Goal: Task Accomplishment & Management: Complete application form

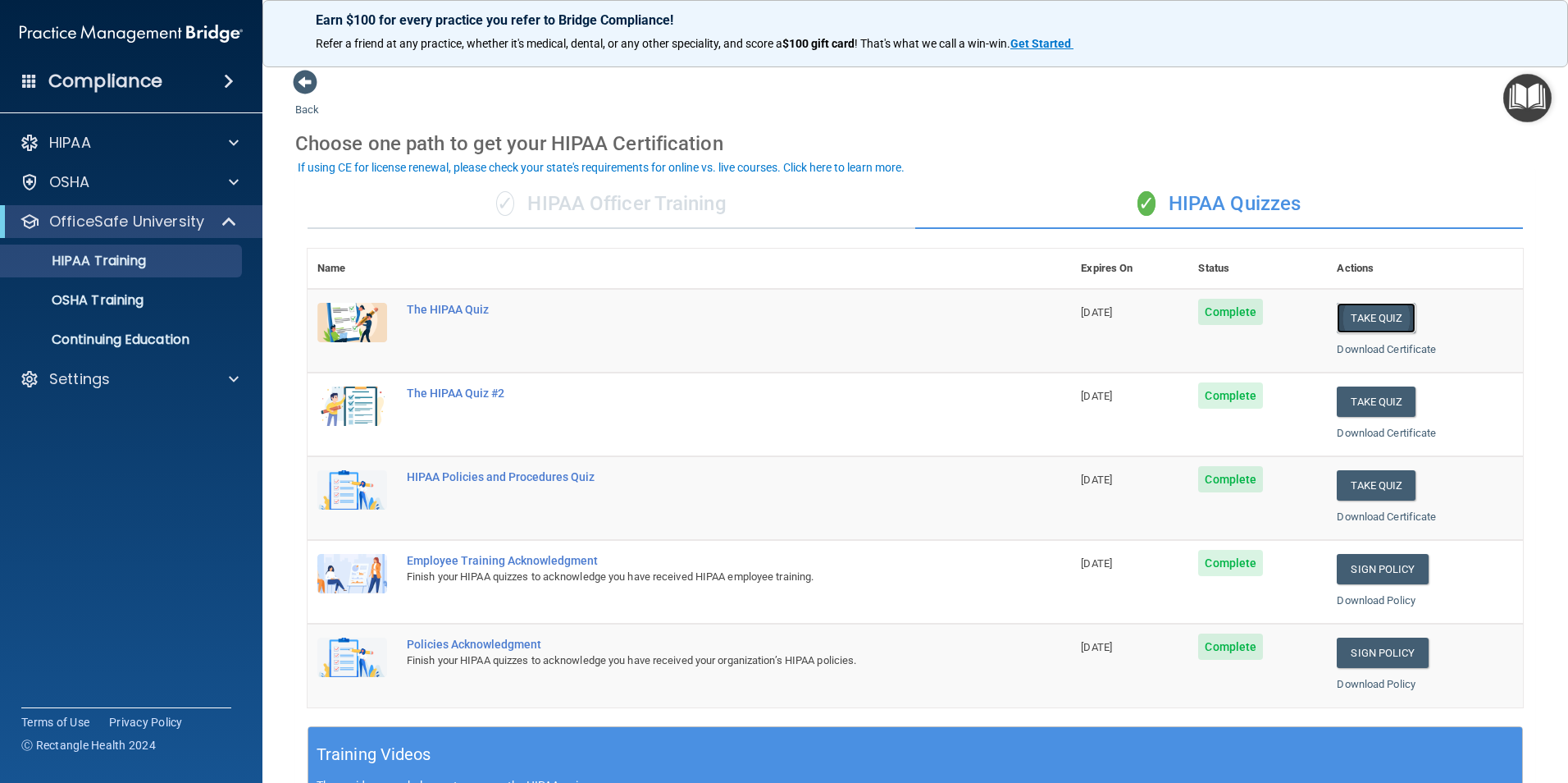
click at [1383, 308] on button "Take Quiz" at bounding box center [1375, 317] width 79 height 31
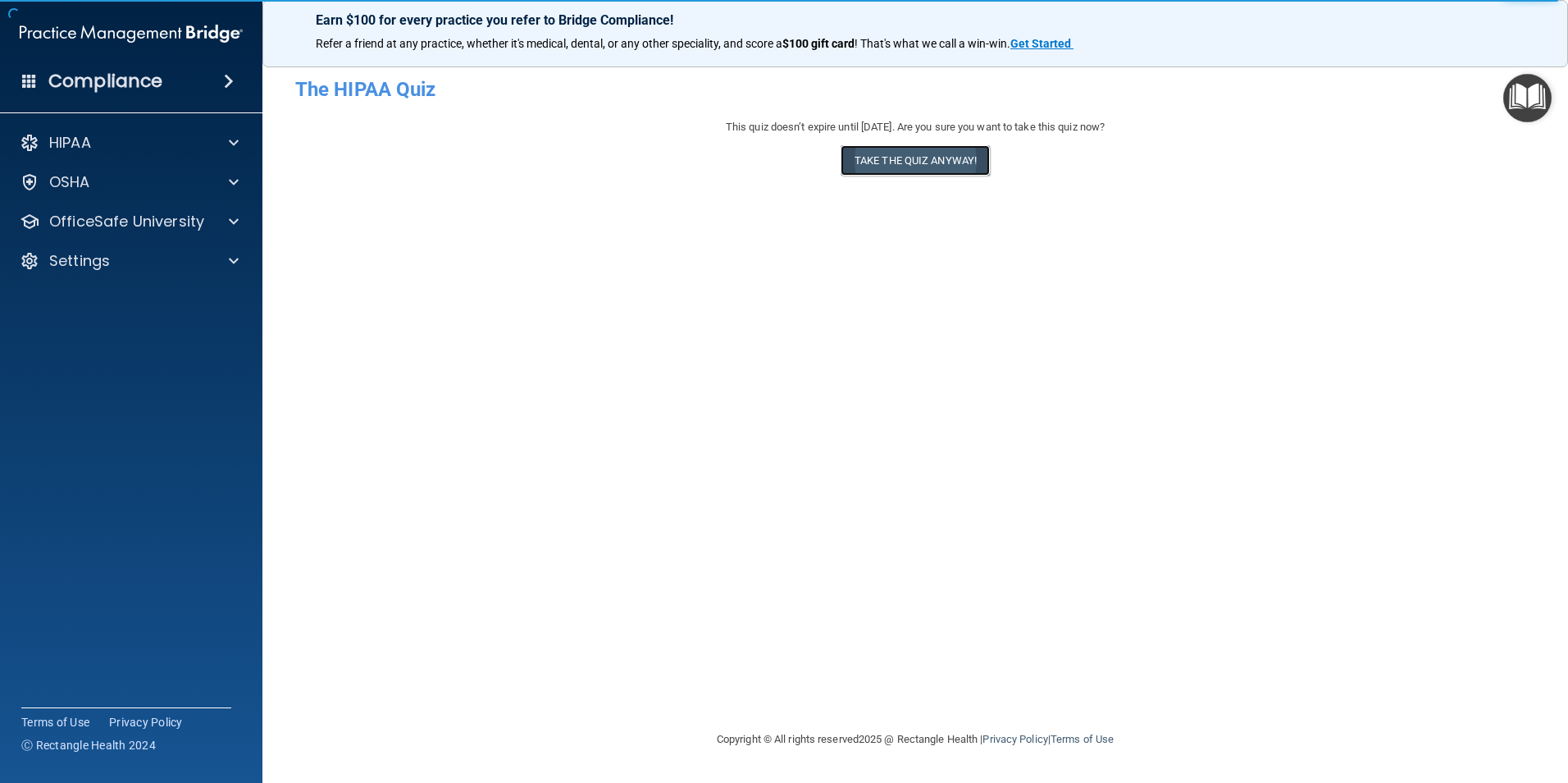
click at [897, 160] on button "Take the quiz anyway!" at bounding box center [914, 160] width 149 height 31
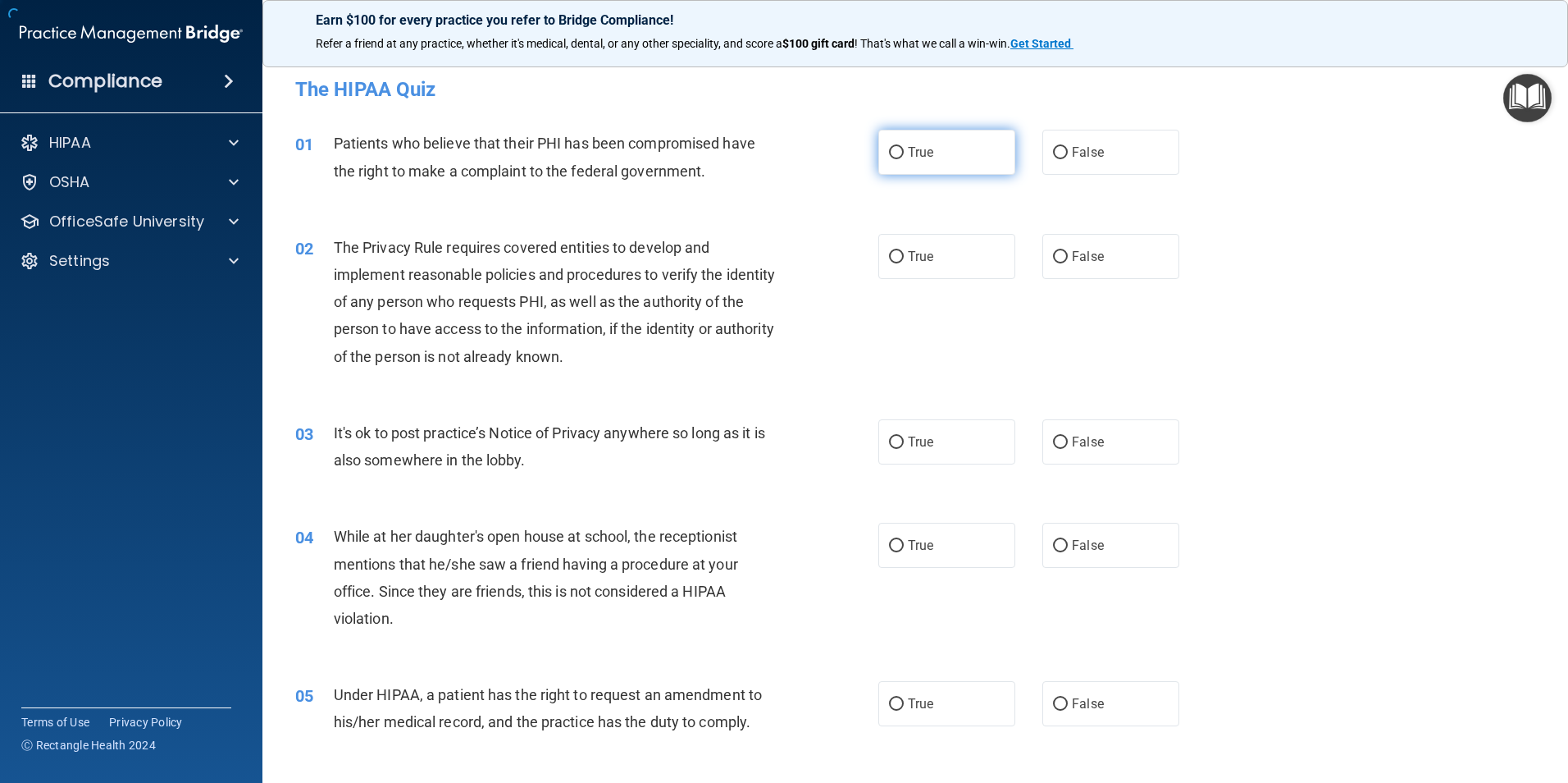
click at [878, 165] on label "True" at bounding box center [947, 152] width 137 height 45
click at [889, 160] on input "True" at bounding box center [897, 152] width 15 height 12
radio input "true"
click at [339, 235] on div "The Privacy Rule requires covered entities to develop and implement reasonable …" at bounding box center [562, 302] width 456 height 136
click at [339, 239] on span "The Privacy Rule requires covered entities to develop and implement reasonable …" at bounding box center [555, 302] width 442 height 126
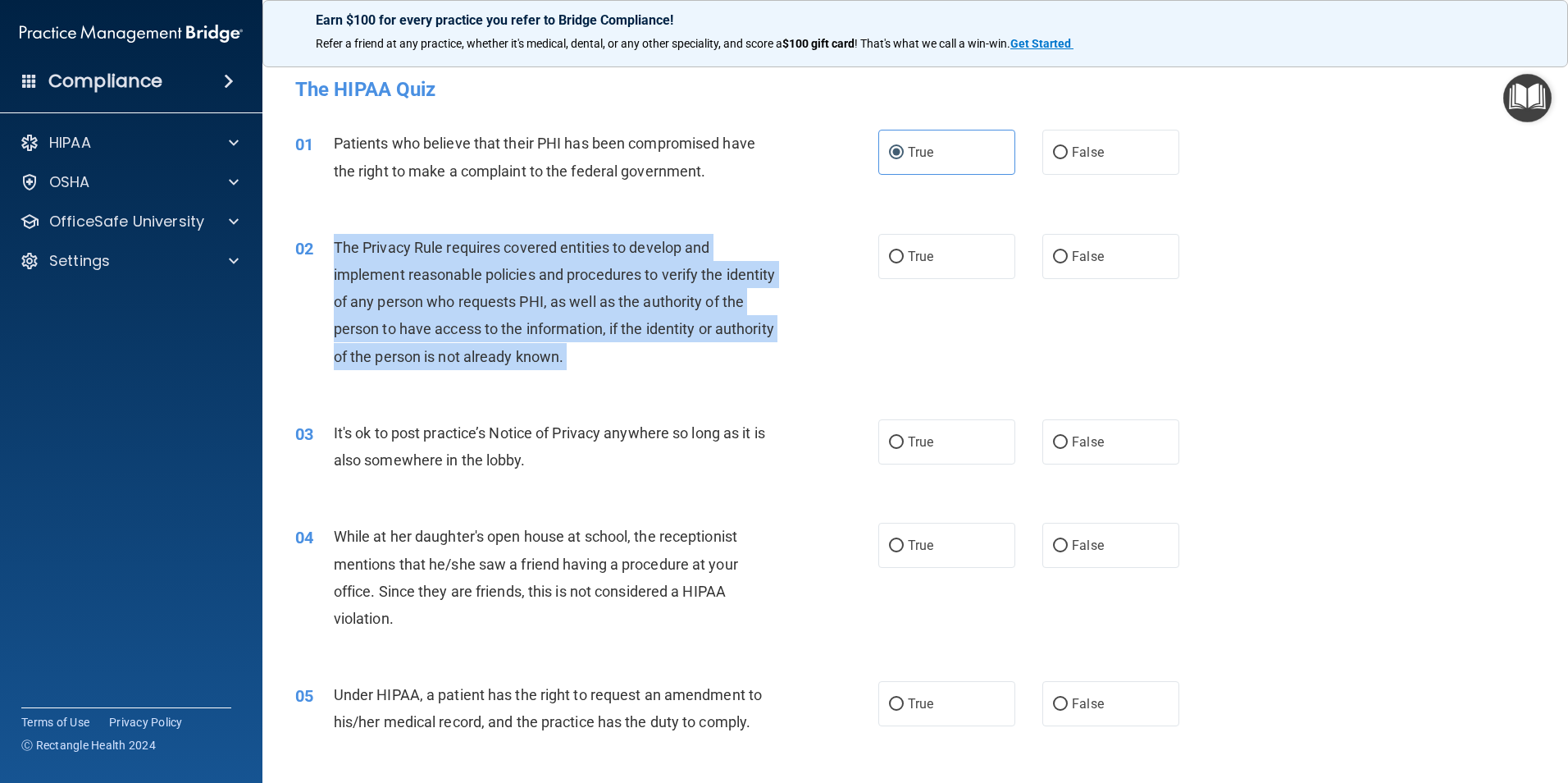
drag, startPoint x: 339, startPoint y: 239, endPoint x: 691, endPoint y: 363, distance: 373.2
click at [691, 363] on div "The Privacy Rule requires covered entities to develop and implement reasonable …" at bounding box center [562, 302] width 456 height 136
copy ng-form "The Privacy Rule requires covered entities to develop and implement reasonable …"
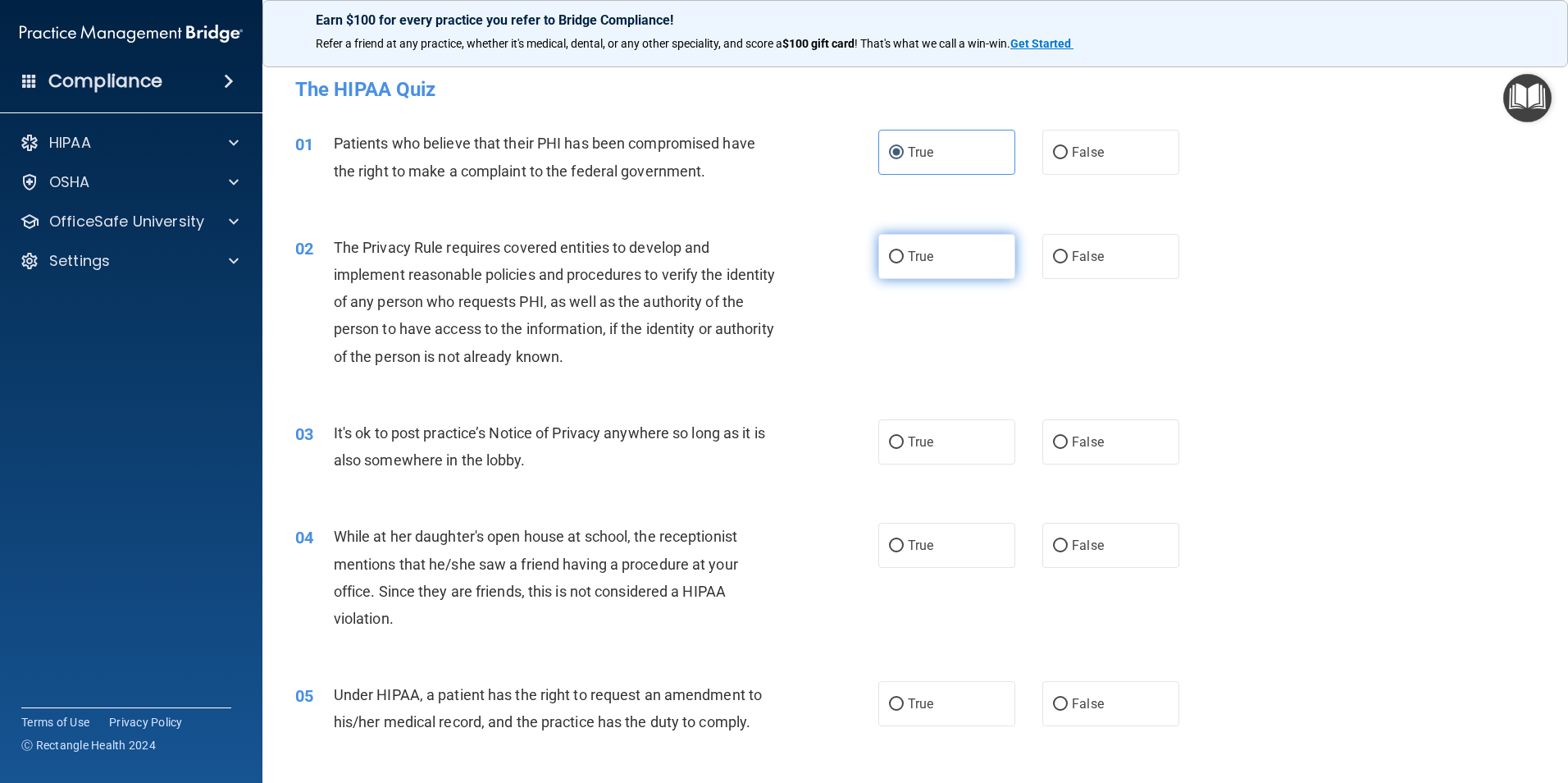
click at [912, 263] on span "True" at bounding box center [920, 256] width 25 height 16
click at [904, 263] on input "True" at bounding box center [897, 257] width 15 height 12
radio input "true"
click at [335, 436] on span "It's ok to post practice’s Notice of Privacy anywhere so long as it is also som…" at bounding box center [549, 446] width 431 height 45
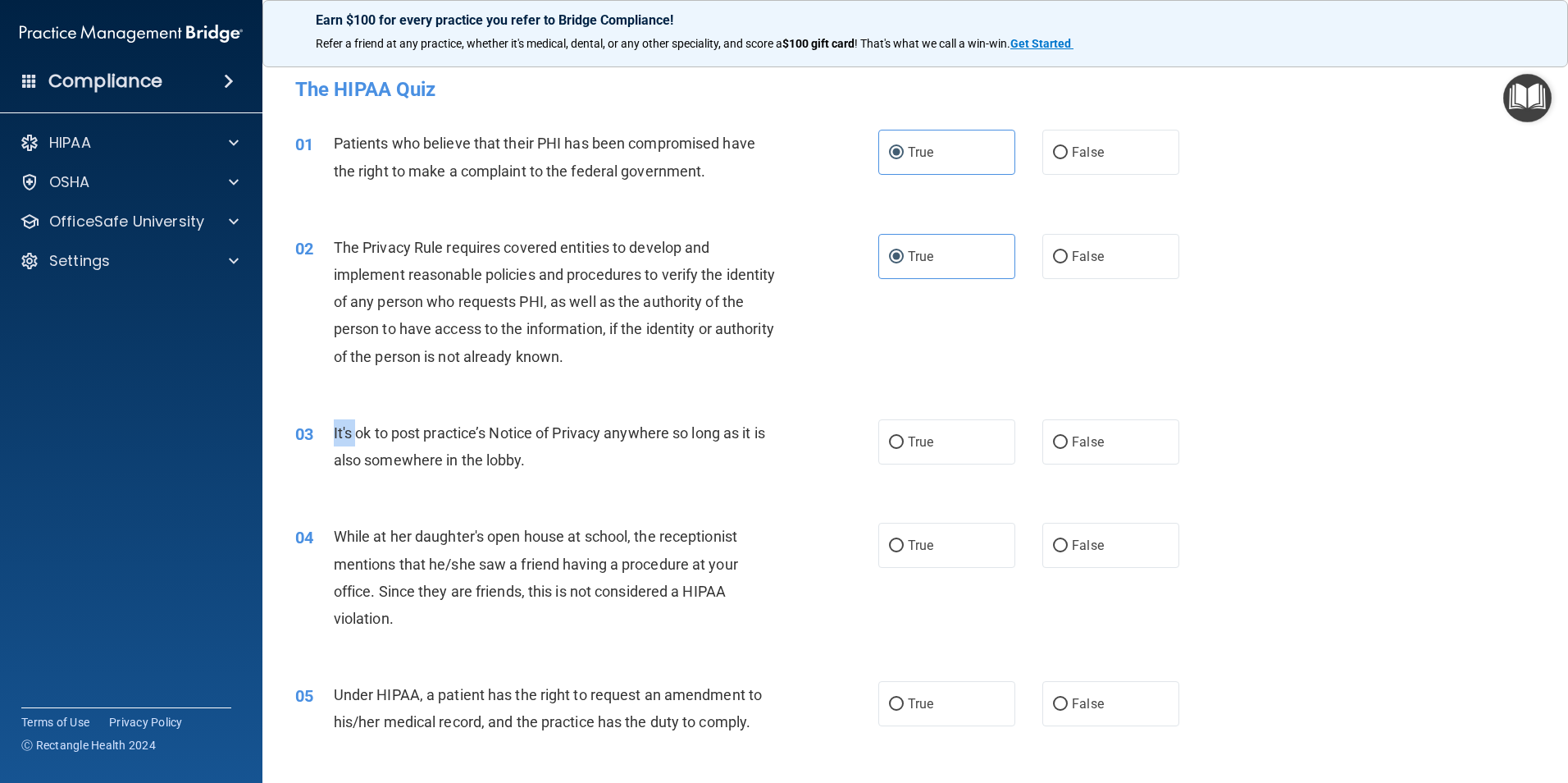
click at [335, 436] on span "It's ok to post practice’s Notice of Privacy anywhere so long as it is also som…" at bounding box center [549, 446] width 431 height 45
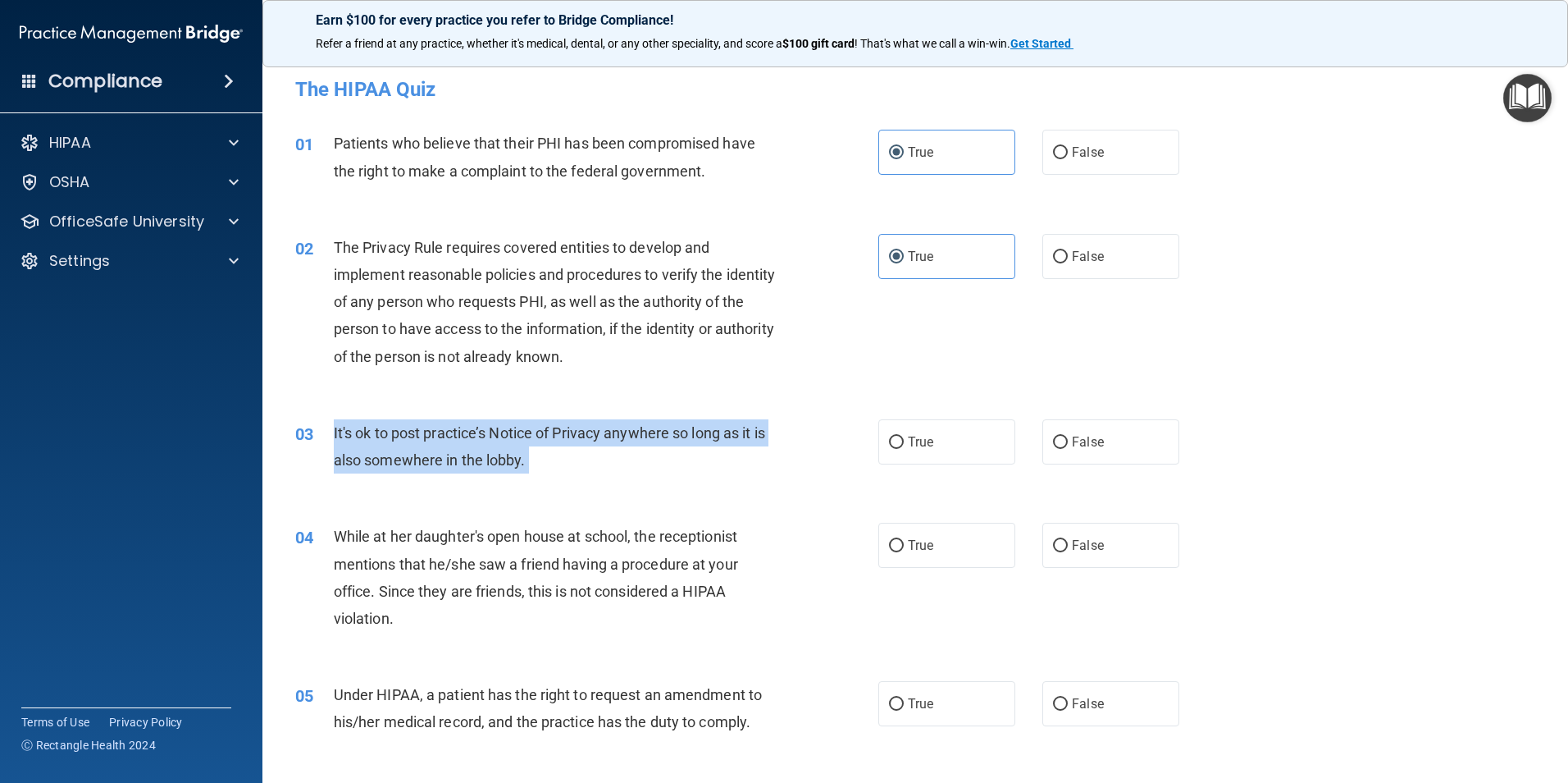
click at [335, 436] on span "It's ok to post practice’s Notice of Privacy anywhere so long as it is also som…" at bounding box center [549, 446] width 431 height 45
click at [1055, 446] on input "False" at bounding box center [1060, 442] width 15 height 12
radio input "true"
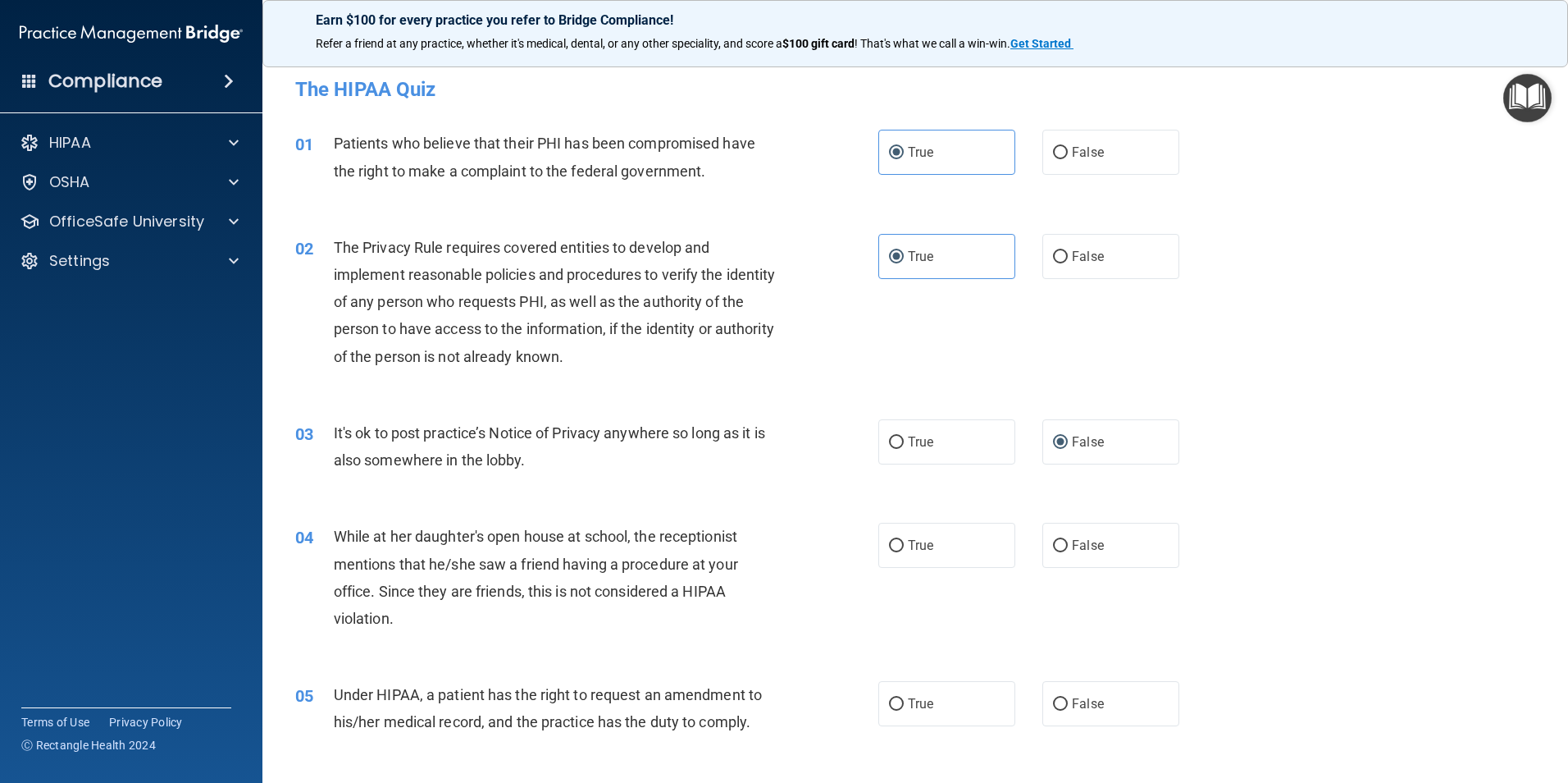
click at [713, 524] on div "While at her daughter's open house at school, the receptionist mentions that he…" at bounding box center [562, 577] width 456 height 109
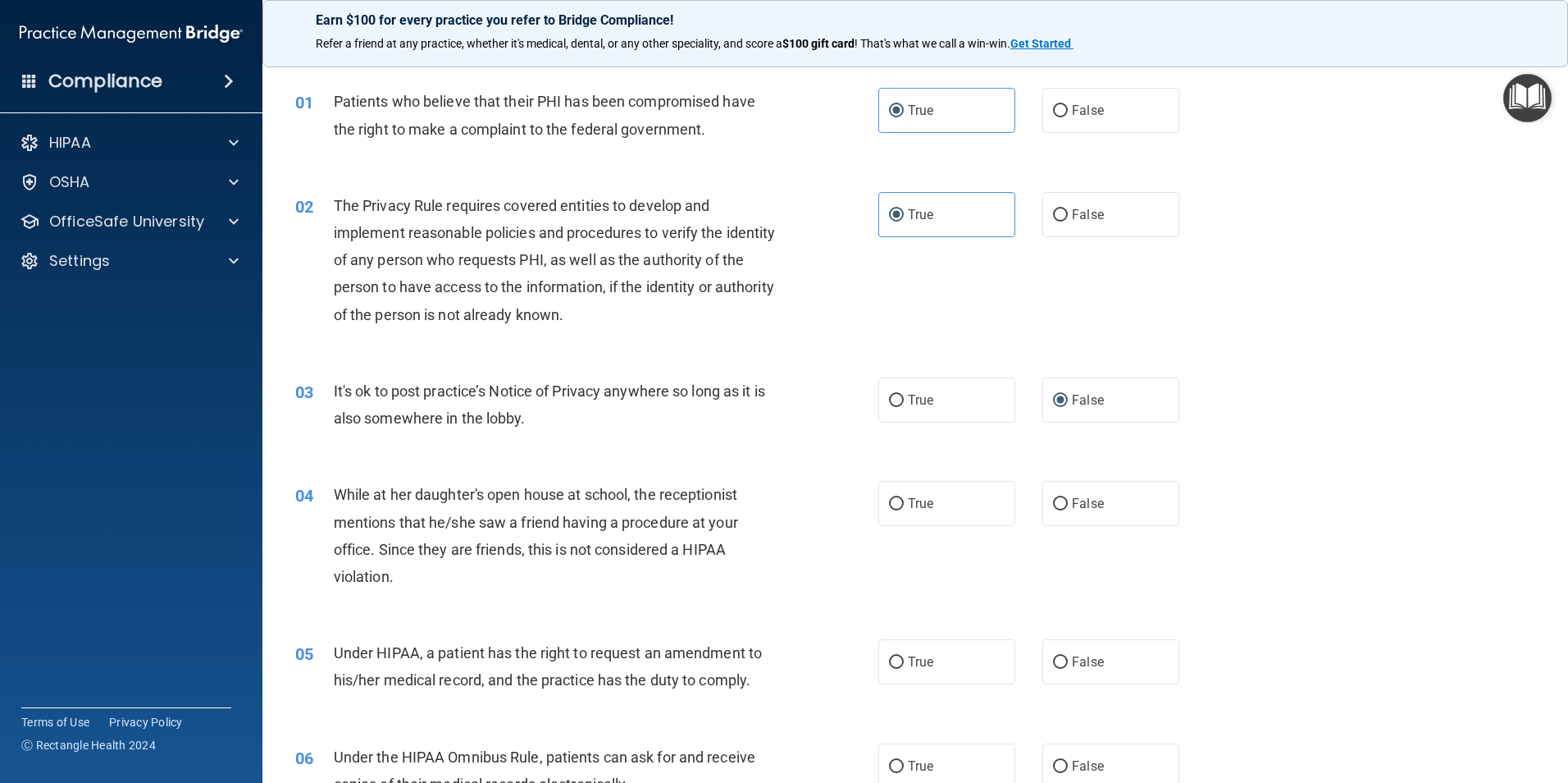
scroll to position [82, 0]
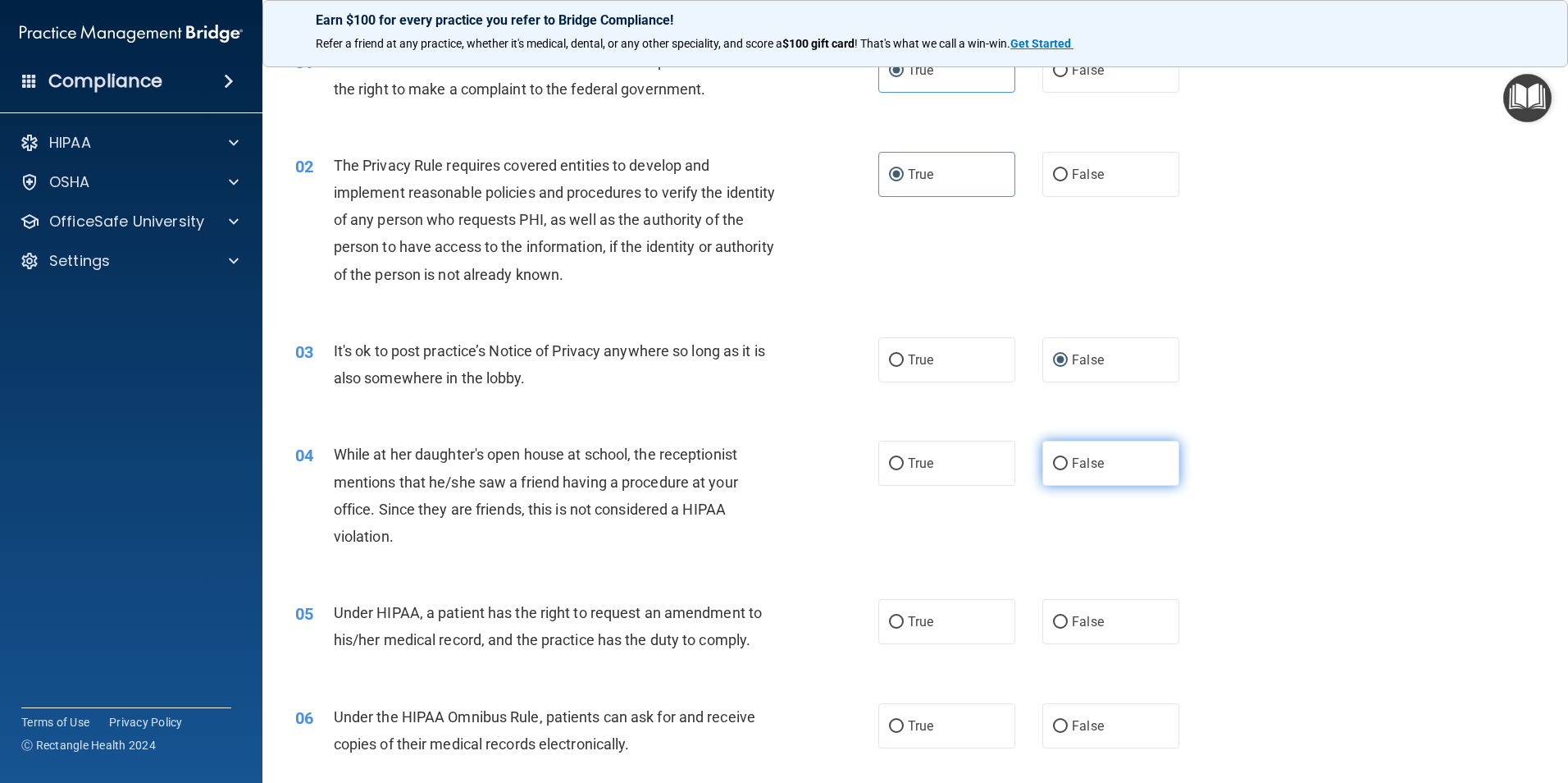
click at [1064, 461] on label "False" at bounding box center [1111, 463] width 137 height 45
click at [1064, 461] on input "False" at bounding box center [1060, 463] width 15 height 12
radio input "true"
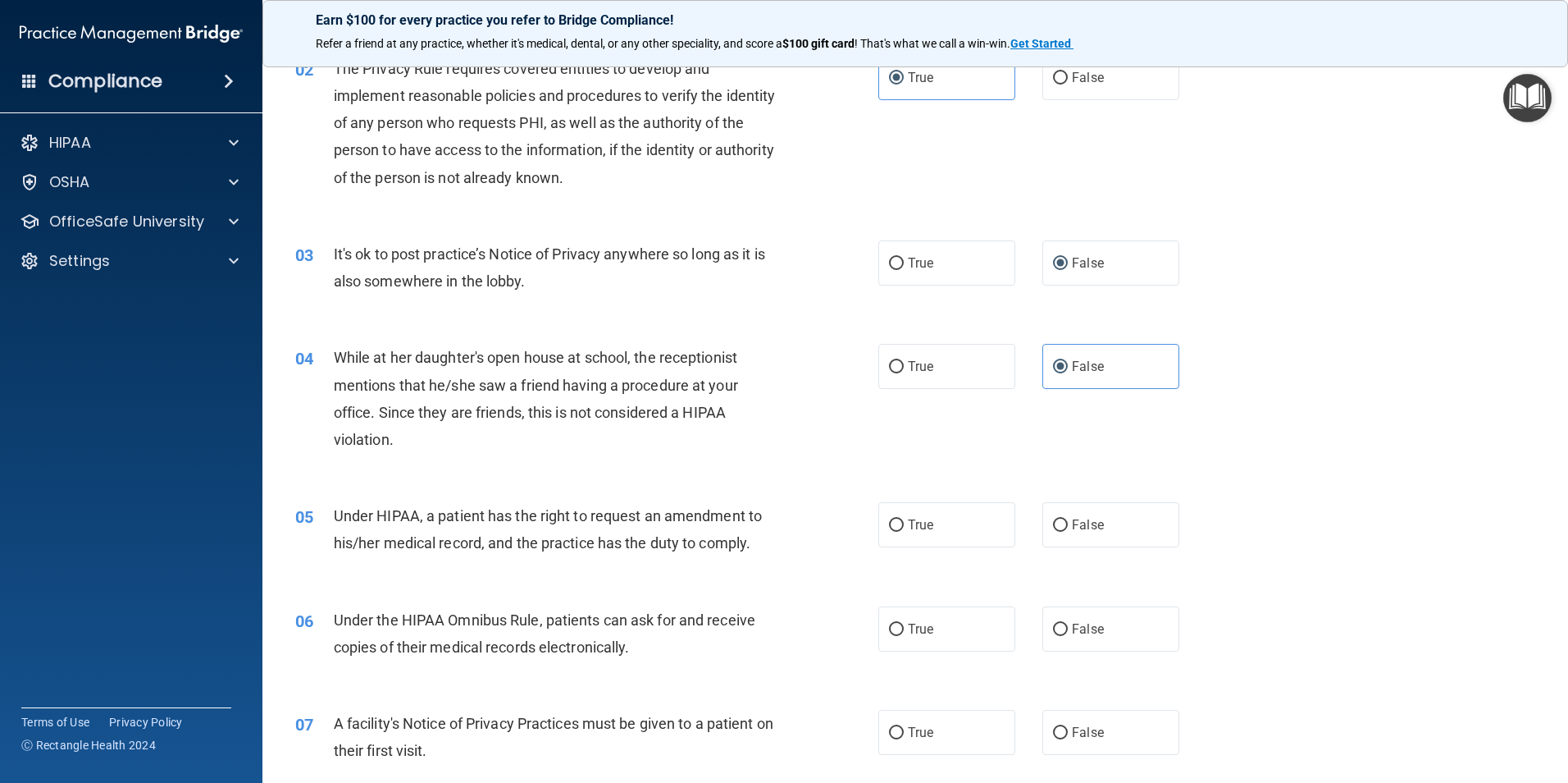
scroll to position [328, 0]
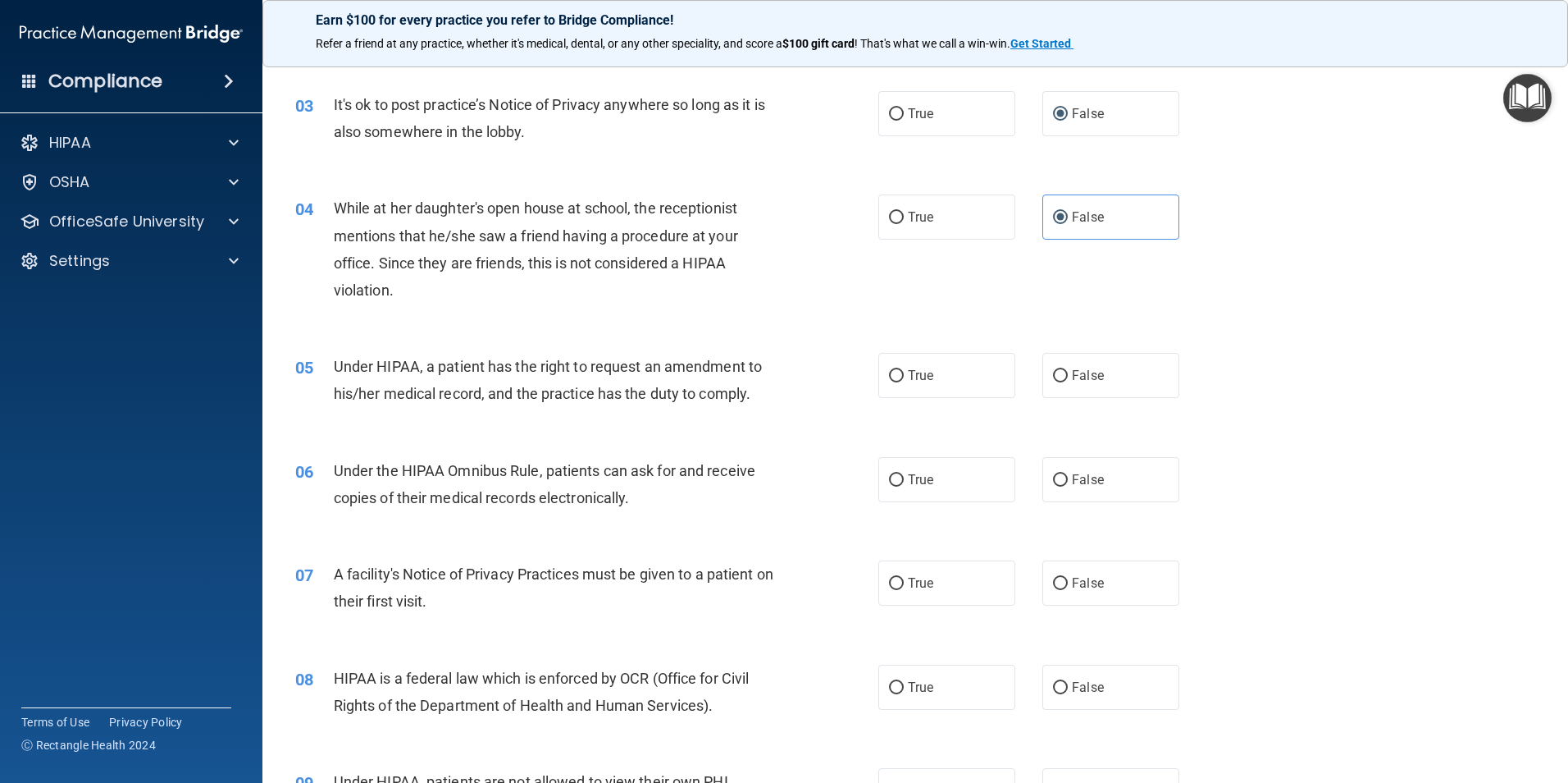
click at [328, 354] on div "05" at bounding box center [308, 367] width 51 height 31
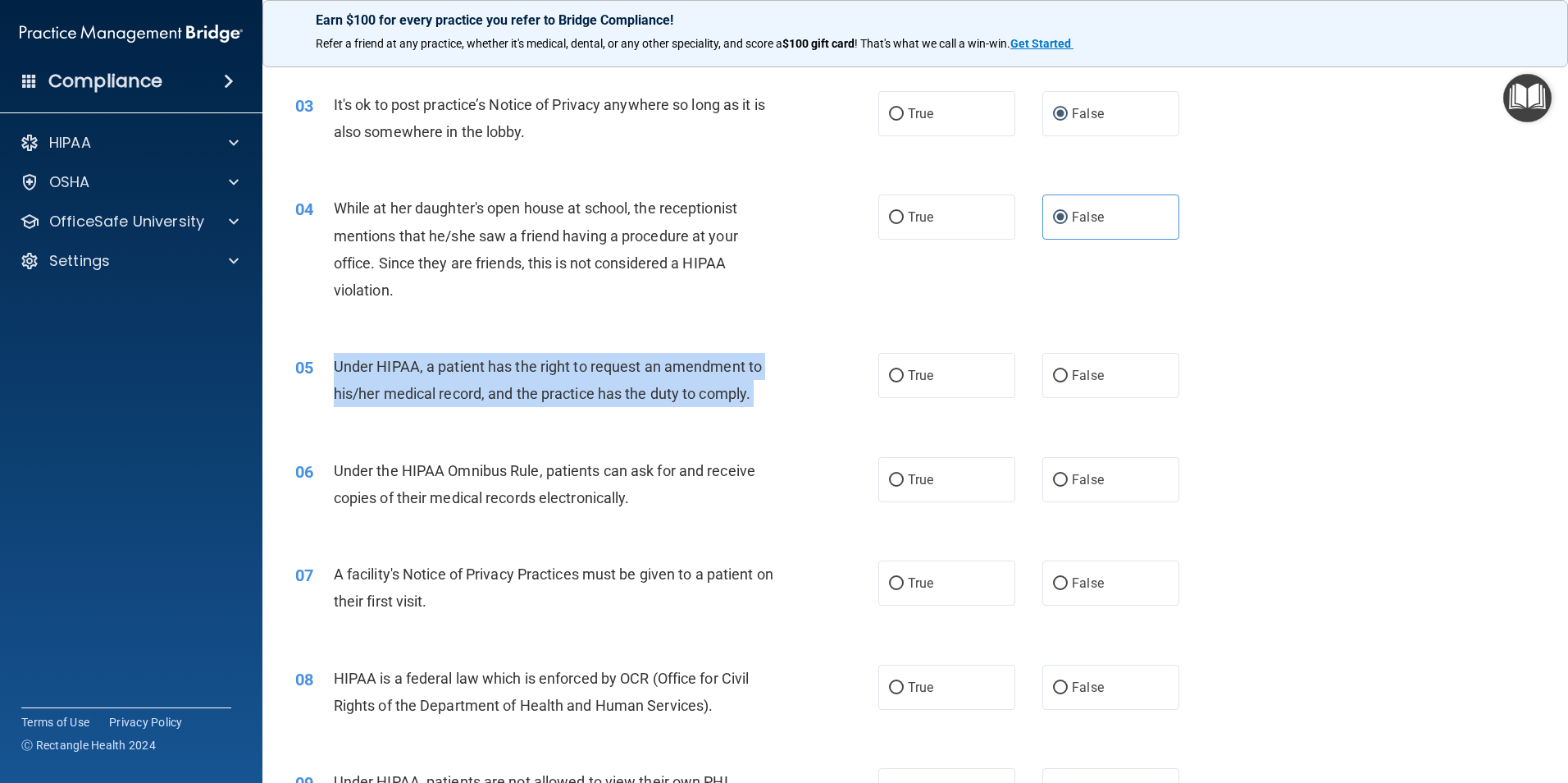
drag, startPoint x: 328, startPoint y: 354, endPoint x: 759, endPoint y: 404, distance: 433.9
click at [759, 404] on div "05 Under HIPAA, a patient has the right to request an amendment to his/her medi…" at bounding box center [587, 383] width 632 height 62
copy ng-form "Under HIPAA, a patient has the right to request an amendment to his/her medical…"
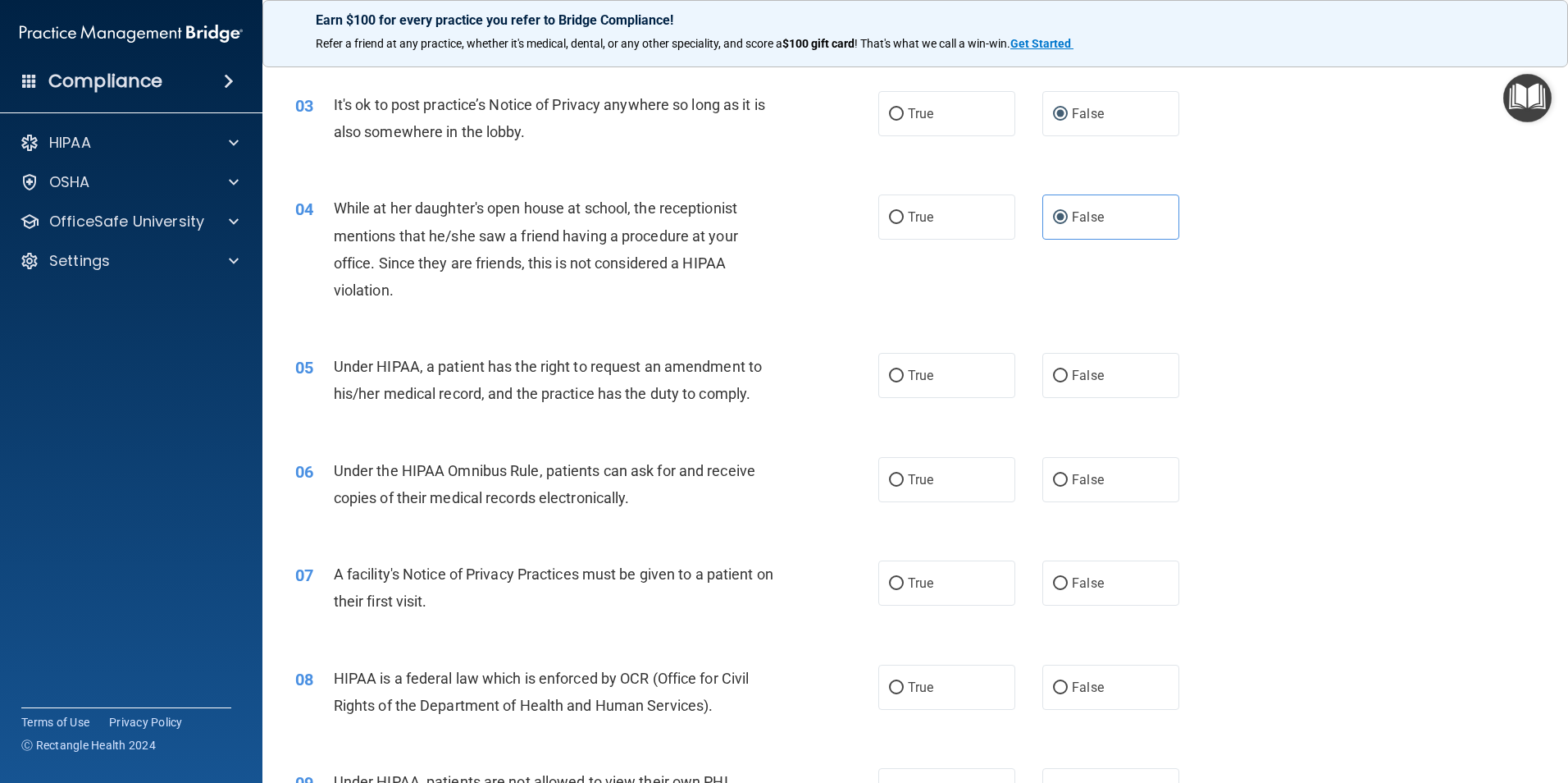
click at [606, 276] on div "While at her daughter's open house at school, the receptionist mentions that he…" at bounding box center [562, 250] width 456 height 109
click at [1048, 357] on label "False" at bounding box center [1111, 375] width 137 height 45
click at [1052, 370] on input "False" at bounding box center [1060, 376] width 15 height 12
radio input "true"
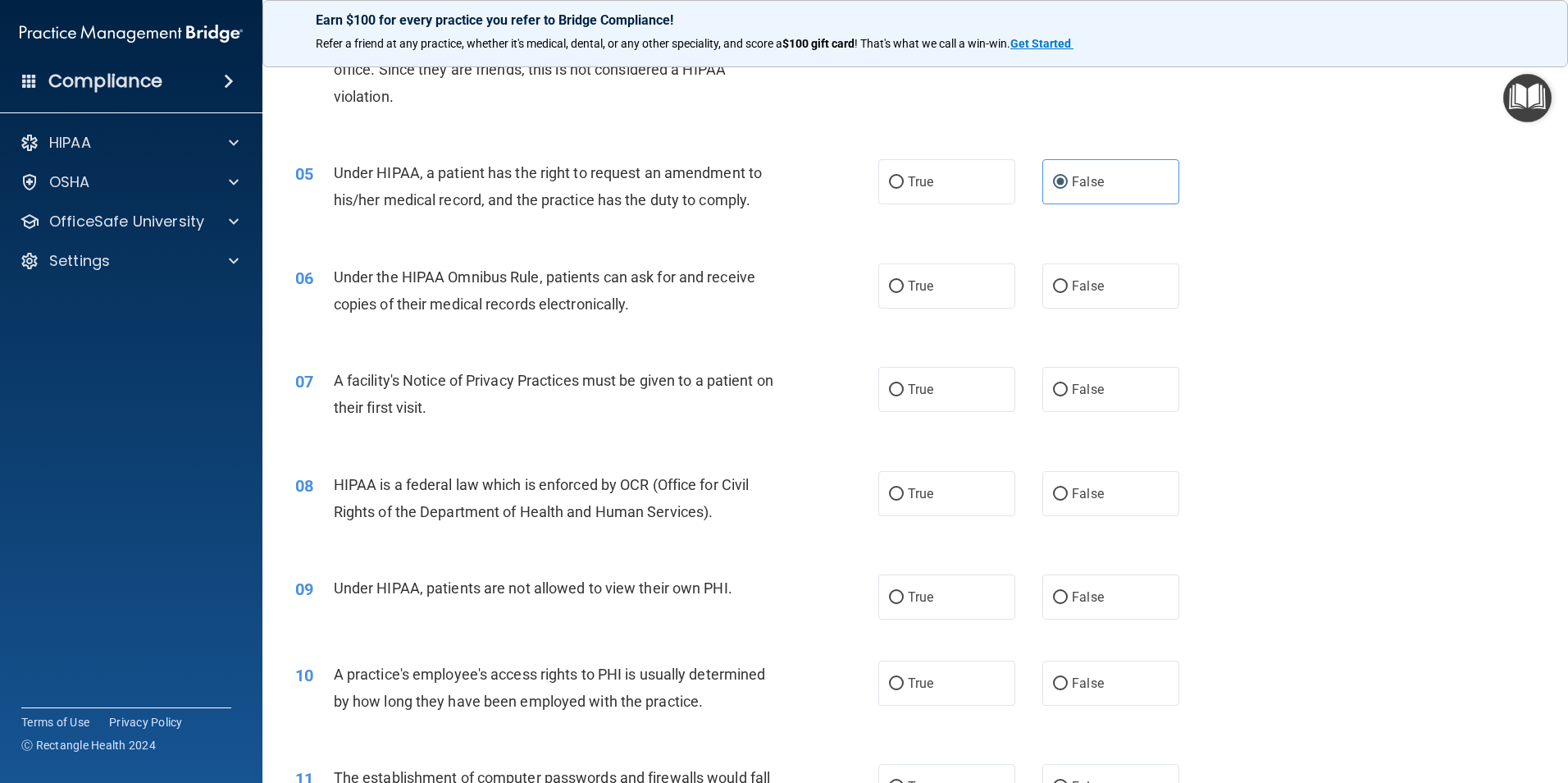
scroll to position [493, 0]
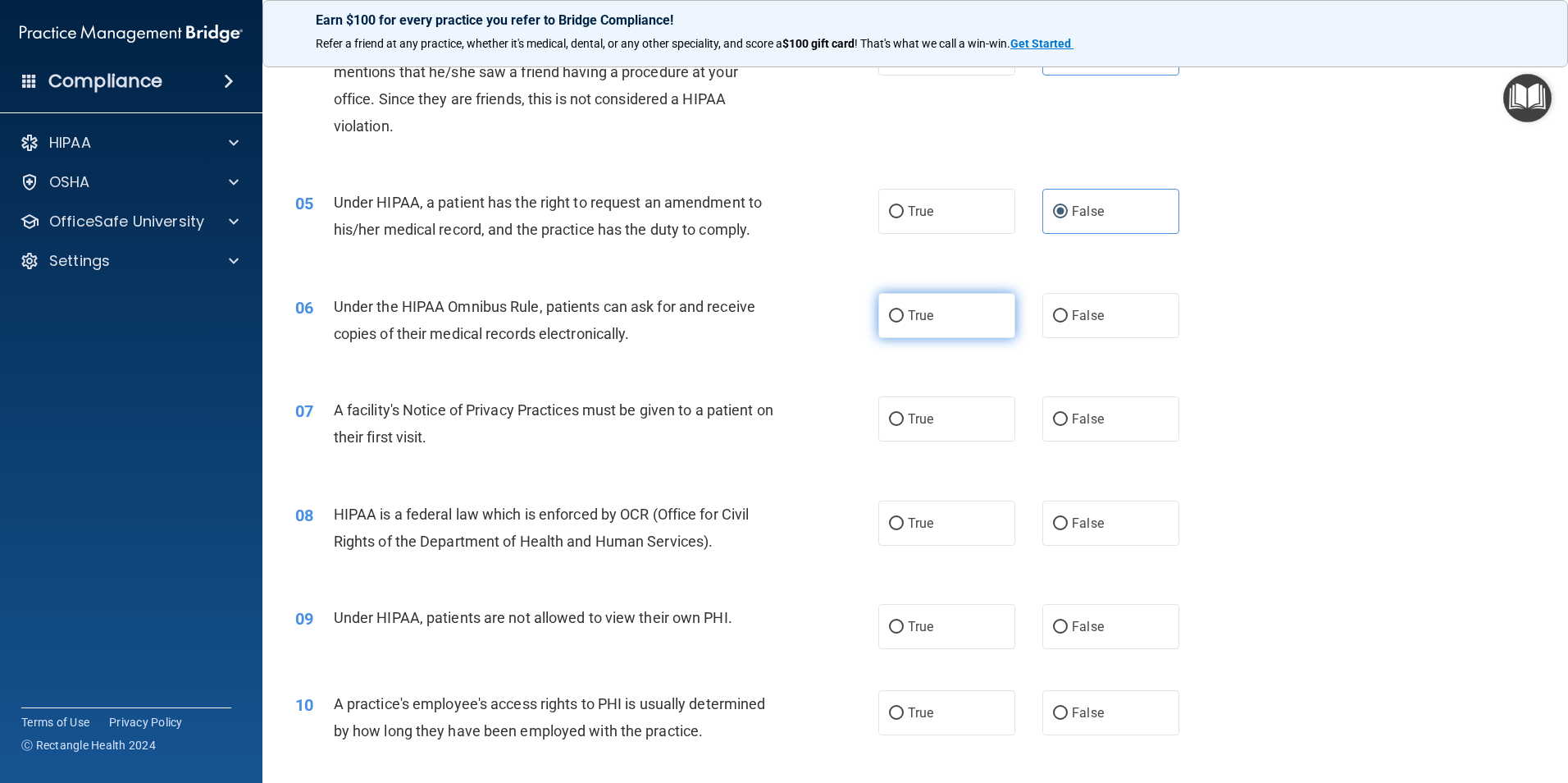
click at [956, 321] on label "True" at bounding box center [947, 315] width 137 height 45
click at [904, 321] on input "True" at bounding box center [897, 315] width 15 height 12
radio input "true"
click at [928, 425] on label "True" at bounding box center [947, 418] width 137 height 45
click at [904, 425] on input "True" at bounding box center [897, 419] width 15 height 12
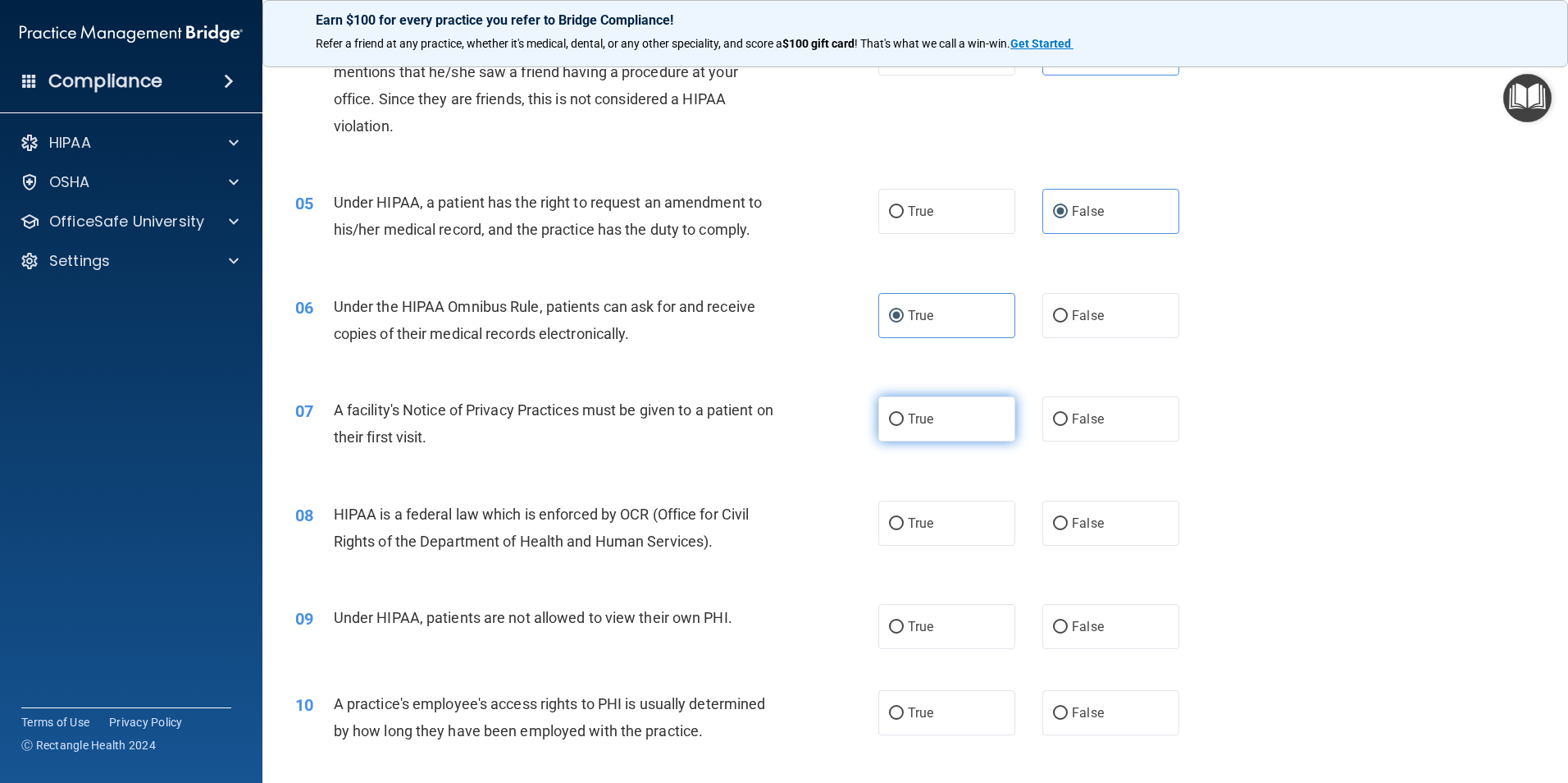
radio input "true"
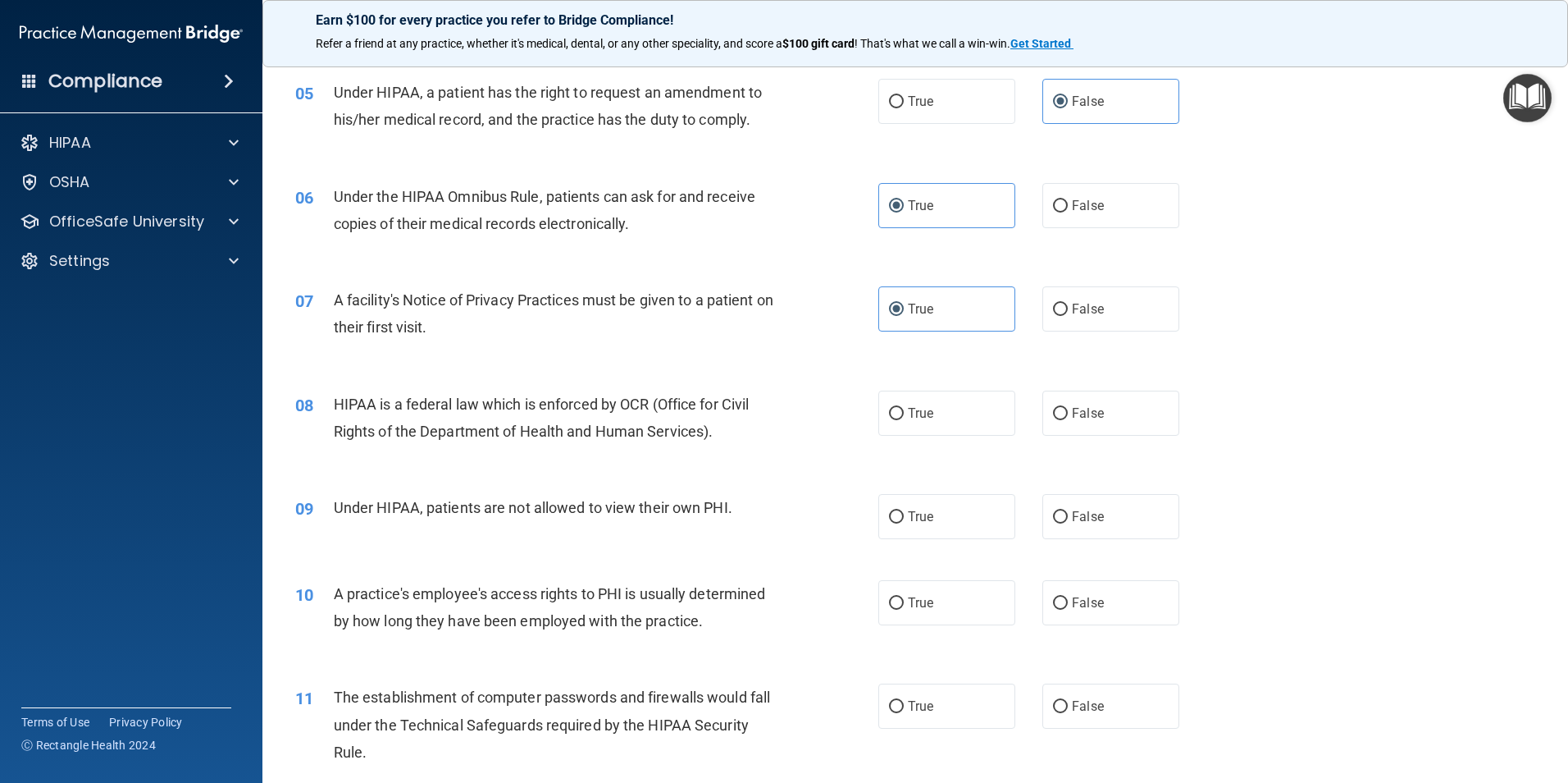
scroll to position [738, 0]
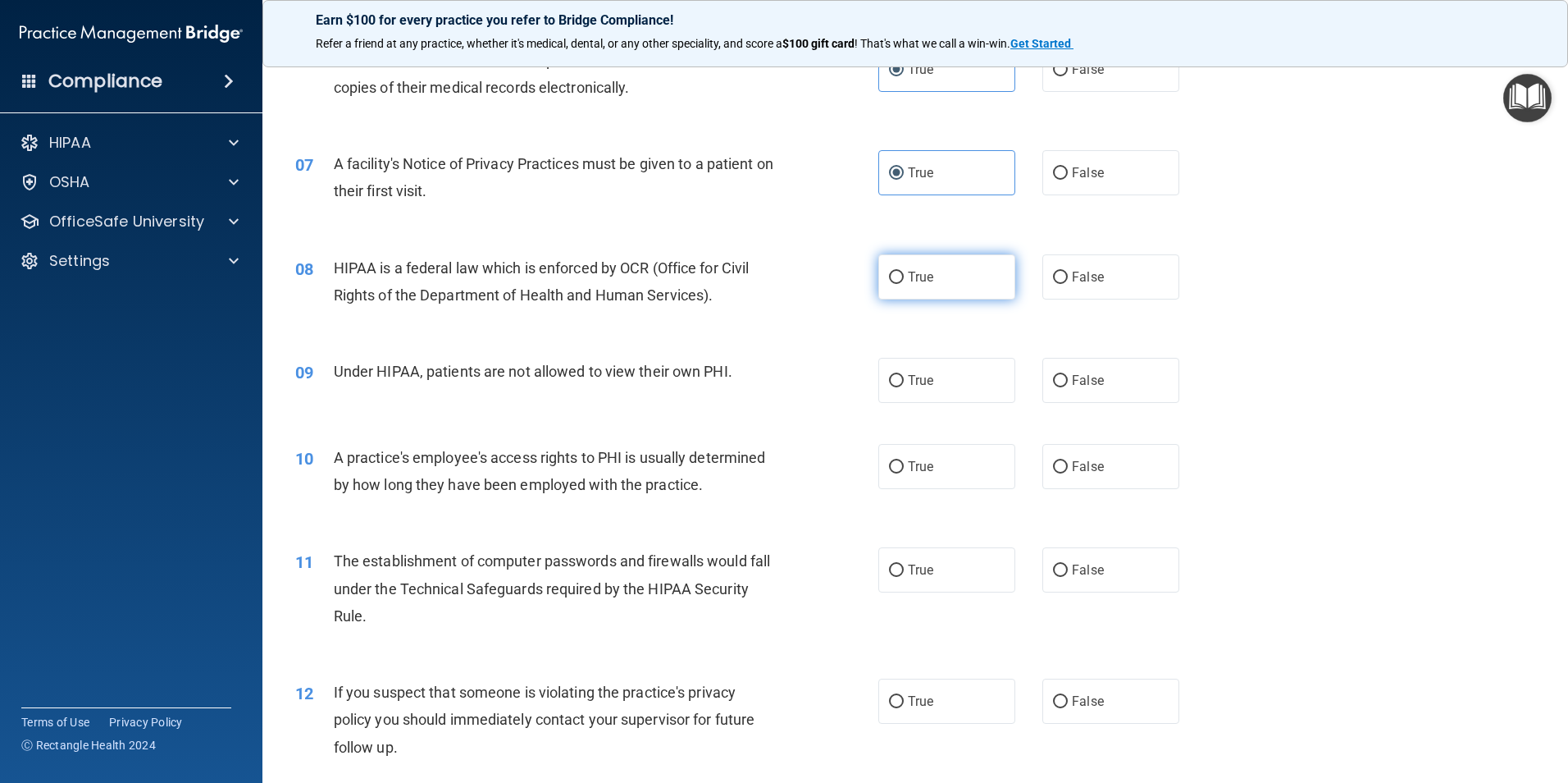
click at [881, 293] on label "True" at bounding box center [947, 276] width 137 height 45
click at [889, 284] on input "True" at bounding box center [897, 277] width 15 height 12
radio input "true"
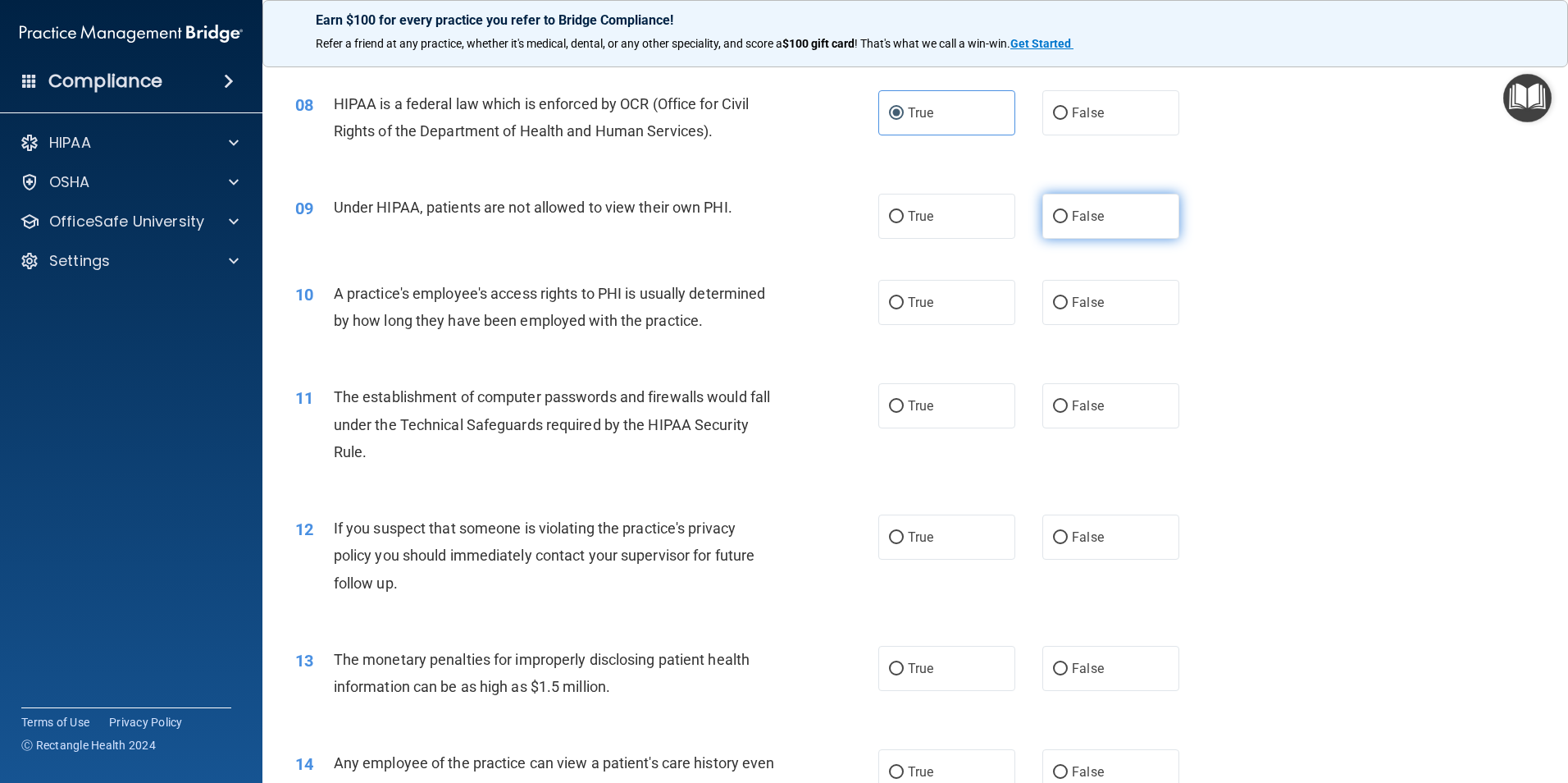
click at [1055, 214] on input "False" at bounding box center [1060, 216] width 15 height 12
radio input "true"
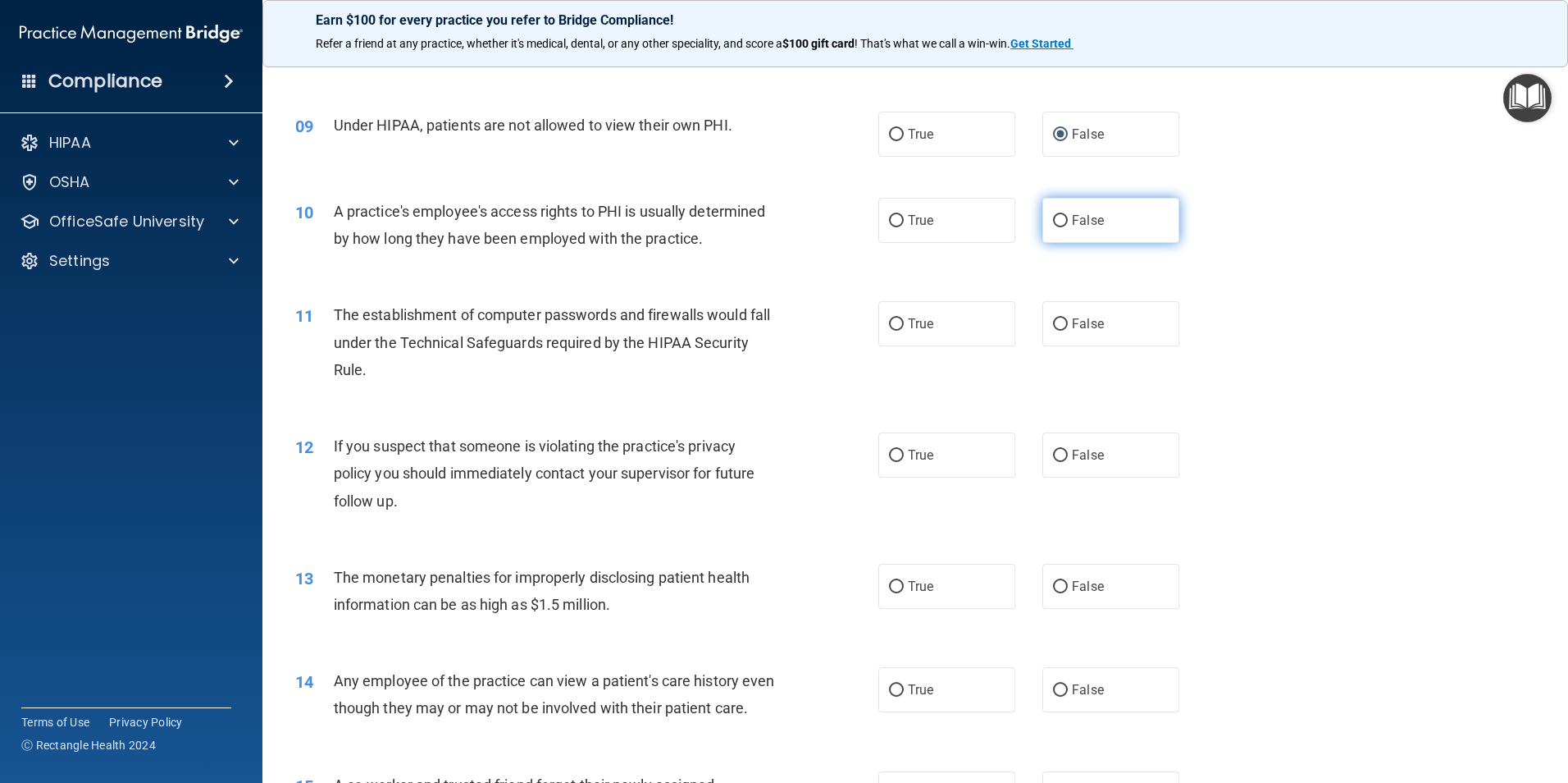
click at [1072, 224] on span "False" at bounding box center [1088, 220] width 32 height 16
click at [1065, 224] on input "False" at bounding box center [1060, 221] width 15 height 12
radio input "true"
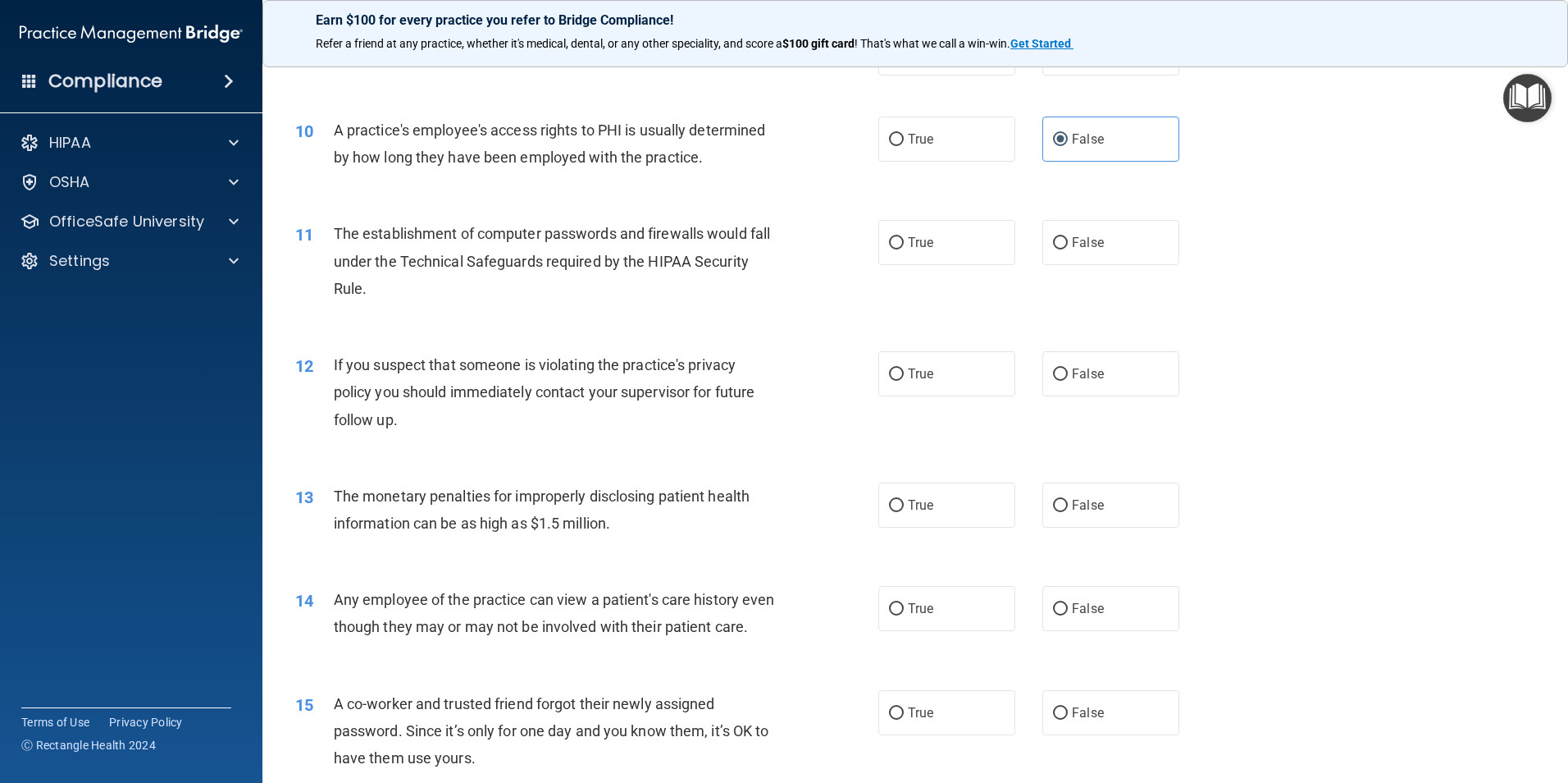
scroll to position [1067, 0]
click at [878, 241] on label "True" at bounding box center [947, 241] width 137 height 45
click at [889, 241] on input "True" at bounding box center [897, 242] width 15 height 12
radio input "true"
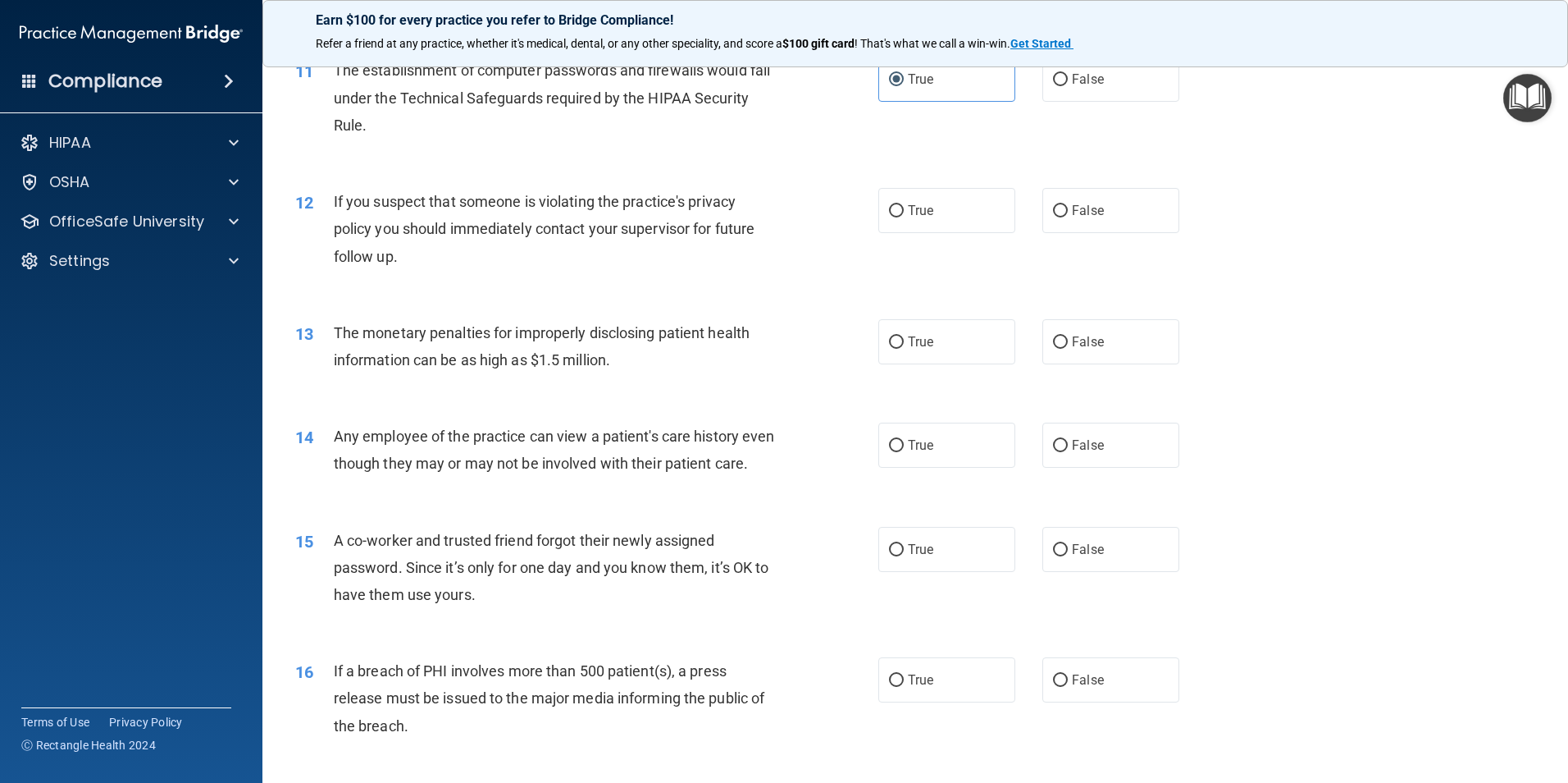
scroll to position [1230, 0]
click at [936, 189] on label "True" at bounding box center [947, 209] width 137 height 45
click at [904, 203] on input "True" at bounding box center [897, 209] width 15 height 12
radio input "true"
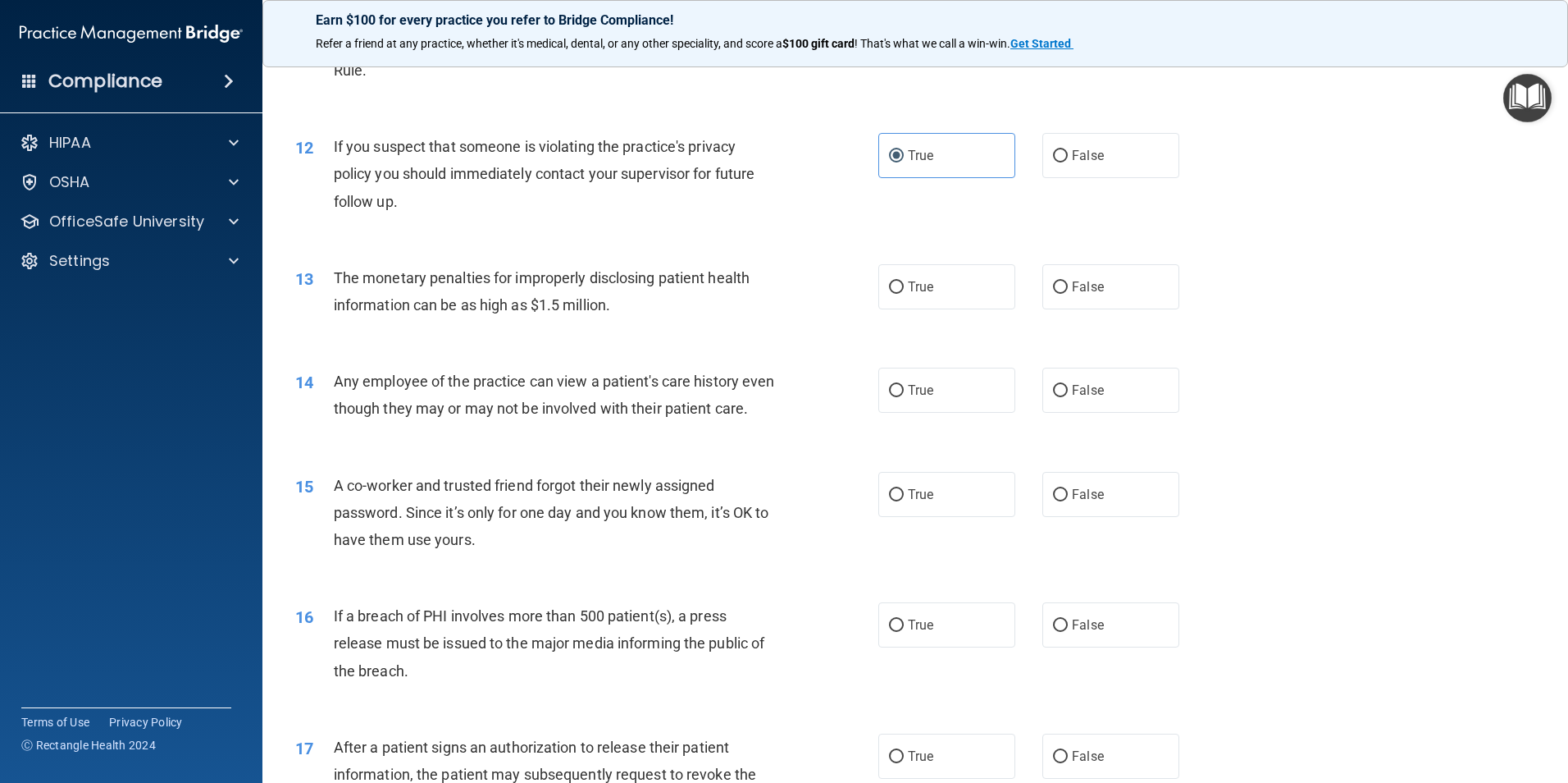
scroll to position [1313, 0]
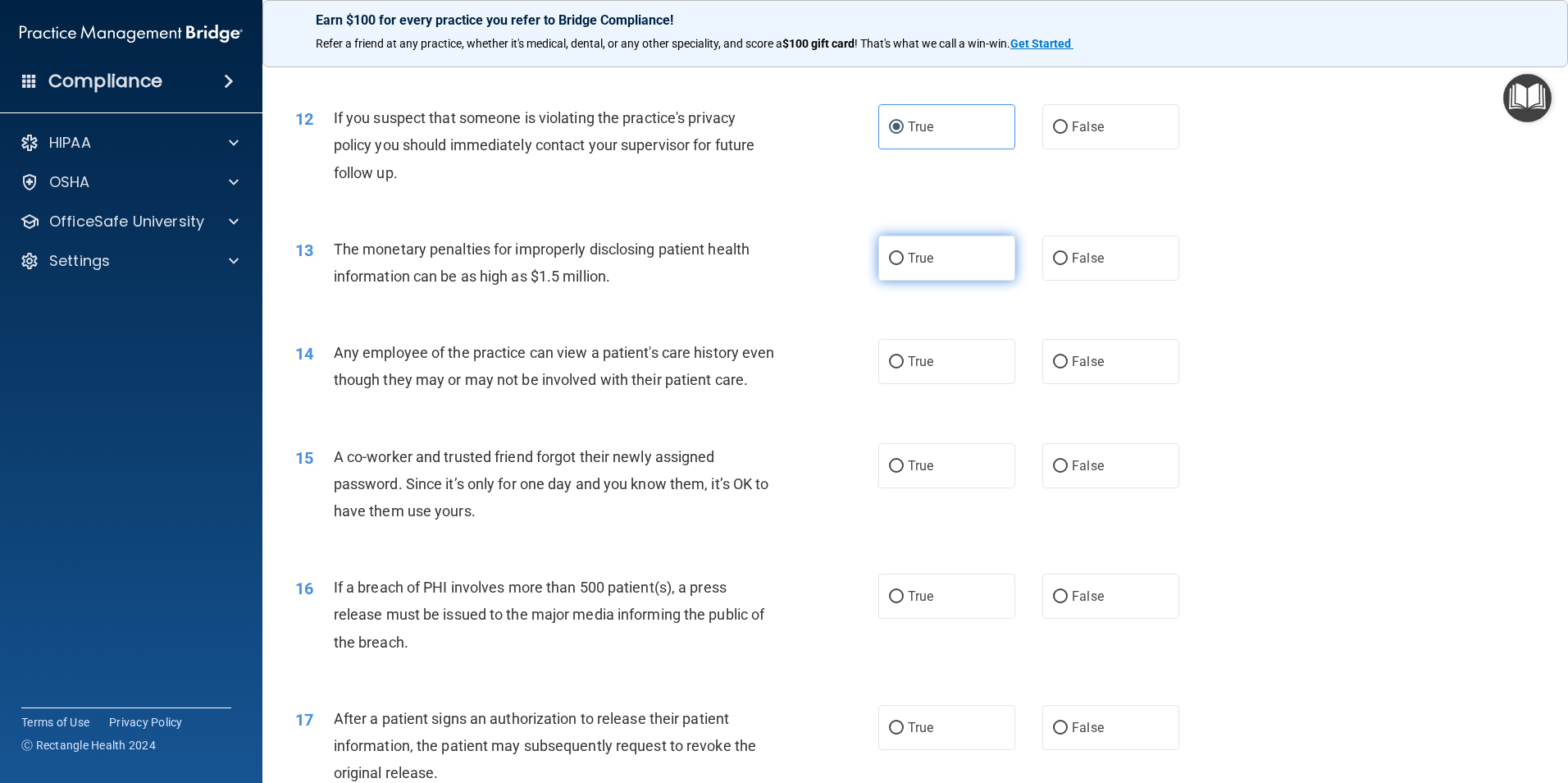
click at [889, 258] on input "True" at bounding box center [897, 258] width 15 height 12
radio input "true"
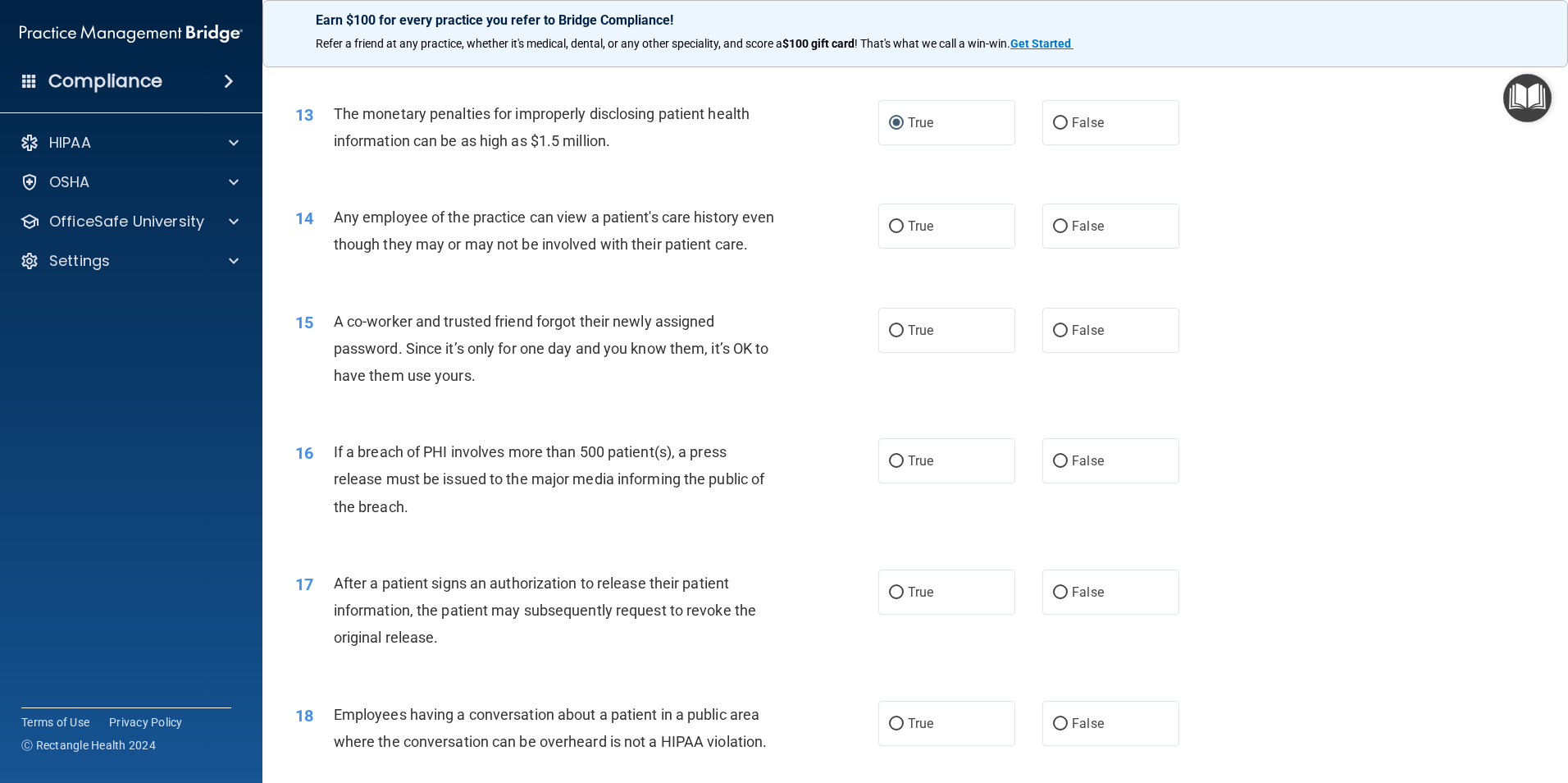
scroll to position [1477, 0]
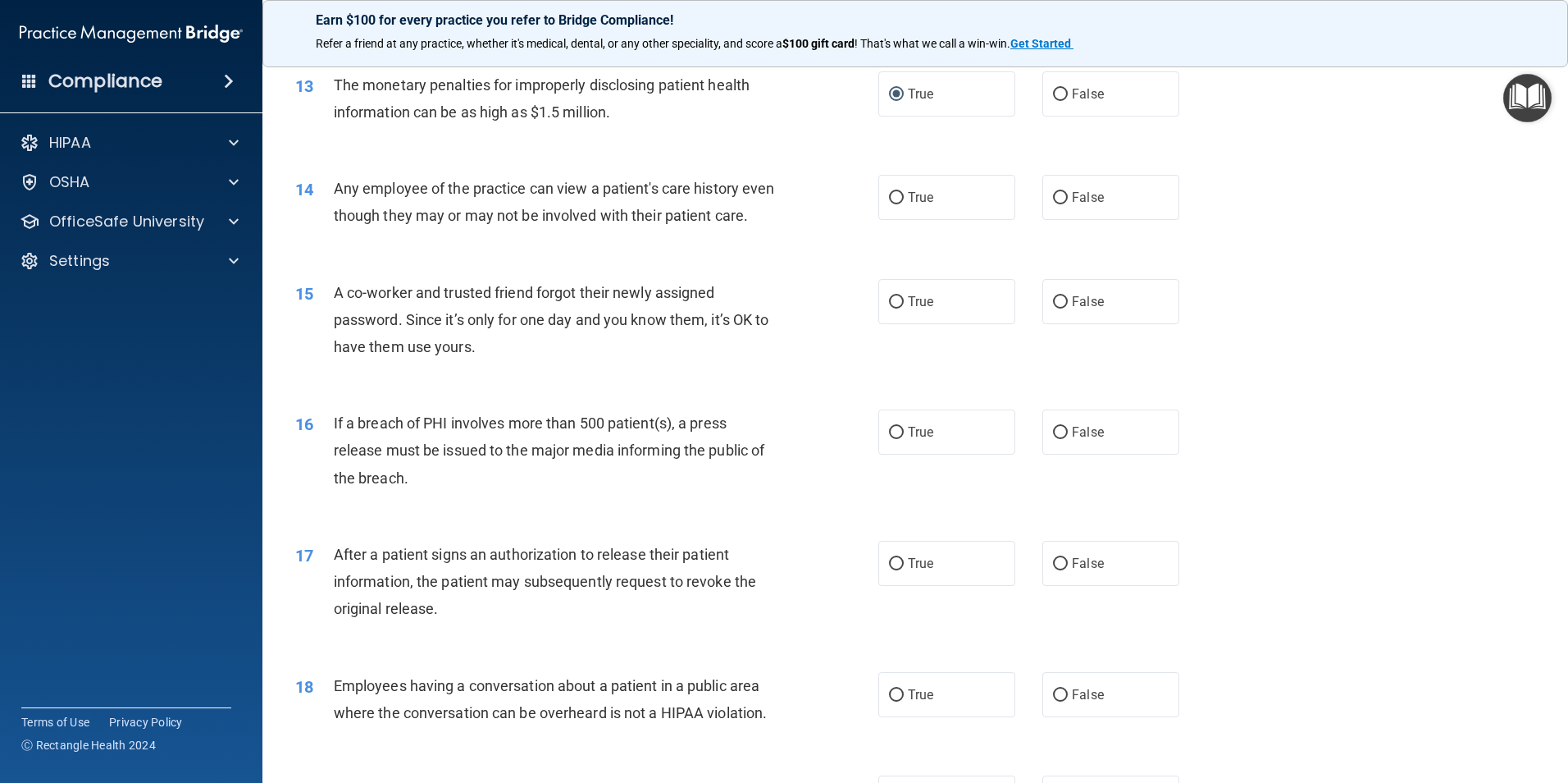
click at [1042, 222] on div "14 Any employee of the practice can view a patient's care history even though t…" at bounding box center [915, 205] width 1265 height 103
click at [1060, 188] on label "False" at bounding box center [1111, 197] width 137 height 45
click at [1060, 192] on input "False" at bounding box center [1060, 198] width 15 height 12
radio input "true"
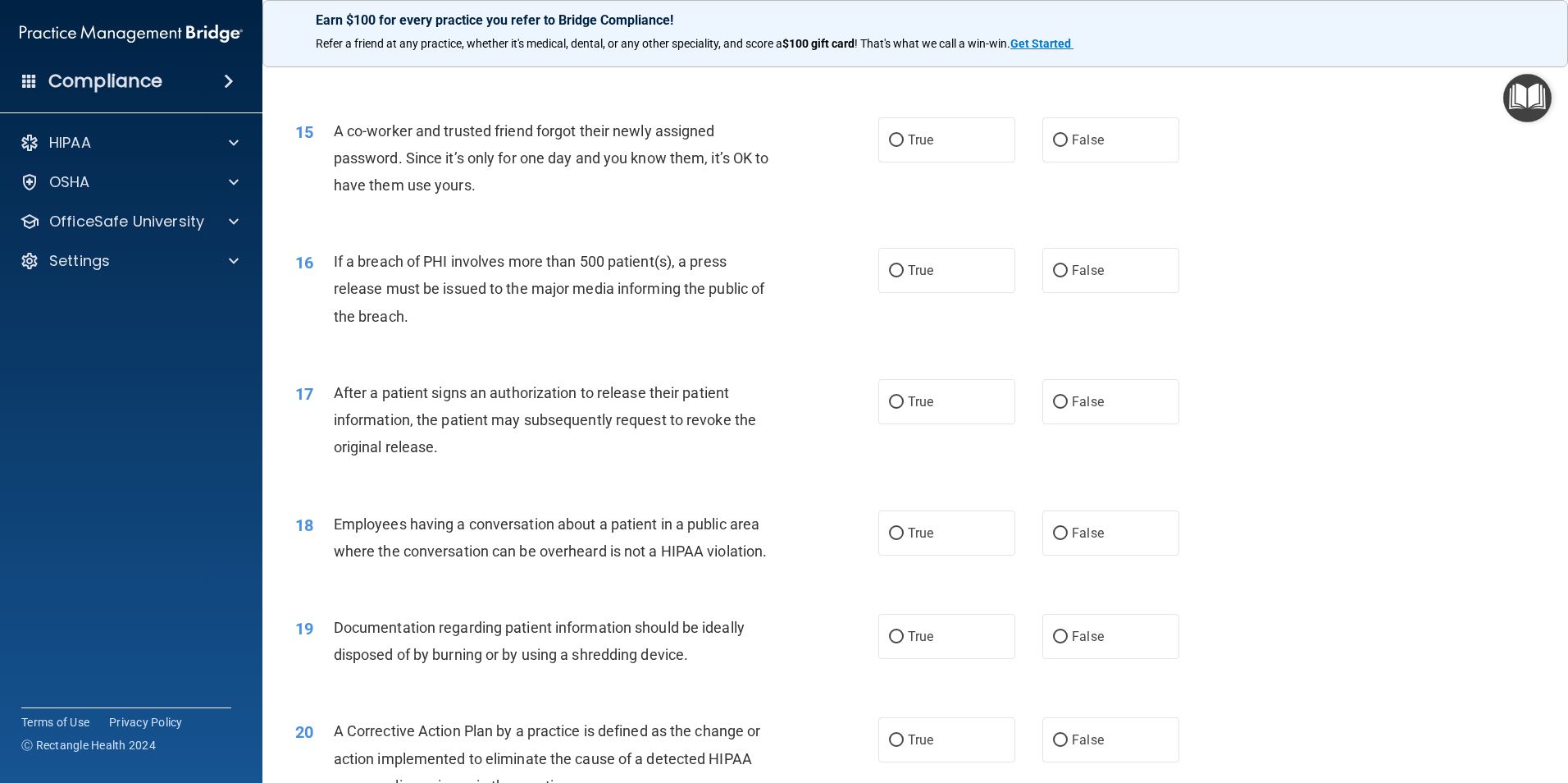
scroll to position [1641, 0]
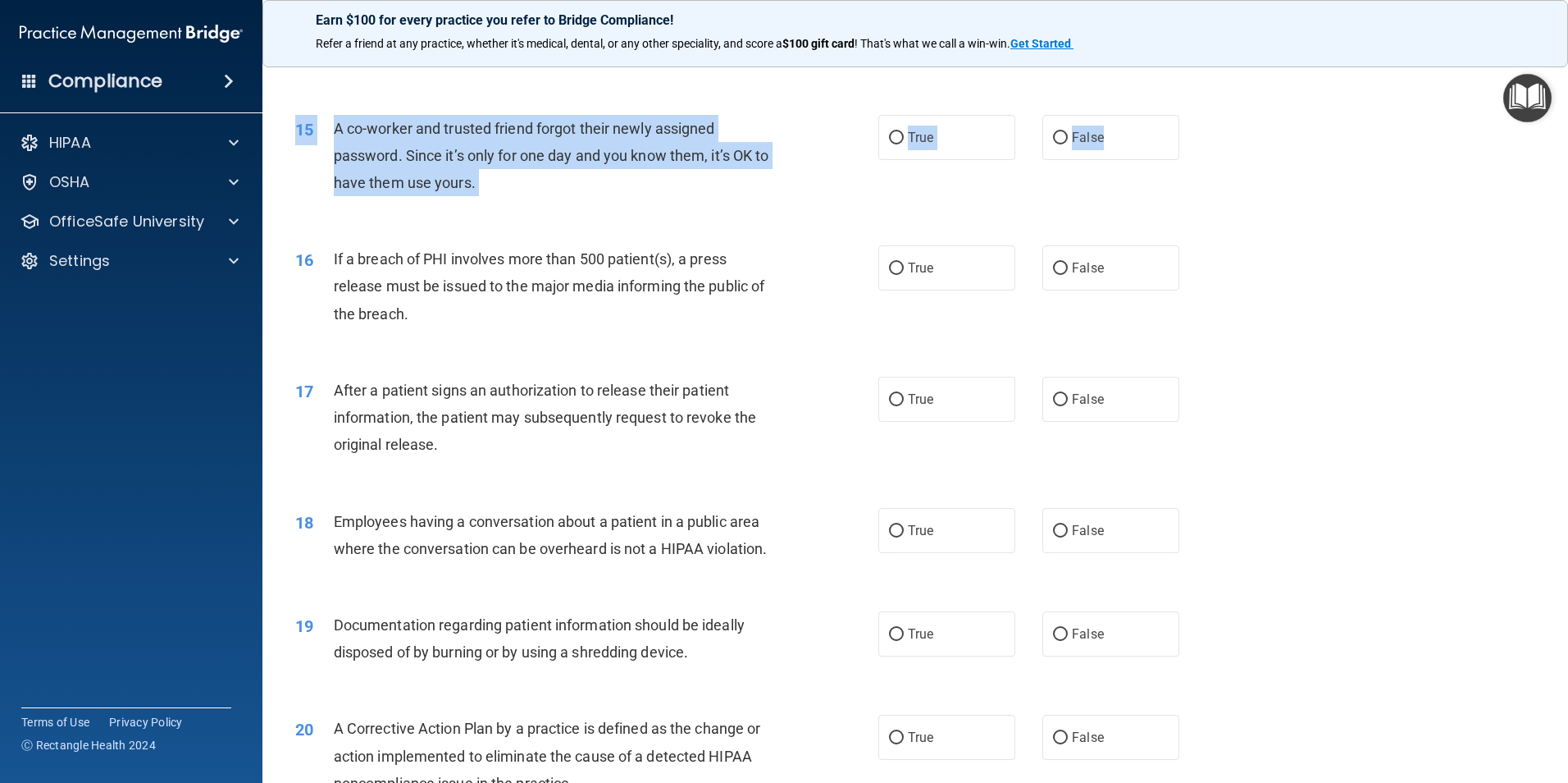
click at [1213, 163] on div "15 A co-worker and trusted friend forgot their newly assigned password. Since i…" at bounding box center [915, 160] width 1265 height 131
drag, startPoint x: 1213, startPoint y: 163, endPoint x: 1067, endPoint y: 160, distance: 146.0
click at [1072, 146] on span "False" at bounding box center [1088, 137] width 32 height 16
click at [1067, 145] on input "False" at bounding box center [1060, 137] width 15 height 12
radio input "true"
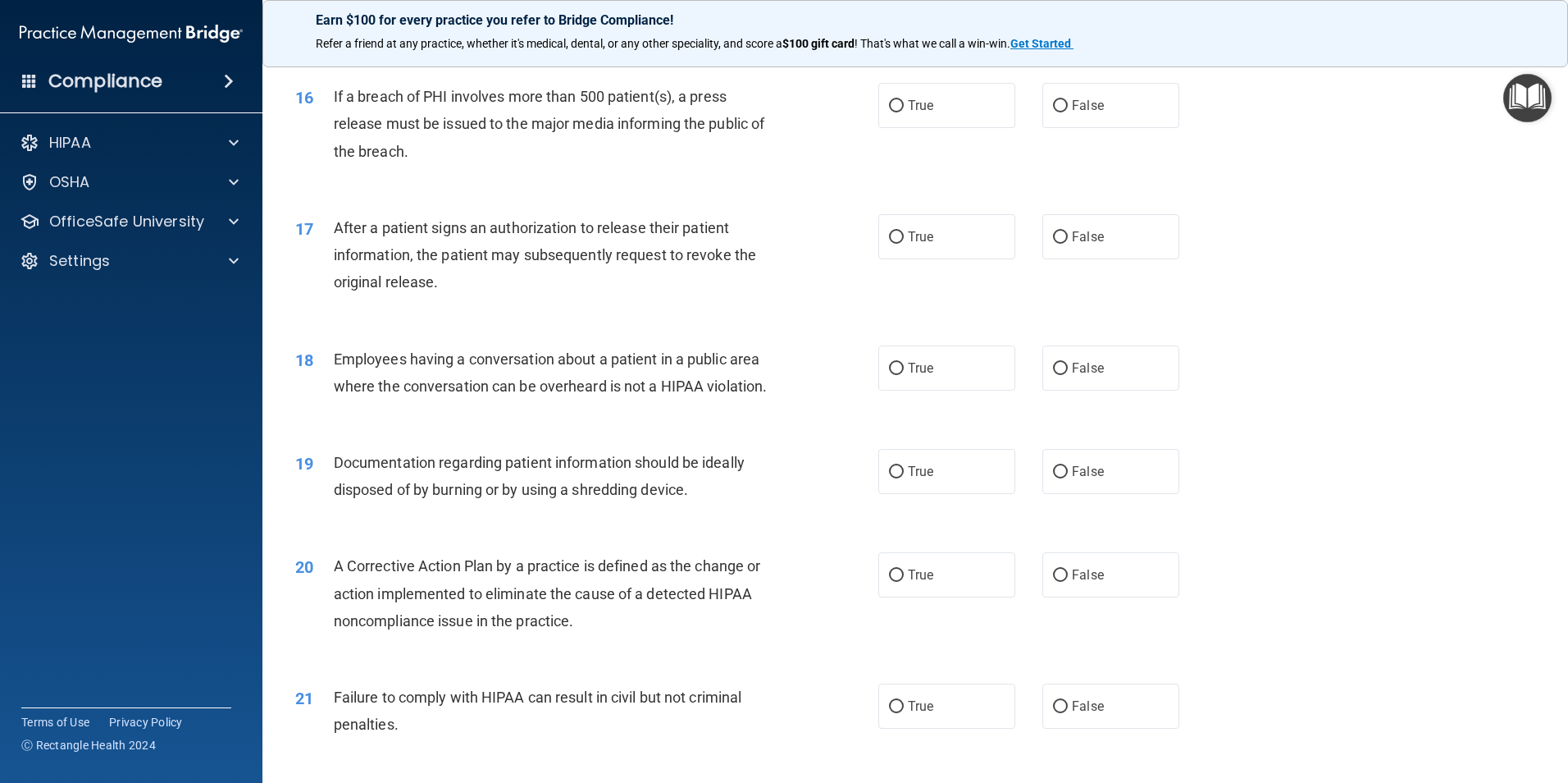
scroll to position [1805, 0]
click at [878, 125] on label "True" at bounding box center [947, 104] width 137 height 45
click at [889, 110] on input "True" at bounding box center [897, 104] width 15 height 12
radio input "true"
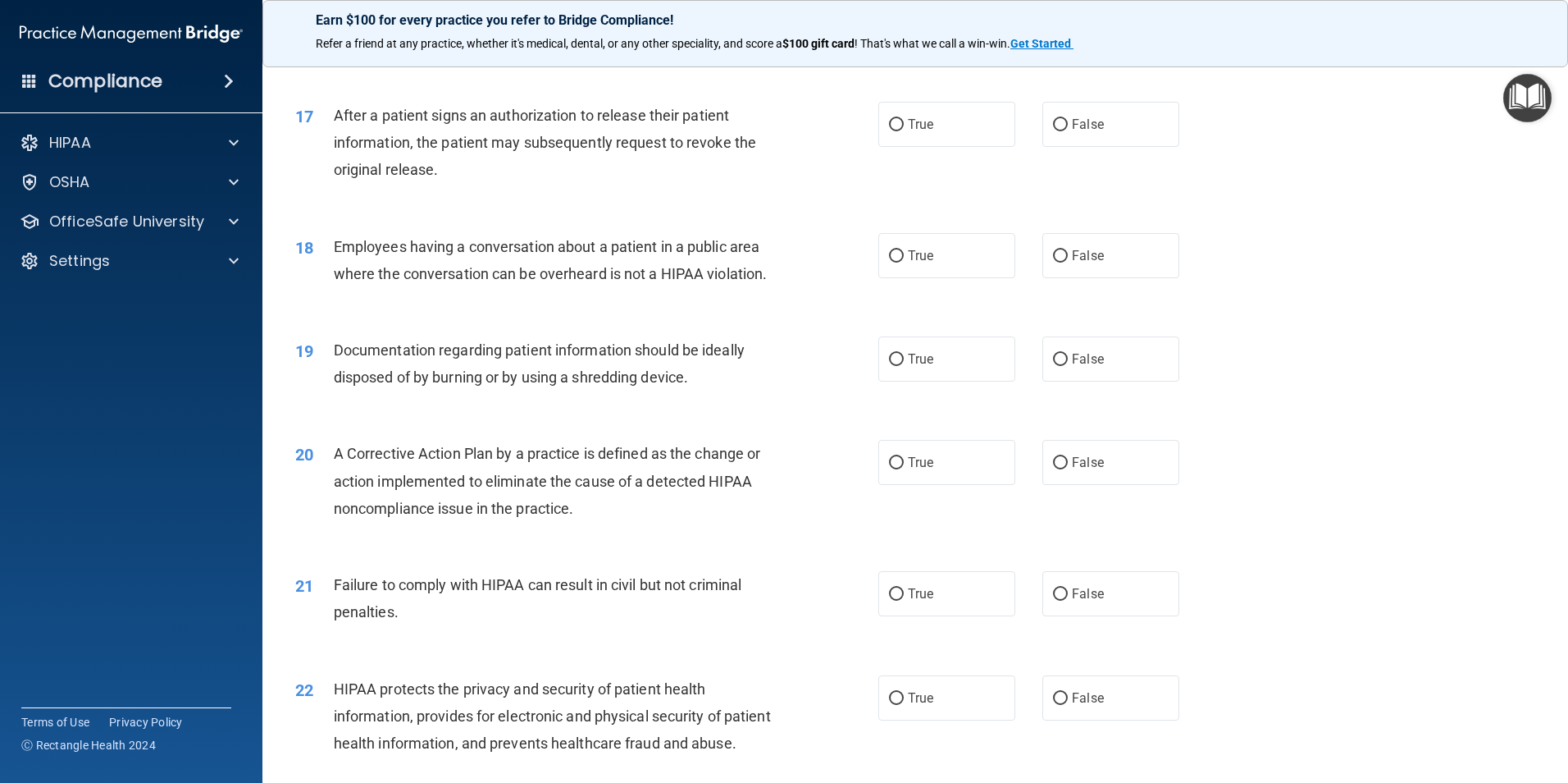
scroll to position [1887, 0]
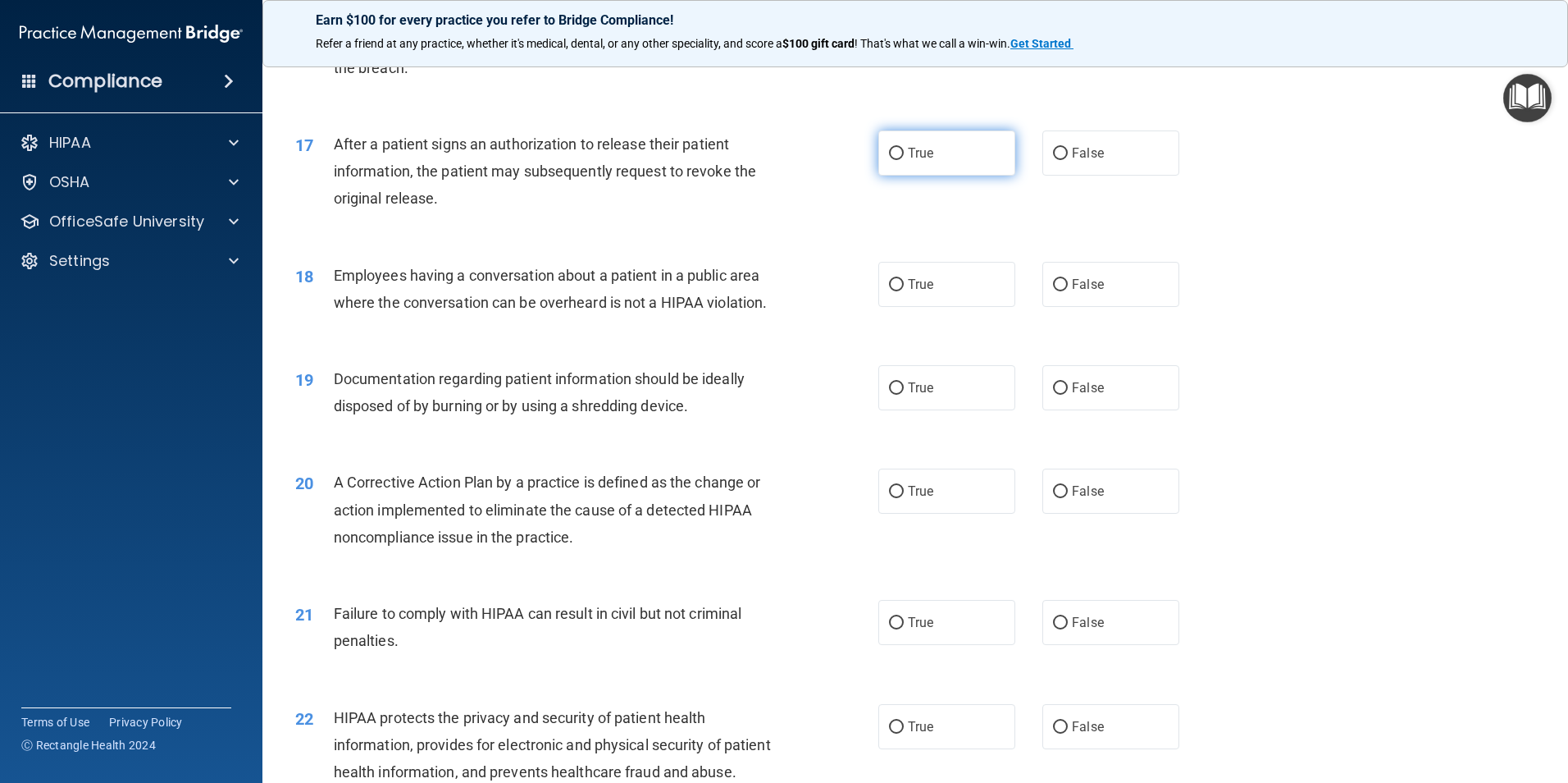
click at [921, 160] on span "True" at bounding box center [920, 153] width 25 height 16
click at [904, 160] on input "True" at bounding box center [897, 153] width 15 height 12
radio input "true"
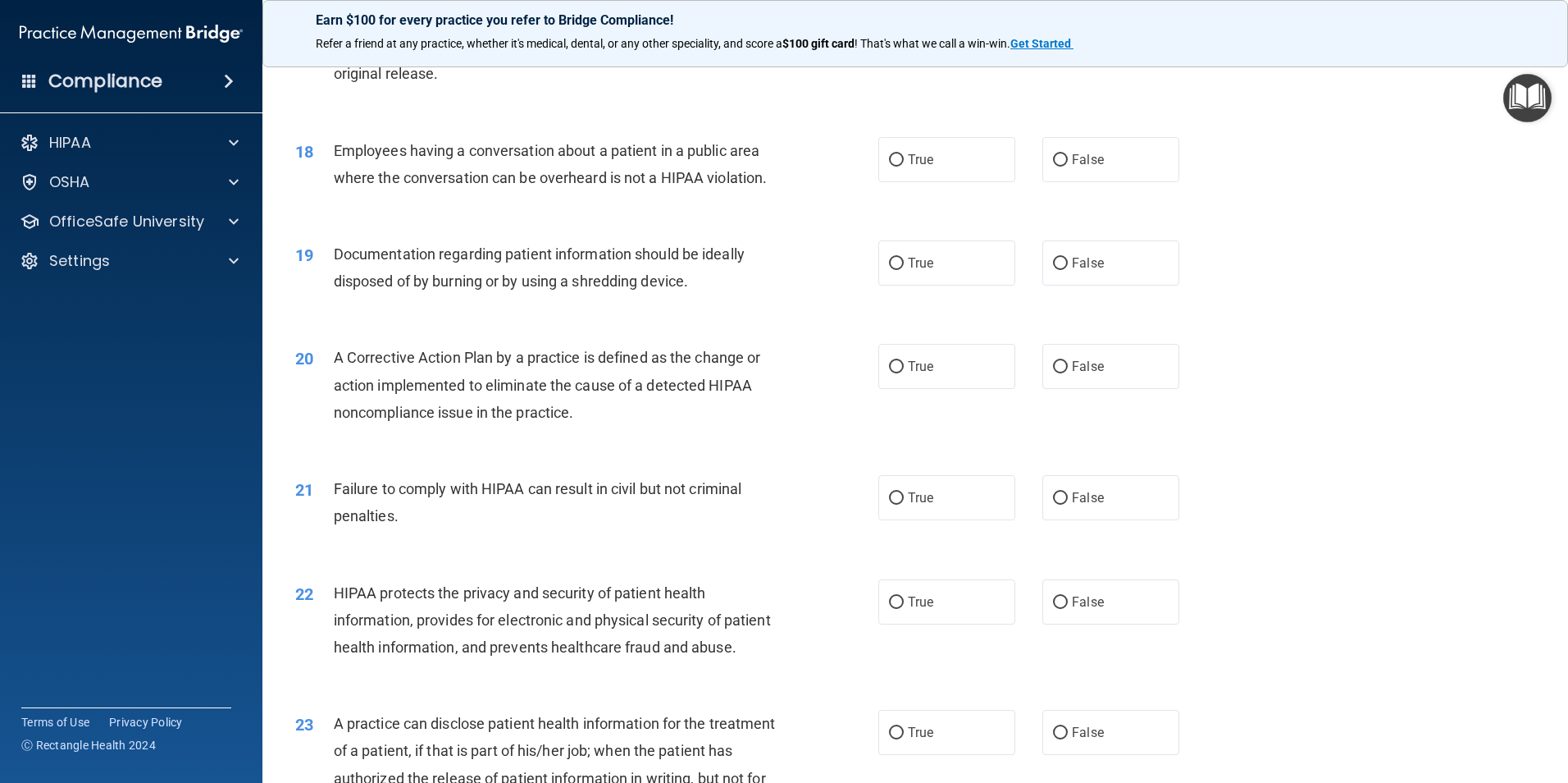
scroll to position [2051, 0]
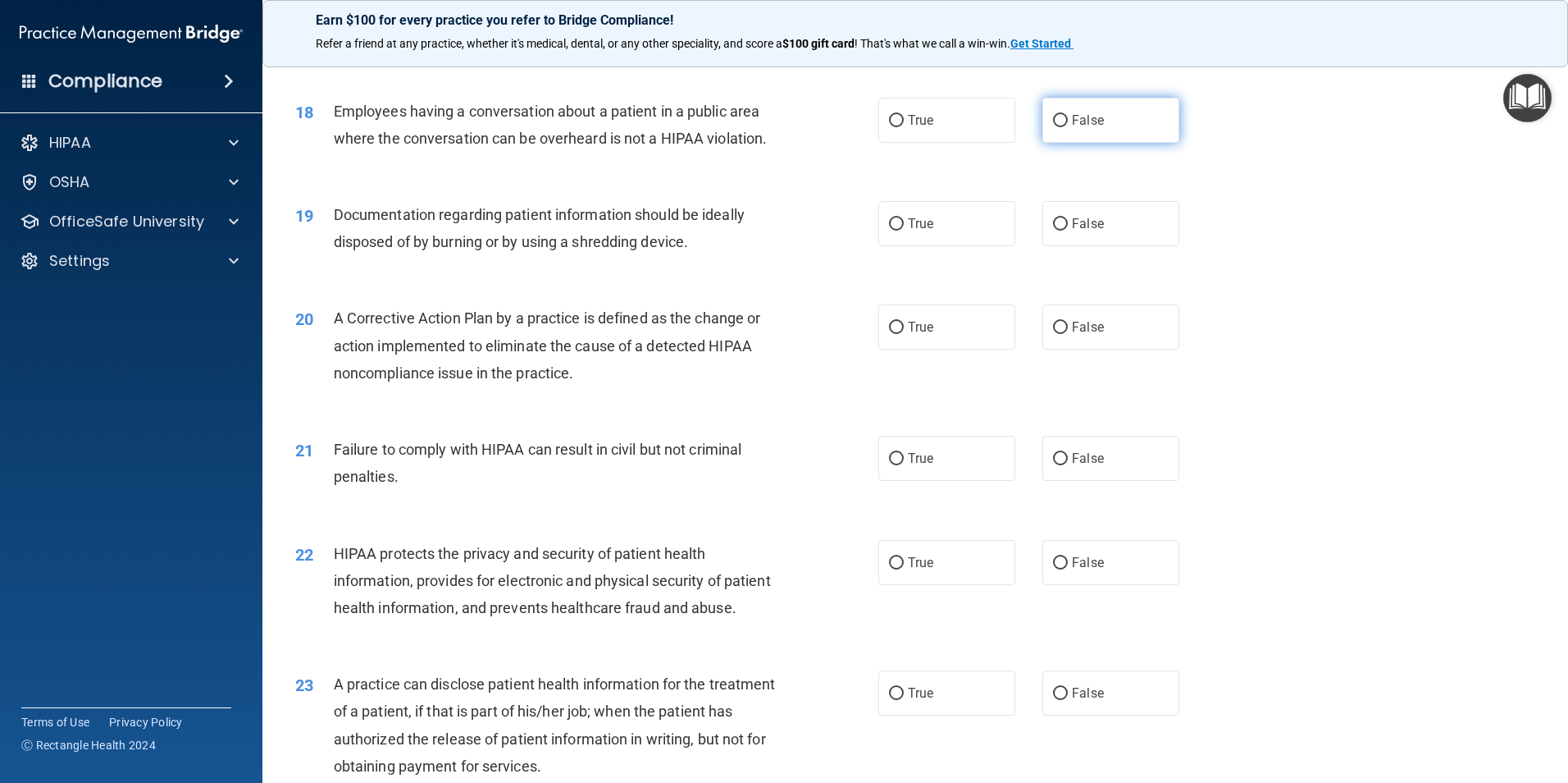
click at [1142, 143] on label "False" at bounding box center [1111, 120] width 137 height 45
click at [1067, 127] on input "False" at bounding box center [1060, 121] width 15 height 12
radio input "true"
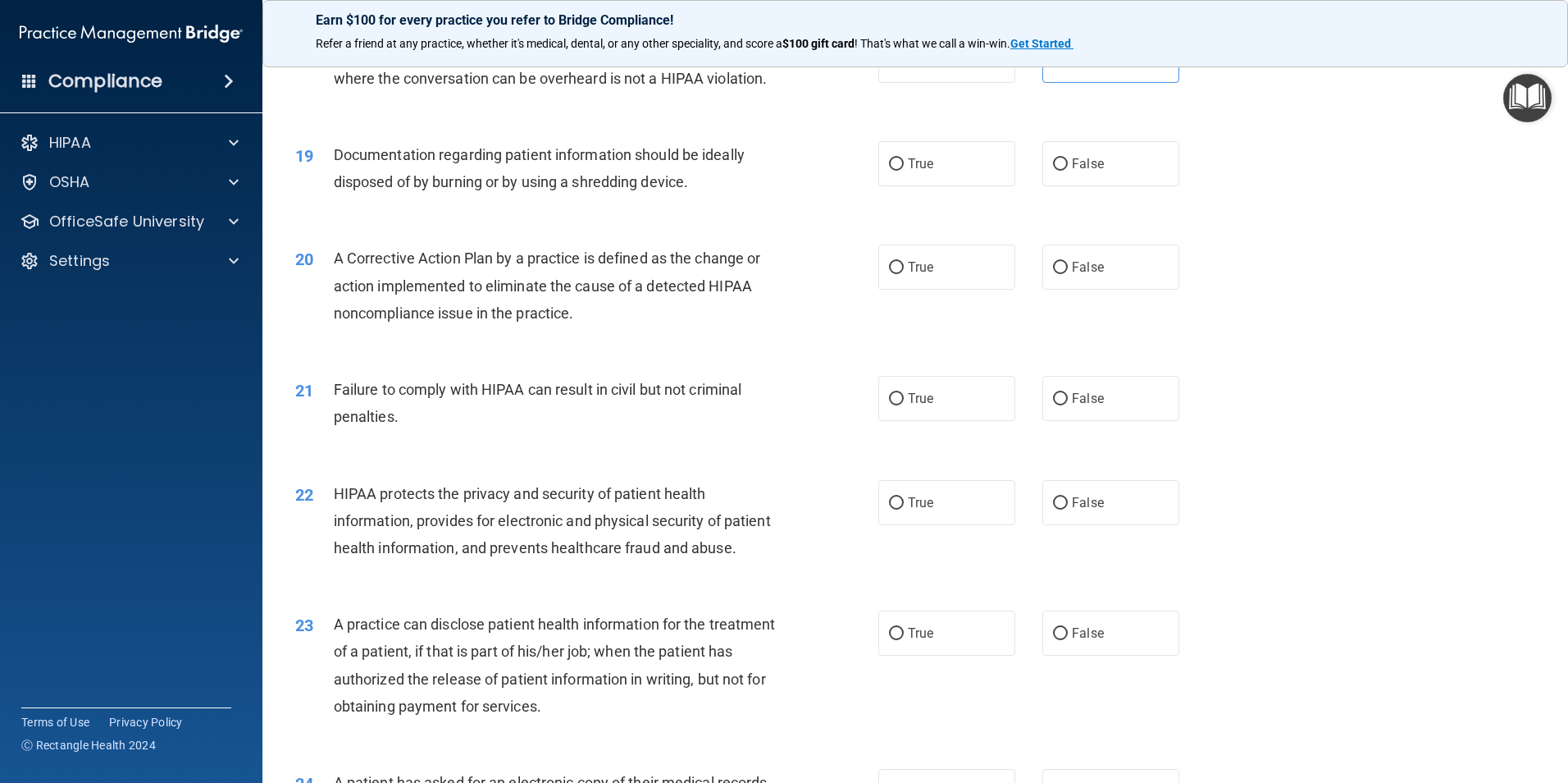
scroll to position [2215, 0]
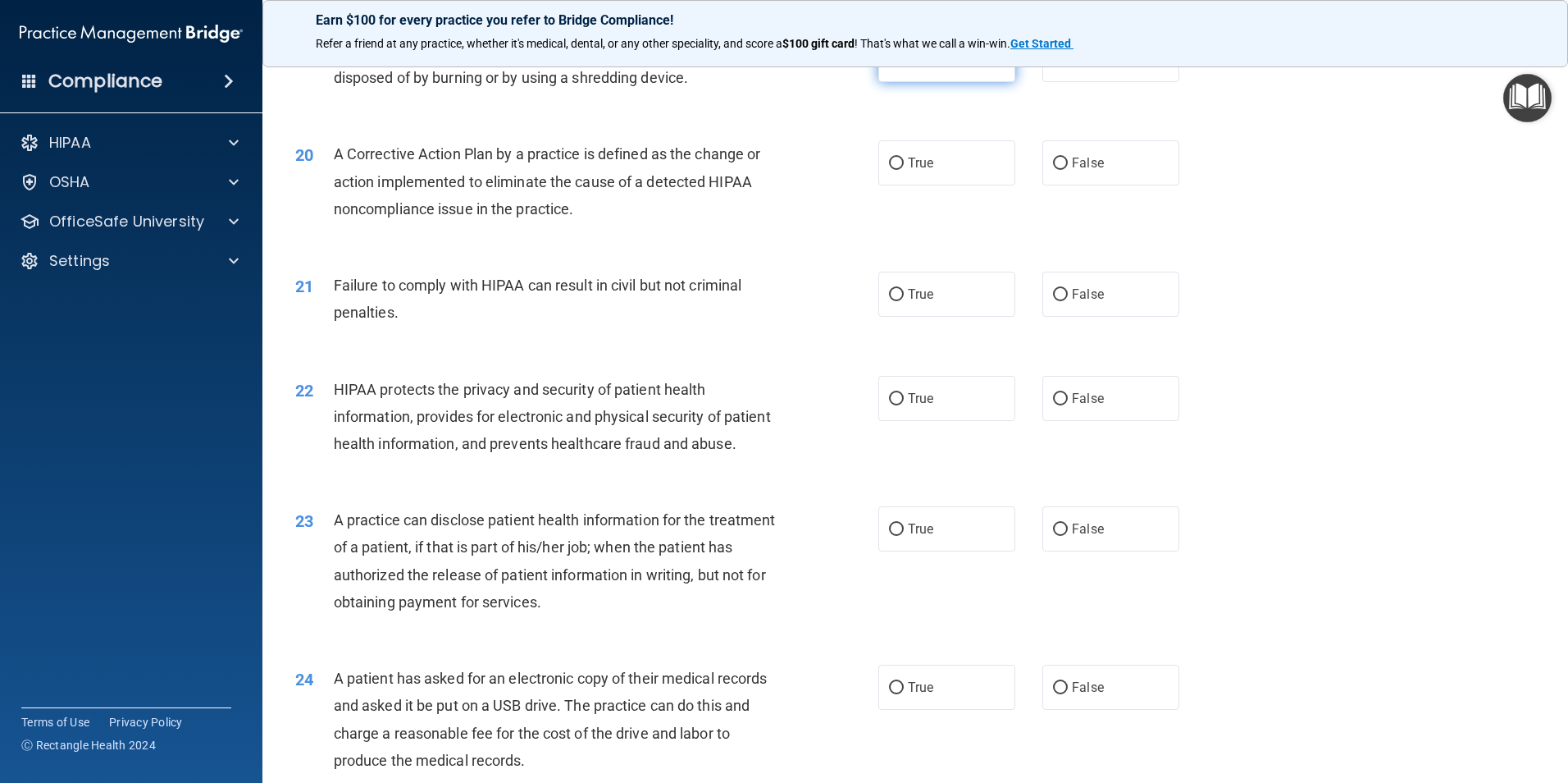
click at [938, 82] on label "True" at bounding box center [947, 59] width 137 height 45
click at [904, 67] on input "True" at bounding box center [897, 59] width 15 height 12
radio input "true"
click at [868, 189] on div "20 A Corrective Action Plan by a practice is defined as the change or action im…" at bounding box center [587, 185] width 632 height 90
click at [953, 186] on label "True" at bounding box center [947, 162] width 137 height 45
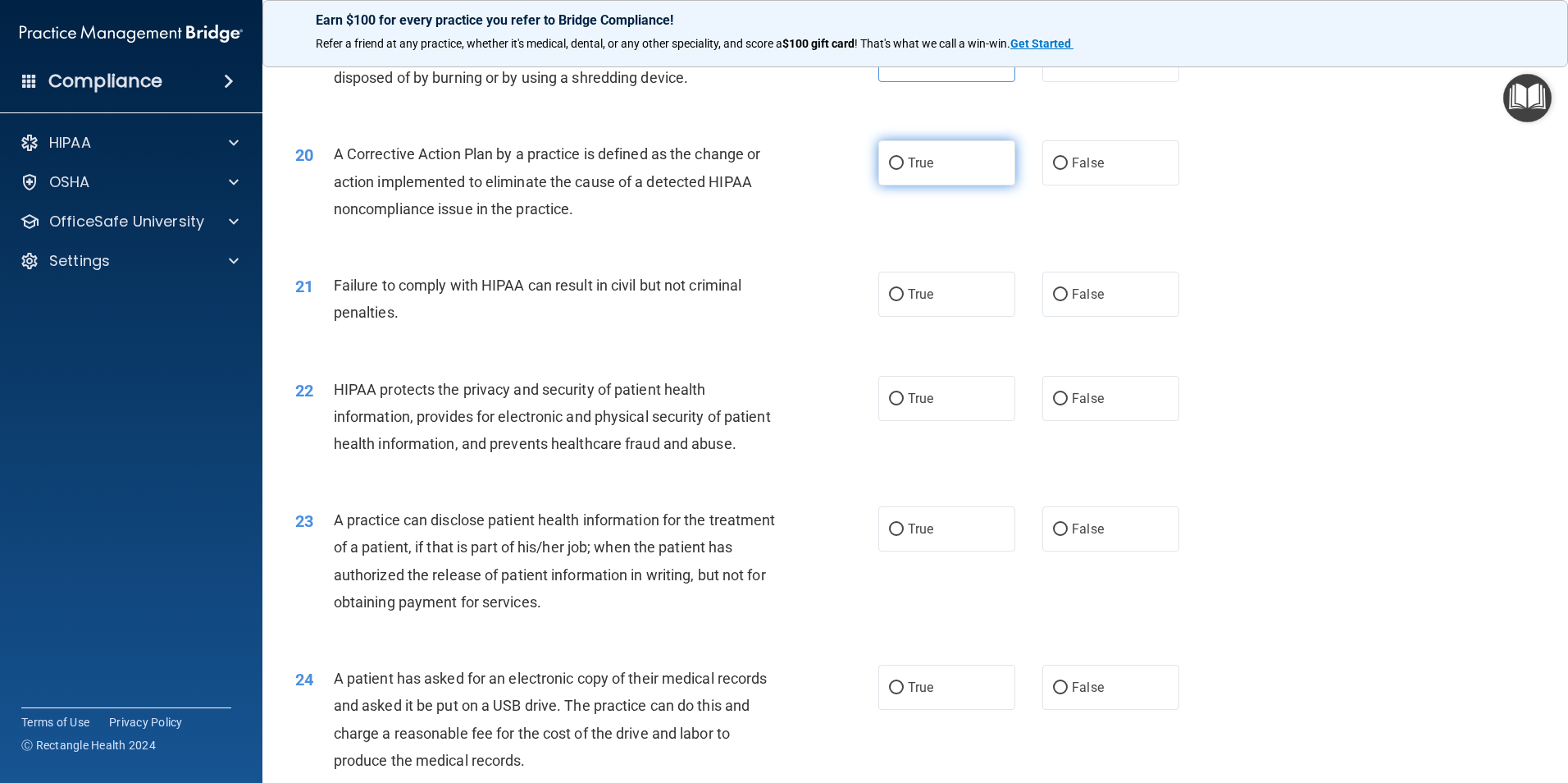
click at [904, 170] on input "True" at bounding box center [897, 163] width 15 height 12
radio input "true"
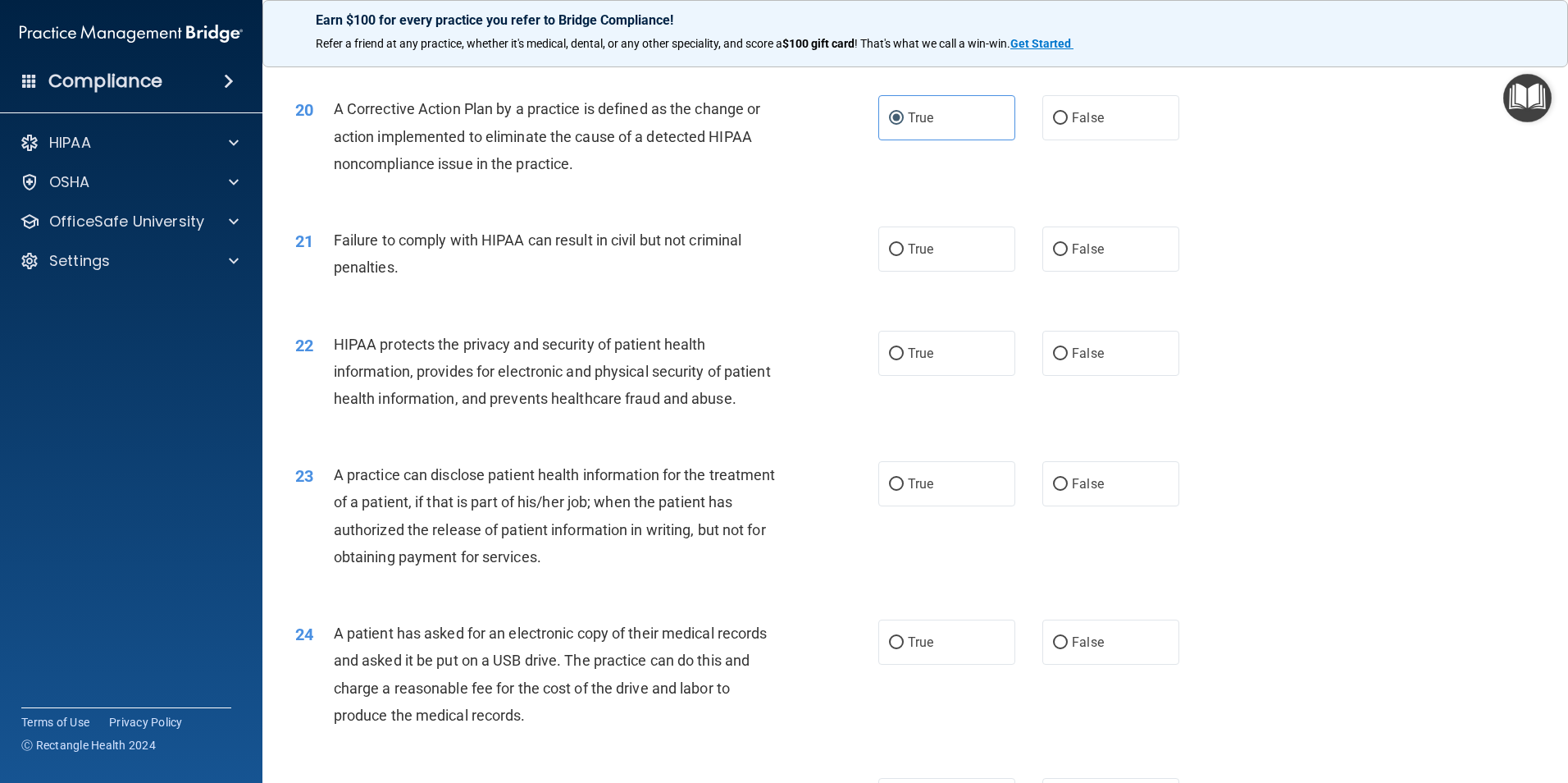
scroll to position [2297, 0]
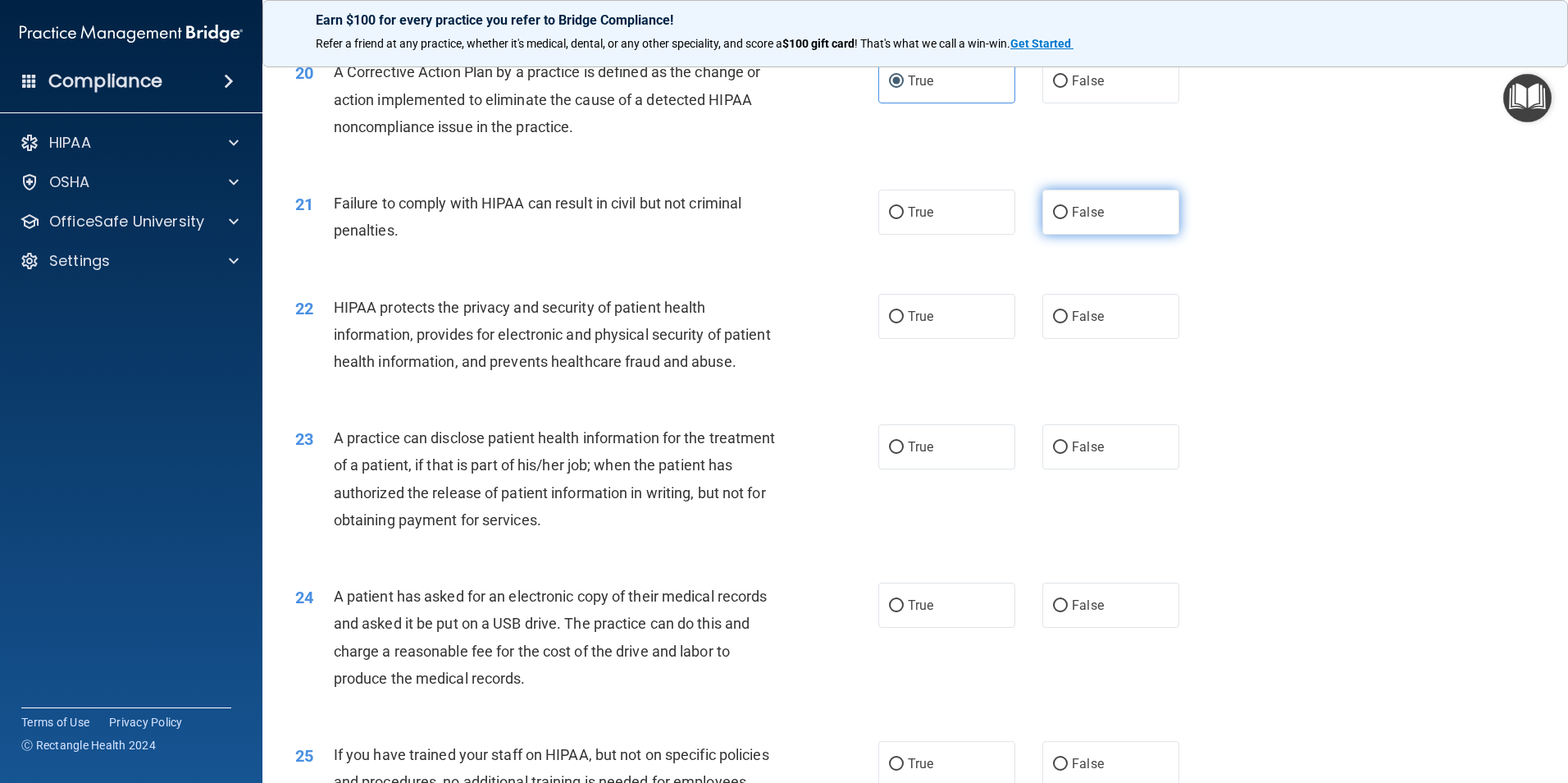
click at [1120, 235] on label "False" at bounding box center [1111, 212] width 137 height 45
click at [1067, 219] on input "False" at bounding box center [1060, 212] width 15 height 12
radio input "true"
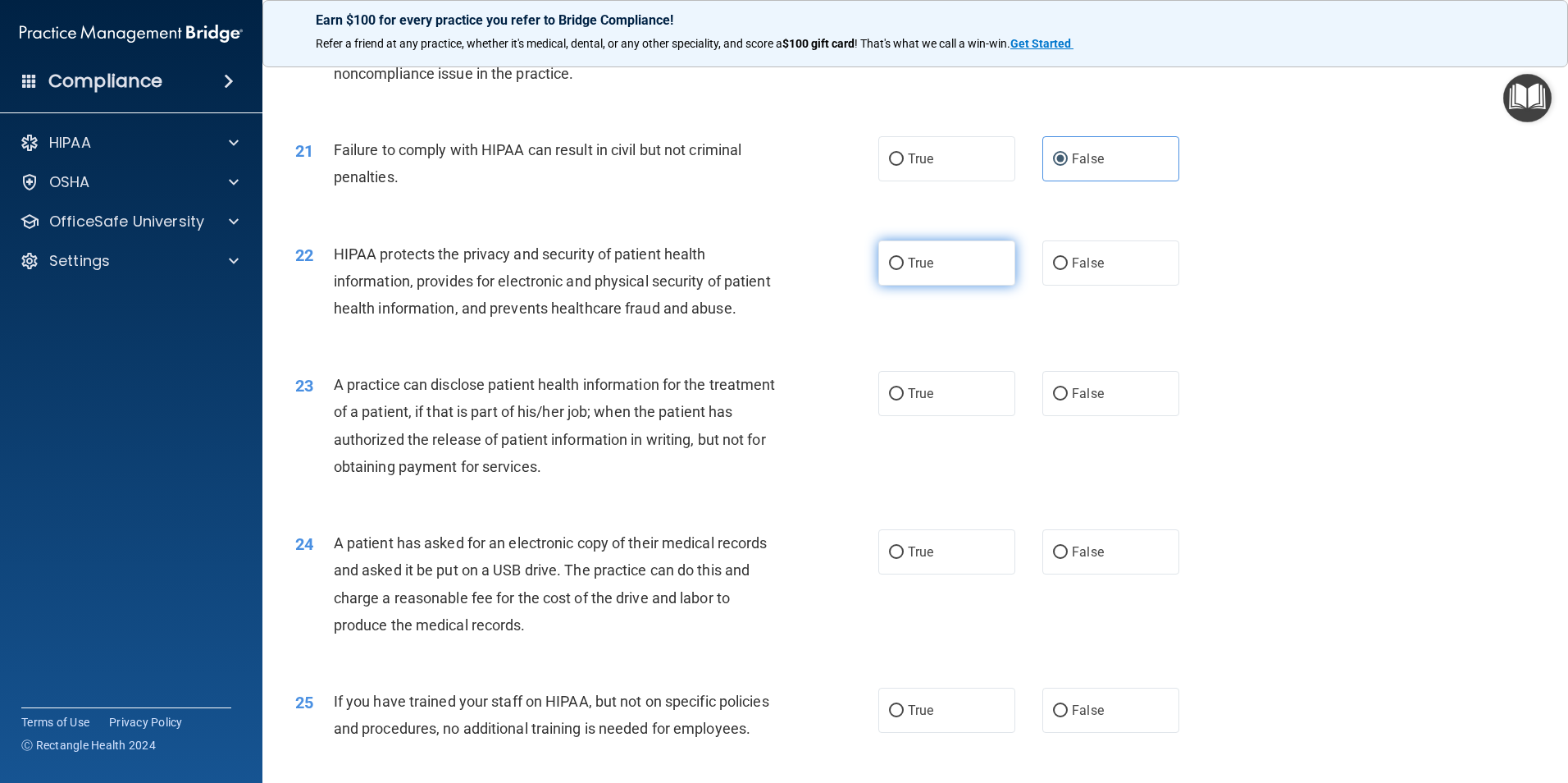
scroll to position [2380, 0]
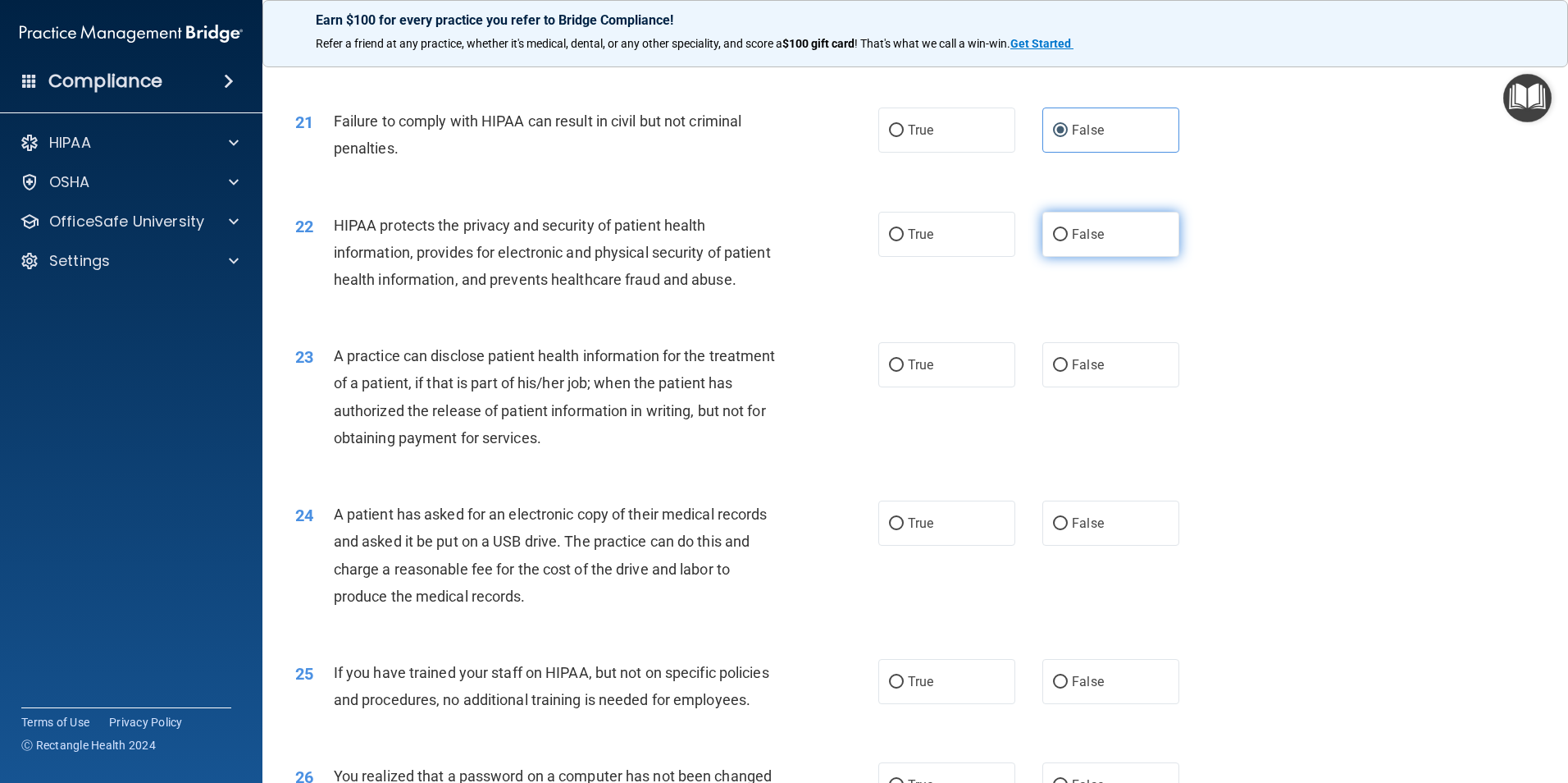
click at [1074, 242] on span "False" at bounding box center [1088, 234] width 32 height 16
click at [1067, 241] on input "False" at bounding box center [1060, 235] width 15 height 12
radio input "true"
click at [971, 257] on label "True" at bounding box center [947, 234] width 137 height 45
click at [904, 241] on input "True" at bounding box center [897, 235] width 15 height 12
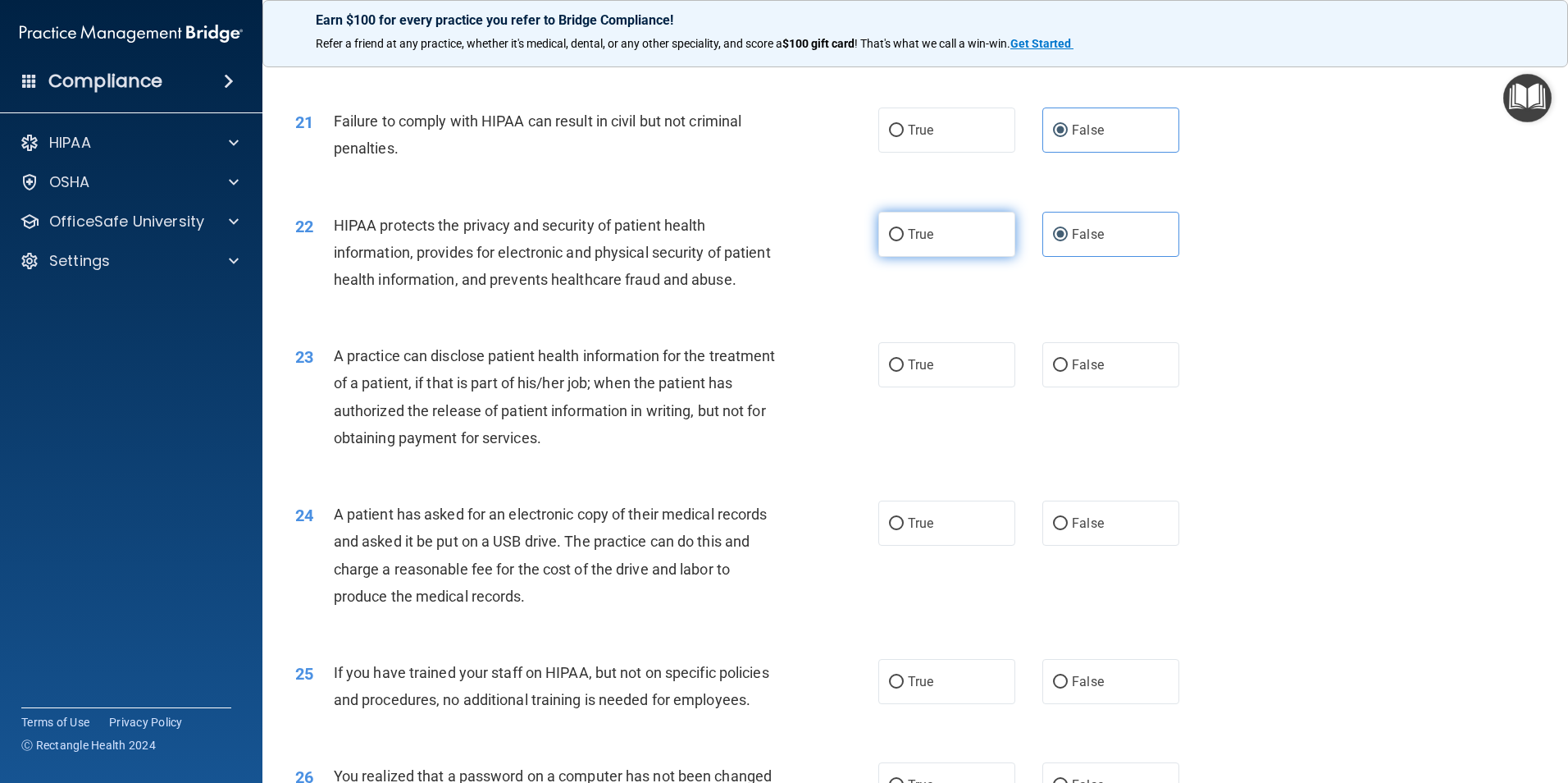
radio input "true"
radio input "false"
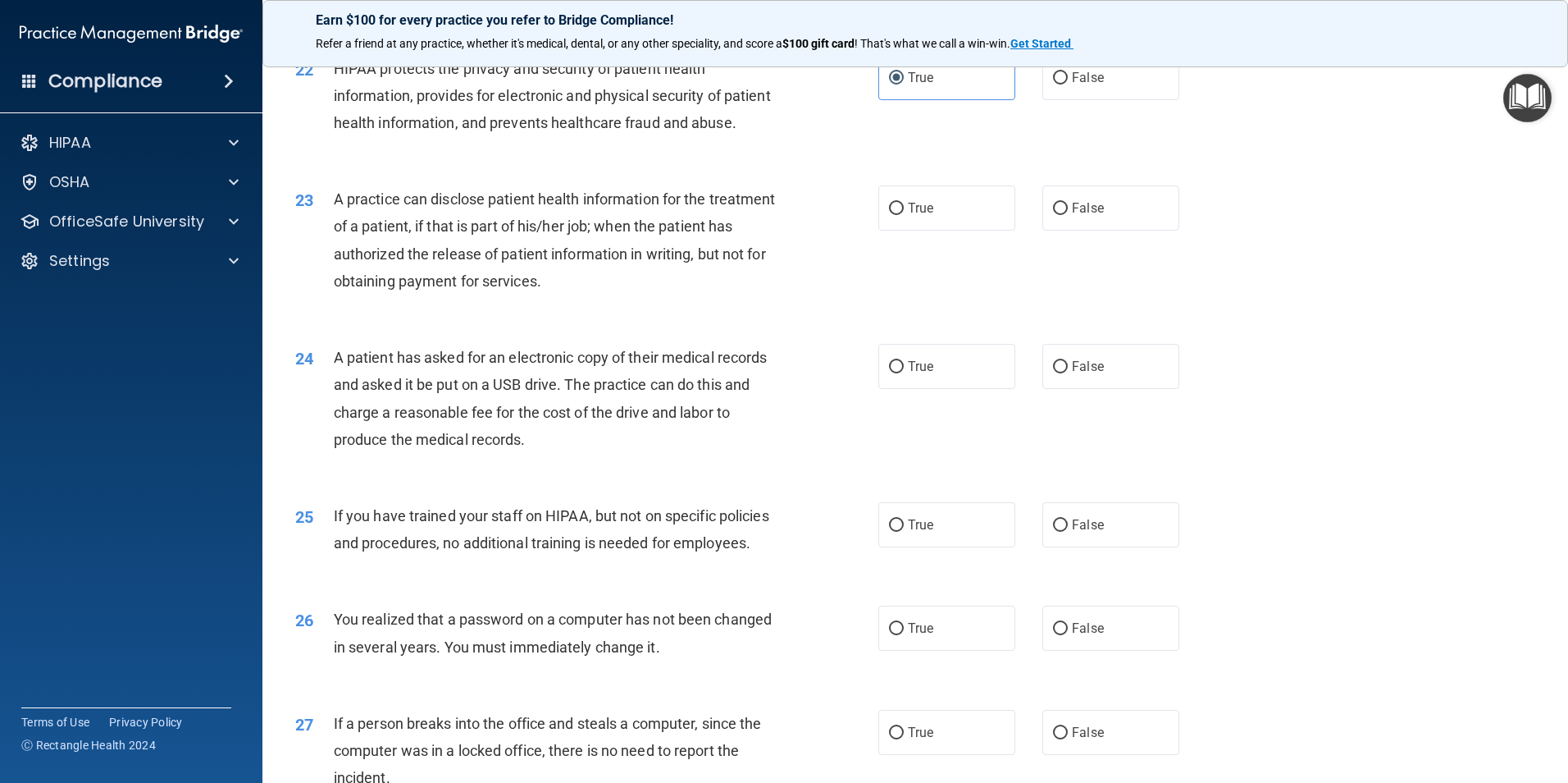
scroll to position [2543, 0]
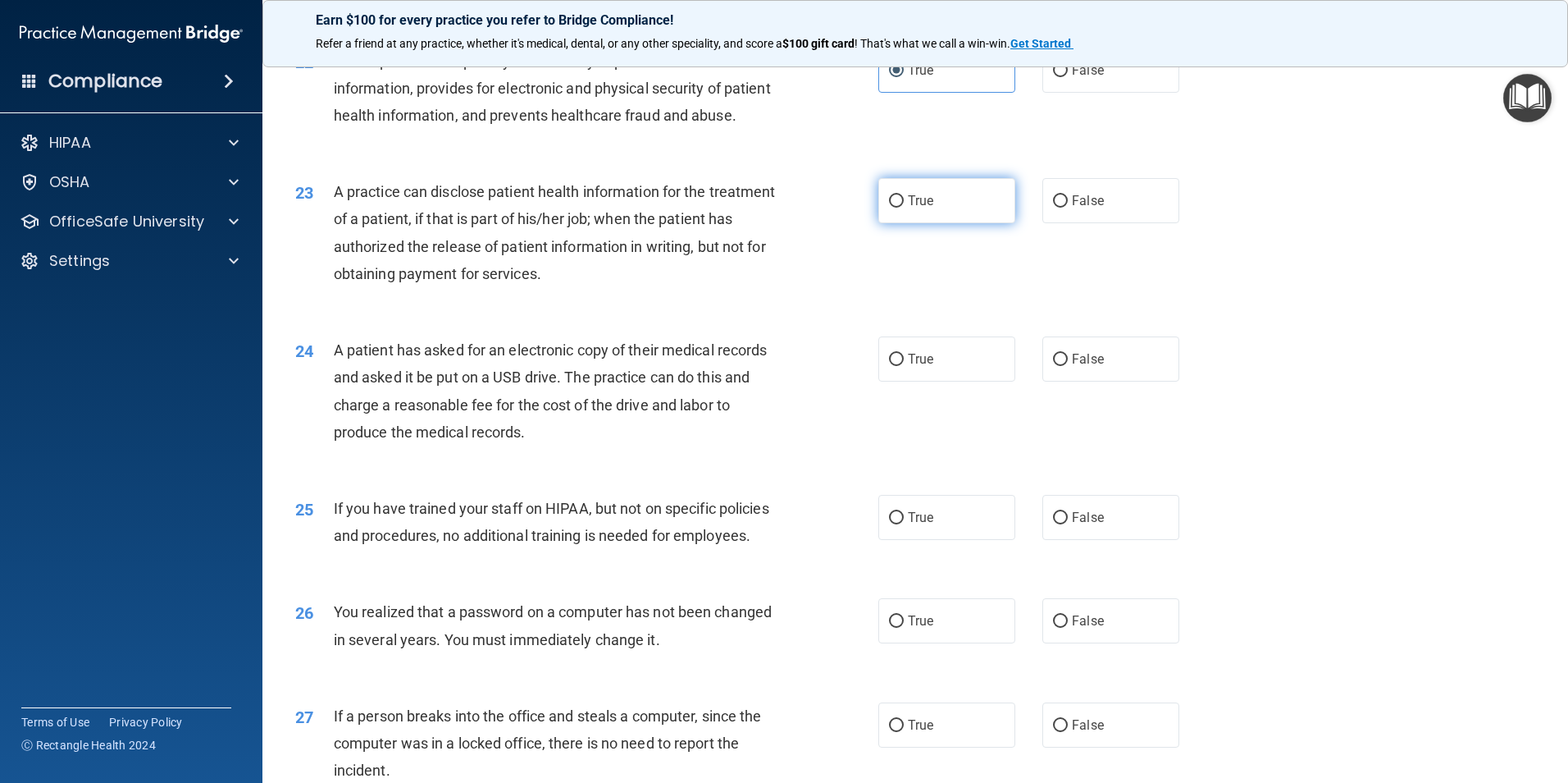
click at [925, 209] on span "True" at bounding box center [920, 200] width 25 height 16
click at [904, 208] on input "True" at bounding box center [897, 200] width 15 height 12
radio input "true"
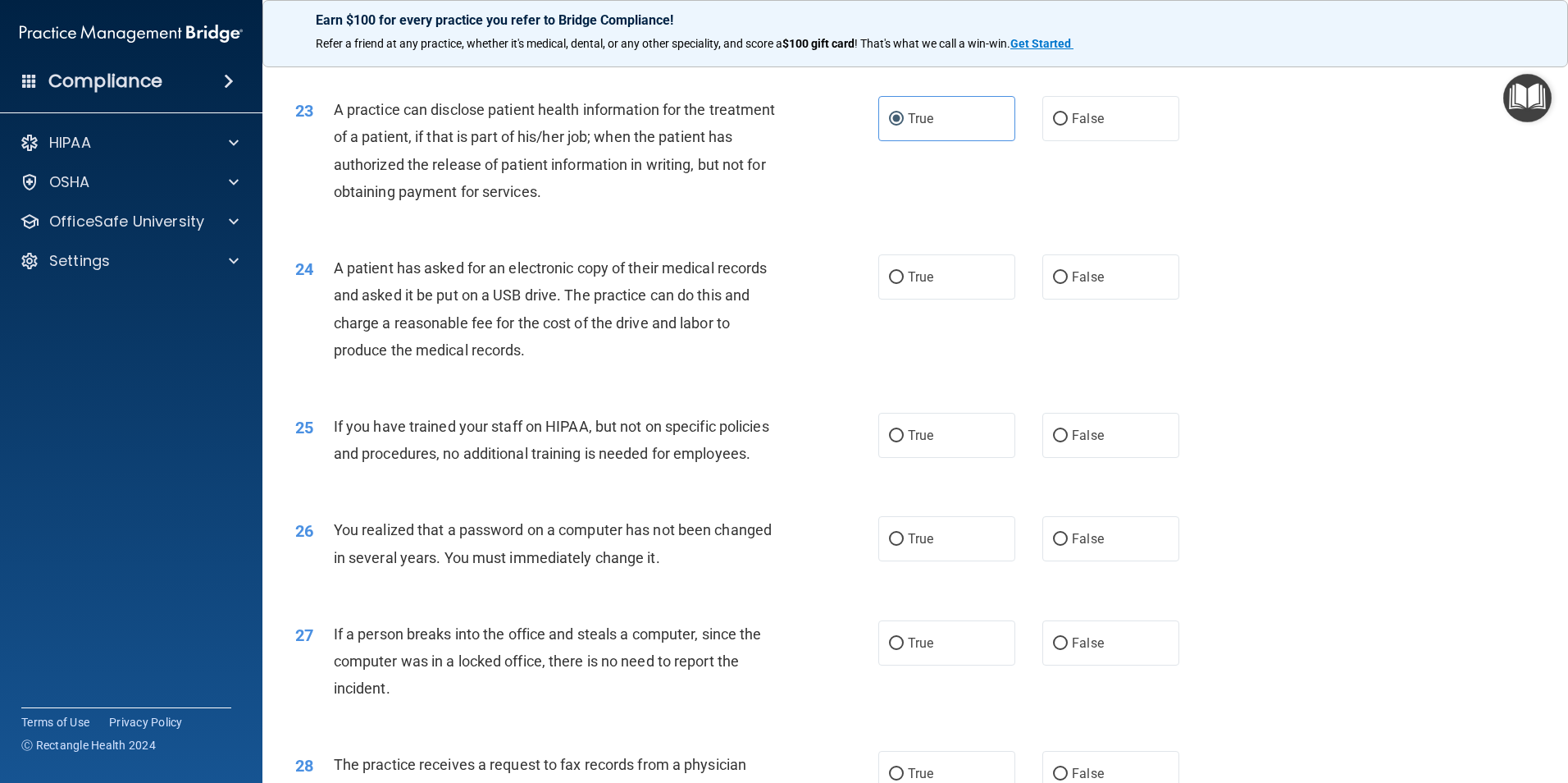
scroll to position [2707, 0]
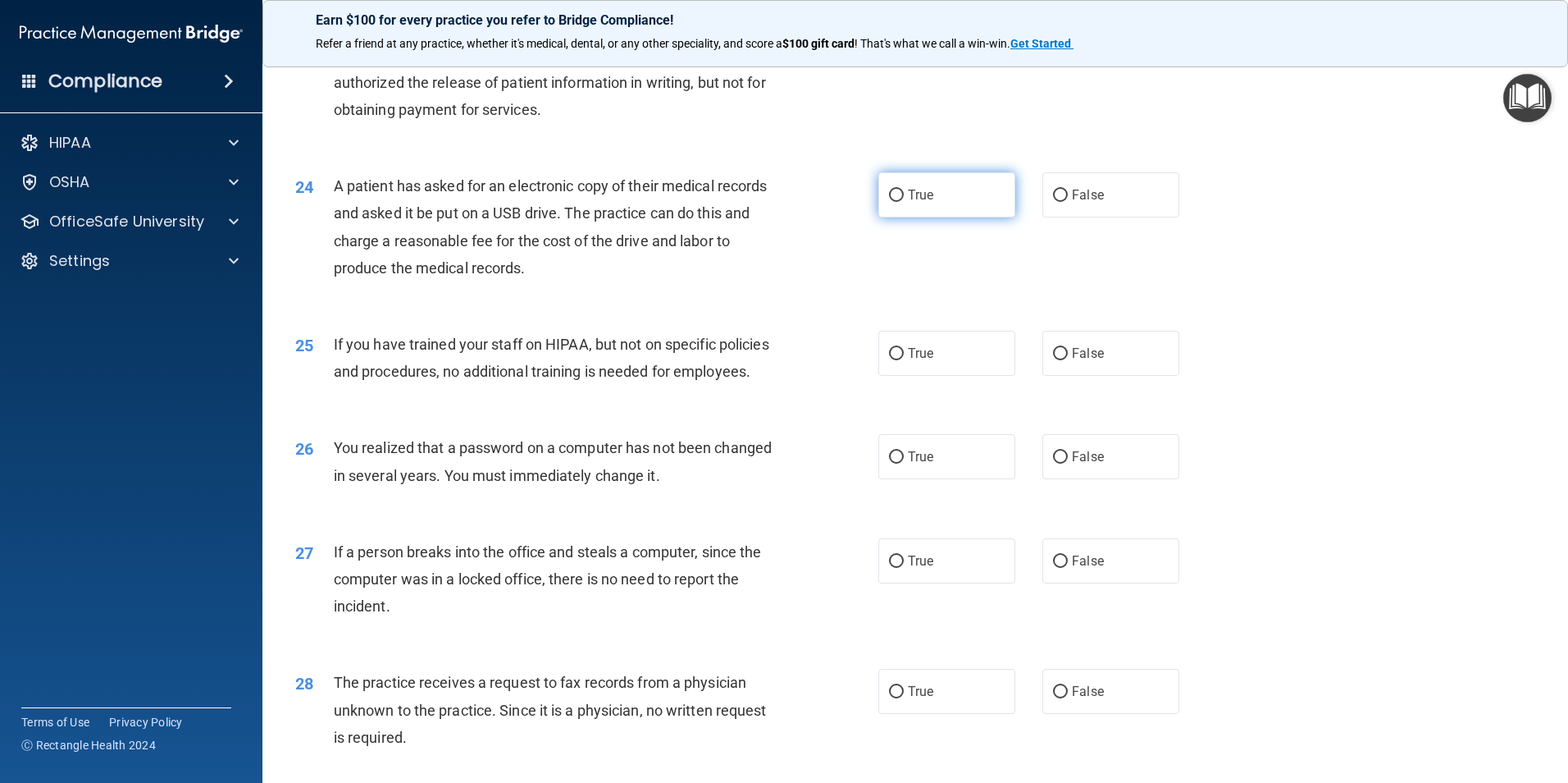
click at [1007, 217] on label "True" at bounding box center [947, 195] width 137 height 45
click at [904, 202] on input "True" at bounding box center [897, 195] width 15 height 12
radio input "true"
click at [1056, 202] on input "False" at bounding box center [1060, 195] width 15 height 12
radio input "true"
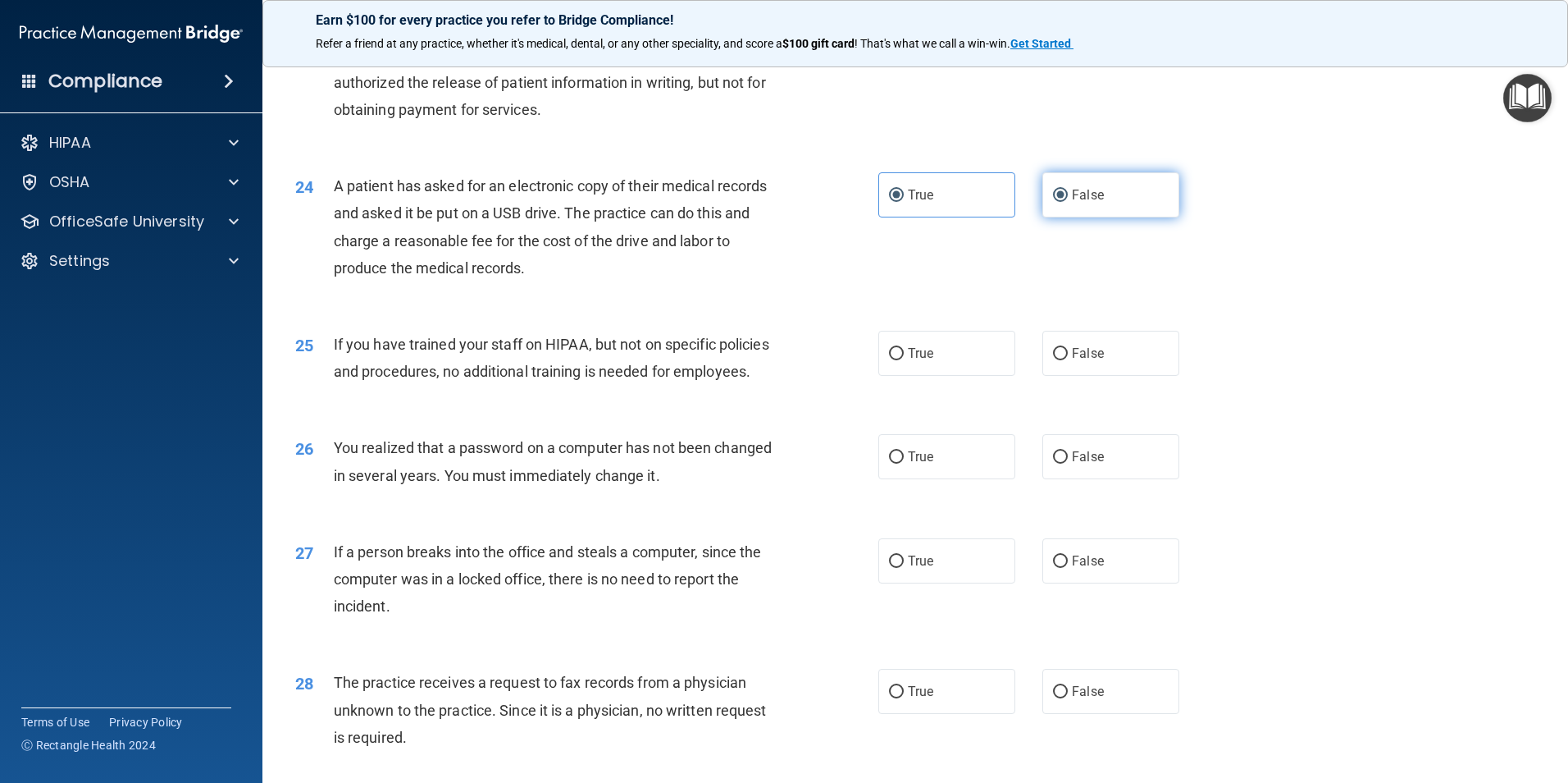
radio input "false"
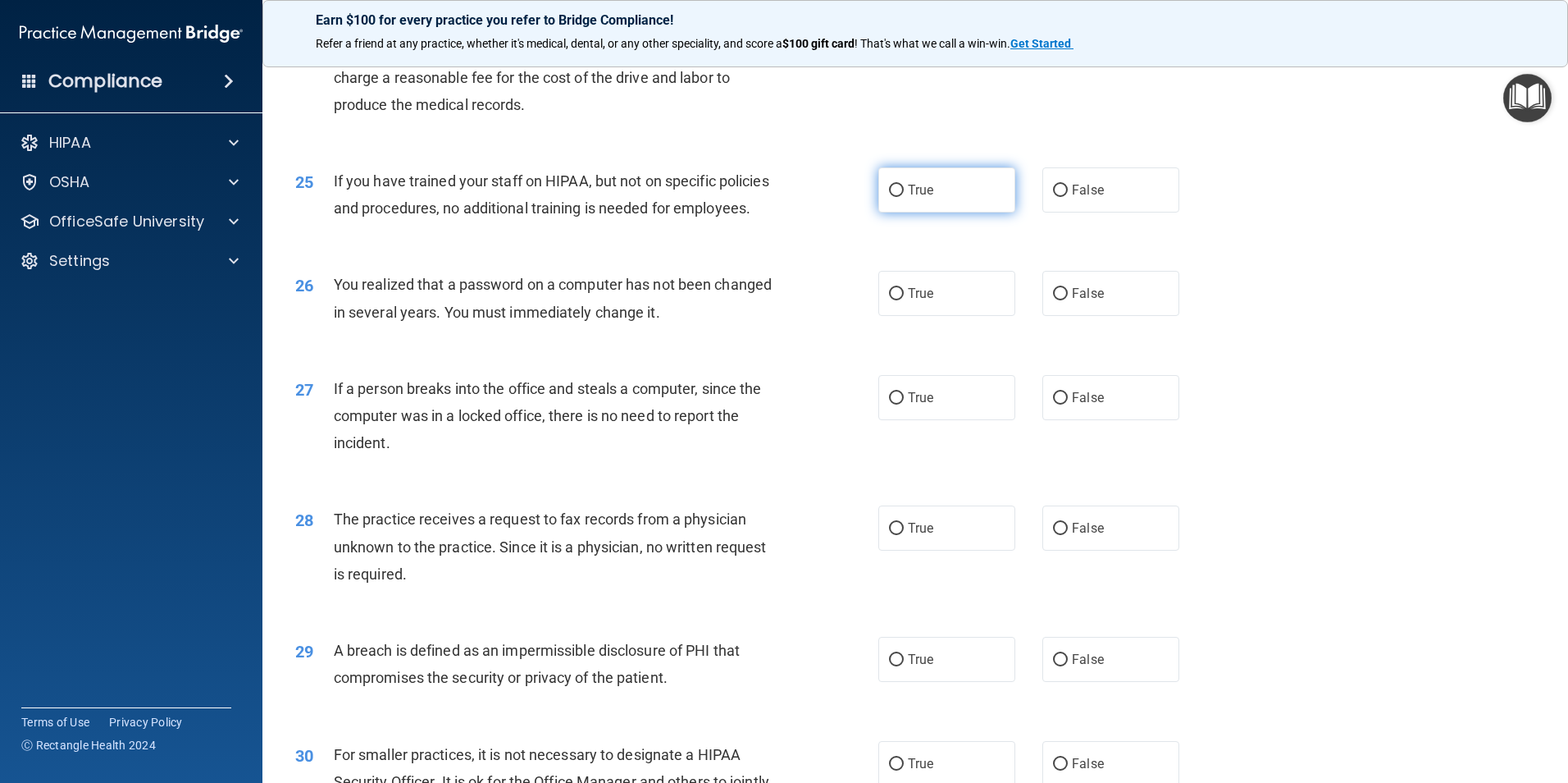
scroll to position [2871, 0]
click at [1081, 197] on span "False" at bounding box center [1088, 188] width 32 height 16
click at [1067, 196] on input "False" at bounding box center [1060, 189] width 15 height 12
radio input "true"
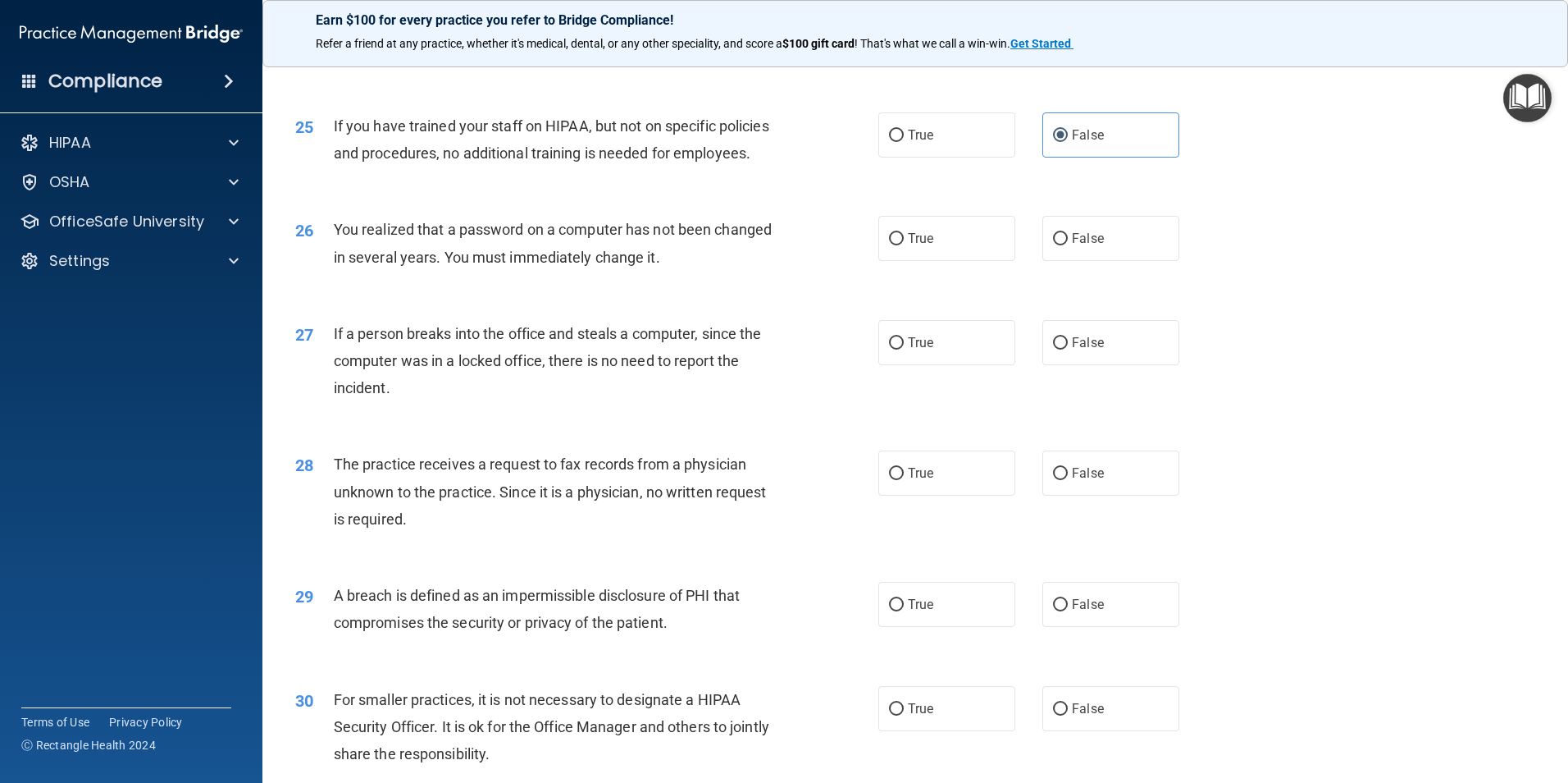
scroll to position [3036, 0]
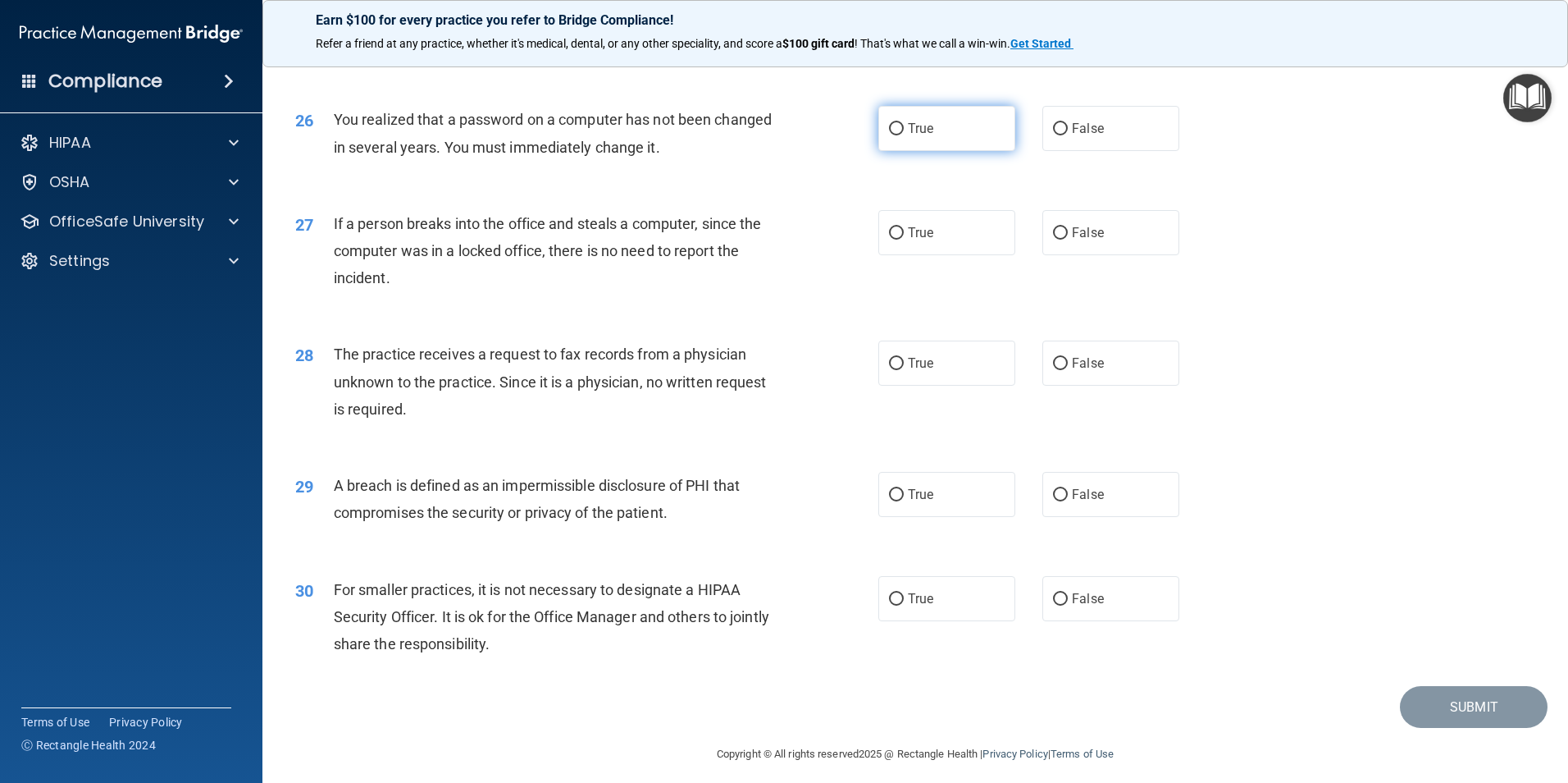
click at [932, 151] on label "True" at bounding box center [947, 128] width 137 height 45
click at [904, 135] on input "True" at bounding box center [897, 129] width 15 height 12
radio input "true"
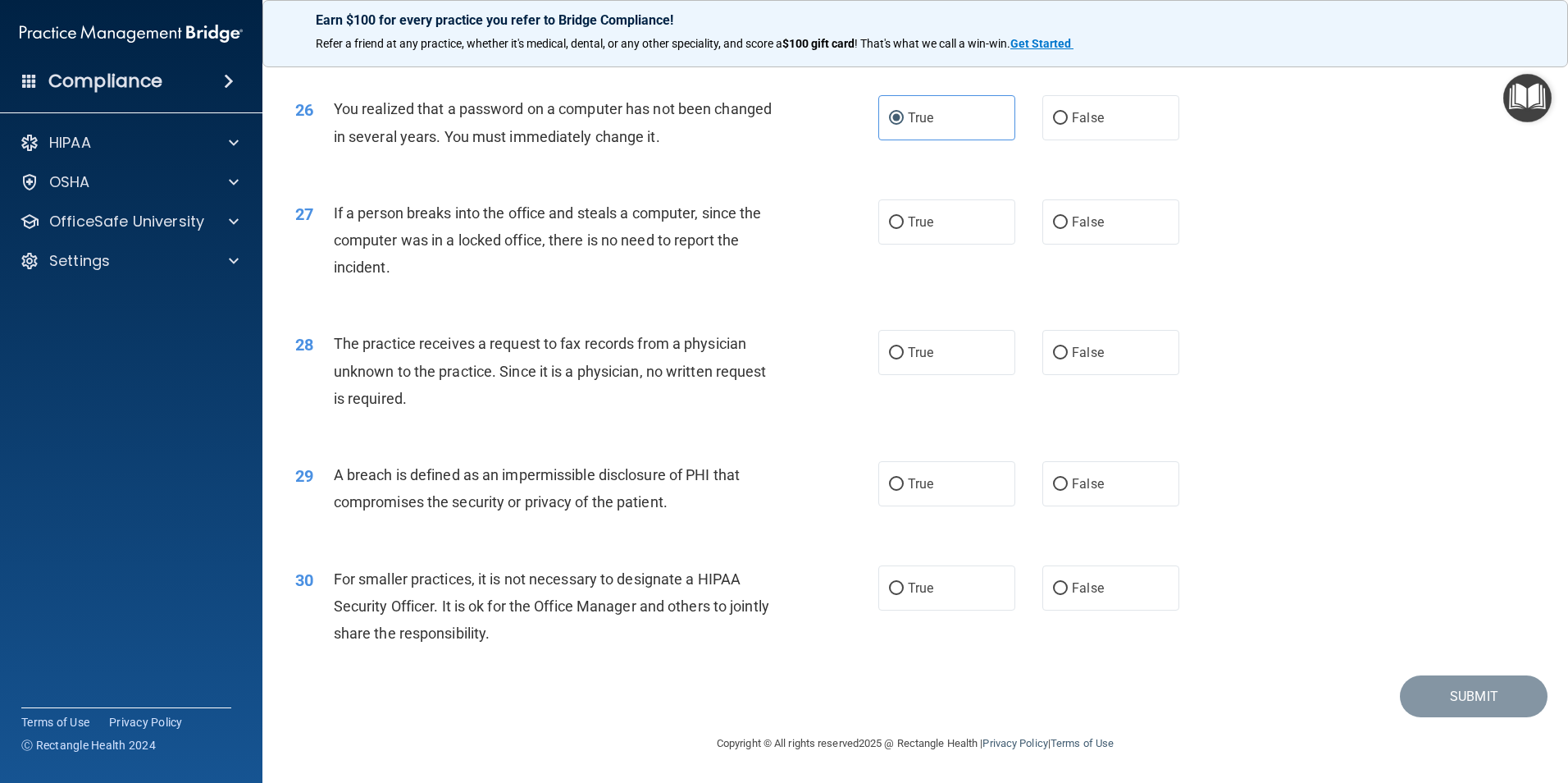
scroll to position [3117, 0]
click at [1089, 245] on label "False" at bounding box center [1111, 222] width 137 height 45
click at [1067, 229] on input "False" at bounding box center [1060, 222] width 15 height 12
radio input "true"
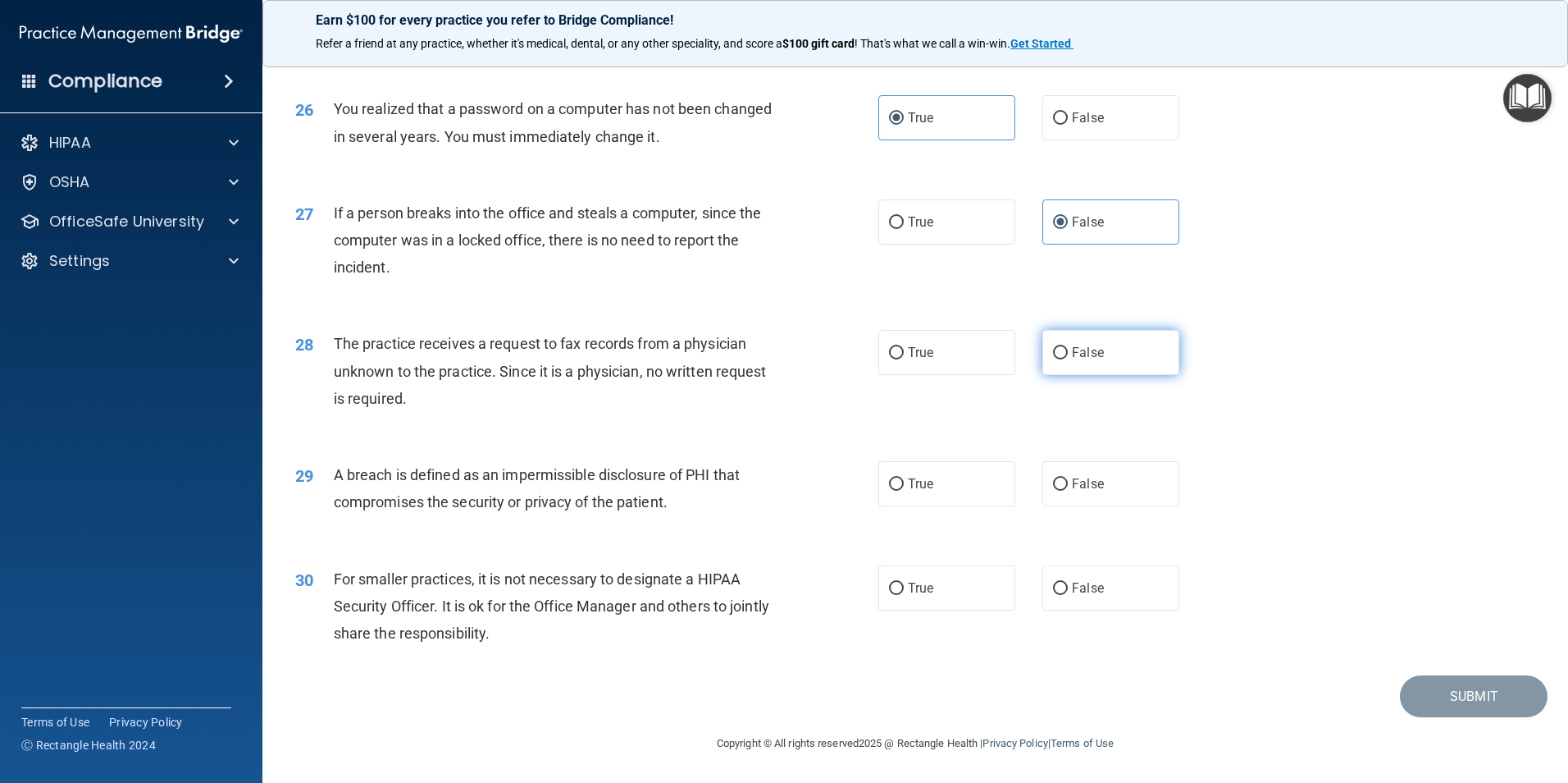
click at [1149, 352] on label "False" at bounding box center [1111, 352] width 137 height 45
click at [1067, 352] on input "False" at bounding box center [1060, 353] width 15 height 12
radio input "true"
click at [919, 498] on label "True" at bounding box center [947, 483] width 137 height 45
click at [904, 491] on input "True" at bounding box center [897, 484] width 15 height 12
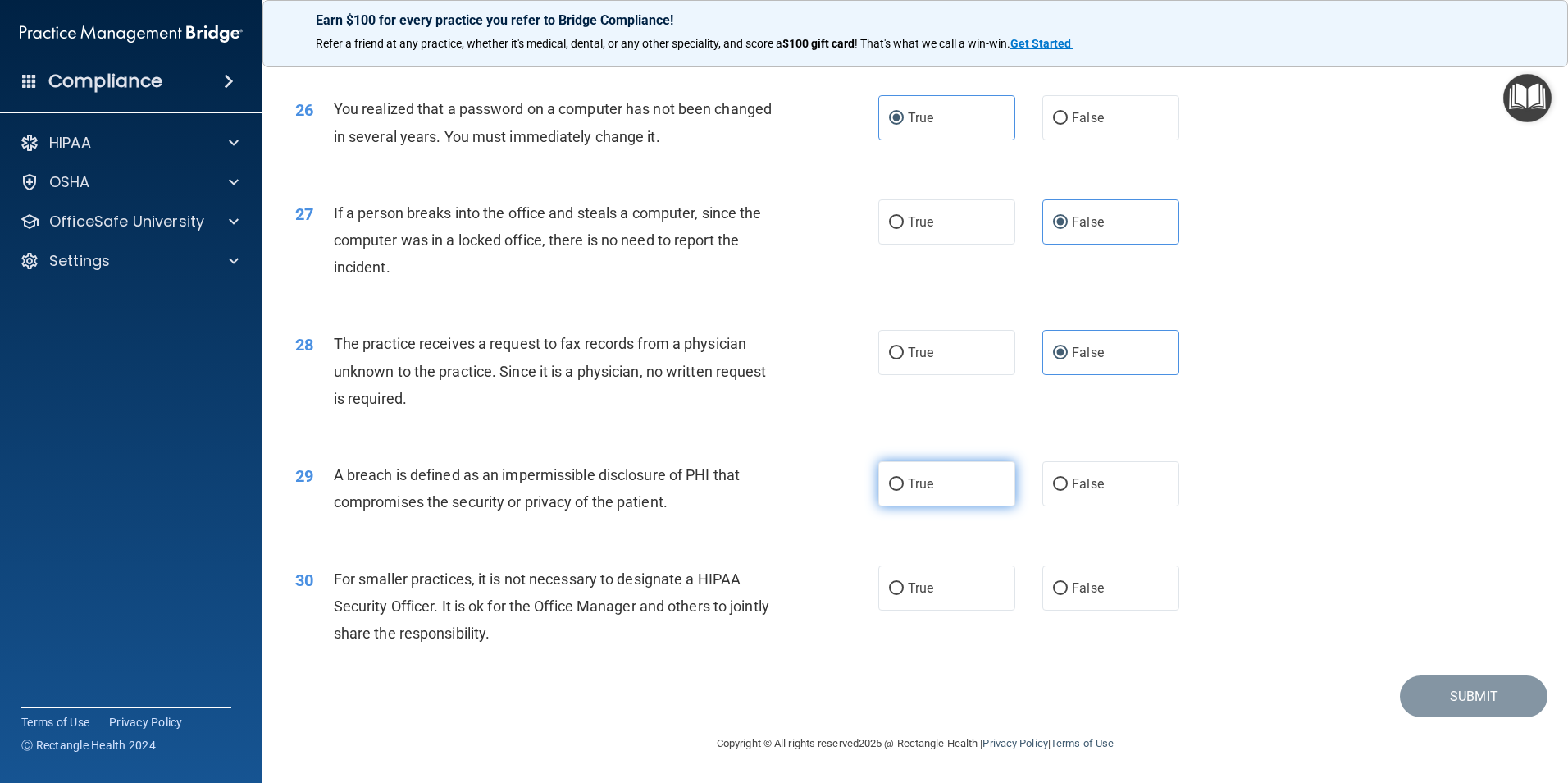
radio input "true"
click at [1087, 586] on span "False" at bounding box center [1088, 587] width 32 height 16
click at [1067, 586] on input "False" at bounding box center [1060, 588] width 15 height 12
radio input "true"
click at [1464, 710] on button "Submit" at bounding box center [1473, 696] width 147 height 42
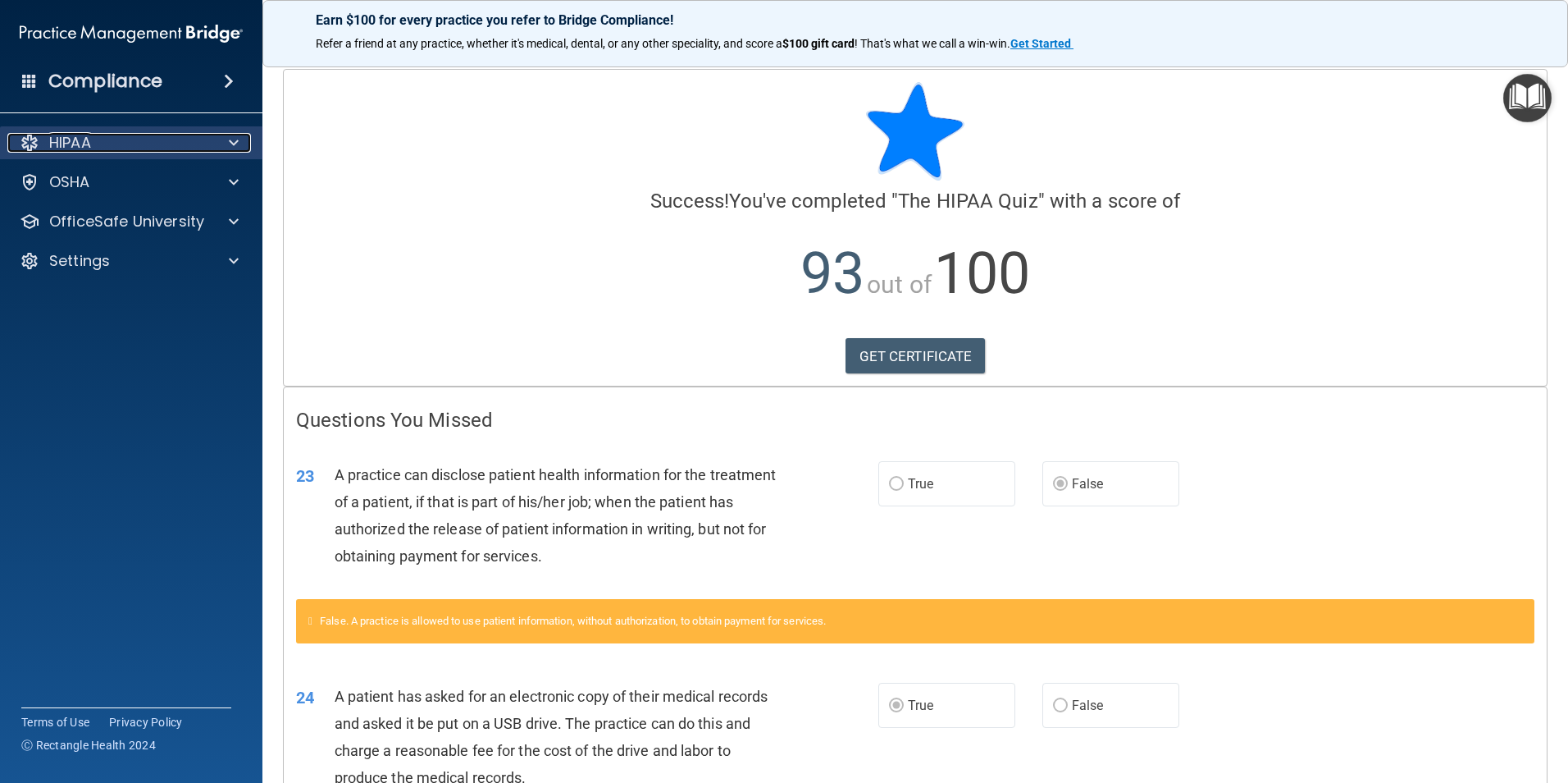
click at [158, 146] on div "HIPAA" at bounding box center [108, 142] width 203 height 19
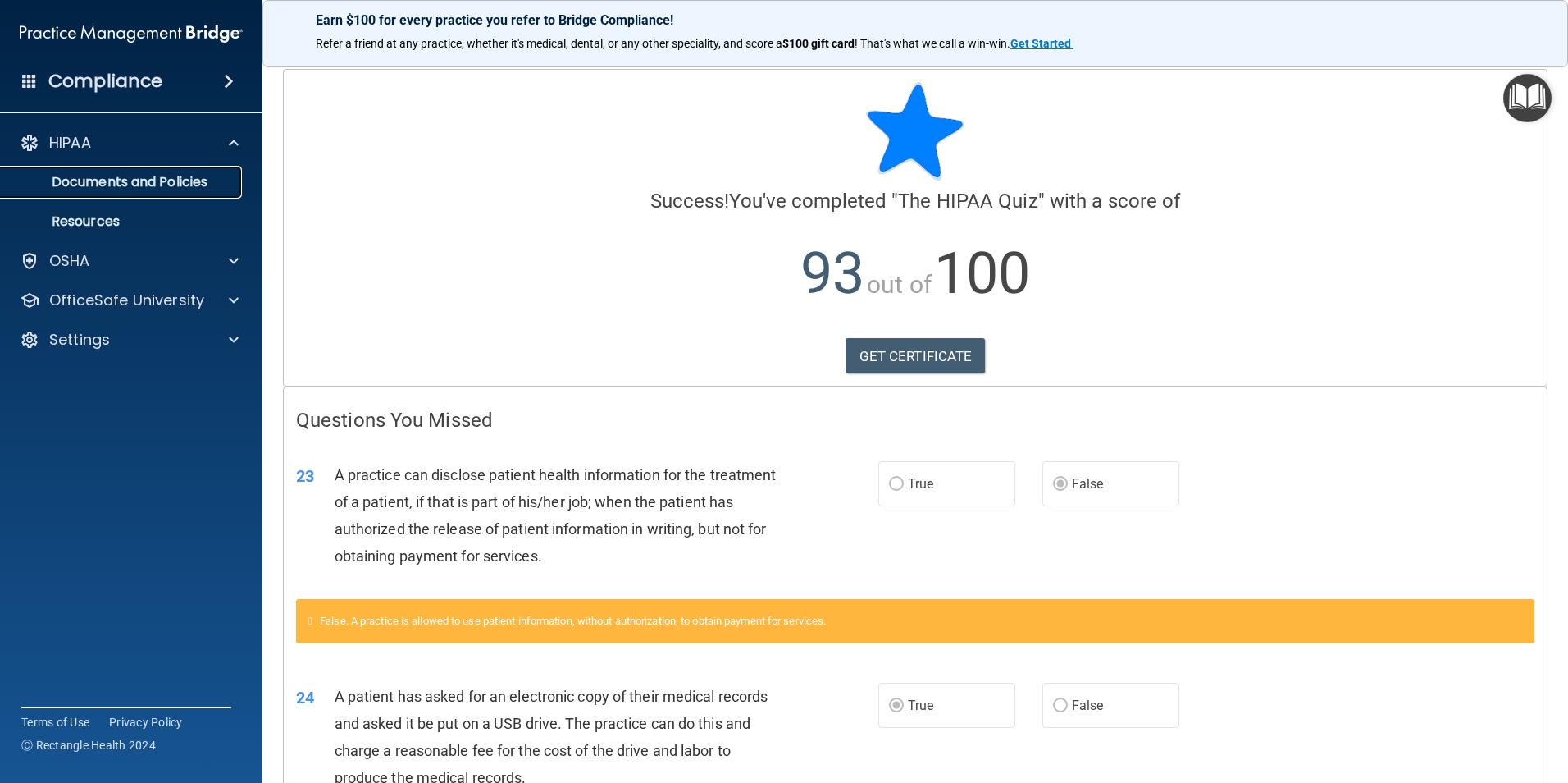
click at [131, 192] on link "Documents and Policies" at bounding box center [112, 182] width 259 height 32
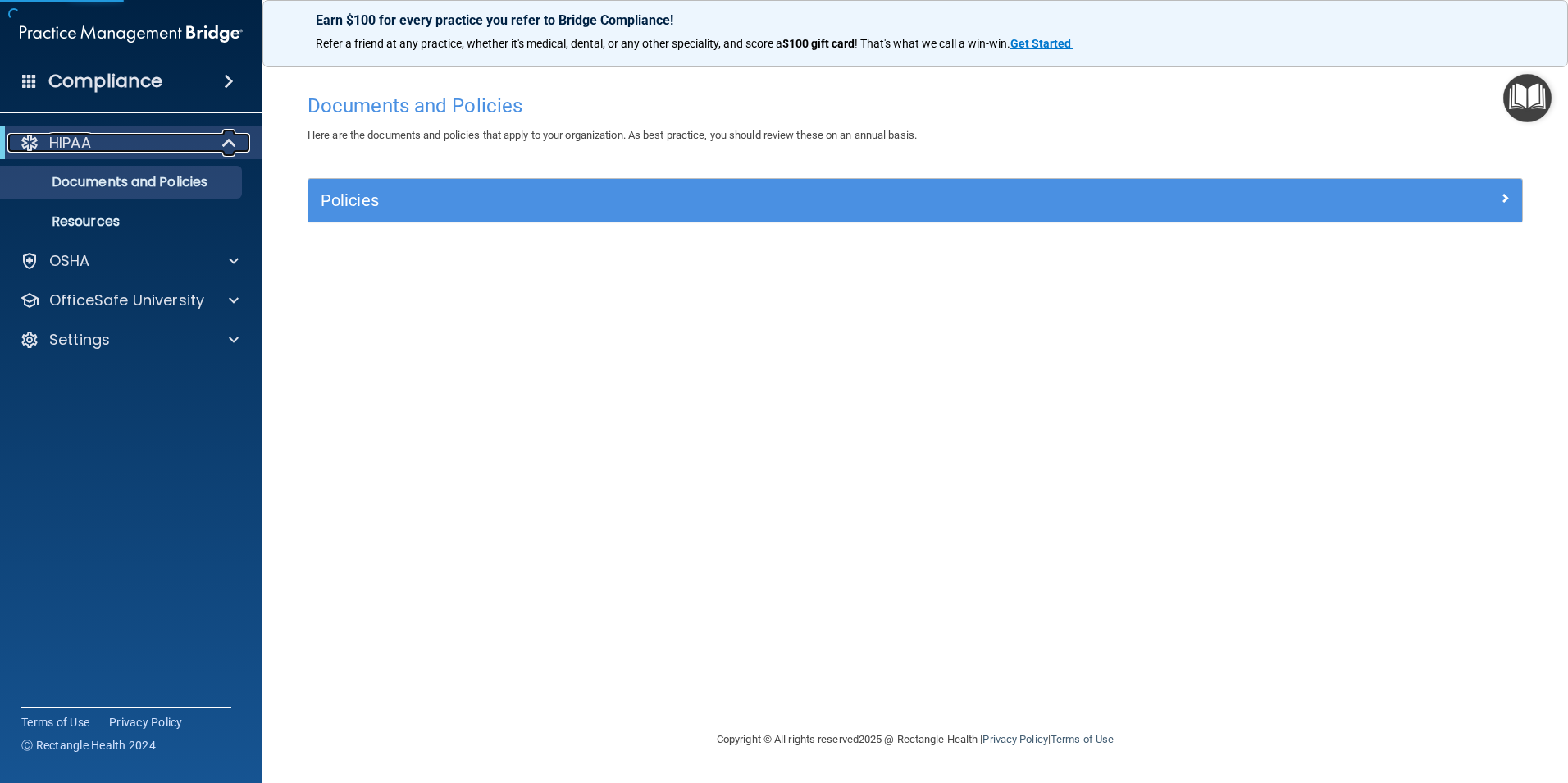
click at [146, 143] on div "HIPAA" at bounding box center [108, 142] width 202 height 19
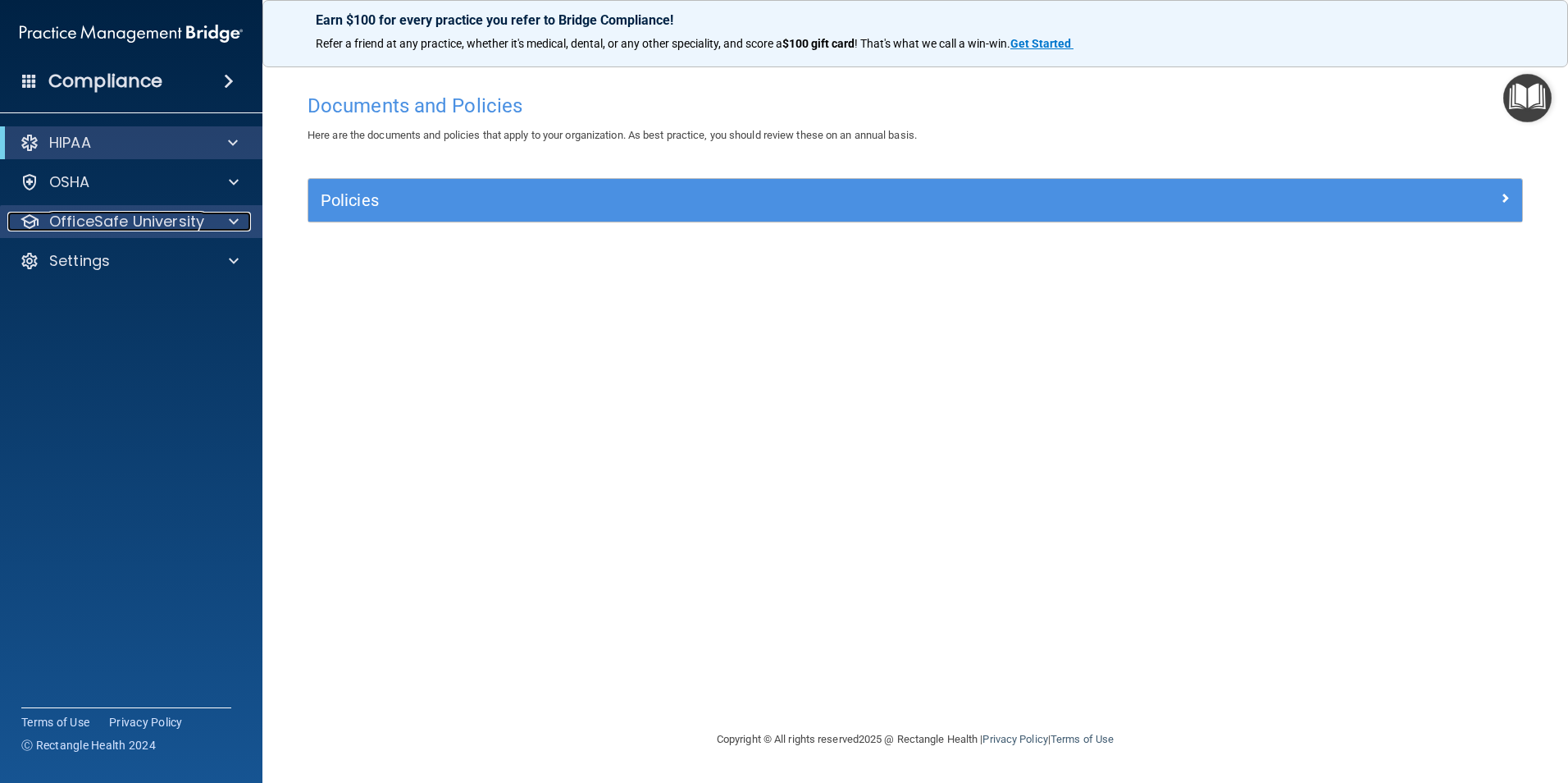
click at [128, 228] on p "OfficeSafe University" at bounding box center [126, 221] width 155 height 19
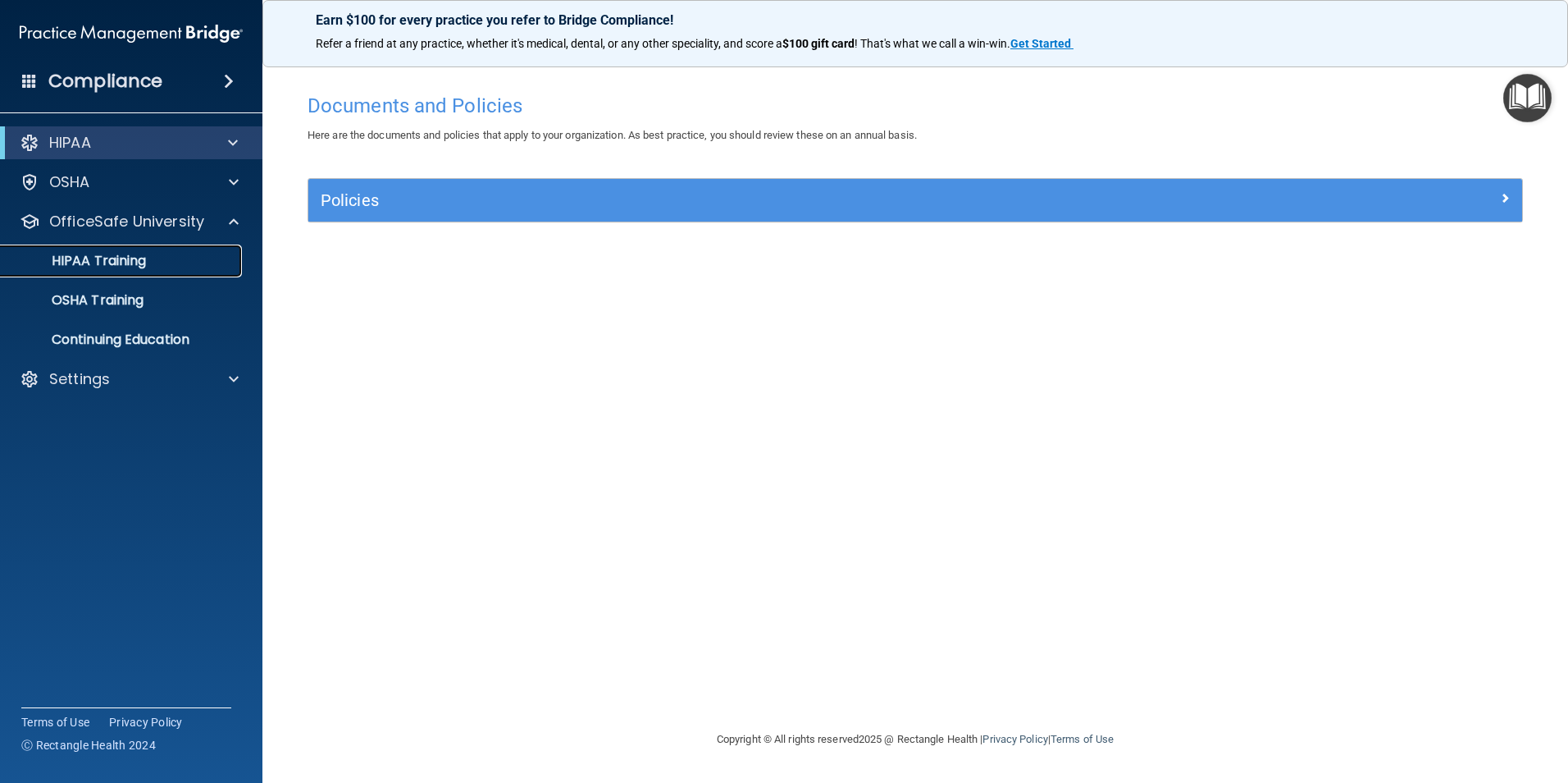
click at [113, 267] on p "HIPAA Training" at bounding box center [78, 261] width 135 height 17
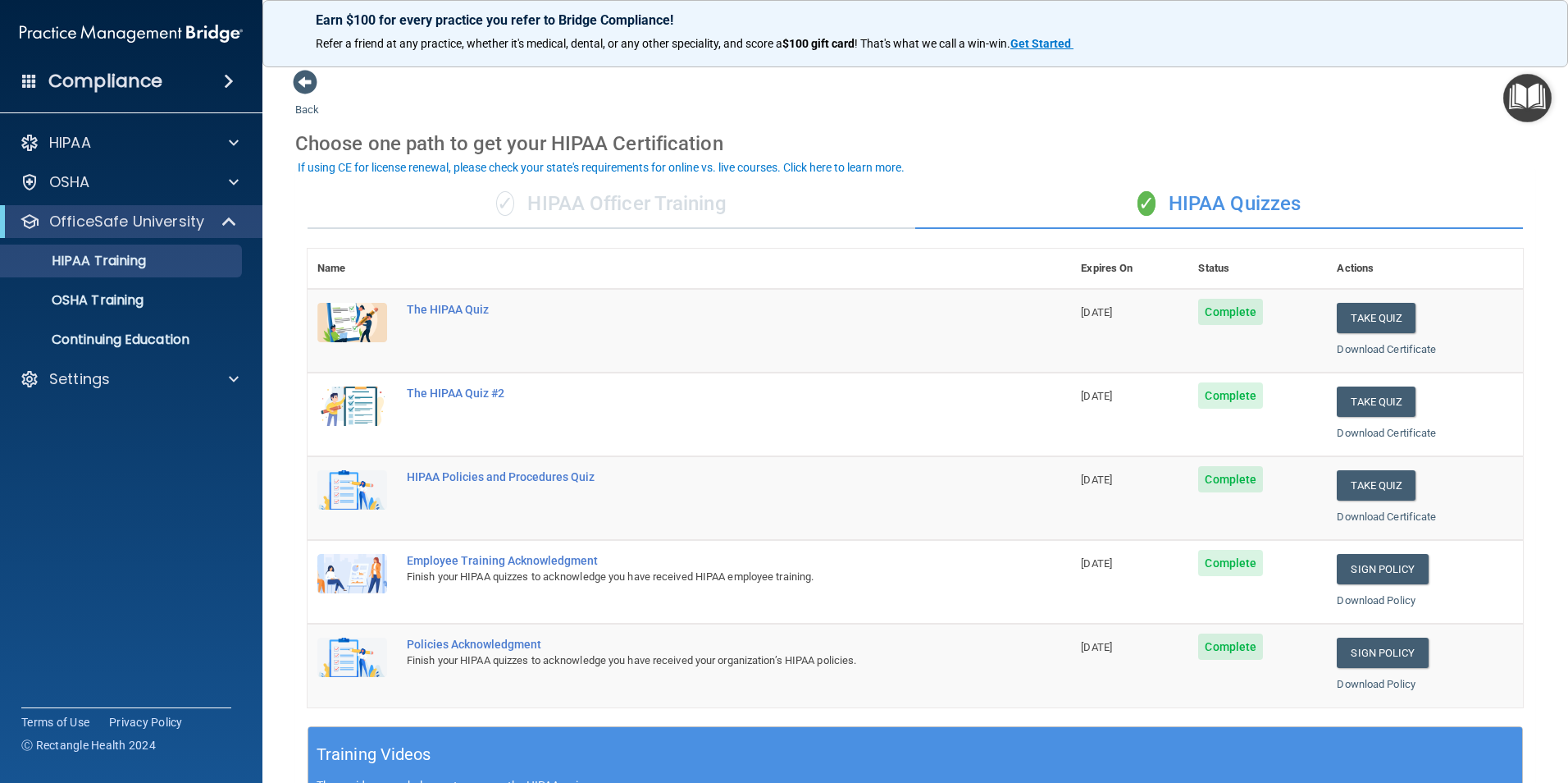
click at [603, 208] on div "✓ HIPAA Officer Training" at bounding box center [611, 204] width 607 height 49
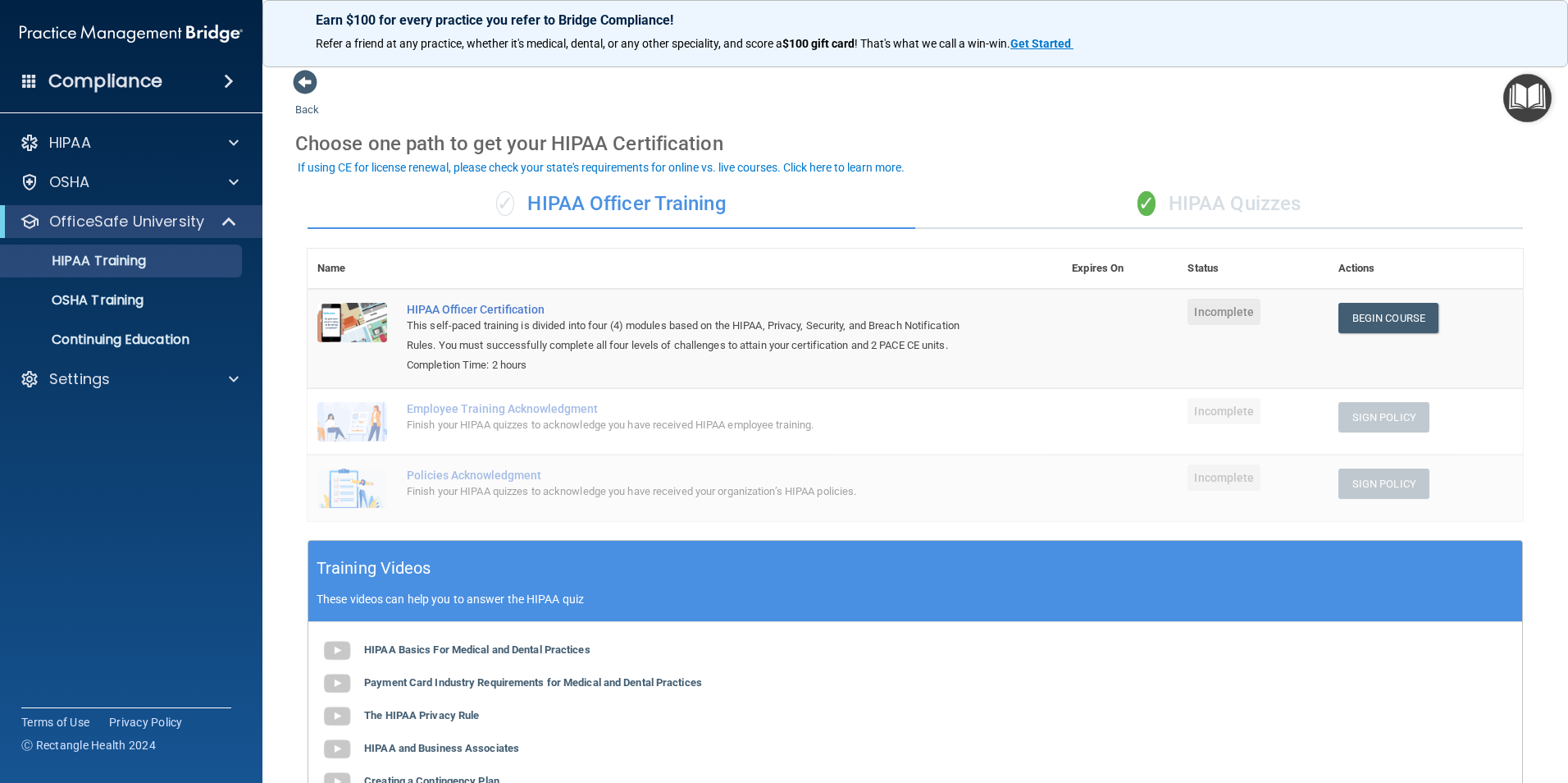
click at [1180, 195] on div "✓ HIPAA Quizzes" at bounding box center [1218, 204] width 607 height 49
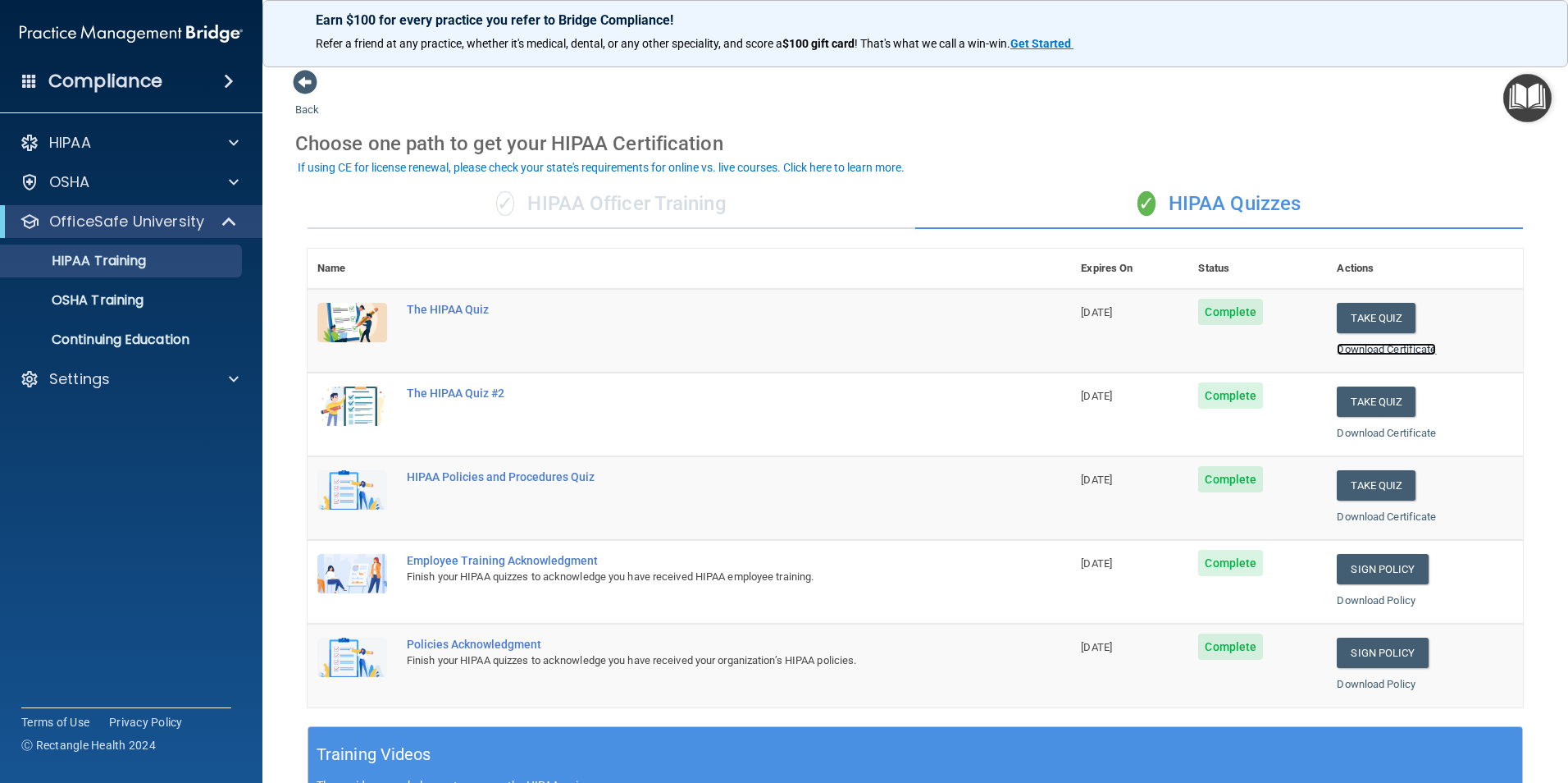
click at [1357, 351] on link "Download Certificate" at bounding box center [1385, 349] width 99 height 12
click at [126, 328] on link "Continuing Education" at bounding box center [112, 339] width 259 height 32
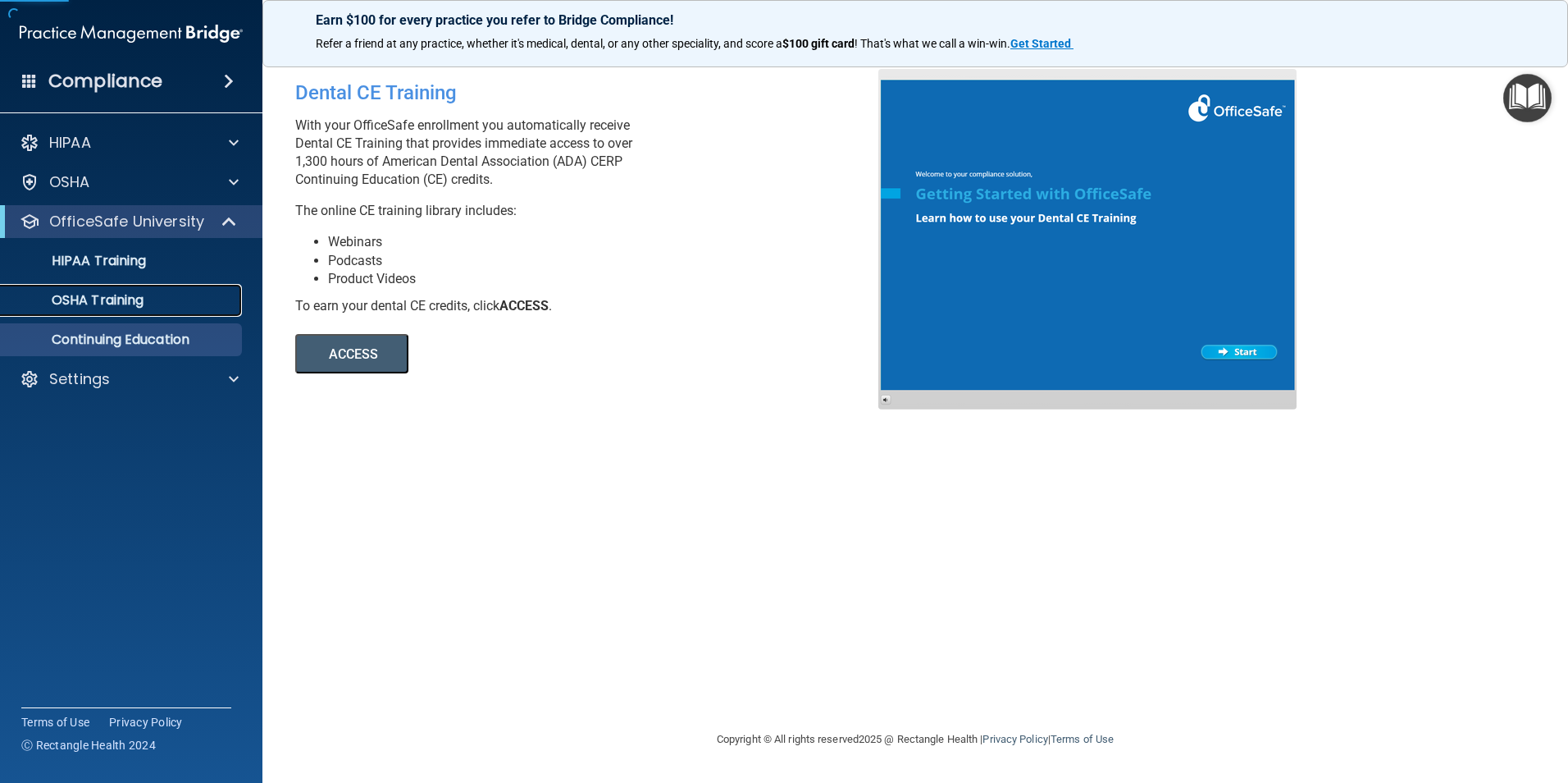
click at [129, 292] on p "OSHA Training" at bounding box center [76, 301] width 133 height 17
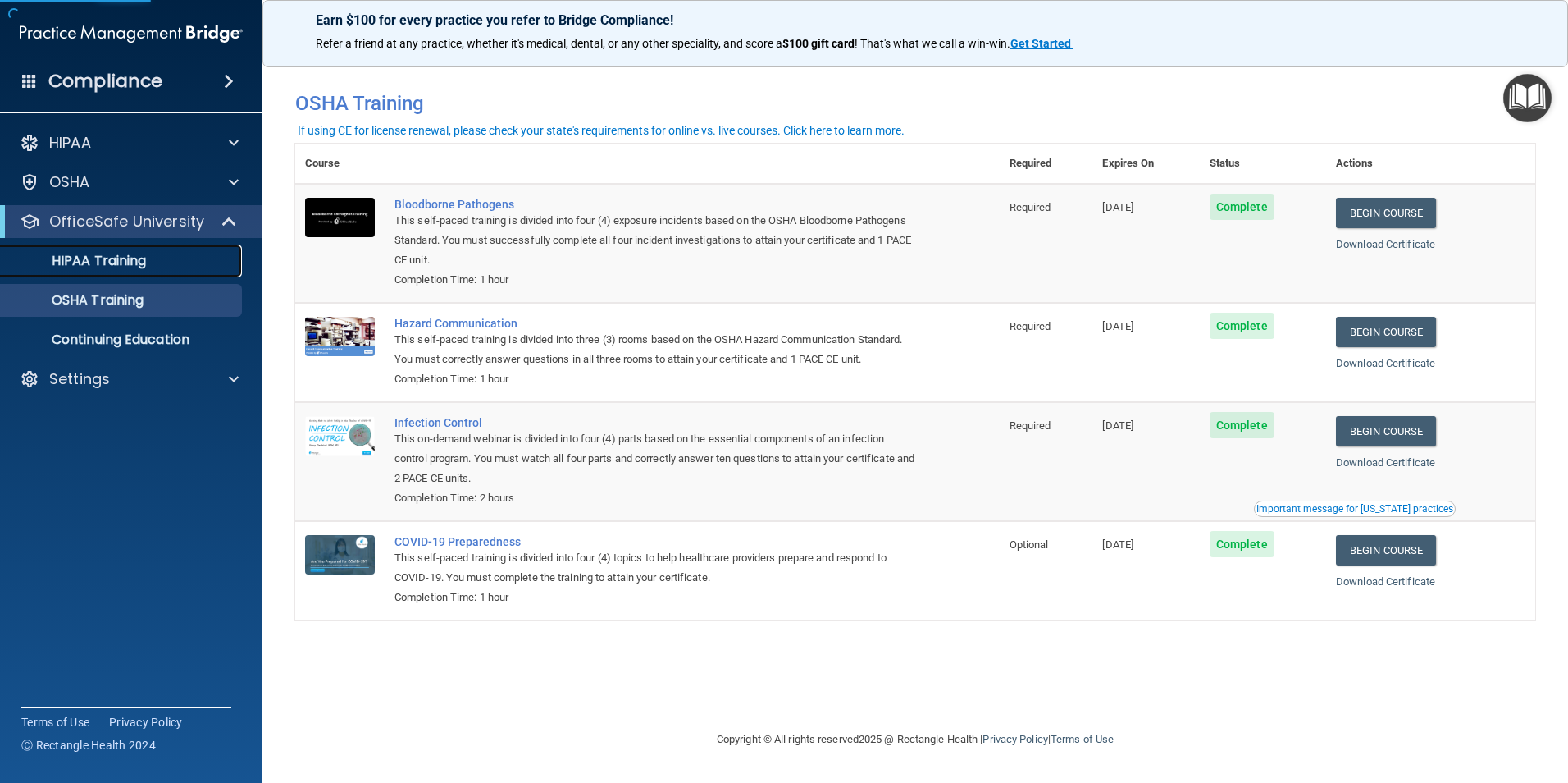
click at [143, 252] on p "HIPAA Training" at bounding box center [78, 261] width 135 height 17
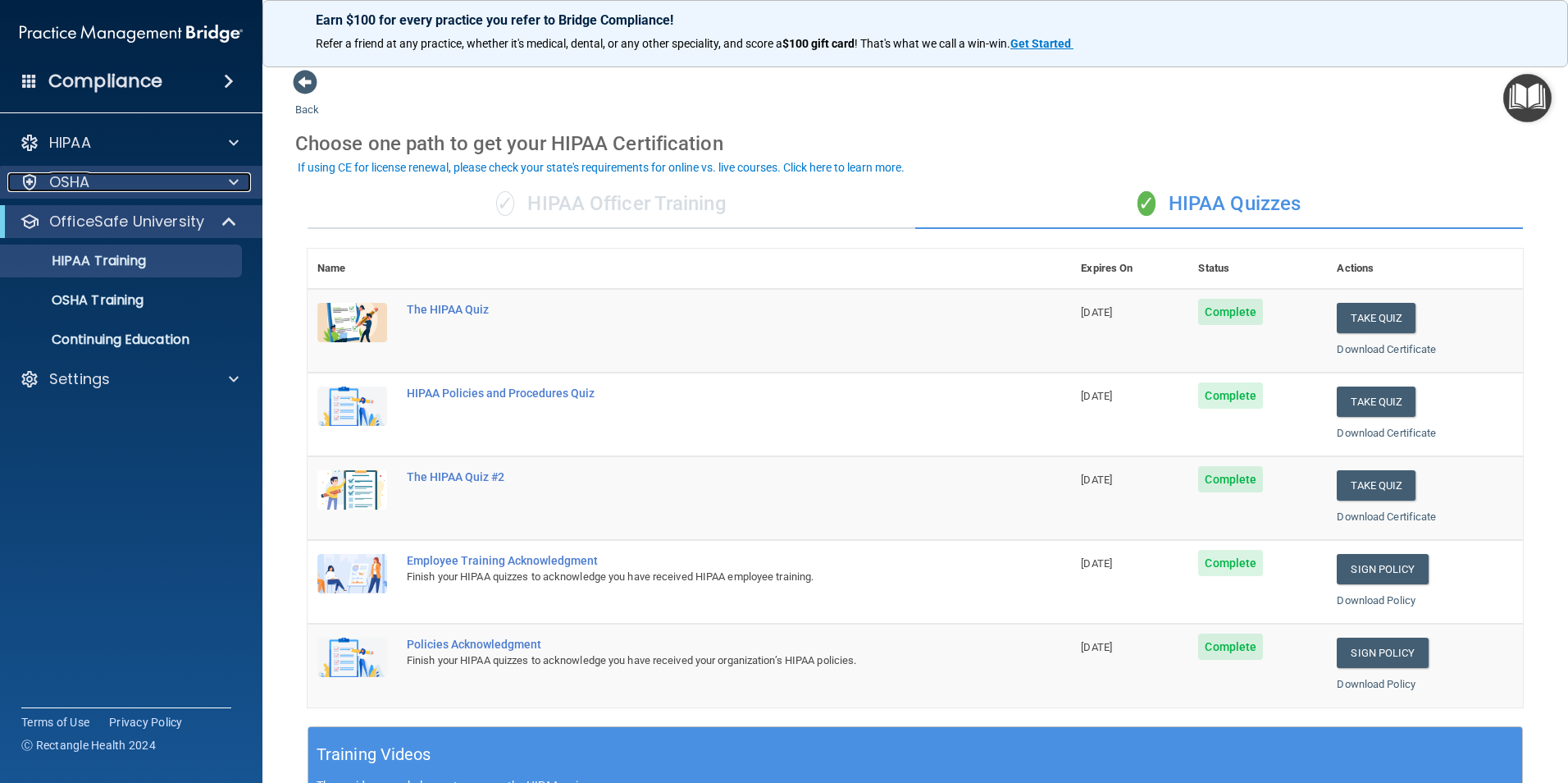
click at [76, 173] on p "OSHA" at bounding box center [70, 182] width 41 height 19
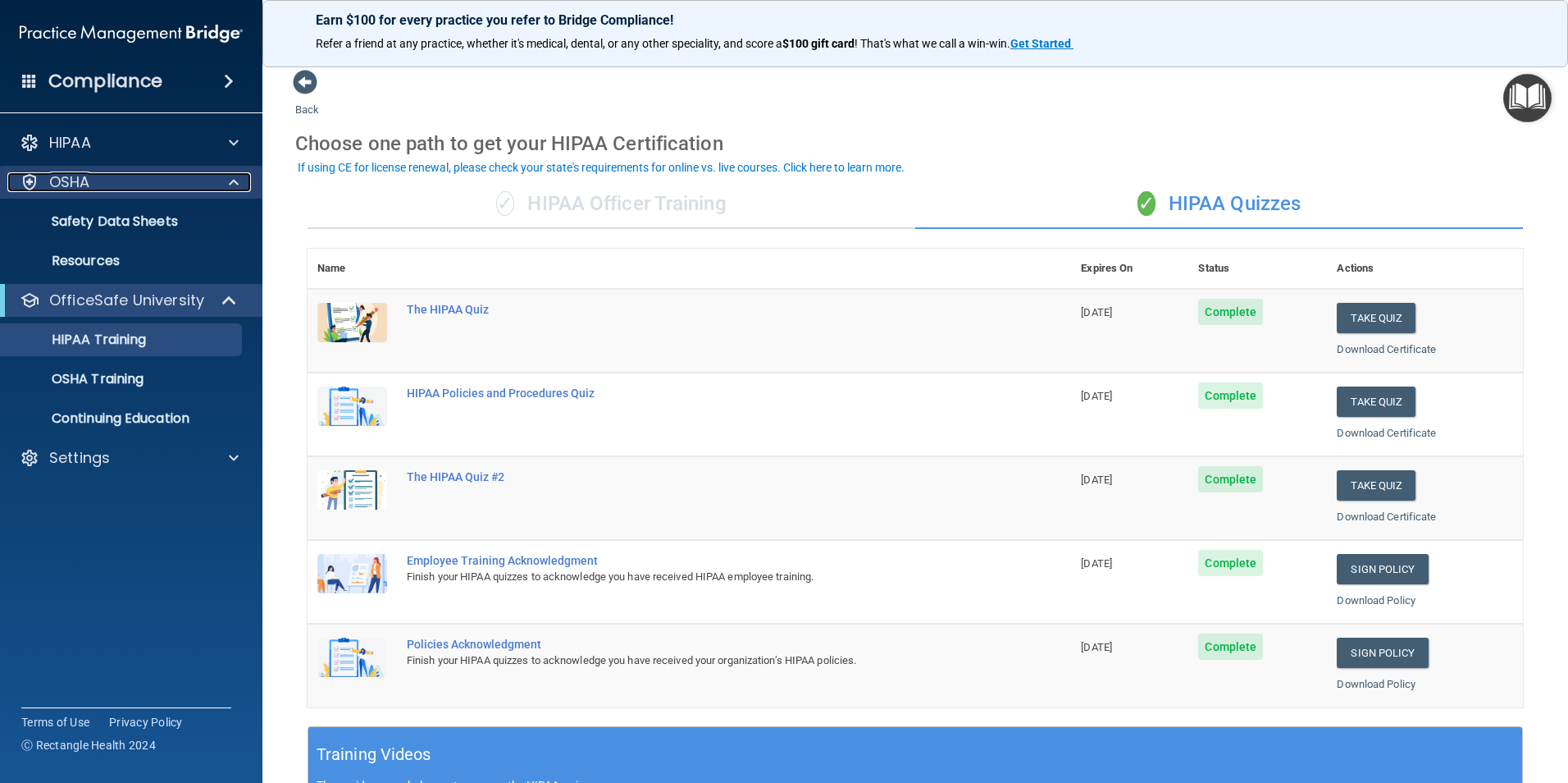
click at [76, 173] on p "OSHA" at bounding box center [70, 182] width 41 height 19
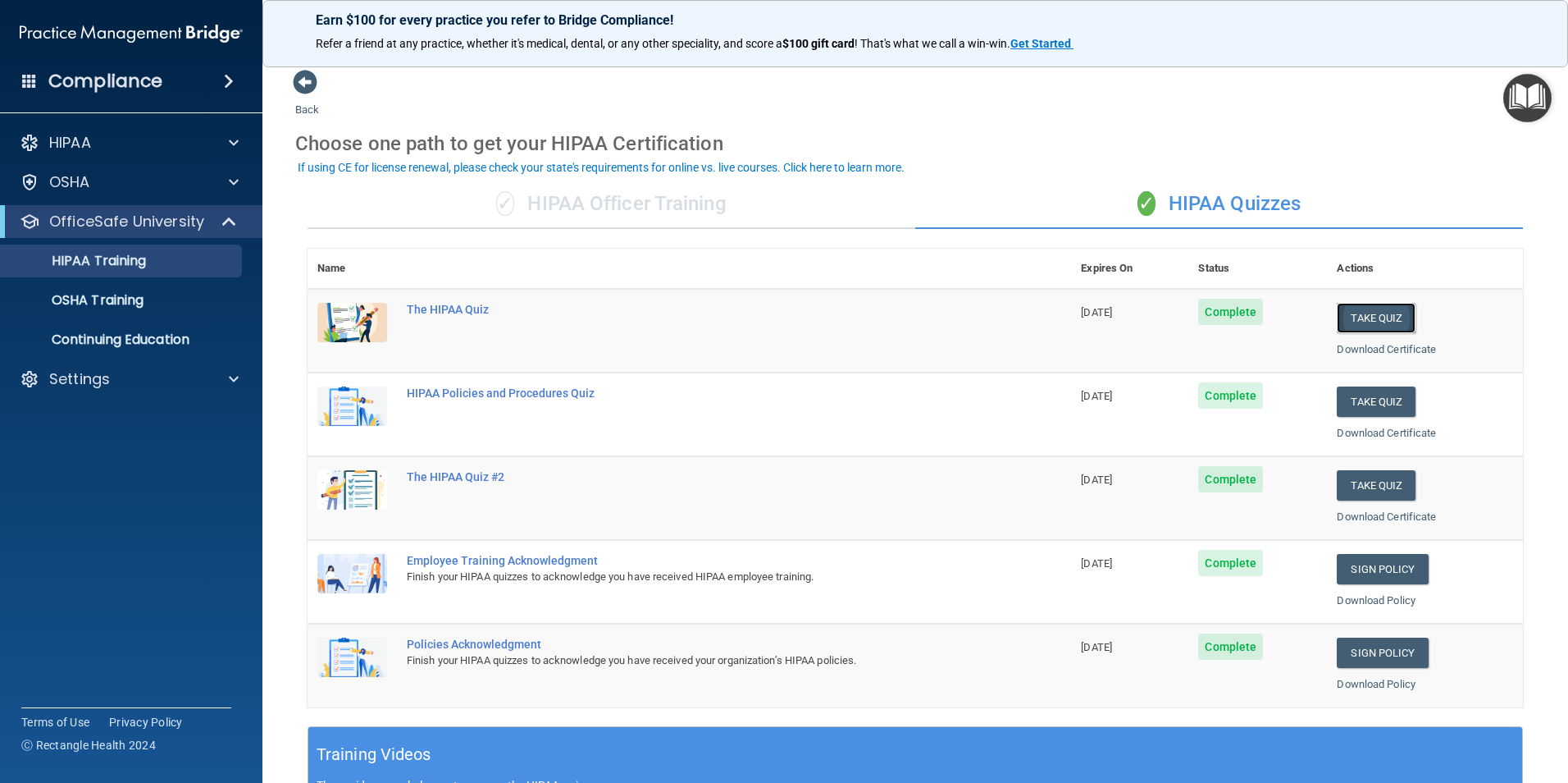
click at [1352, 315] on button "Take Quiz" at bounding box center [1375, 317] width 79 height 31
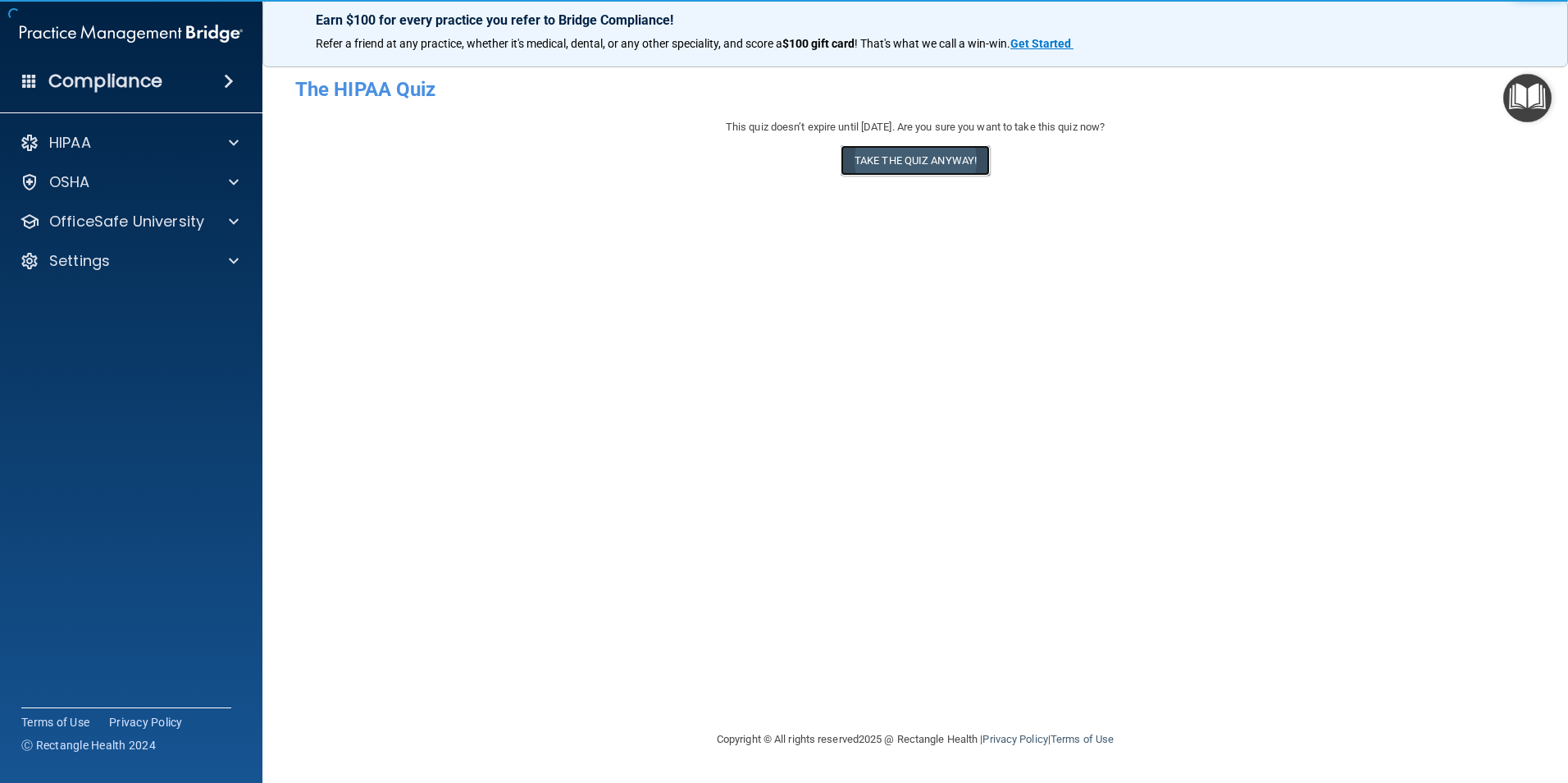
click at [868, 162] on button "Take the quiz anyway!" at bounding box center [914, 160] width 149 height 31
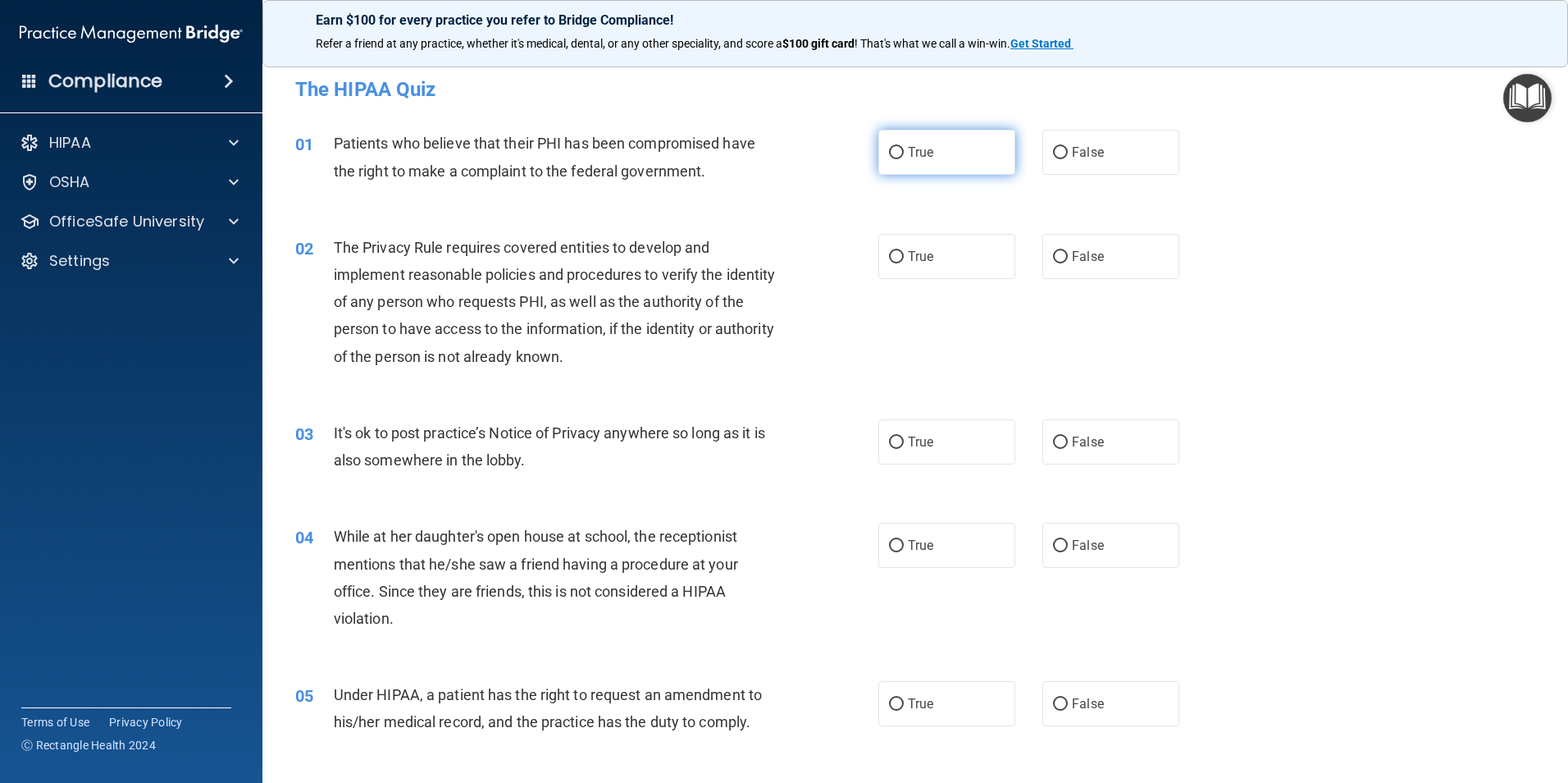
click at [896, 154] on input "True" at bounding box center [897, 152] width 15 height 12
radio input "true"
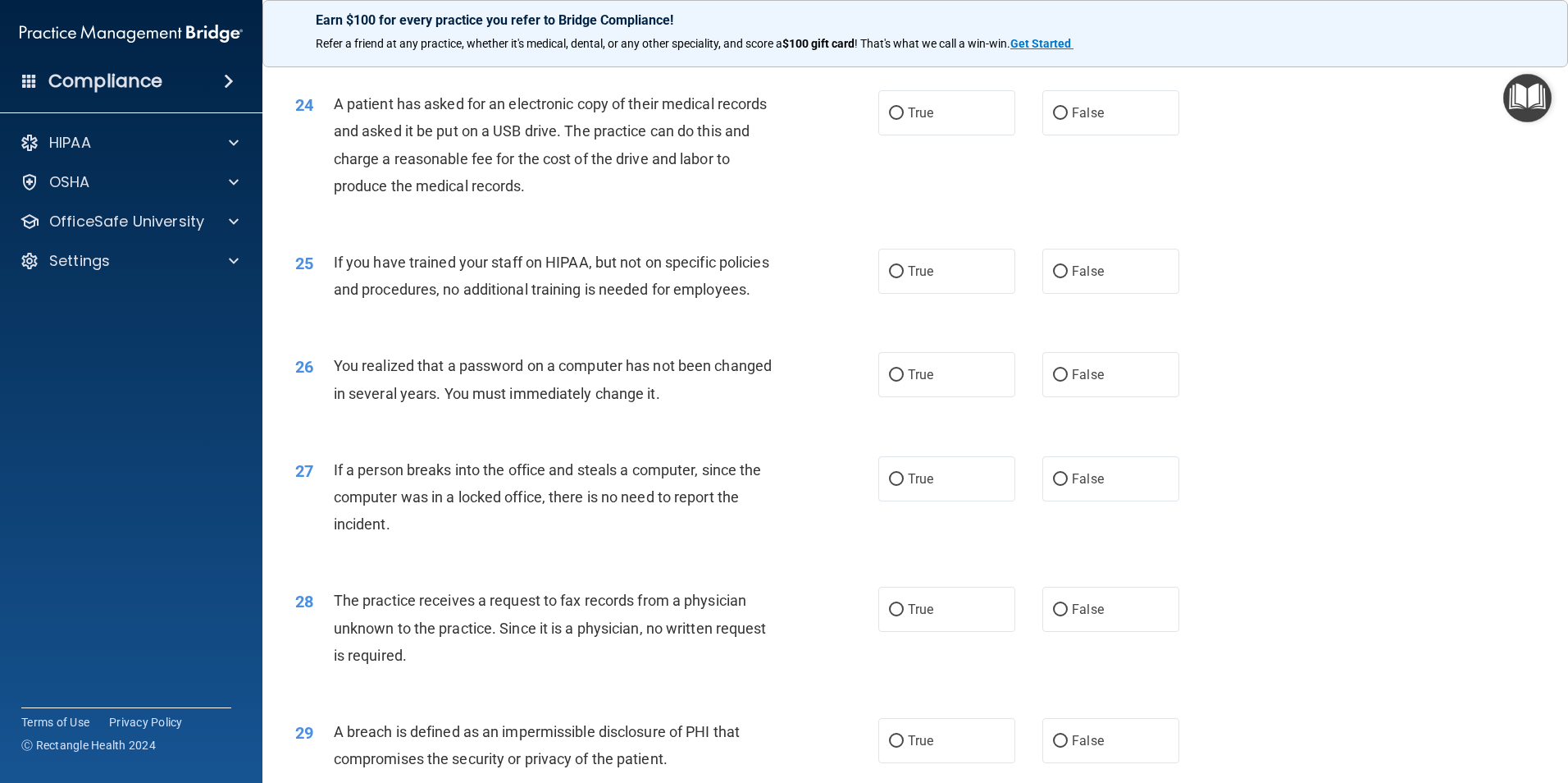
scroll to position [3127, 0]
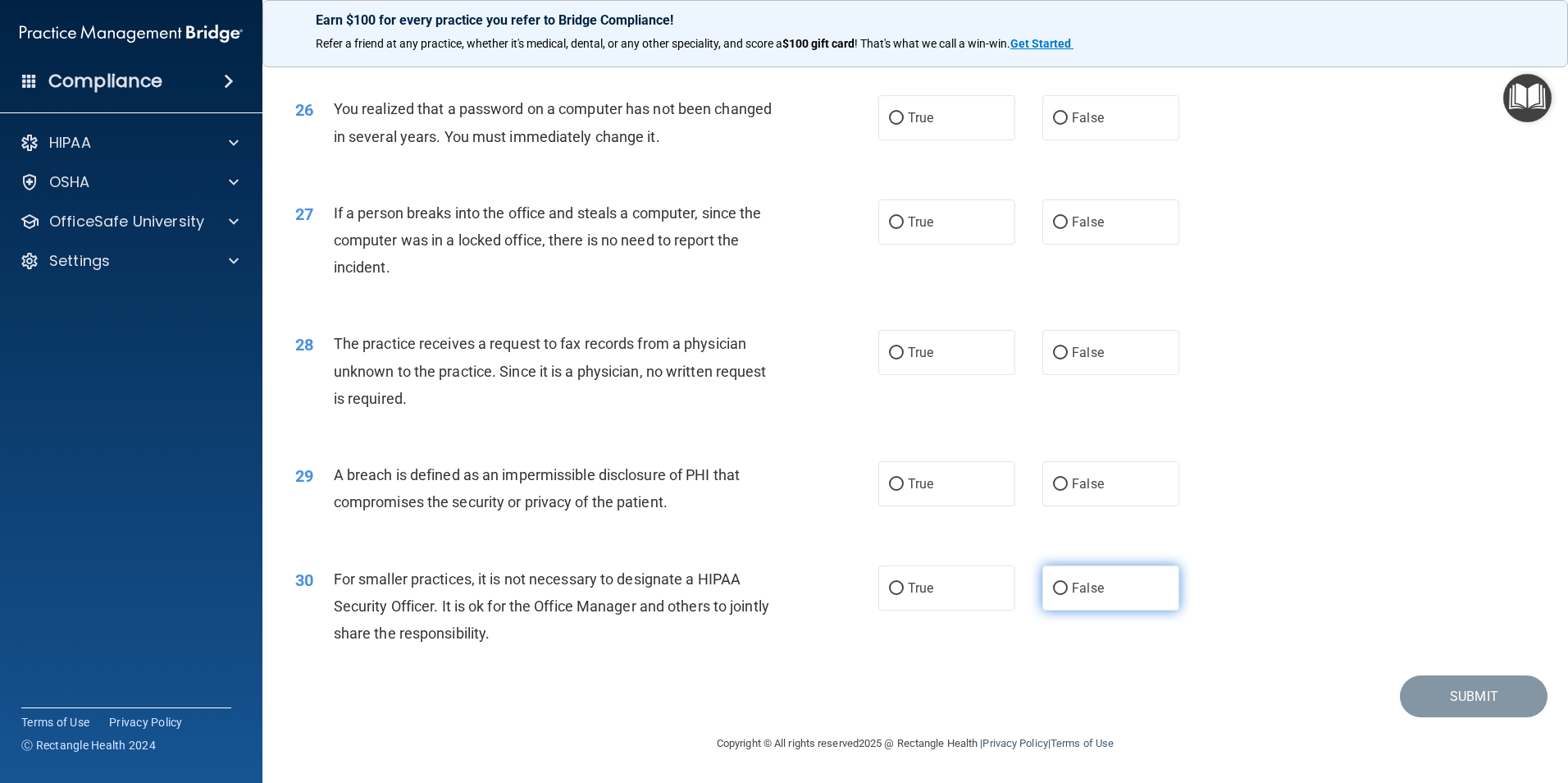
click at [1073, 577] on label "False" at bounding box center [1111, 587] width 137 height 45
click at [1067, 583] on input "False" at bounding box center [1060, 588] width 15 height 12
radio input "true"
click at [890, 469] on label "True" at bounding box center [947, 483] width 137 height 45
click at [890, 479] on input "True" at bounding box center [897, 484] width 15 height 12
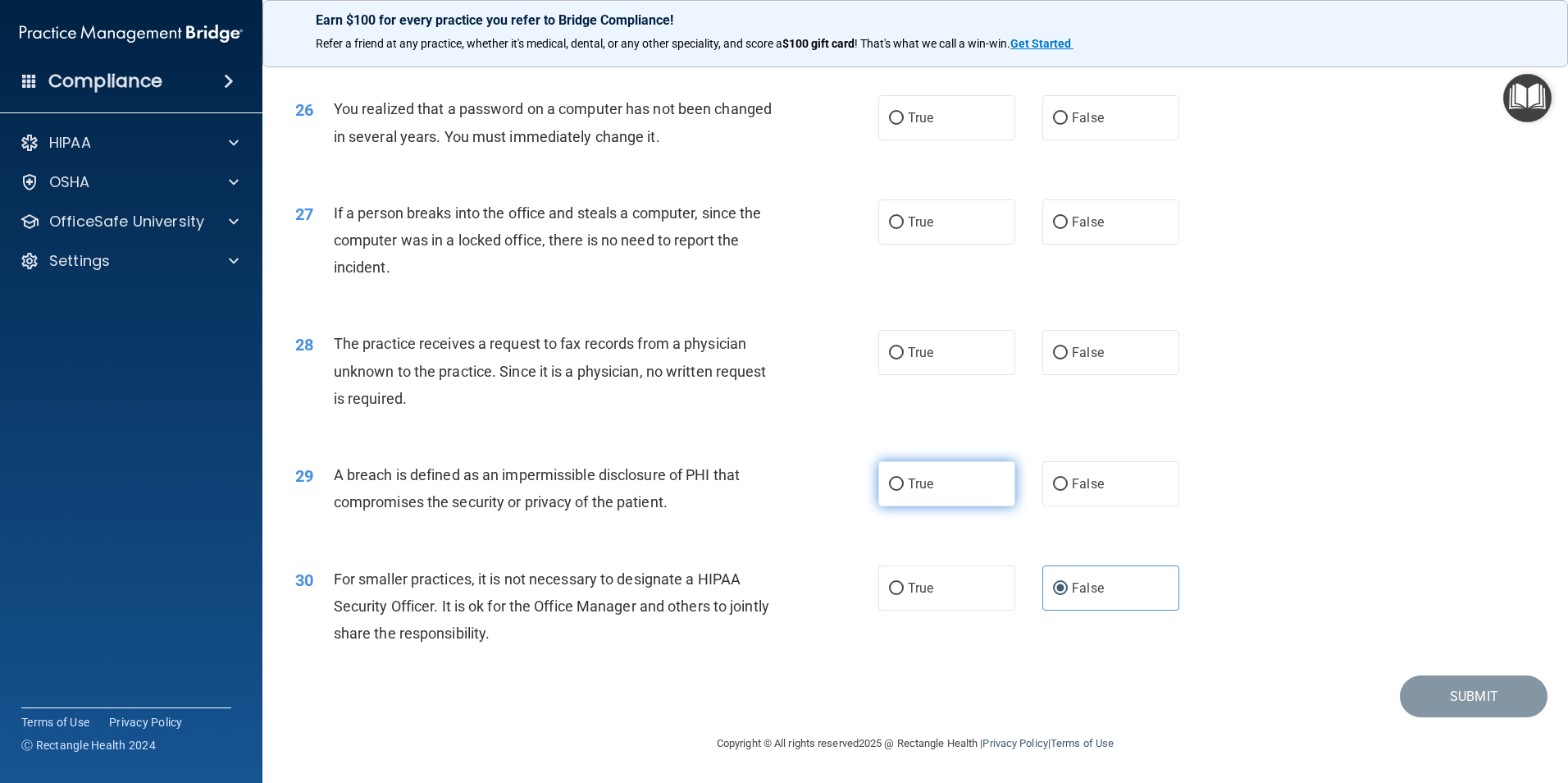
radio input "true"
click at [1079, 376] on label "False" at bounding box center [1111, 353] width 137 height 45
click at [1067, 360] on input "False" at bounding box center [1060, 353] width 15 height 12
radio input "true"
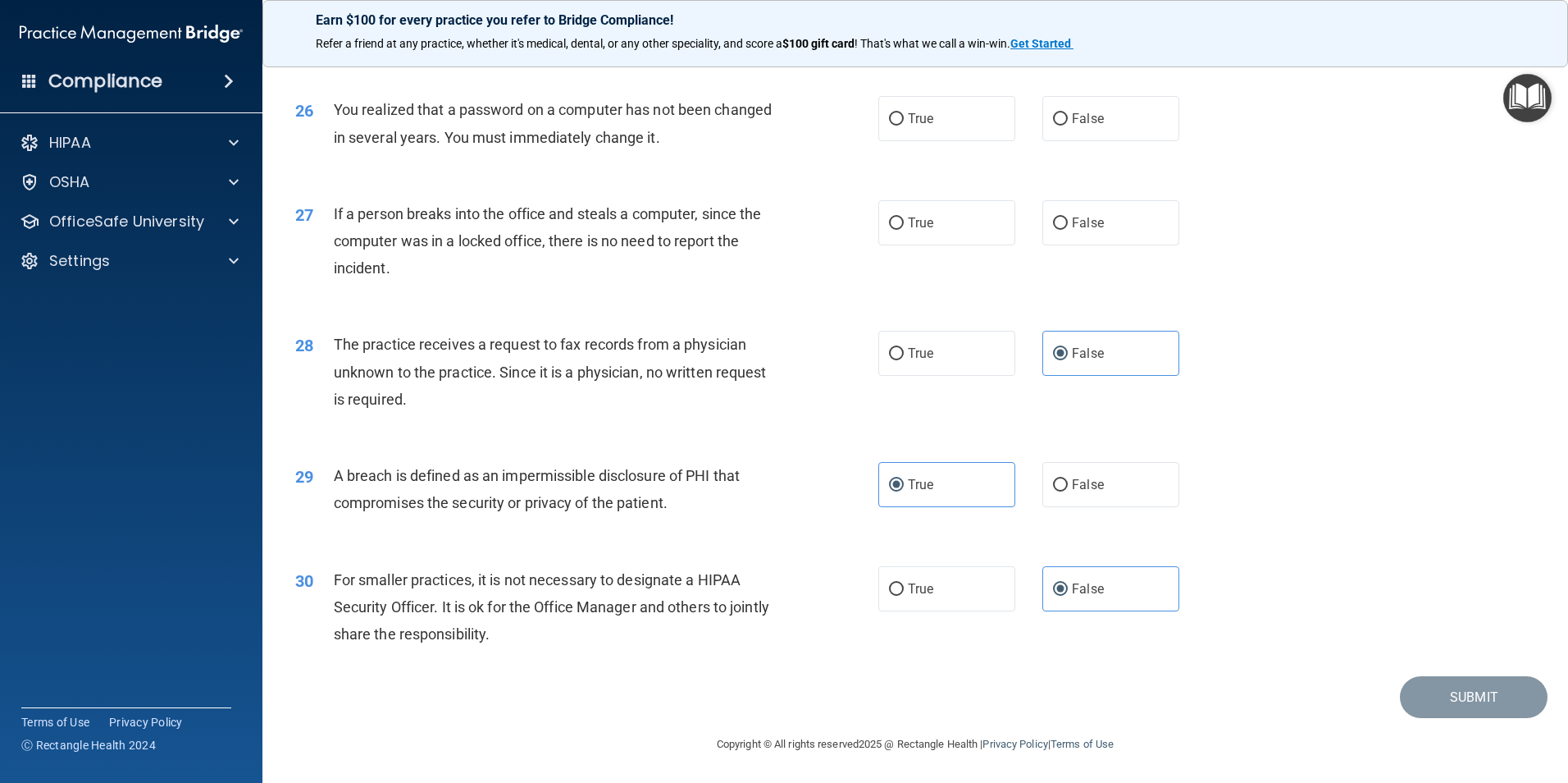
scroll to position [2963, 0]
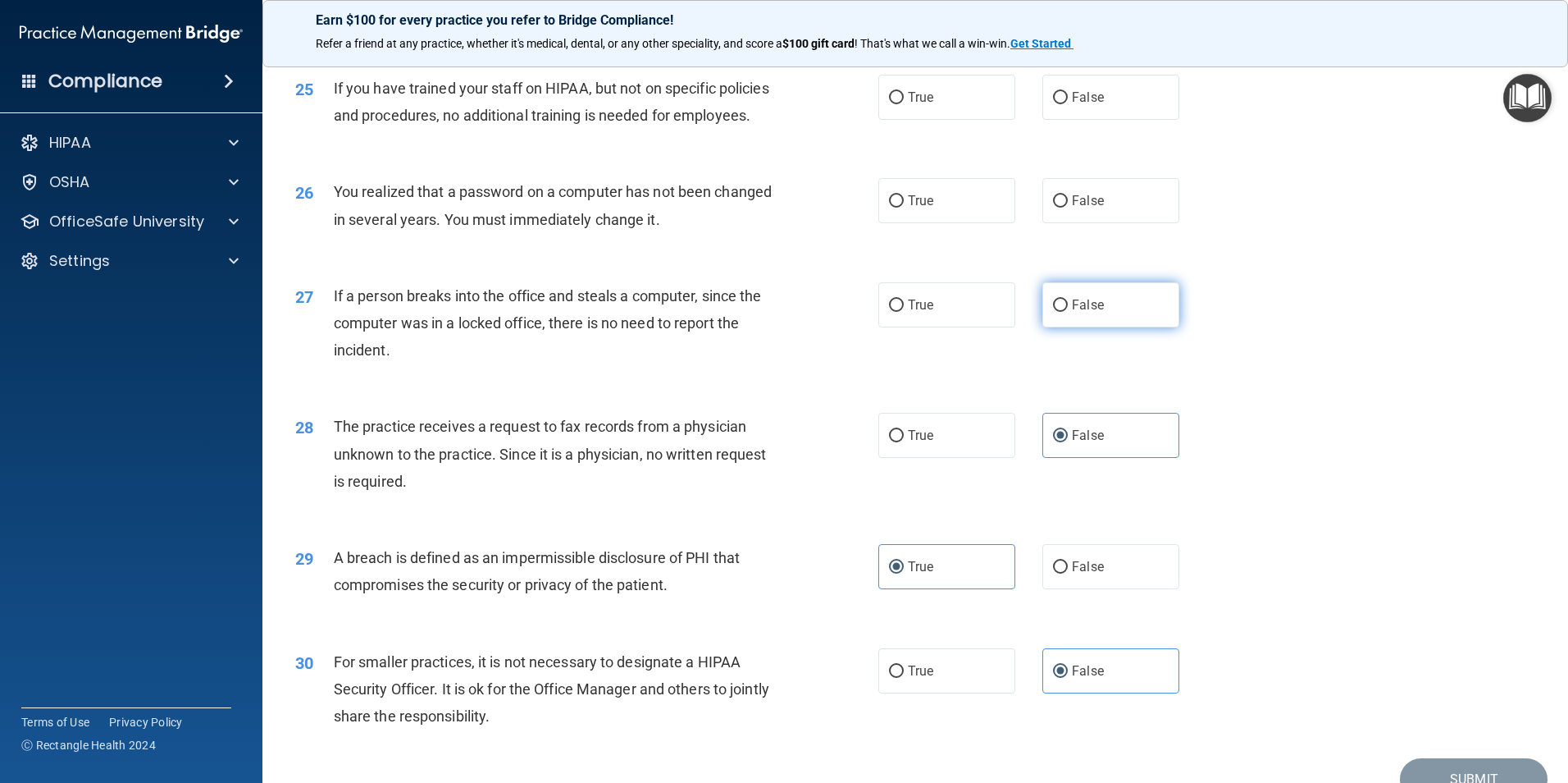
click at [1116, 327] on label "False" at bounding box center [1111, 304] width 137 height 45
click at [1067, 312] on input "False" at bounding box center [1060, 305] width 15 height 12
radio input "true"
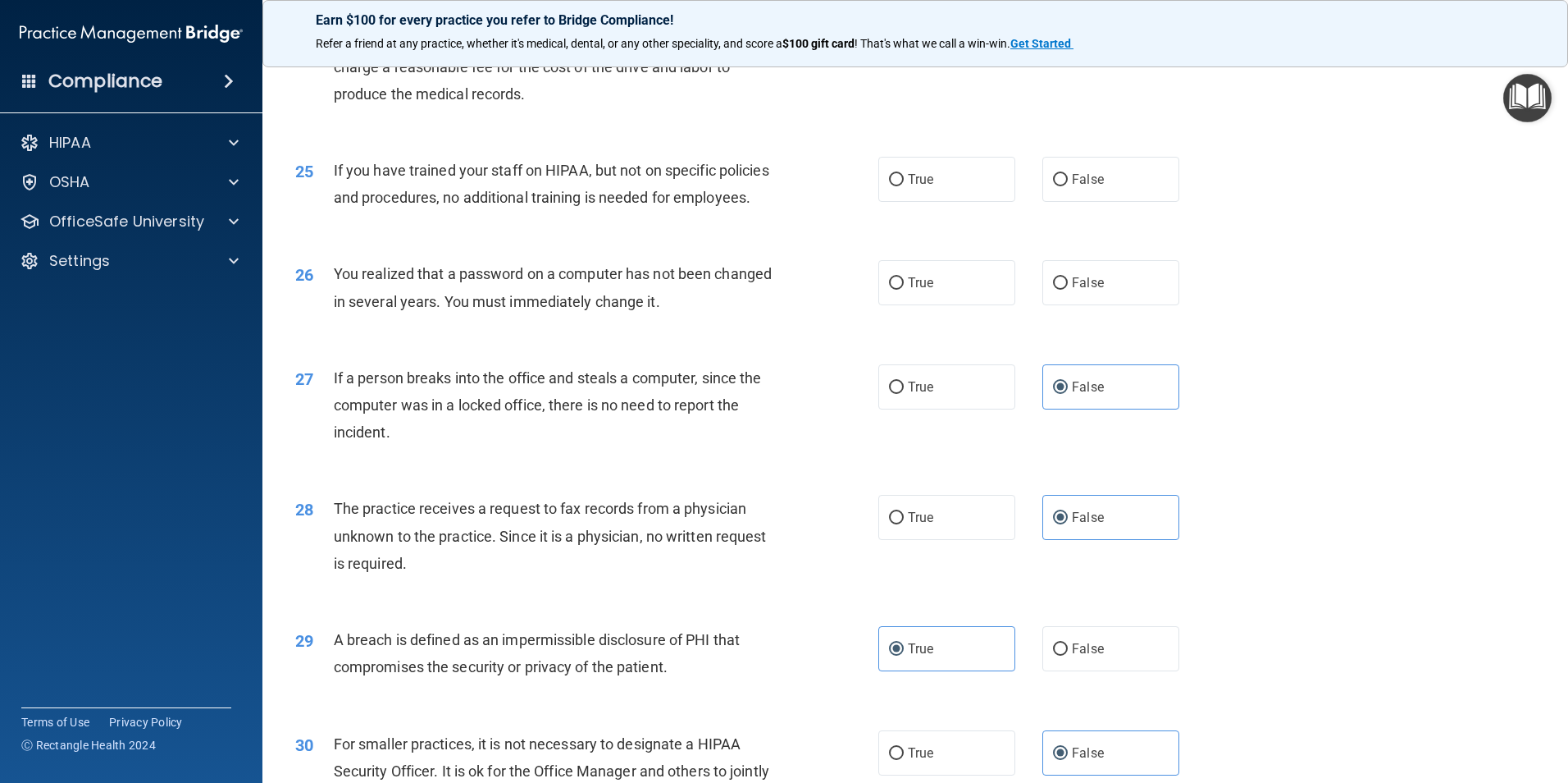
click at [1003, 343] on div "26 You realized that a password on a computer has not been changed in several y…" at bounding box center [915, 290] width 1265 height 103
click at [952, 305] on label "True" at bounding box center [947, 282] width 137 height 45
click at [904, 289] on input "True" at bounding box center [897, 283] width 15 height 12
radio input "true"
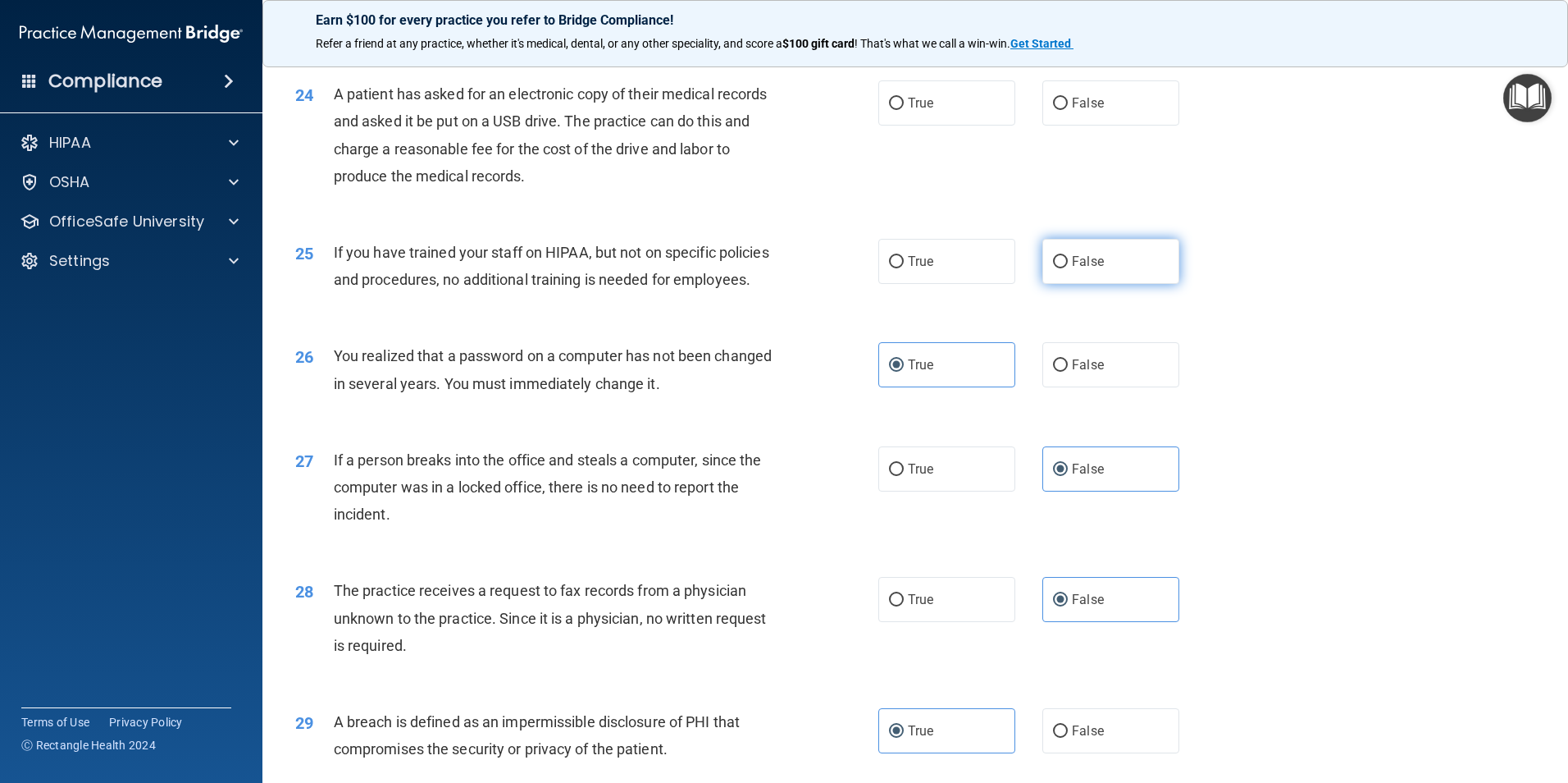
click at [1086, 269] on span "False" at bounding box center [1088, 261] width 32 height 16
click at [1067, 268] on input "False" at bounding box center [1060, 262] width 15 height 12
radio input "true"
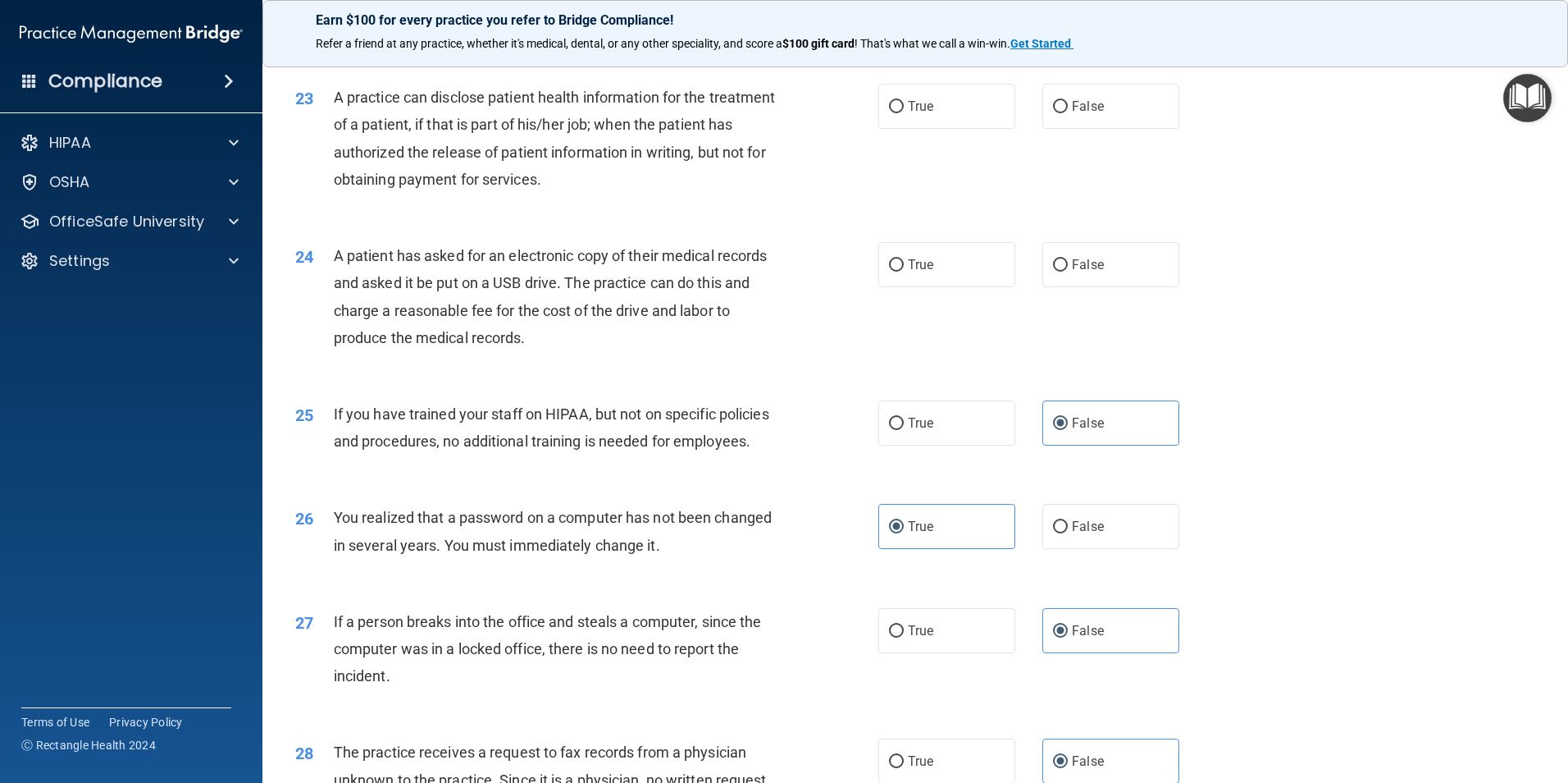
scroll to position [2635, 0]
click at [1122, 289] on label "False" at bounding box center [1111, 267] width 137 height 45
click at [1067, 274] on input "False" at bounding box center [1060, 267] width 15 height 12
radio input "true"
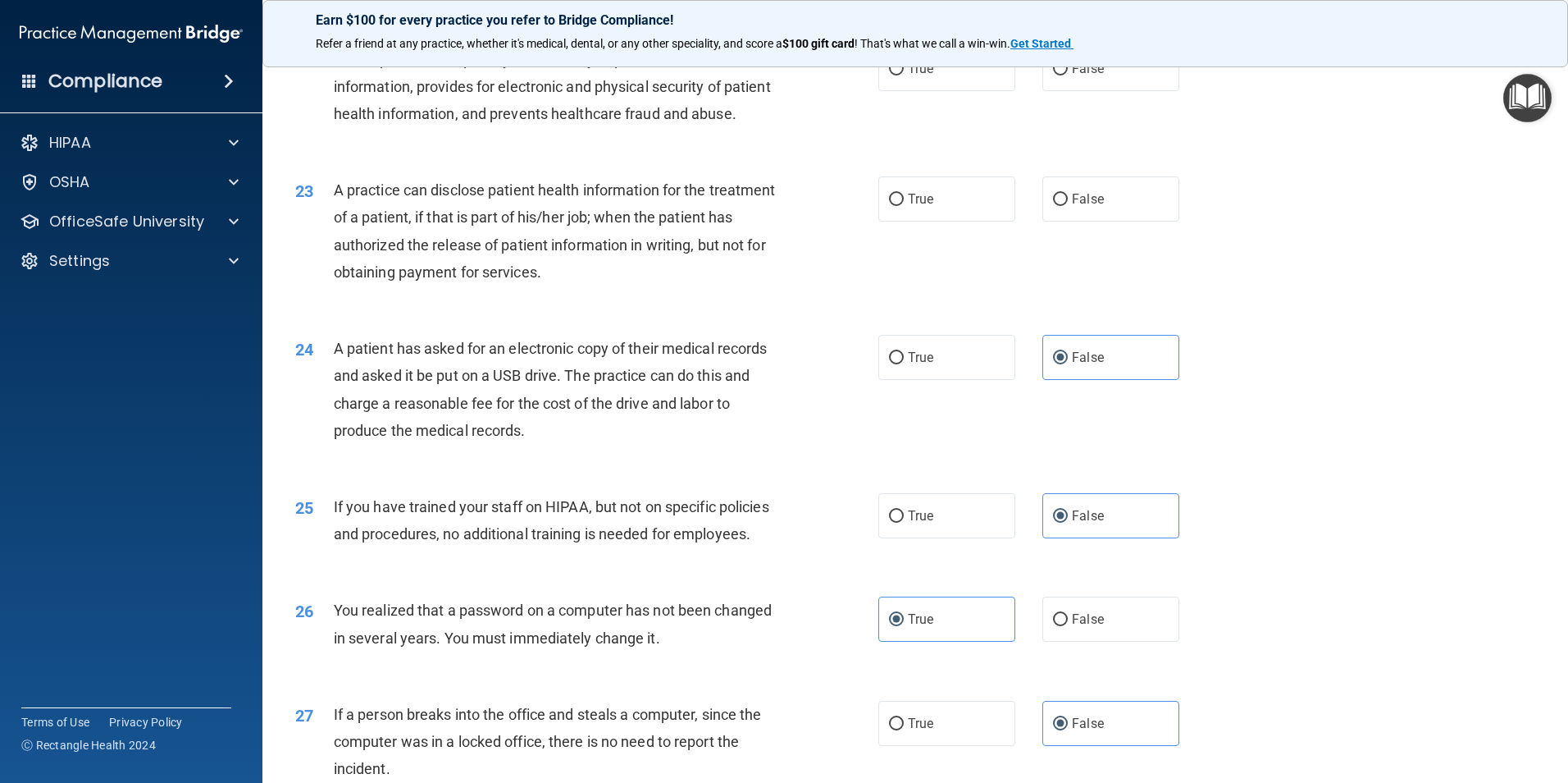
scroll to position [2471, 0]
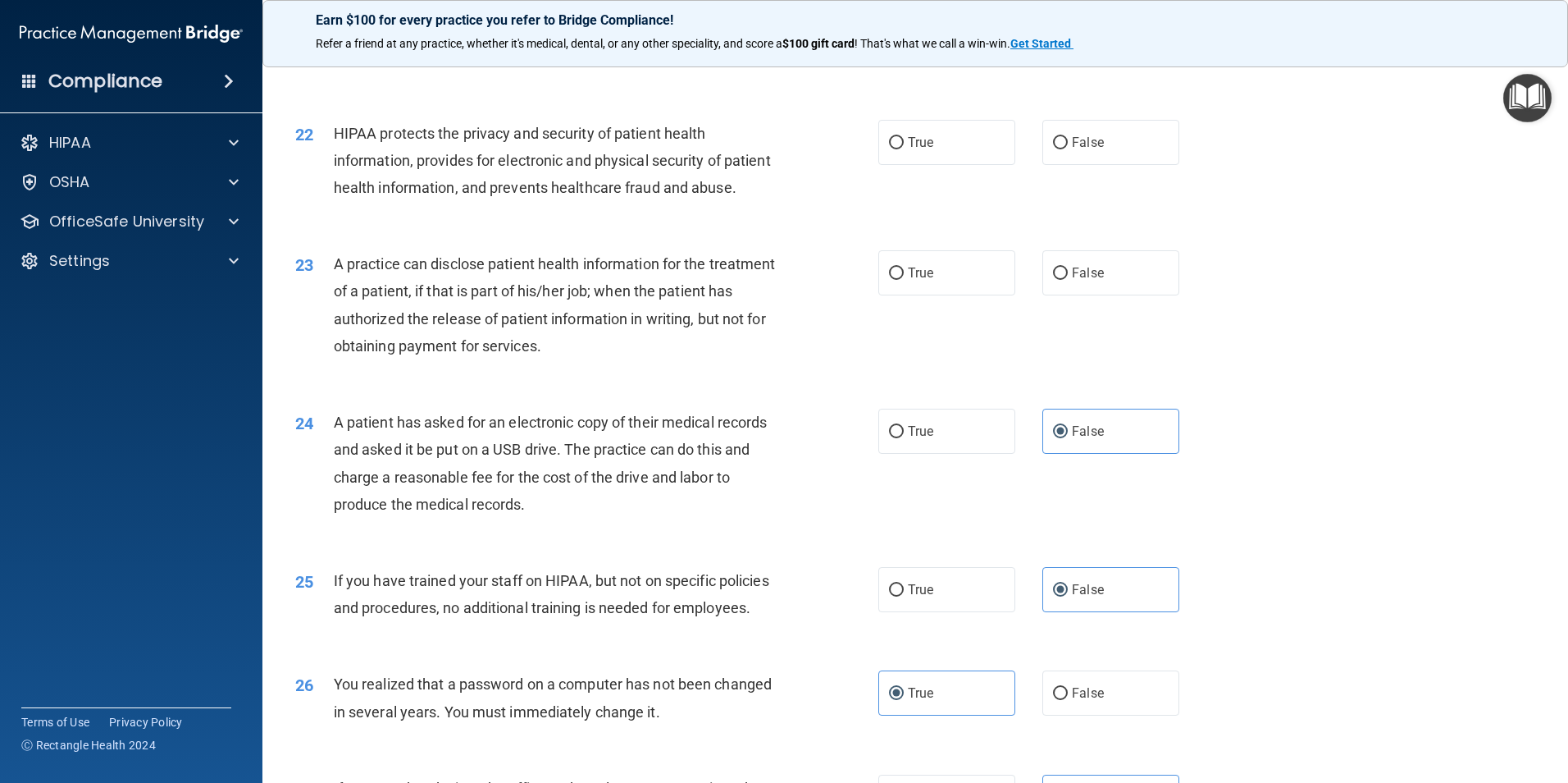
click at [1031, 295] on div "True False" at bounding box center [1042, 273] width 329 height 45
click at [1072, 280] on span "False" at bounding box center [1088, 273] width 32 height 16
click at [1066, 280] on input "False" at bounding box center [1060, 273] width 15 height 12
radio input "true"
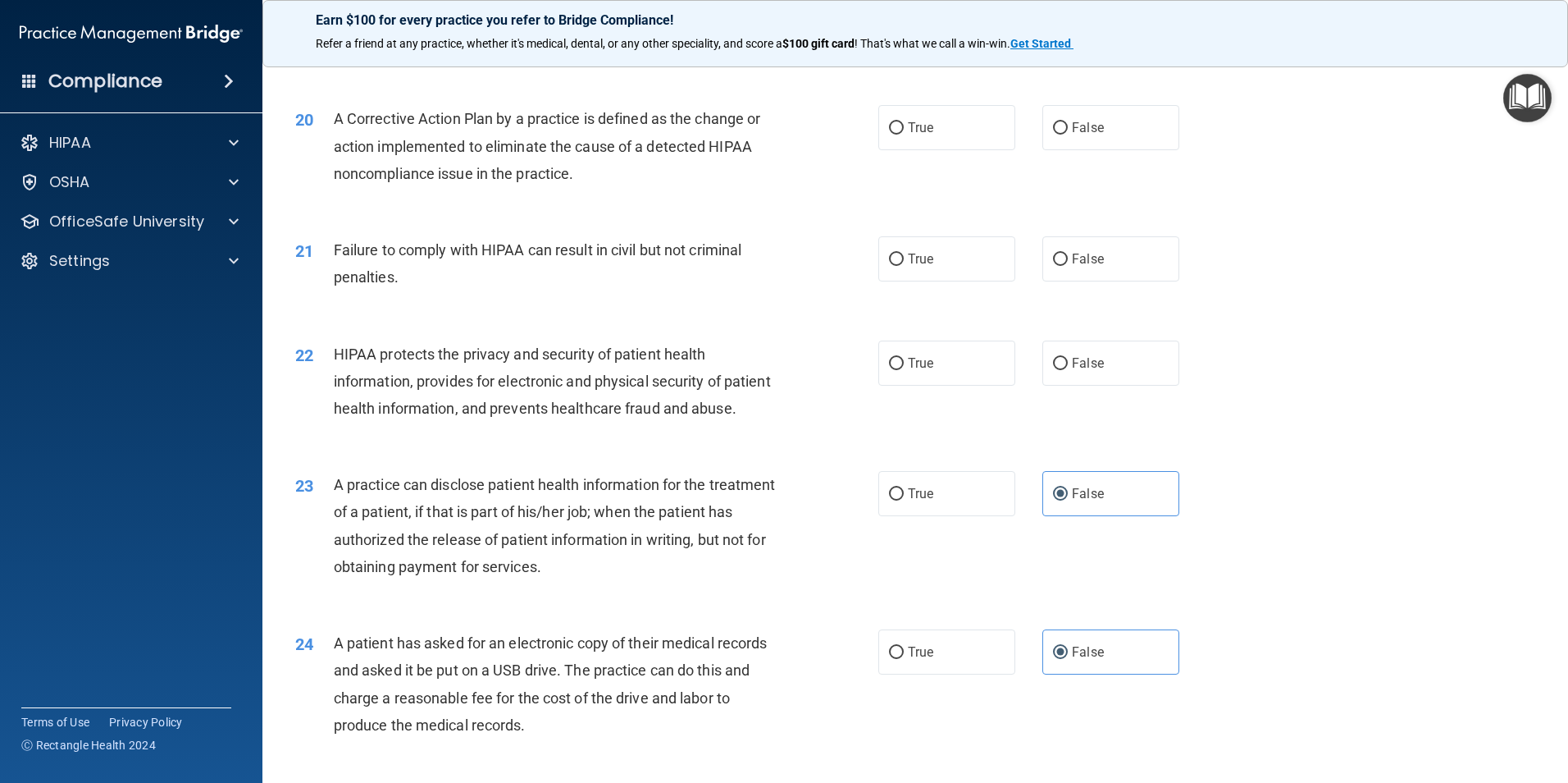
scroll to position [2225, 0]
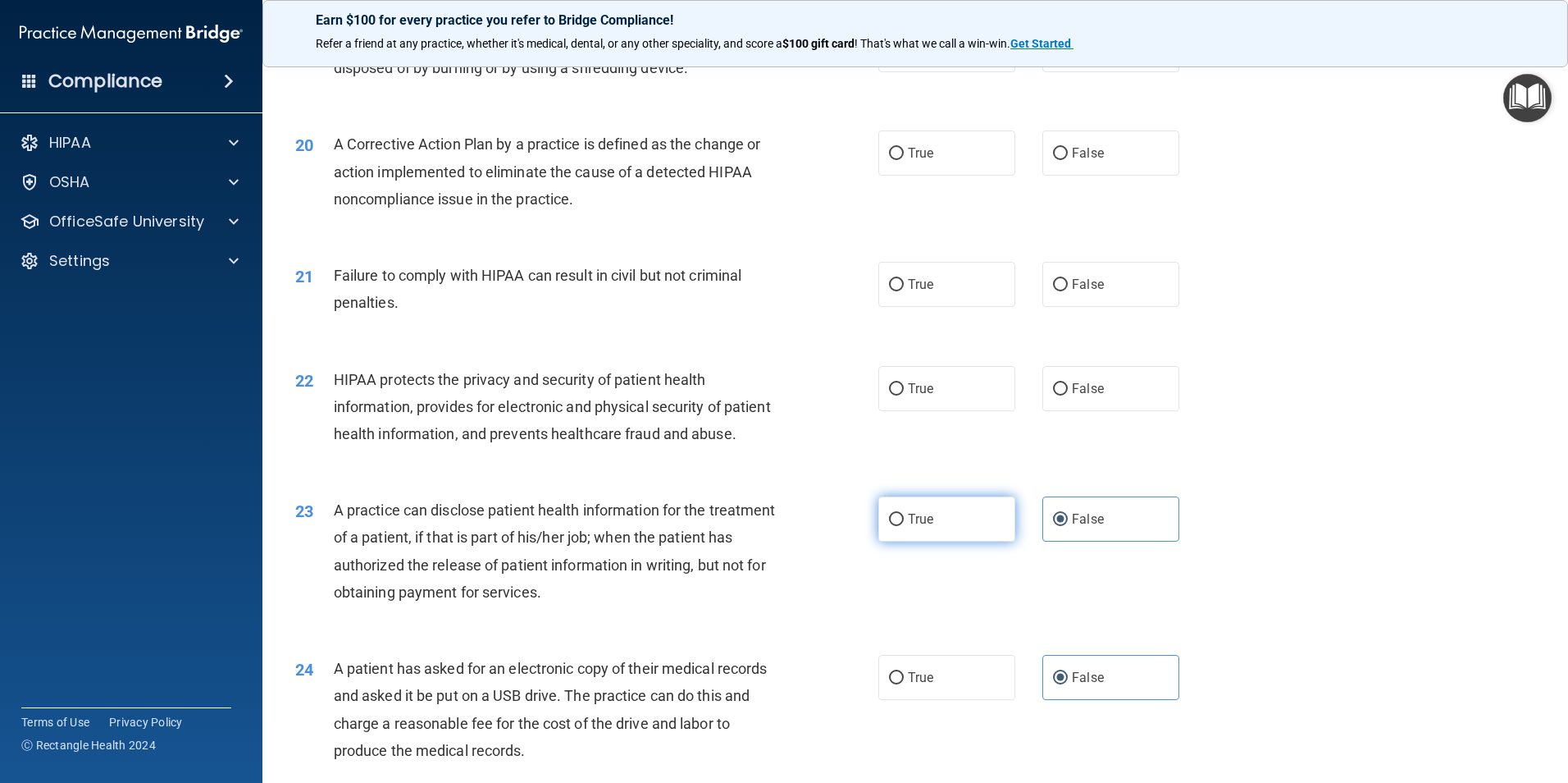
click at [975, 542] on label "True" at bounding box center [947, 519] width 137 height 45
click at [904, 526] on input "True" at bounding box center [897, 520] width 15 height 12
radio input "true"
radio input "false"
click at [889, 395] on input "True" at bounding box center [897, 389] width 15 height 12
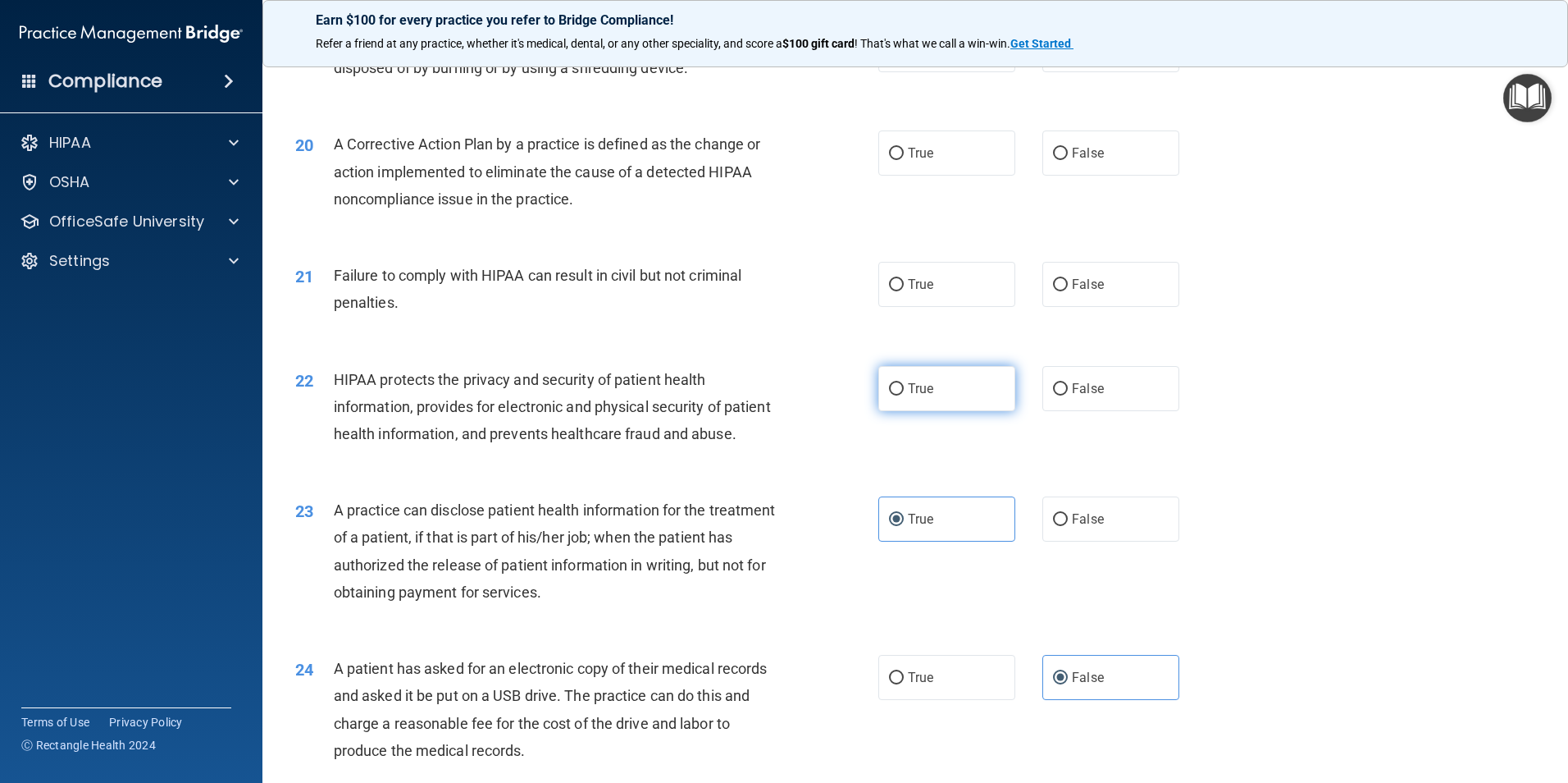
radio input "true"
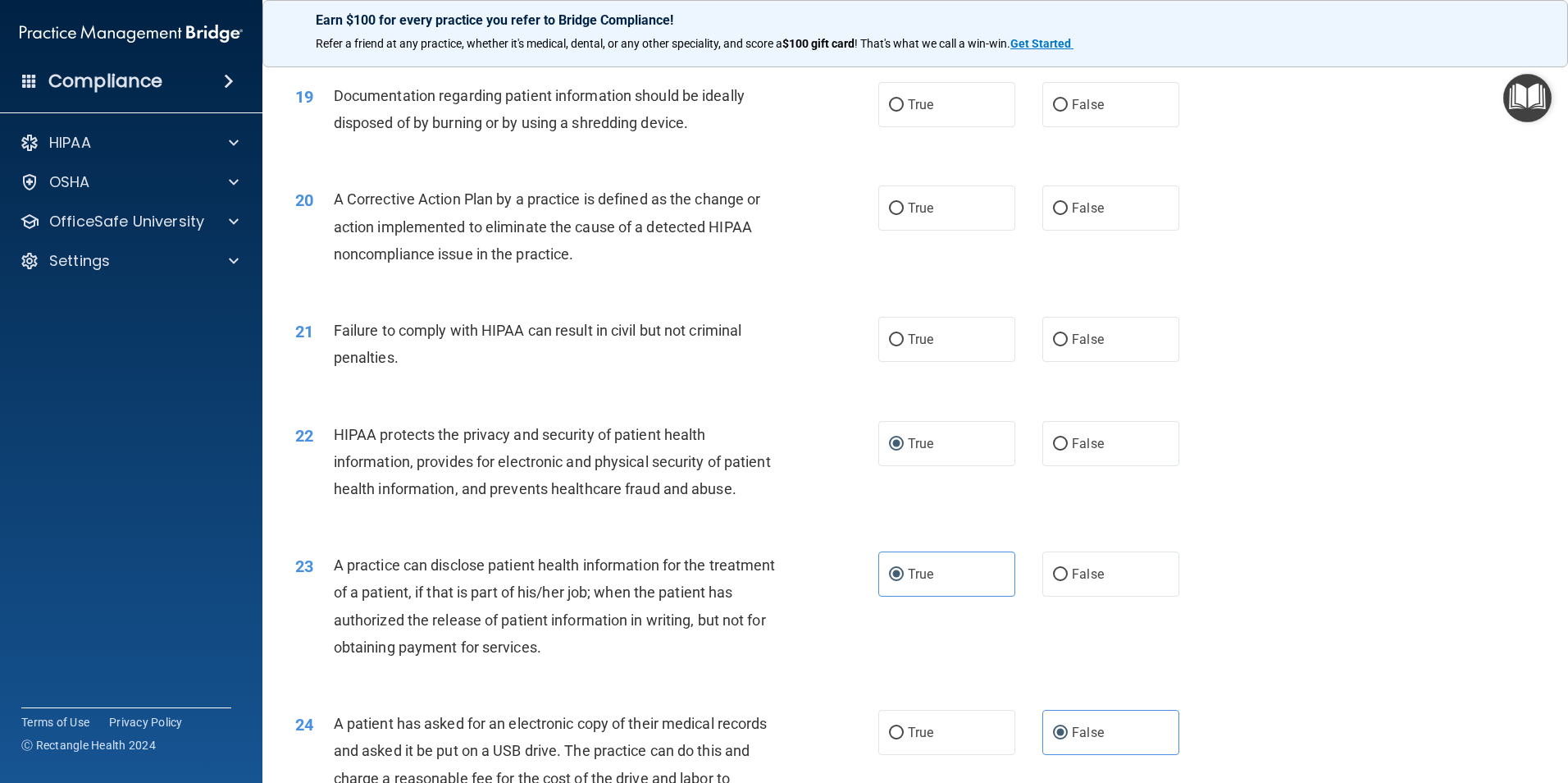
scroll to position [2143, 0]
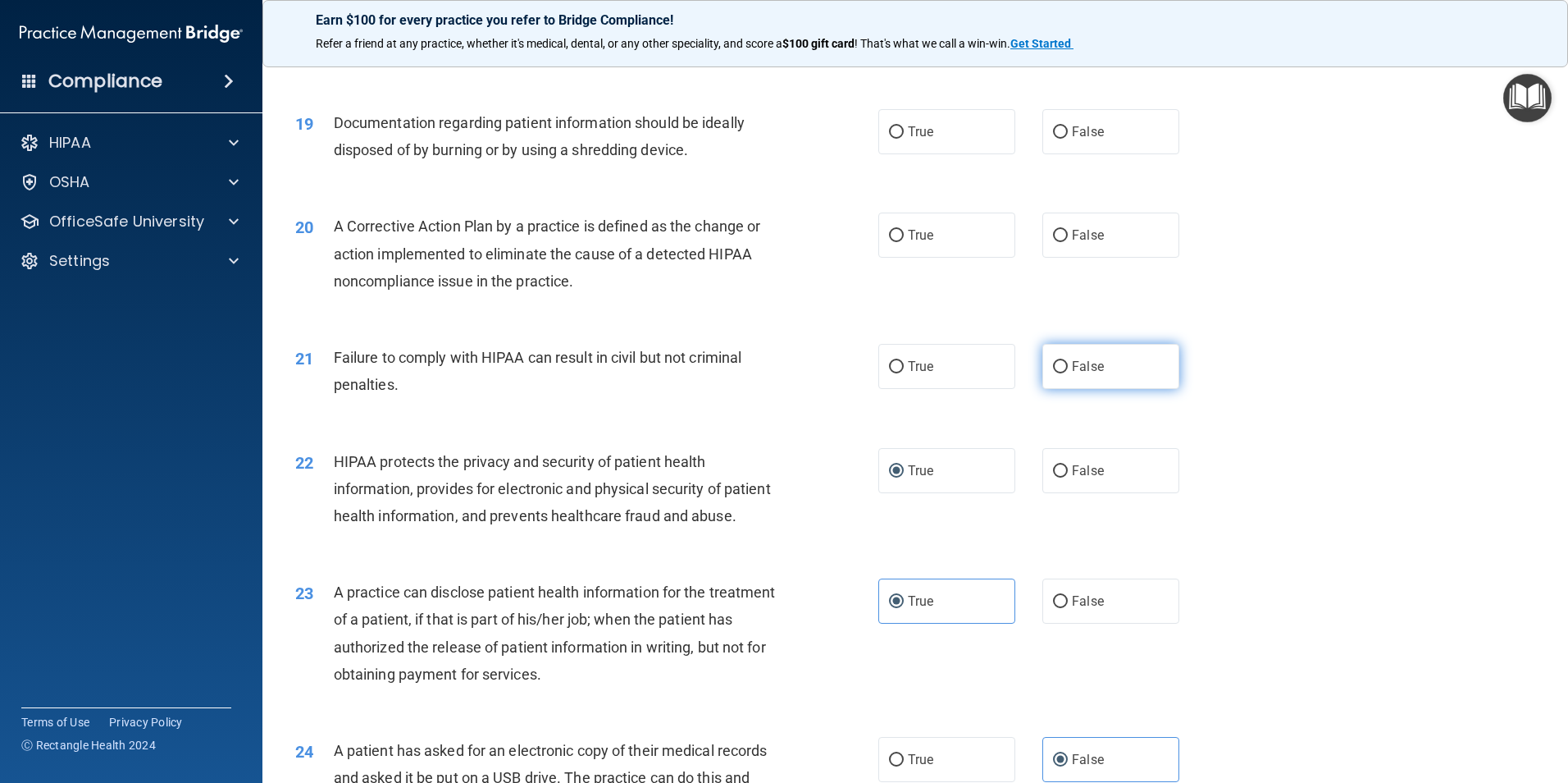
click at [1044, 389] on label "False" at bounding box center [1111, 366] width 137 height 45
click at [1052, 373] on input "False" at bounding box center [1060, 366] width 15 height 12
radio input "true"
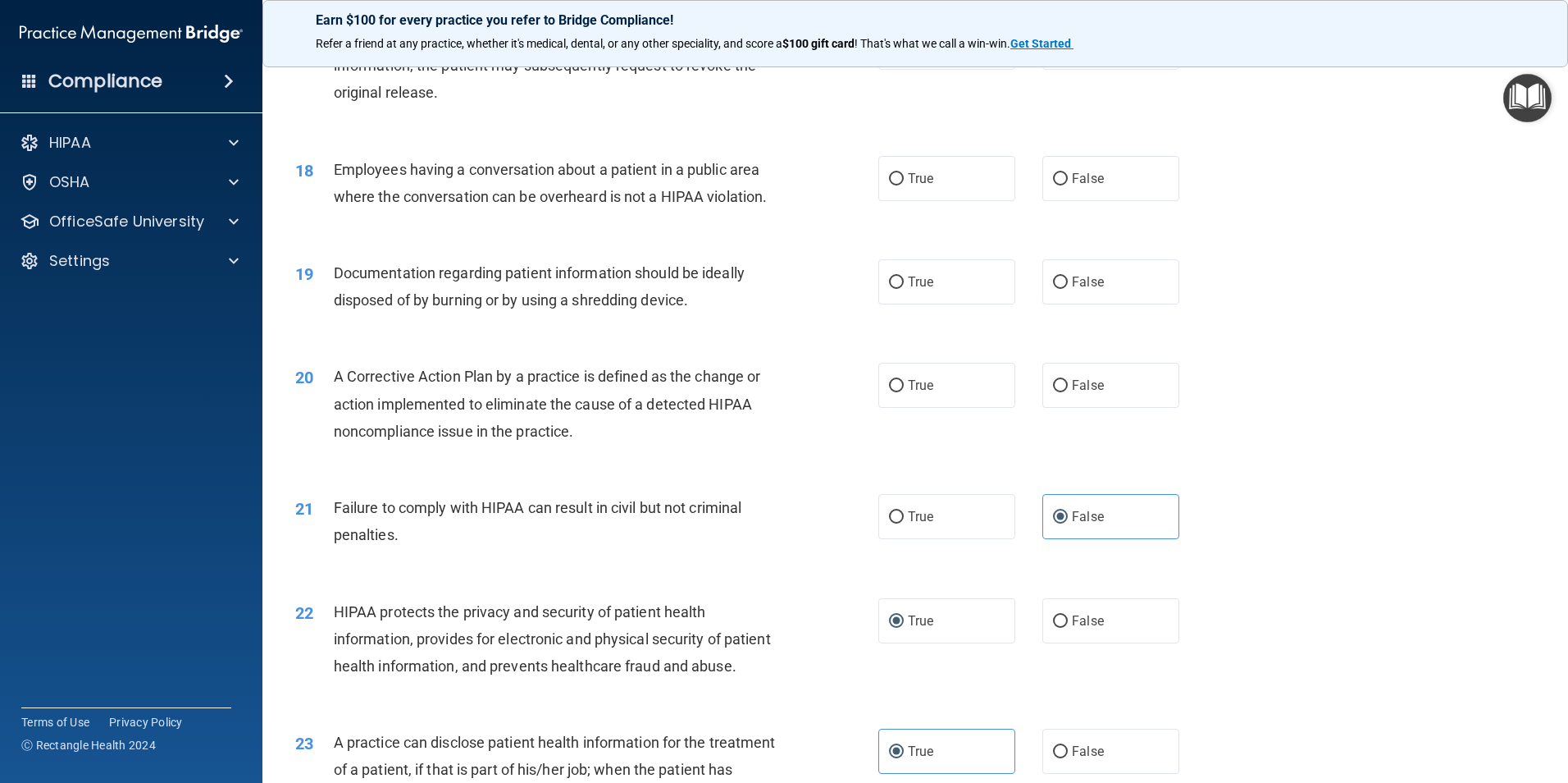
scroll to position [1979, 0]
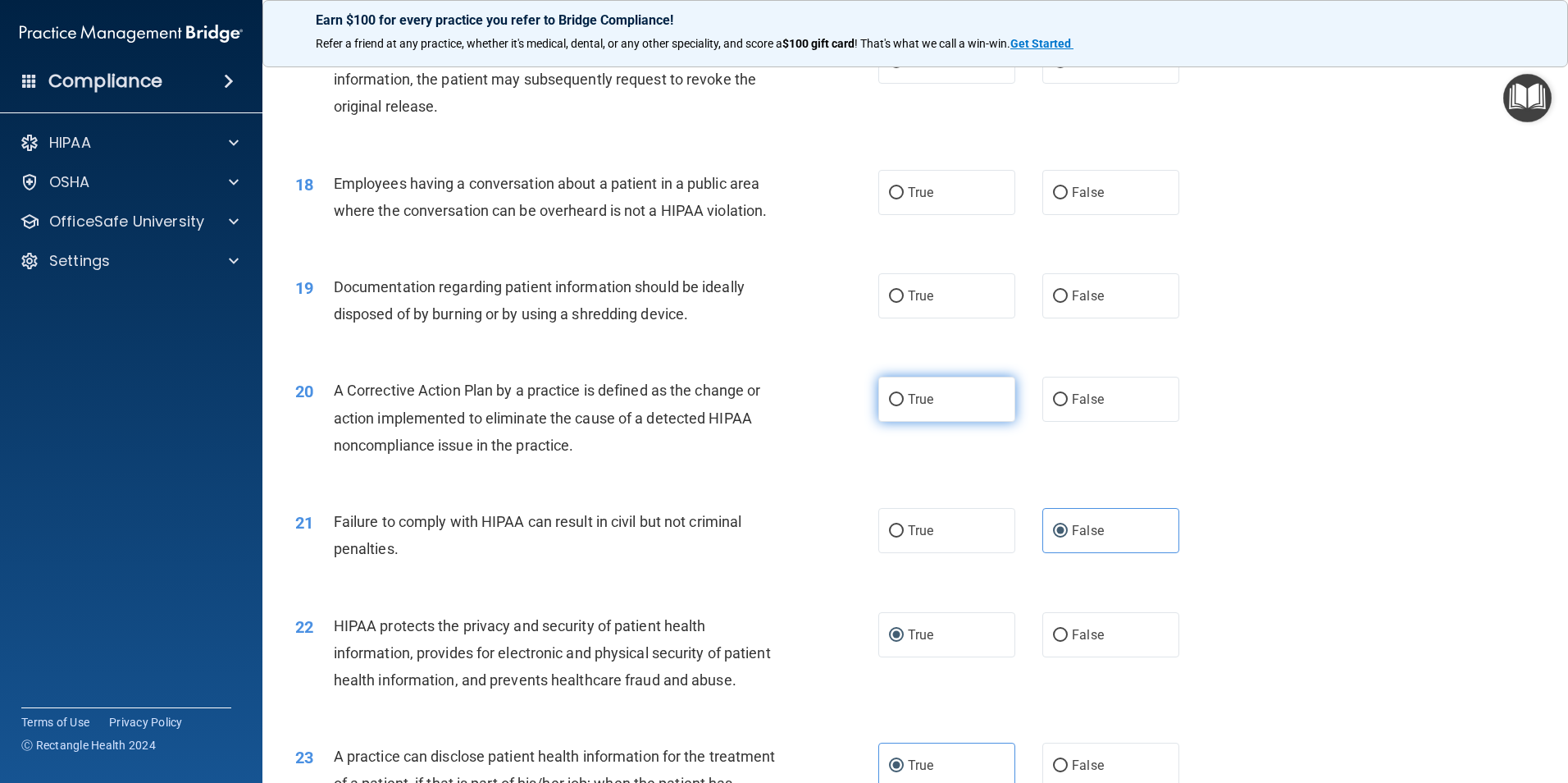
drag, startPoint x: 904, startPoint y: 422, endPoint x: 910, endPoint y: 410, distance: 13.4
click at [910, 410] on label "True" at bounding box center [947, 399] width 137 height 45
click at [960, 422] on label "True" at bounding box center [947, 399] width 137 height 45
click at [904, 406] on input "True" at bounding box center [897, 399] width 15 height 12
radio input "true"
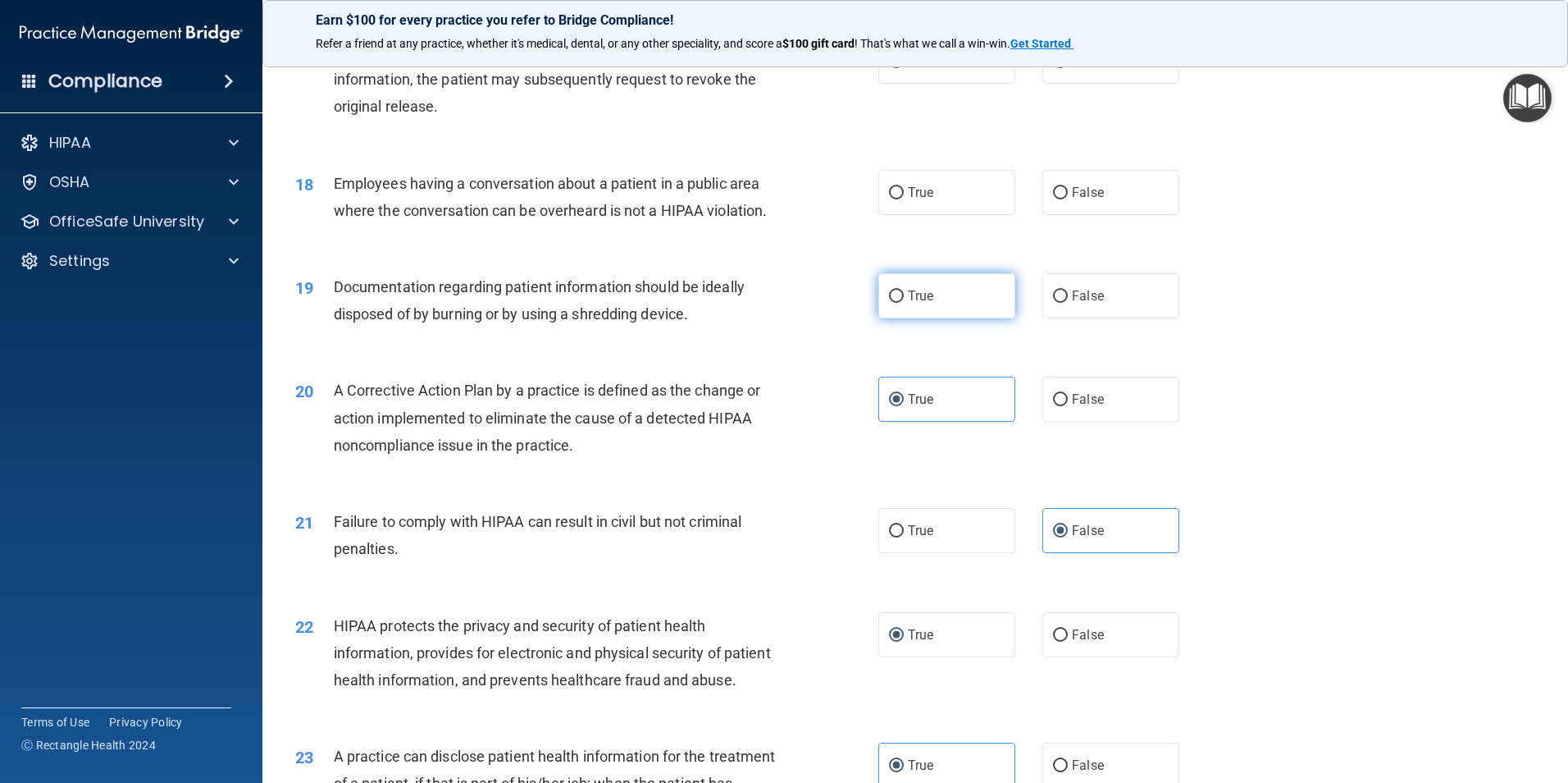
click at [942, 318] on label "True" at bounding box center [947, 295] width 137 height 45
click at [904, 302] on input "True" at bounding box center [897, 296] width 15 height 12
radio input "true"
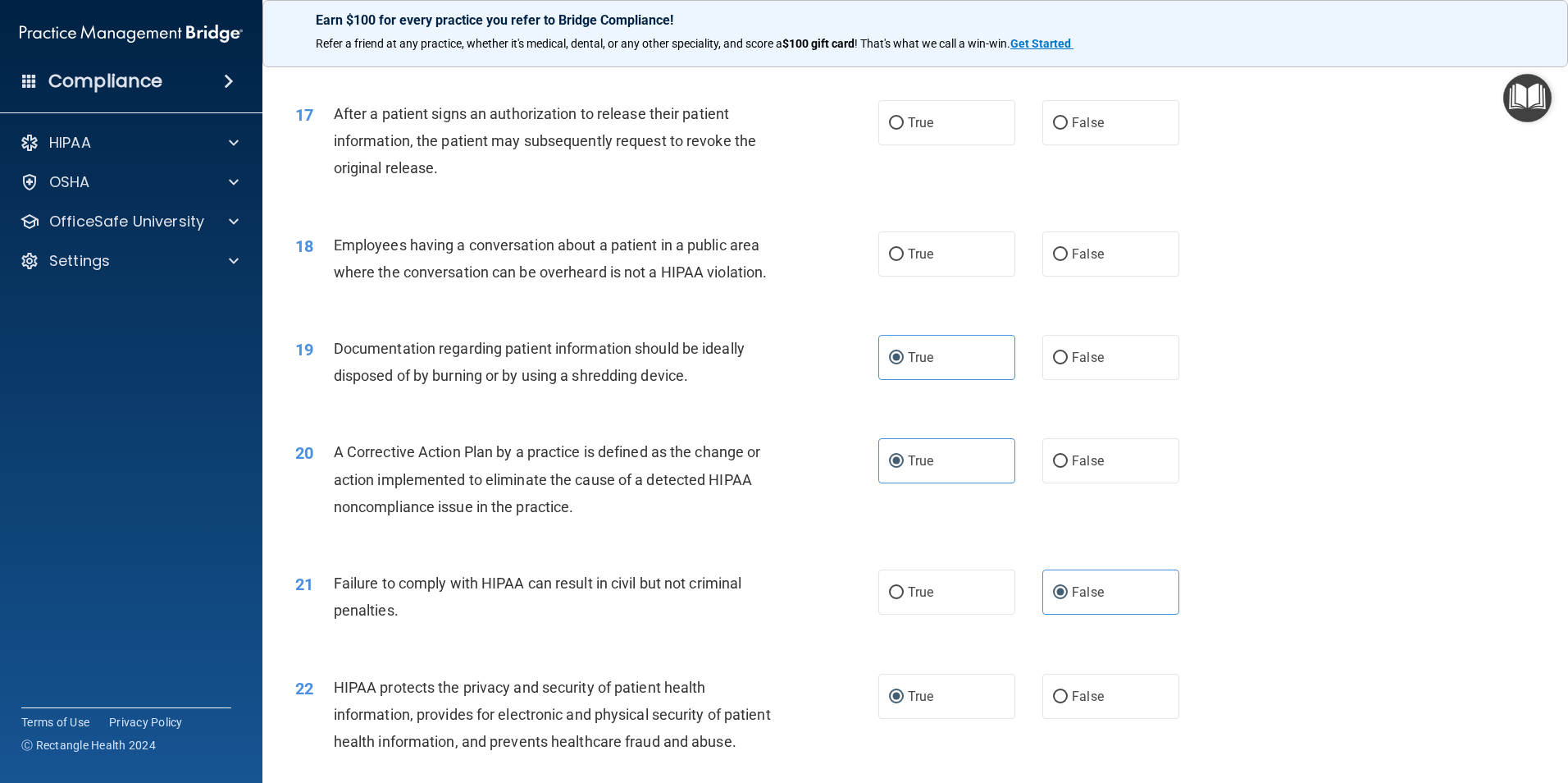
scroll to position [1815, 0]
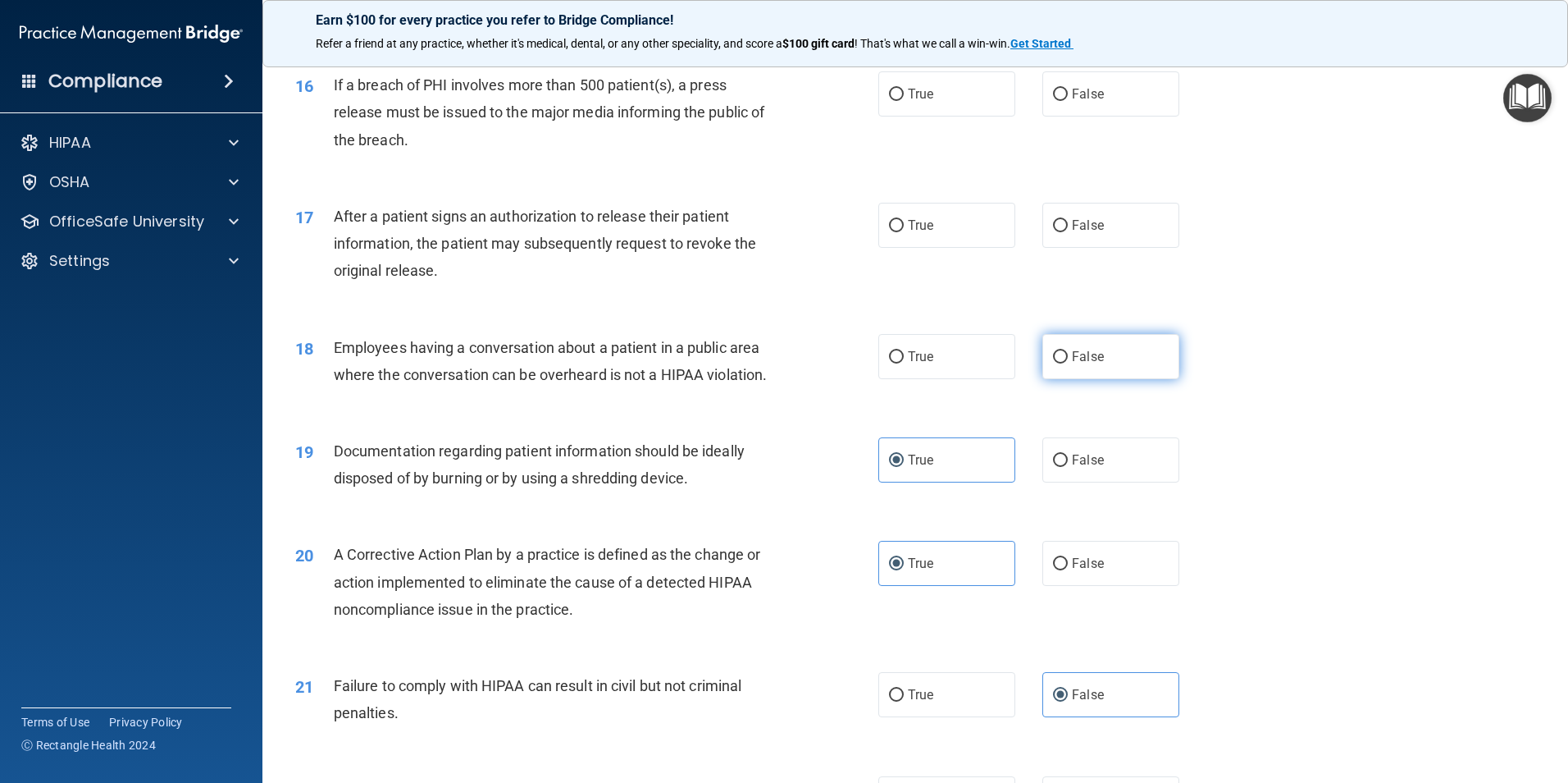
click at [1089, 379] on label "False" at bounding box center [1111, 356] width 137 height 45
click at [1067, 364] on input "False" at bounding box center [1060, 356] width 15 height 12
radio input "true"
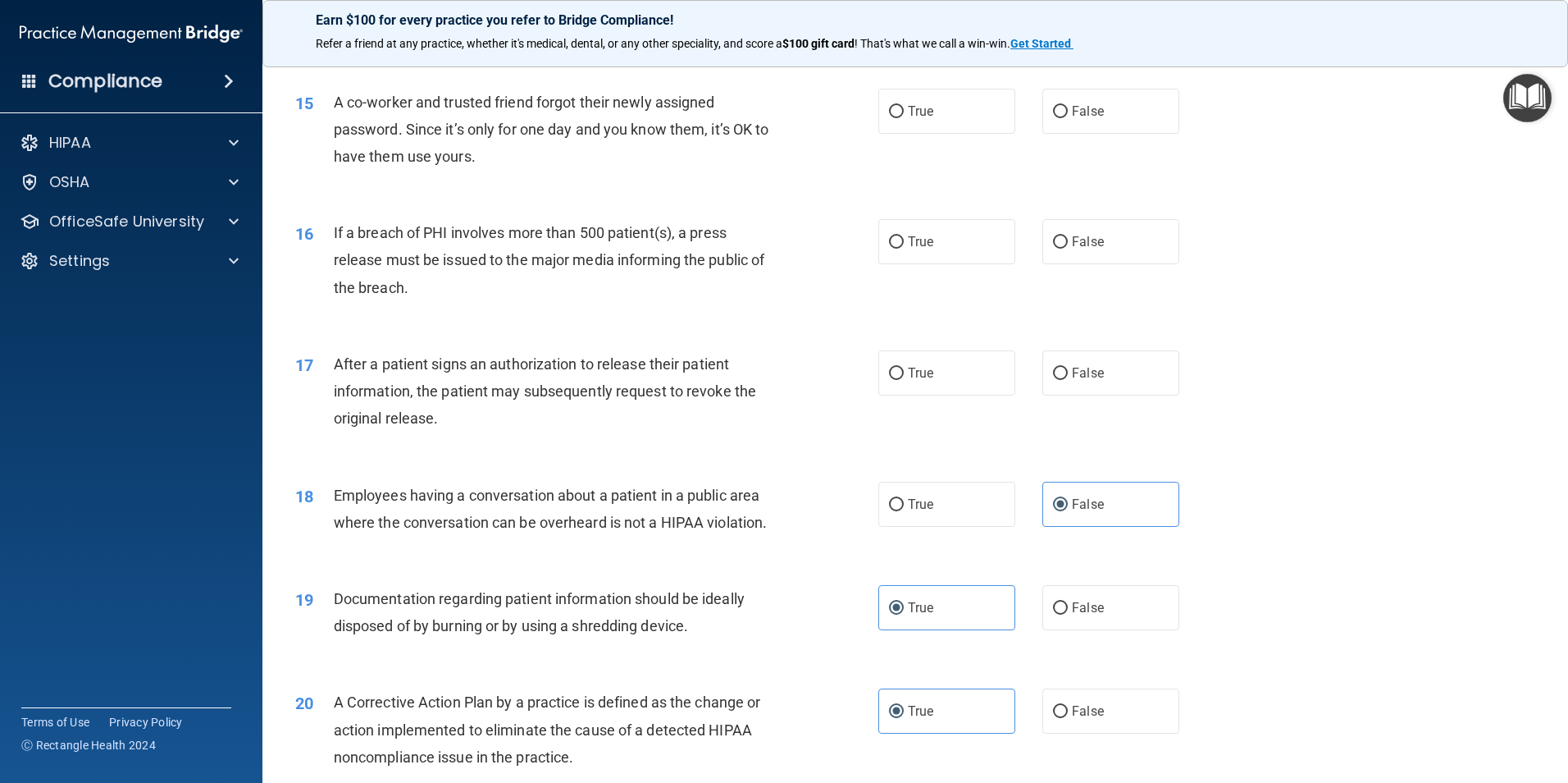
scroll to position [1650, 0]
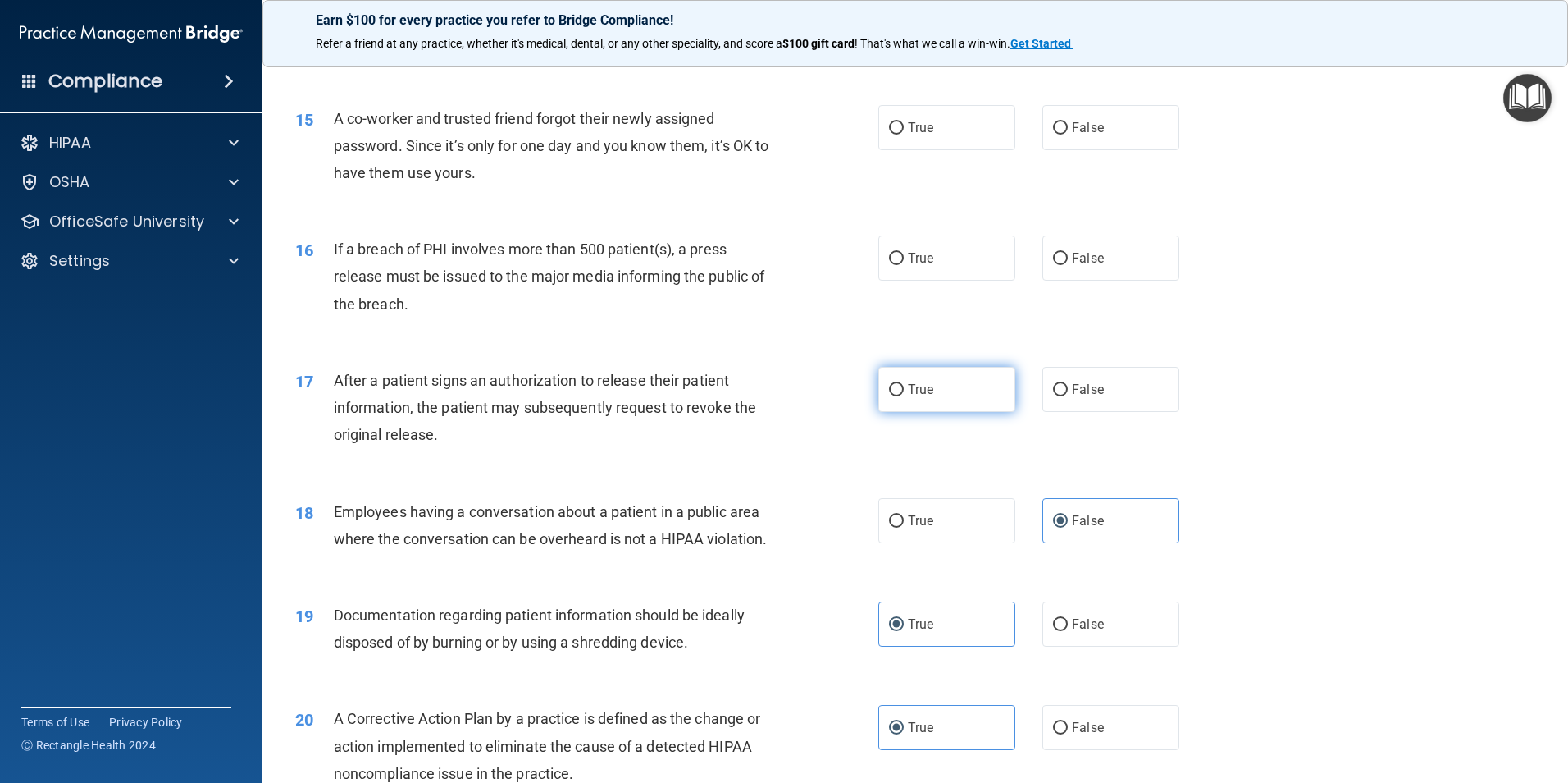
click at [947, 412] on label "True" at bounding box center [947, 389] width 137 height 45
click at [904, 396] on input "True" at bounding box center [897, 390] width 15 height 12
radio input "true"
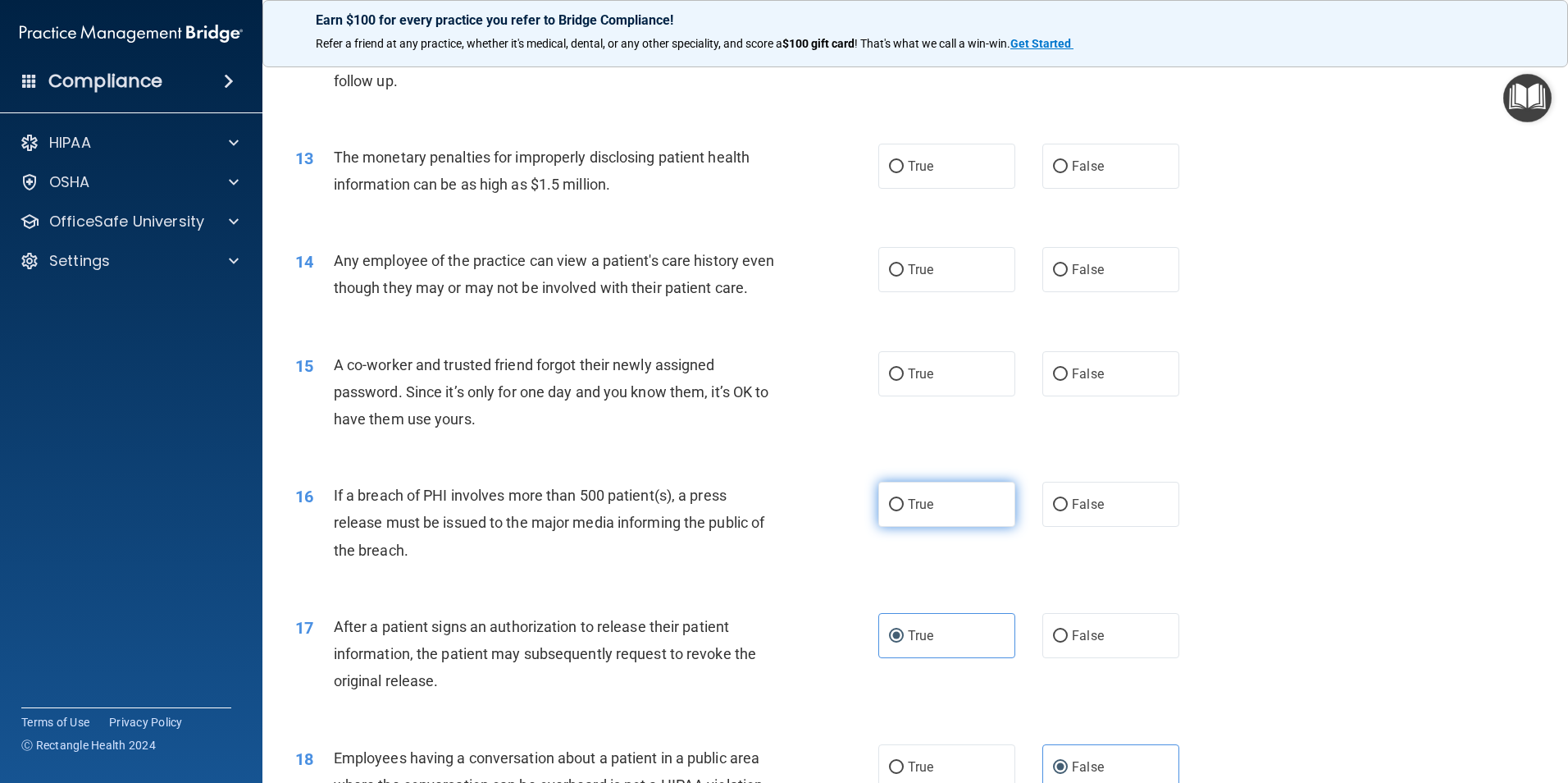
click at [889, 527] on label "True" at bounding box center [947, 504] width 137 height 45
click at [889, 511] on input "True" at bounding box center [897, 505] width 15 height 12
radio input "true"
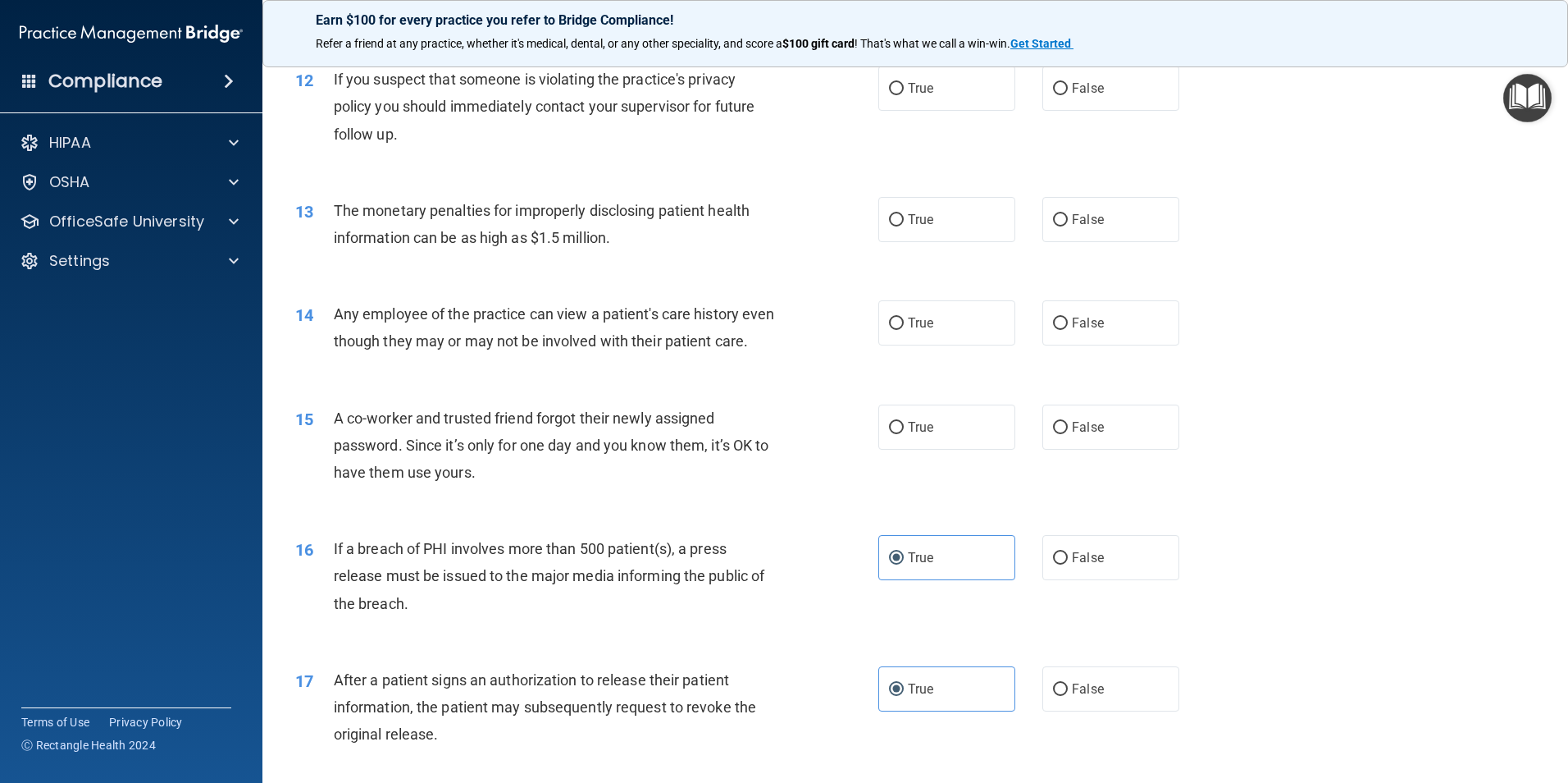
scroll to position [1323, 0]
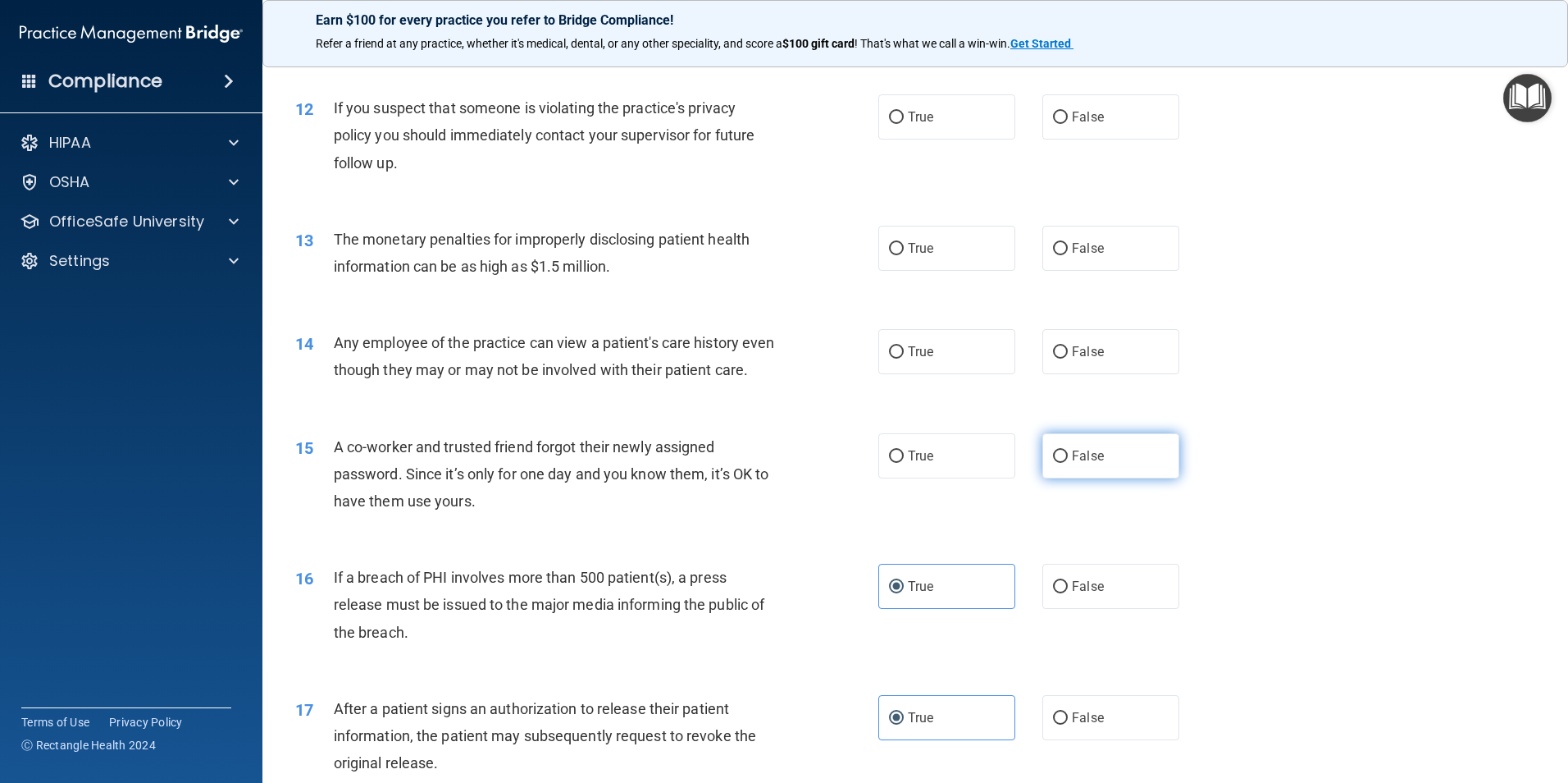
click at [1066, 479] on label "False" at bounding box center [1111, 456] width 137 height 45
click at [1066, 463] on input "False" at bounding box center [1060, 456] width 15 height 12
radio input "true"
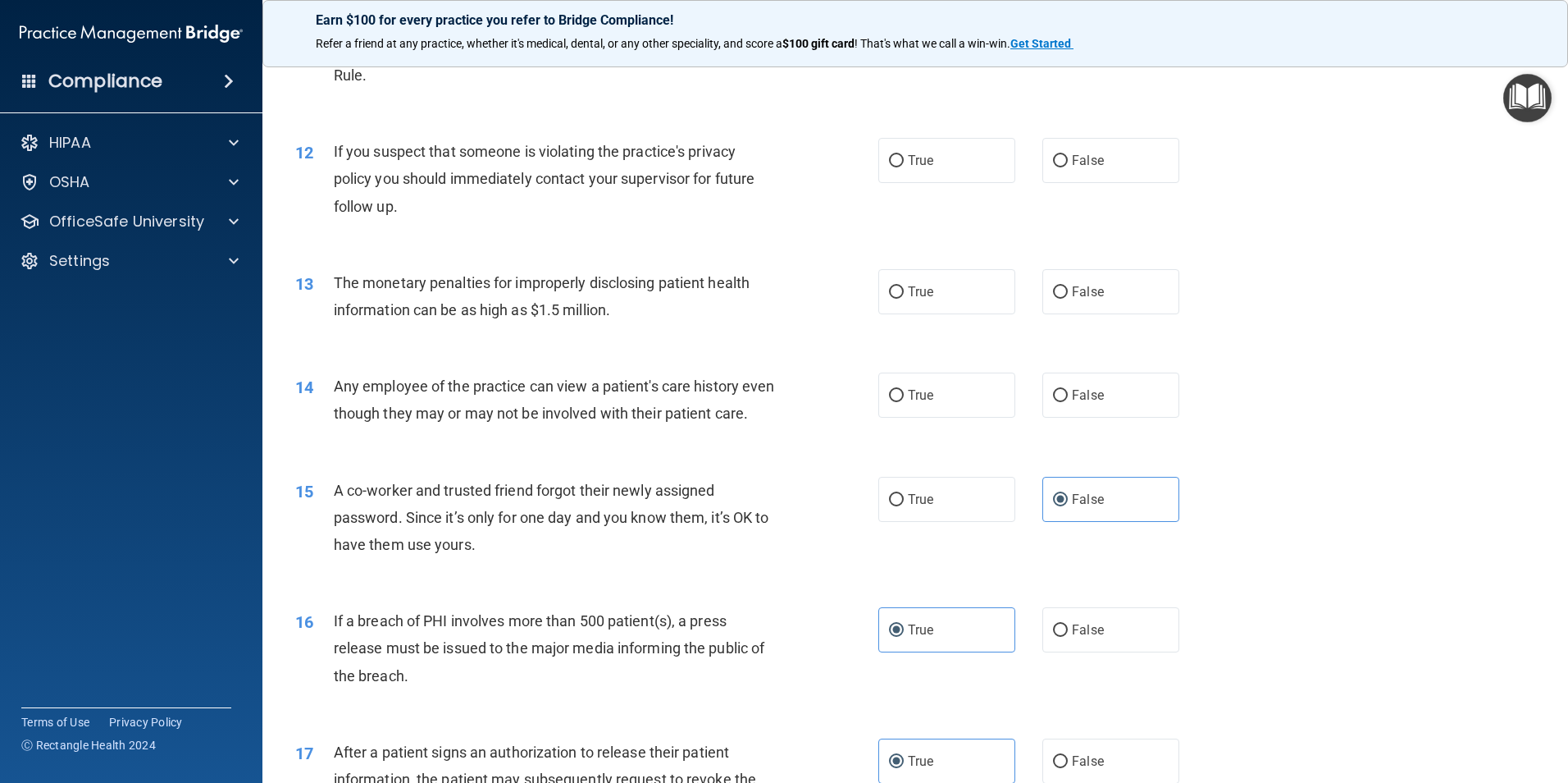
scroll to position [1240, 0]
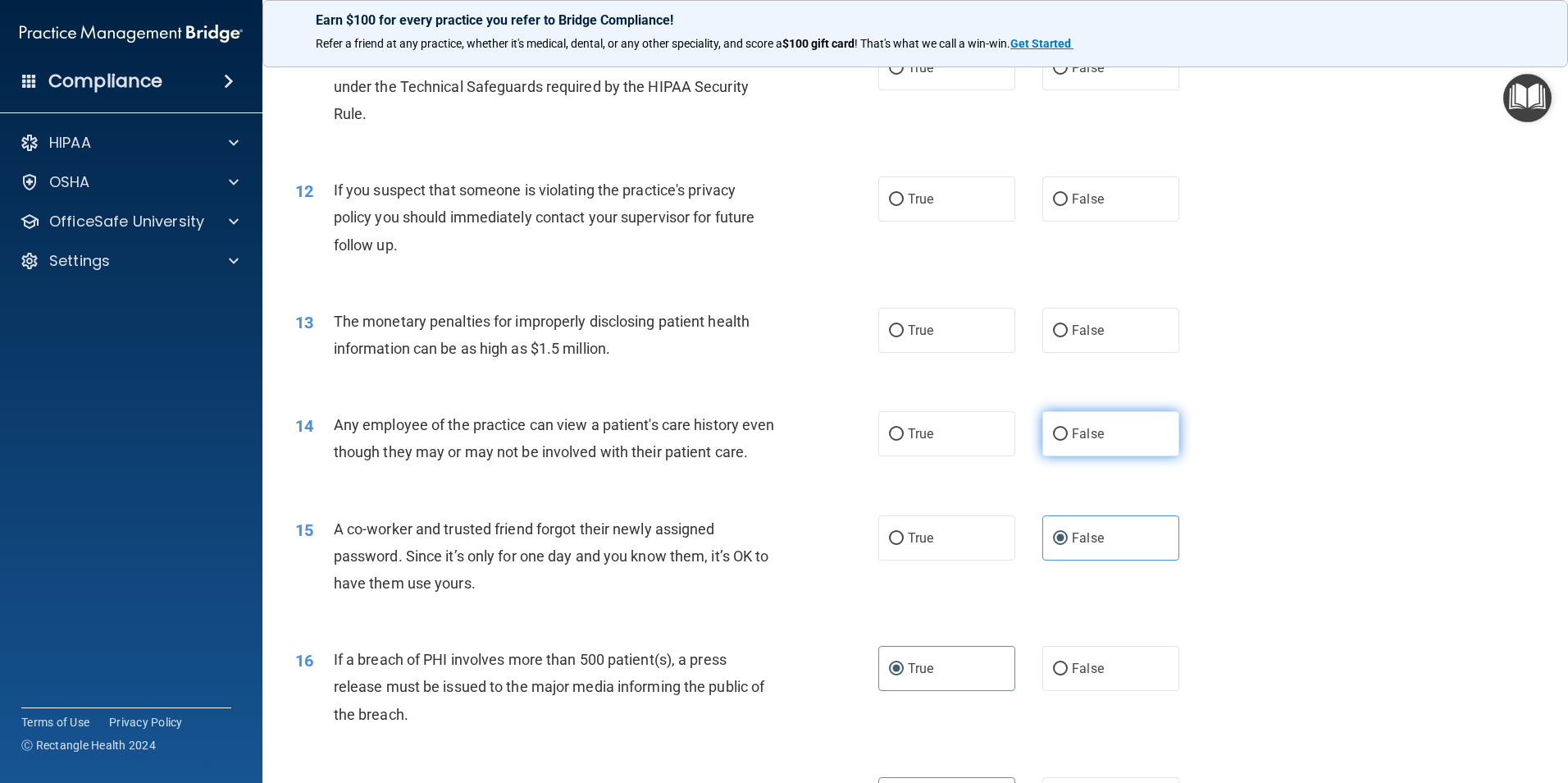
click at [1116, 435] on label "False" at bounding box center [1111, 433] width 137 height 45
click at [1067, 435] on input "False" at bounding box center [1060, 434] width 15 height 12
radio input "true"
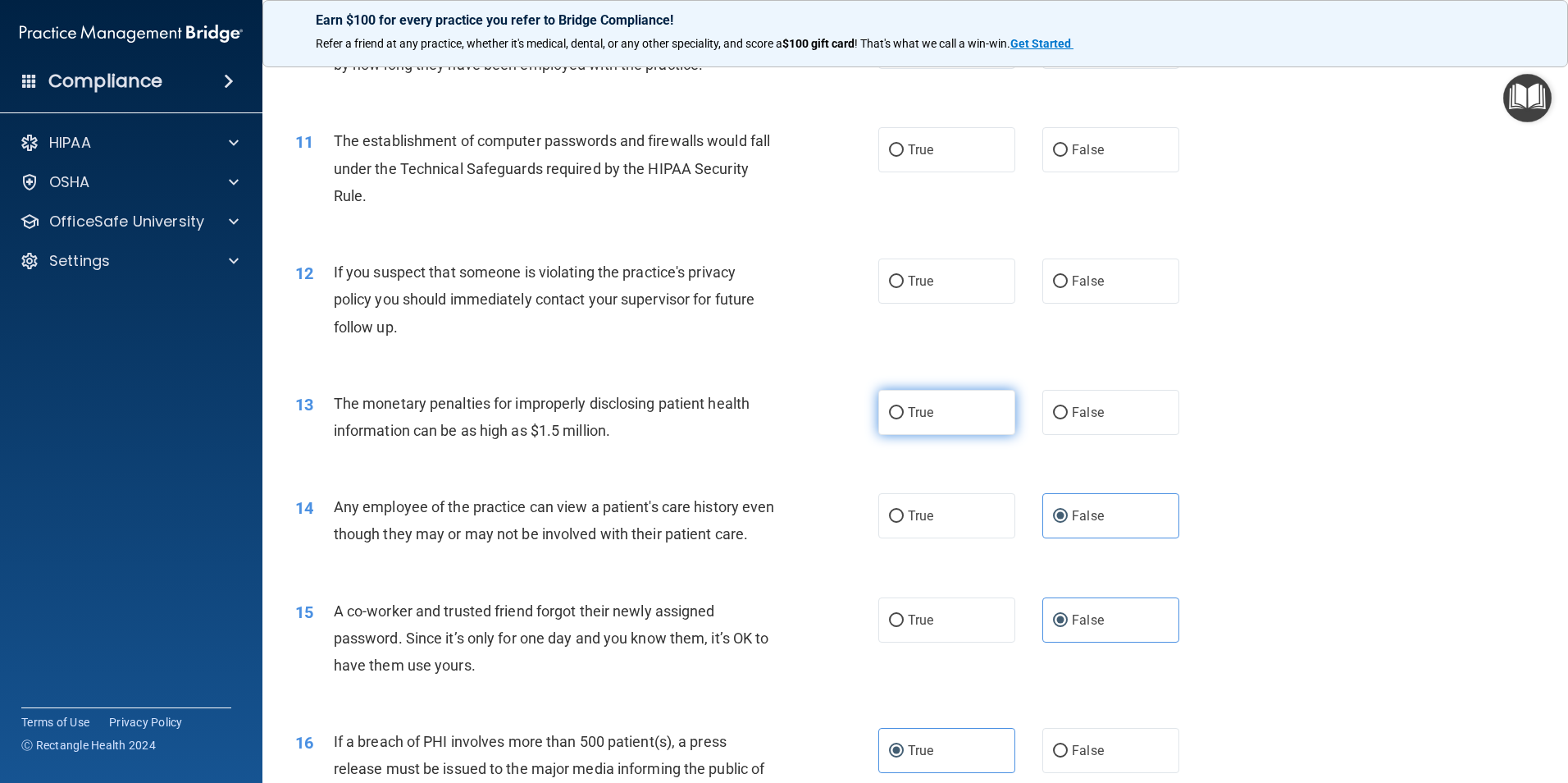
click at [955, 398] on label "True" at bounding box center [947, 412] width 137 height 45
click at [904, 407] on input "True" at bounding box center [897, 413] width 15 height 12
radio input "true"
click at [951, 280] on label "True" at bounding box center [947, 281] width 137 height 45
click at [904, 280] on input "True" at bounding box center [897, 281] width 15 height 12
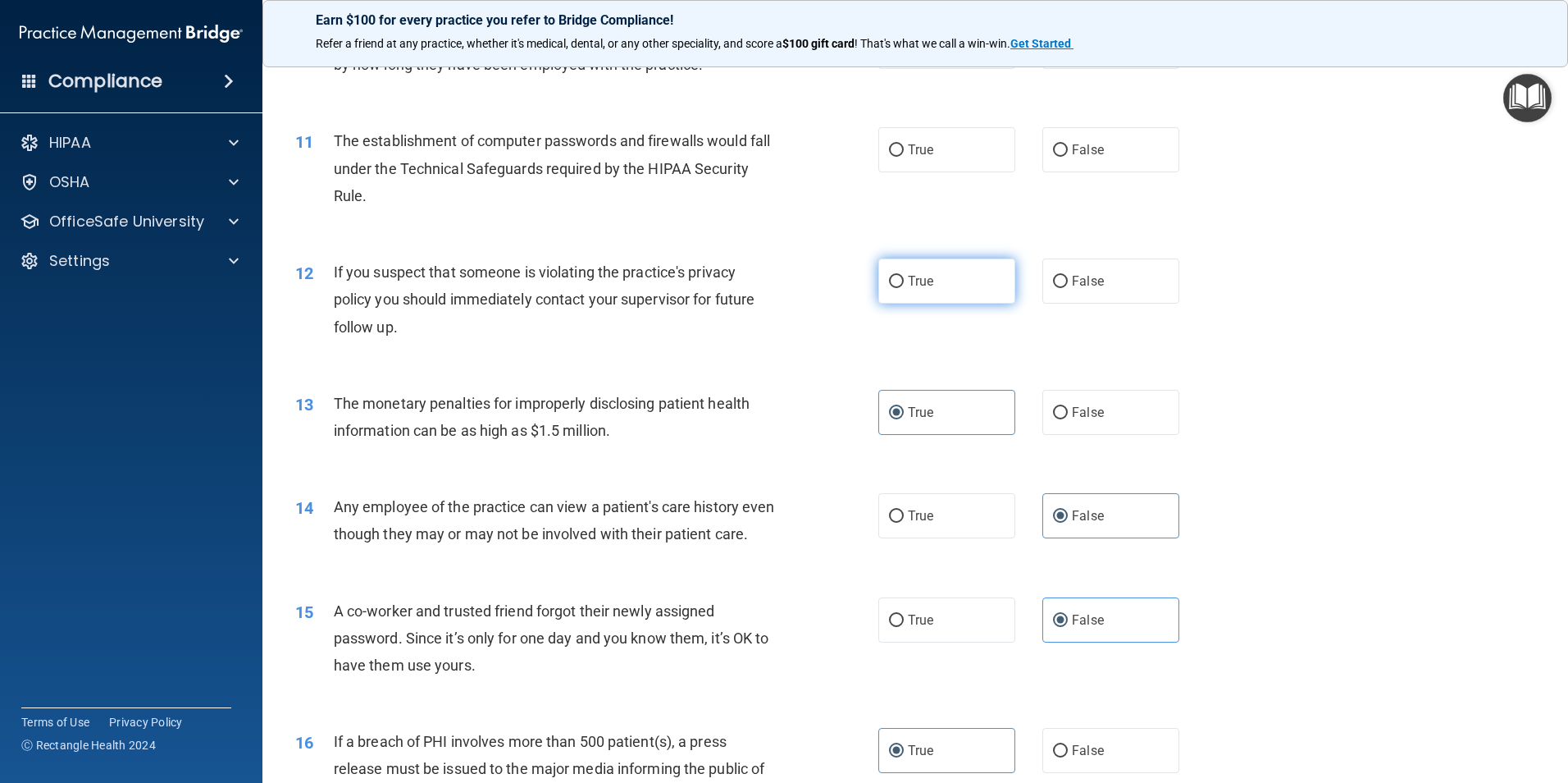
radio input "true"
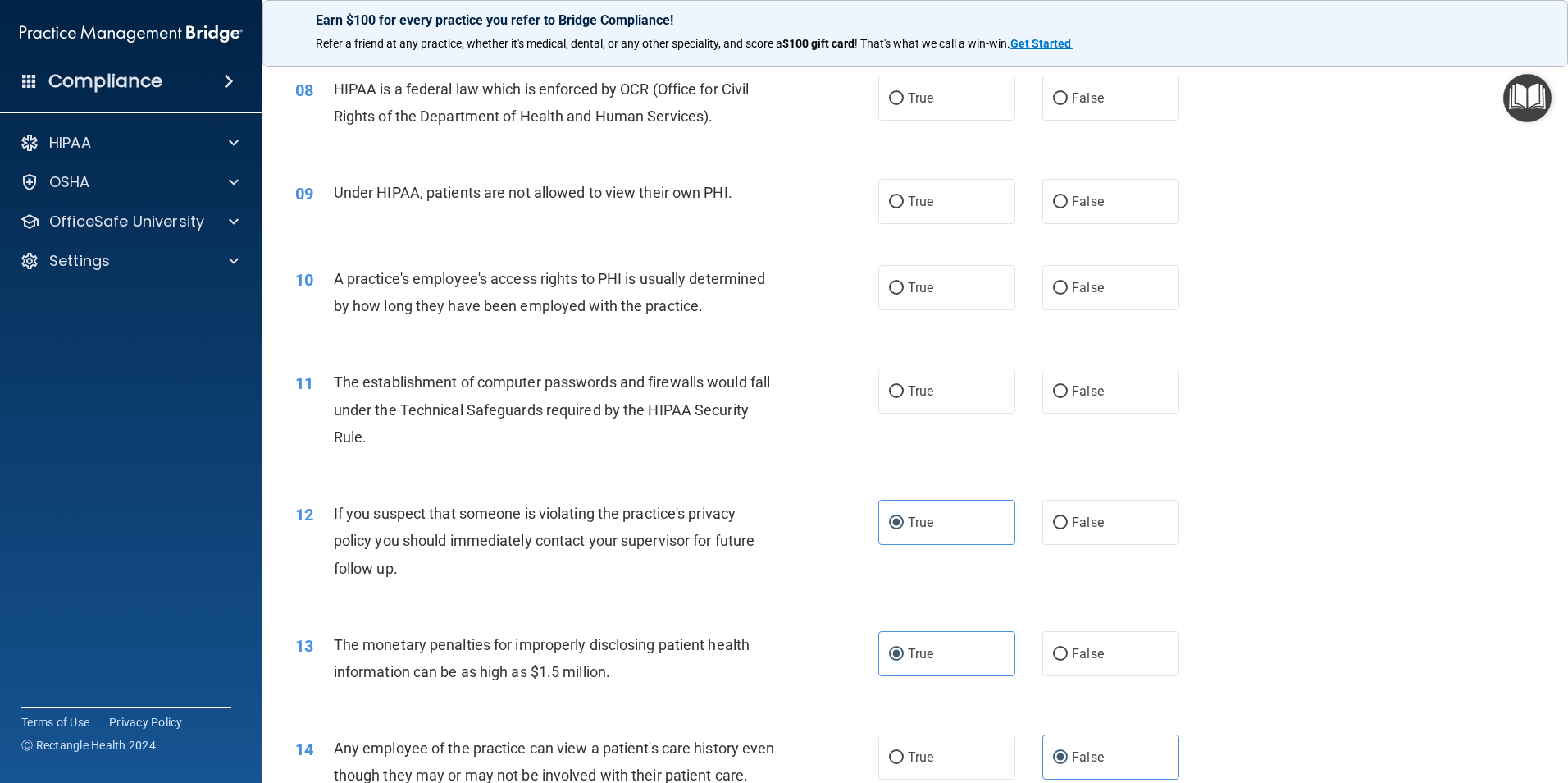
scroll to position [912, 0]
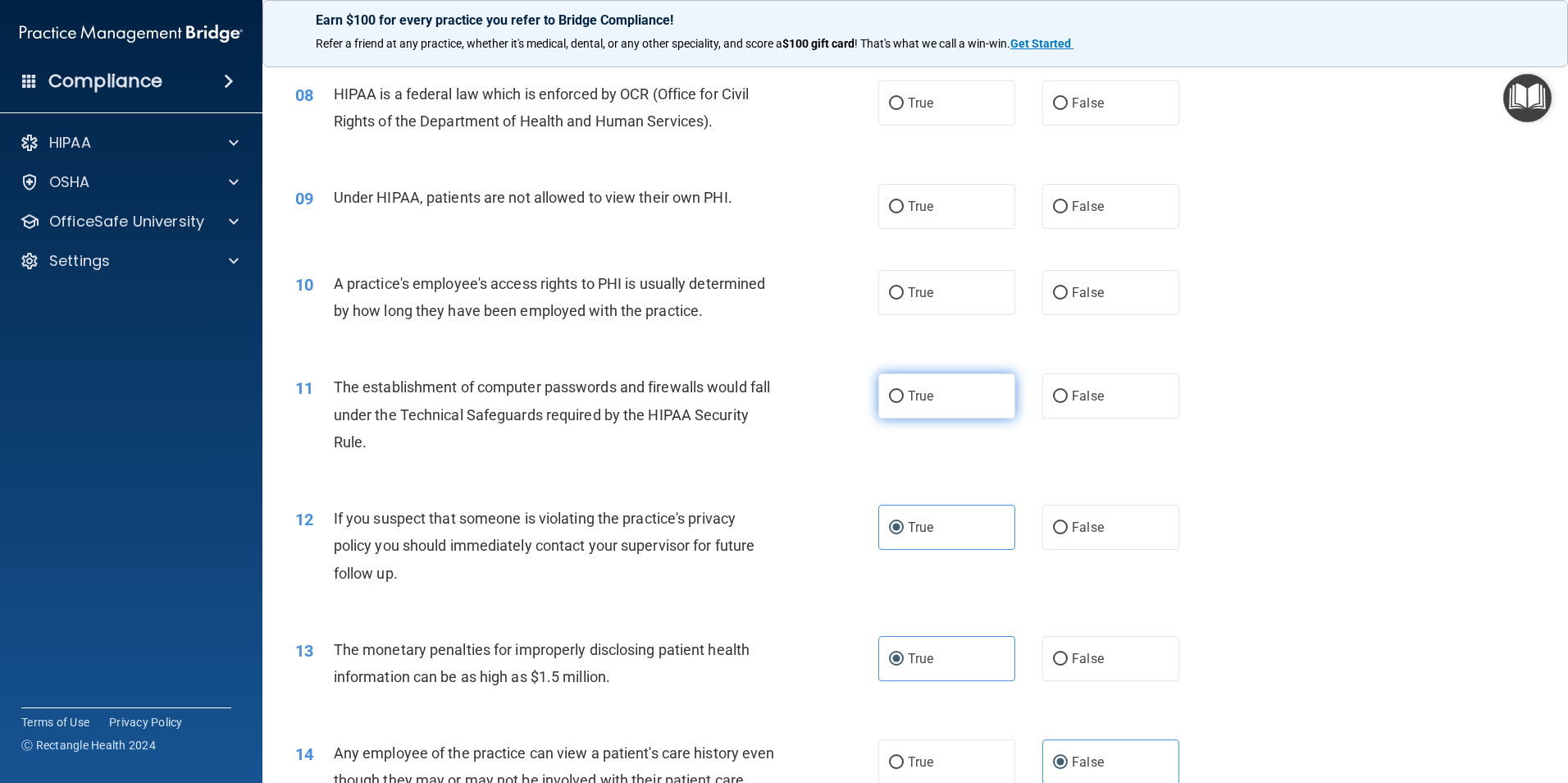
click at [937, 400] on label "True" at bounding box center [947, 395] width 137 height 45
click at [904, 400] on input "True" at bounding box center [897, 396] width 15 height 12
radio input "true"
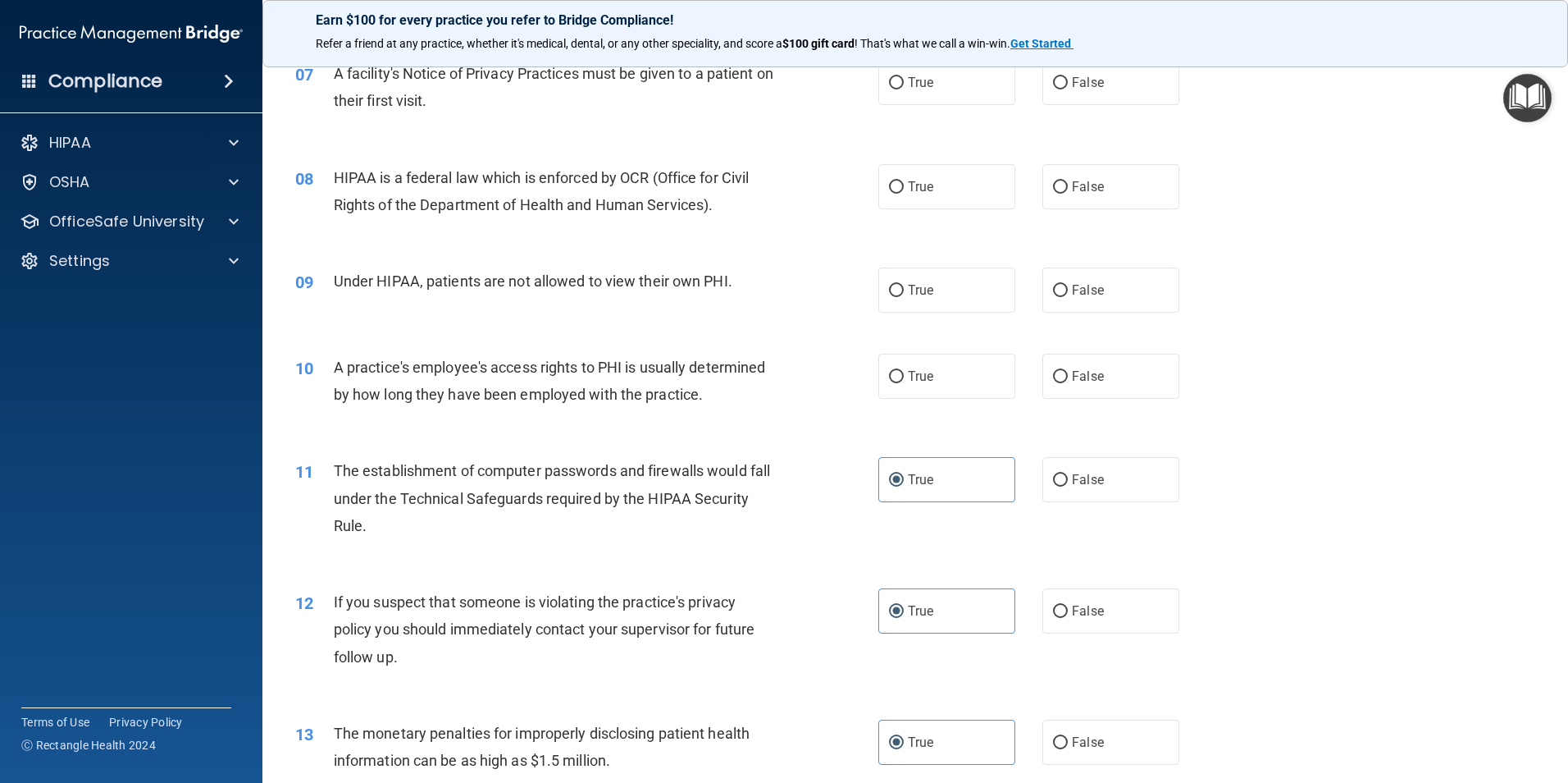
scroll to position [830, 0]
click at [1060, 387] on label "False" at bounding box center [1111, 374] width 137 height 45
click at [1060, 381] on input "False" at bounding box center [1060, 375] width 15 height 12
radio input "true"
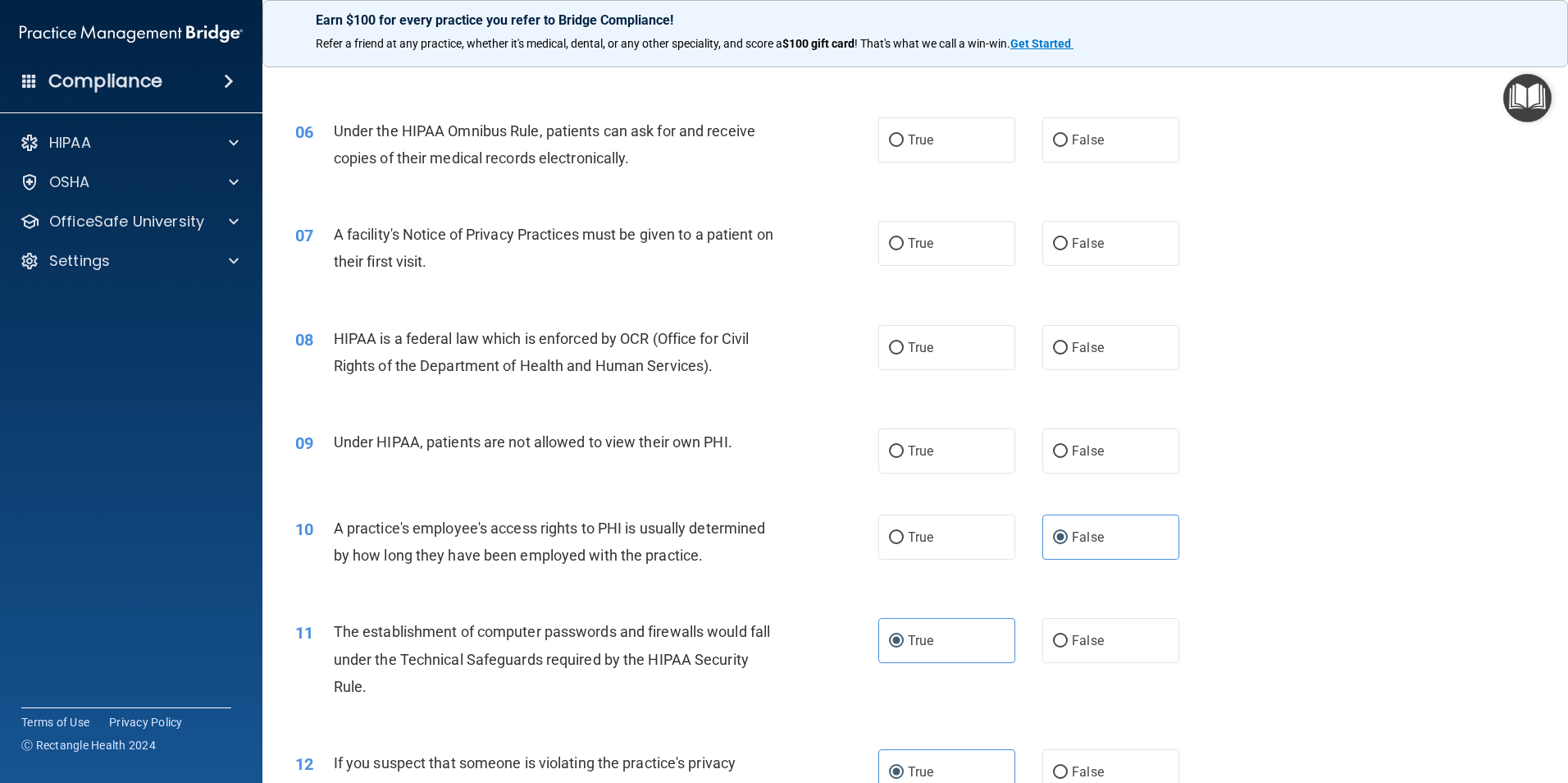
scroll to position [666, 0]
click at [1076, 463] on label "False" at bounding box center [1111, 452] width 137 height 45
click at [1067, 459] on input "False" at bounding box center [1060, 453] width 15 height 12
radio input "true"
click at [936, 465] on label "True" at bounding box center [947, 452] width 137 height 45
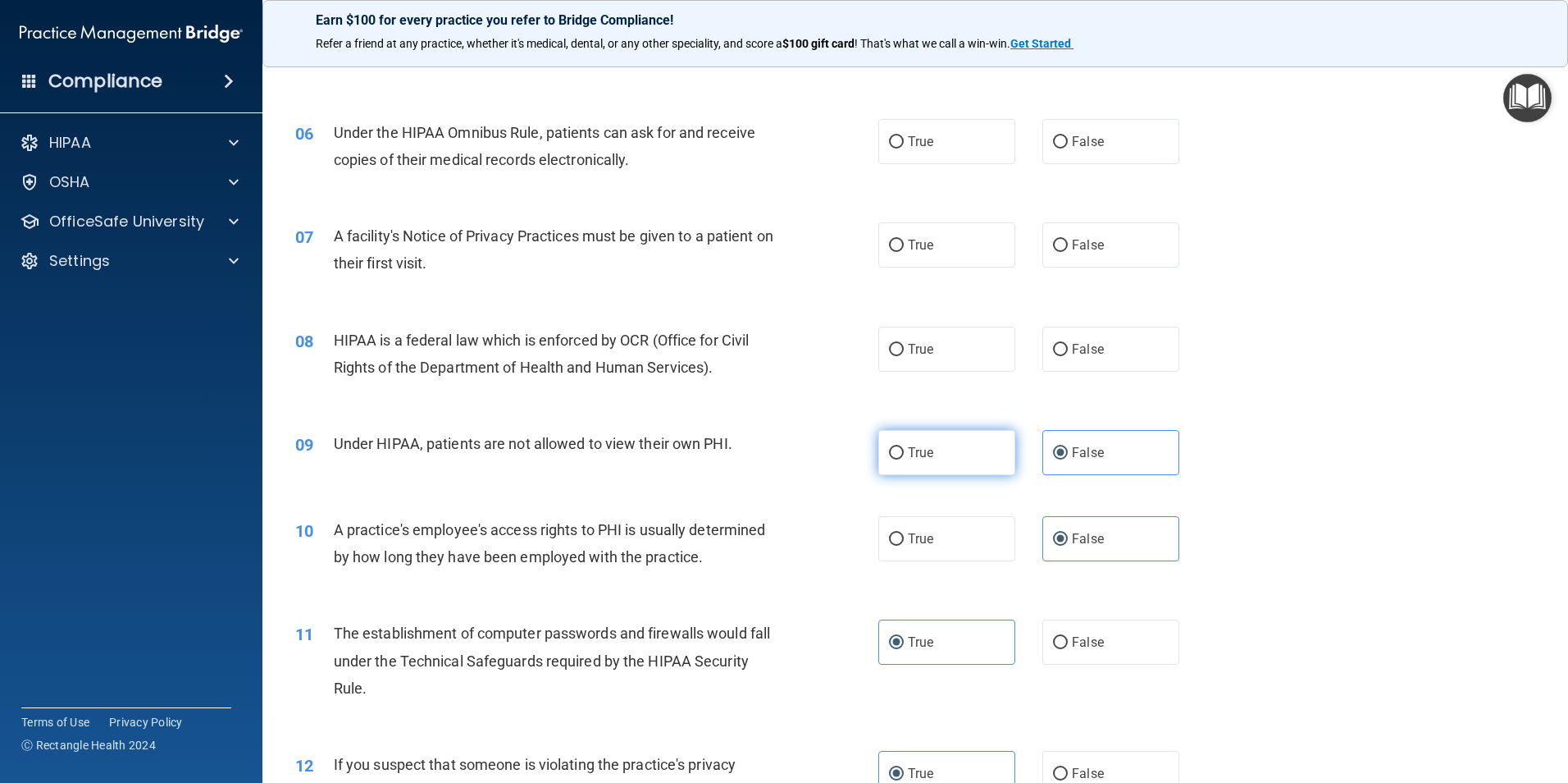
click at [904, 459] on input "True" at bounding box center [897, 453] width 15 height 12
radio input "true"
click at [1138, 438] on label "False" at bounding box center [1111, 452] width 137 height 45
click at [1067, 447] on input "False" at bounding box center [1060, 453] width 15 height 12
radio input "true"
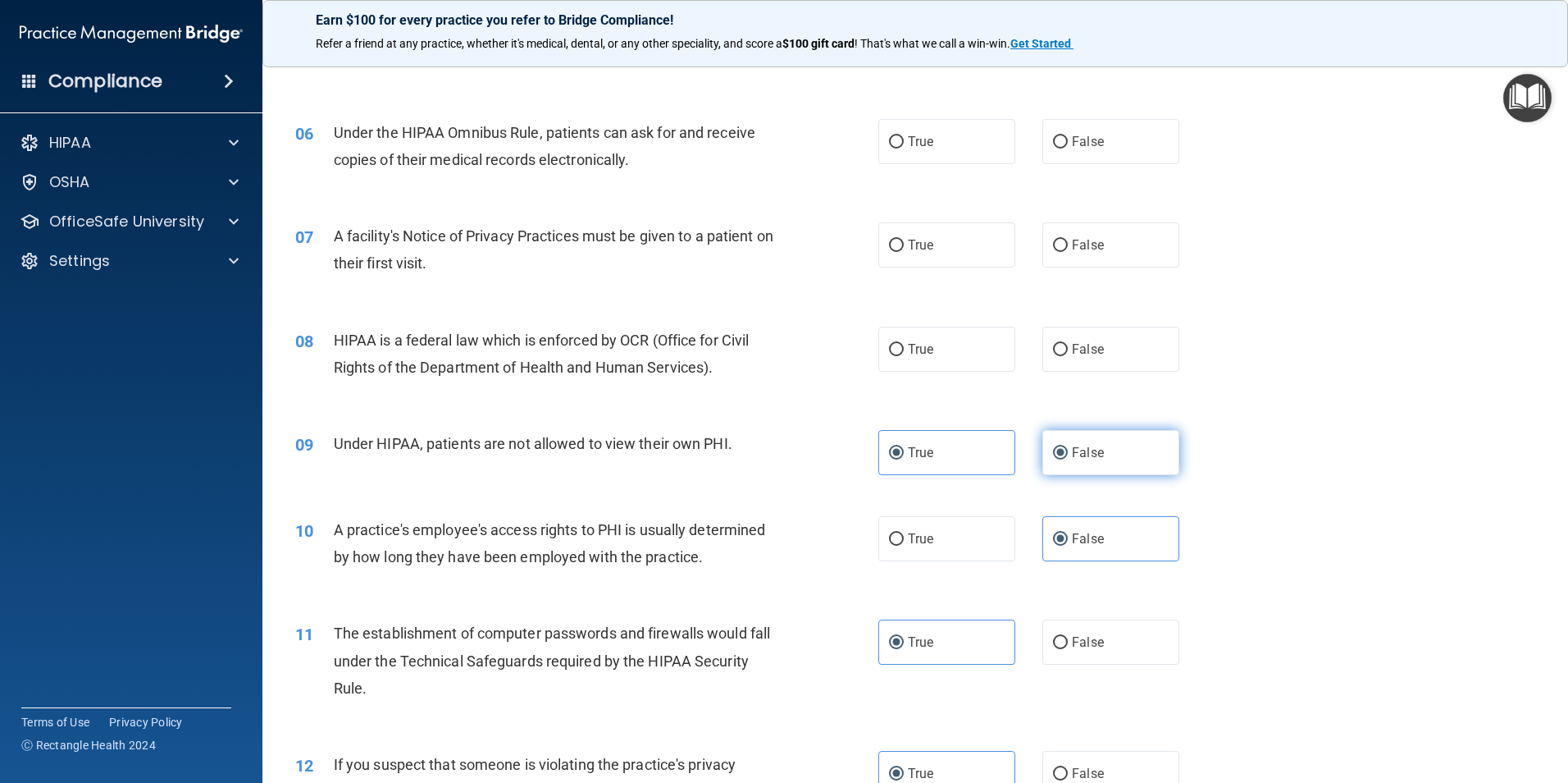
radio input "false"
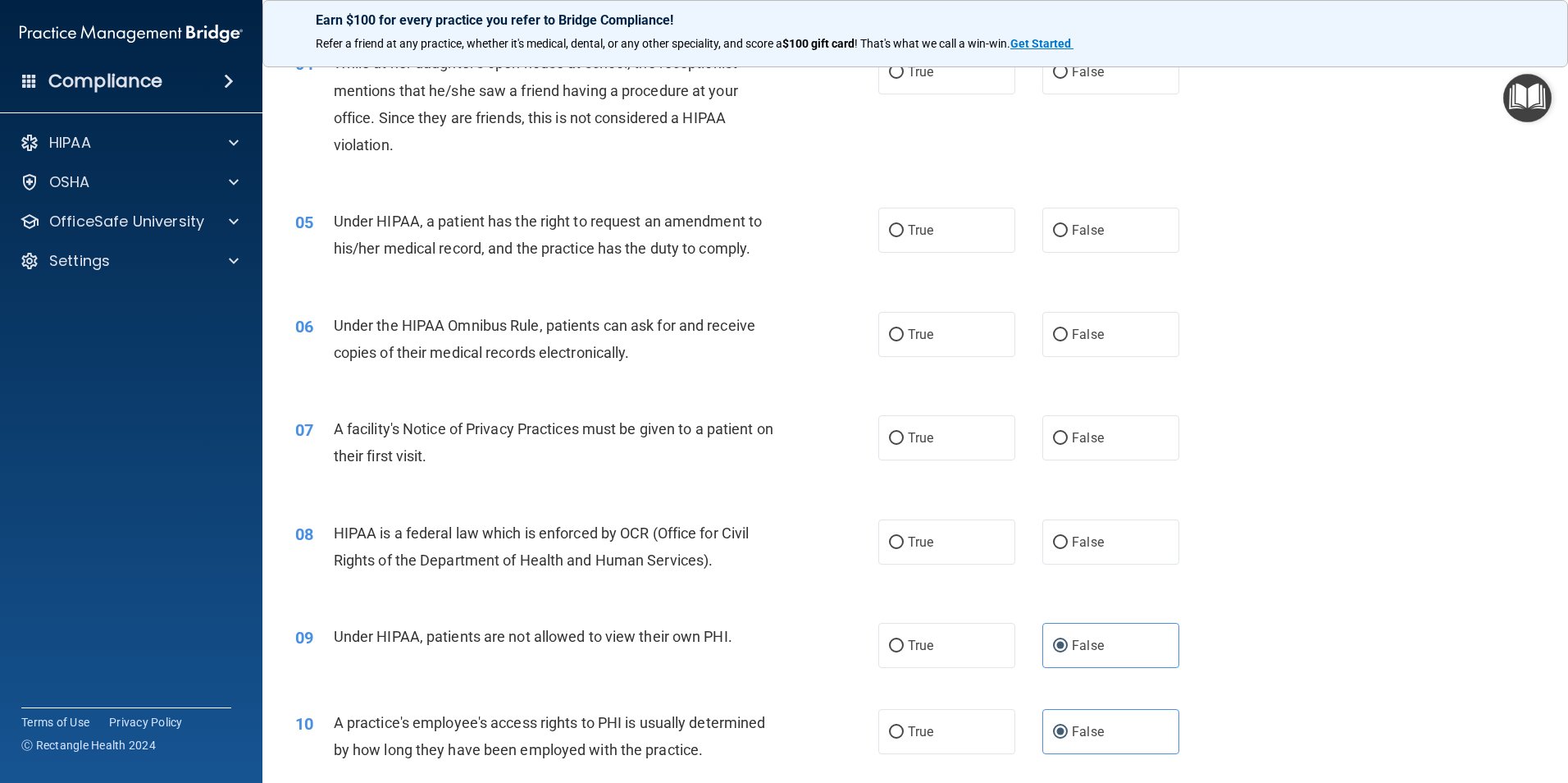
scroll to position [502, 0]
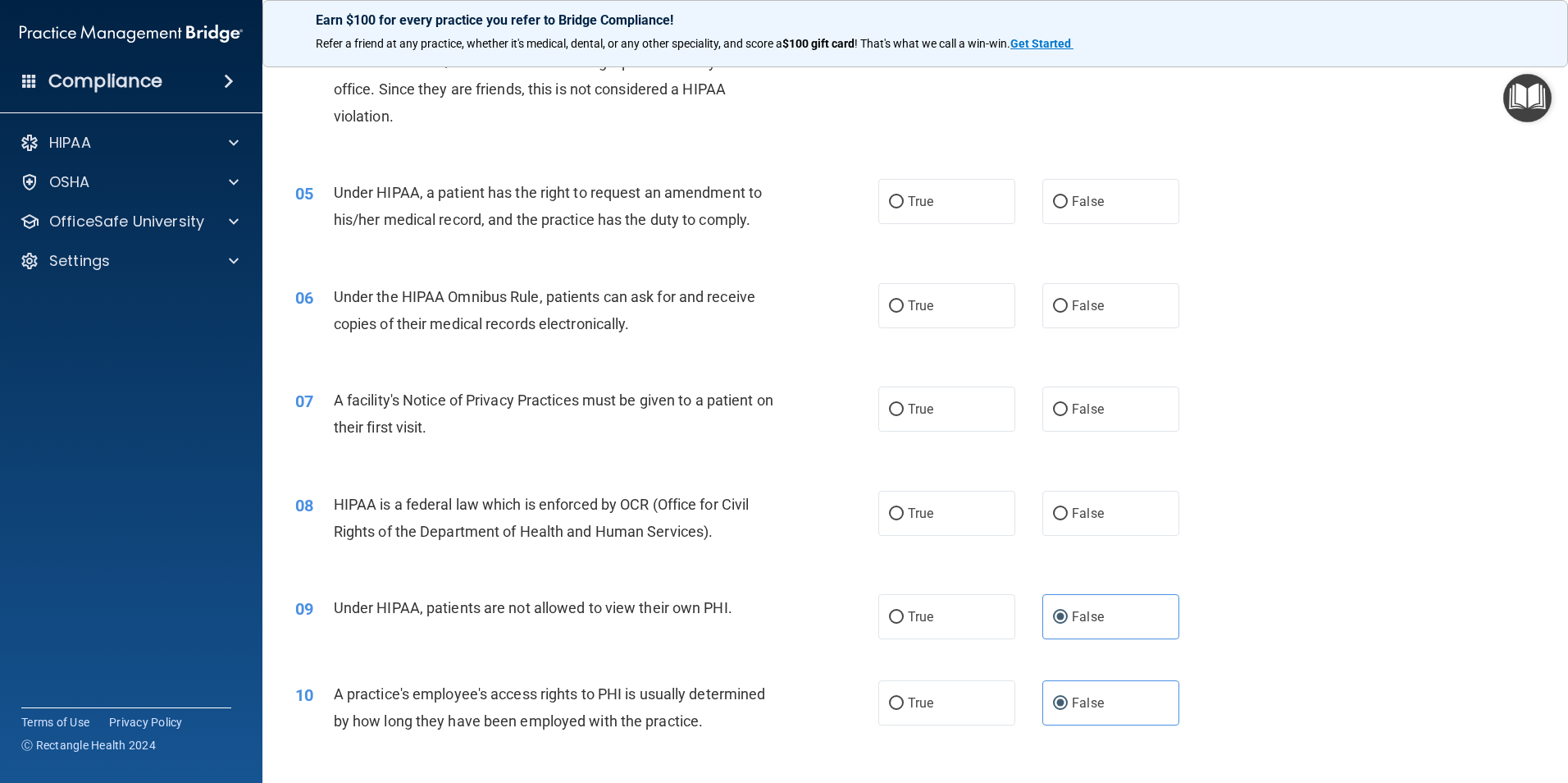
click at [950, 487] on div "08 HIPAA is a federal law which is enforced by OCR (Office for Civil Rights of …" at bounding box center [915, 521] width 1265 height 103
click at [947, 493] on label "True" at bounding box center [947, 513] width 137 height 45
click at [904, 507] on input "True" at bounding box center [897, 513] width 15 height 12
radio input "true"
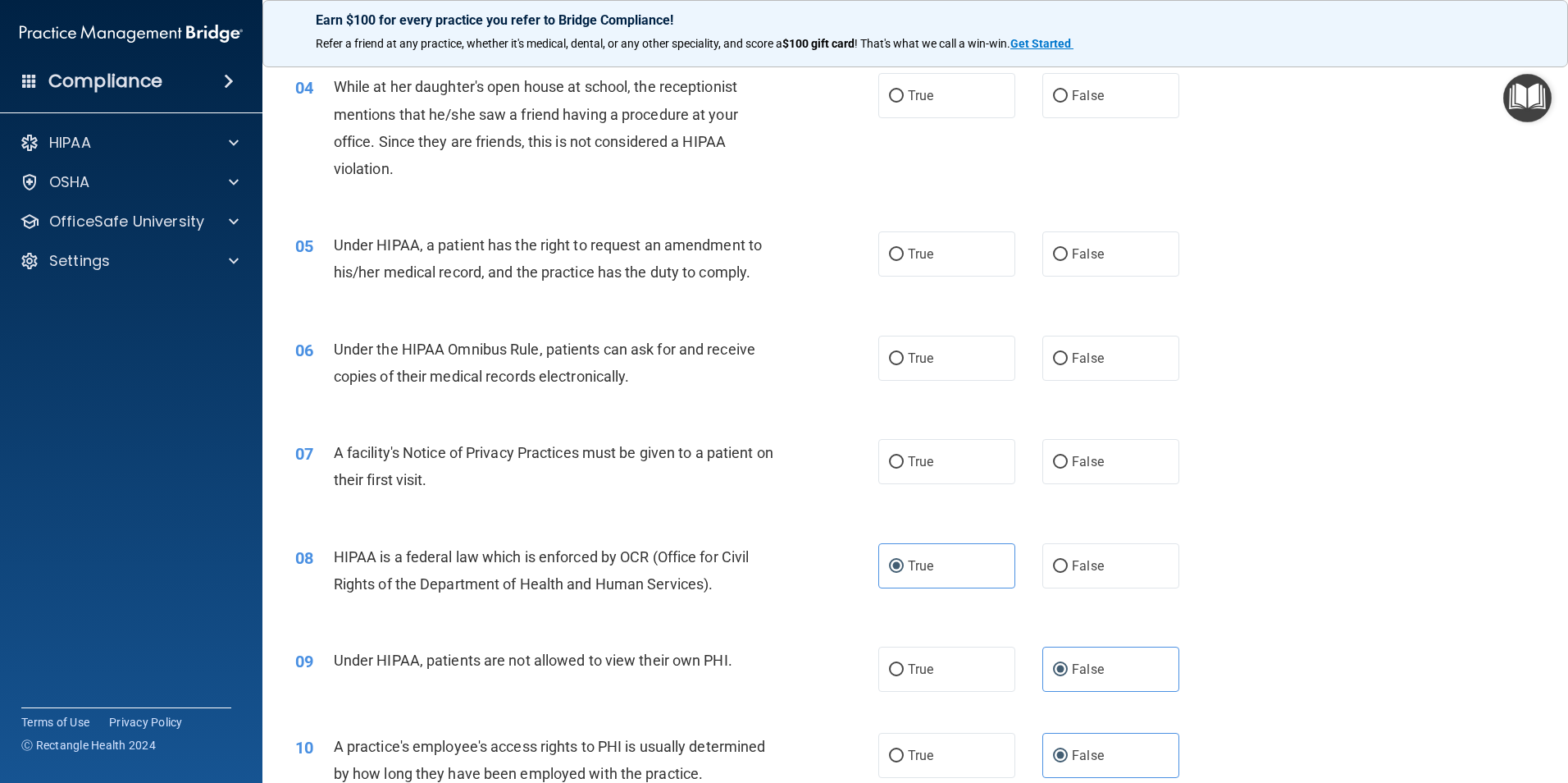
scroll to position [420, 0]
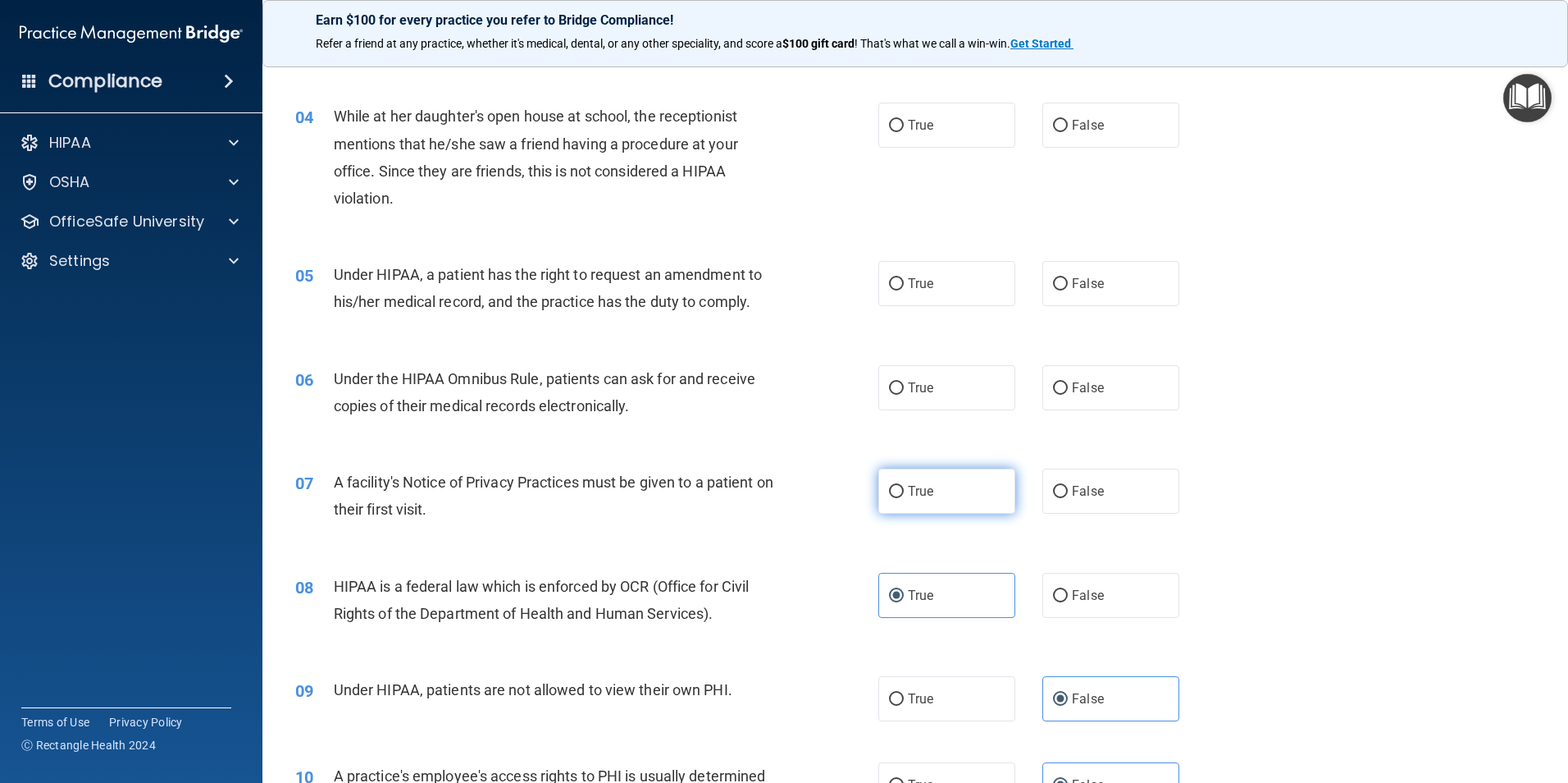
click at [895, 509] on label "True" at bounding box center [947, 491] width 137 height 45
click at [895, 498] on input "True" at bounding box center [897, 492] width 15 height 12
radio input "true"
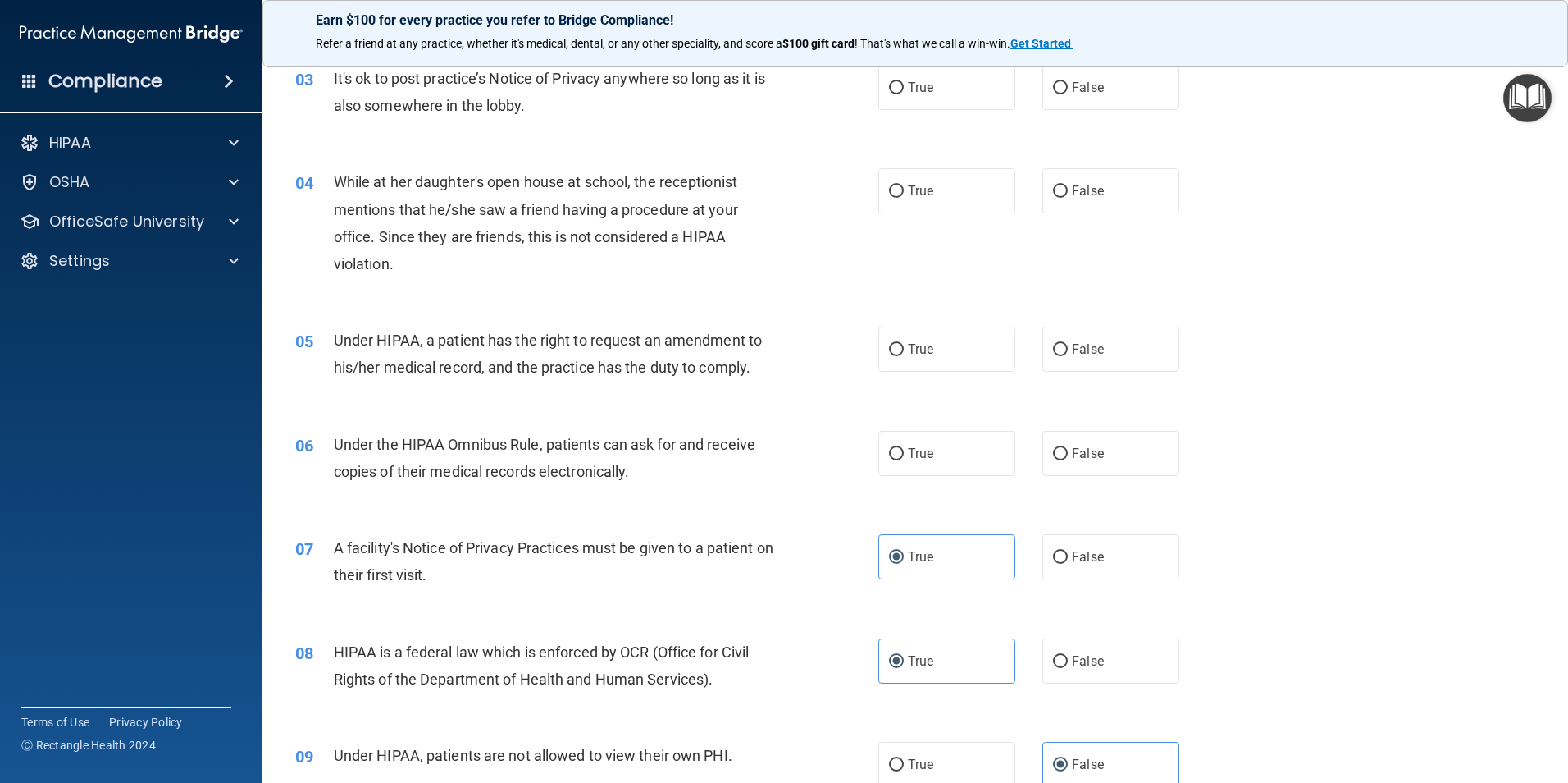
scroll to position [256, 0]
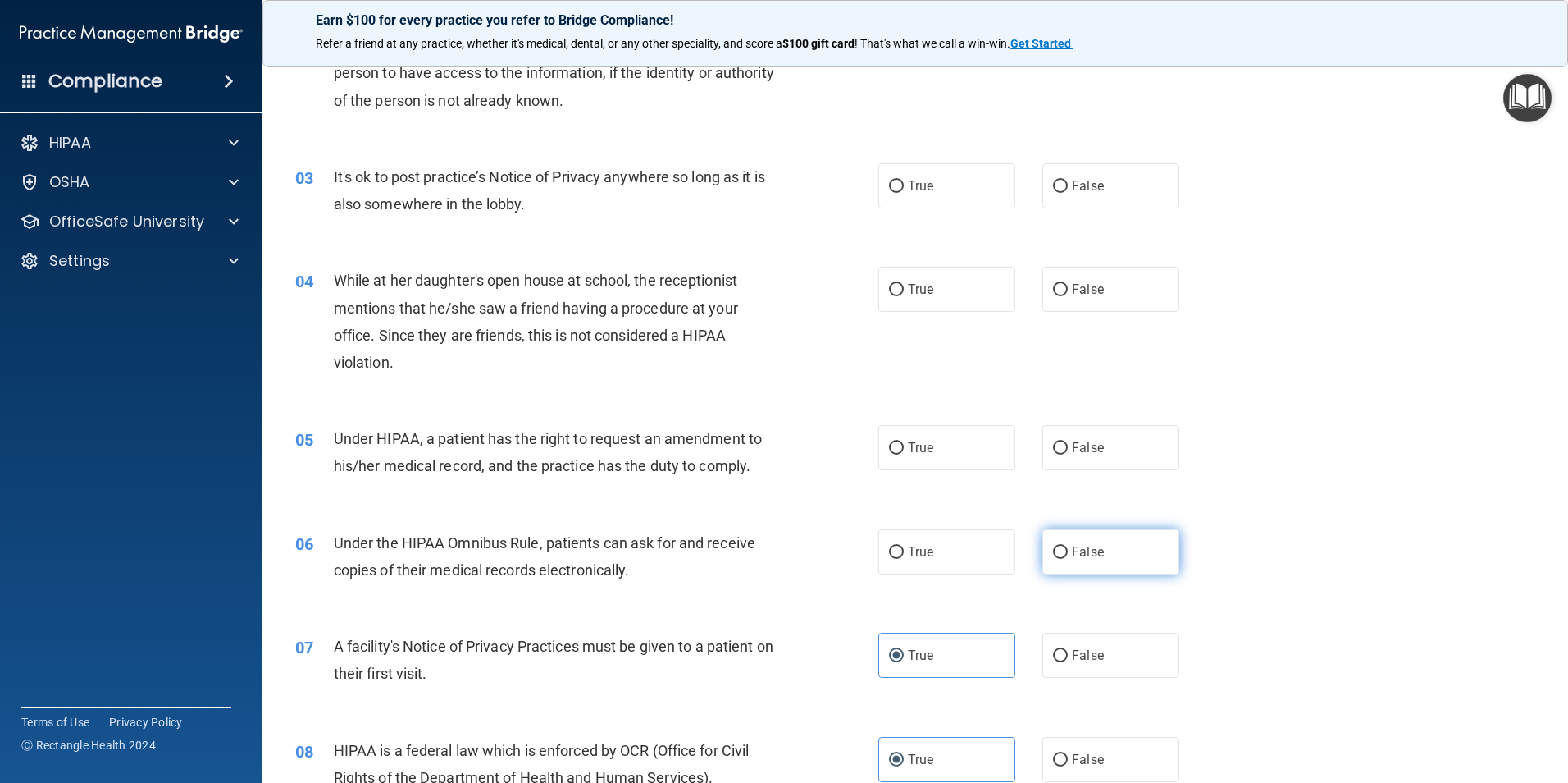
click at [1116, 564] on label "False" at bounding box center [1111, 551] width 137 height 45
click at [1067, 558] on input "False" at bounding box center [1060, 552] width 15 height 12
radio input "true"
click at [987, 579] on div "06 Under the HIPAA Omnibus Rule, patients can ask for and receive copies of the…" at bounding box center [915, 559] width 1265 height 103
click at [1084, 450] on span "False" at bounding box center [1088, 447] width 32 height 16
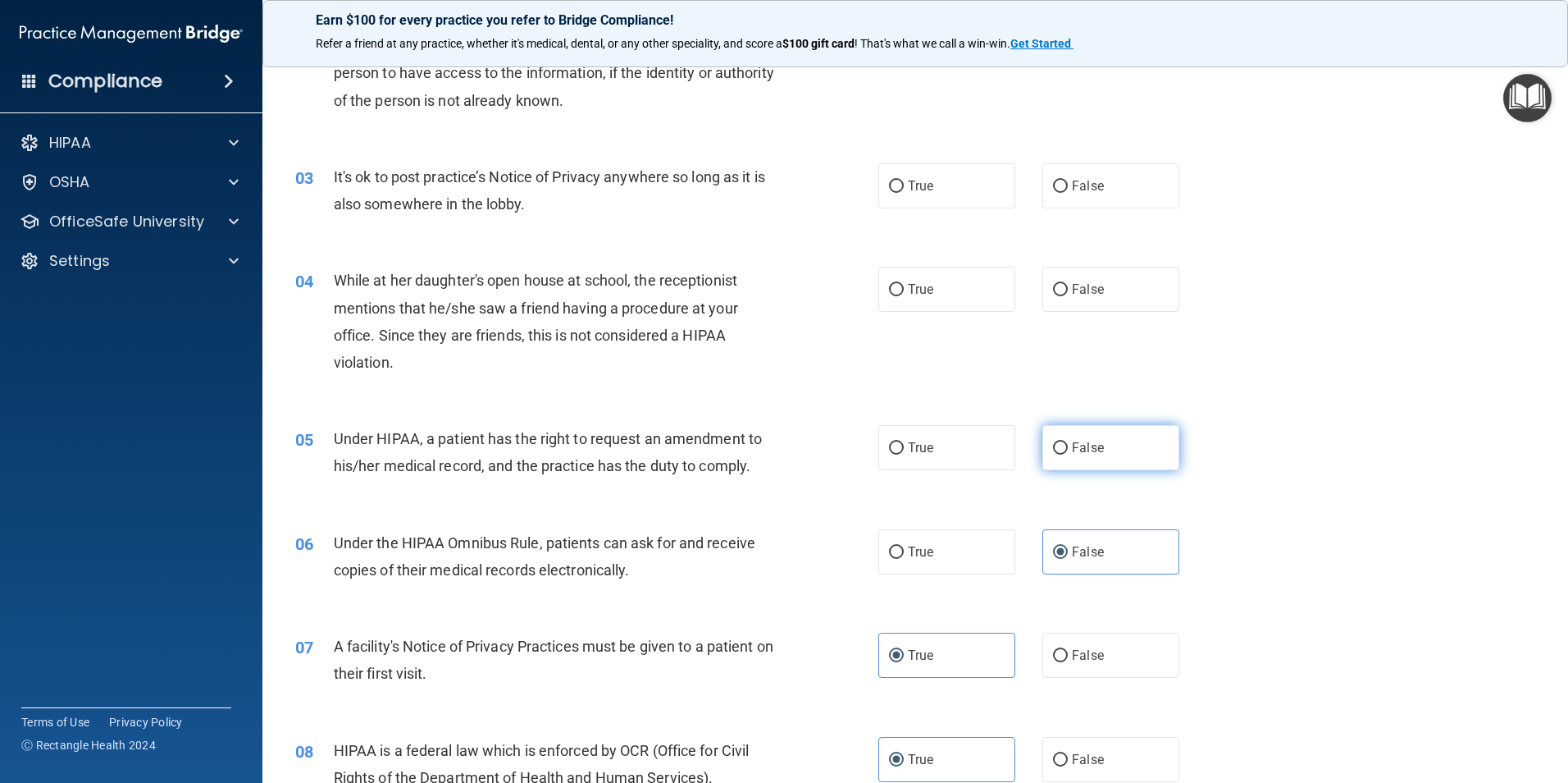
click at [1067, 450] on input "False" at bounding box center [1060, 448] width 15 height 12
radio input "true"
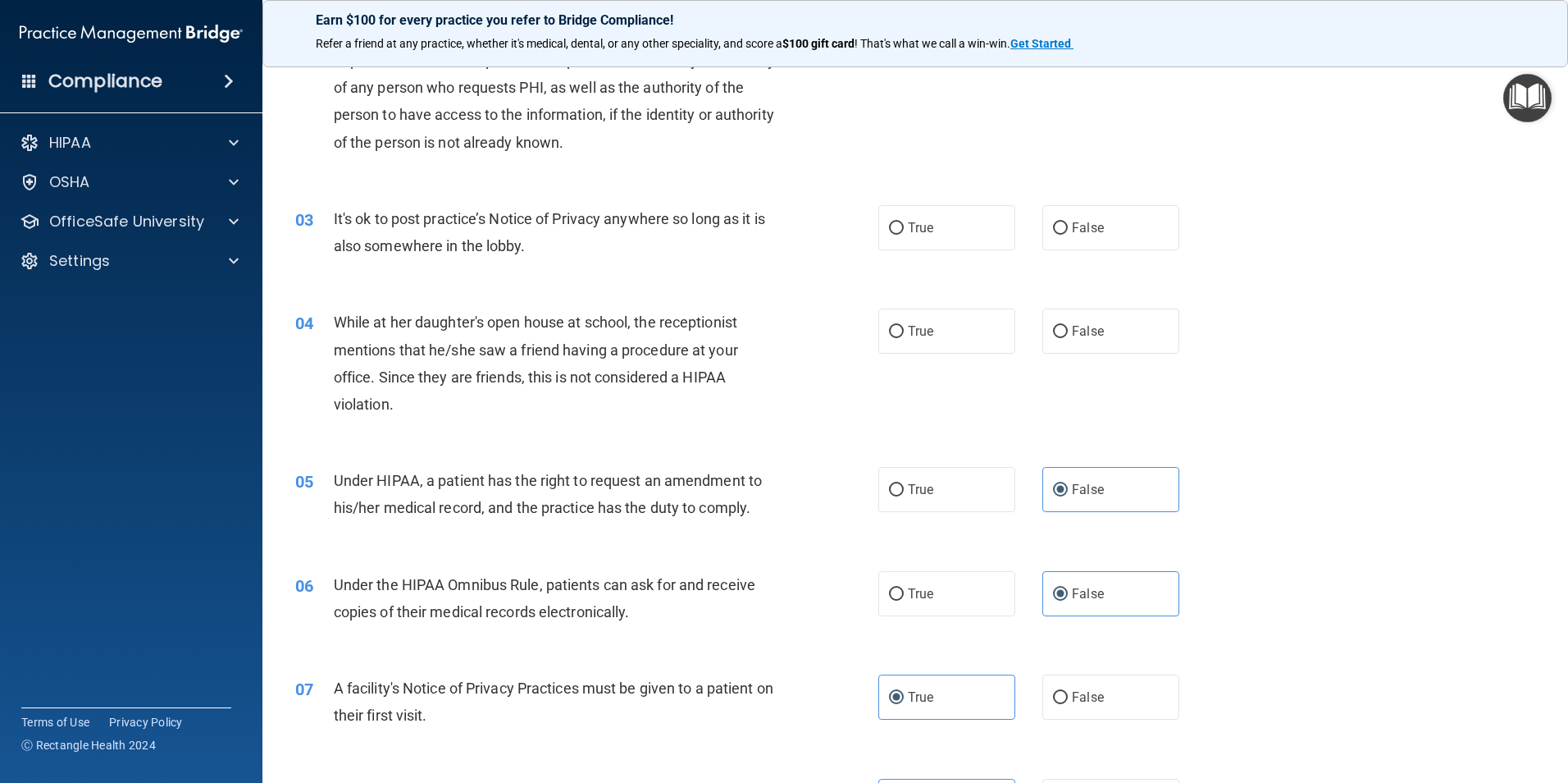
scroll to position [173, 0]
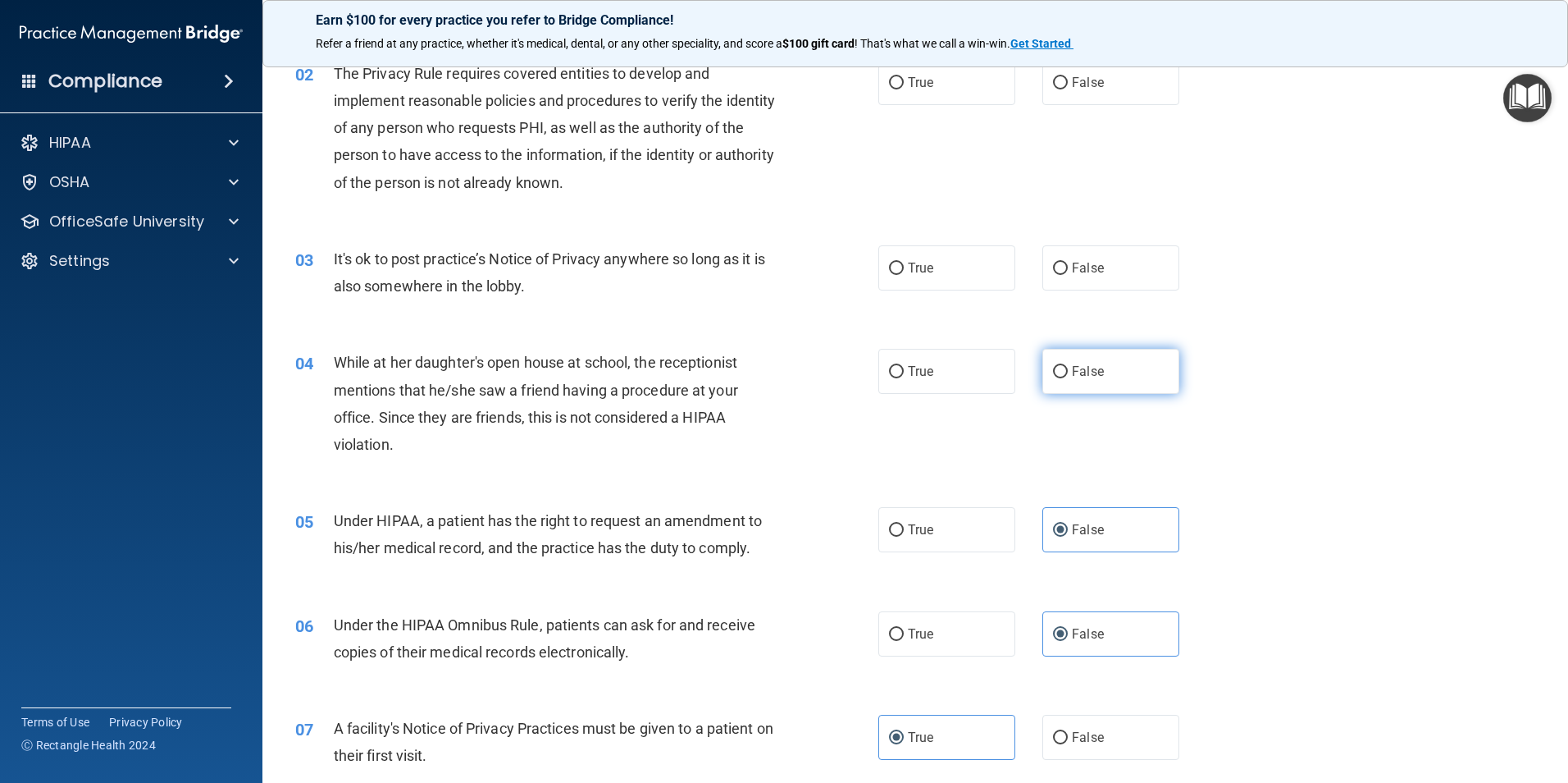
click at [1052, 387] on label "False" at bounding box center [1111, 371] width 137 height 45
click at [1052, 379] on input "False" at bounding box center [1060, 371] width 15 height 12
radio input "true"
click at [1055, 280] on label "False" at bounding box center [1111, 267] width 137 height 45
click at [1055, 275] on input "False" at bounding box center [1060, 268] width 15 height 12
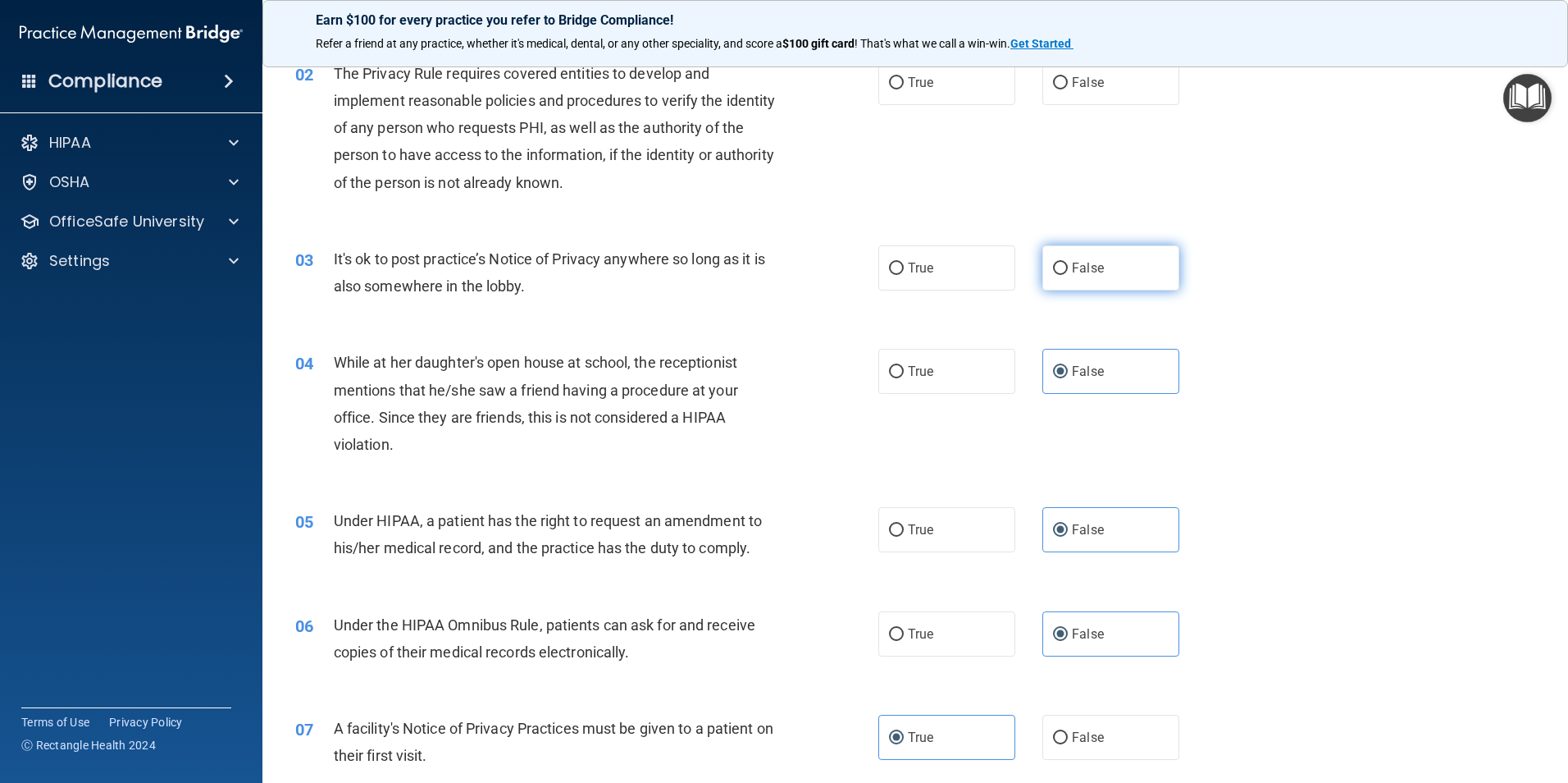
radio input "true"
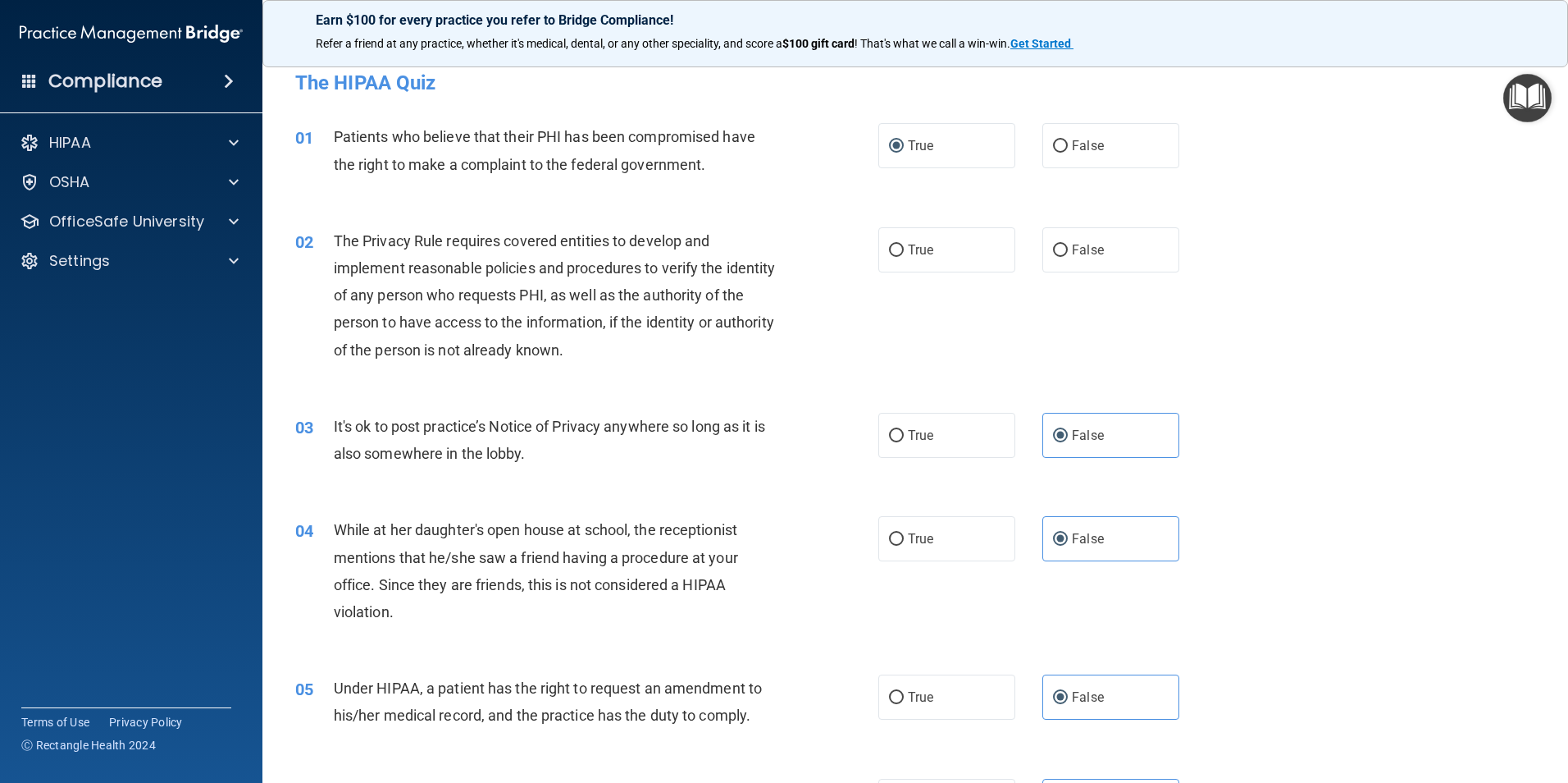
scroll to position [0, 0]
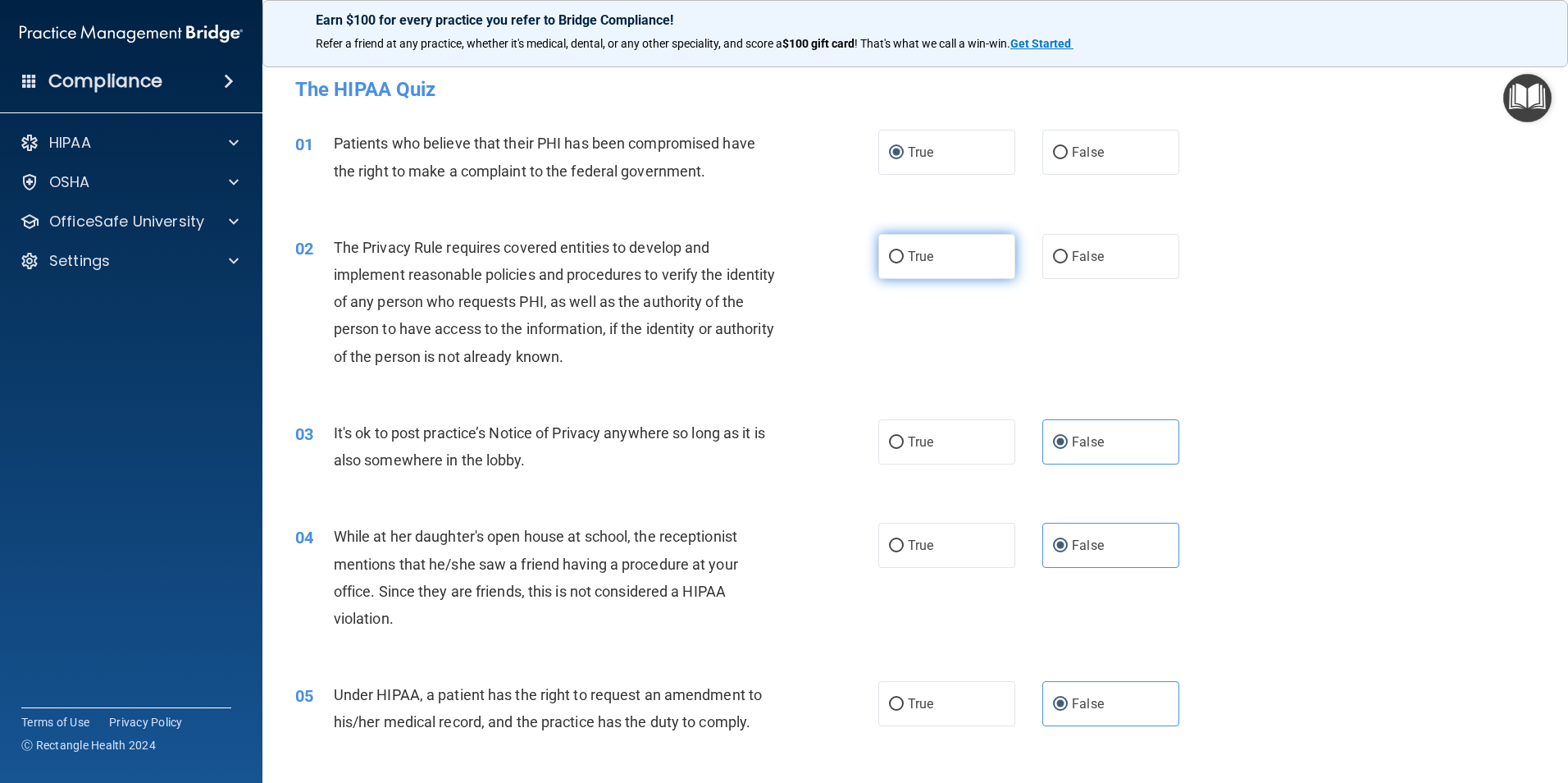
click at [894, 265] on label "True" at bounding box center [947, 256] width 137 height 45
click at [894, 263] on input "True" at bounding box center [897, 257] width 15 height 12
radio input "true"
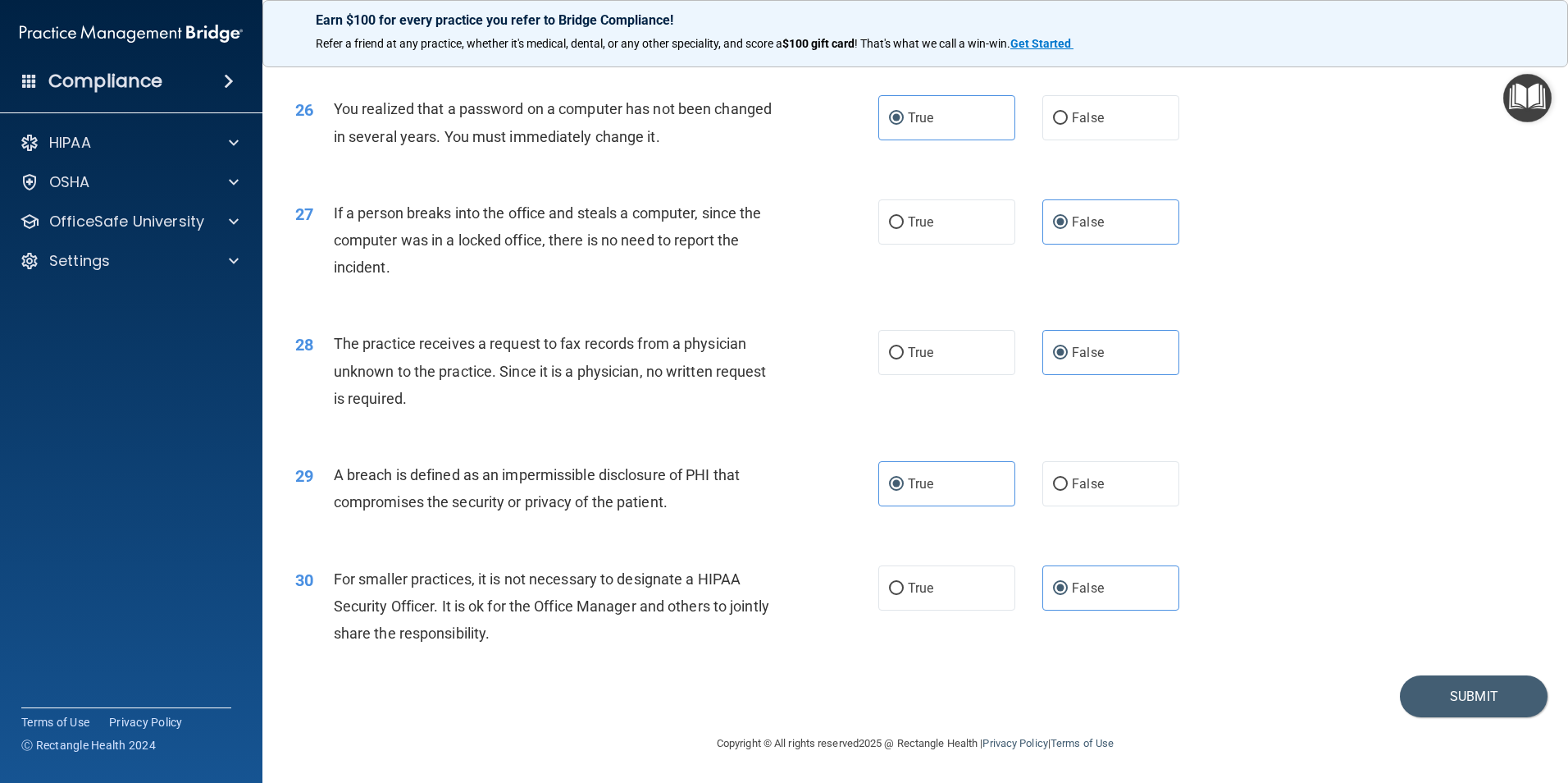
scroll to position [3127, 0]
click at [1478, 683] on button "Submit" at bounding box center [1473, 696] width 147 height 42
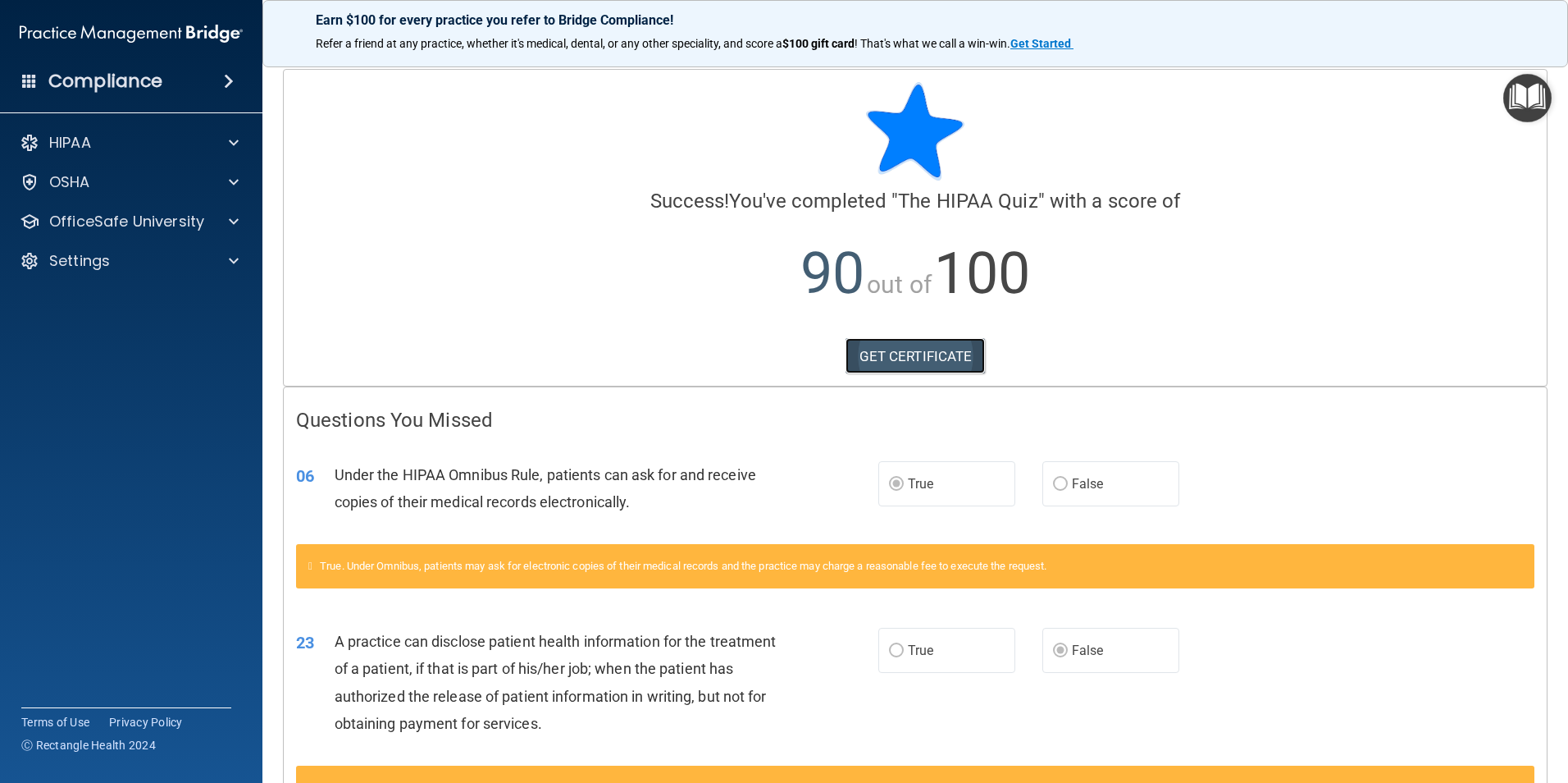
click at [964, 358] on link "GET CERTIFICATE" at bounding box center [915, 355] width 140 height 36
click at [81, 184] on p "OSHA" at bounding box center [70, 182] width 41 height 19
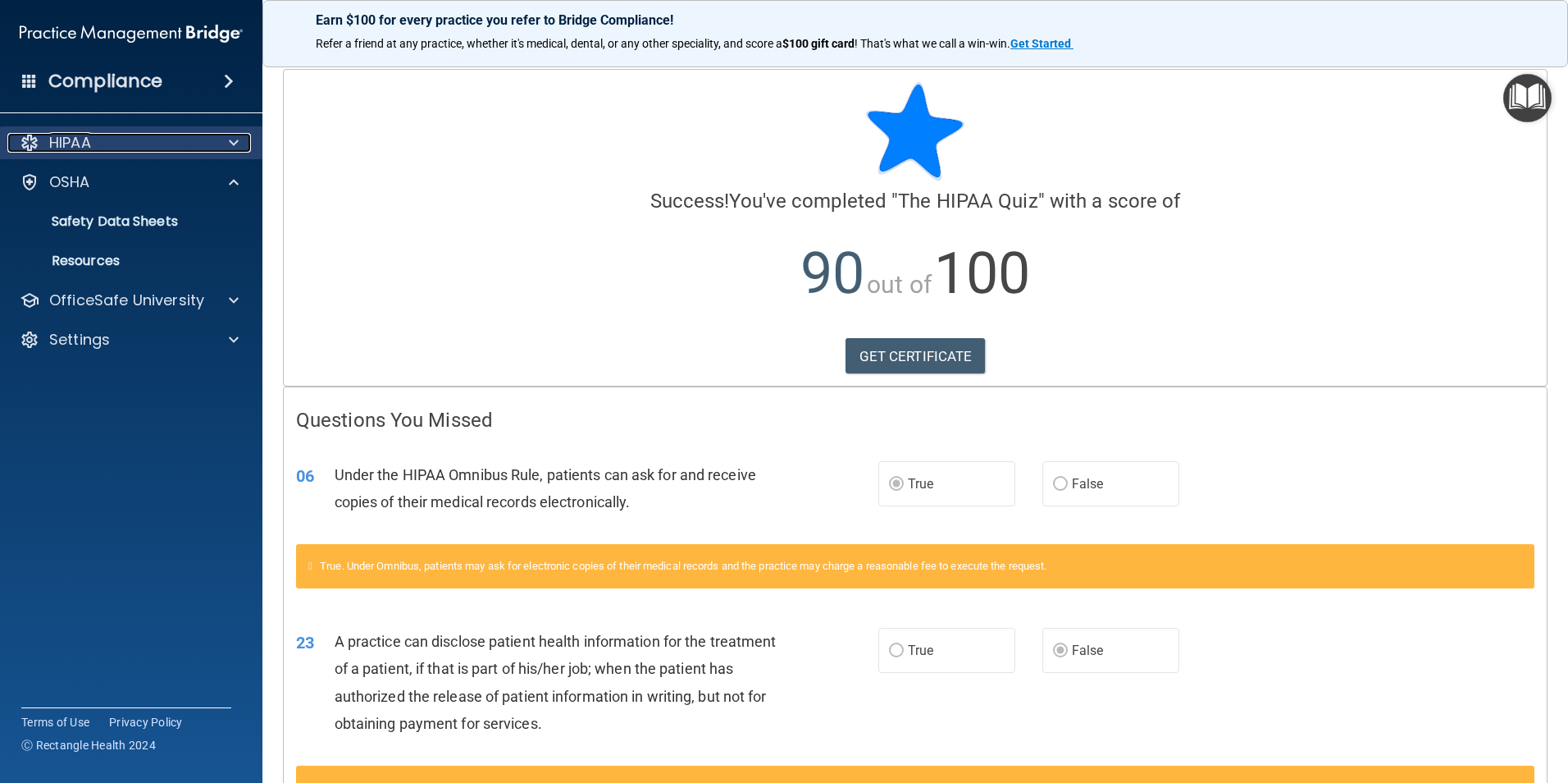
click at [104, 135] on div "HIPAA" at bounding box center [108, 142] width 203 height 19
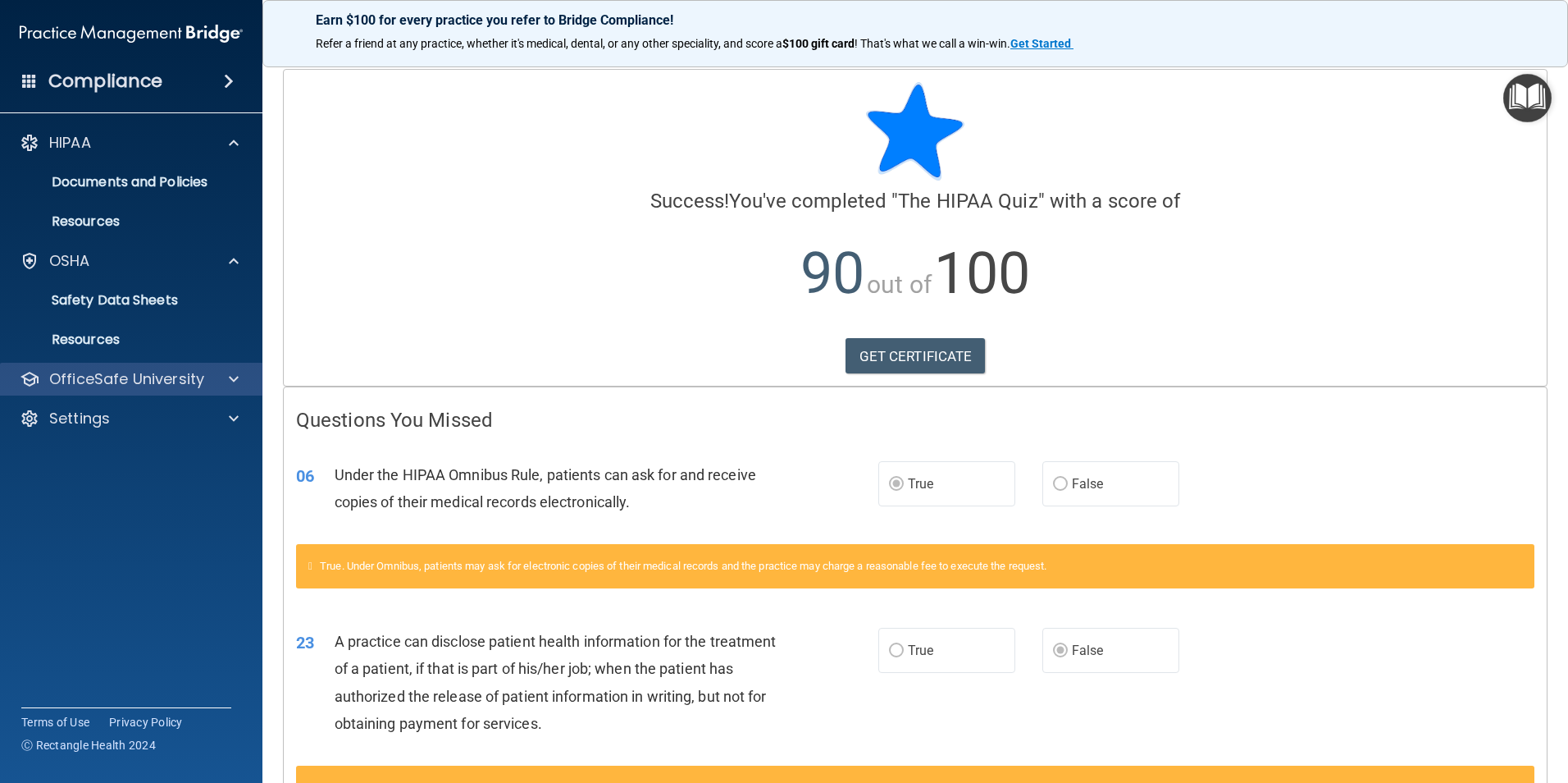
click at [83, 390] on div "OfficeSafe University" at bounding box center [132, 379] width 263 height 32
click at [147, 390] on div "OfficeSafe University" at bounding box center [132, 379] width 263 height 32
click at [234, 392] on div "OfficeSafe University" at bounding box center [132, 379] width 263 height 32
click at [235, 380] on span at bounding box center [234, 379] width 10 height 19
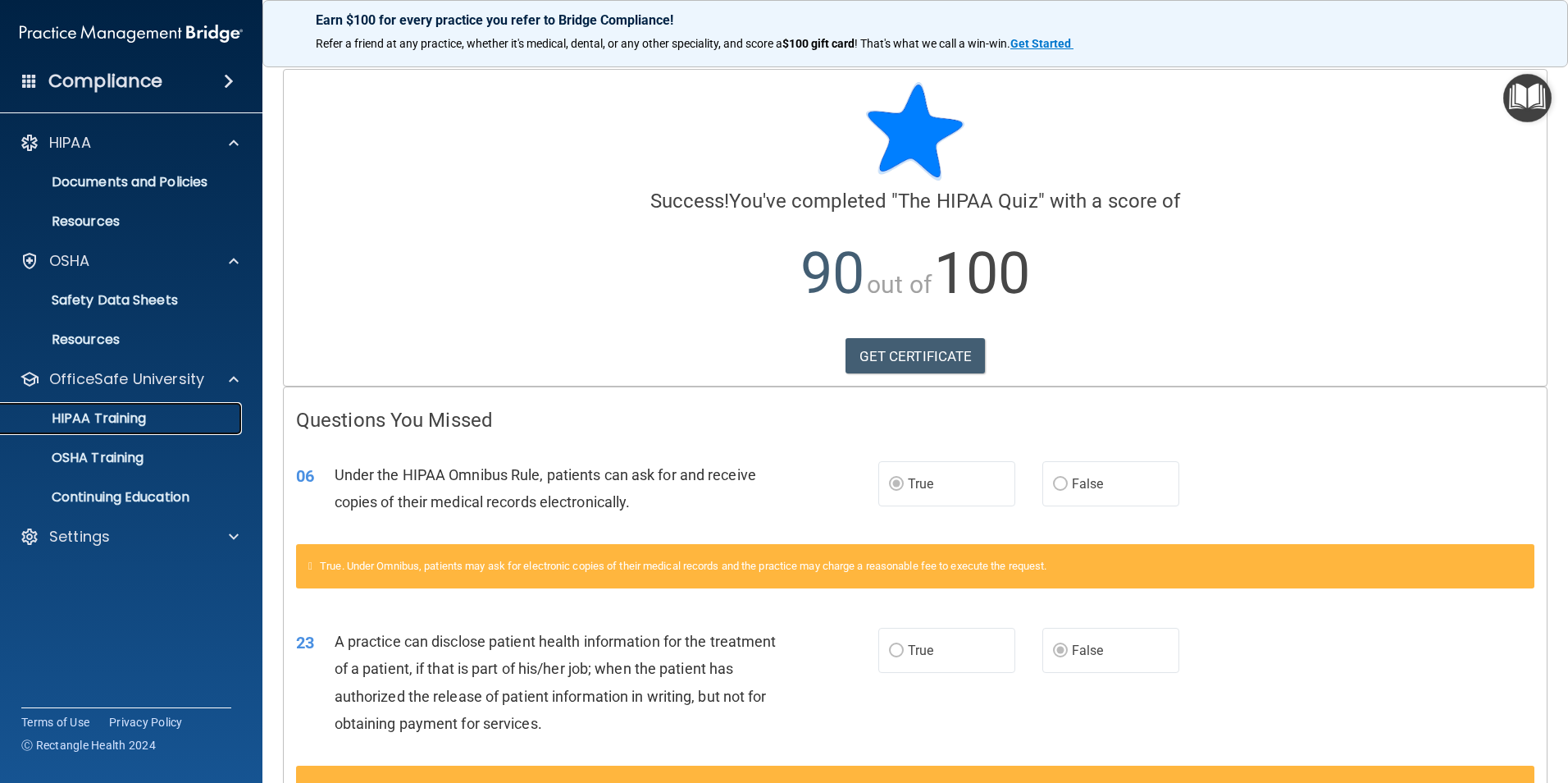
click at [128, 424] on p "HIPAA Training" at bounding box center [78, 418] width 135 height 17
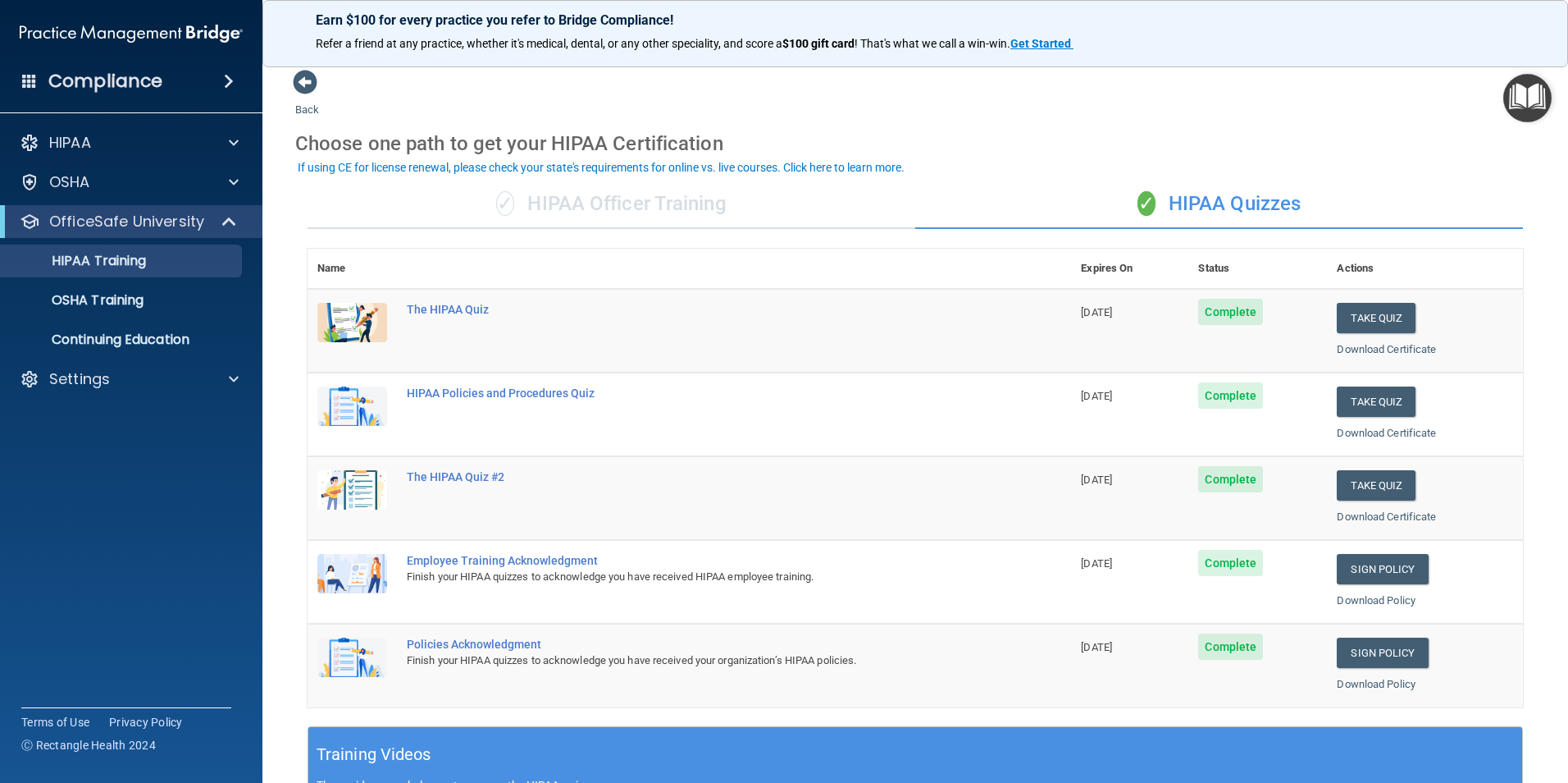
click at [1380, 439] on div "Download Certificate" at bounding box center [1424, 432] width 176 height 19
click at [86, 302] on p "OSHA Training" at bounding box center [76, 301] width 133 height 17
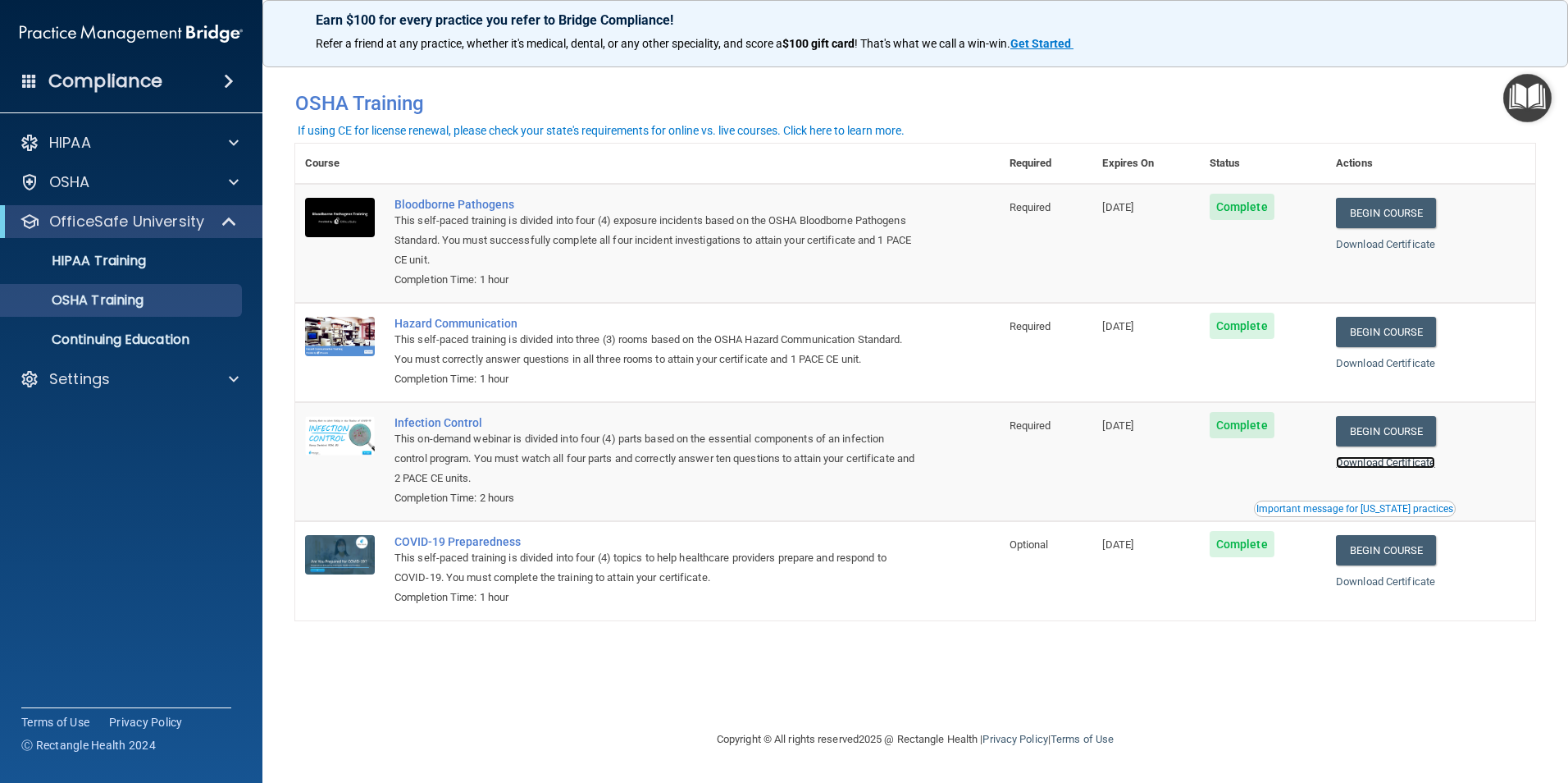
click at [1421, 463] on link "Download Certificate" at bounding box center [1385, 462] width 99 height 12
click at [136, 173] on div "OSHA" at bounding box center [108, 182] width 203 height 19
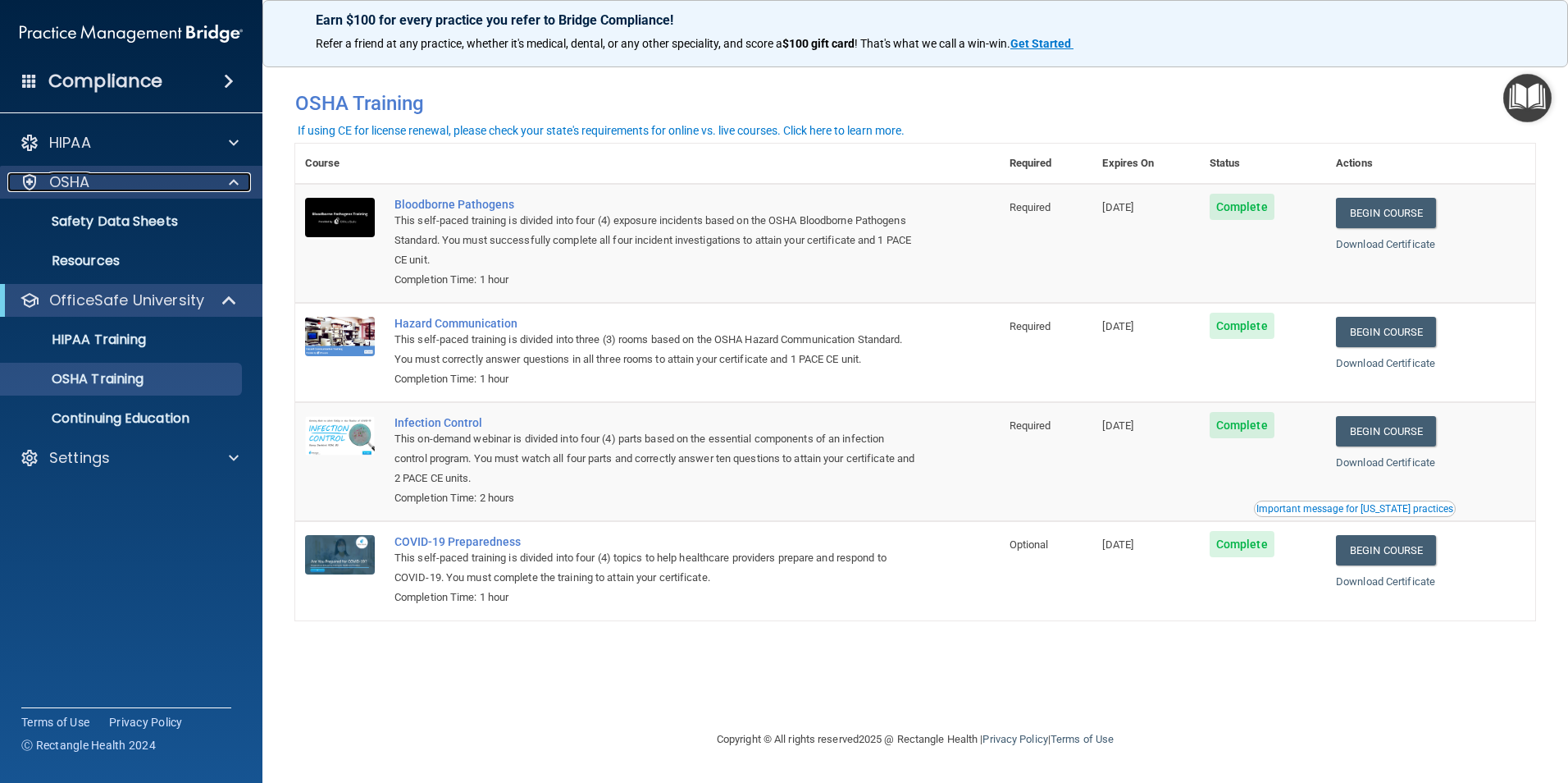
click at [136, 173] on div "OSHA" at bounding box center [108, 182] width 203 height 19
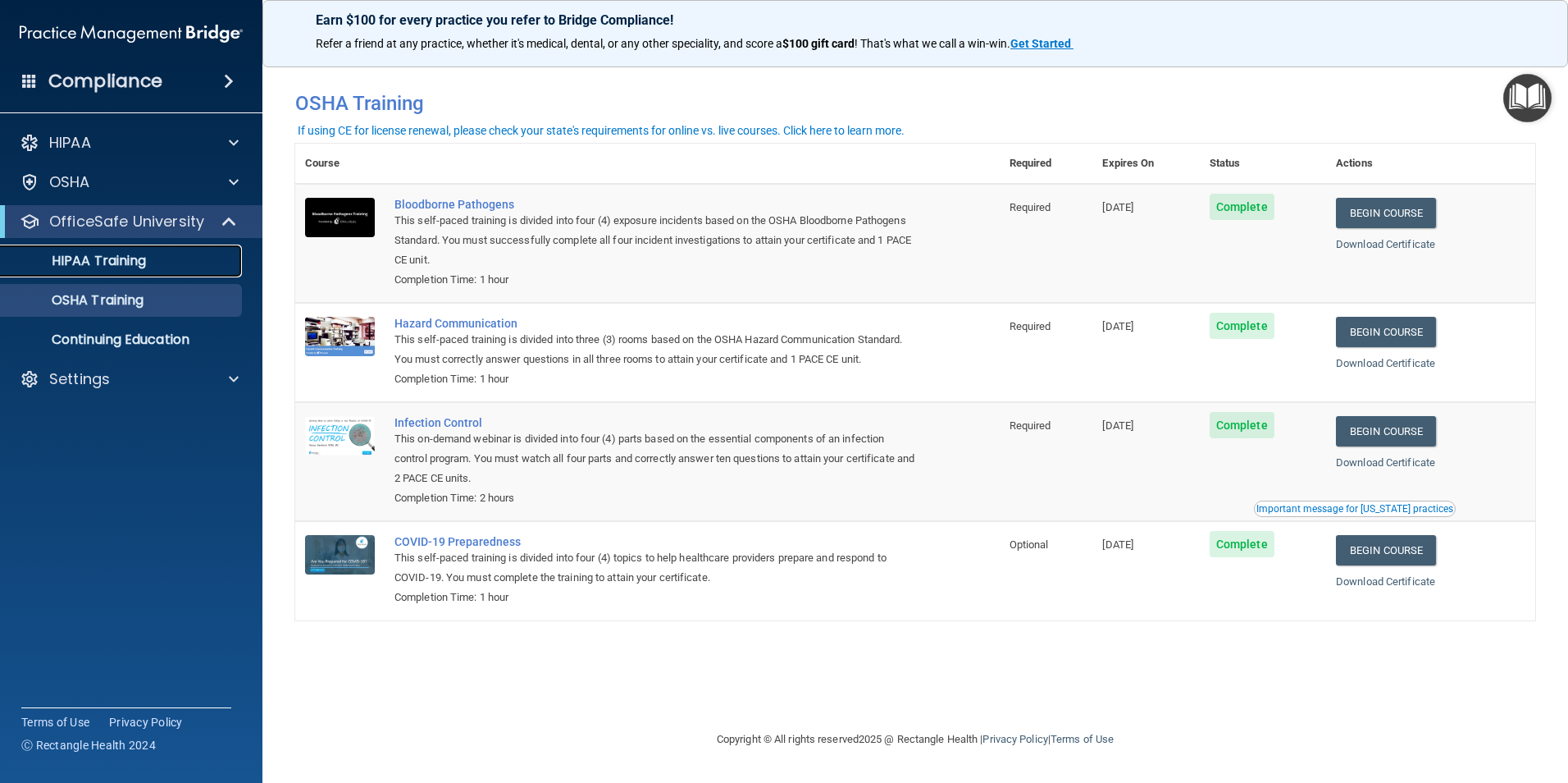
click at [149, 258] on div "HIPAA Training" at bounding box center [121, 261] width 223 height 17
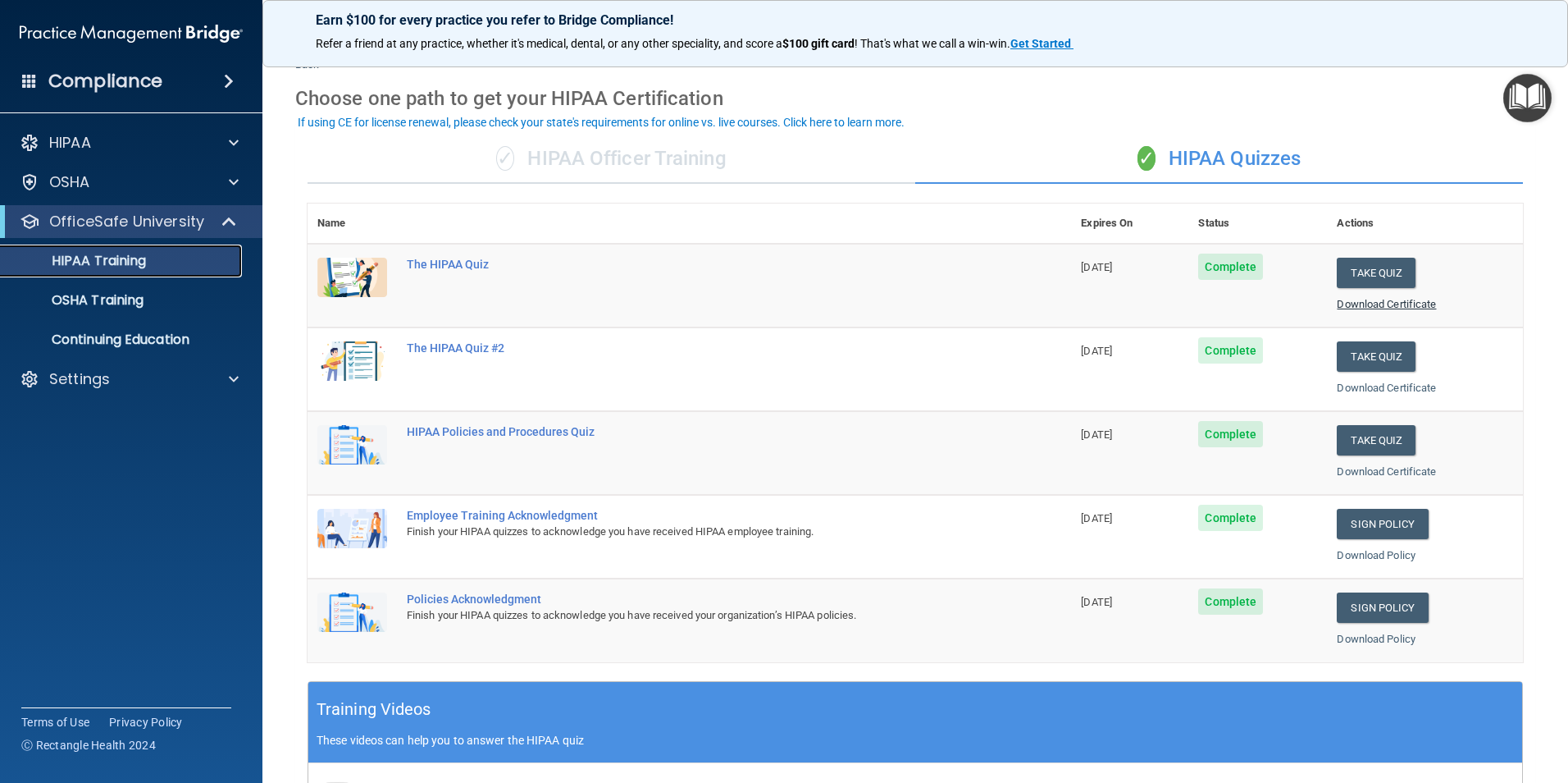
scroll to position [43, 0]
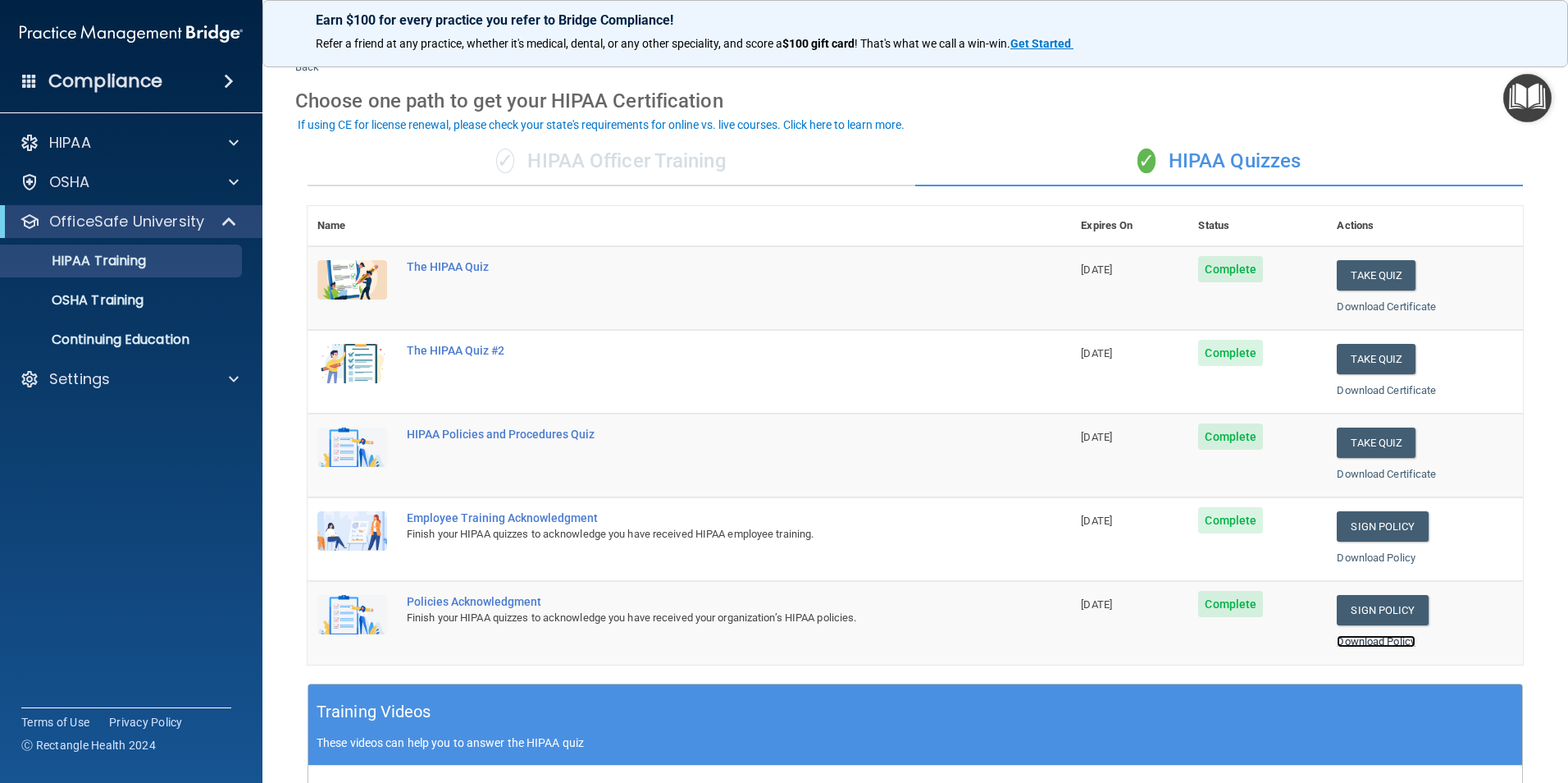
click at [1352, 642] on link "Download Policy" at bounding box center [1375, 640] width 79 height 12
click at [1386, 478] on link "Download Certificate" at bounding box center [1385, 473] width 99 height 12
click at [25, 82] on span at bounding box center [30, 81] width 15 height 15
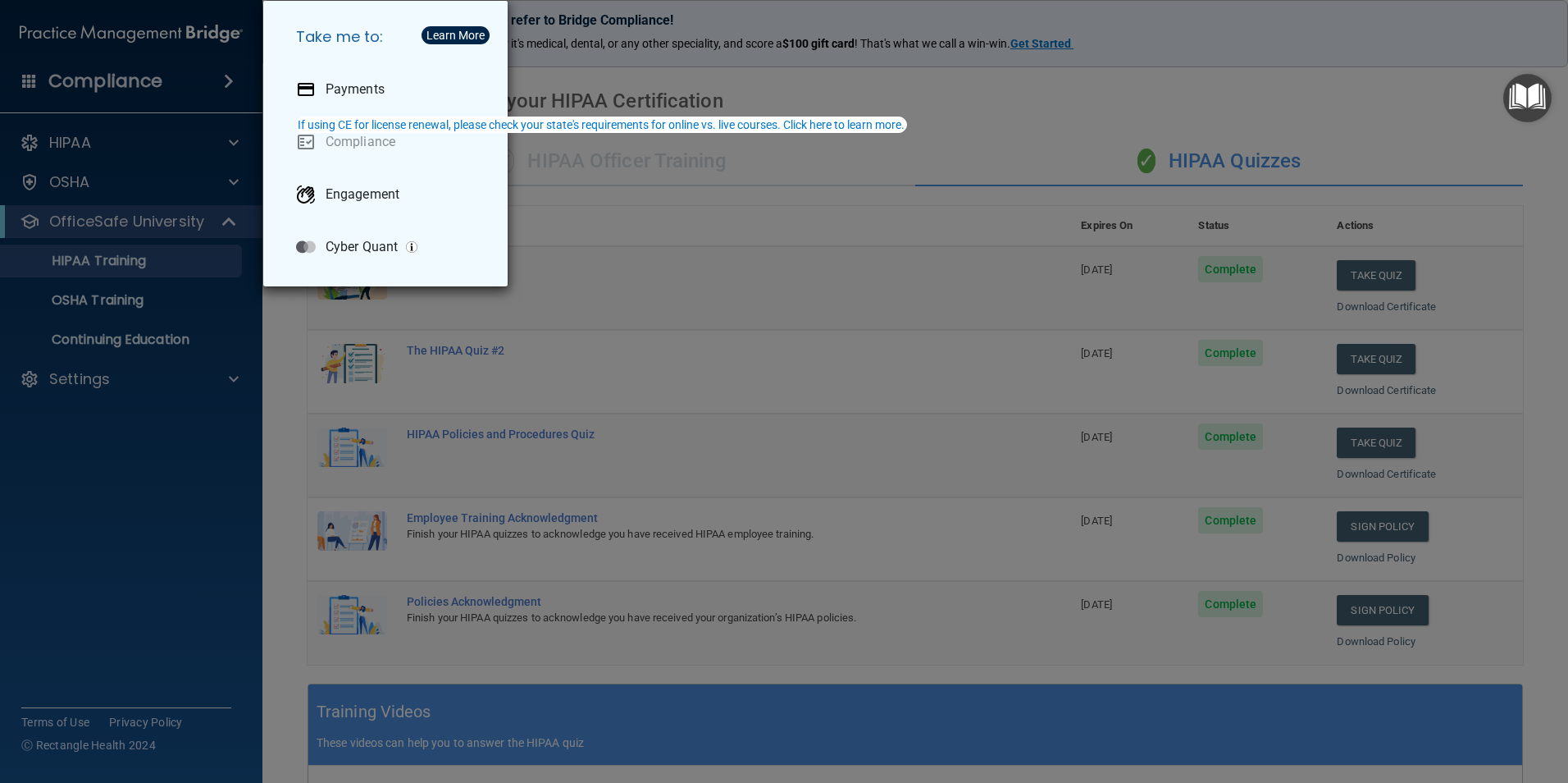
click at [25, 82] on div "Take me to: Payments Compliance Engagement Cyber Quant" at bounding box center [784, 392] width 1568 height 783
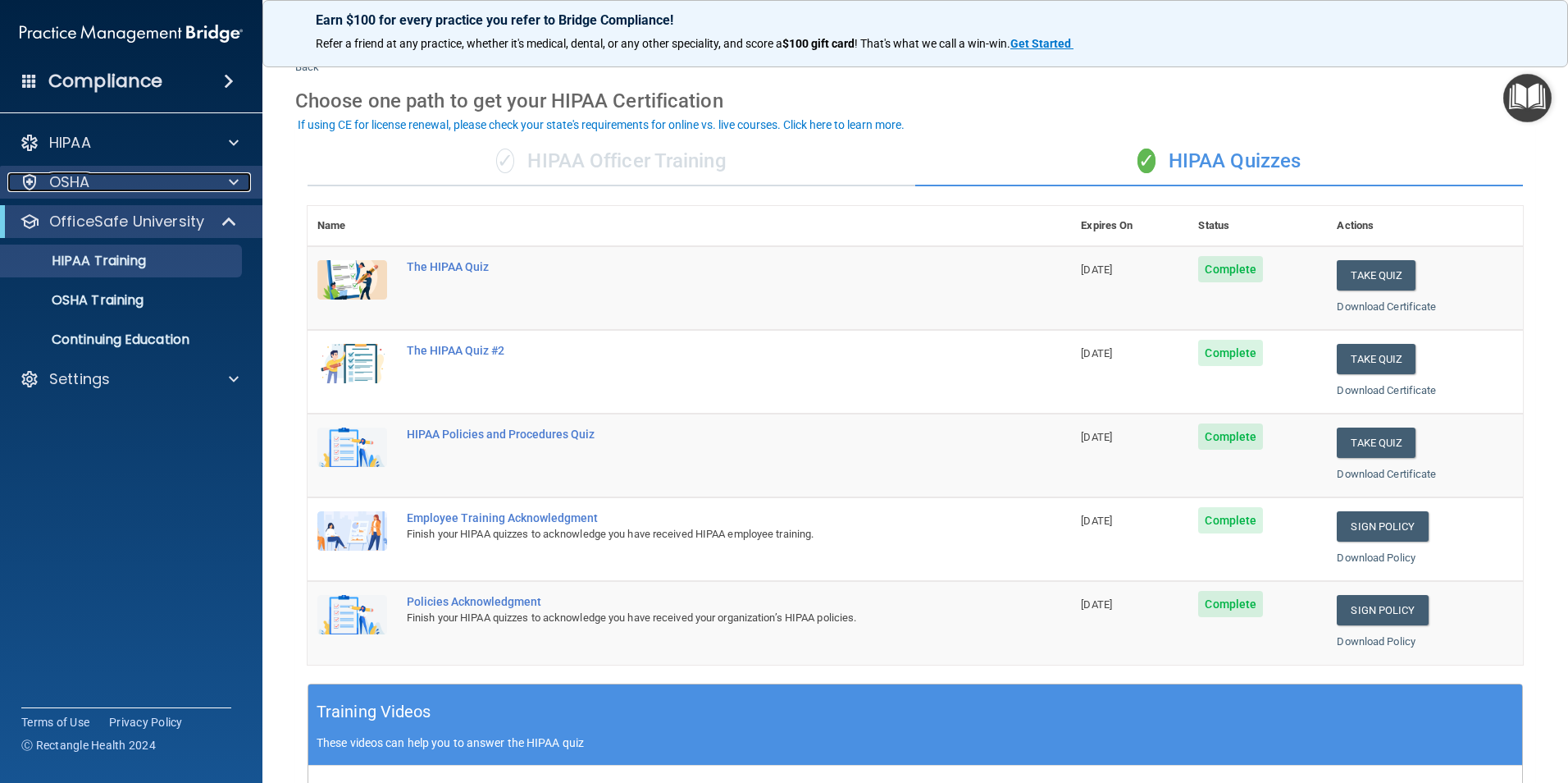
click at [96, 180] on div "OSHA" at bounding box center [108, 182] width 203 height 19
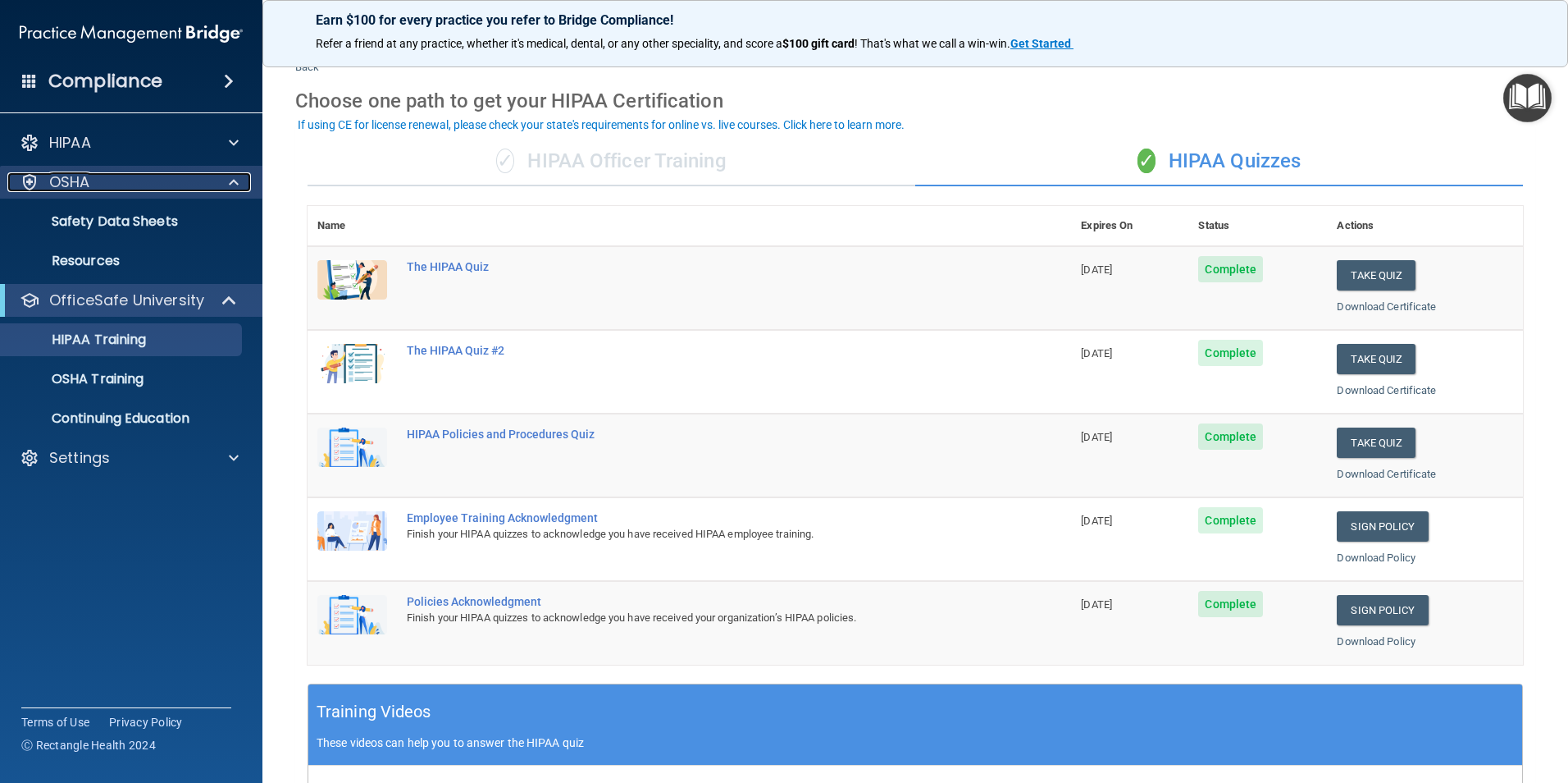
click at [96, 180] on div "OSHA" at bounding box center [108, 182] width 203 height 19
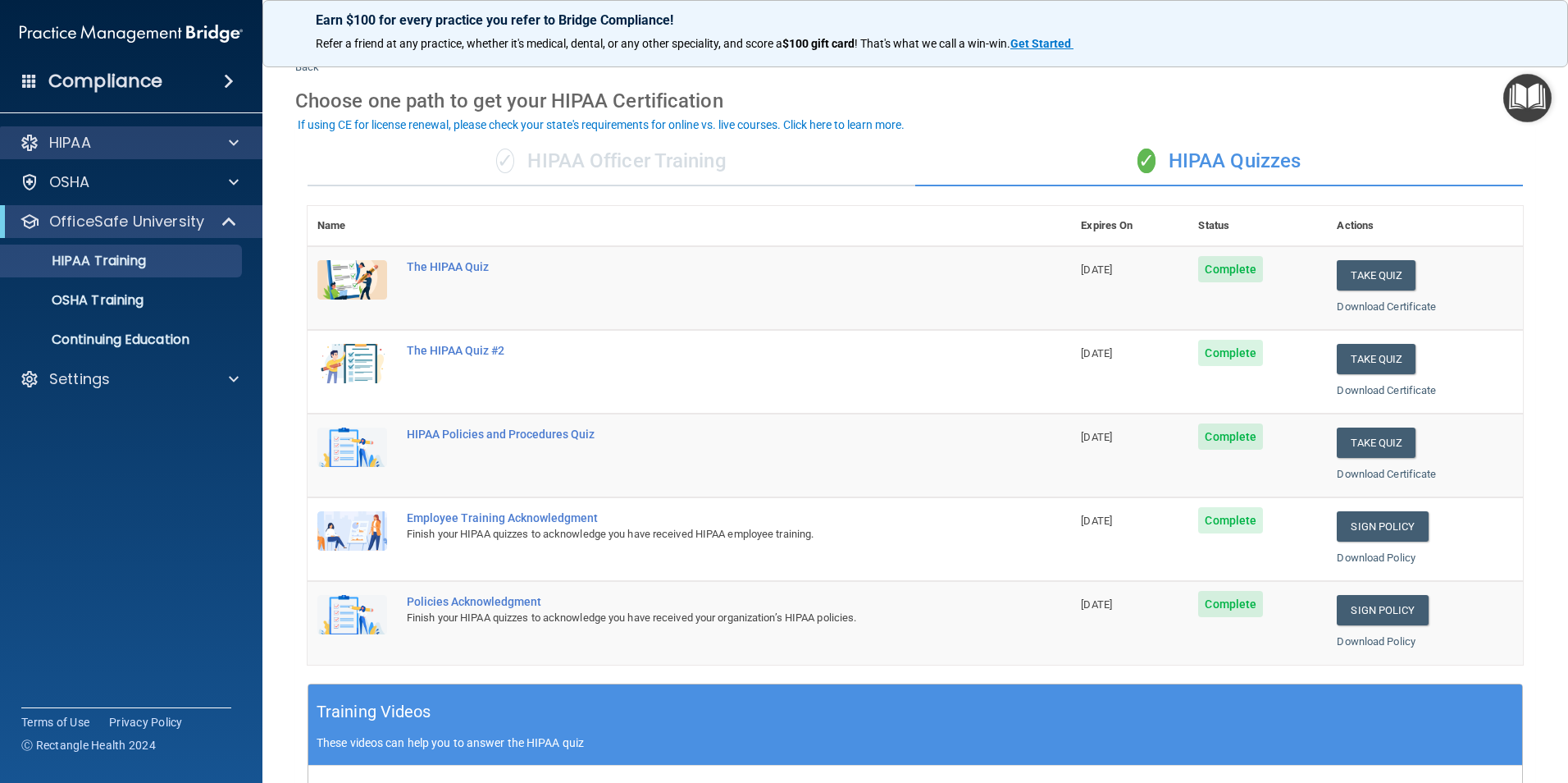
click at [97, 157] on div "HIPAA" at bounding box center [132, 142] width 263 height 32
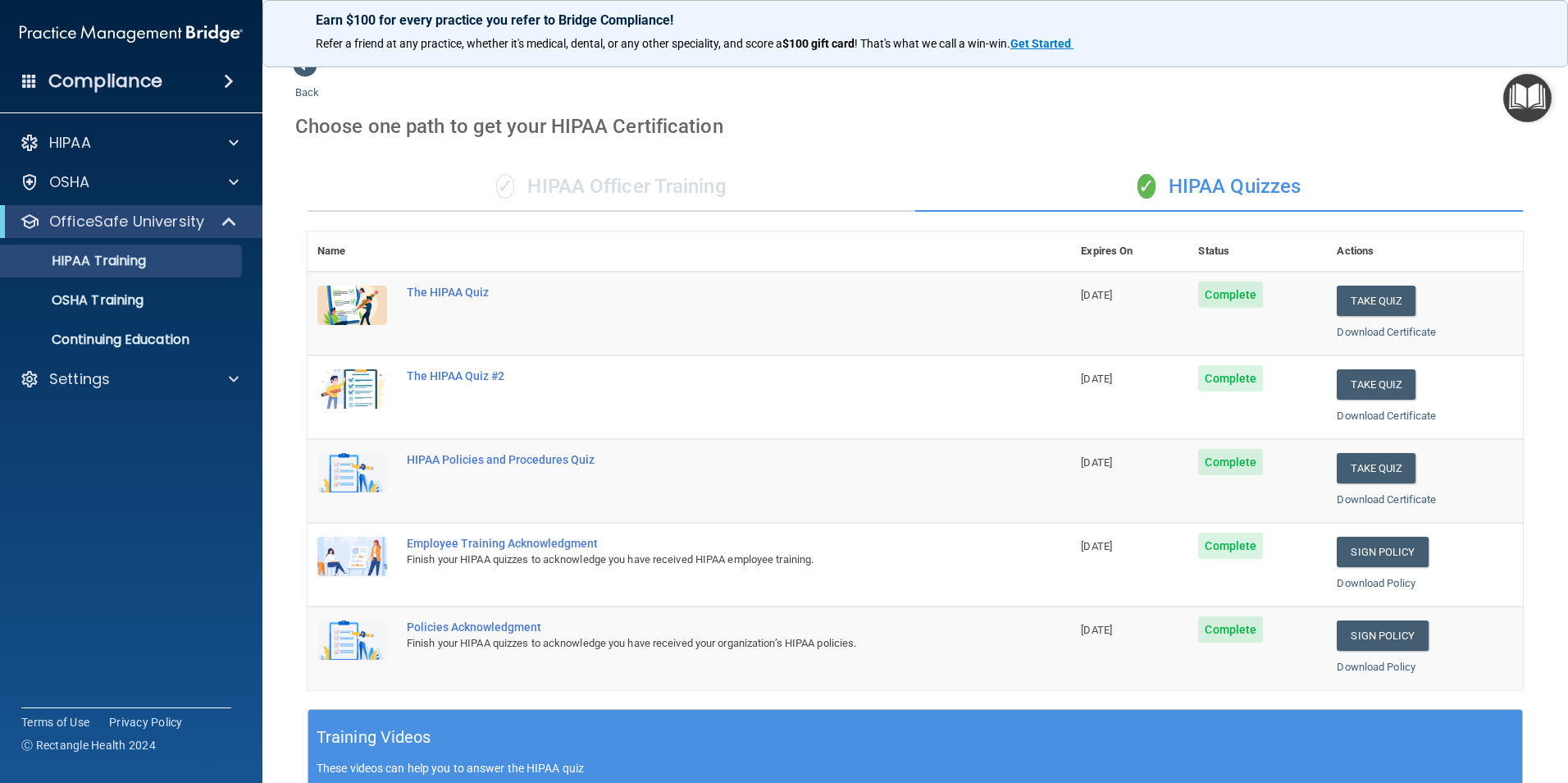
scroll to position [0, 0]
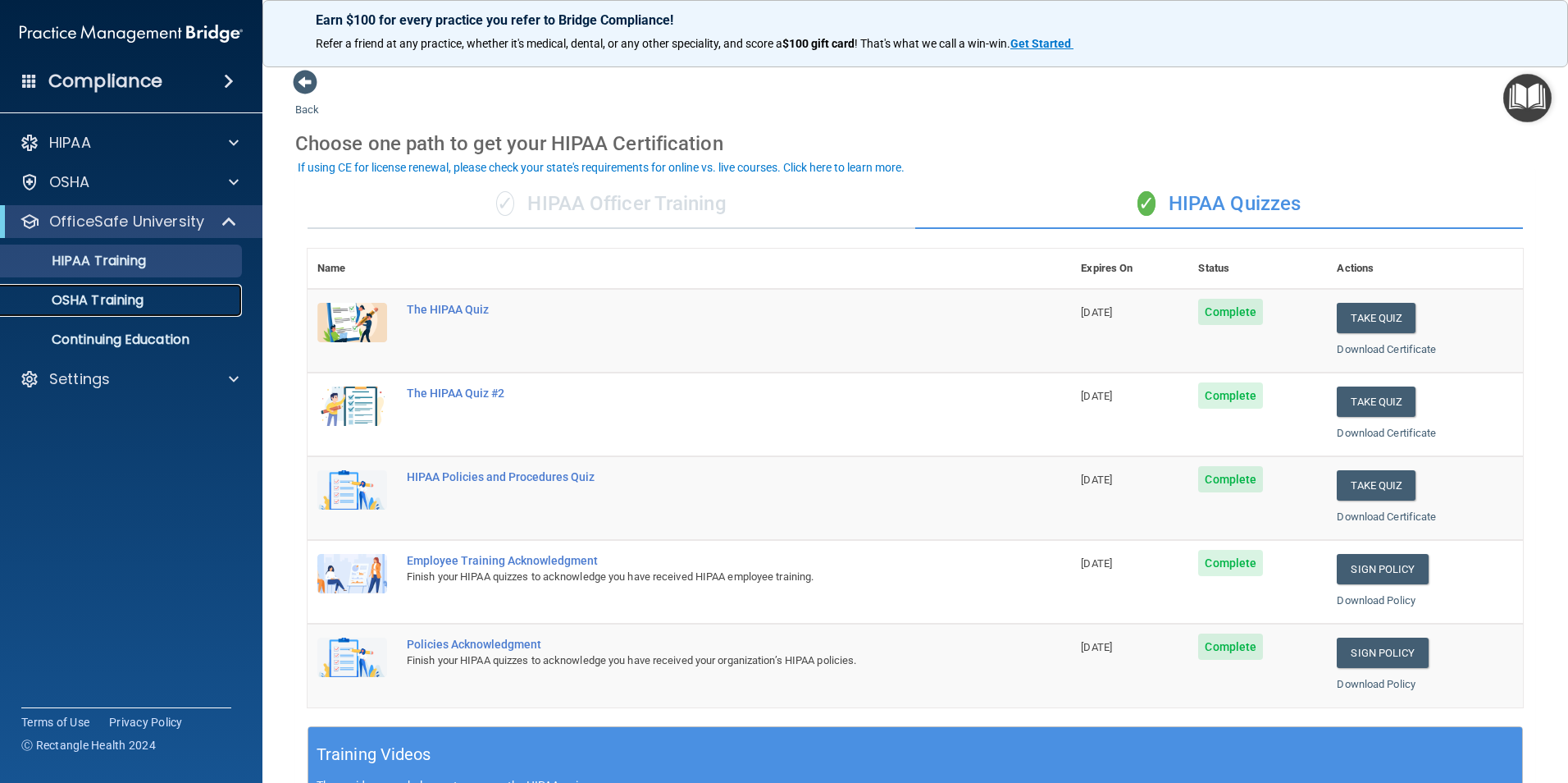
click at [160, 293] on div "OSHA Training" at bounding box center [121, 301] width 223 height 17
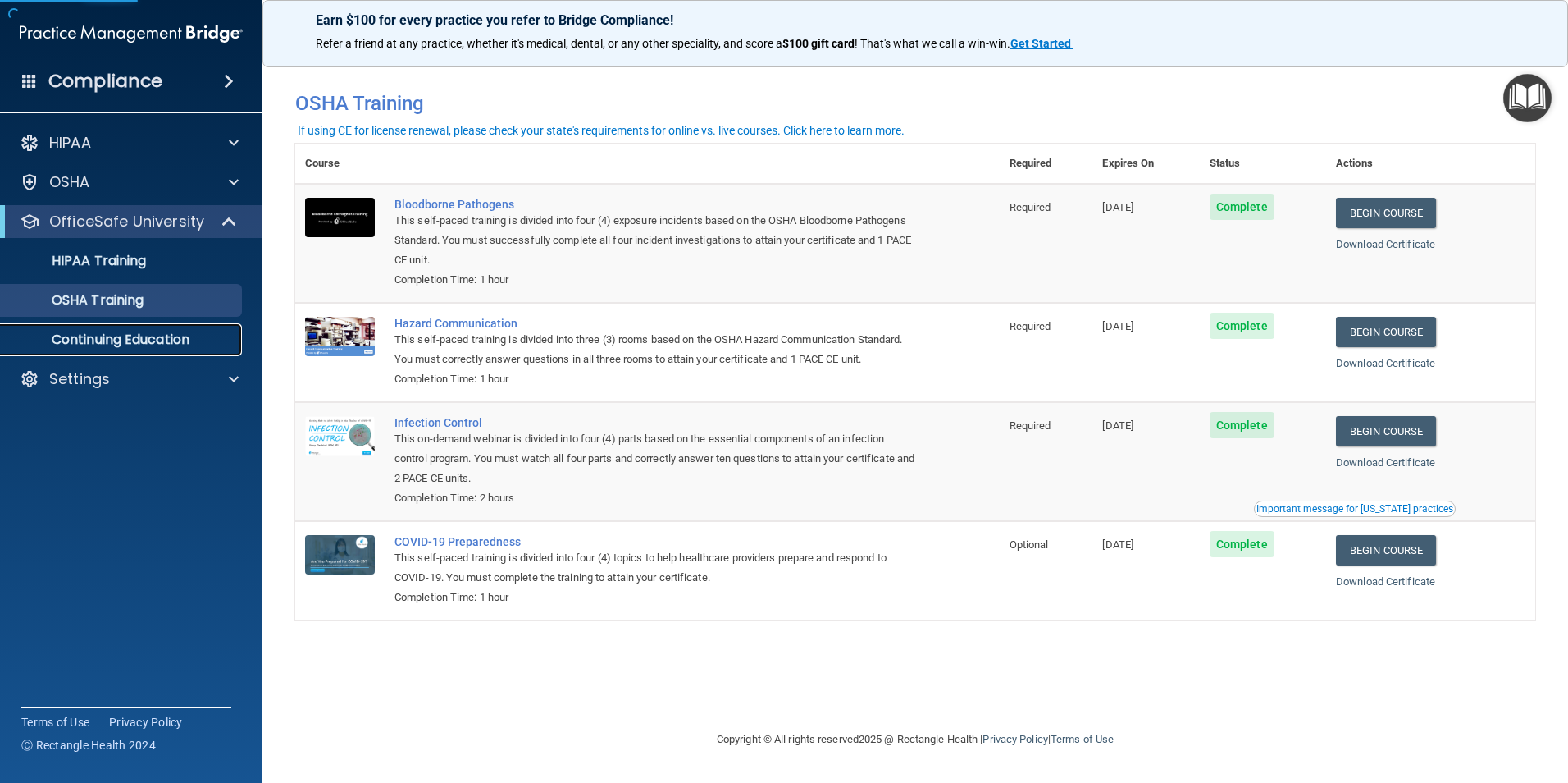
click at [177, 340] on p "Continuing Education" at bounding box center [121, 340] width 223 height 17
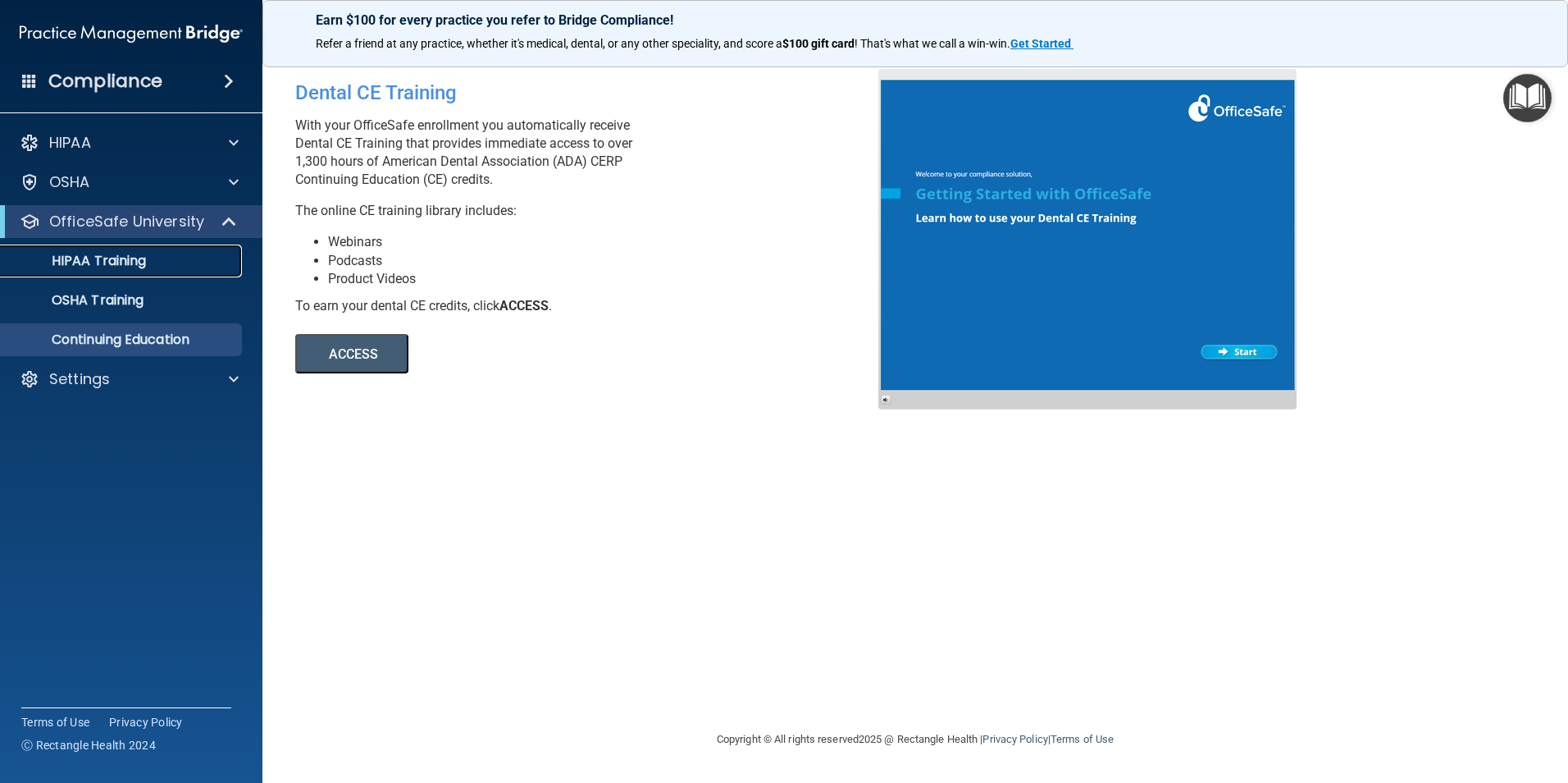
click at [140, 258] on p "HIPAA Training" at bounding box center [78, 261] width 135 height 17
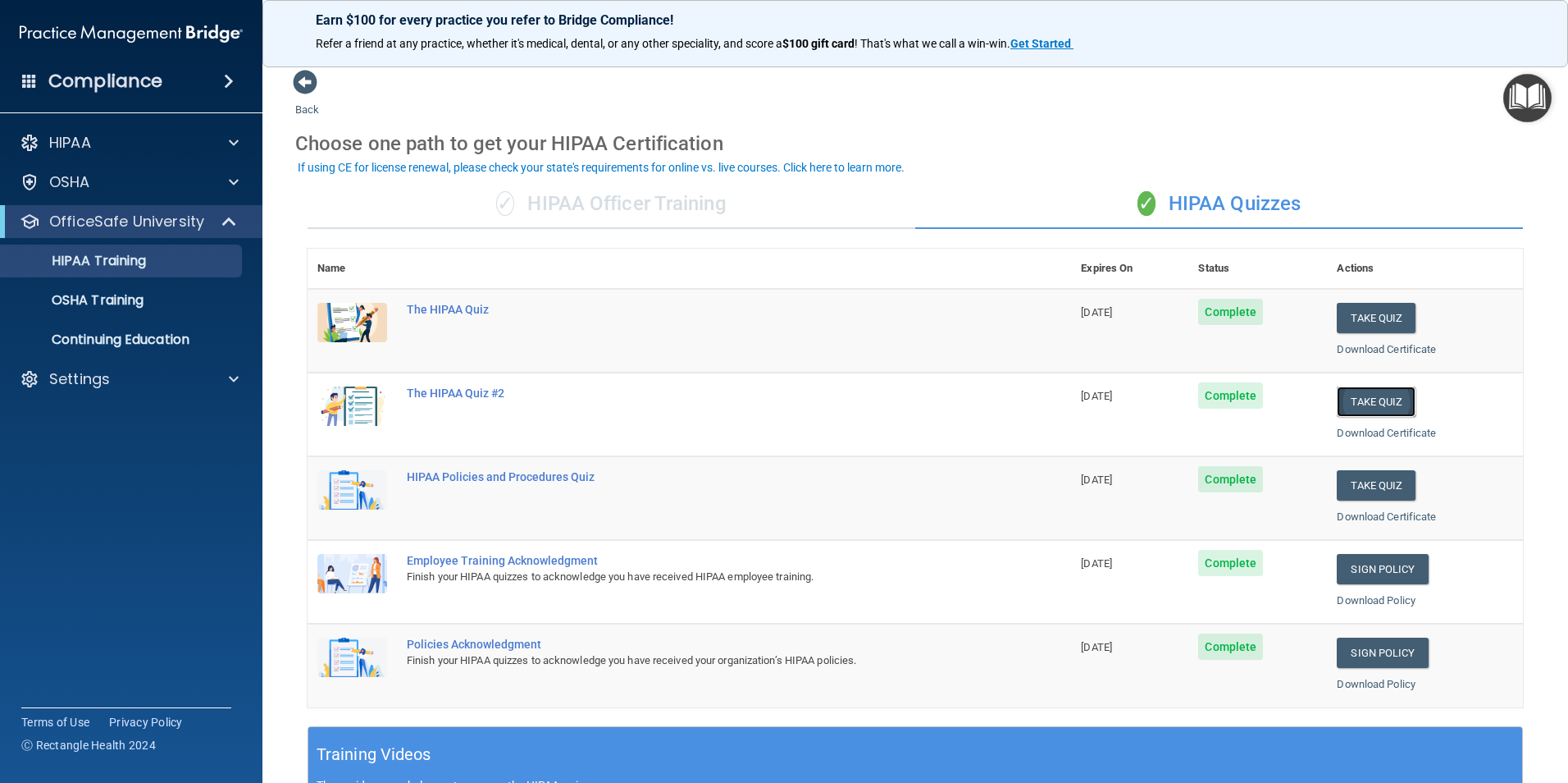
click at [1364, 408] on button "Take Quiz" at bounding box center [1375, 402] width 79 height 31
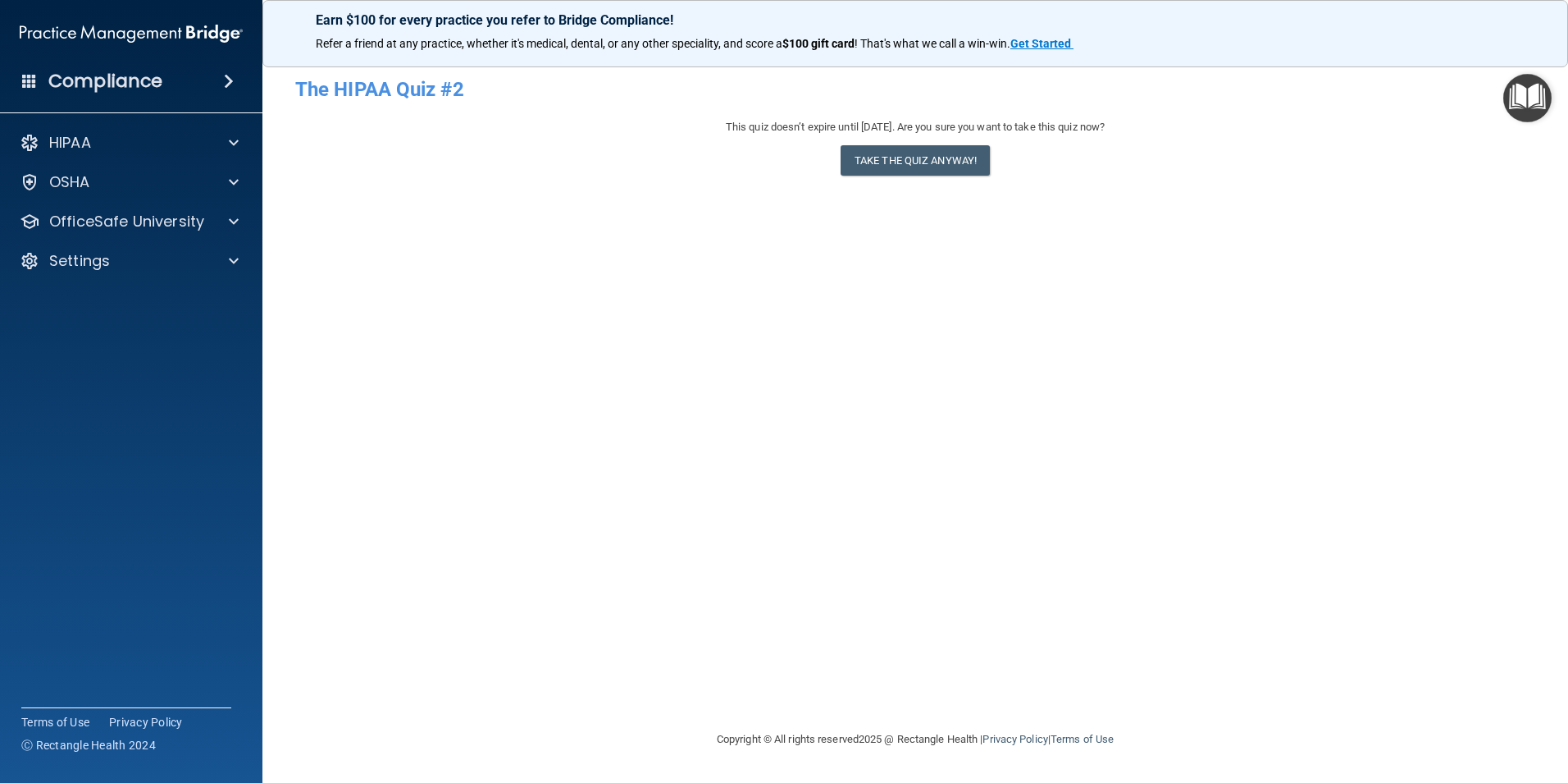
click at [915, 179] on div "This quiz doesn’t expire until [DATE]. Are you sure you want to take this quiz …" at bounding box center [914, 150] width 1240 height 67
click at [917, 173] on button "Take the quiz anyway!" at bounding box center [914, 160] width 149 height 31
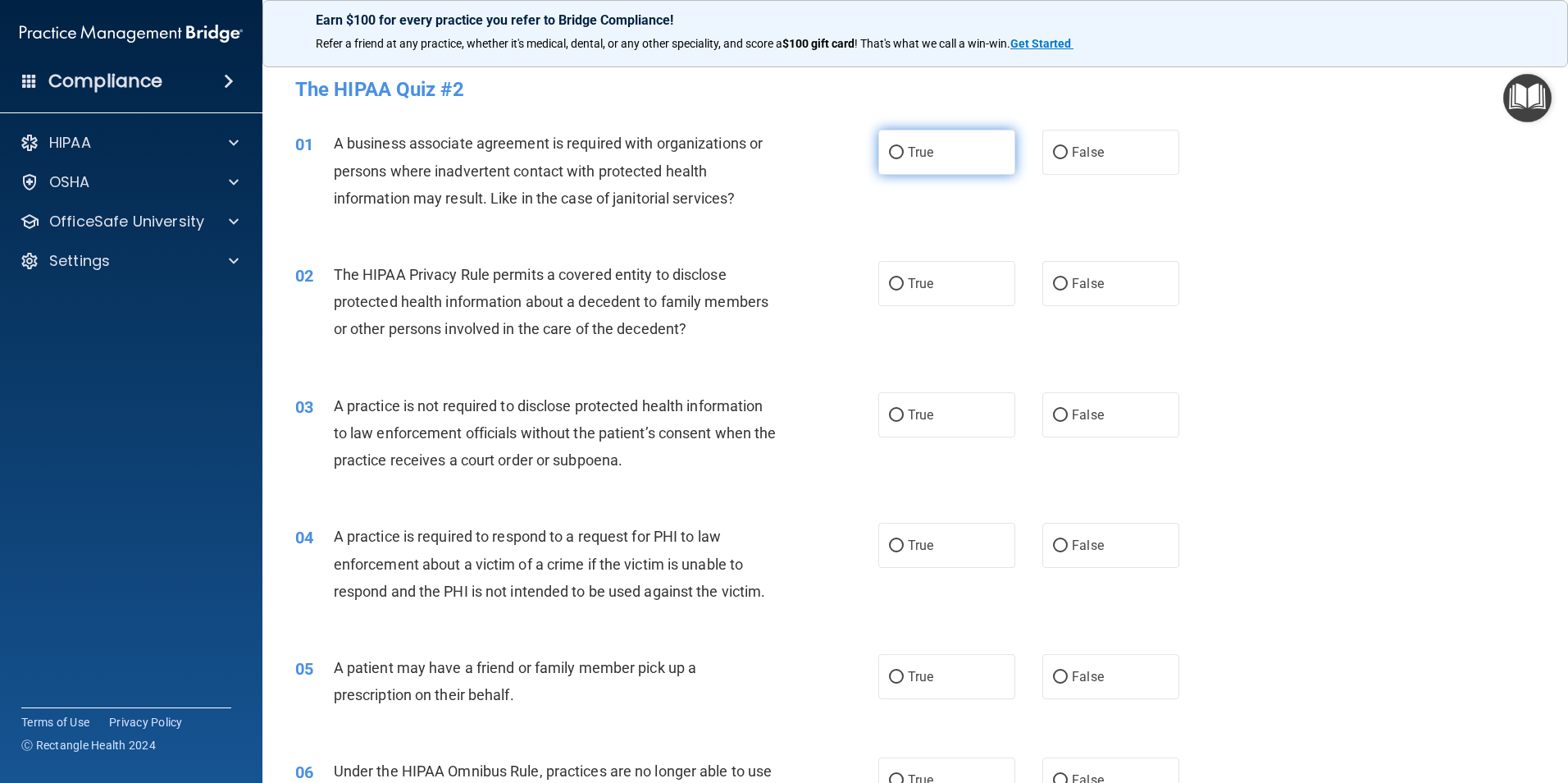
click at [889, 158] on input "True" at bounding box center [897, 152] width 15 height 12
radio input "true"
click at [1093, 281] on span "False" at bounding box center [1088, 283] width 32 height 16
click at [1067, 281] on input "False" at bounding box center [1060, 284] width 15 height 12
radio input "true"
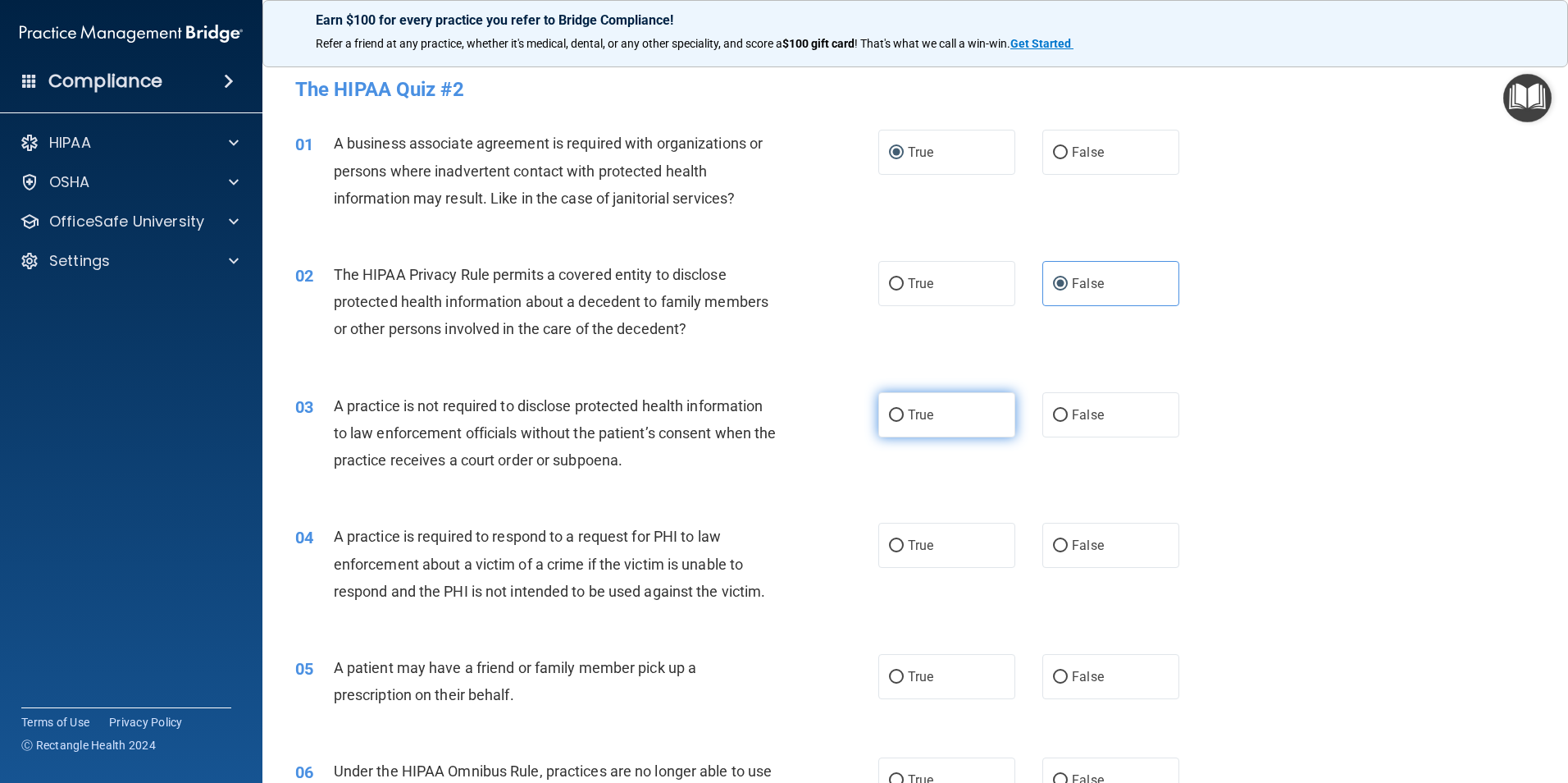
click at [888, 427] on label "True" at bounding box center [947, 415] width 137 height 45
click at [889, 422] on input "True" at bounding box center [897, 415] width 15 height 12
radio input "true"
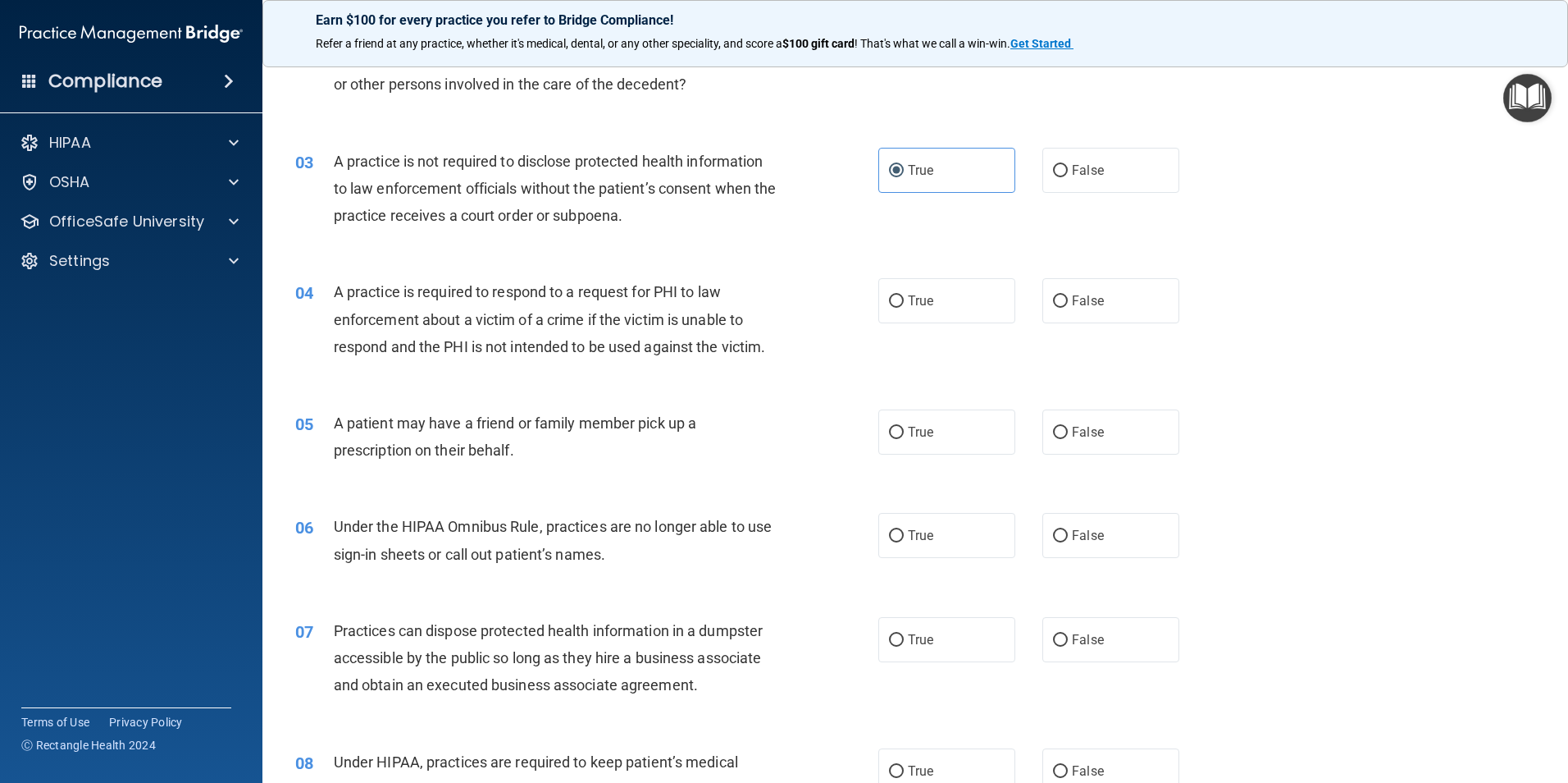
scroll to position [246, 0]
click at [901, 283] on label "True" at bounding box center [947, 299] width 137 height 45
click at [901, 294] on input "True" at bounding box center [897, 300] width 15 height 12
radio input "true"
click at [923, 424] on span "True" at bounding box center [920, 430] width 25 height 16
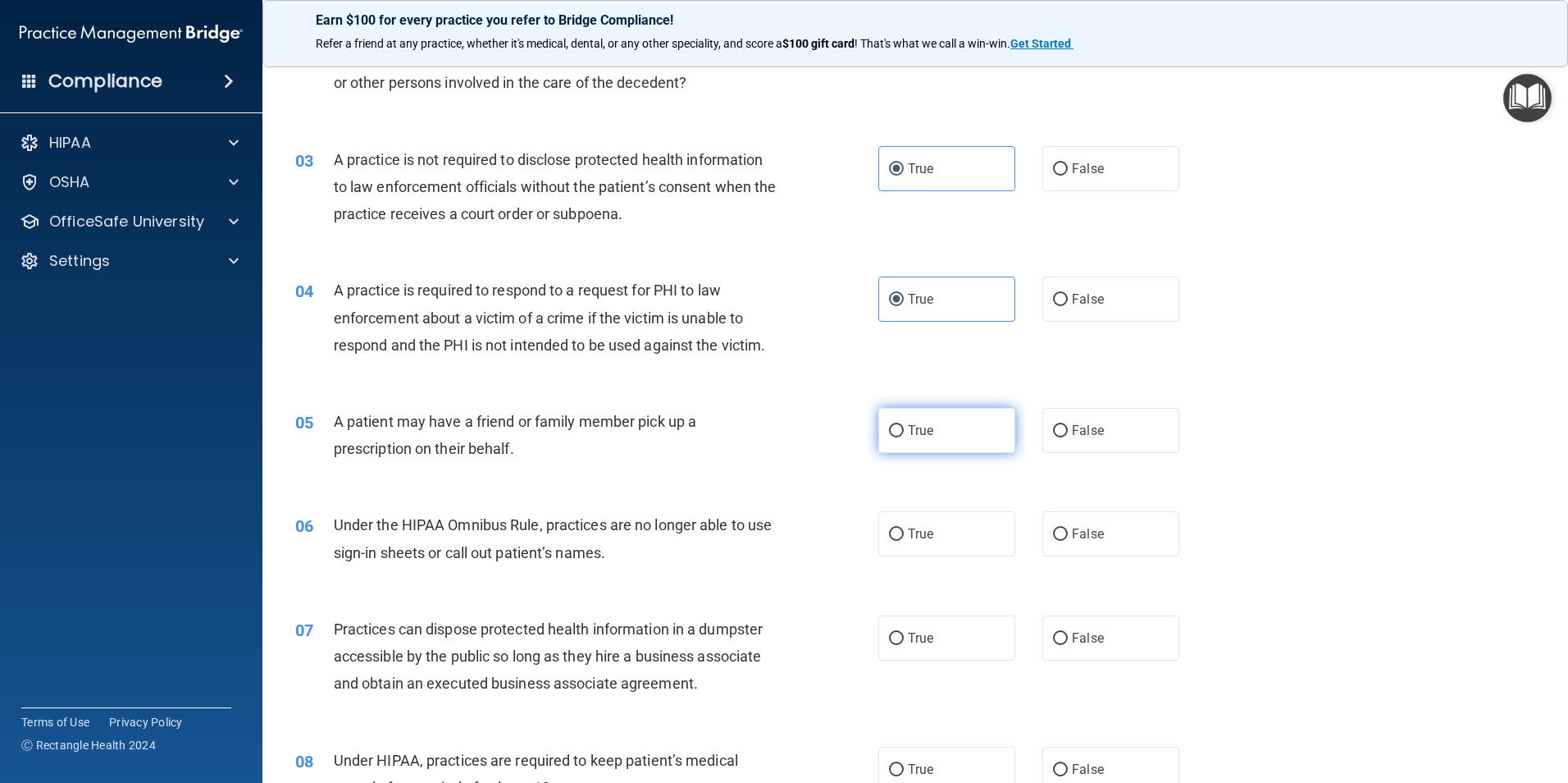
click at [904, 425] on input "True" at bounding box center [897, 430] width 15 height 12
radio input "true"
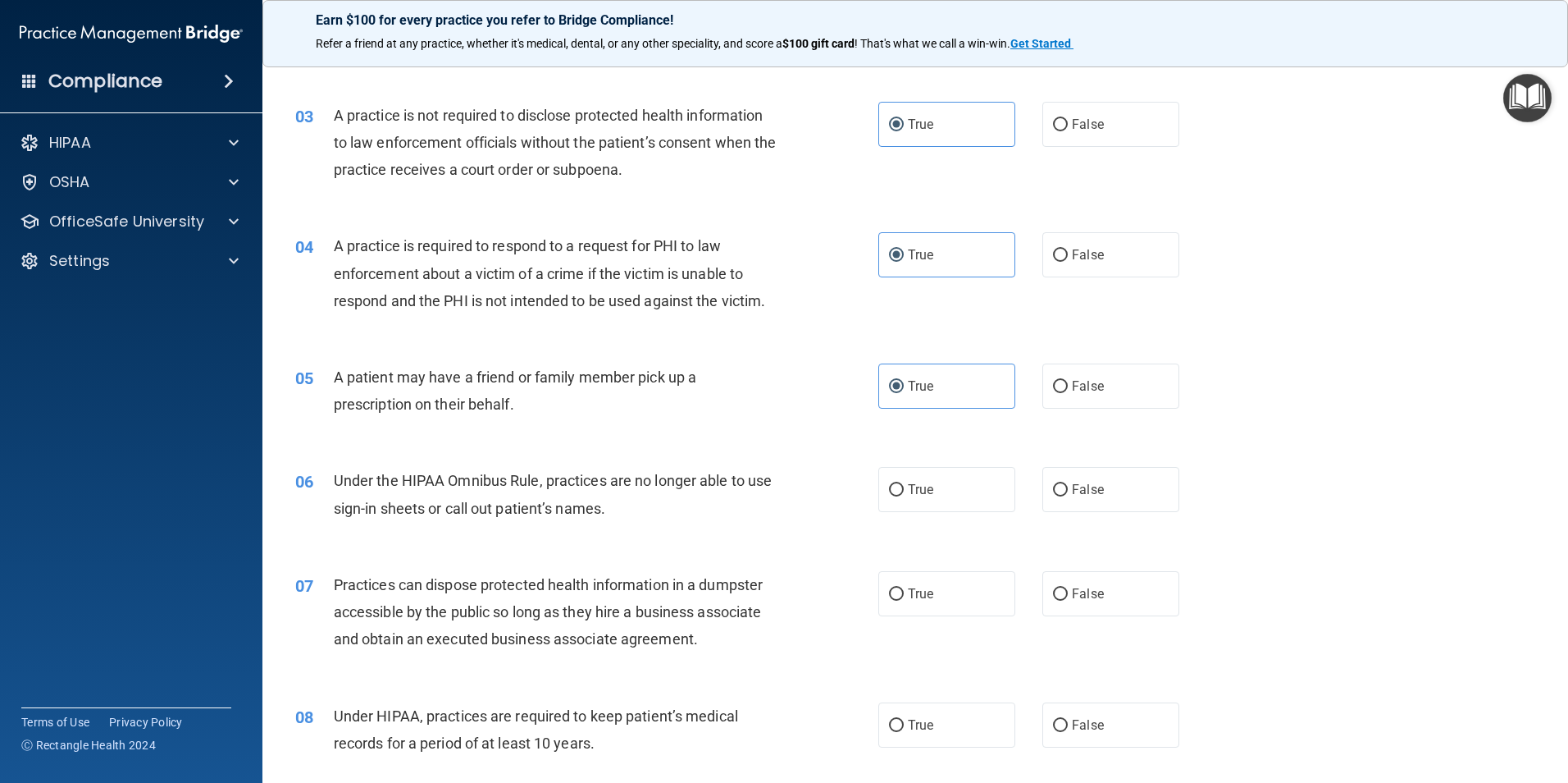
scroll to position [328, 0]
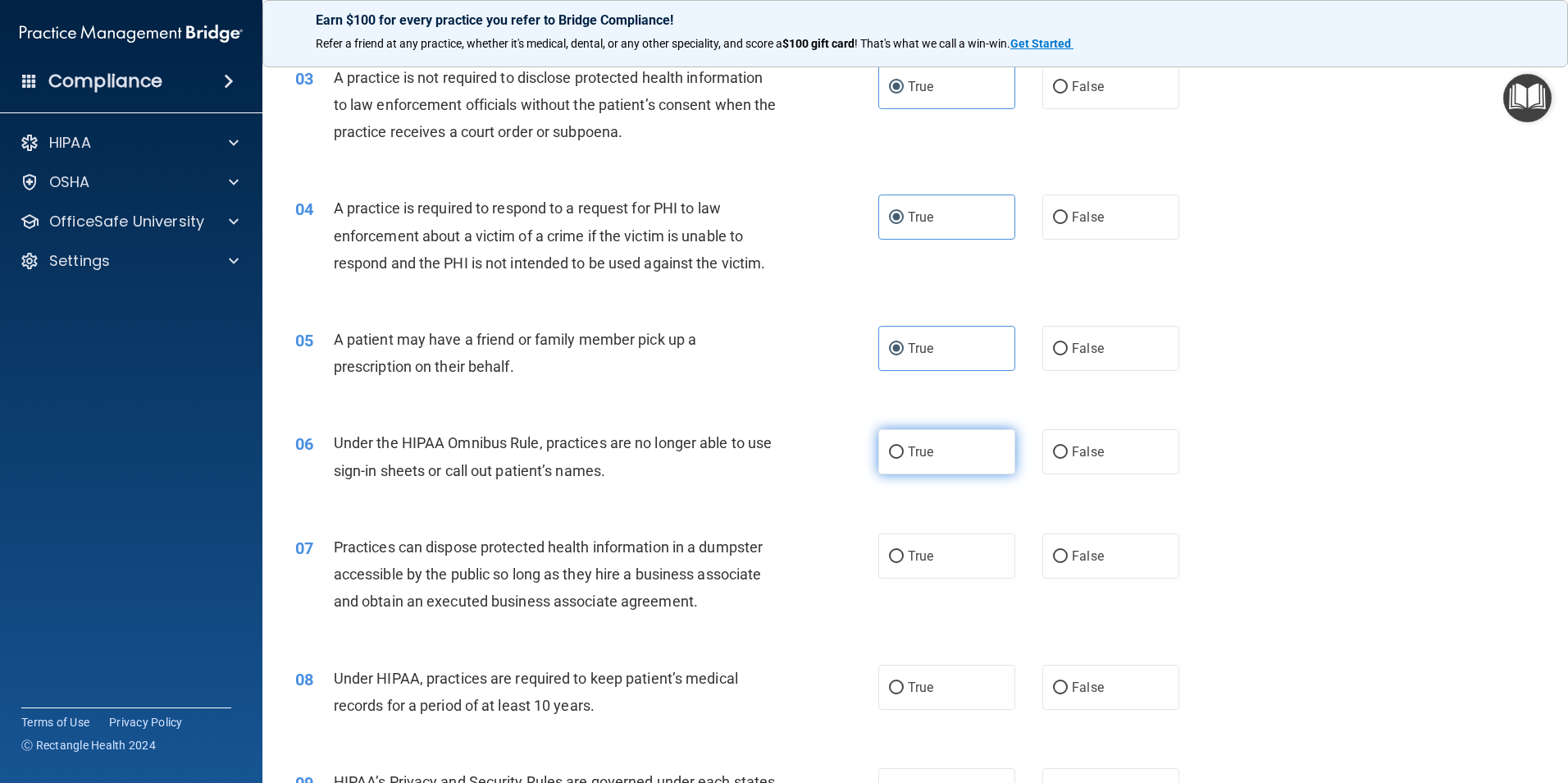
click at [947, 457] on label "True" at bounding box center [947, 452] width 137 height 45
click at [904, 457] on input "True" at bounding box center [897, 452] width 15 height 12
radio input "true"
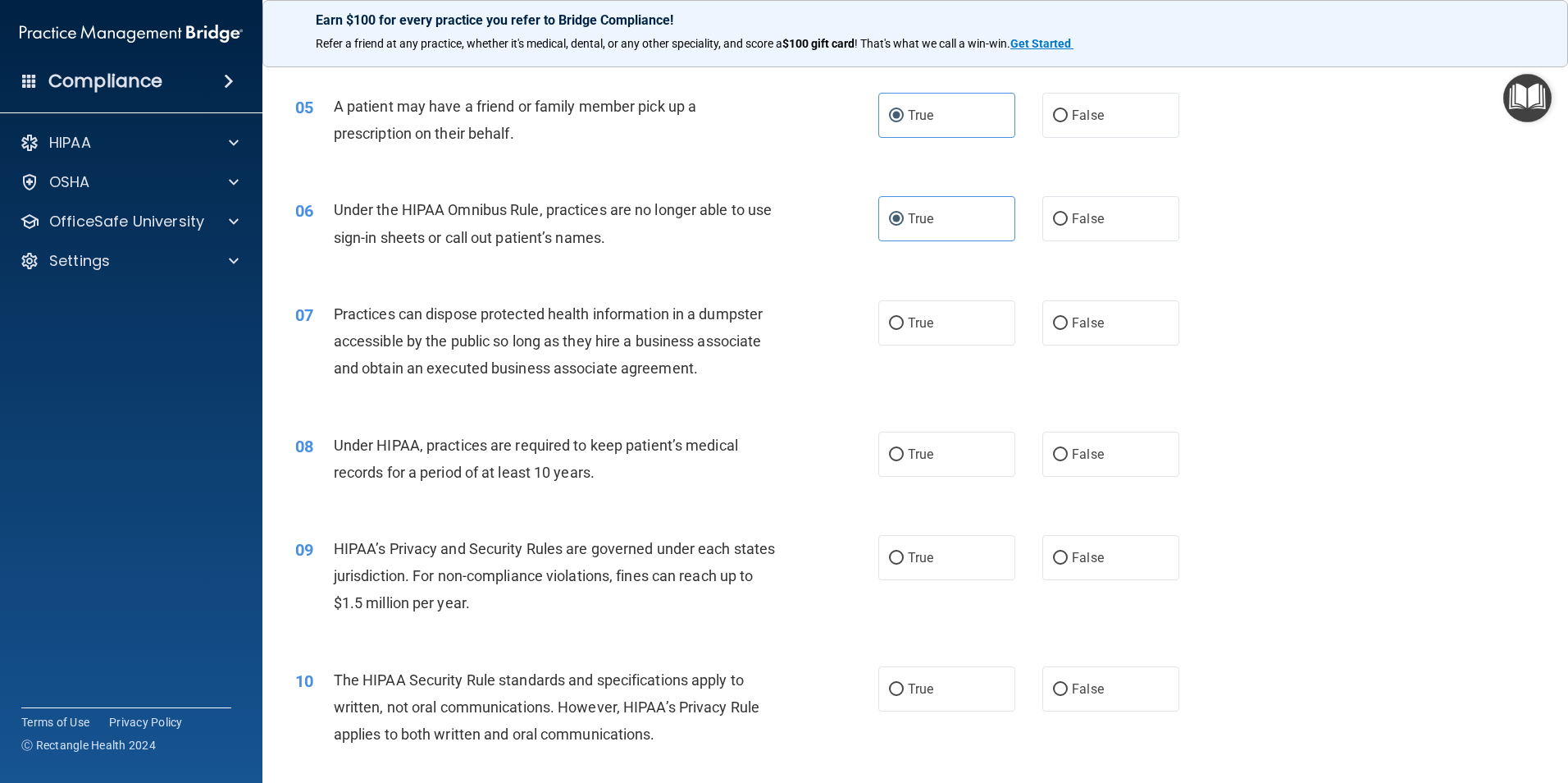
scroll to position [656, 0]
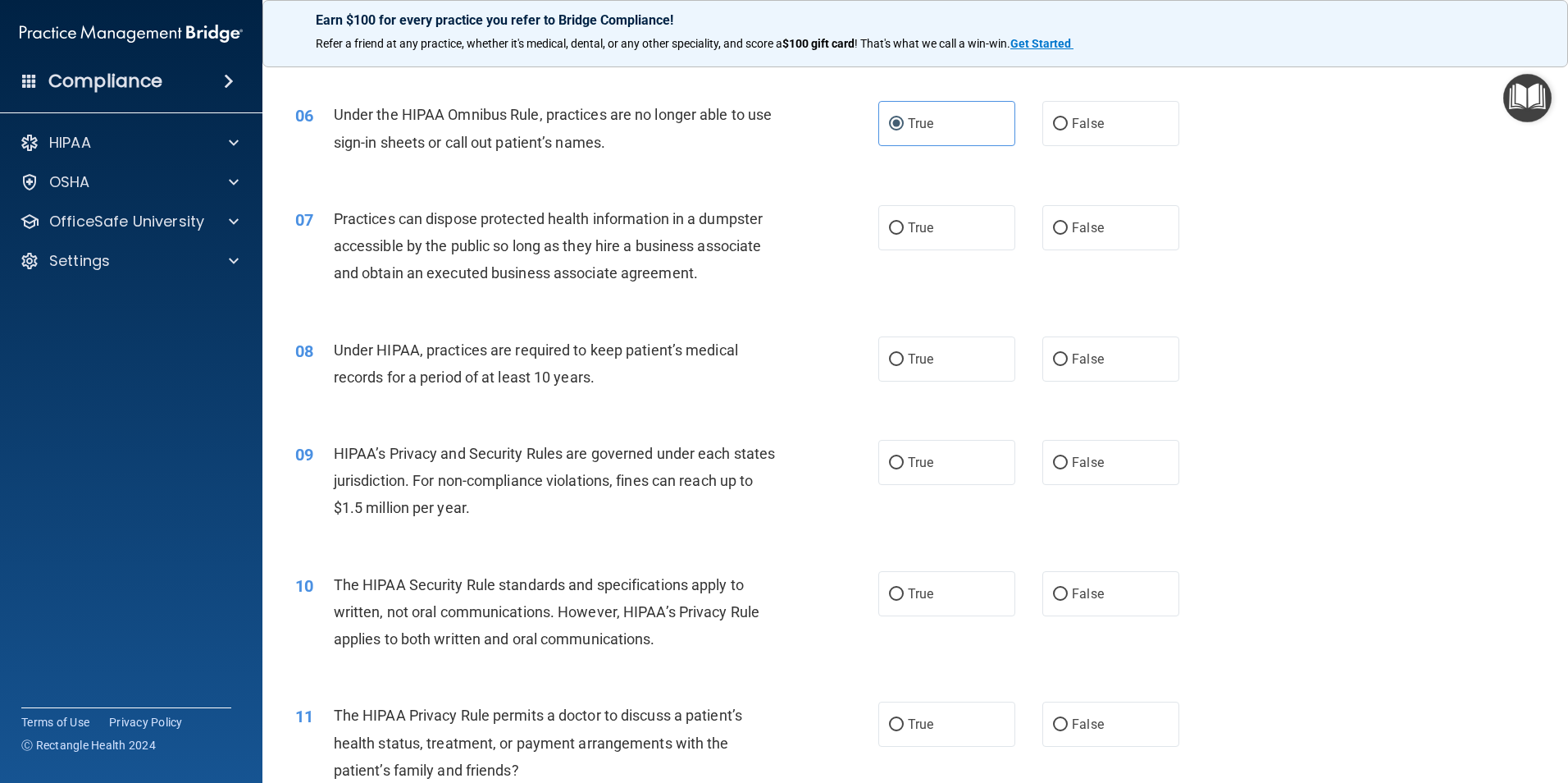
click at [1020, 247] on div "True False" at bounding box center [1042, 227] width 329 height 45
click at [1072, 225] on span "False" at bounding box center [1088, 227] width 32 height 16
click at [1067, 225] on input "False" at bounding box center [1060, 228] width 15 height 12
radio input "true"
click at [913, 364] on span "True" at bounding box center [920, 358] width 25 height 16
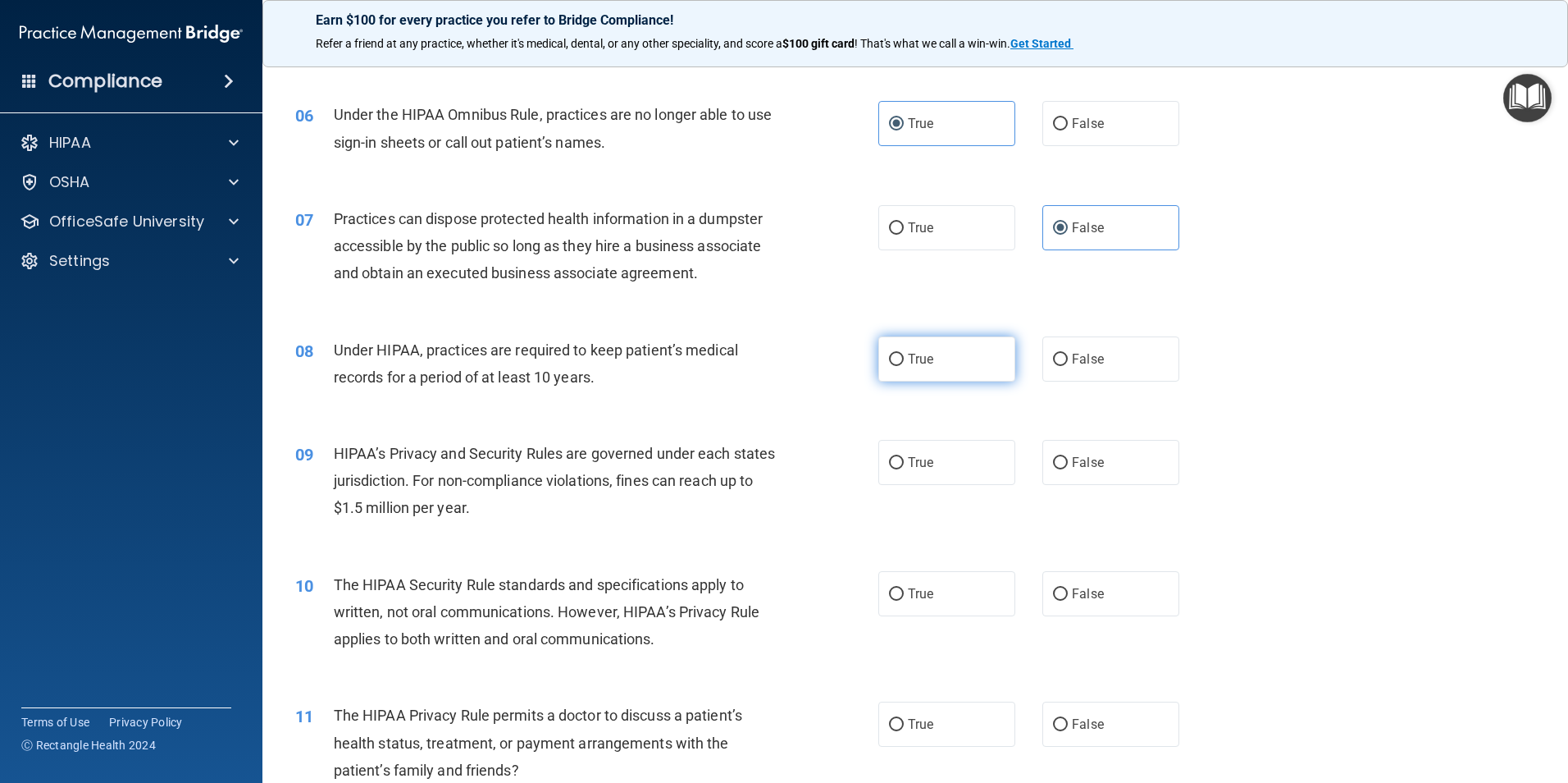
click at [904, 364] on input "True" at bounding box center [897, 359] width 15 height 12
radio input "true"
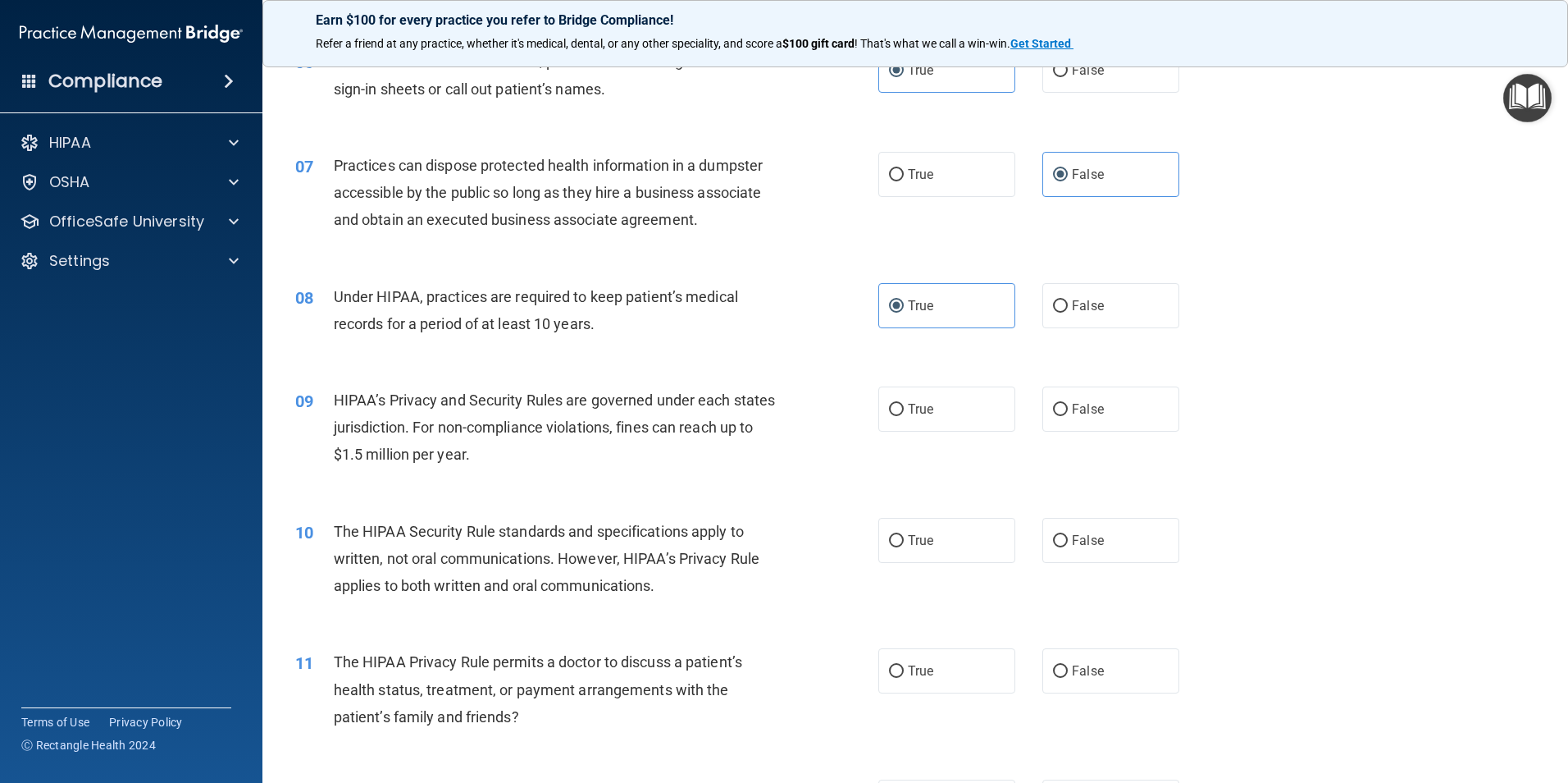
scroll to position [738, 0]
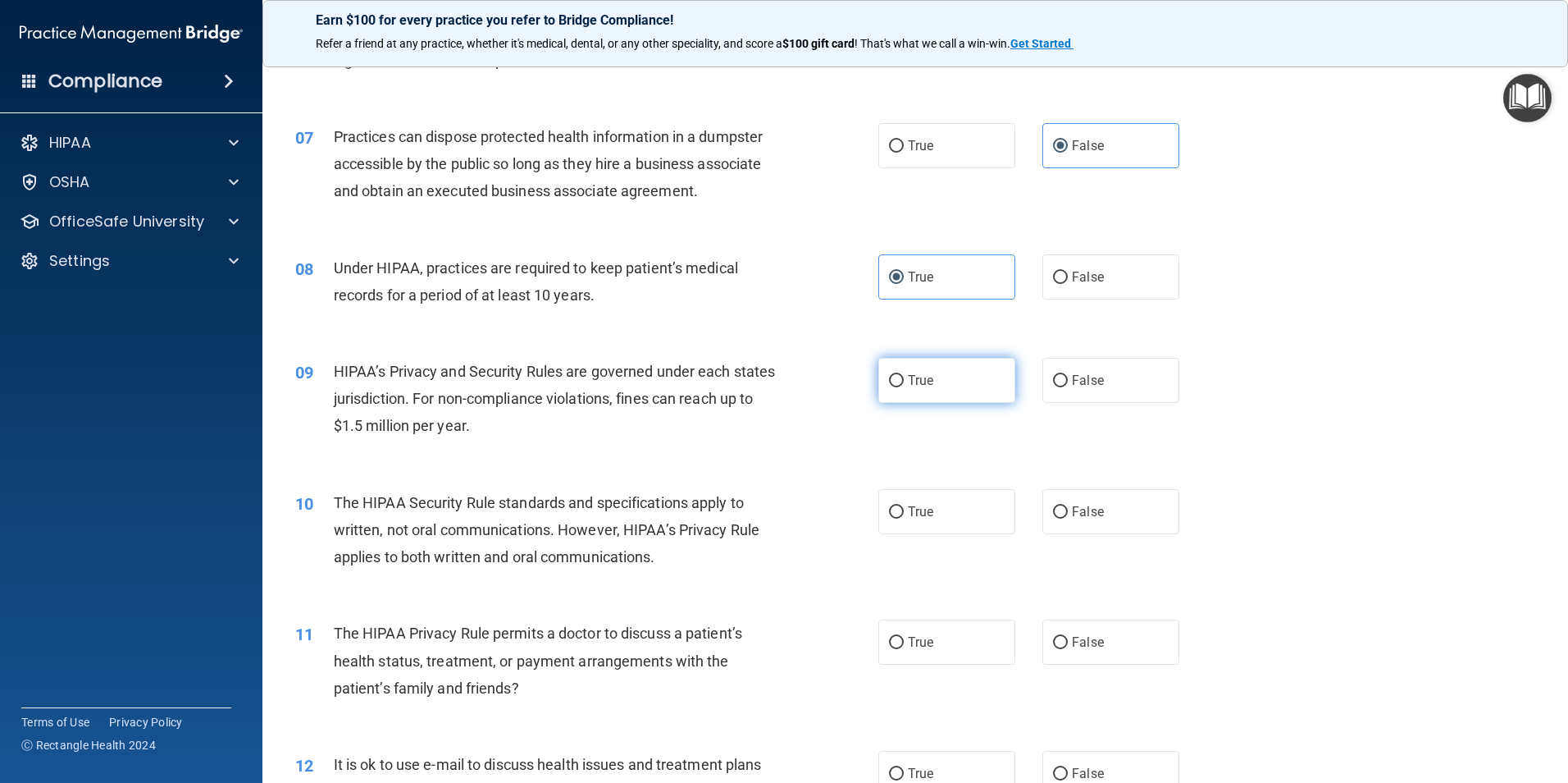
click at [917, 366] on label "True" at bounding box center [947, 380] width 137 height 45
click at [904, 375] on input "True" at bounding box center [897, 380] width 15 height 12
radio input "true"
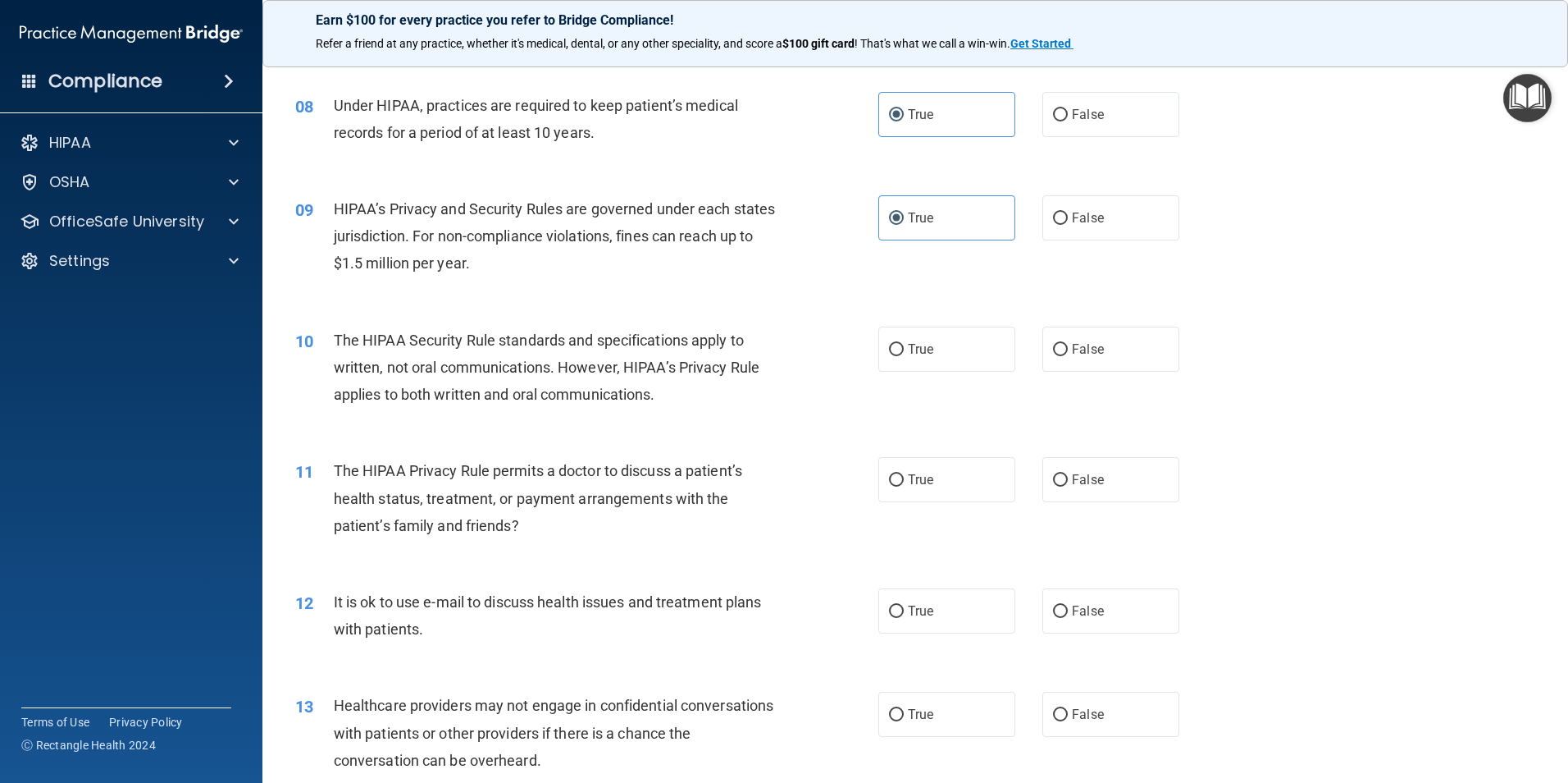
scroll to position [903, 0]
drag, startPoint x: 968, startPoint y: 351, endPoint x: 1055, endPoint y: 342, distance: 87.5
click at [973, 351] on label "True" at bounding box center [947, 347] width 137 height 45
click at [904, 351] on input "True" at bounding box center [897, 348] width 15 height 12
radio input "true"
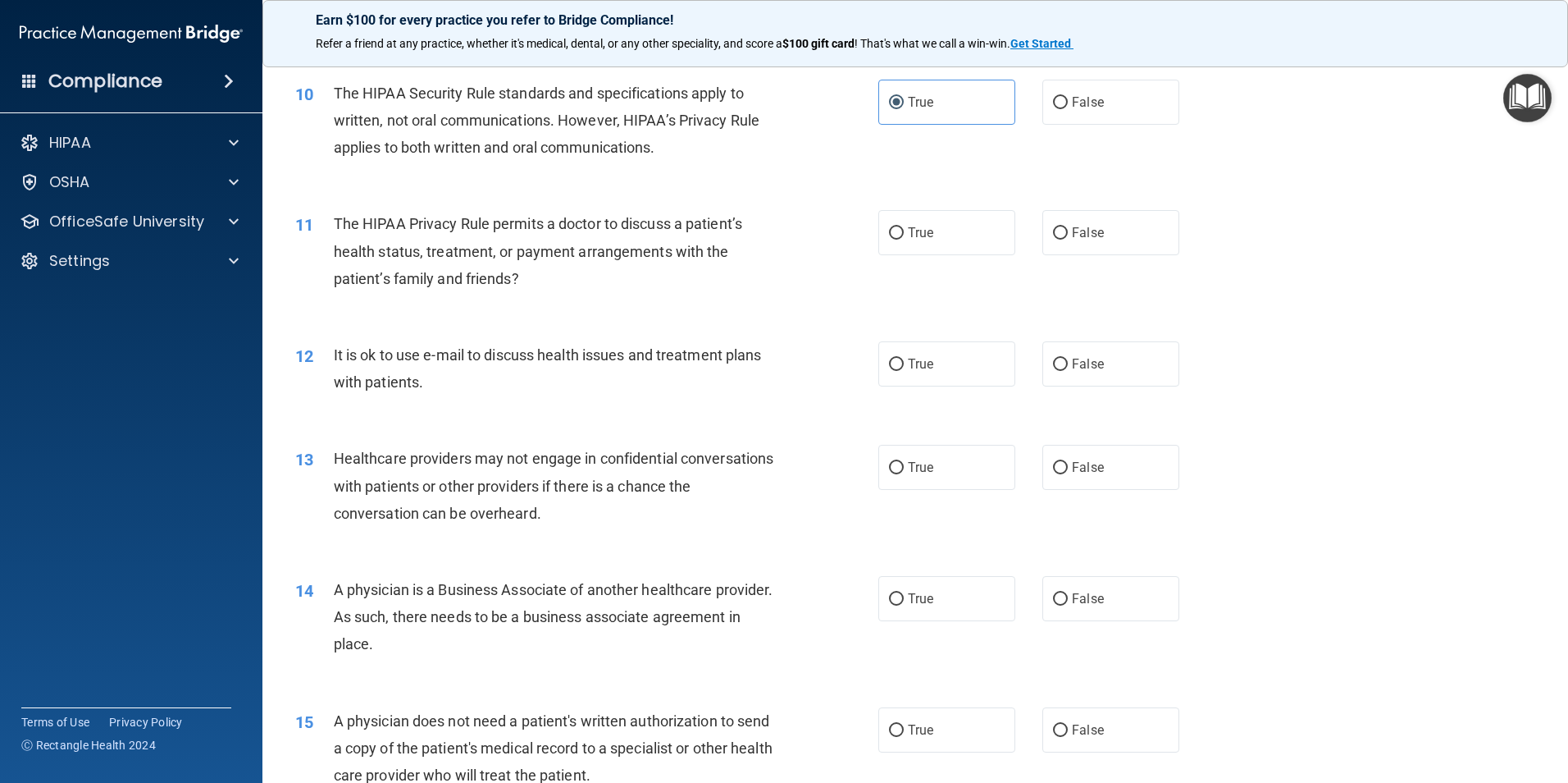
scroll to position [1149, 0]
click at [1128, 216] on label "False" at bounding box center [1111, 232] width 137 height 45
click at [1067, 226] on input "False" at bounding box center [1060, 232] width 15 height 12
radio input "true"
click at [1060, 362] on input "False" at bounding box center [1060, 364] width 15 height 12
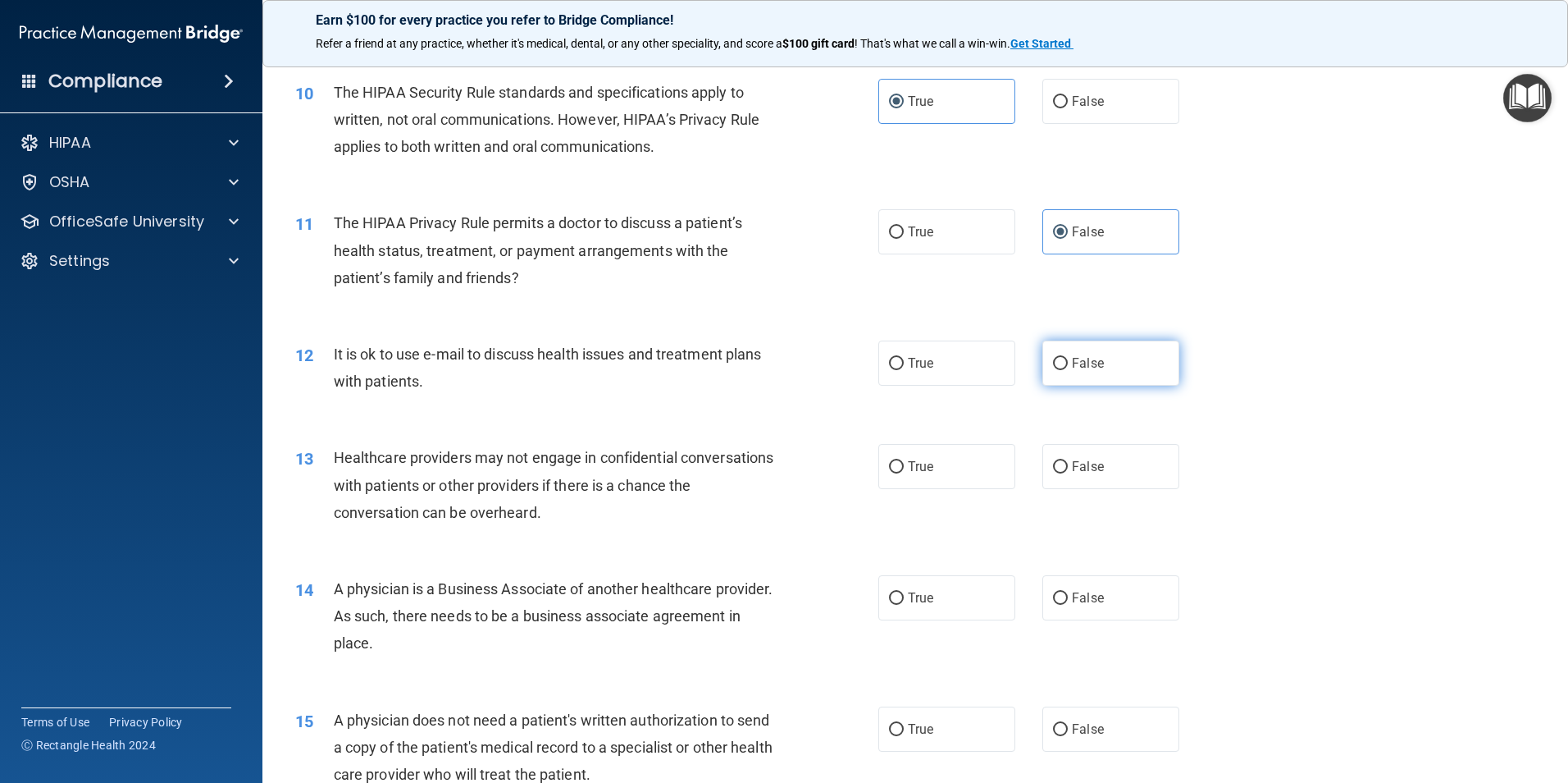
radio input "true"
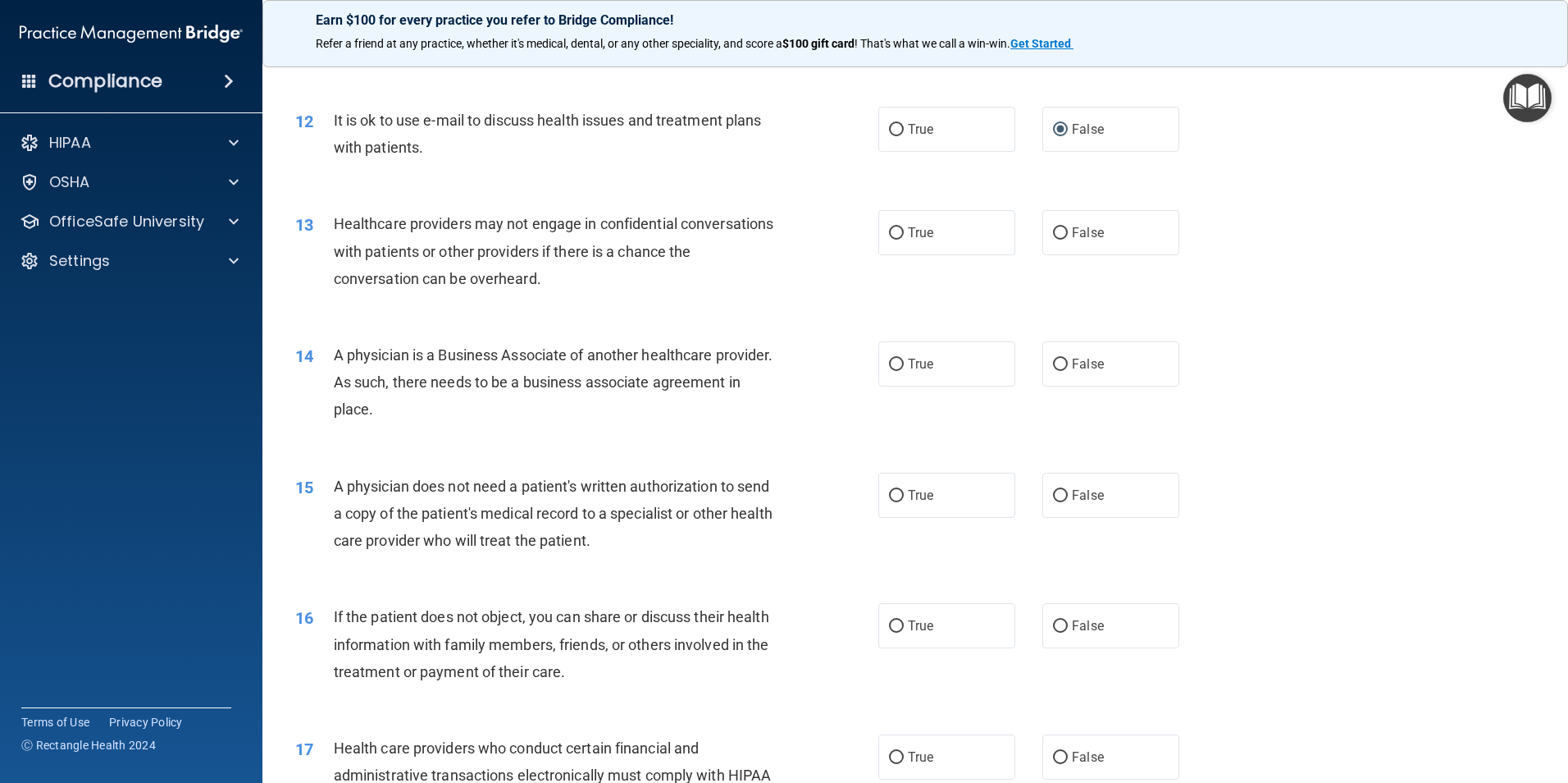
scroll to position [1394, 0]
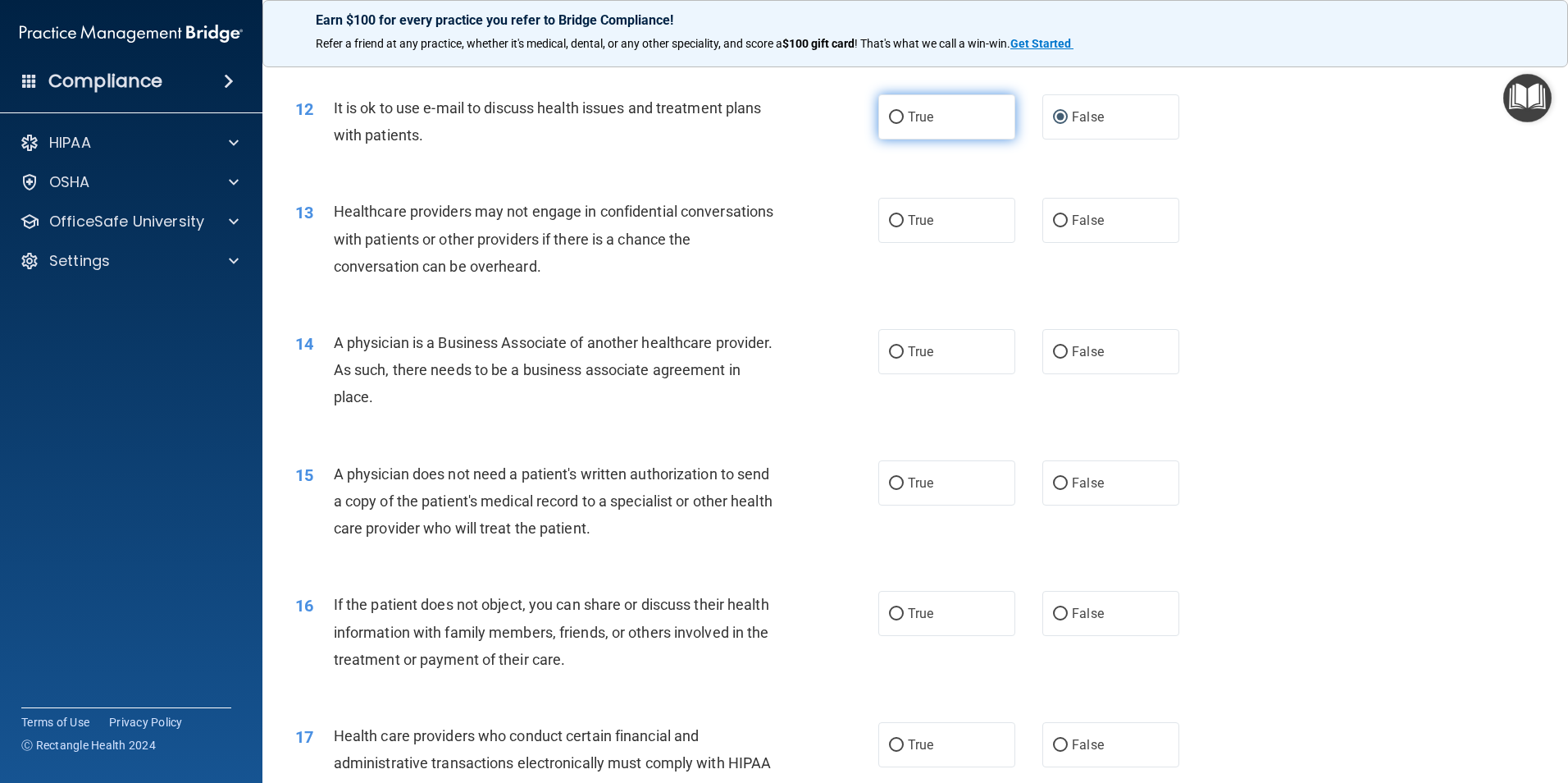
click at [926, 109] on label "True" at bounding box center [947, 117] width 137 height 45
click at [904, 111] on input "True" at bounding box center [897, 117] width 15 height 12
radio input "true"
click at [1052, 125] on label "False" at bounding box center [1111, 117] width 137 height 45
click at [1052, 124] on input "False" at bounding box center [1060, 117] width 15 height 12
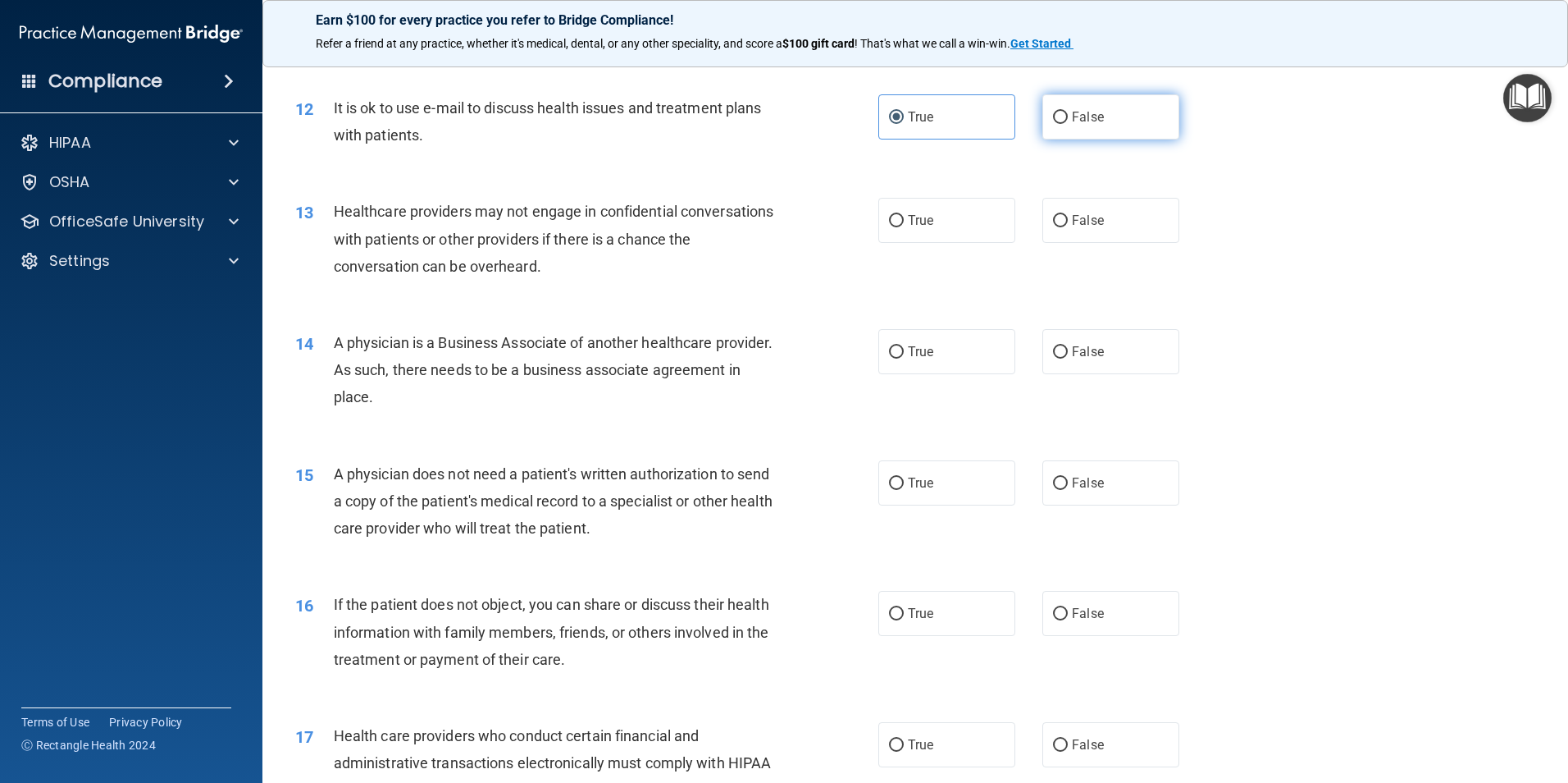
radio input "true"
click at [942, 115] on label "True" at bounding box center [947, 117] width 137 height 45
click at [904, 115] on input "True" at bounding box center [897, 117] width 15 height 12
radio input "true"
radio input "false"
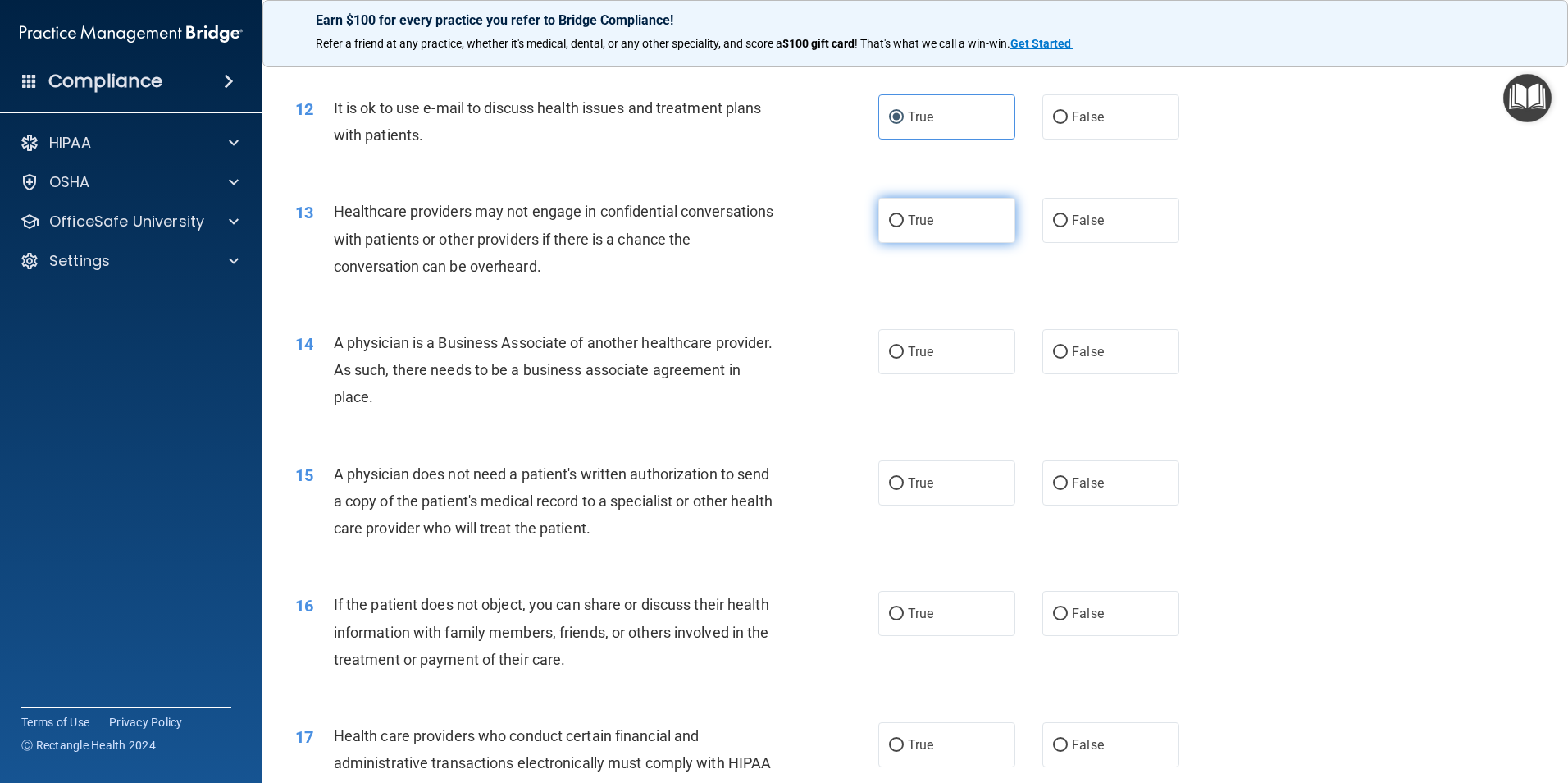
click at [945, 232] on label "True" at bounding box center [947, 220] width 137 height 45
click at [904, 227] on input "True" at bounding box center [897, 221] width 15 height 12
radio input "true"
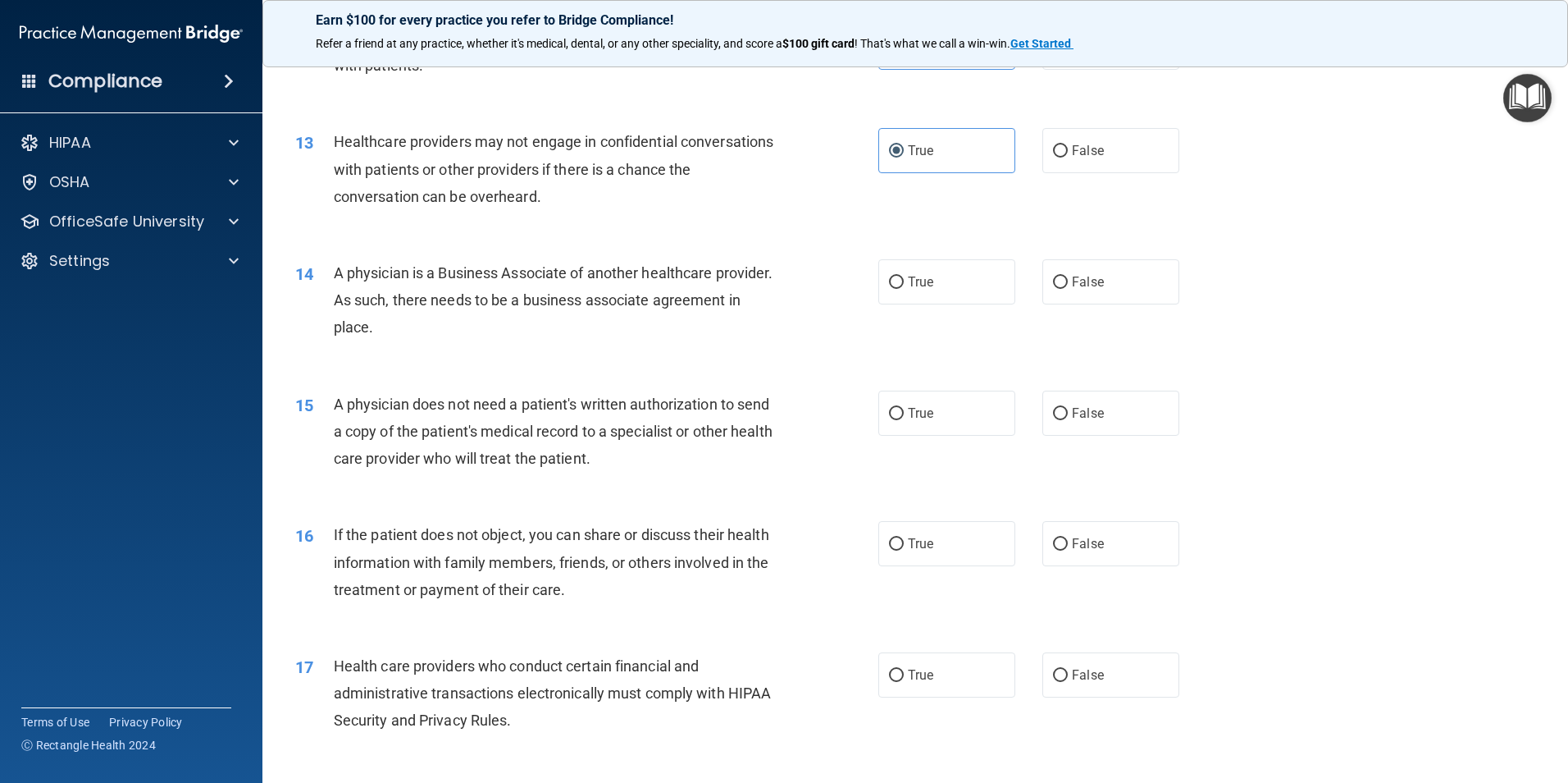
scroll to position [1559, 0]
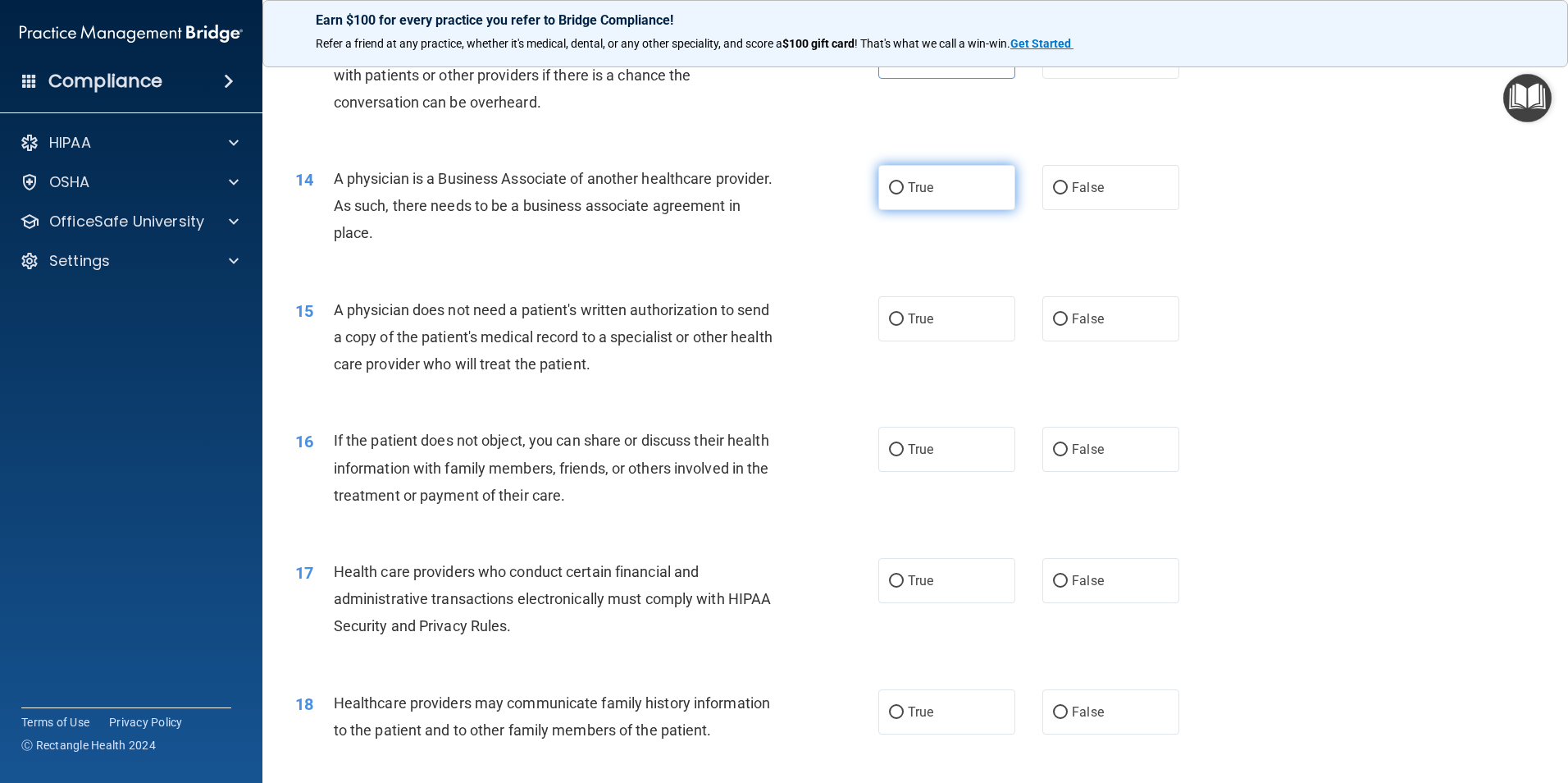
click at [932, 202] on label "True" at bounding box center [947, 187] width 137 height 45
click at [904, 195] on input "True" at bounding box center [897, 187] width 15 height 12
radio input "true"
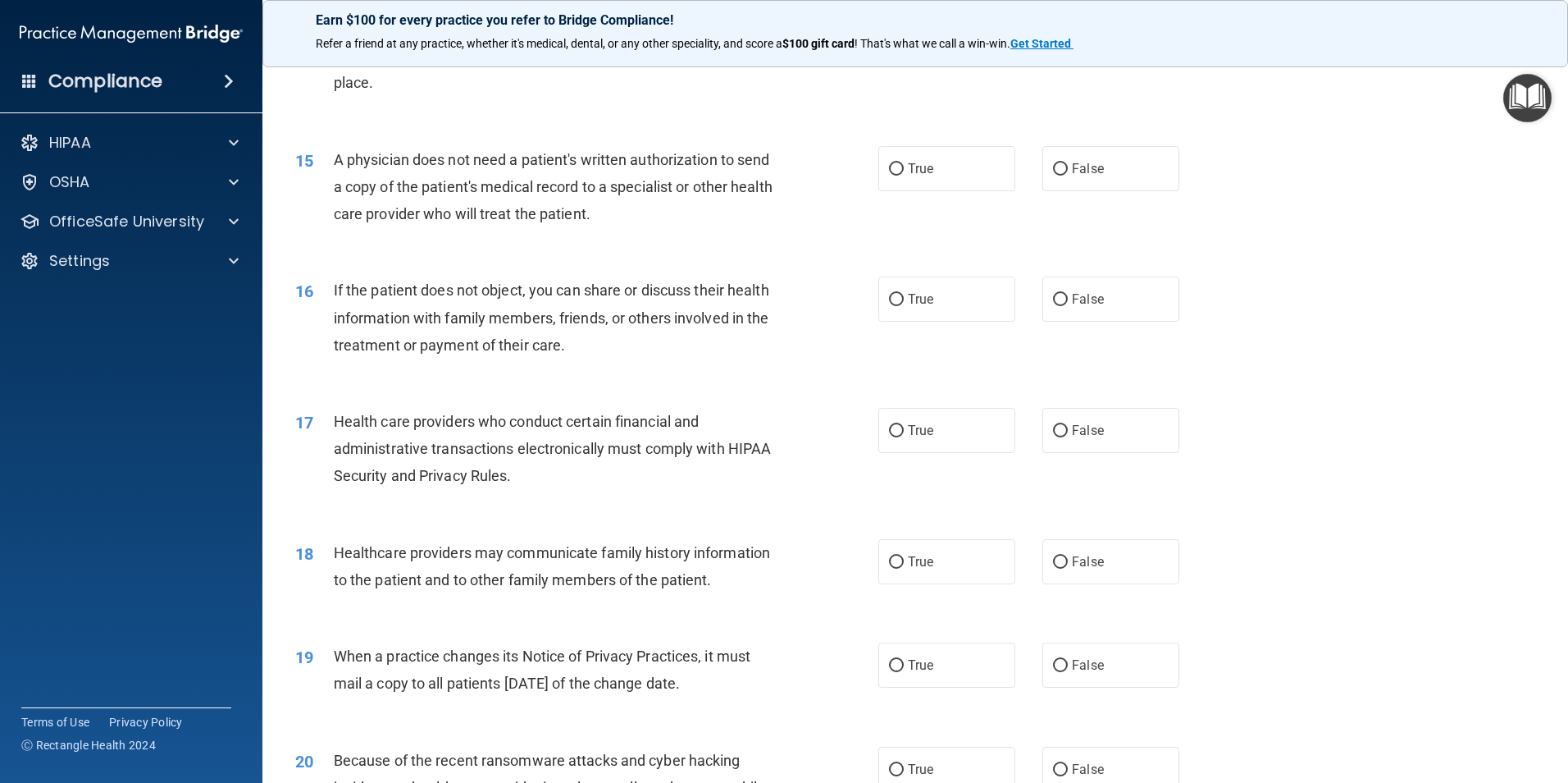
scroll to position [1723, 0]
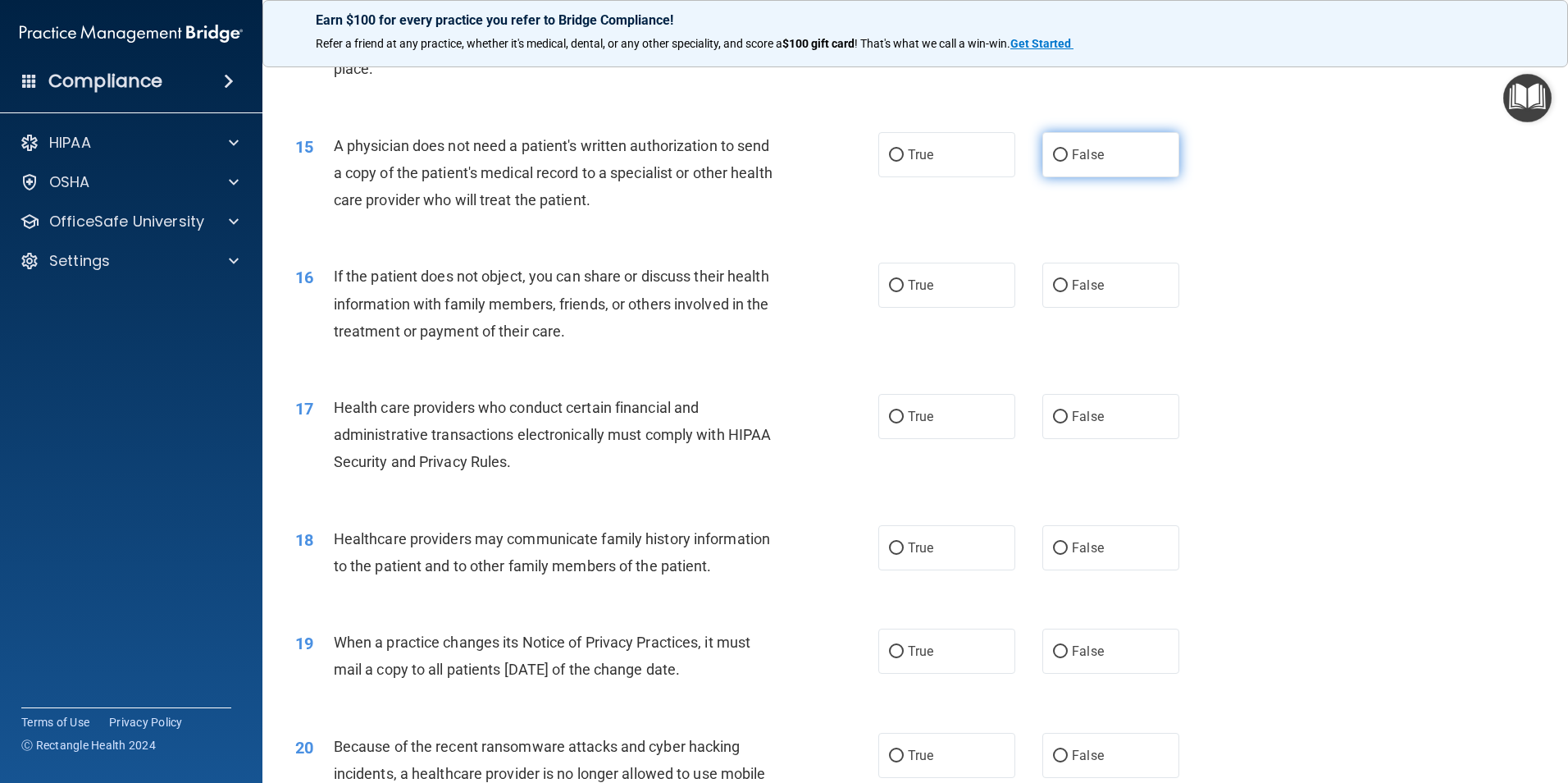
click at [1077, 144] on label "False" at bounding box center [1111, 154] width 137 height 45
click at [1067, 149] on input "False" at bounding box center [1060, 155] width 15 height 12
radio input "true"
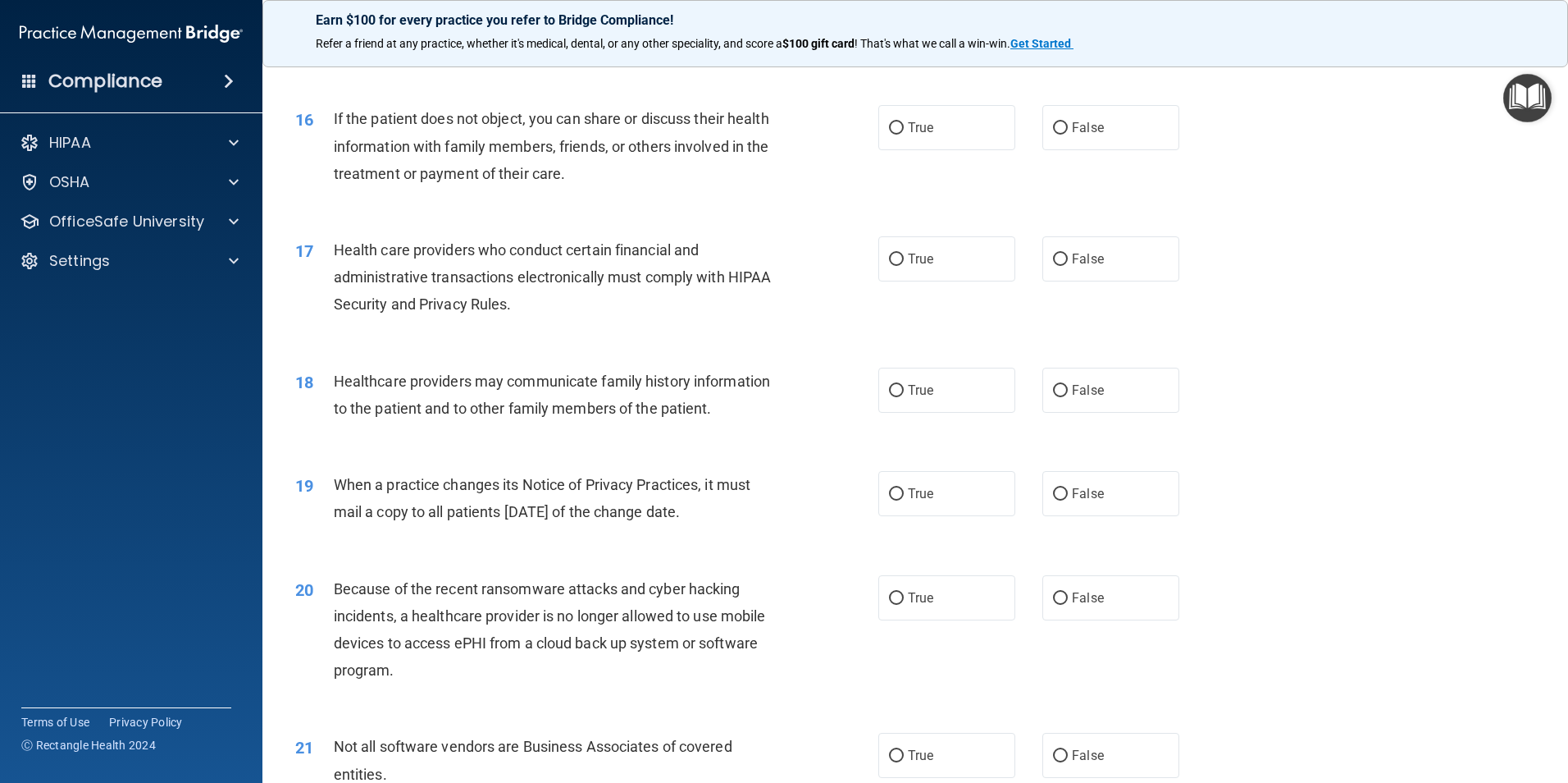
scroll to position [1887, 0]
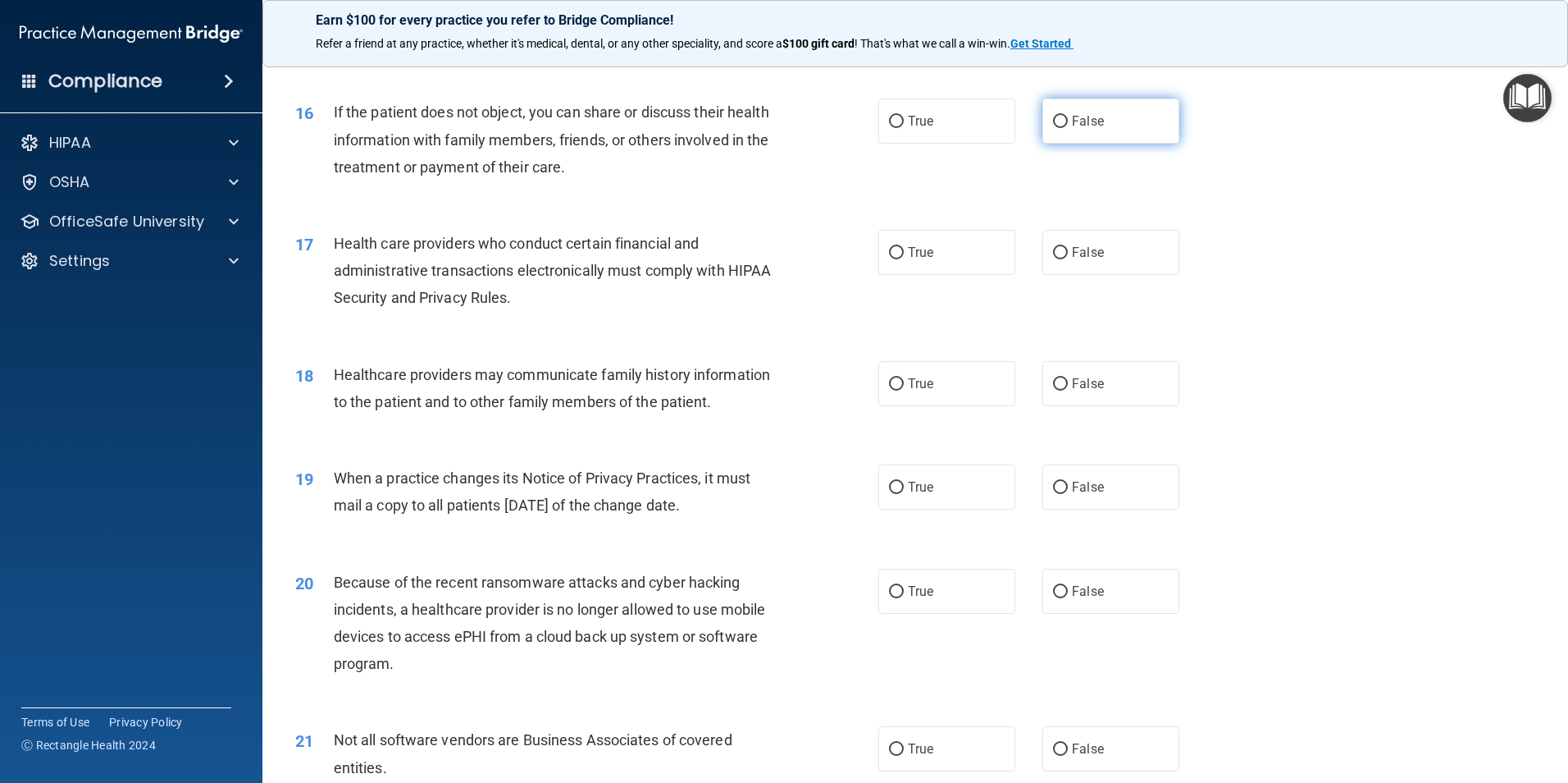
click at [1042, 131] on label "False" at bounding box center [1111, 121] width 137 height 45
click at [1052, 128] on input "False" at bounding box center [1060, 122] width 15 height 12
radio input "true"
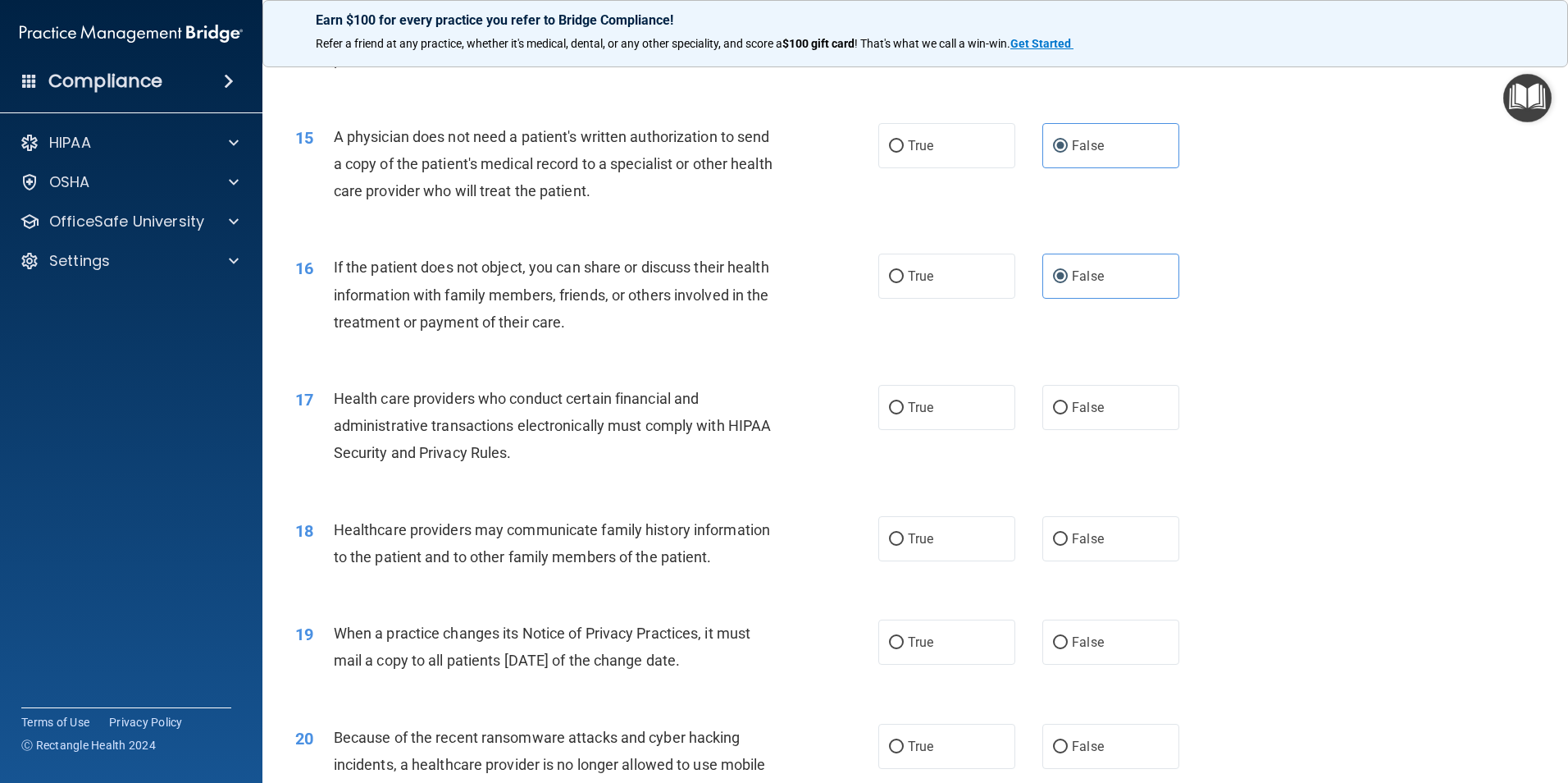
scroll to position [1723, 0]
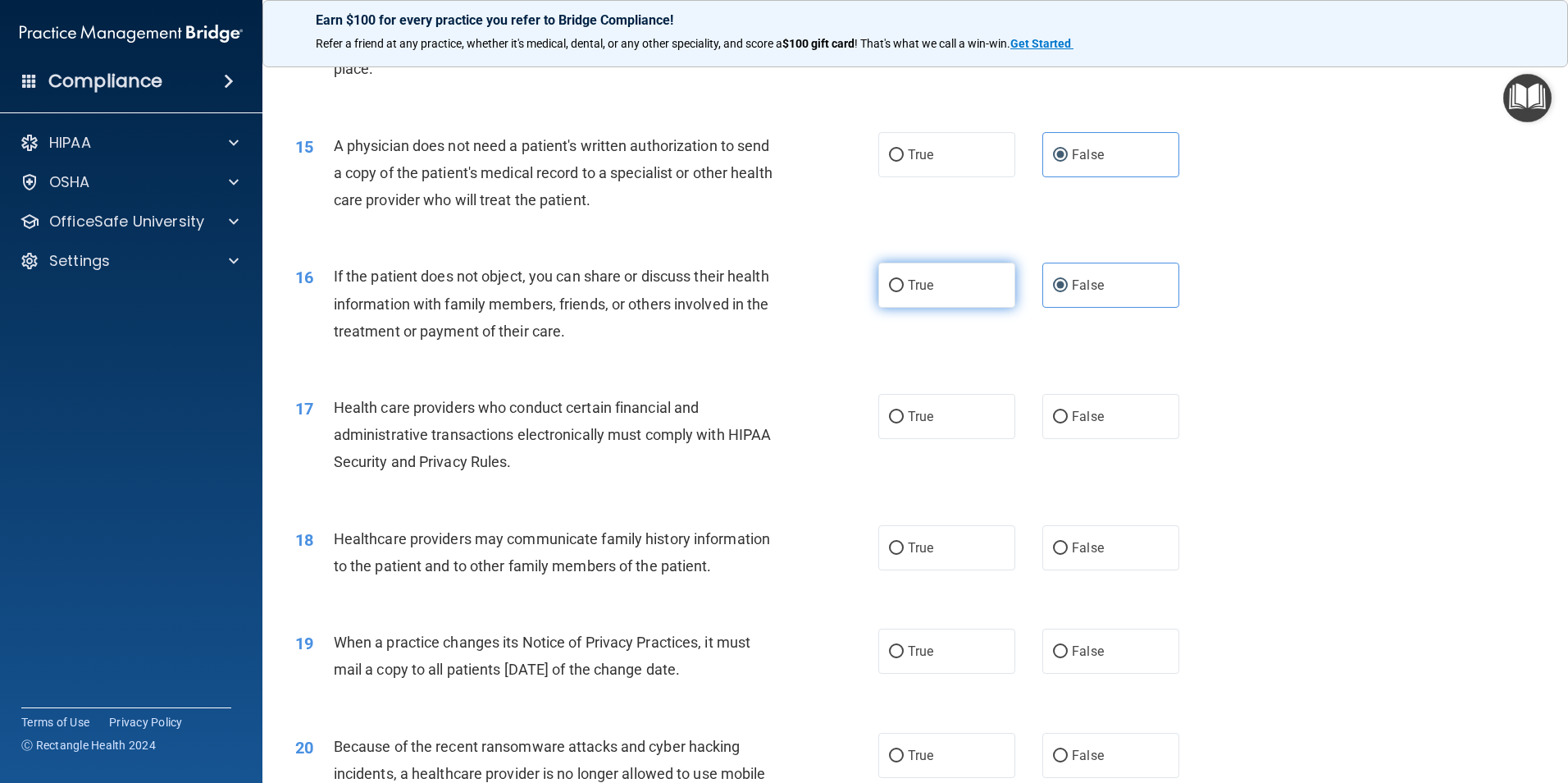
click at [925, 275] on label "True" at bounding box center [947, 285] width 137 height 45
click at [904, 280] on input "True" at bounding box center [897, 286] width 15 height 12
radio input "true"
radio input "false"
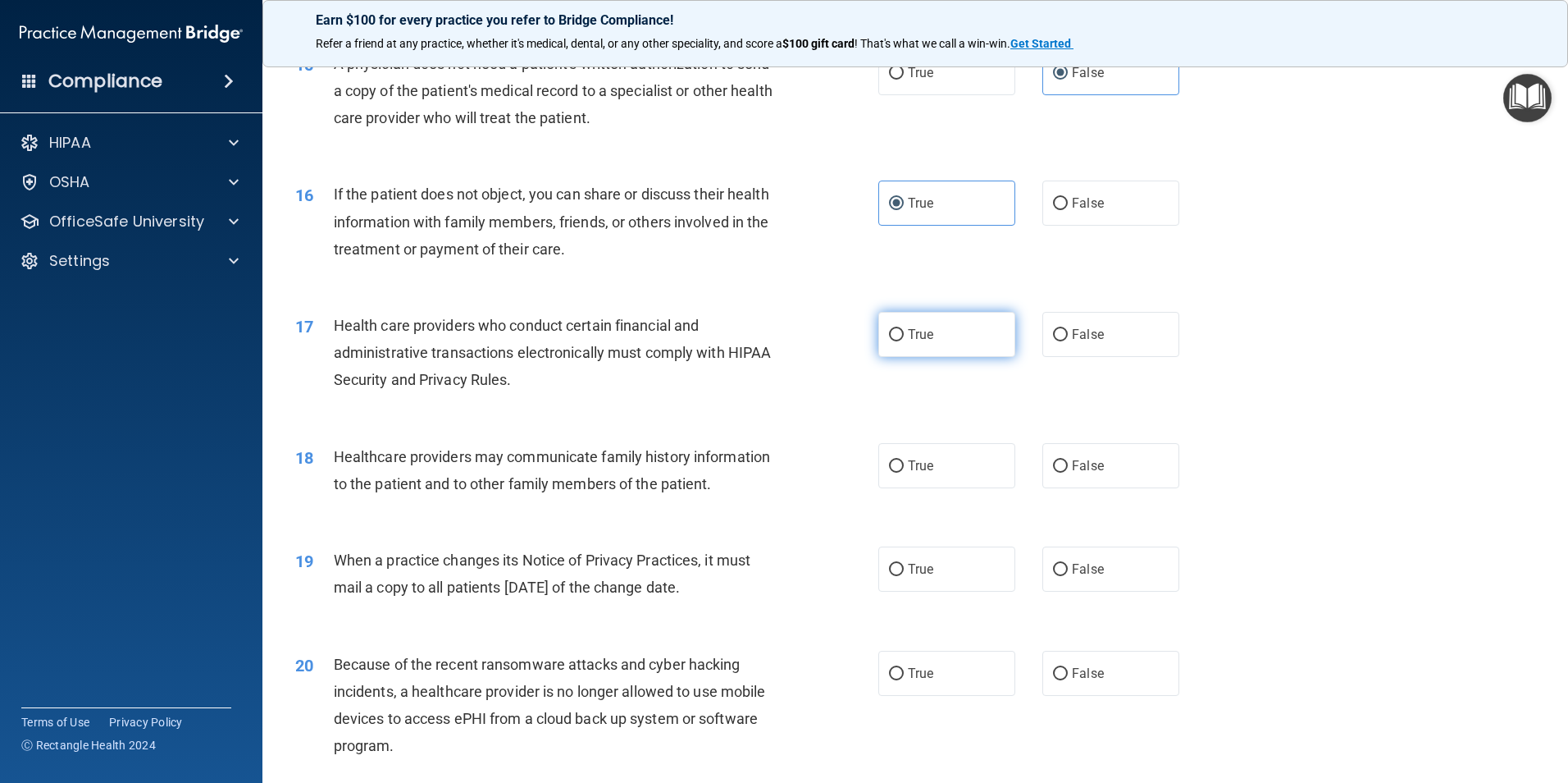
click at [916, 331] on span "True" at bounding box center [920, 334] width 25 height 16
click at [904, 331] on input "True" at bounding box center [897, 335] width 15 height 12
radio input "true"
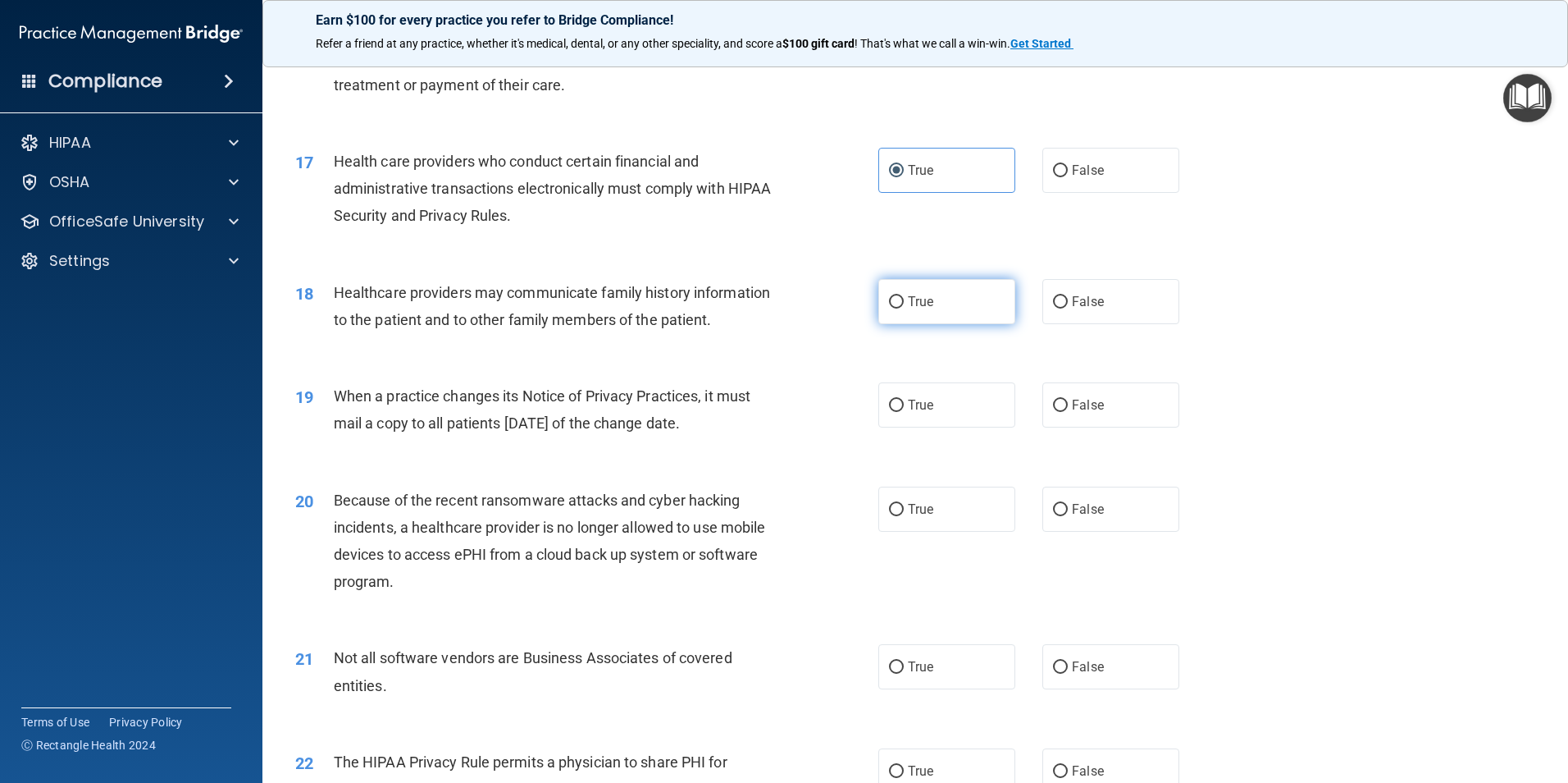
click at [936, 289] on label "True" at bounding box center [947, 302] width 137 height 45
click at [904, 296] on input "True" at bounding box center [897, 302] width 15 height 12
radio input "true"
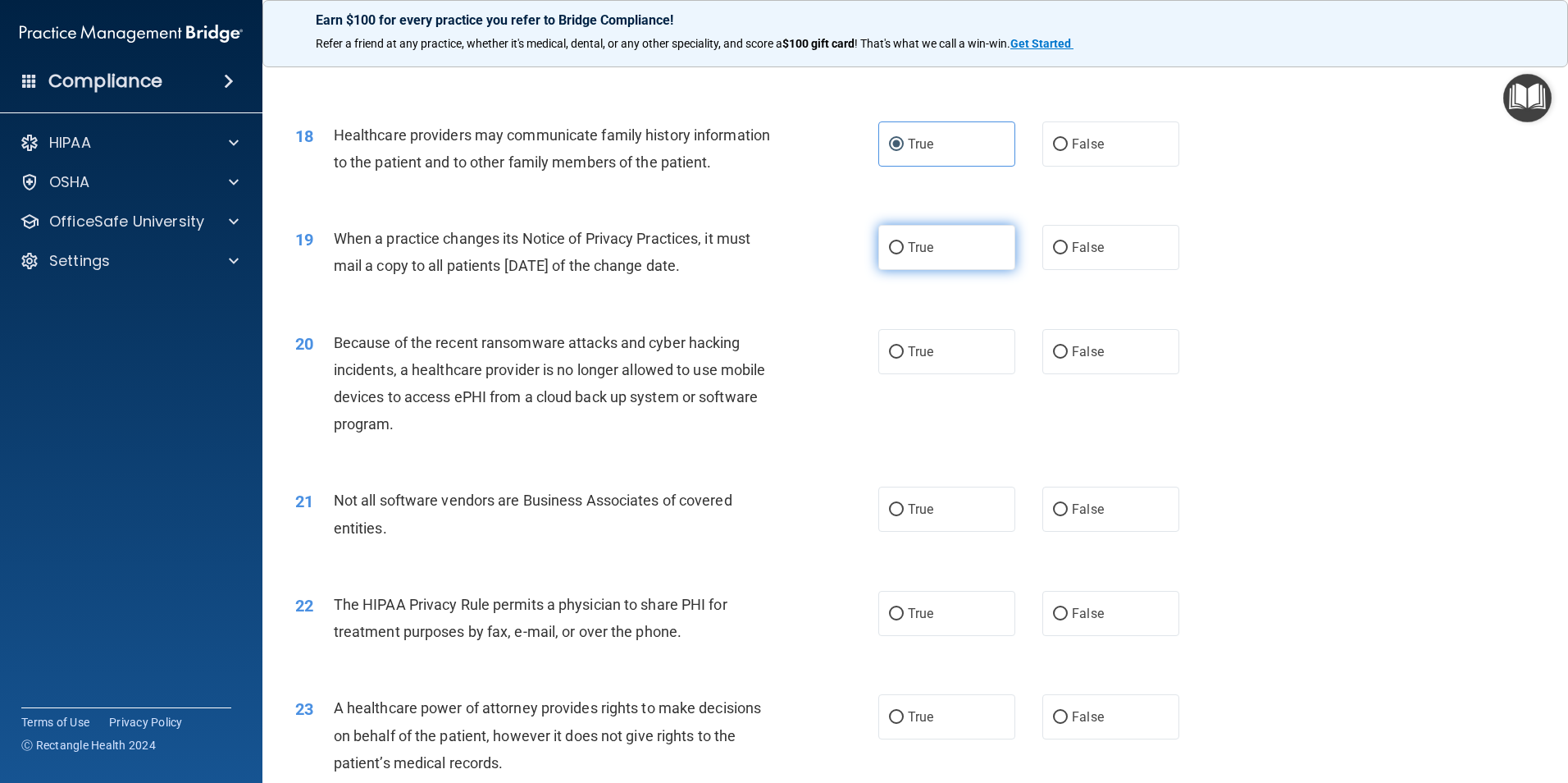
scroll to position [2133, 0]
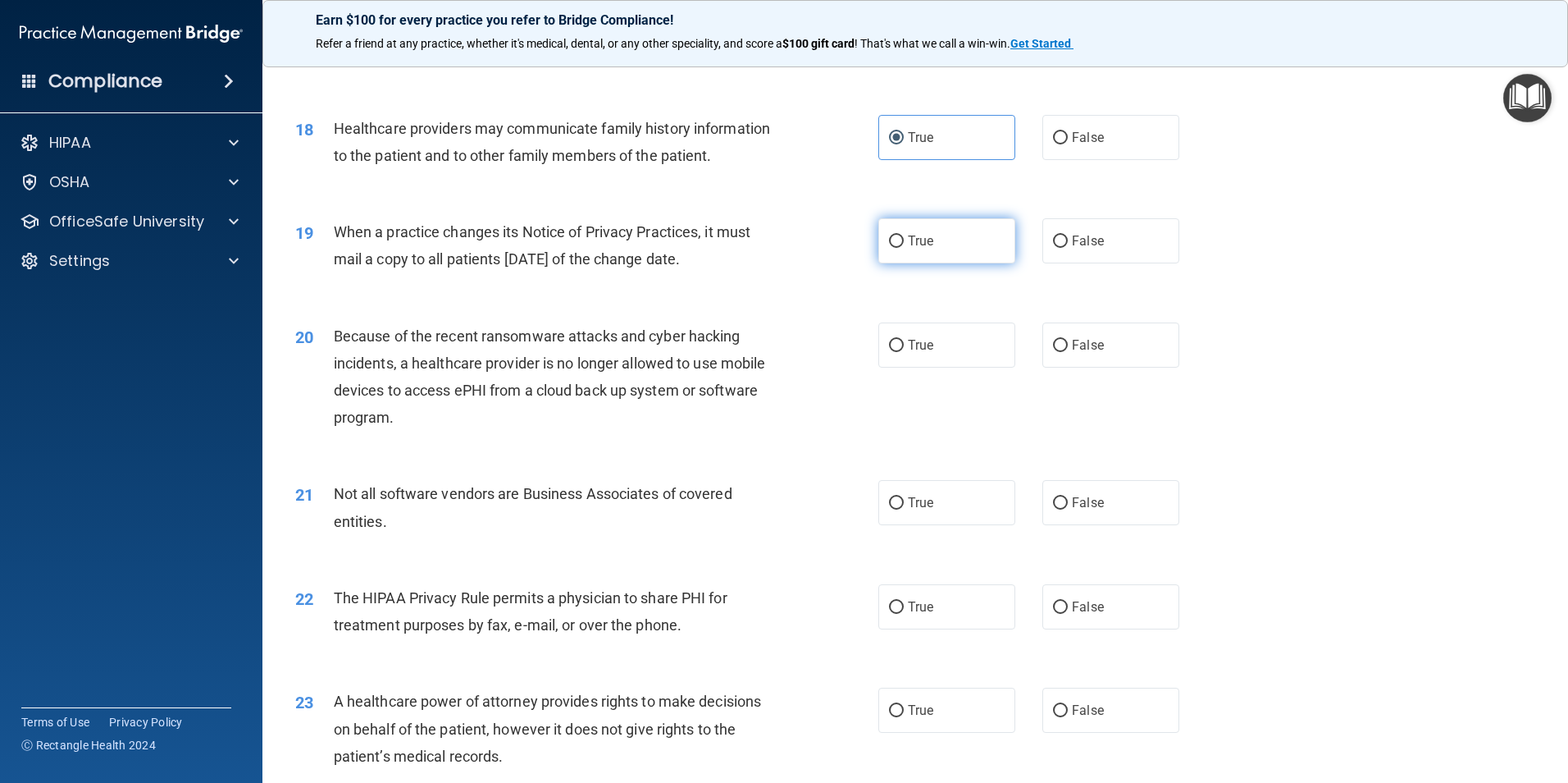
click at [935, 234] on label "True" at bounding box center [947, 240] width 137 height 45
click at [904, 236] on input "True" at bounding box center [897, 241] width 15 height 12
radio input "true"
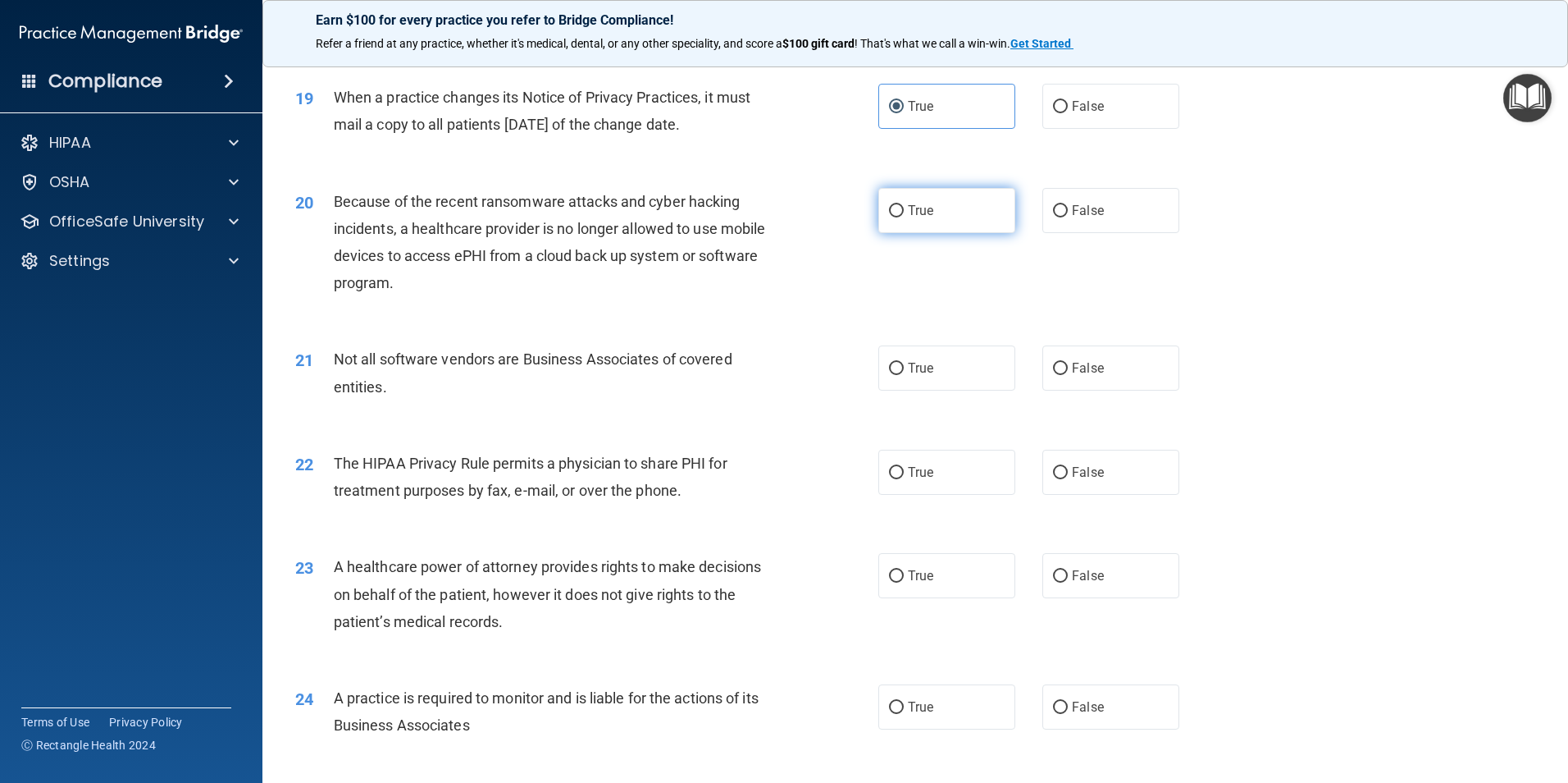
scroll to position [2297, 0]
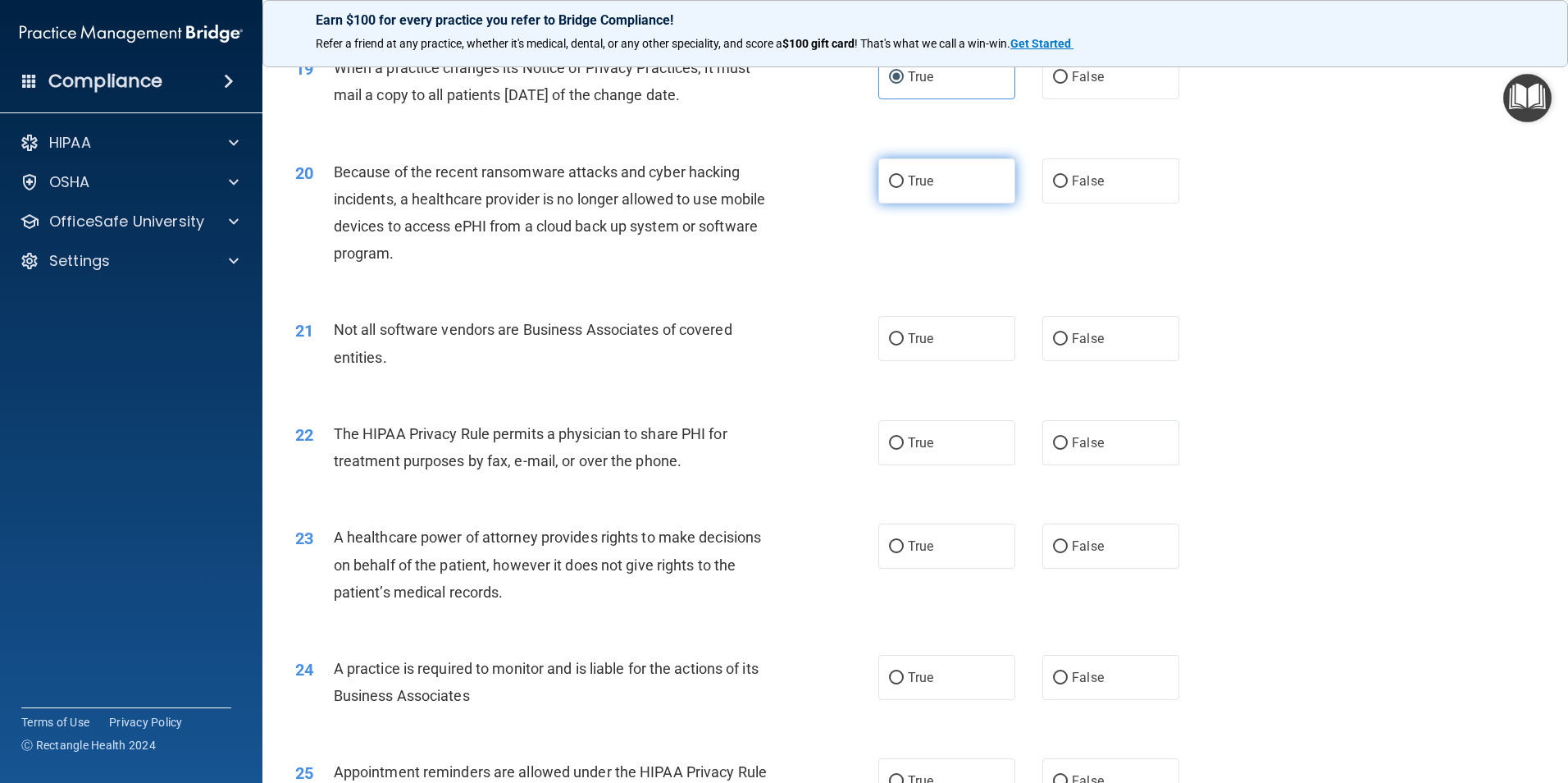
click at [950, 176] on label "True" at bounding box center [947, 181] width 137 height 45
click at [904, 176] on input "True" at bounding box center [897, 181] width 15 height 12
radio input "true"
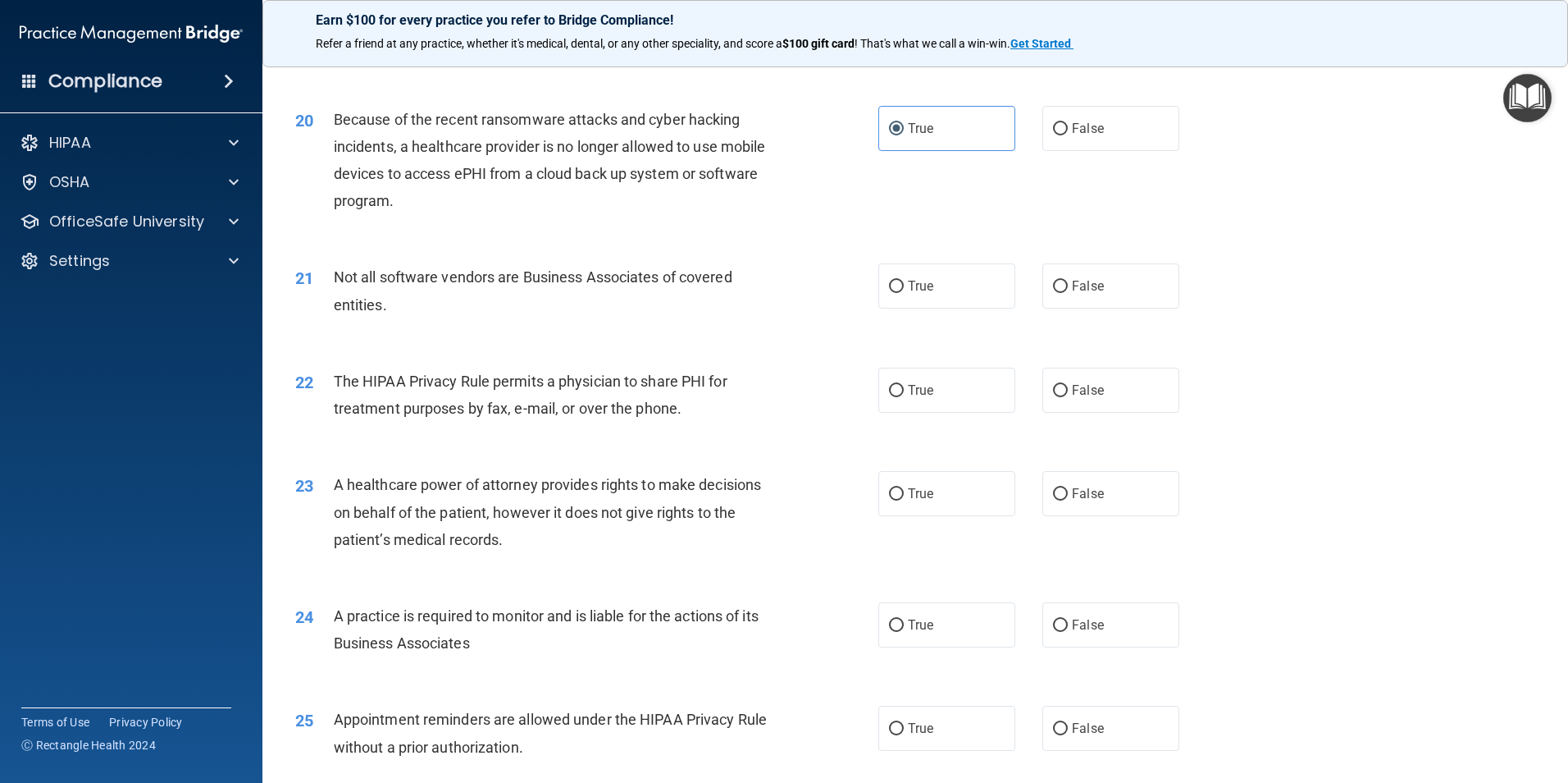
scroll to position [2380, 0]
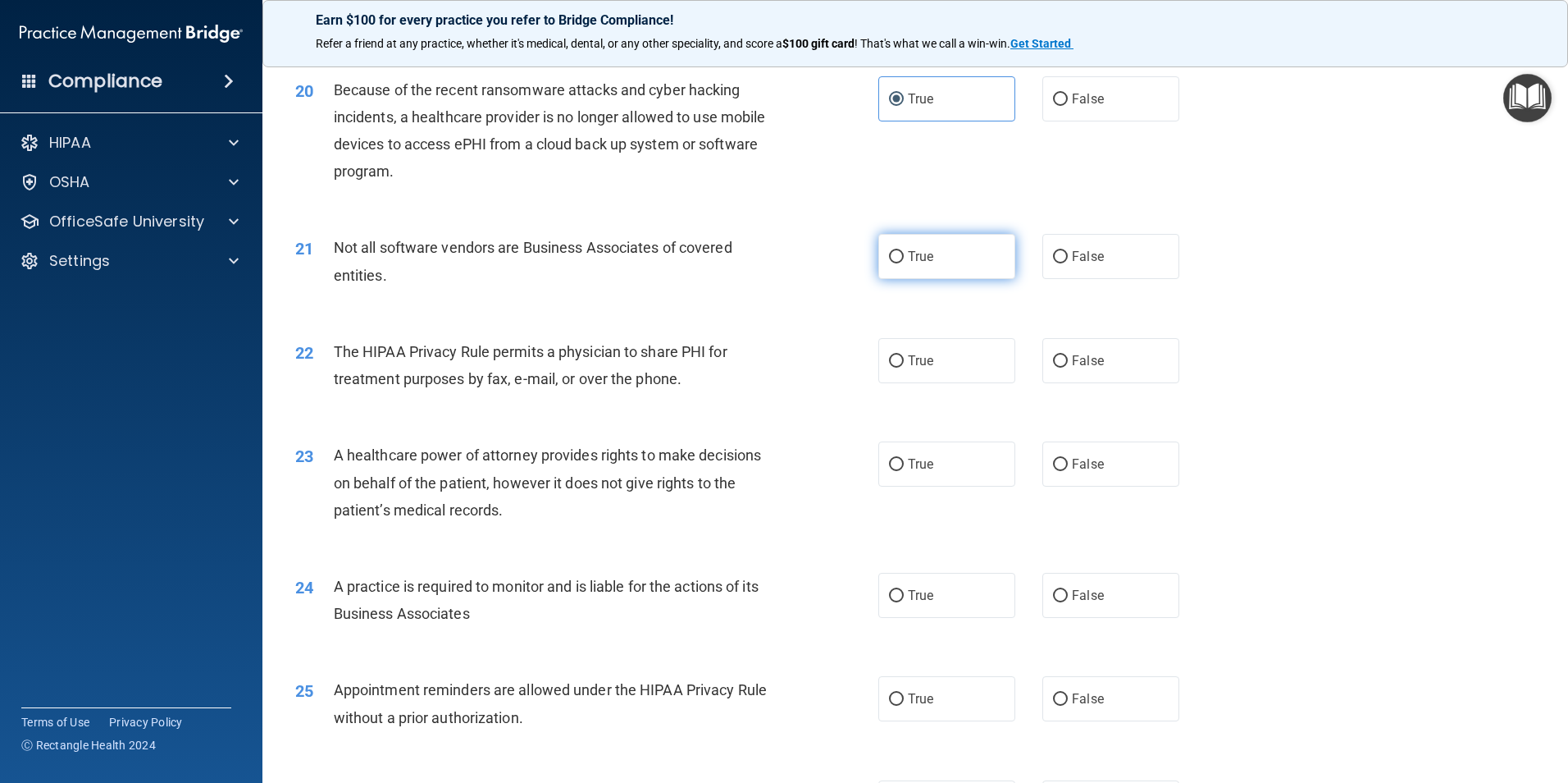
click at [952, 264] on label "True" at bounding box center [947, 256] width 137 height 45
click at [904, 263] on input "True" at bounding box center [897, 257] width 15 height 12
radio input "true"
click at [958, 350] on label "True" at bounding box center [947, 360] width 137 height 45
click at [904, 355] on input "True" at bounding box center [897, 361] width 15 height 12
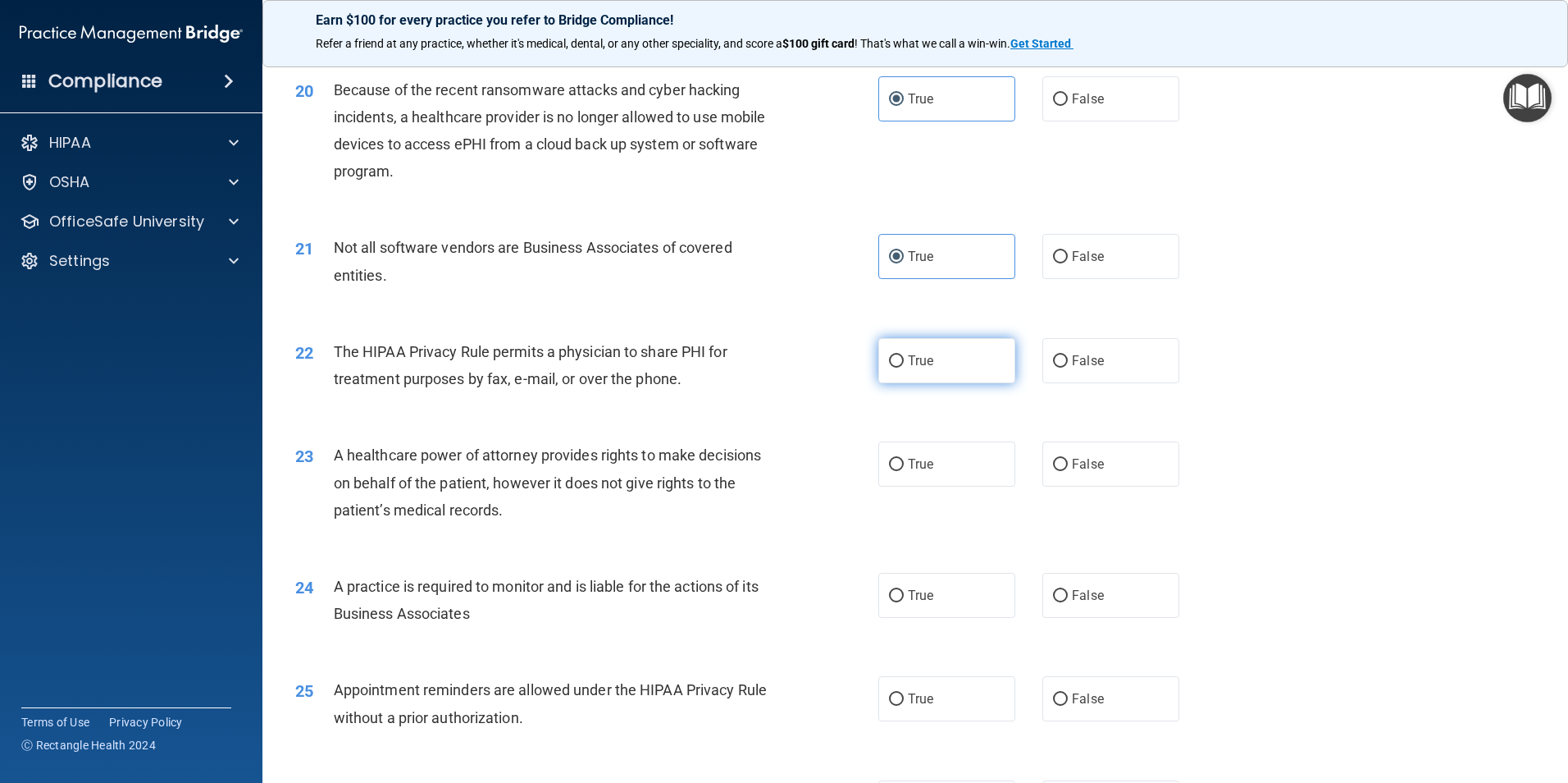
radio input "true"
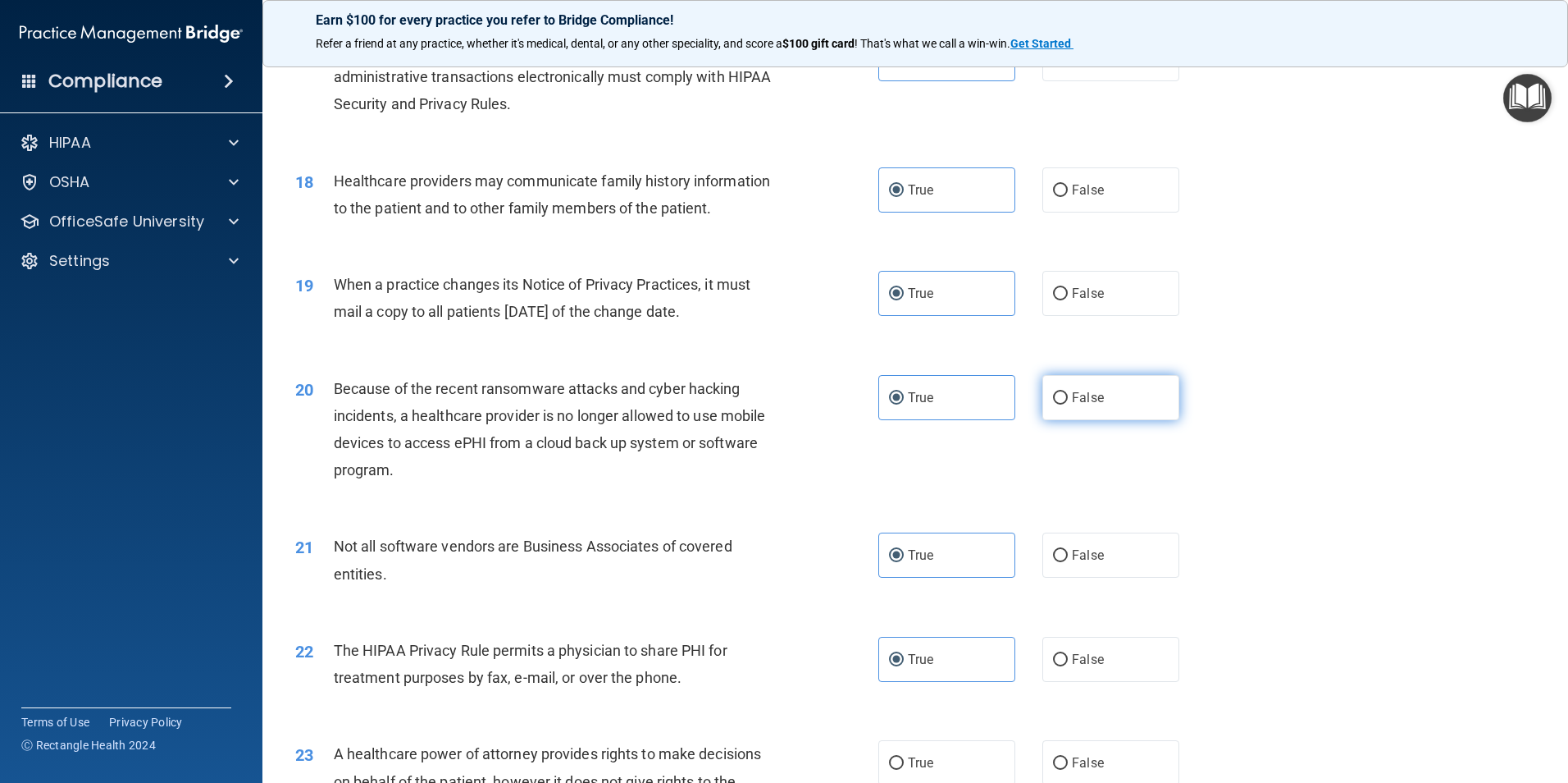
scroll to position [2051, 0]
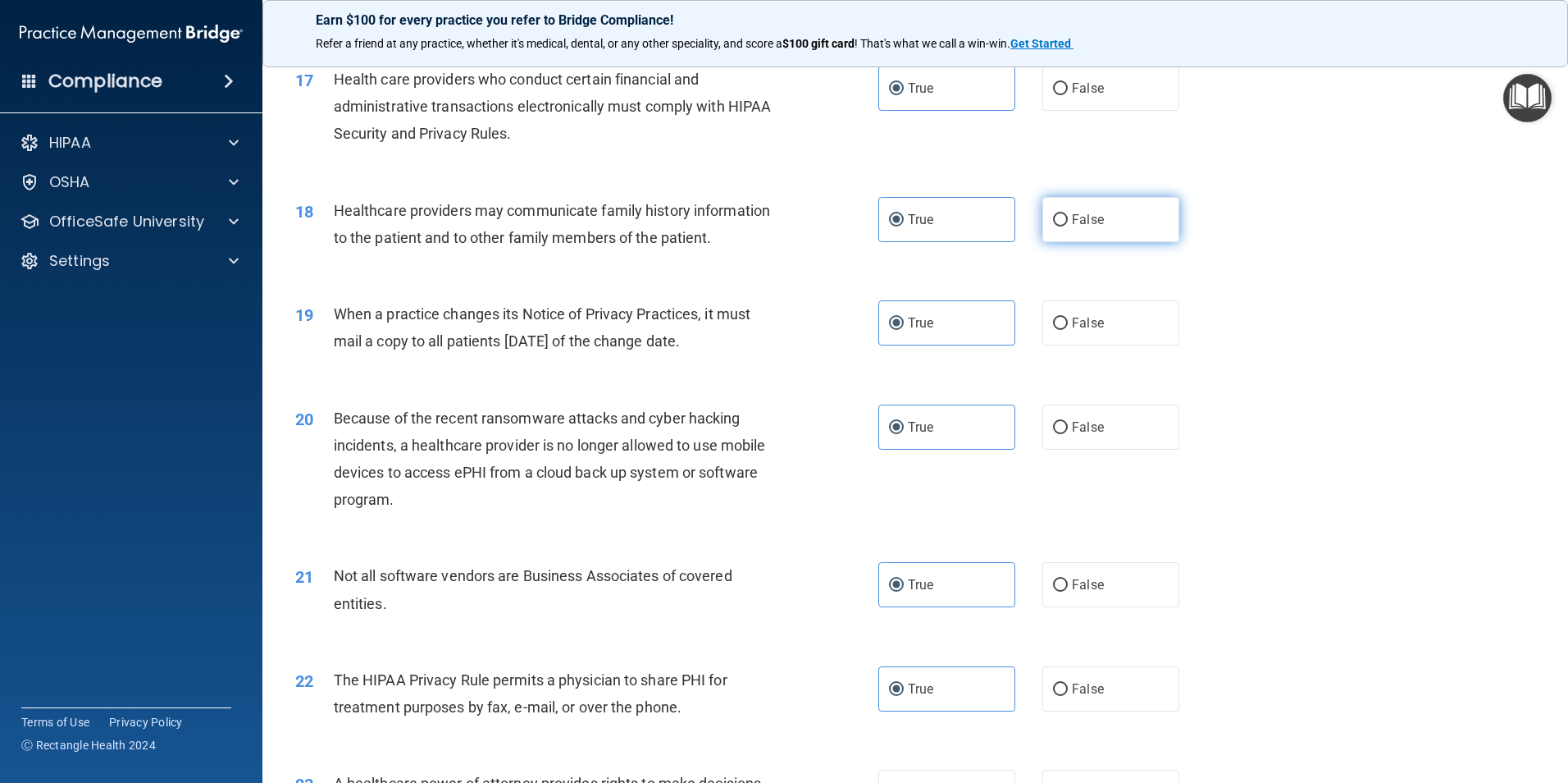
click at [1052, 214] on input "False" at bounding box center [1060, 220] width 15 height 12
radio input "true"
click at [1126, 227] on label "False" at bounding box center [1111, 219] width 137 height 45
click at [1067, 226] on input "False" at bounding box center [1060, 220] width 15 height 12
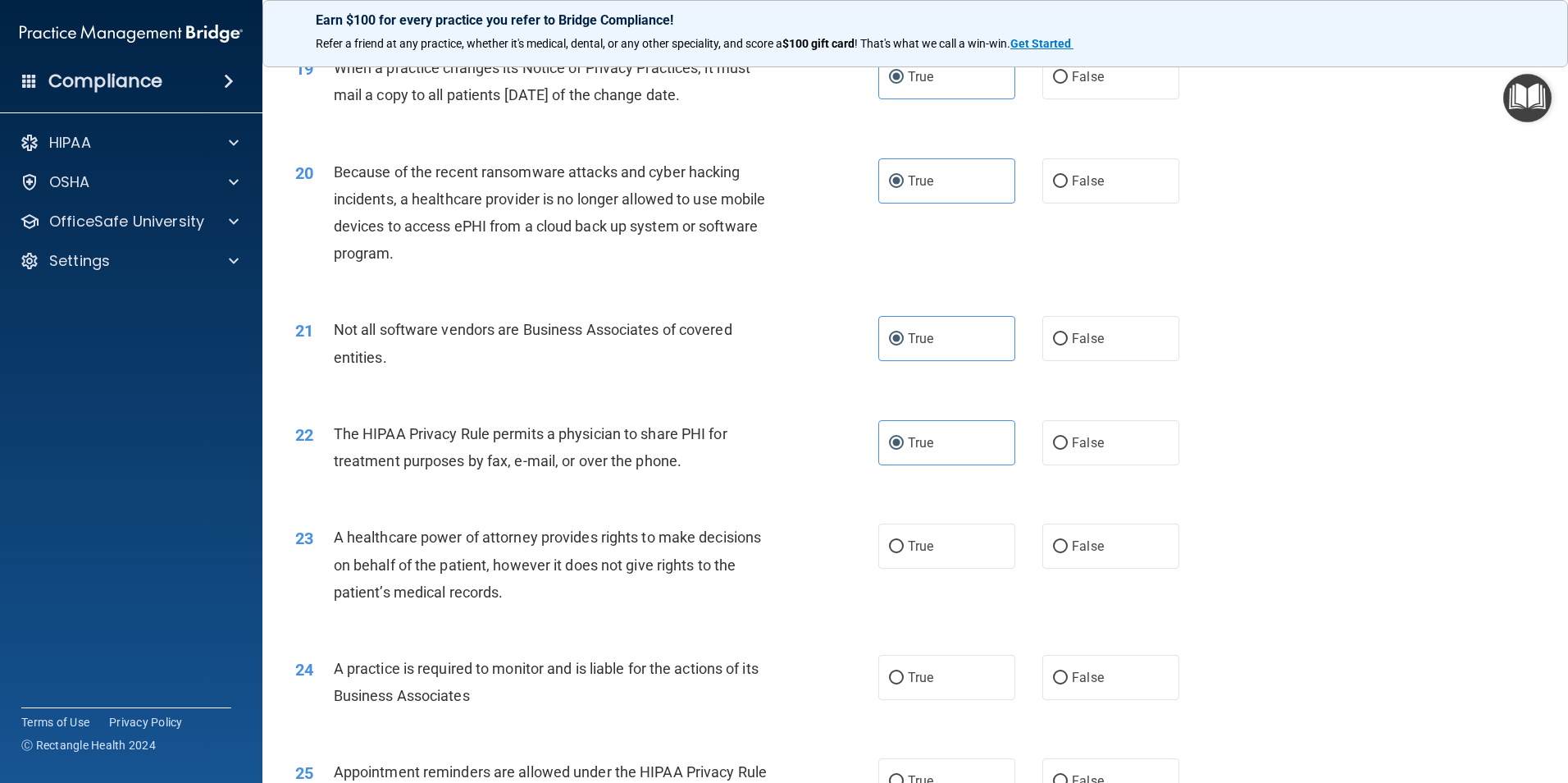
scroll to position [1969, 0]
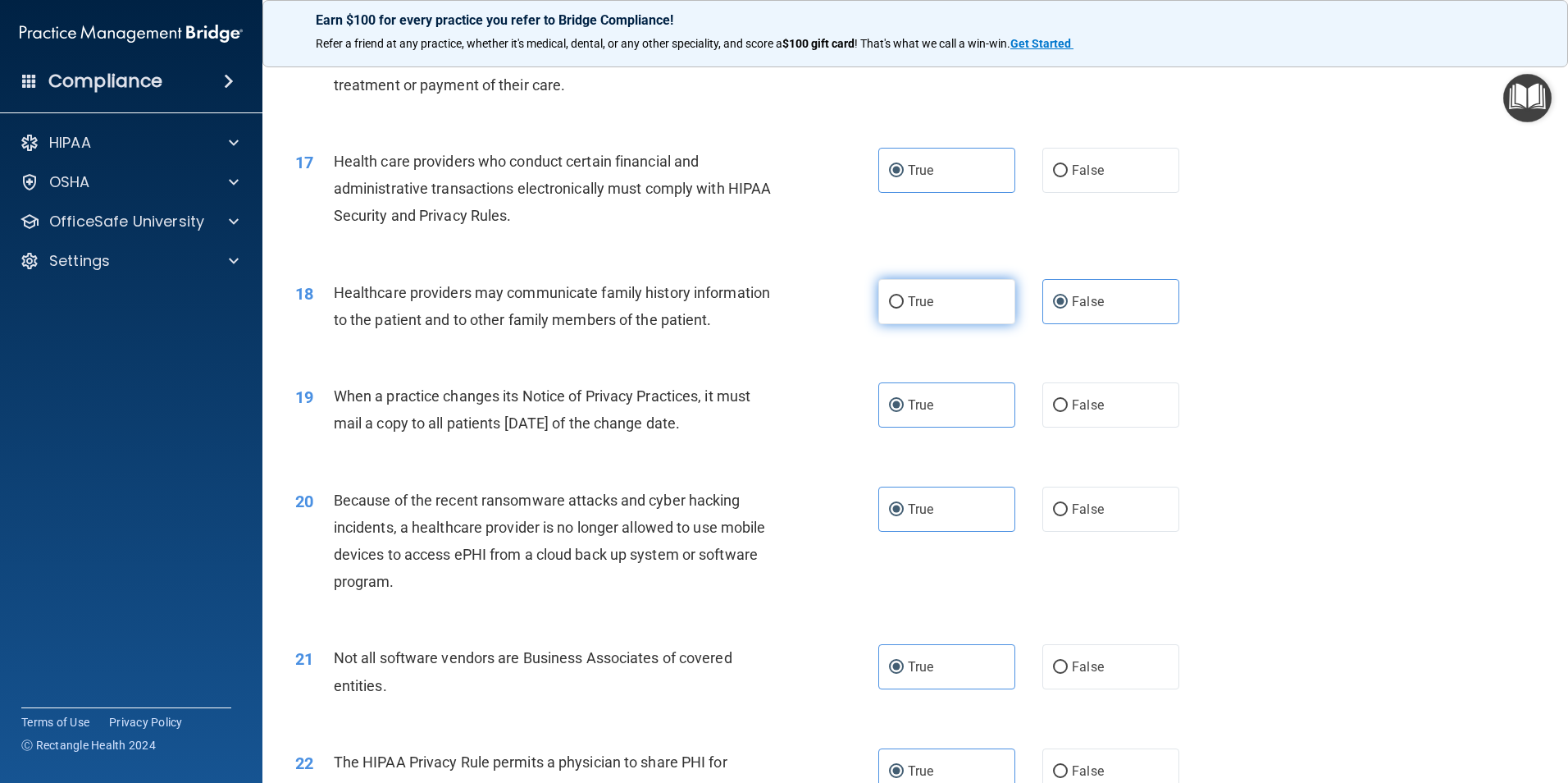
click at [916, 309] on label "True" at bounding box center [947, 302] width 137 height 45
click at [904, 309] on input "True" at bounding box center [897, 302] width 15 height 12
radio input "true"
radio input "false"
click at [1065, 187] on label "False" at bounding box center [1111, 170] width 137 height 45
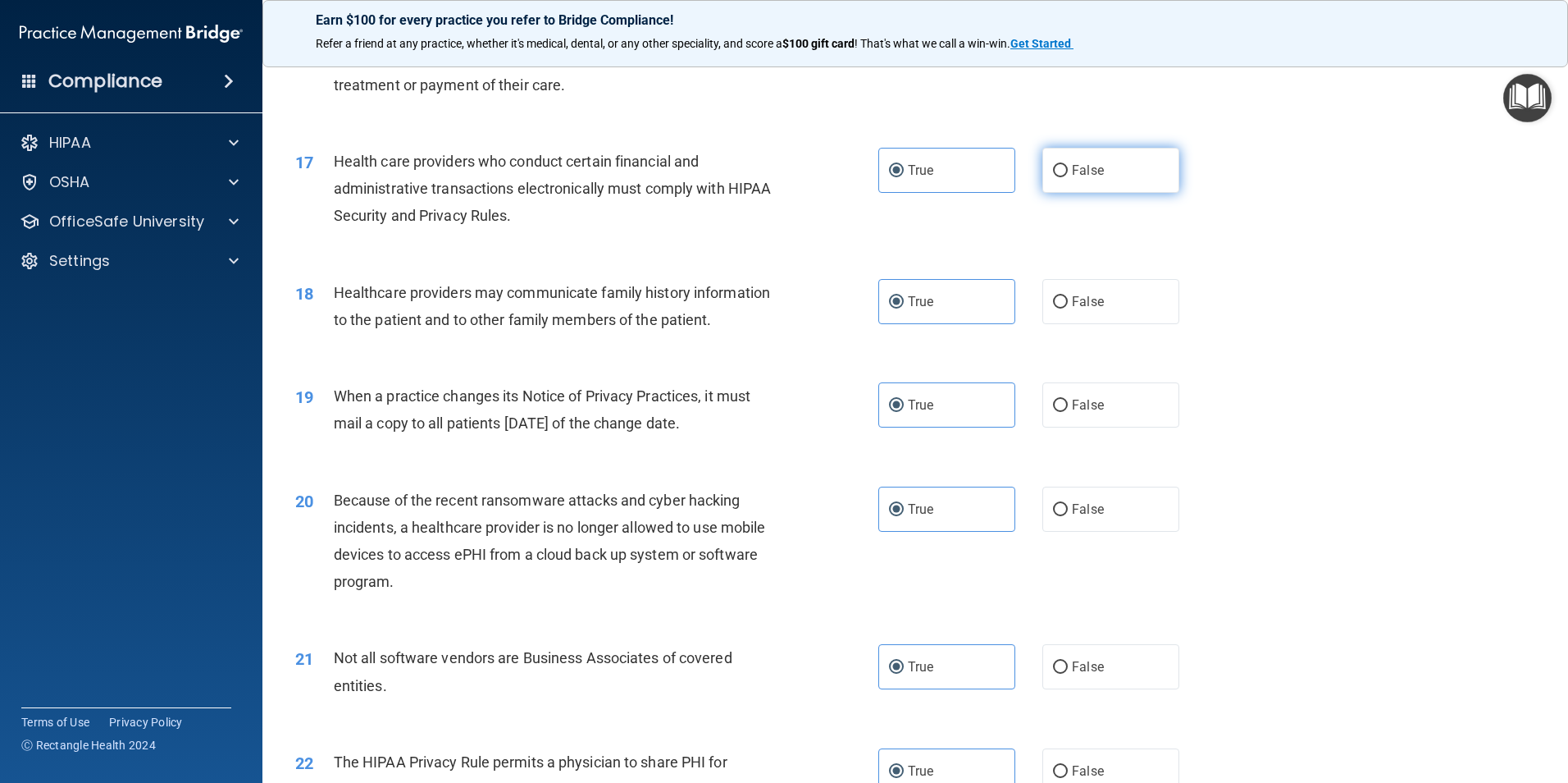
click at [1065, 177] on input "False" at bounding box center [1060, 171] width 15 height 12
radio input "true"
click at [965, 187] on label "True" at bounding box center [947, 170] width 137 height 45
click at [904, 177] on input "True" at bounding box center [897, 171] width 15 height 12
radio input "true"
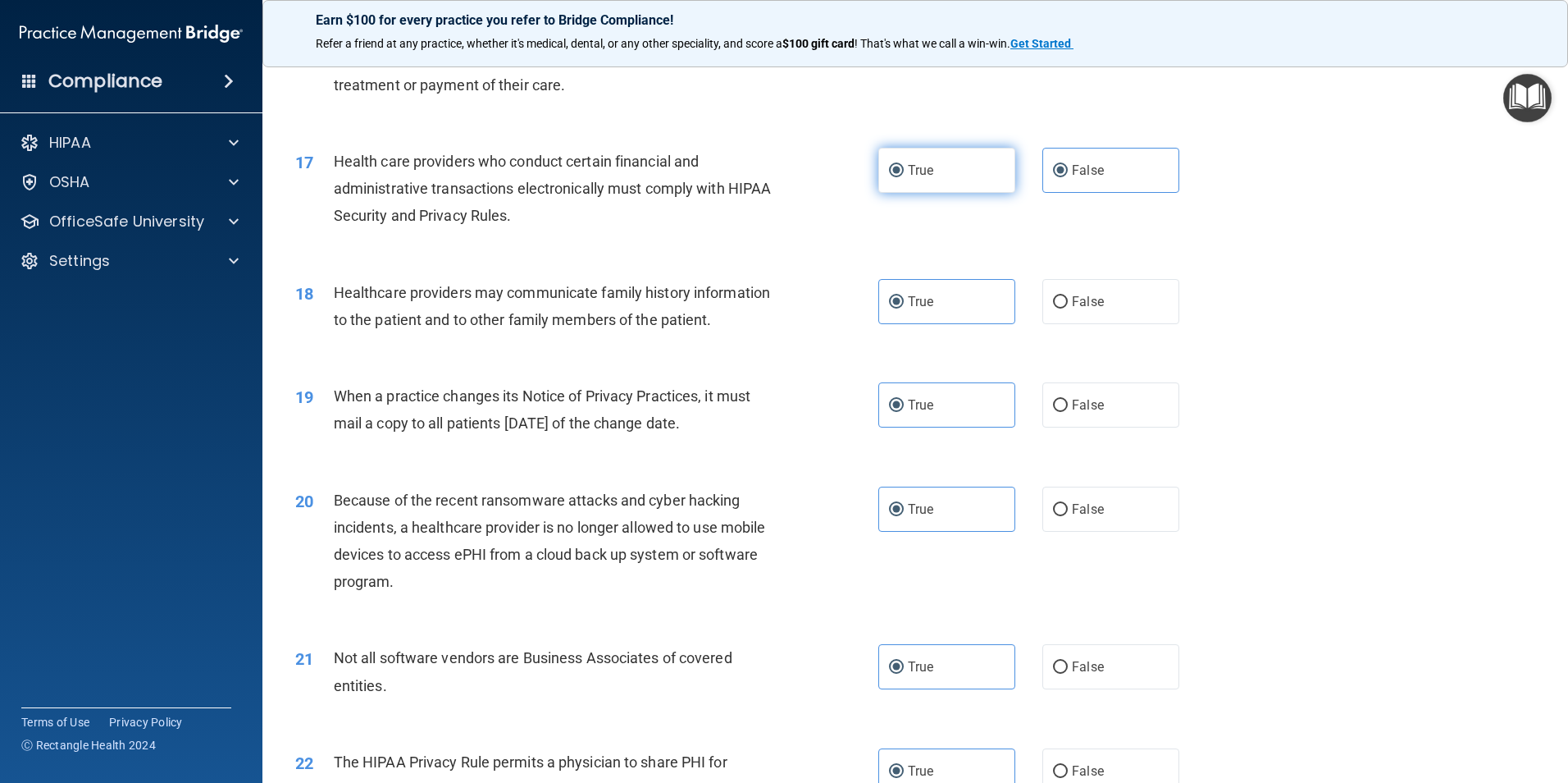
radio input "false"
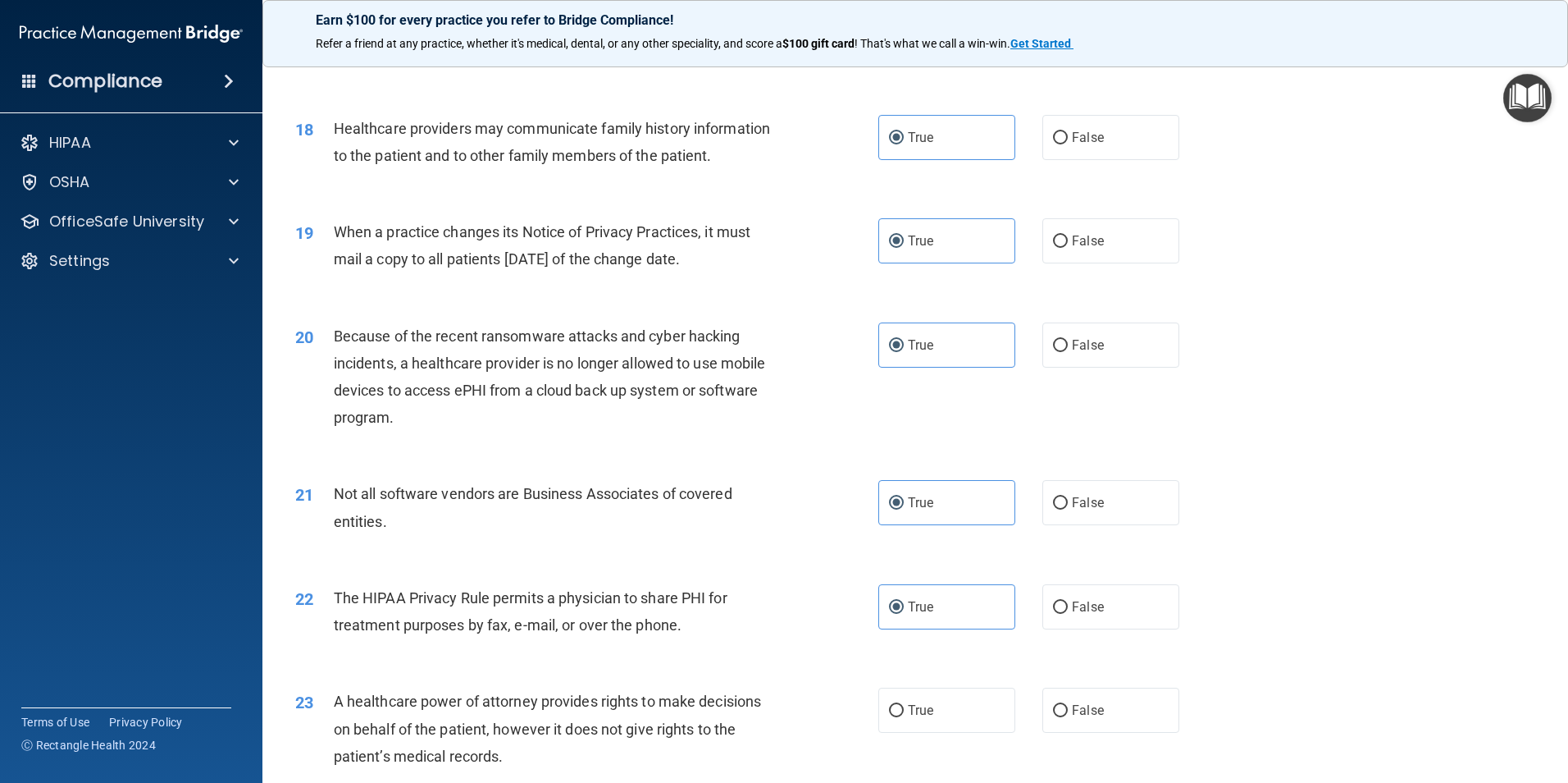
scroll to position [2625, 0]
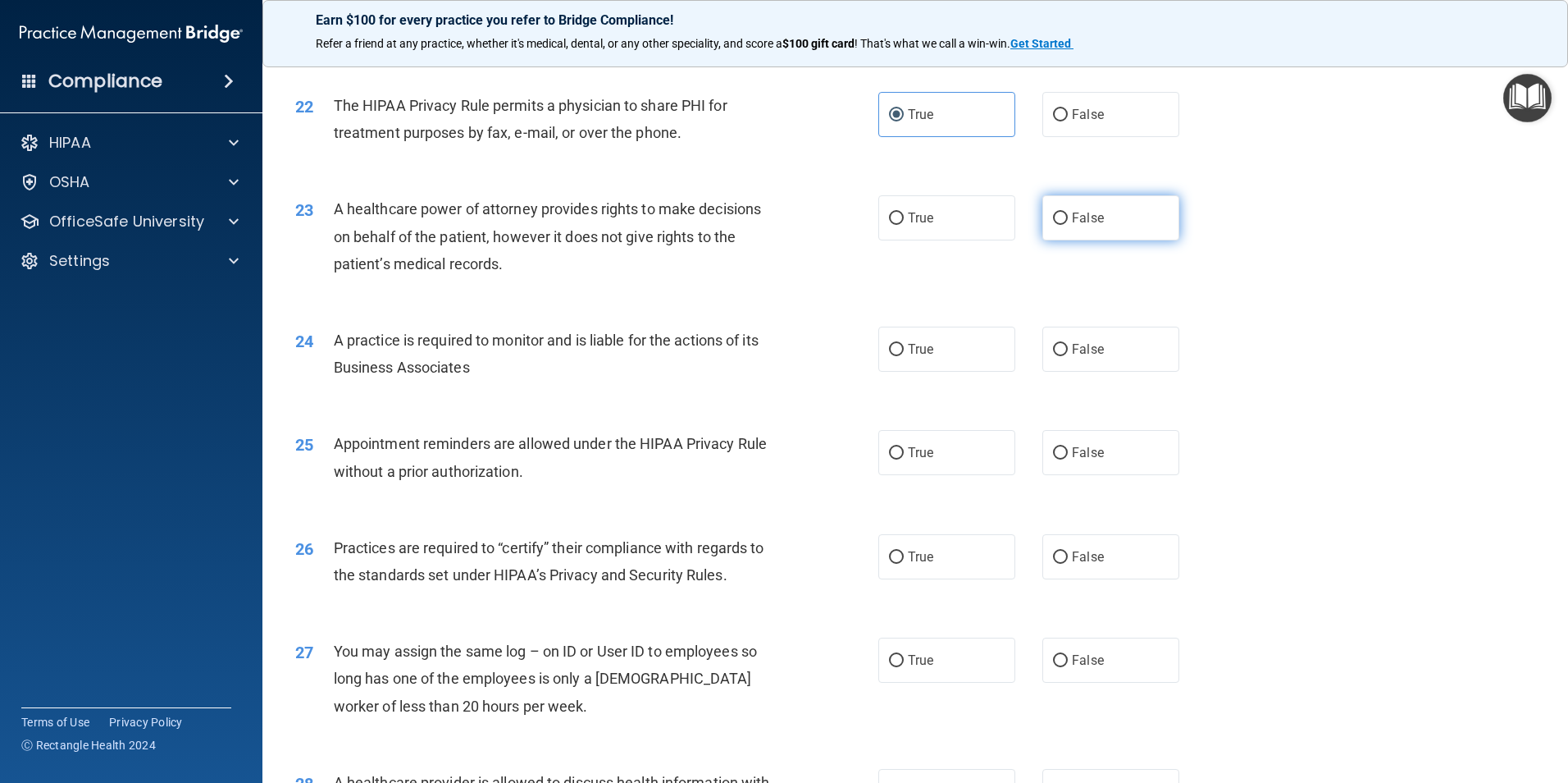
click at [1115, 223] on label "False" at bounding box center [1111, 217] width 137 height 45
click at [1067, 223] on input "False" at bounding box center [1060, 218] width 15 height 12
radio input "true"
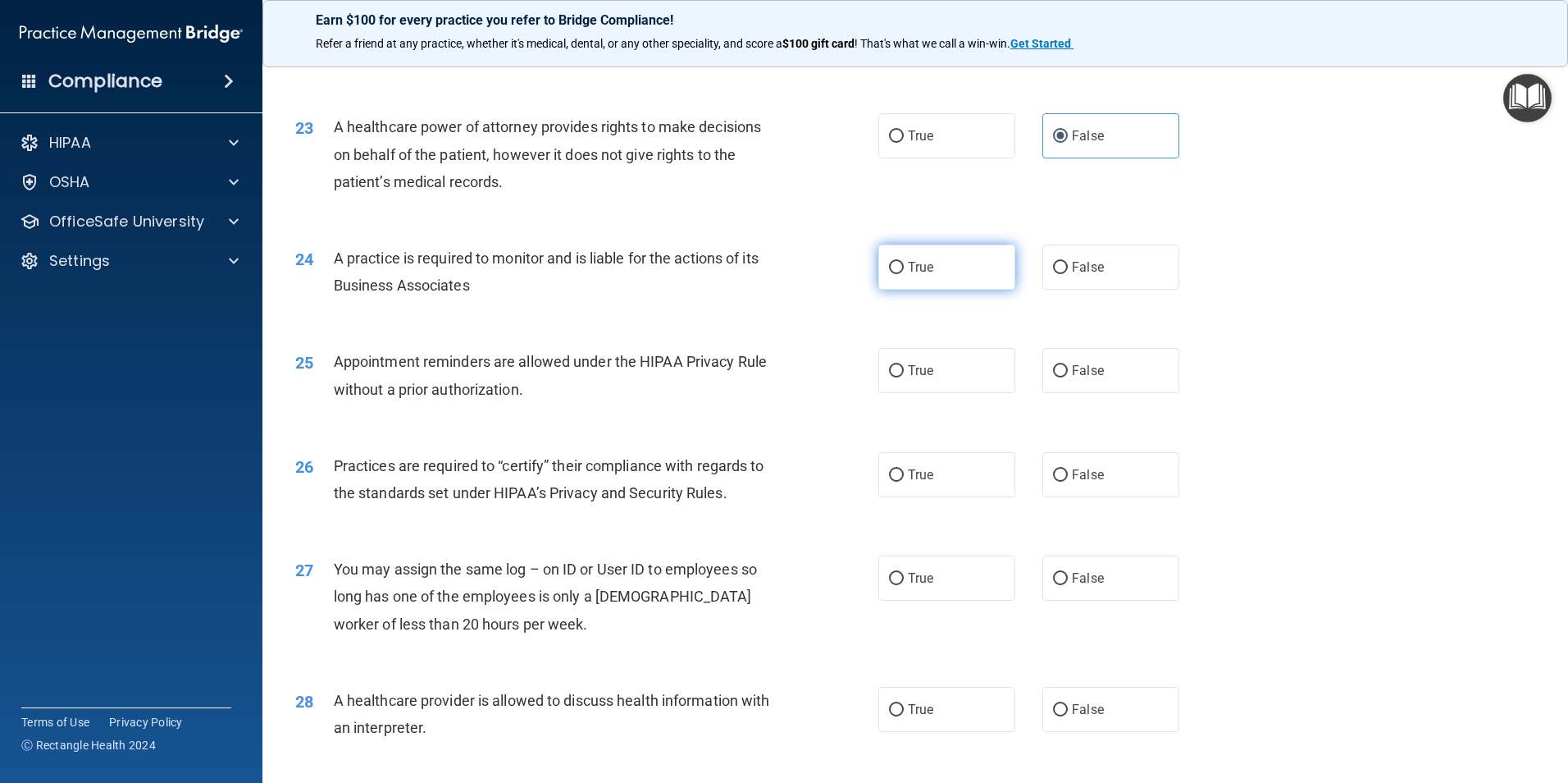
scroll to position [2790, 0]
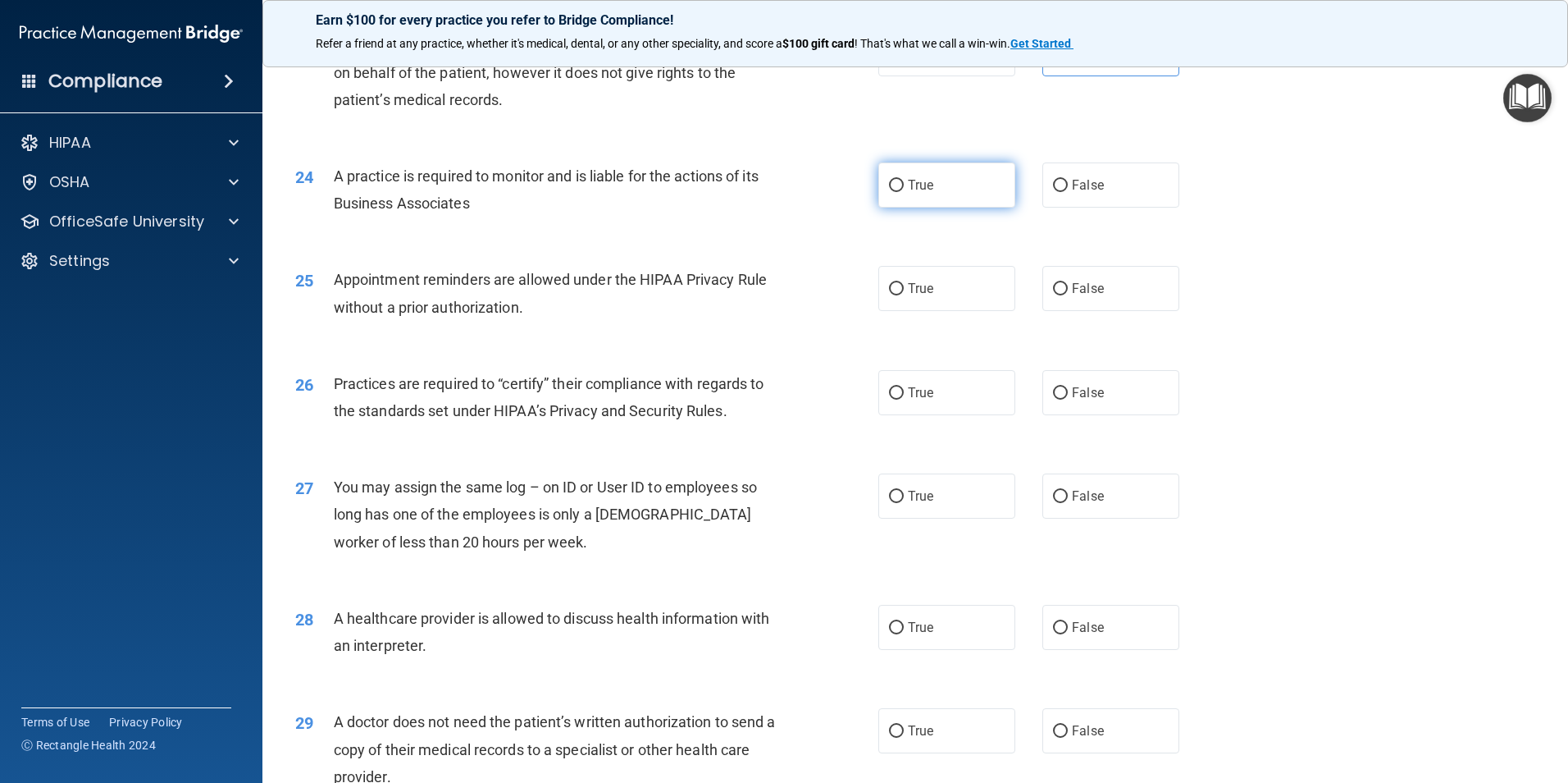
click at [962, 204] on label "True" at bounding box center [947, 185] width 137 height 45
click at [904, 192] on input "True" at bounding box center [897, 186] width 15 height 12
radio input "true"
click at [1092, 302] on label "False" at bounding box center [1111, 289] width 137 height 45
click at [1067, 295] on input "False" at bounding box center [1060, 289] width 15 height 12
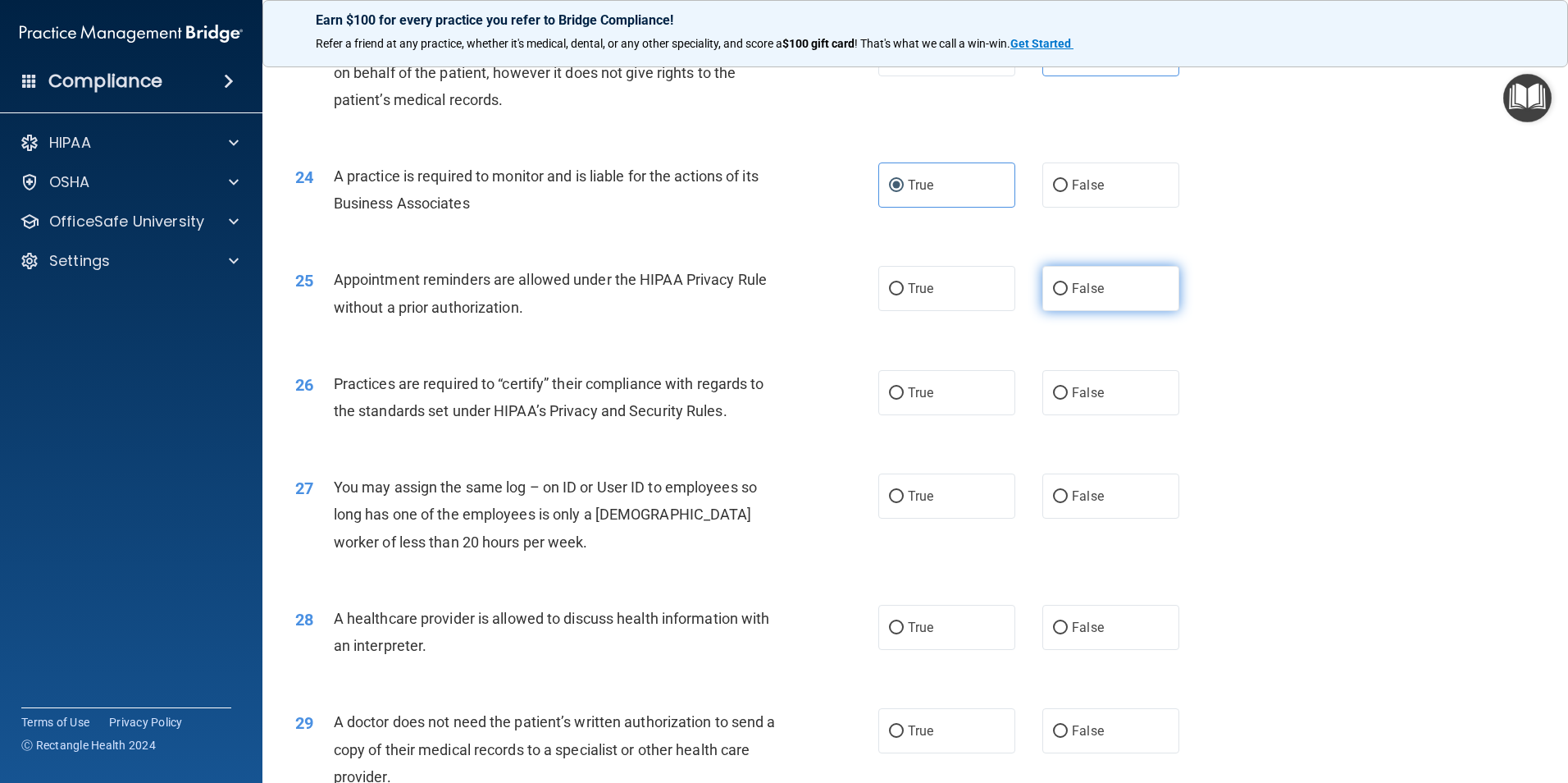
radio input "true"
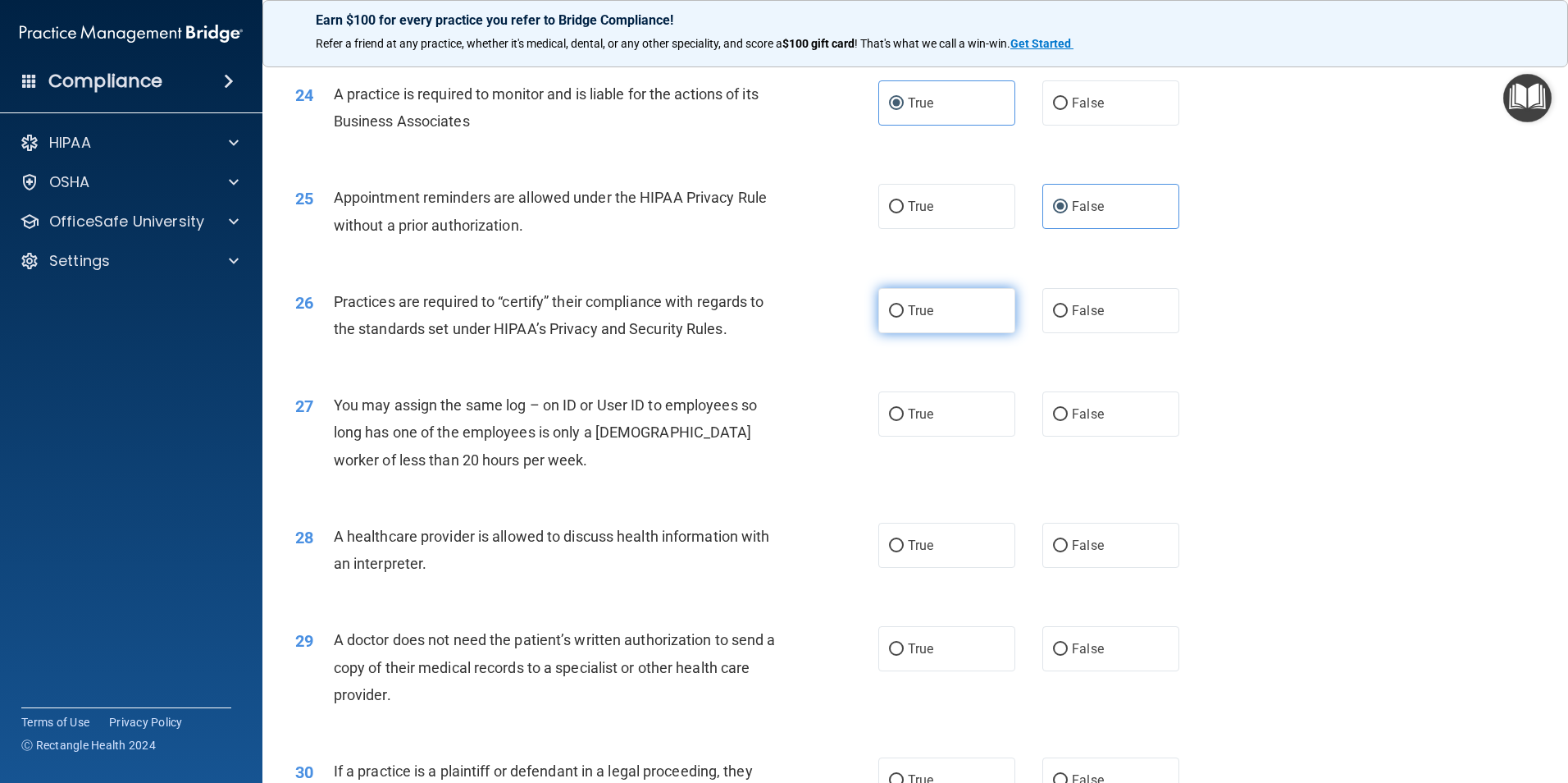
click at [972, 316] on label "True" at bounding box center [947, 310] width 137 height 45
click at [904, 316] on input "True" at bounding box center [897, 311] width 15 height 12
radio input "true"
click at [1141, 428] on label "False" at bounding box center [1111, 414] width 137 height 45
click at [1067, 421] on input "False" at bounding box center [1060, 414] width 15 height 12
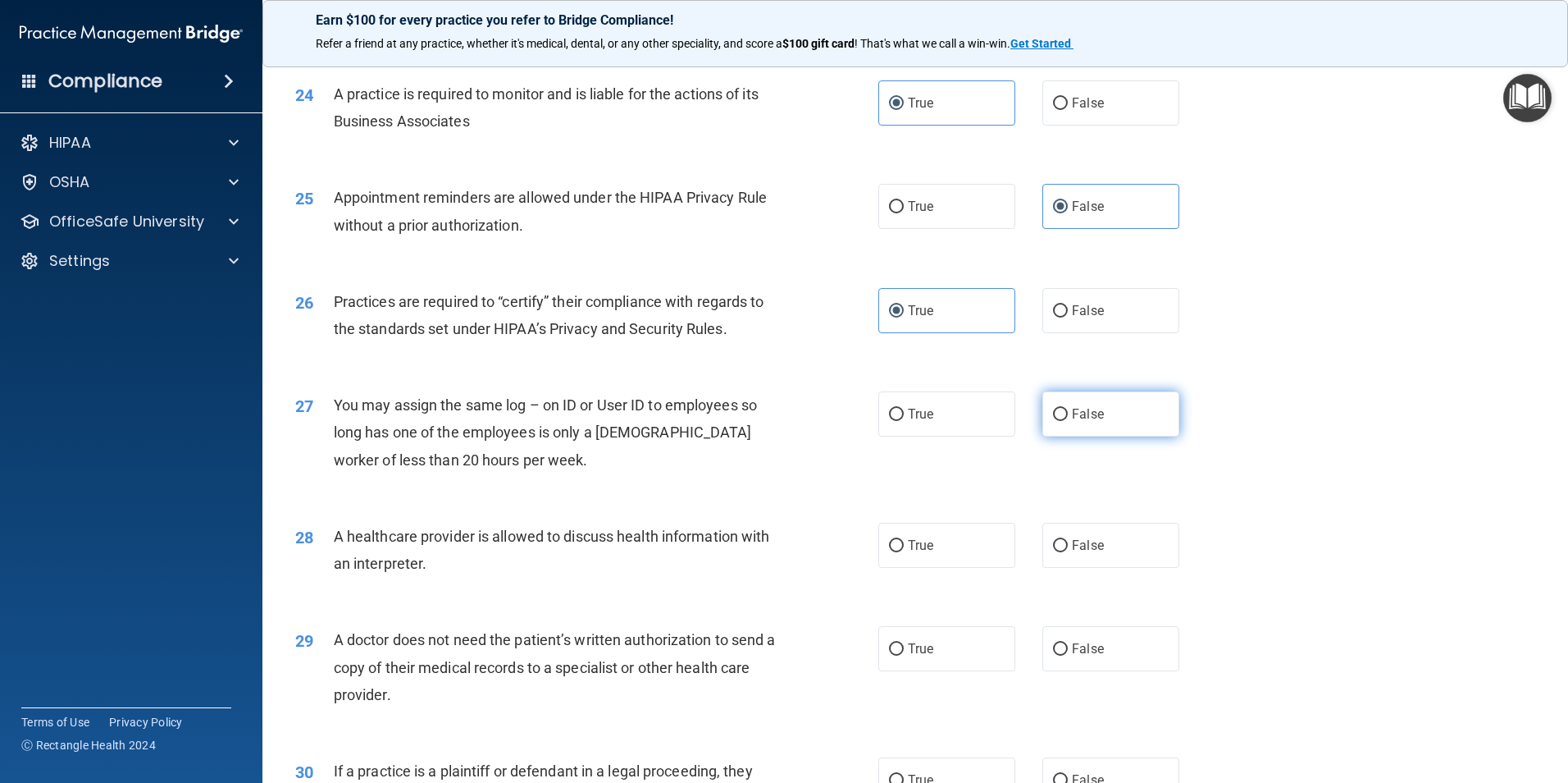
radio input "true"
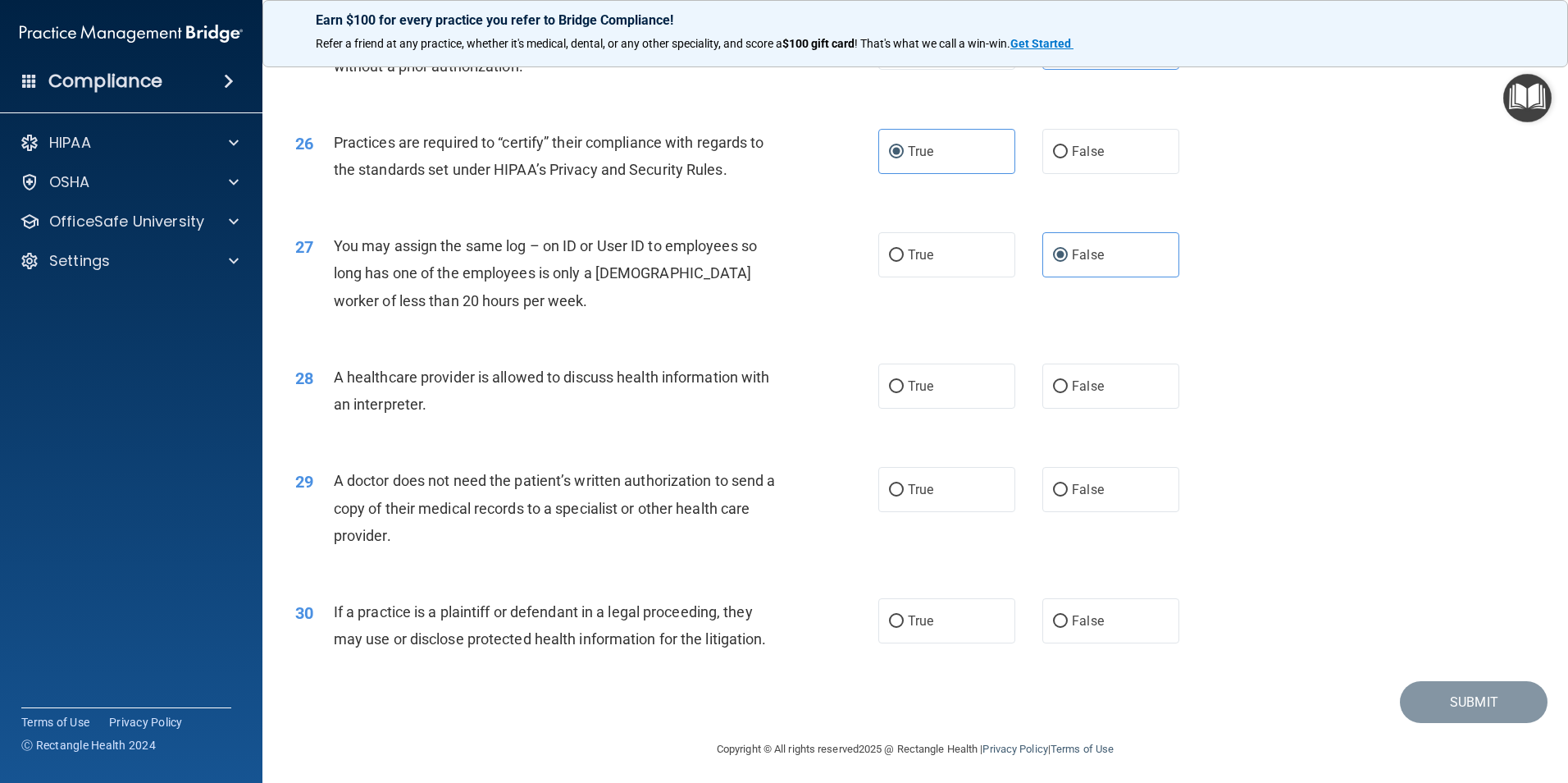
scroll to position [3036, 0]
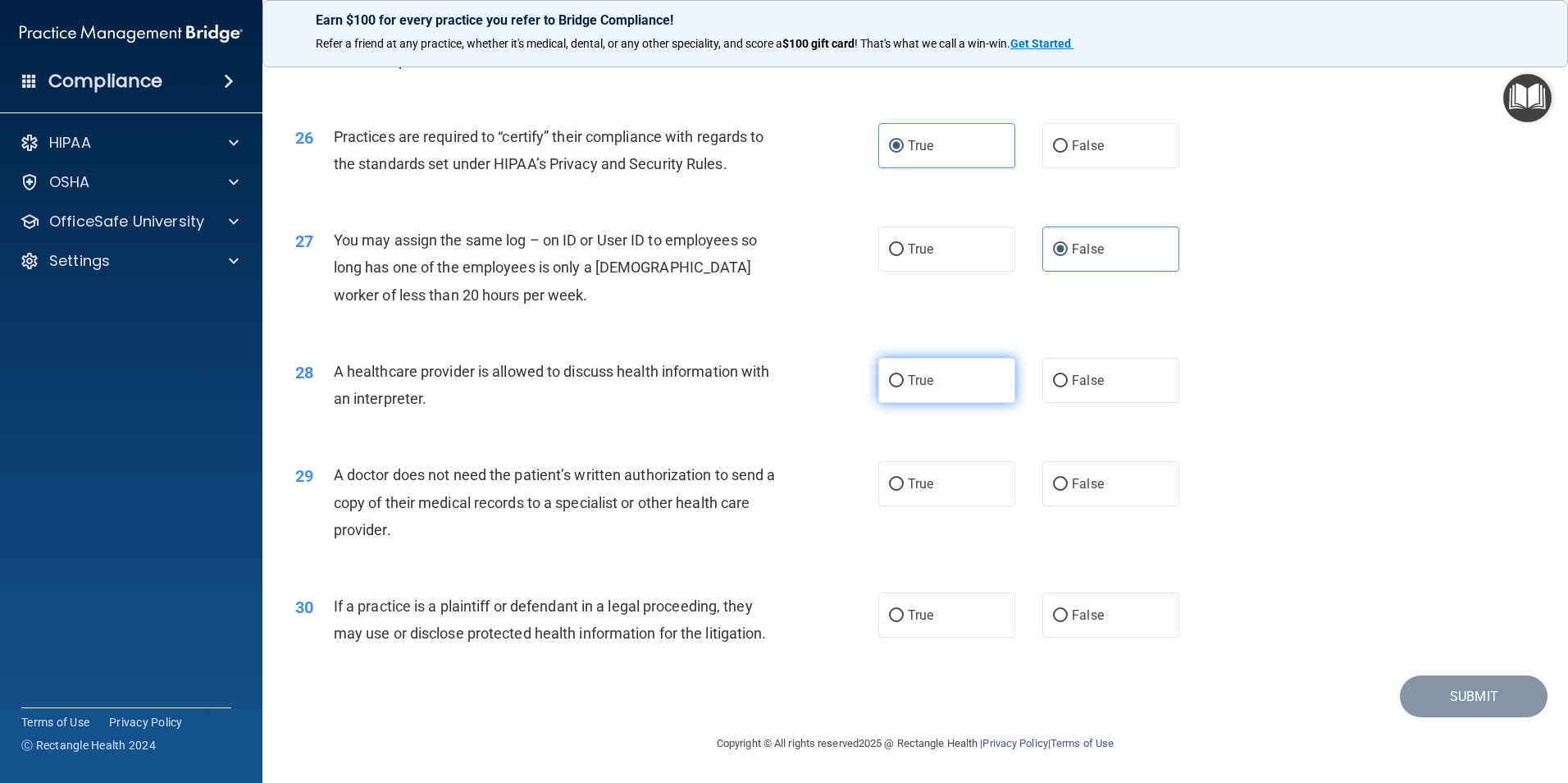
click at [976, 387] on label "True" at bounding box center [947, 380] width 137 height 45
click at [904, 387] on input "True" at bounding box center [897, 380] width 15 height 12
radio input "true"
click at [1166, 492] on label "False" at bounding box center [1111, 483] width 137 height 45
click at [1067, 491] on input "False" at bounding box center [1060, 484] width 15 height 12
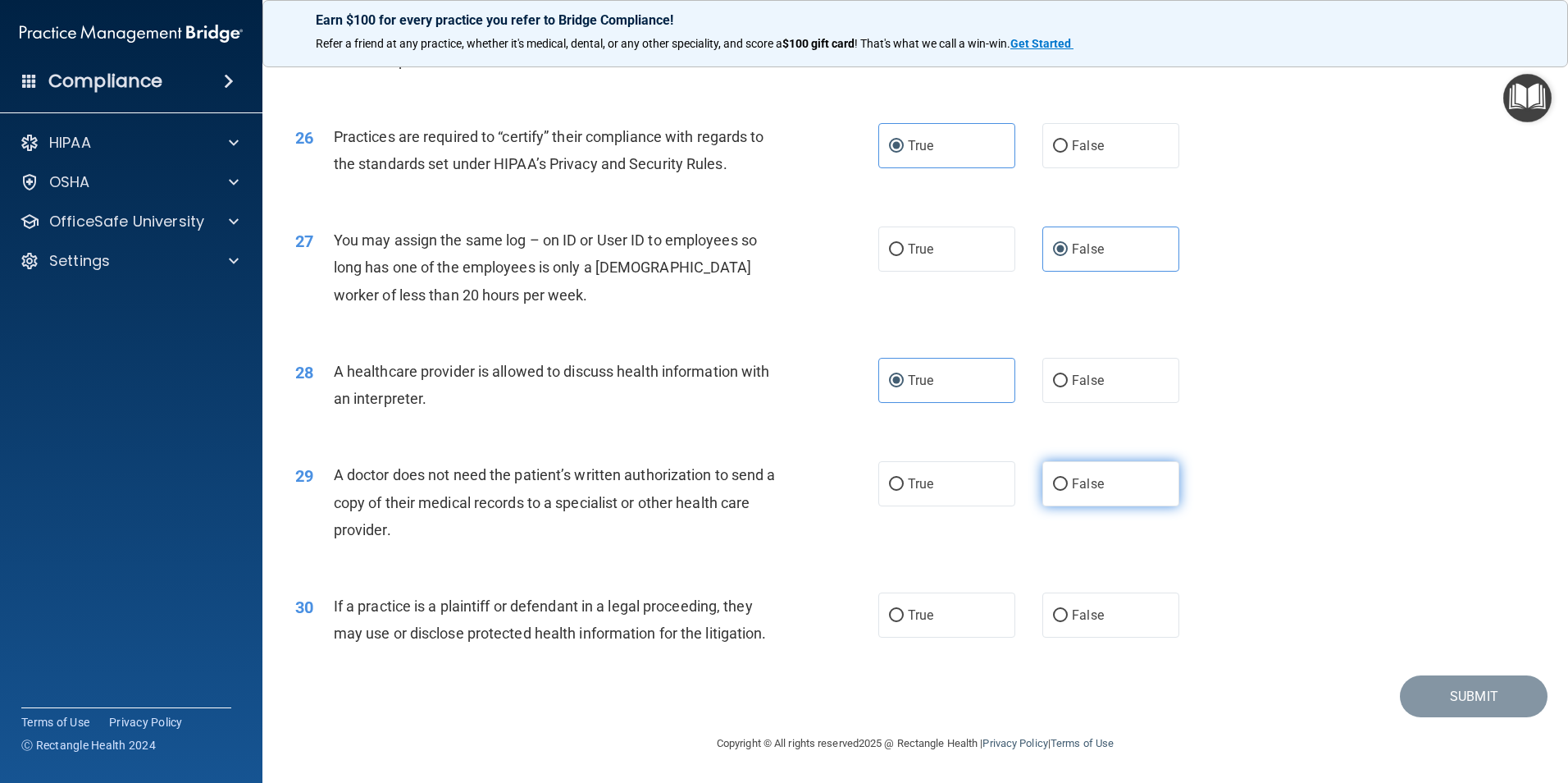
radio input "true"
click at [979, 618] on label "True" at bounding box center [947, 614] width 137 height 45
click at [904, 618] on input "True" at bounding box center [897, 615] width 15 height 12
radio input "true"
click at [1436, 705] on button "Submit" at bounding box center [1473, 696] width 147 height 42
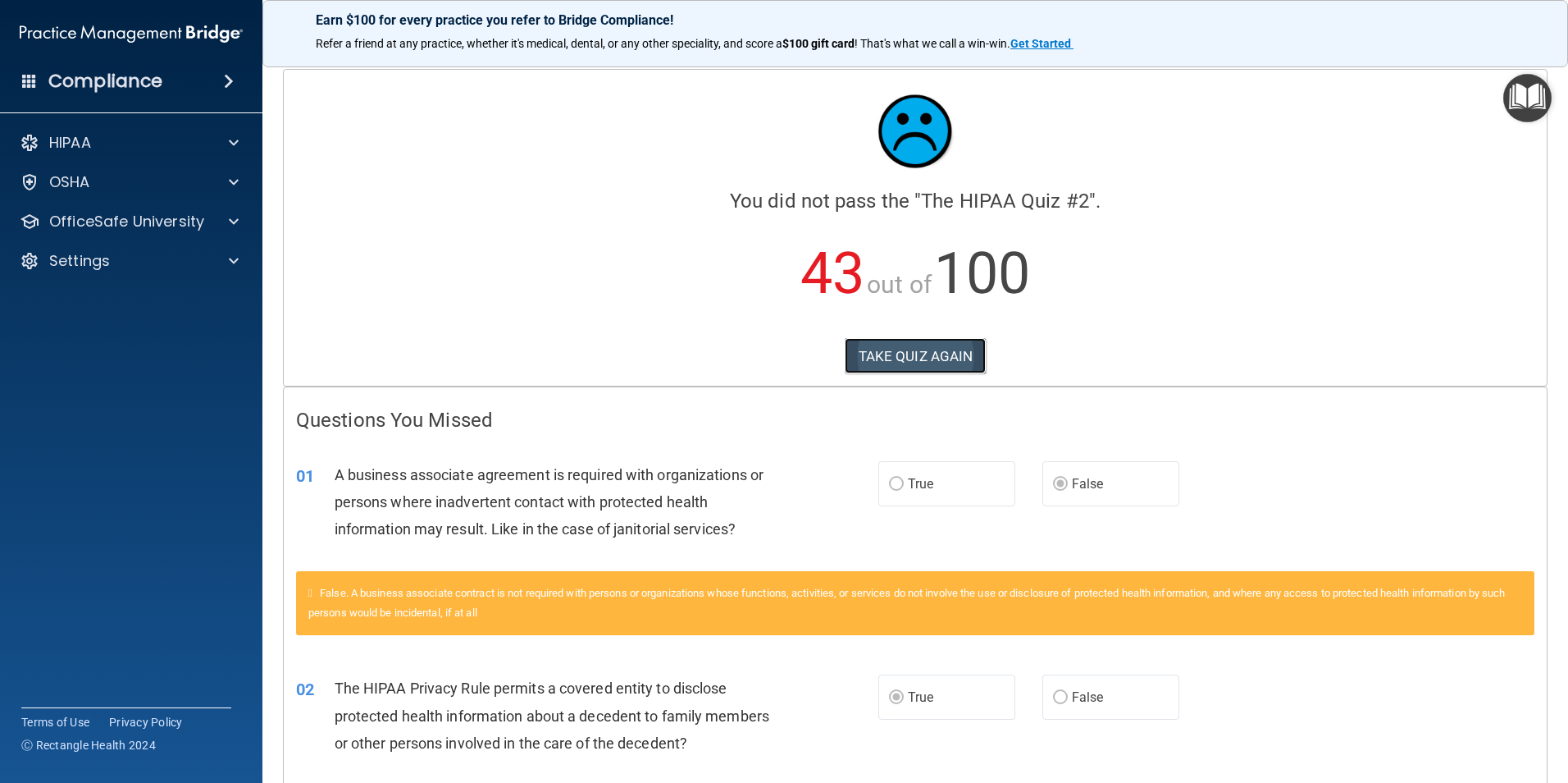
click at [861, 361] on button "TAKE QUIZ AGAIN" at bounding box center [915, 355] width 142 height 36
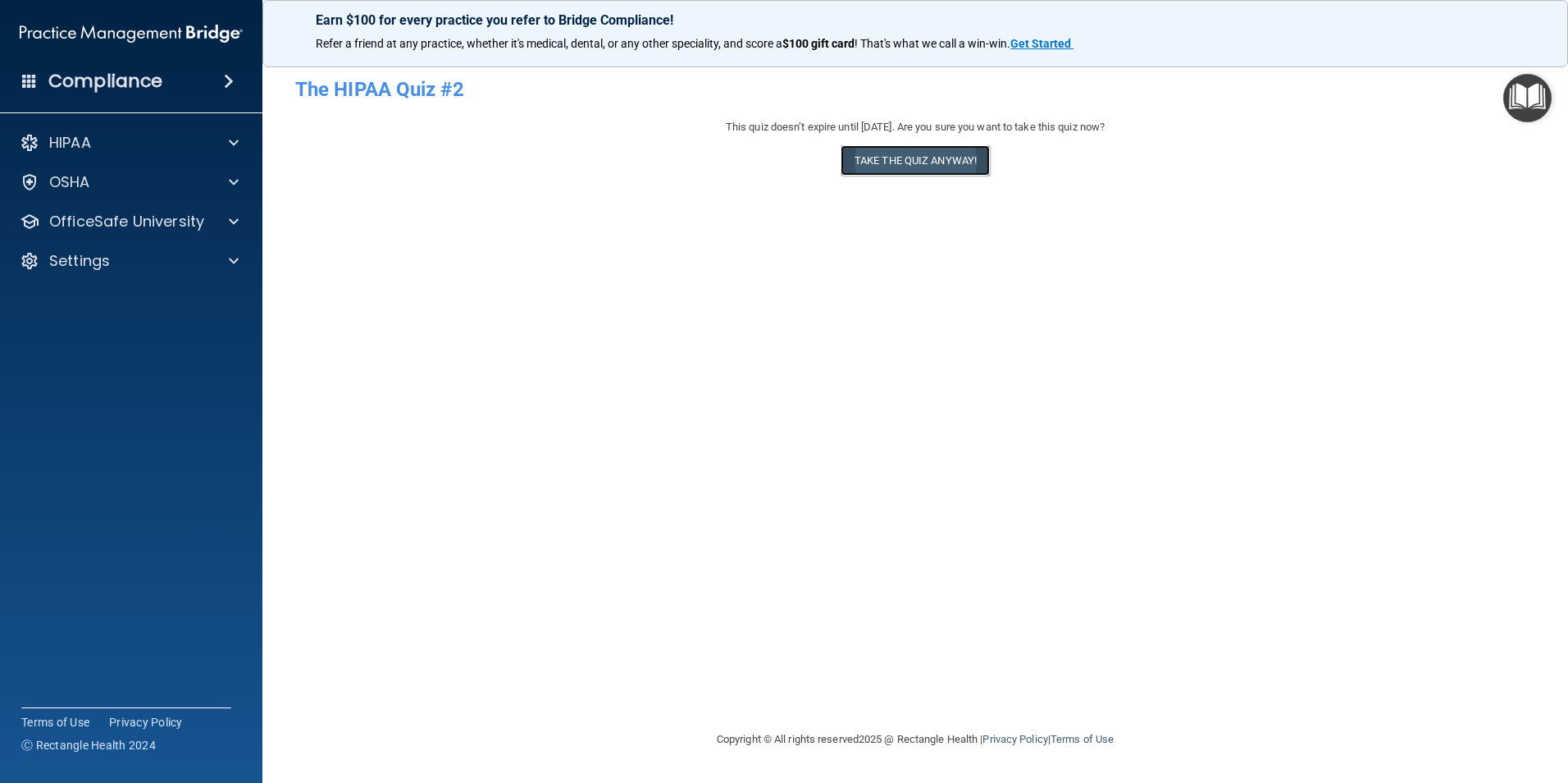
drag, startPoint x: 961, startPoint y: 146, endPoint x: 988, endPoint y: 192, distance: 53.3
click at [968, 161] on button "Take the quiz anyway!" at bounding box center [914, 160] width 149 height 31
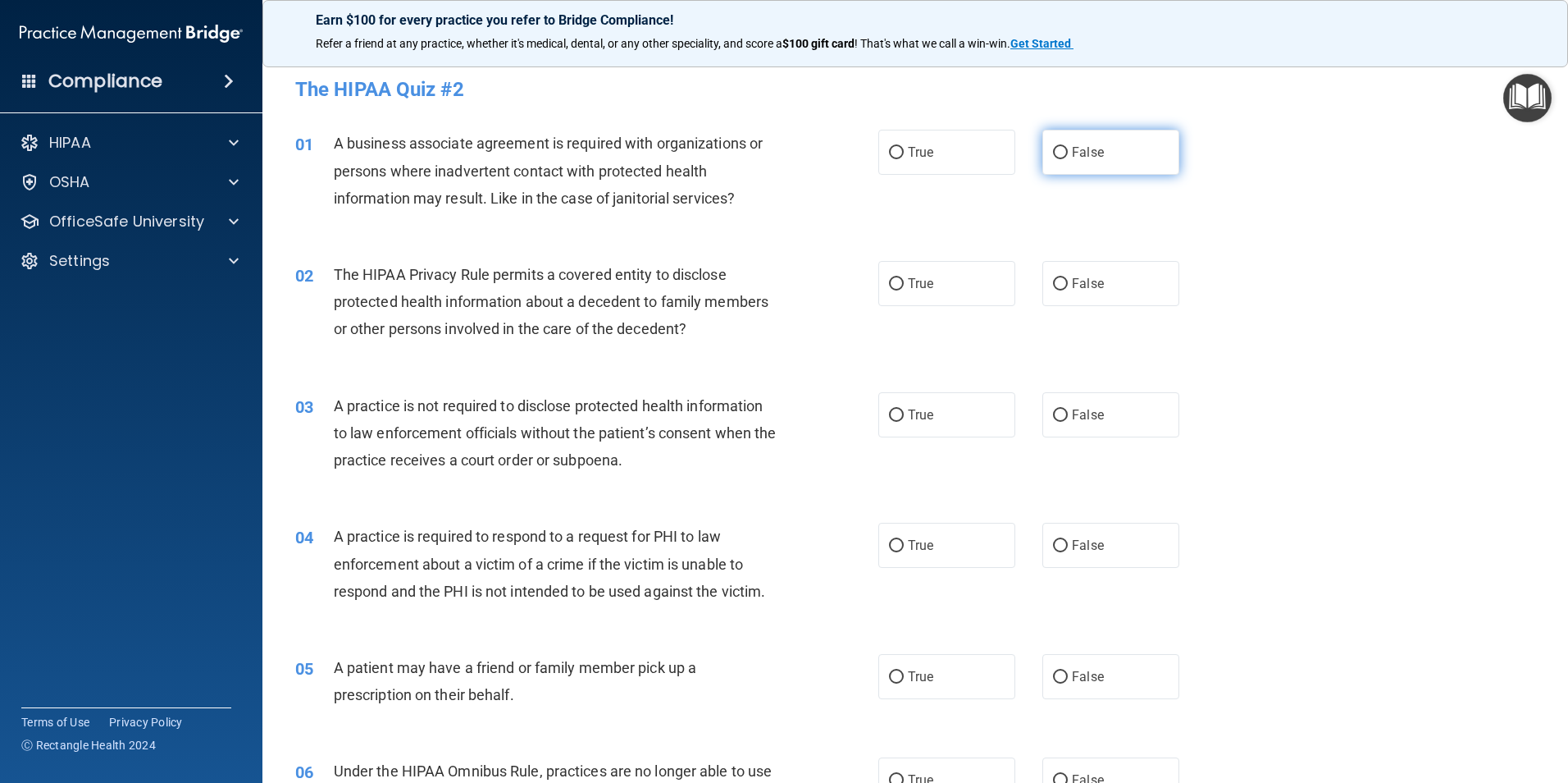
click at [1119, 152] on label "False" at bounding box center [1111, 152] width 137 height 45
click at [1067, 152] on input "False" at bounding box center [1060, 152] width 15 height 12
radio input "true"
click at [937, 281] on label "True" at bounding box center [947, 283] width 137 height 45
click at [904, 281] on input "True" at bounding box center [897, 284] width 15 height 12
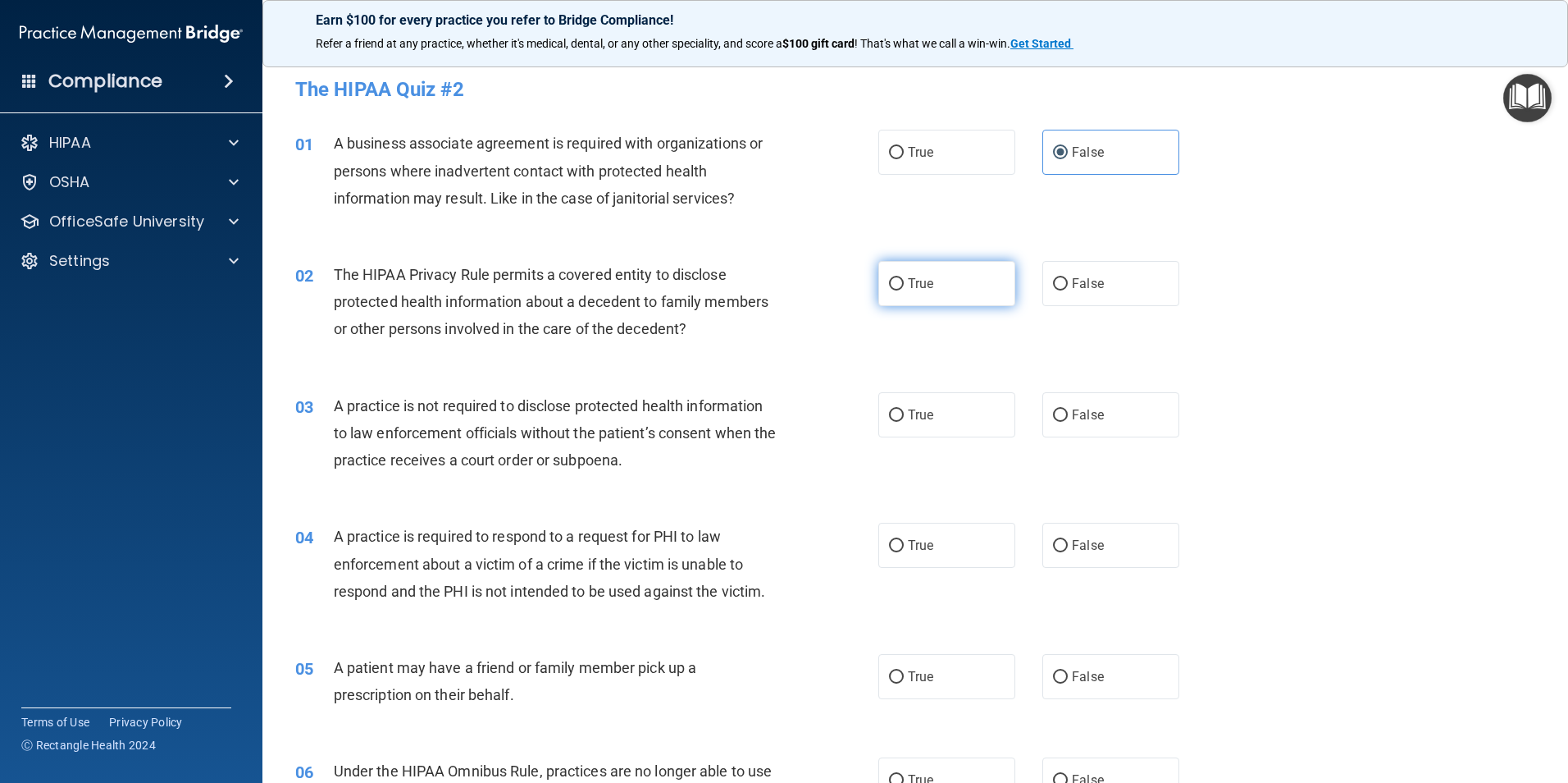
radio input "true"
click at [1098, 403] on label "False" at bounding box center [1111, 415] width 137 height 45
click at [1067, 409] on input "False" at bounding box center [1060, 415] width 15 height 12
radio input "true"
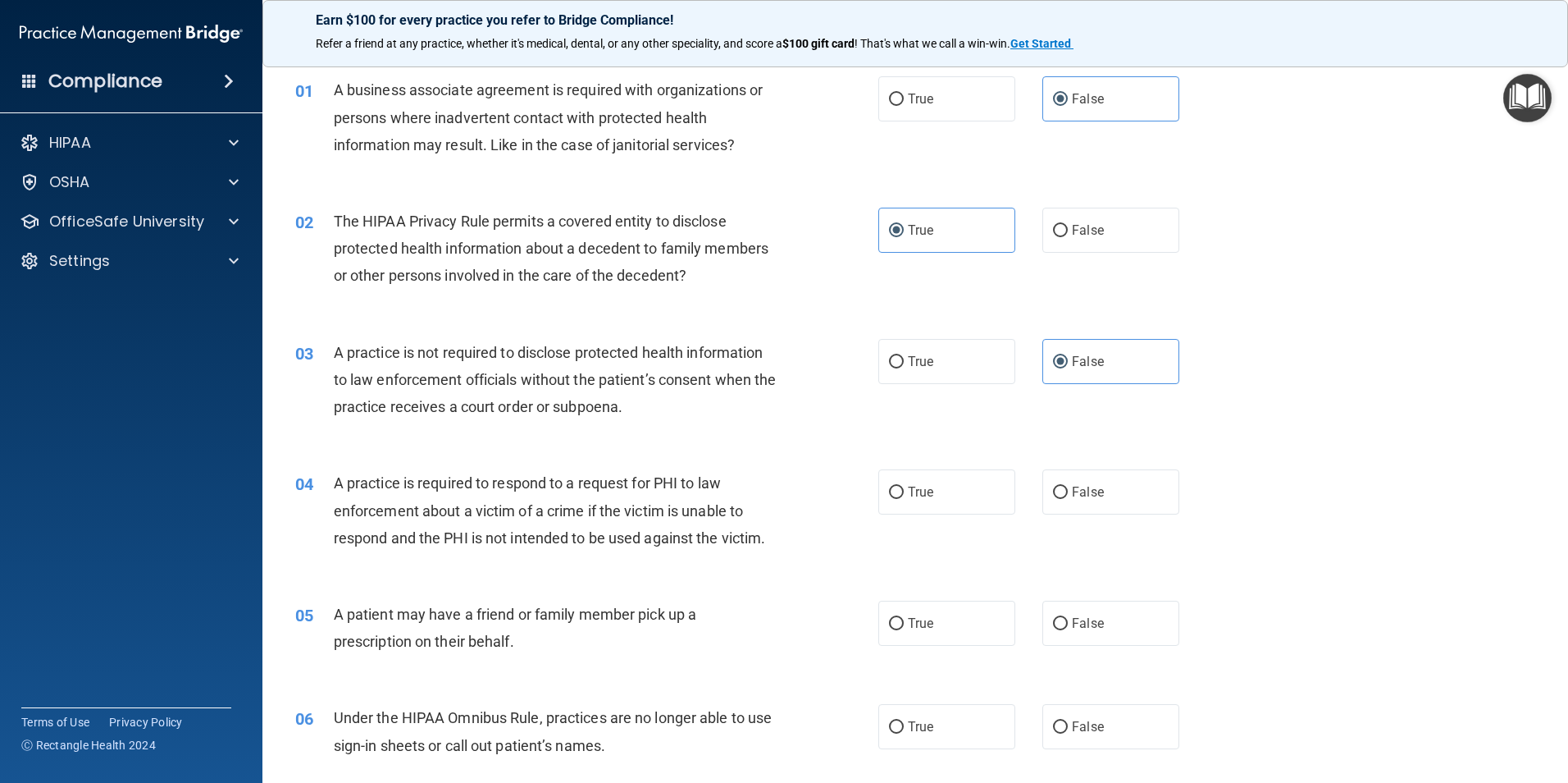
scroll to position [82, 0]
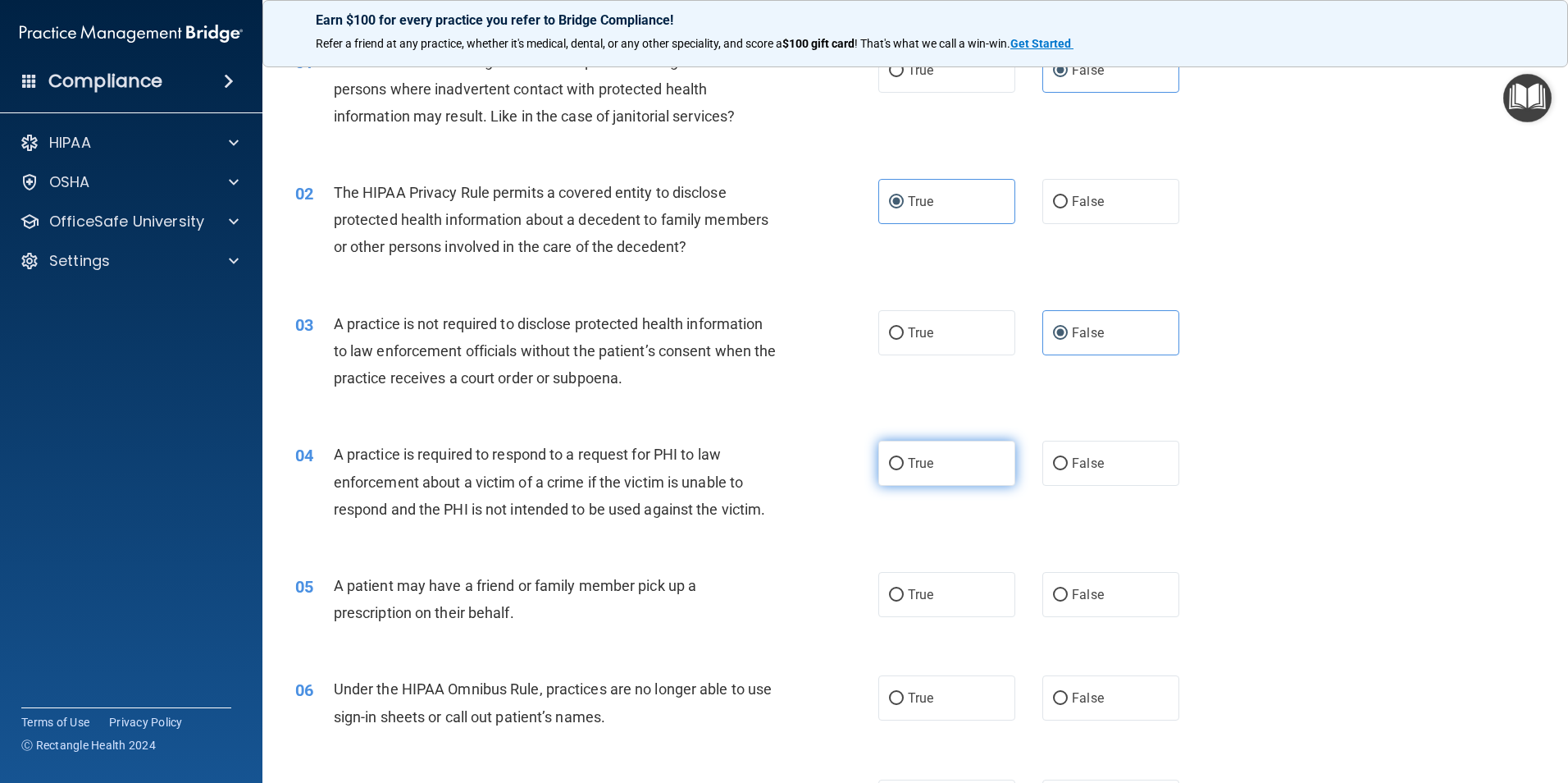
click at [901, 471] on label "True" at bounding box center [947, 463] width 137 height 45
click at [901, 470] on input "True" at bounding box center [897, 463] width 15 height 12
radio input "true"
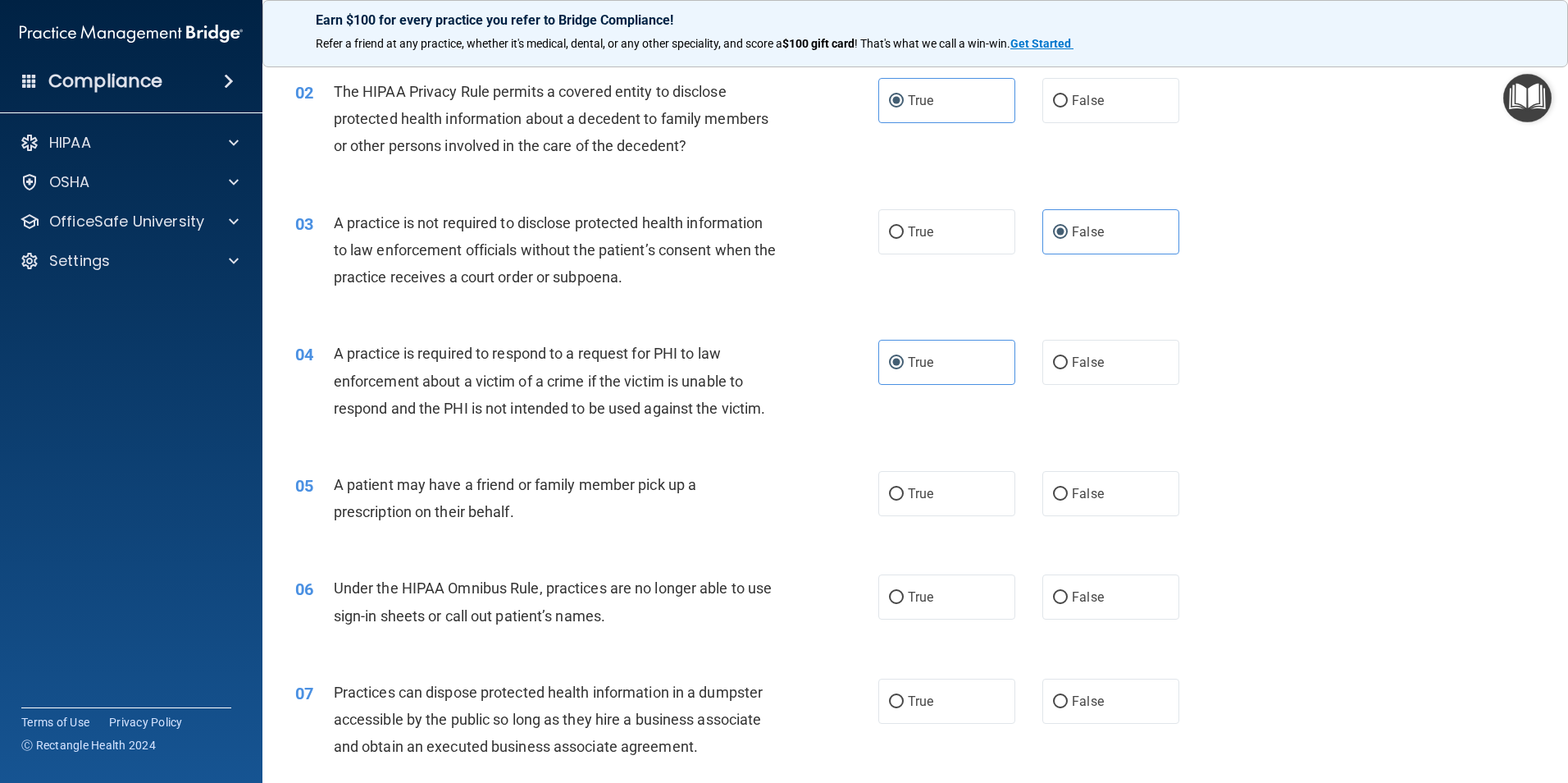
scroll to position [246, 0]
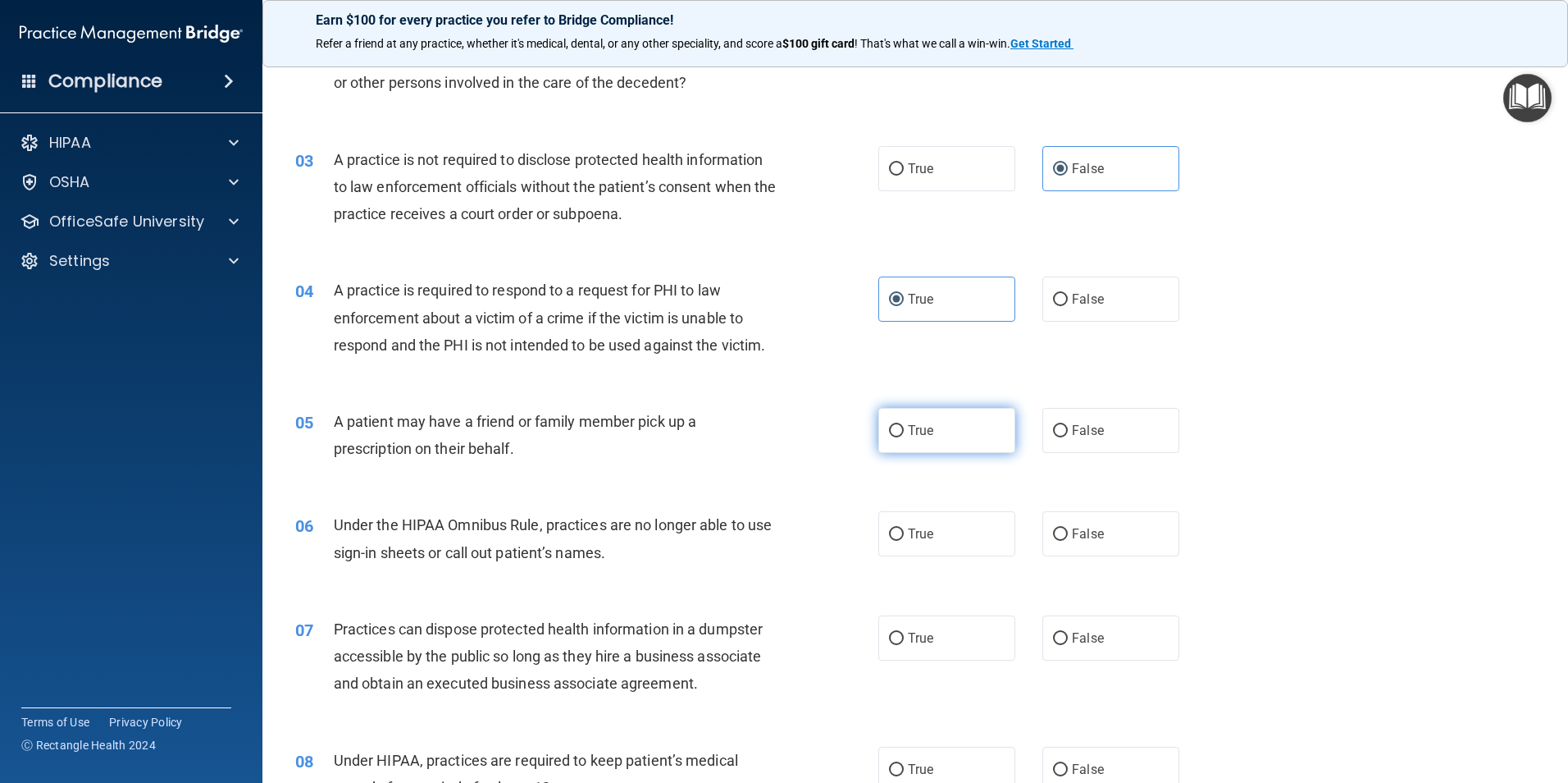
click at [935, 436] on label "True" at bounding box center [947, 430] width 137 height 45
click at [904, 436] on input "True" at bounding box center [897, 430] width 15 height 12
radio input "true"
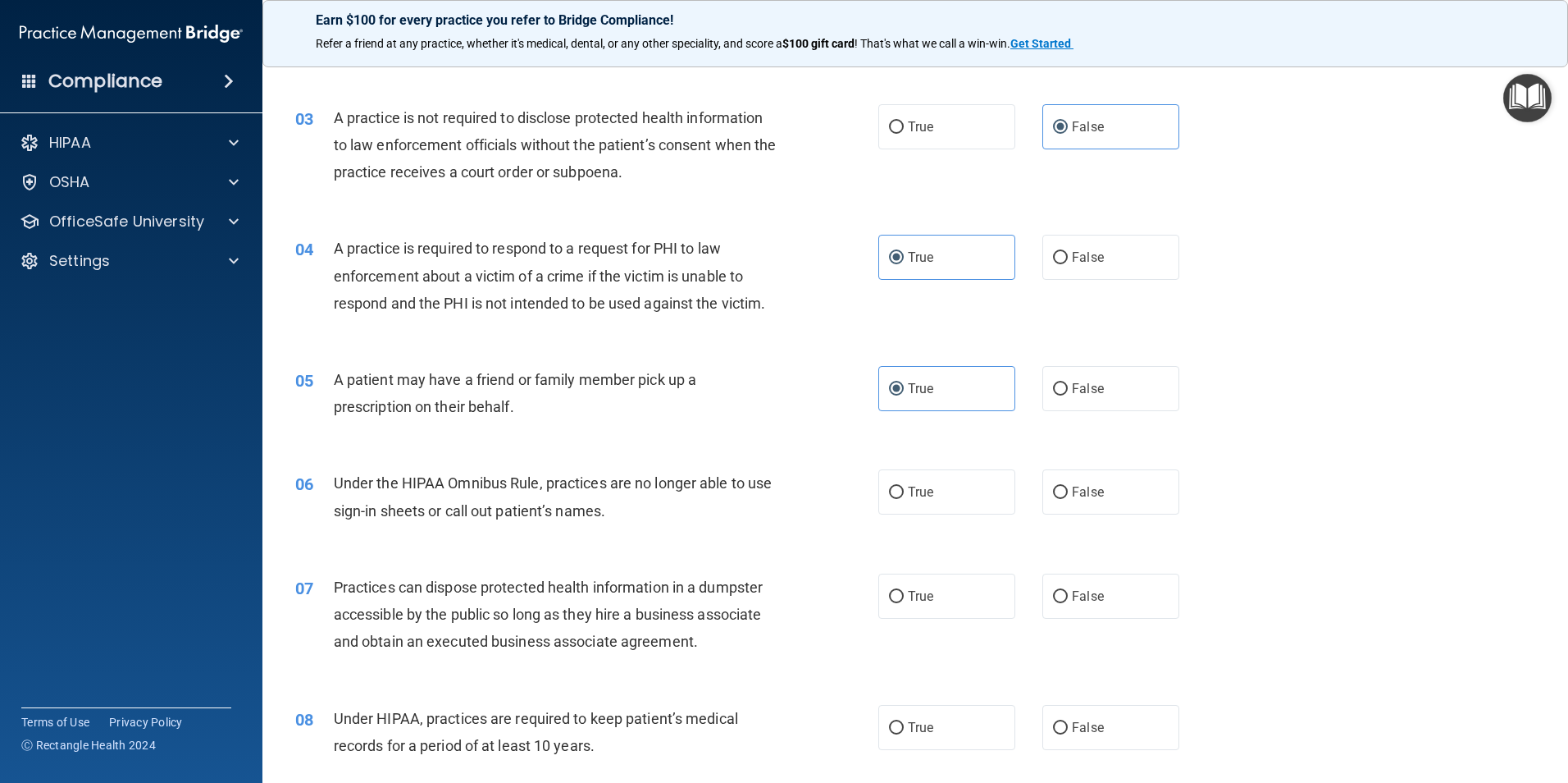
scroll to position [328, 0]
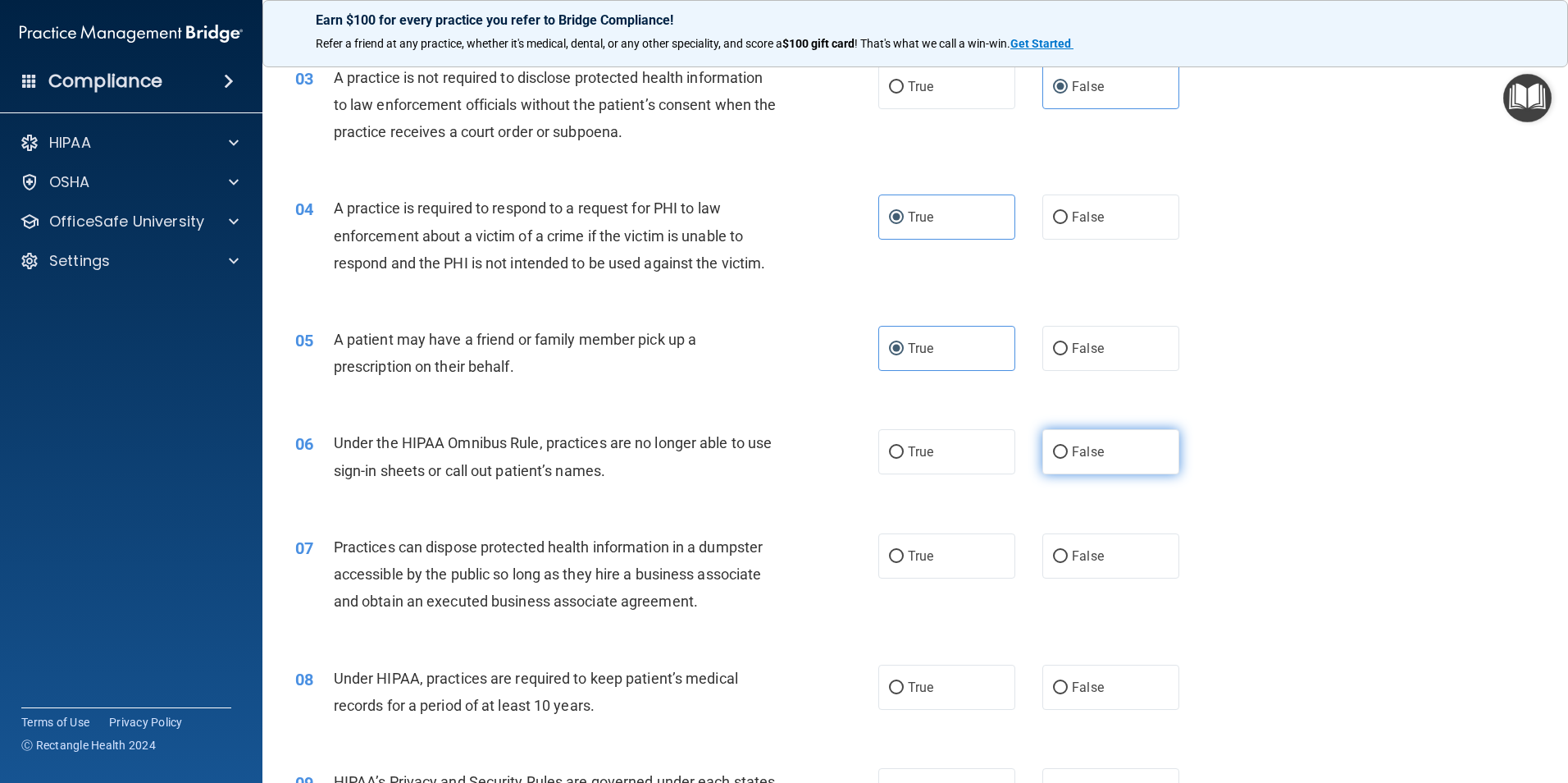
click at [1052, 470] on label "False" at bounding box center [1111, 452] width 137 height 45
click at [1052, 458] on input "False" at bounding box center [1060, 452] width 15 height 12
radio input "true"
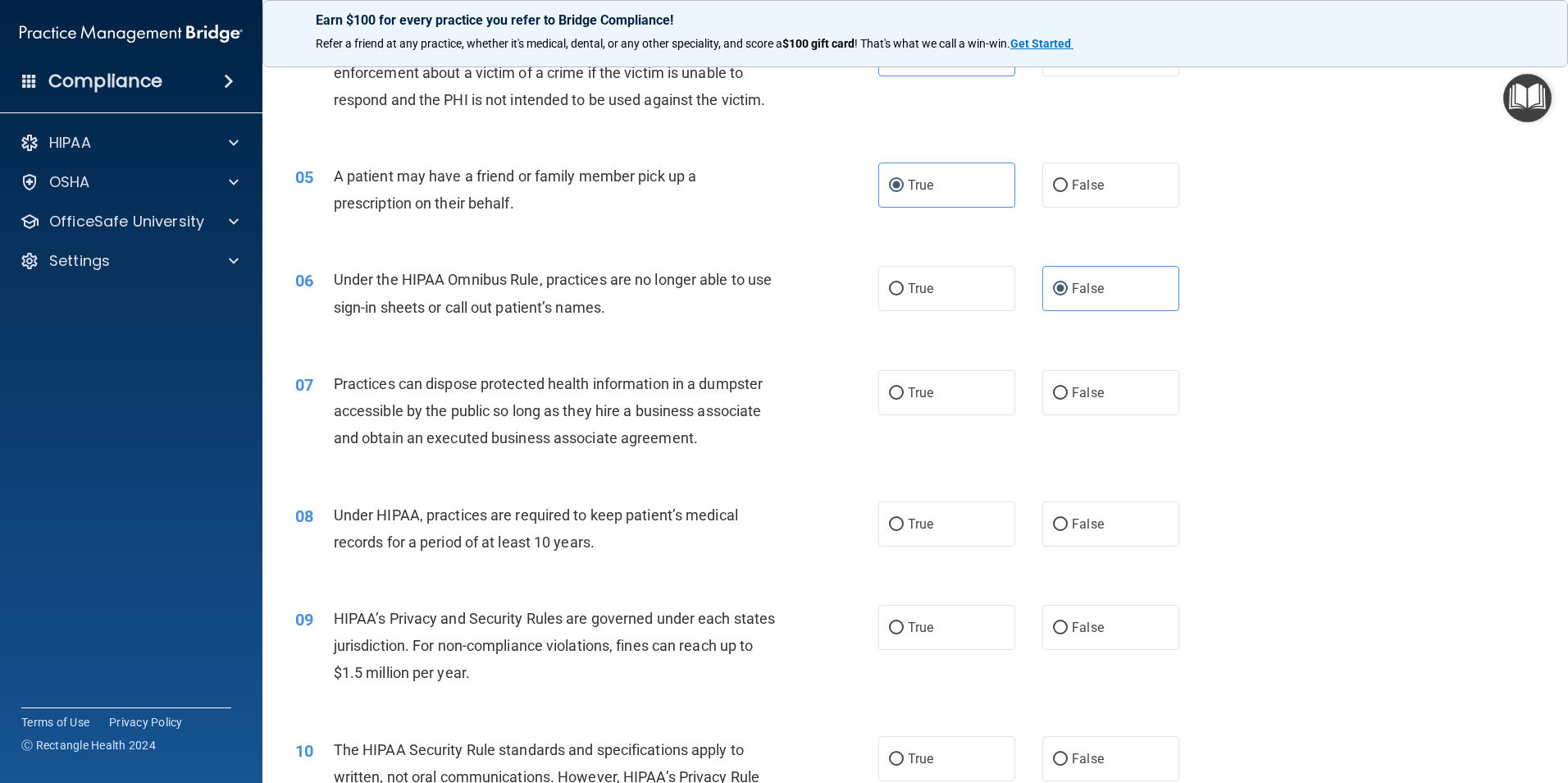
scroll to position [493, 0]
click at [1122, 396] on label "False" at bounding box center [1111, 392] width 137 height 45
click at [1067, 396] on input "False" at bounding box center [1060, 392] width 15 height 12
radio input "true"
click at [1115, 513] on label "False" at bounding box center [1111, 522] width 137 height 45
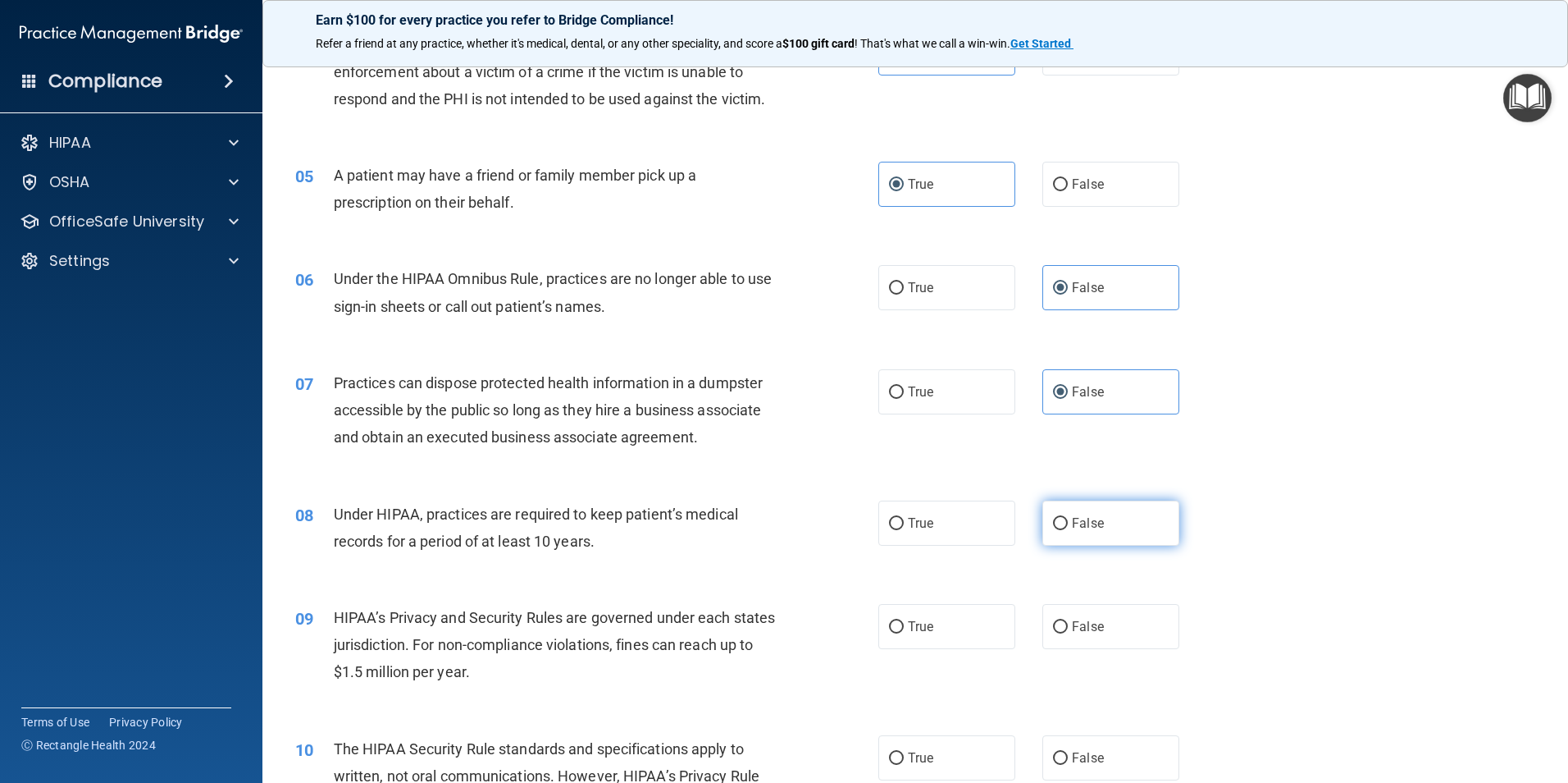
click at [1067, 518] on input "False" at bounding box center [1060, 523] width 15 height 12
radio input "true"
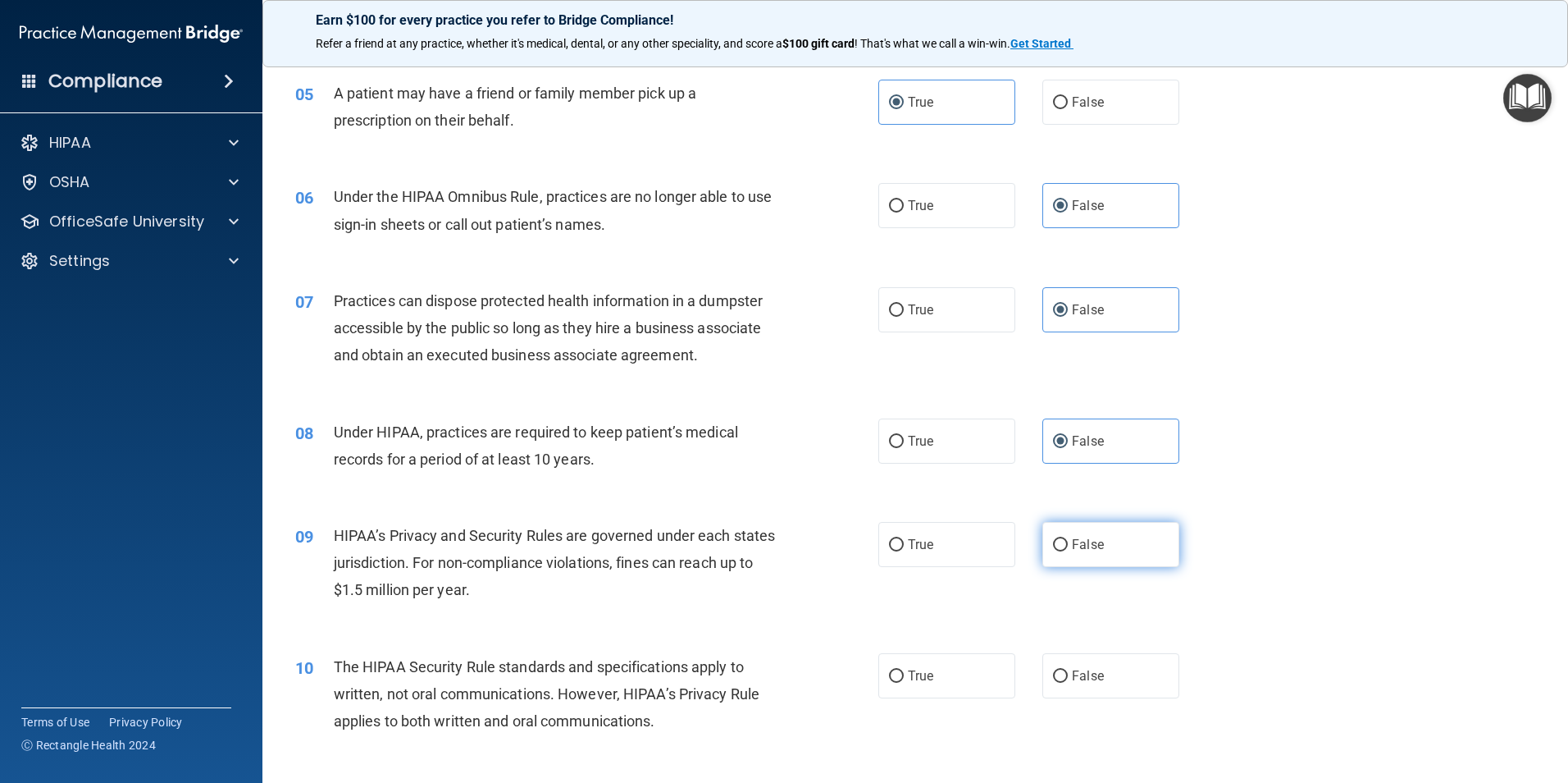
click at [1100, 526] on label "False" at bounding box center [1111, 544] width 137 height 45
click at [1067, 539] on input "False" at bounding box center [1060, 545] width 15 height 12
radio input "true"
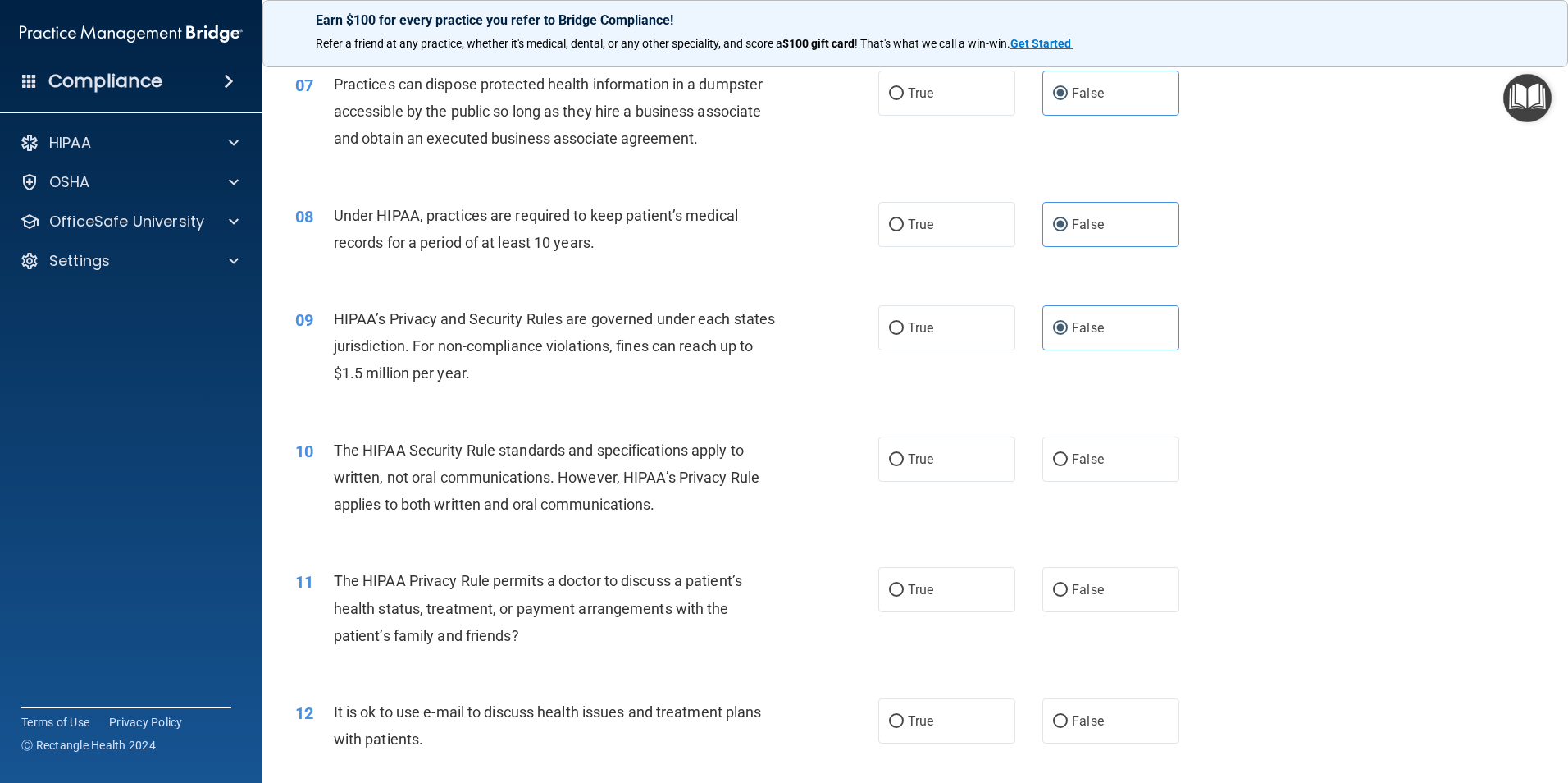
scroll to position [820, 0]
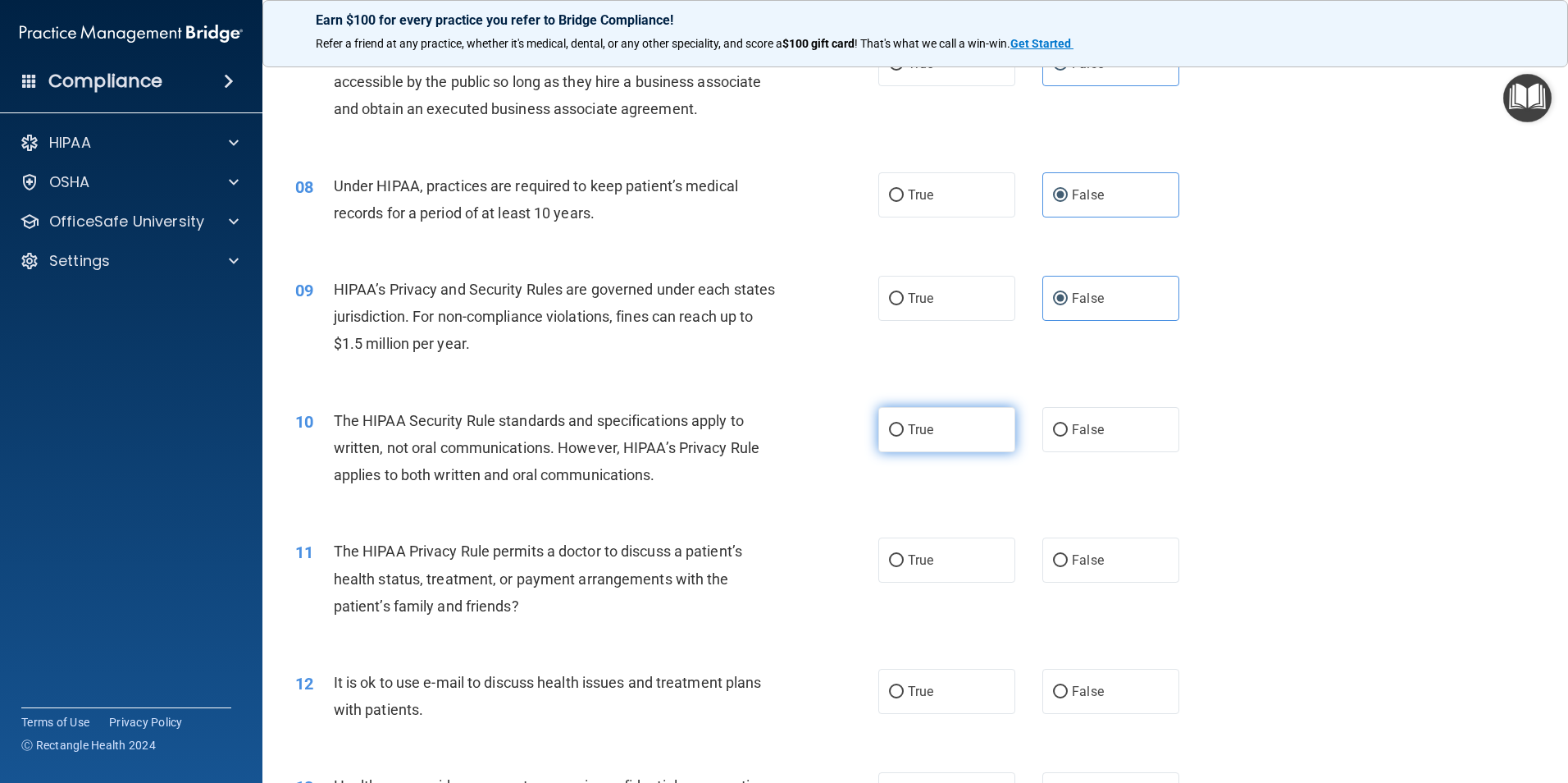
click at [883, 440] on label "True" at bounding box center [947, 430] width 137 height 45
click at [889, 436] on input "True" at bounding box center [897, 430] width 15 height 12
radio input "true"
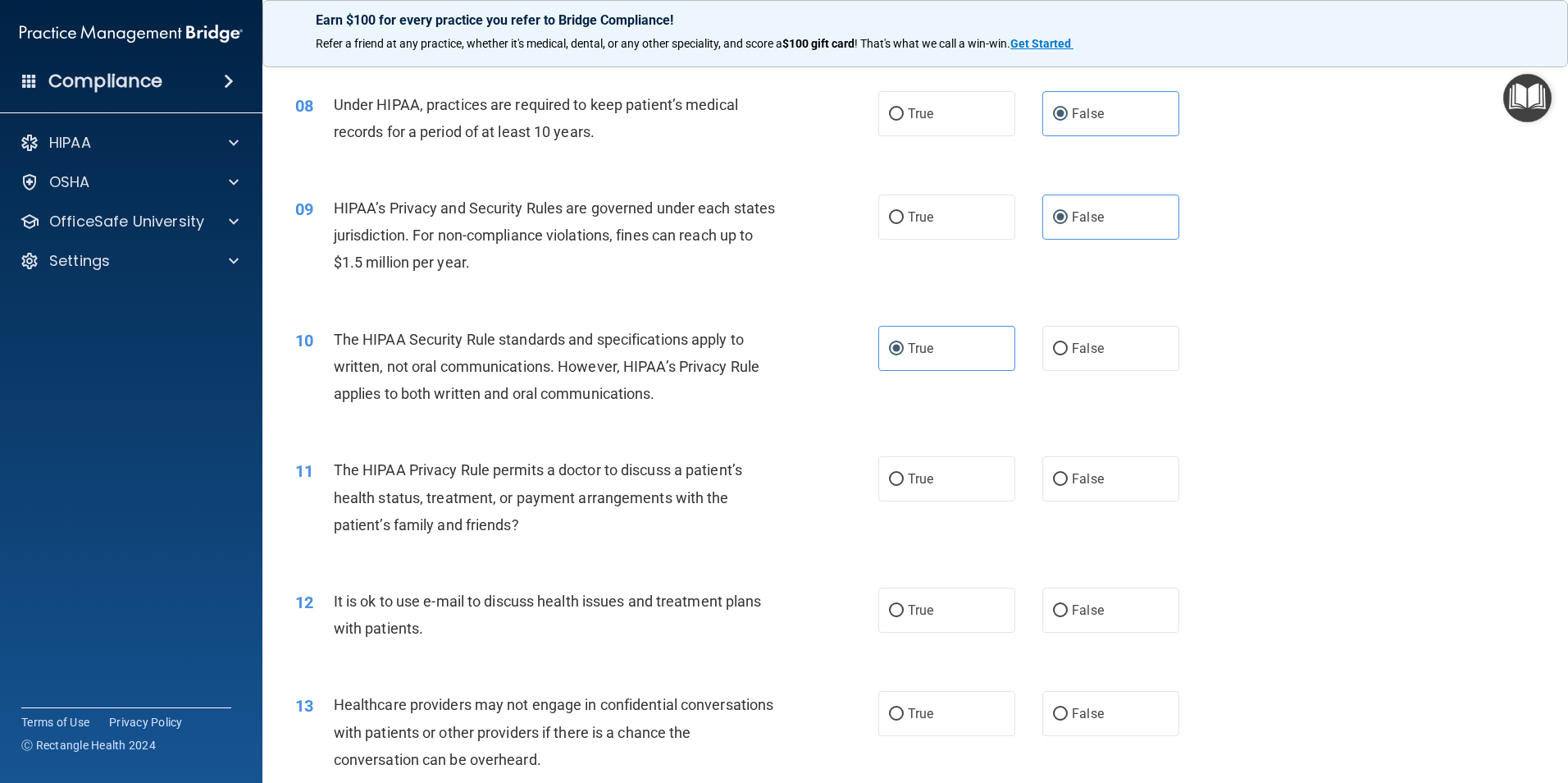
scroll to position [903, 0]
click at [924, 465] on label "True" at bounding box center [947, 478] width 137 height 45
click at [904, 472] on input "True" at bounding box center [897, 478] width 15 height 12
radio input "true"
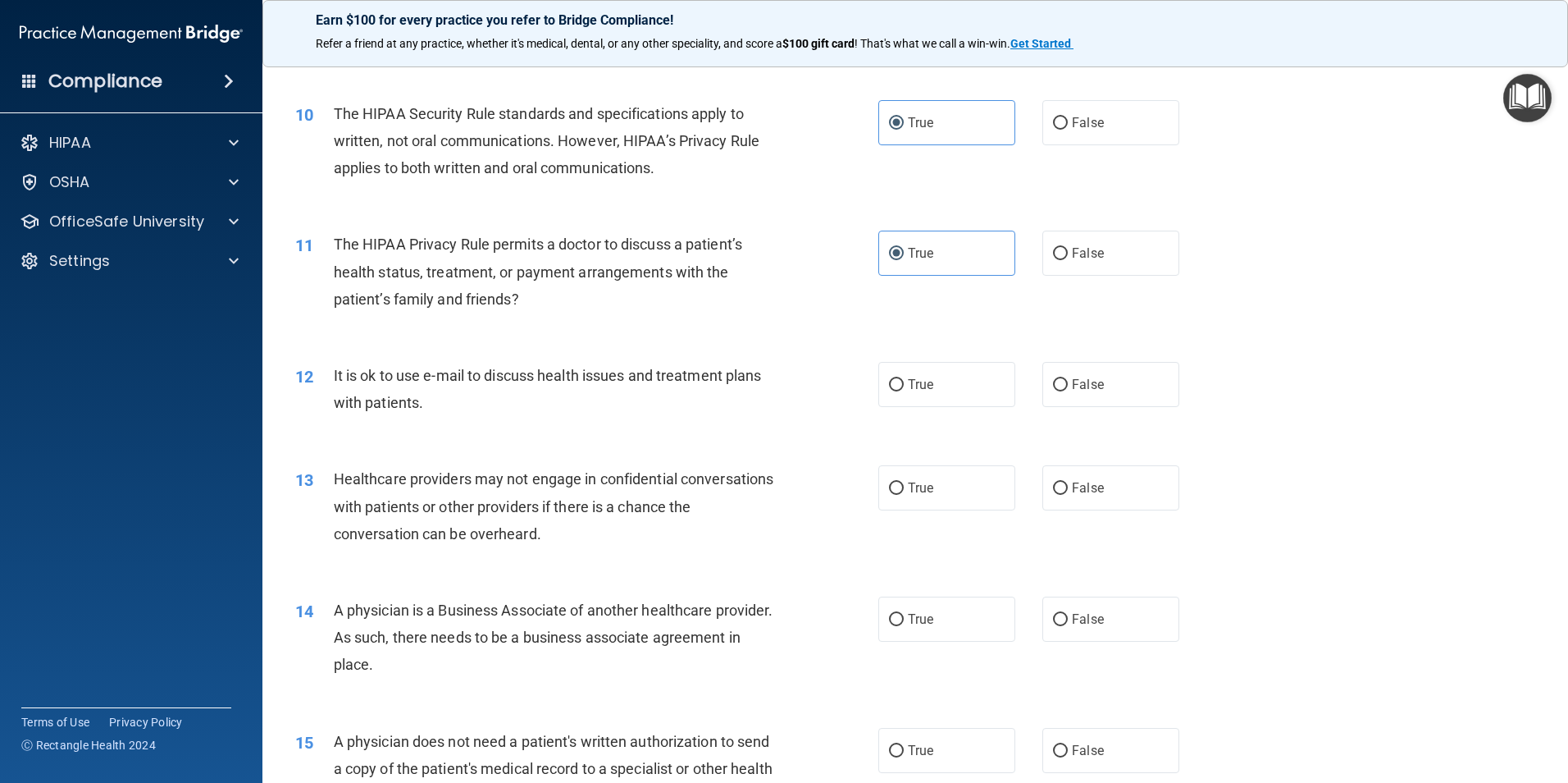
scroll to position [1149, 0]
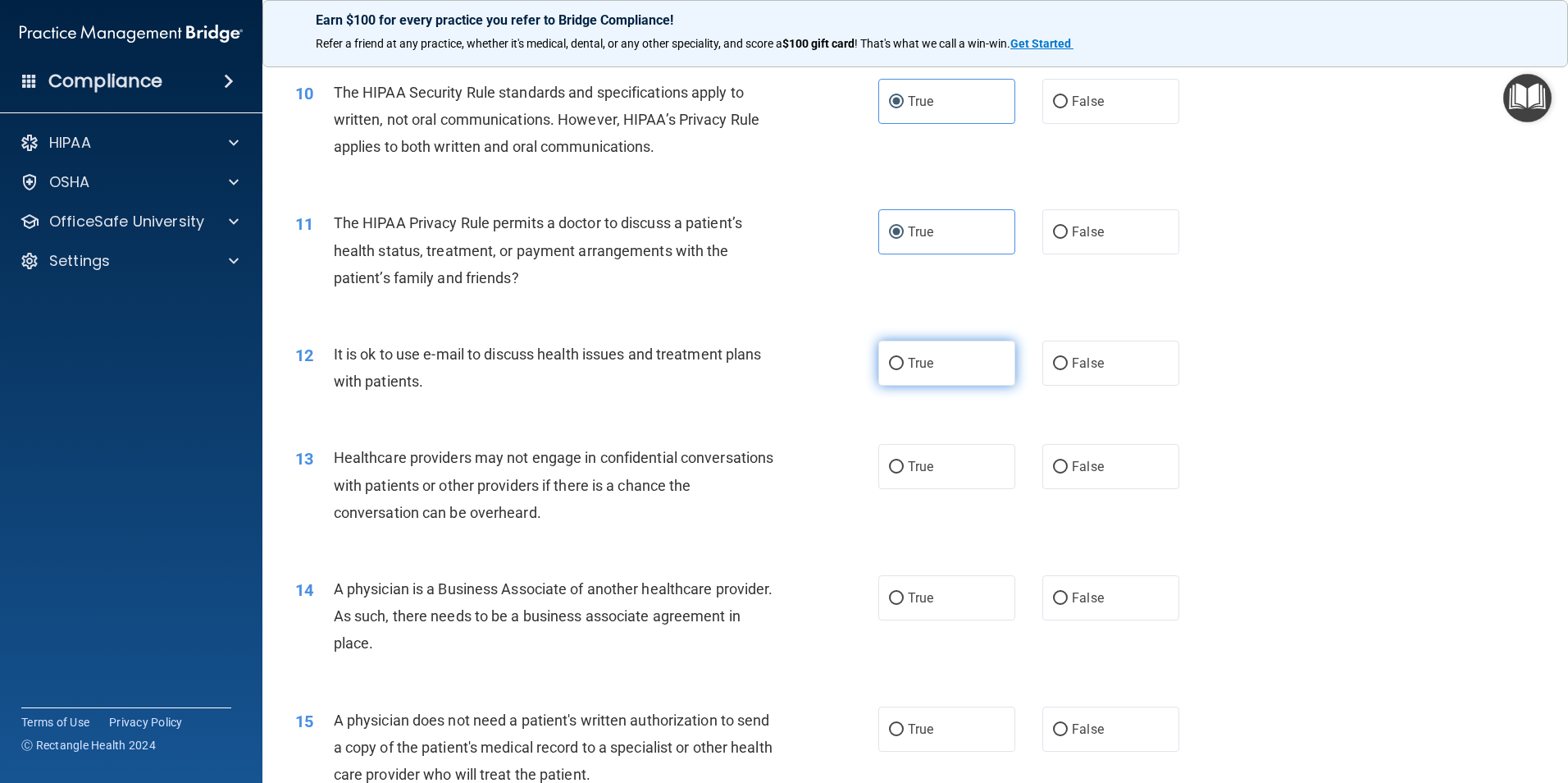
click at [922, 382] on label "True" at bounding box center [947, 363] width 137 height 45
click at [904, 370] on input "True" at bounding box center [897, 364] width 15 height 12
radio input "true"
click at [1054, 475] on label "False" at bounding box center [1111, 466] width 137 height 45
click at [1054, 473] on input "False" at bounding box center [1060, 467] width 15 height 12
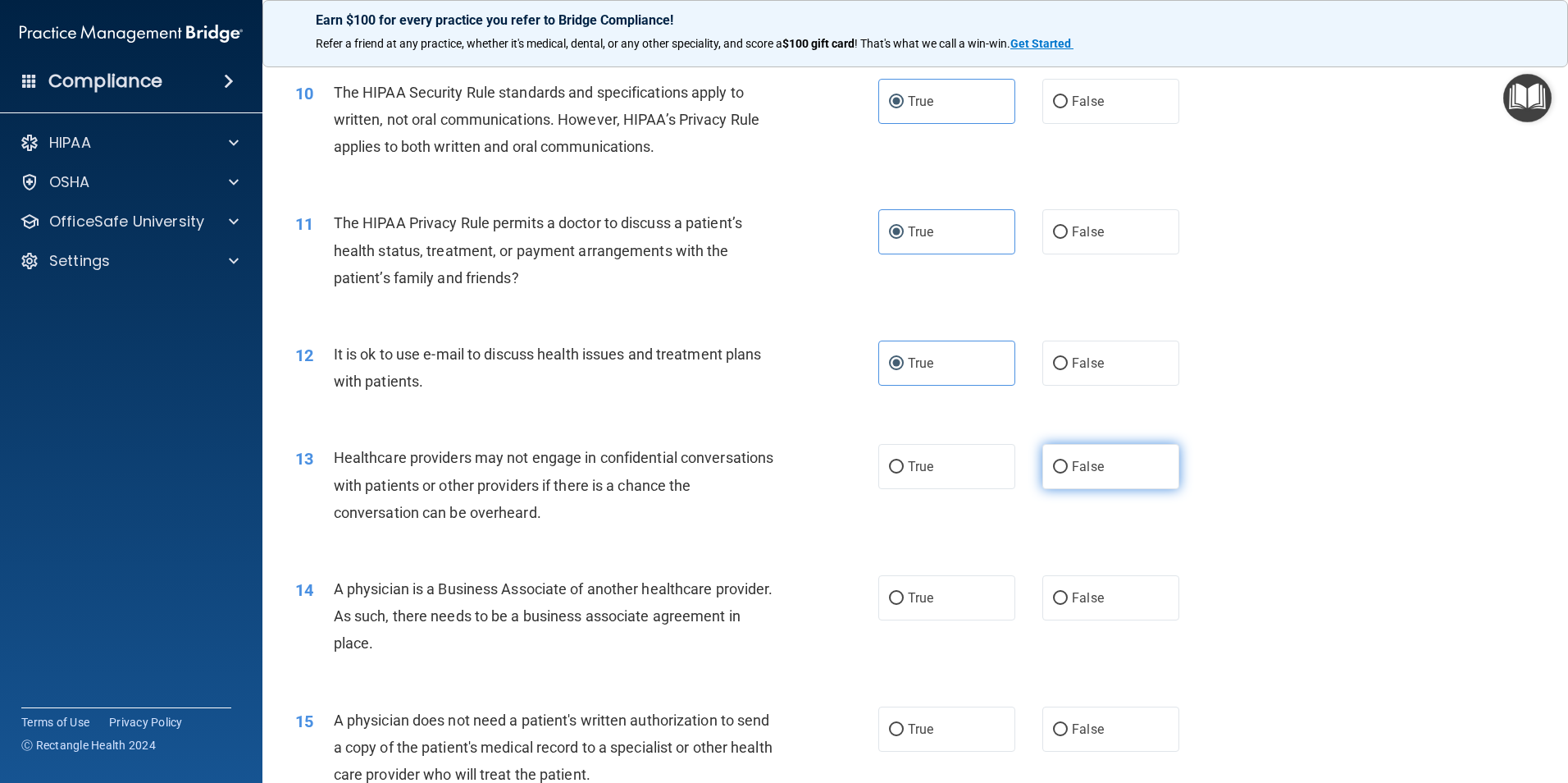
radio input "true"
click at [1097, 599] on label "False" at bounding box center [1111, 597] width 137 height 45
click at [1067, 599] on input "False" at bounding box center [1060, 597] width 15 height 12
radio input "true"
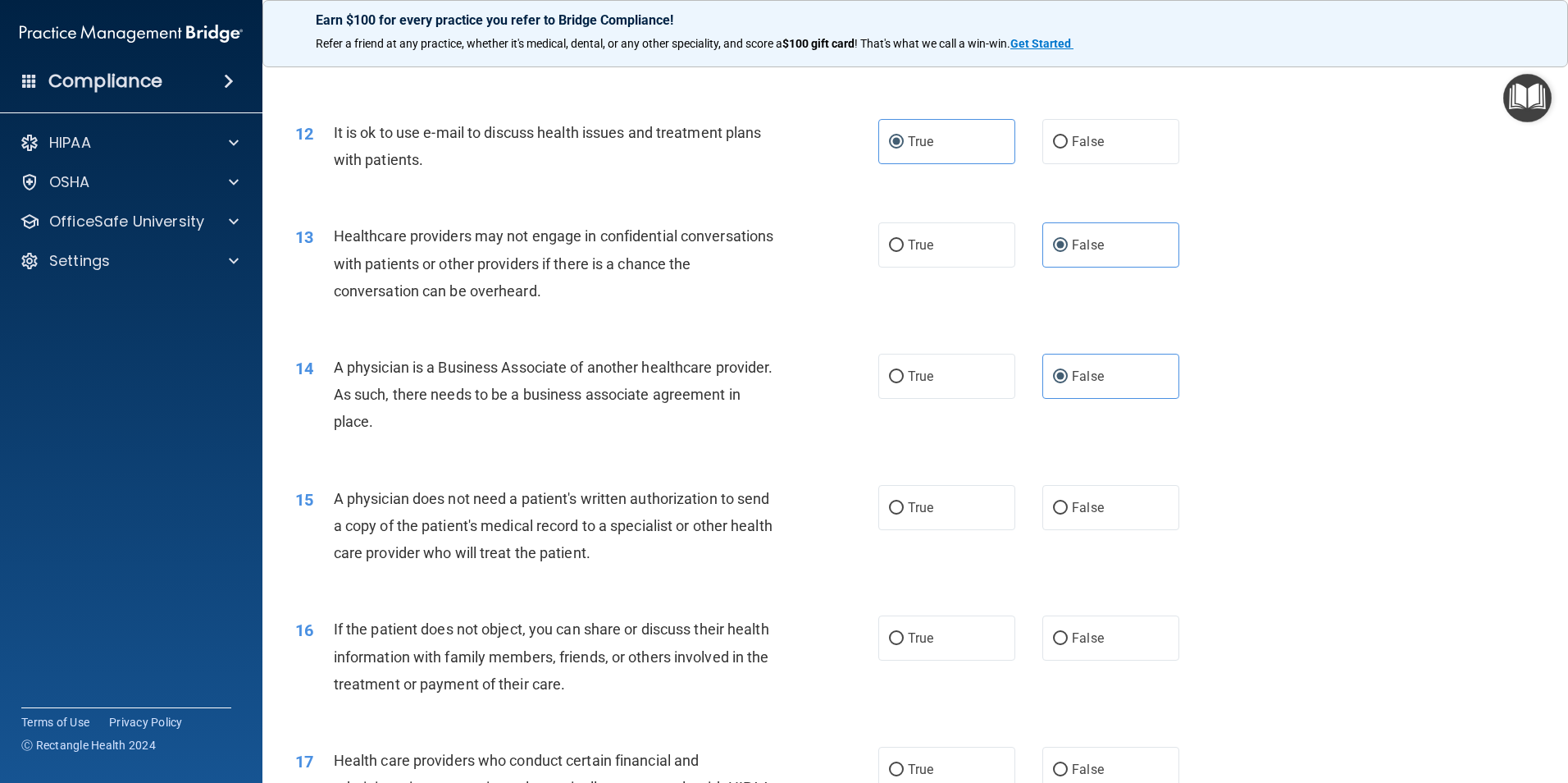
scroll to position [1394, 0]
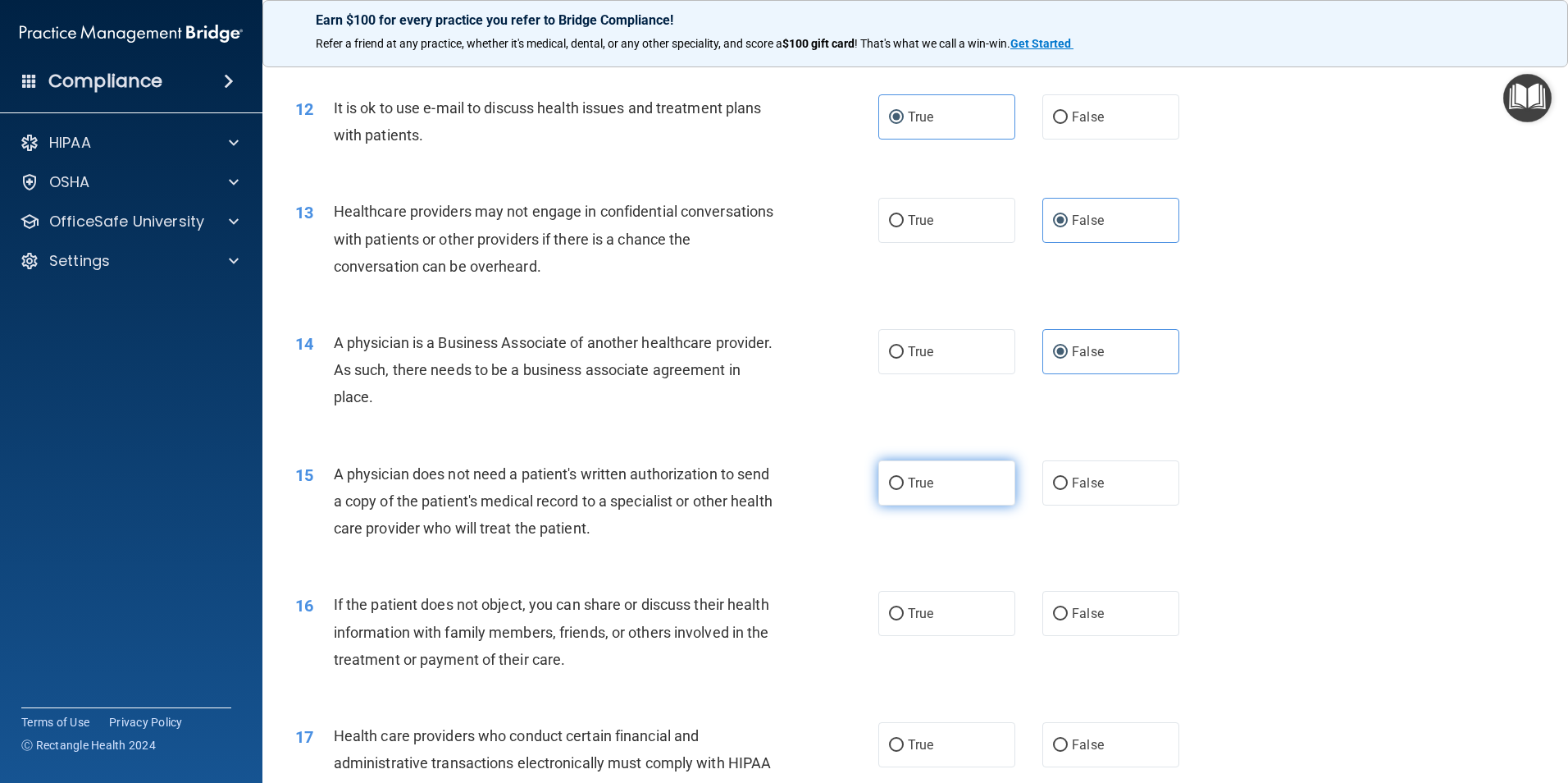
click at [910, 494] on label "True" at bounding box center [947, 482] width 137 height 45
click at [904, 490] on input "True" at bounding box center [897, 483] width 15 height 12
radio input "true"
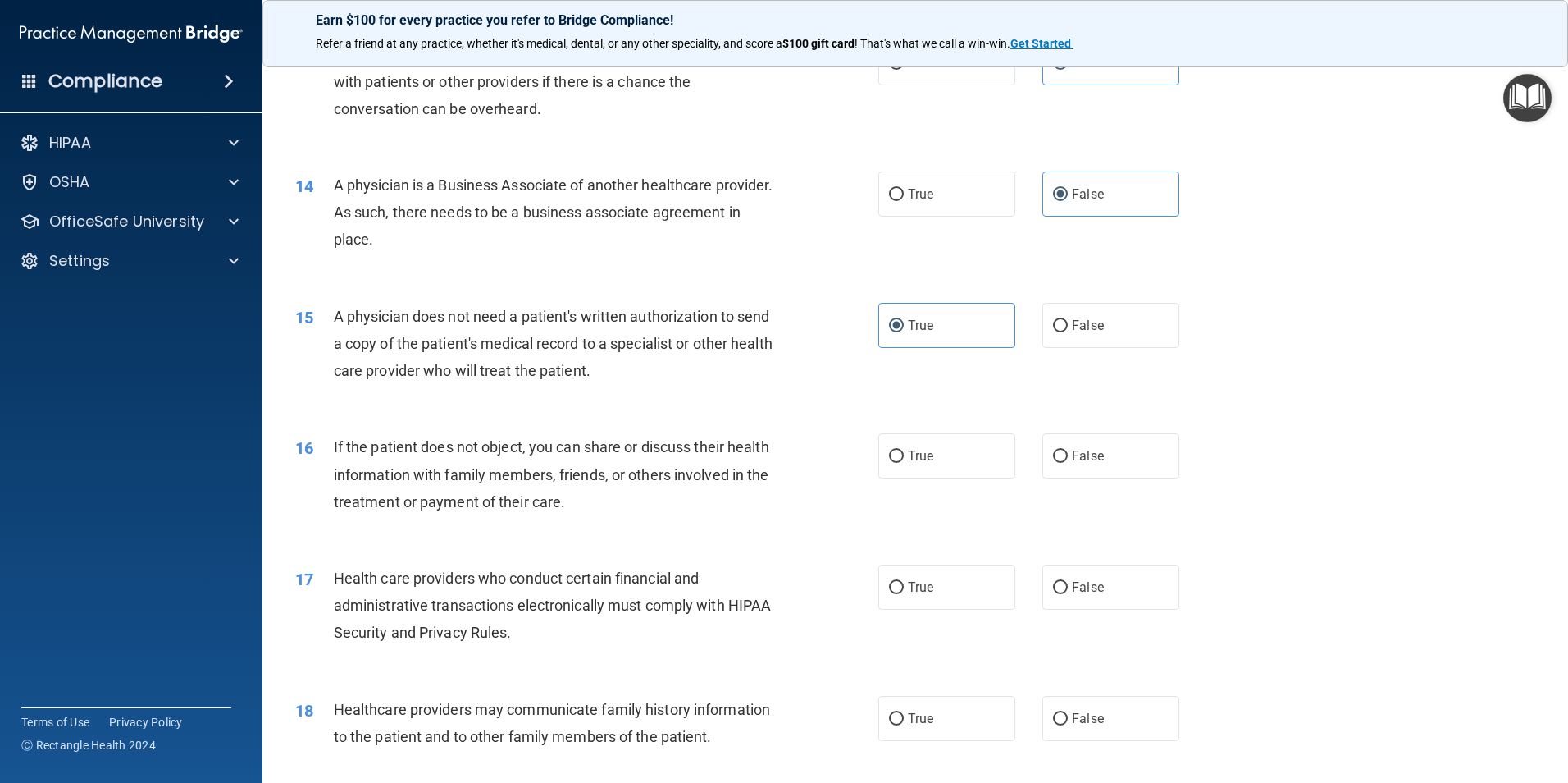
scroll to position [1559, 0]
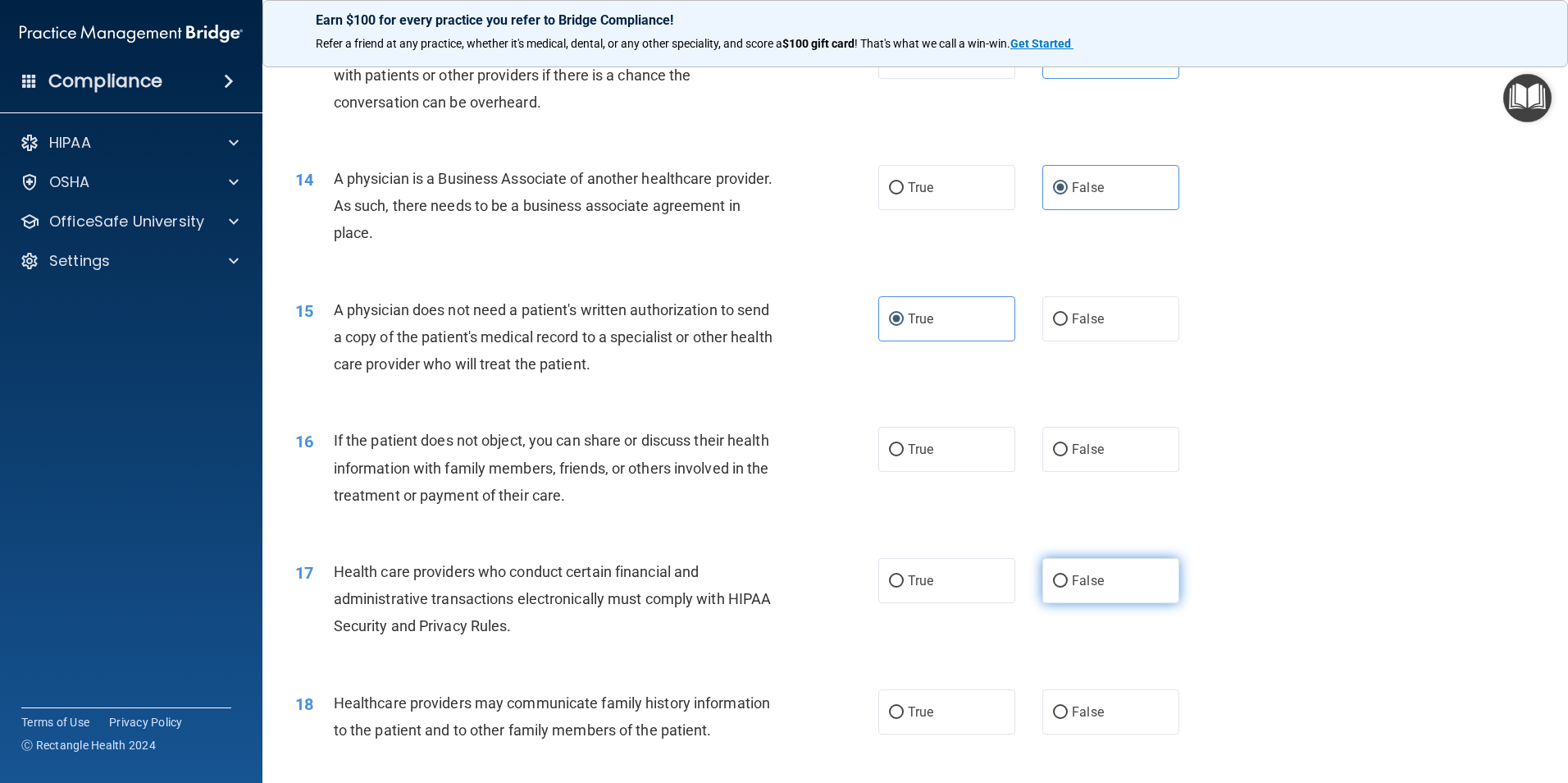
click at [1072, 579] on span "False" at bounding box center [1088, 580] width 32 height 16
click at [1066, 579] on input "False" at bounding box center [1060, 581] width 15 height 12
radio input "true"
click at [1075, 706] on span "False" at bounding box center [1088, 712] width 32 height 16
click at [1067, 706] on input "False" at bounding box center [1060, 712] width 15 height 12
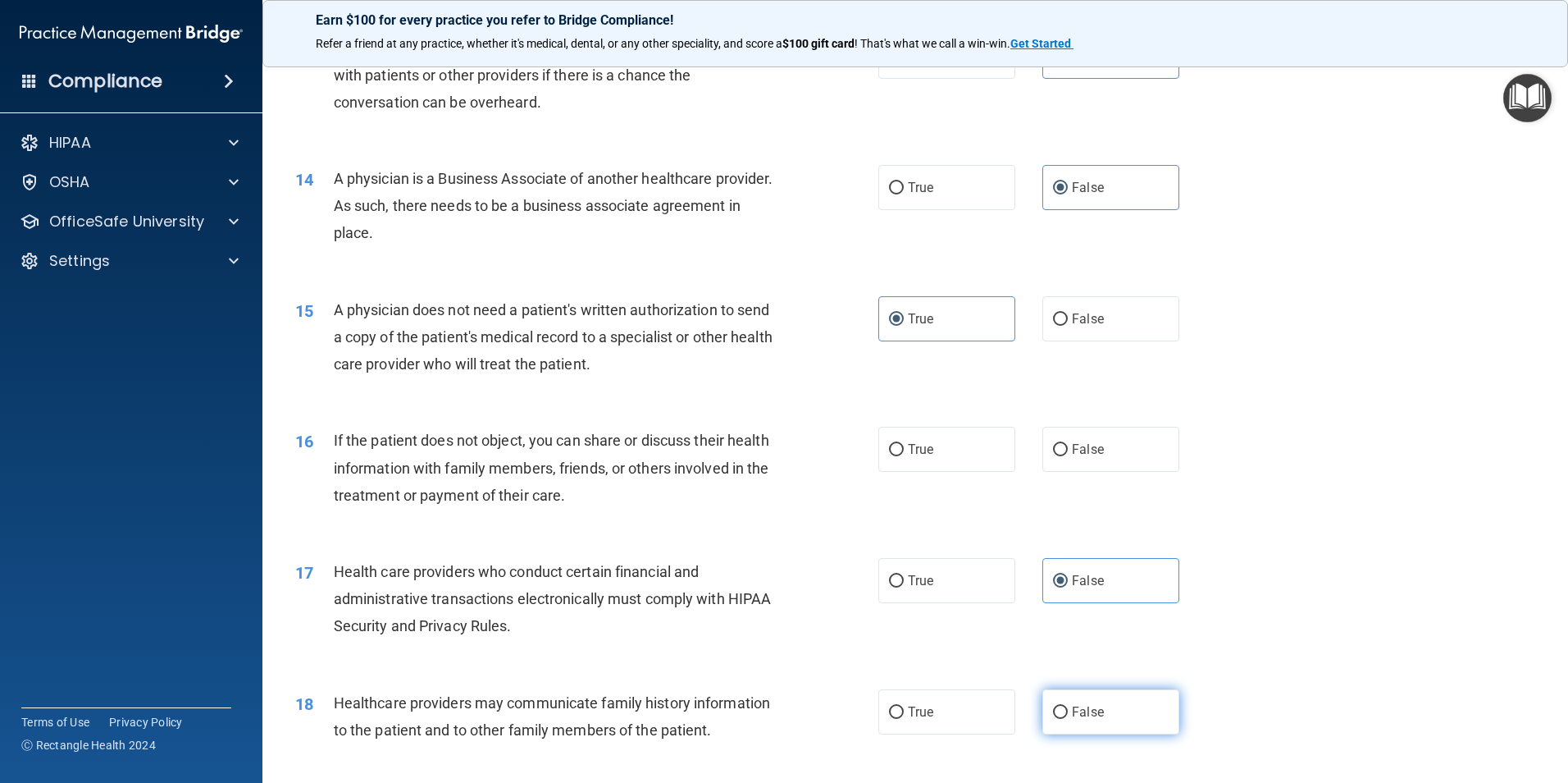
radio input "true"
click at [1059, 443] on label "False" at bounding box center [1111, 449] width 137 height 45
click at [1059, 443] on input "False" at bounding box center [1060, 449] width 15 height 12
radio input "true"
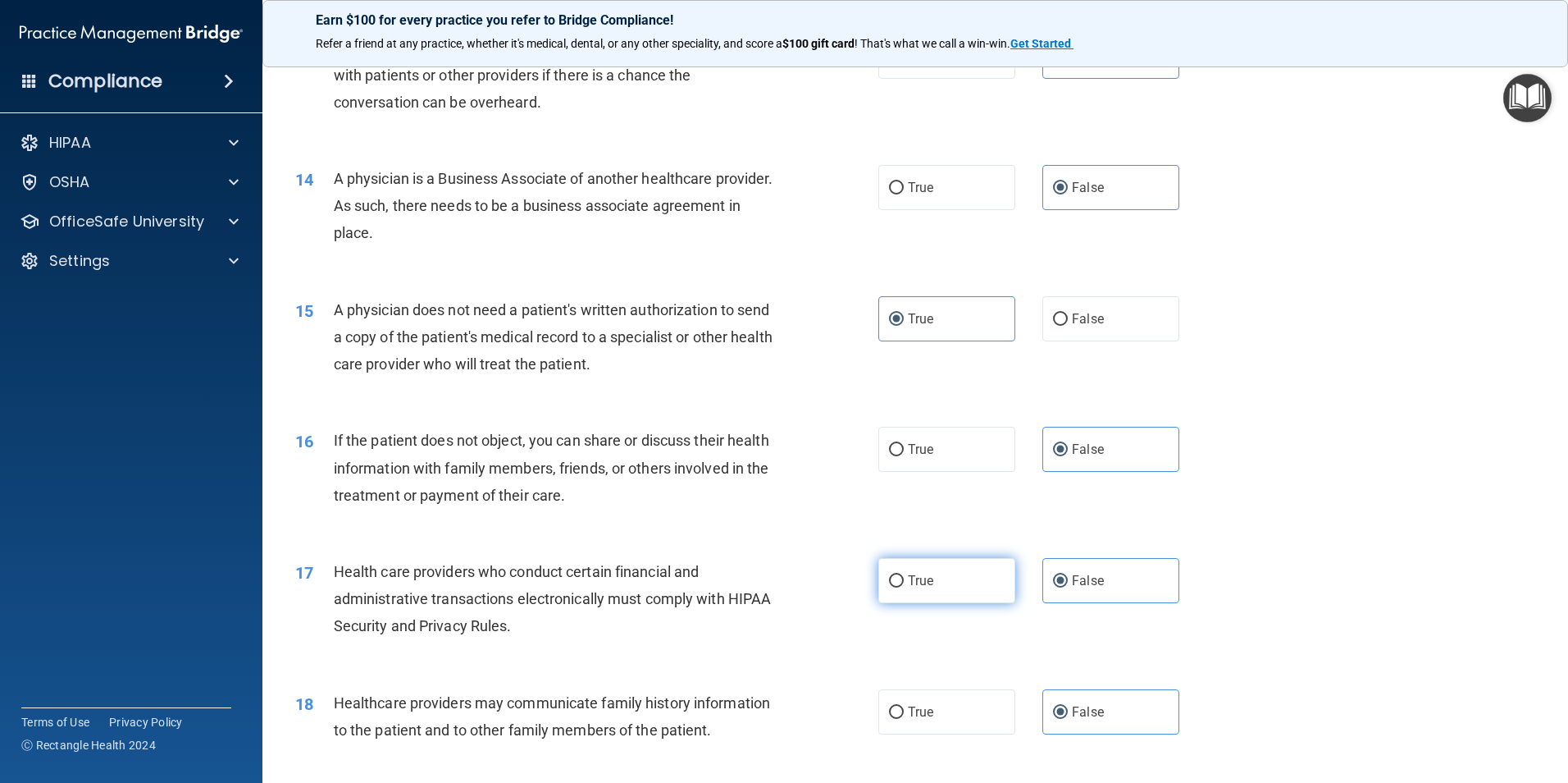
click at [889, 592] on label "True" at bounding box center [947, 580] width 137 height 45
click at [889, 587] on input "True" at bounding box center [897, 581] width 15 height 12
radio input "true"
radio input "false"
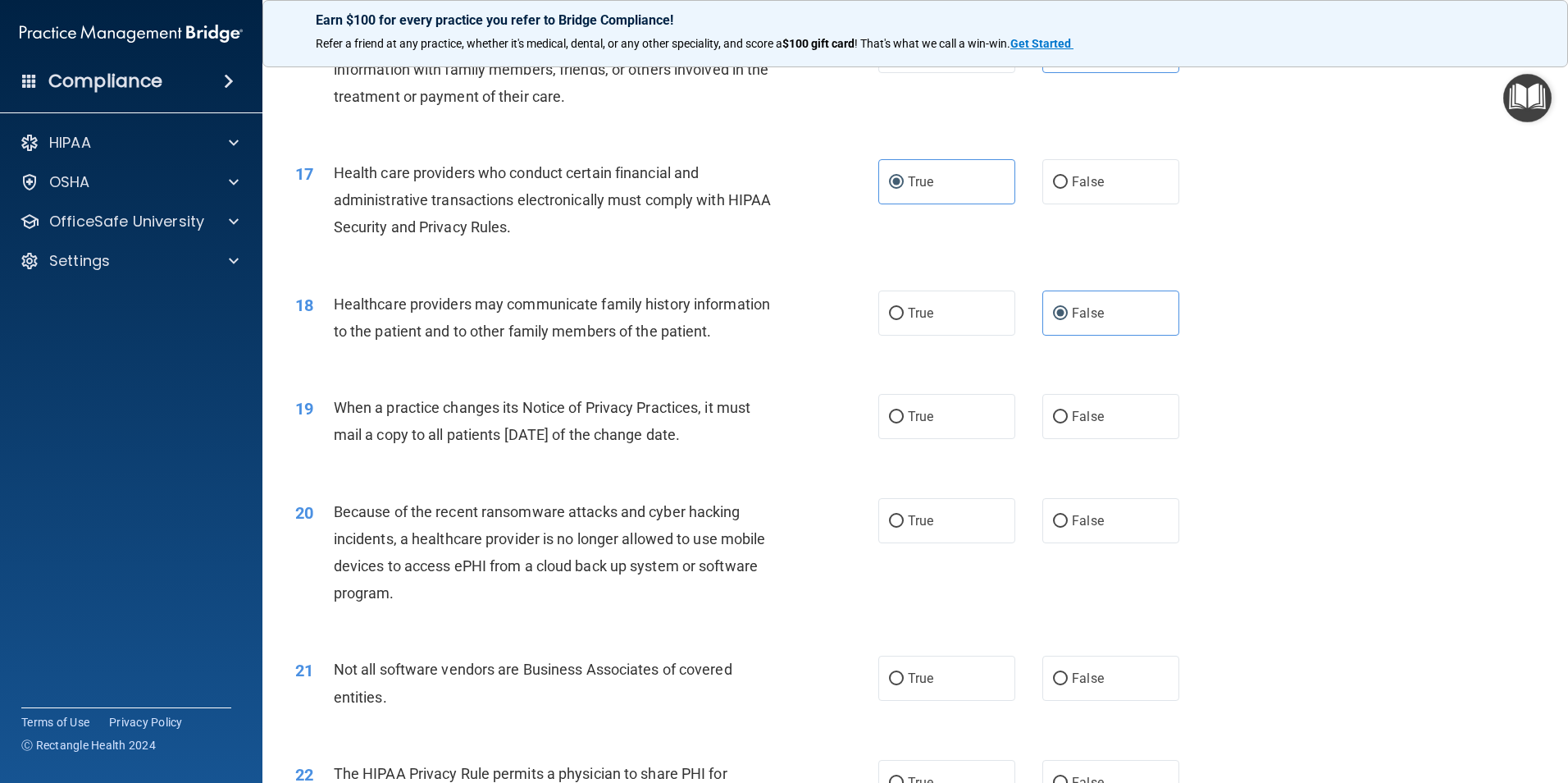
scroll to position [1969, 0]
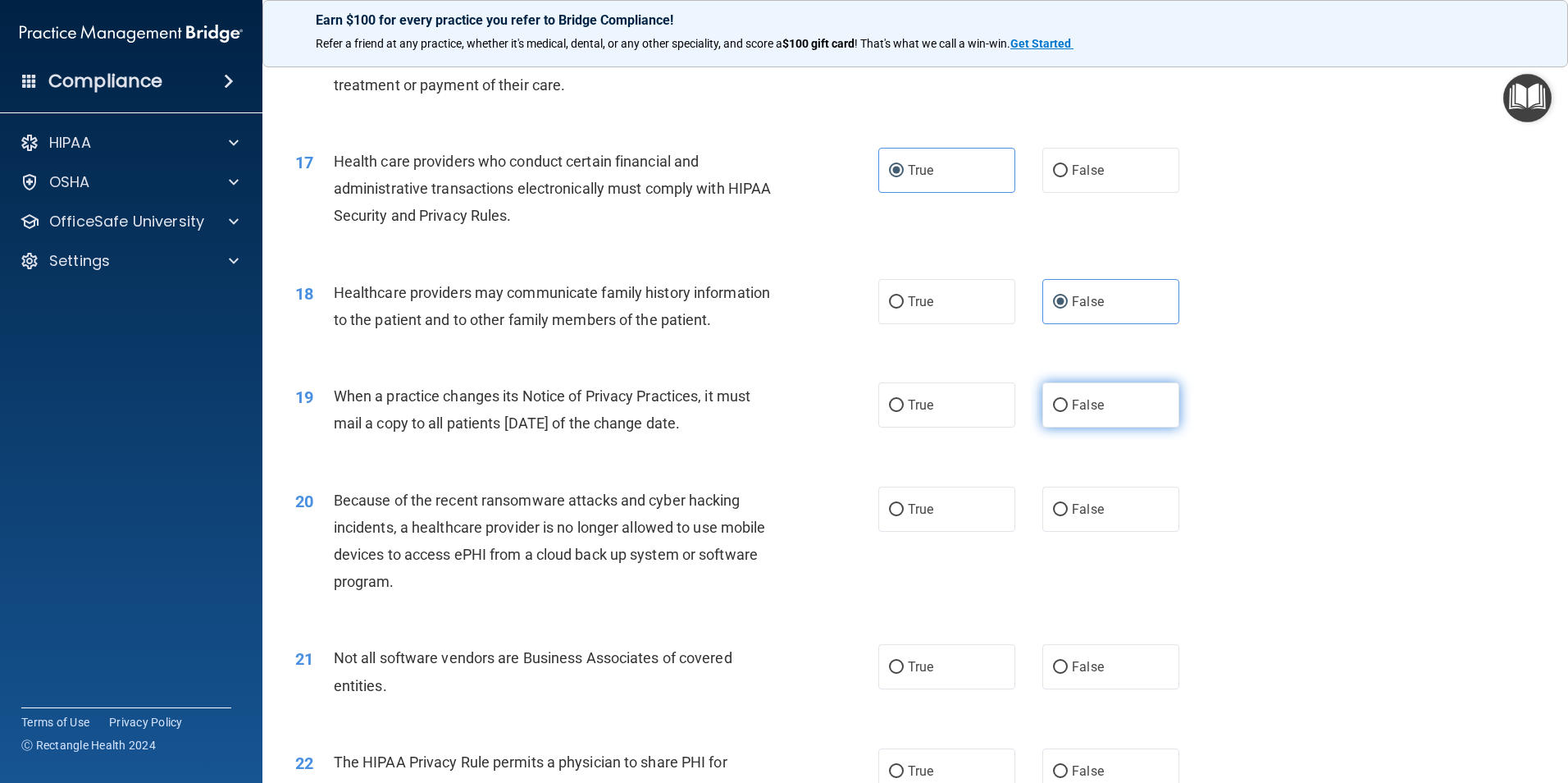
click at [1087, 395] on label "False" at bounding box center [1111, 404] width 137 height 45
click at [1067, 400] on input "False" at bounding box center [1060, 405] width 15 height 12
radio input "true"
click at [1119, 471] on div "20 Because of the recent ransomware attacks and cyber hacking incidents, a heal…" at bounding box center [915, 545] width 1265 height 159
click at [1104, 523] on label "False" at bounding box center [1111, 508] width 137 height 45
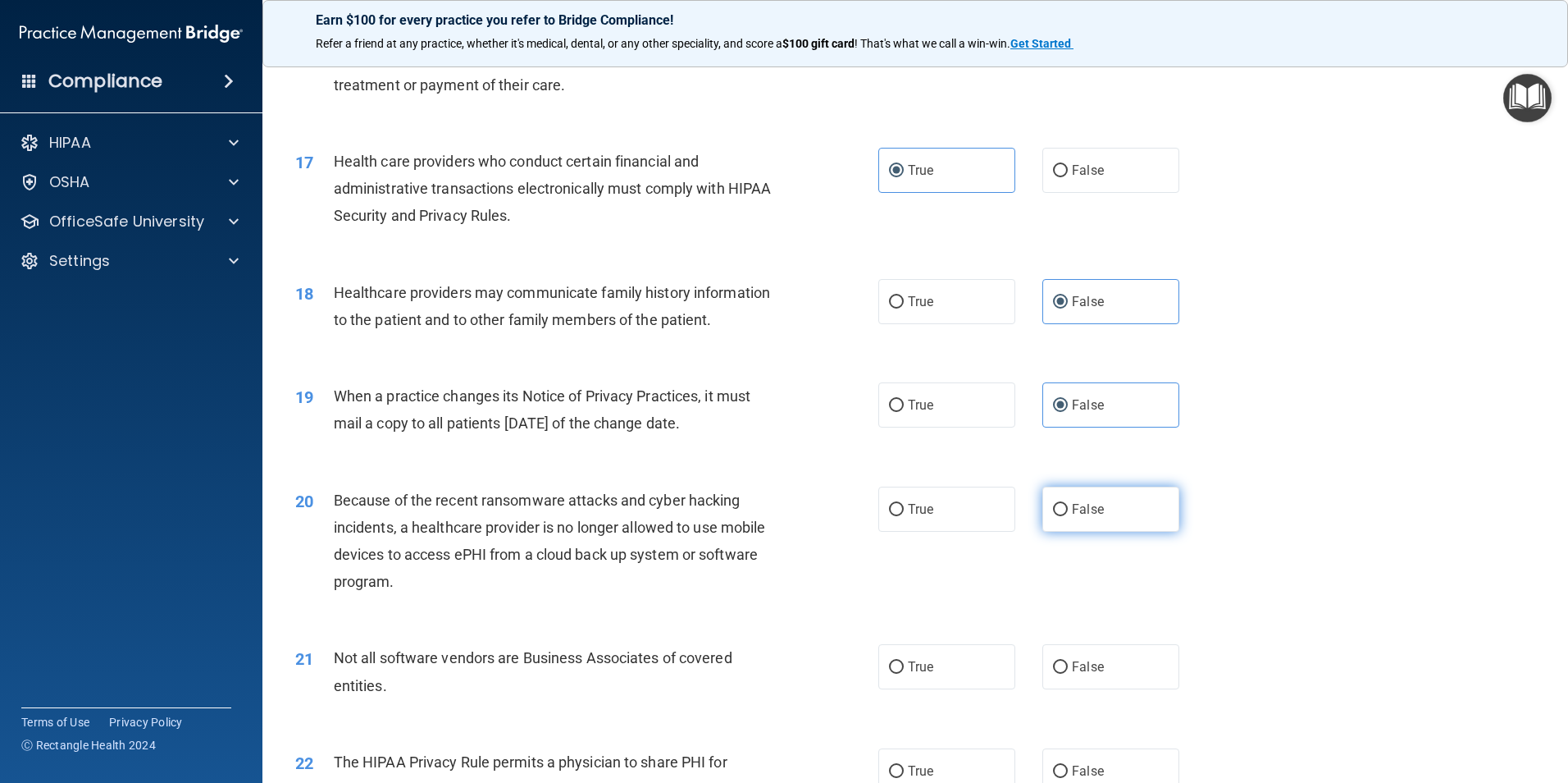
click at [1067, 516] on input "False" at bounding box center [1060, 509] width 15 height 12
radio input "true"
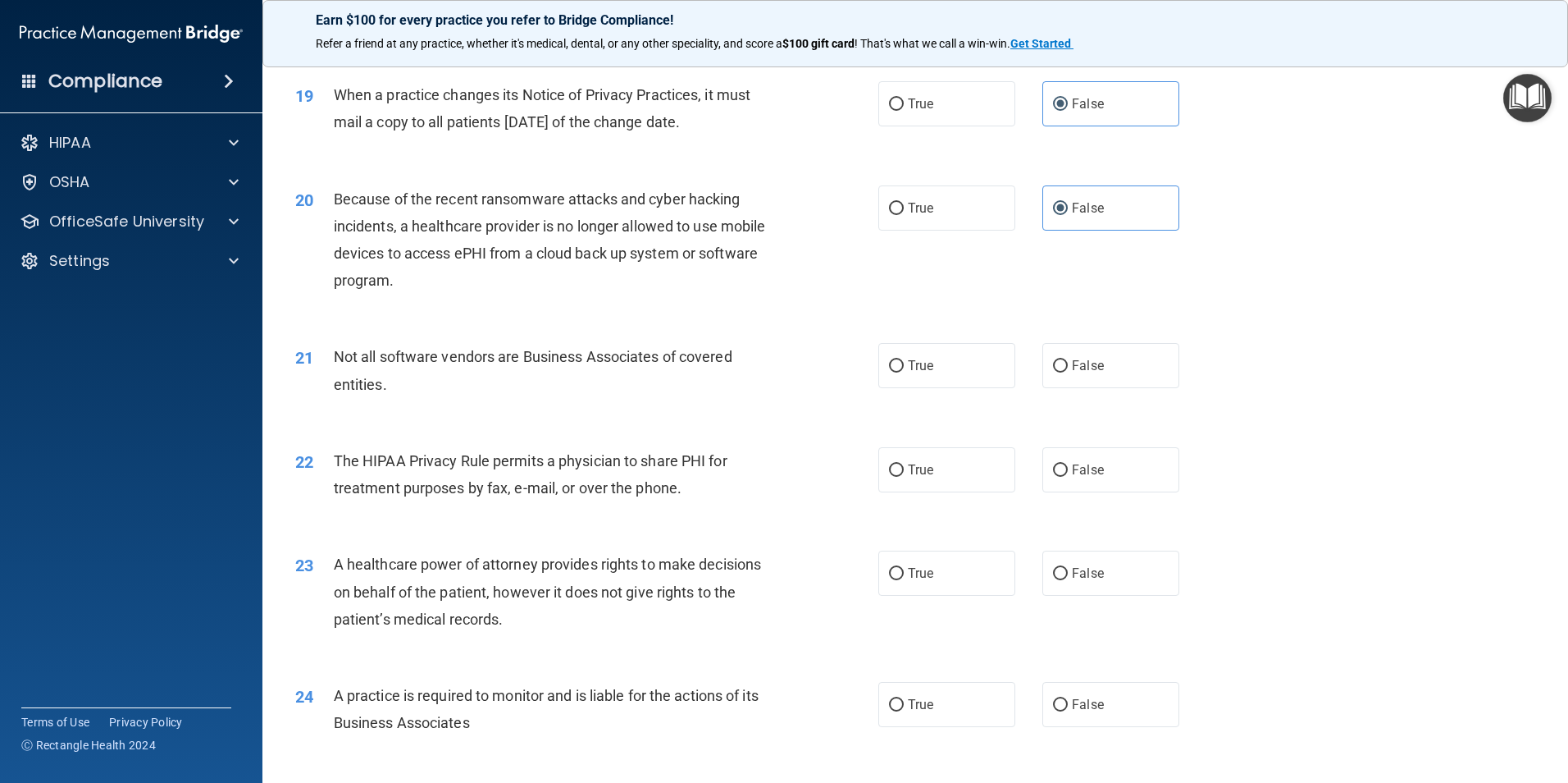
scroll to position [2297, 0]
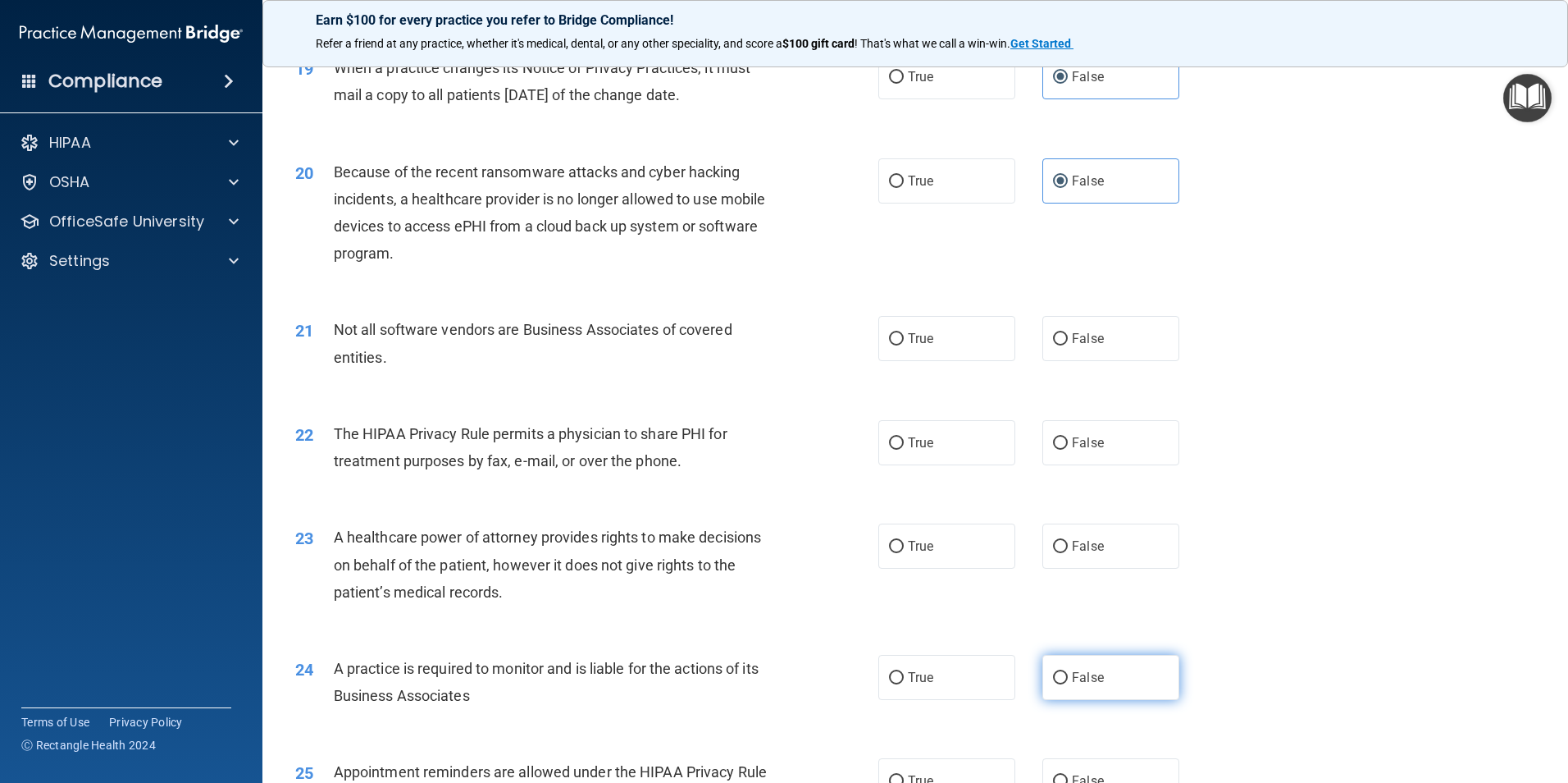
click at [1088, 672] on span "False" at bounding box center [1088, 677] width 32 height 16
click at [1067, 672] on input "False" at bounding box center [1060, 677] width 15 height 12
radio input "true"
click at [923, 348] on label "True" at bounding box center [947, 338] width 137 height 45
click at [904, 345] on input "True" at bounding box center [897, 339] width 15 height 12
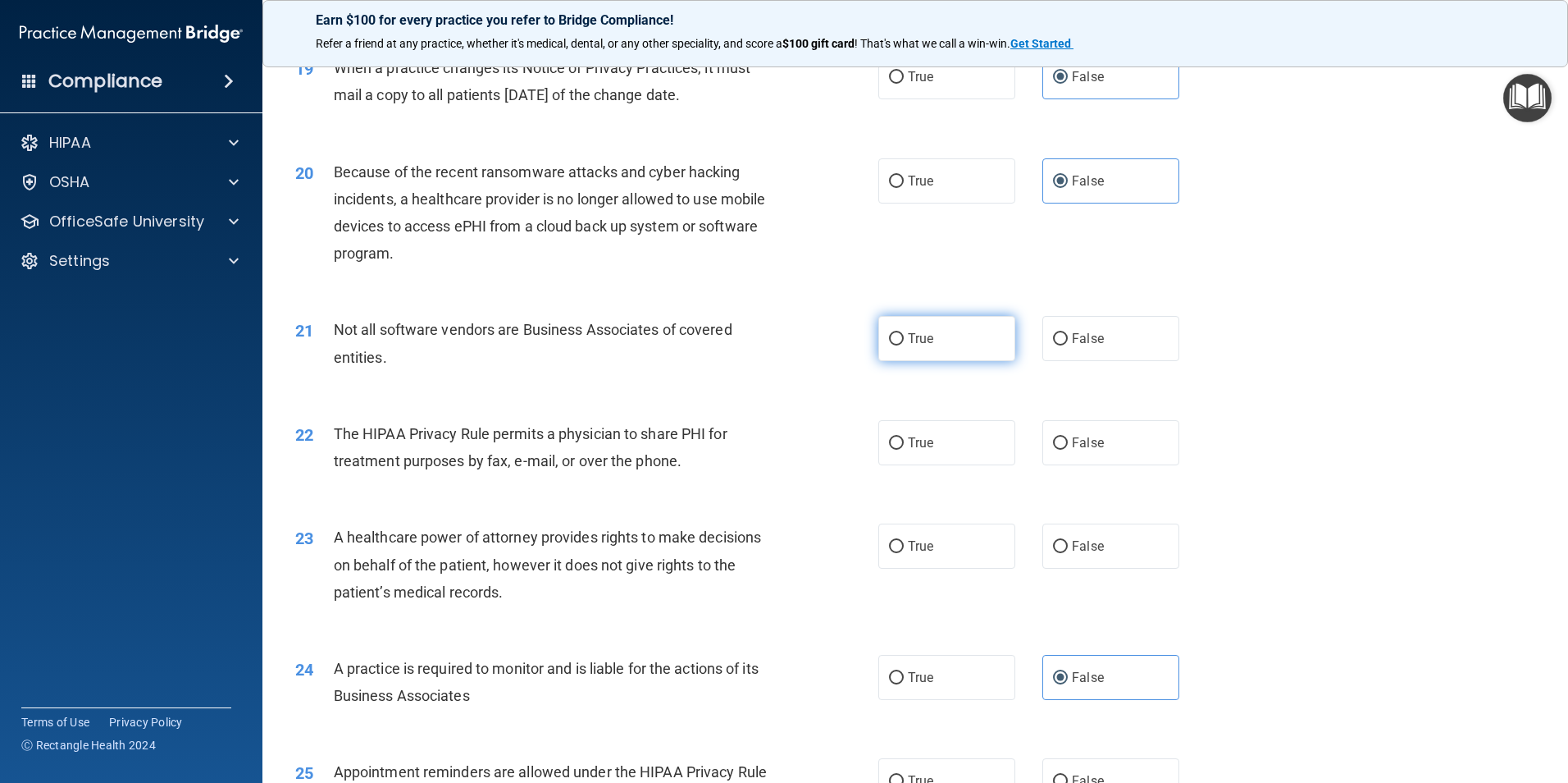
radio input "true"
click at [908, 449] on span "True" at bounding box center [920, 443] width 25 height 16
click at [904, 449] on input "True" at bounding box center [897, 443] width 15 height 12
radio input "true"
click at [1126, 553] on label "False" at bounding box center [1111, 546] width 137 height 45
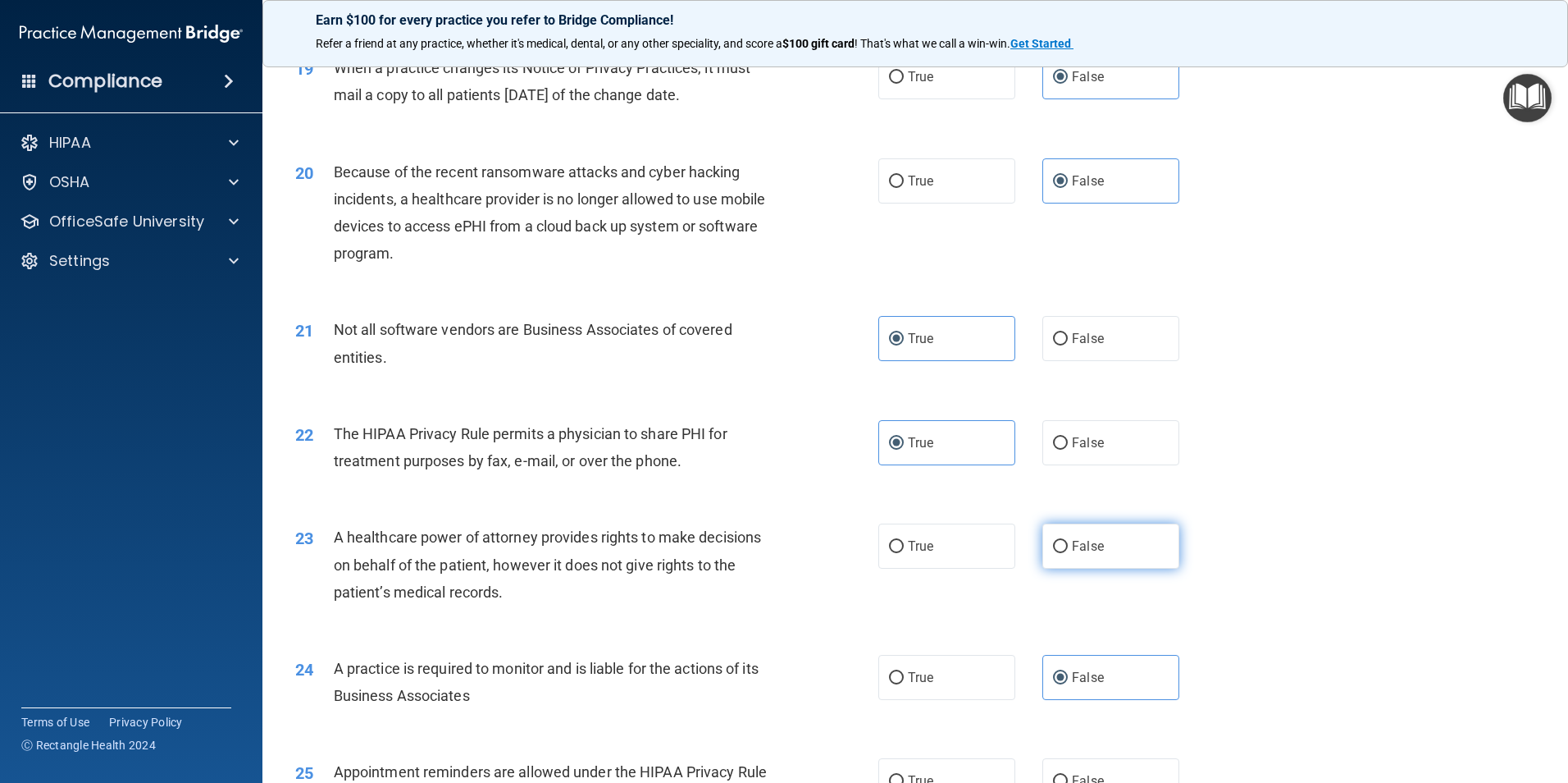
click at [1067, 553] on input "False" at bounding box center [1060, 546] width 15 height 12
radio input "true"
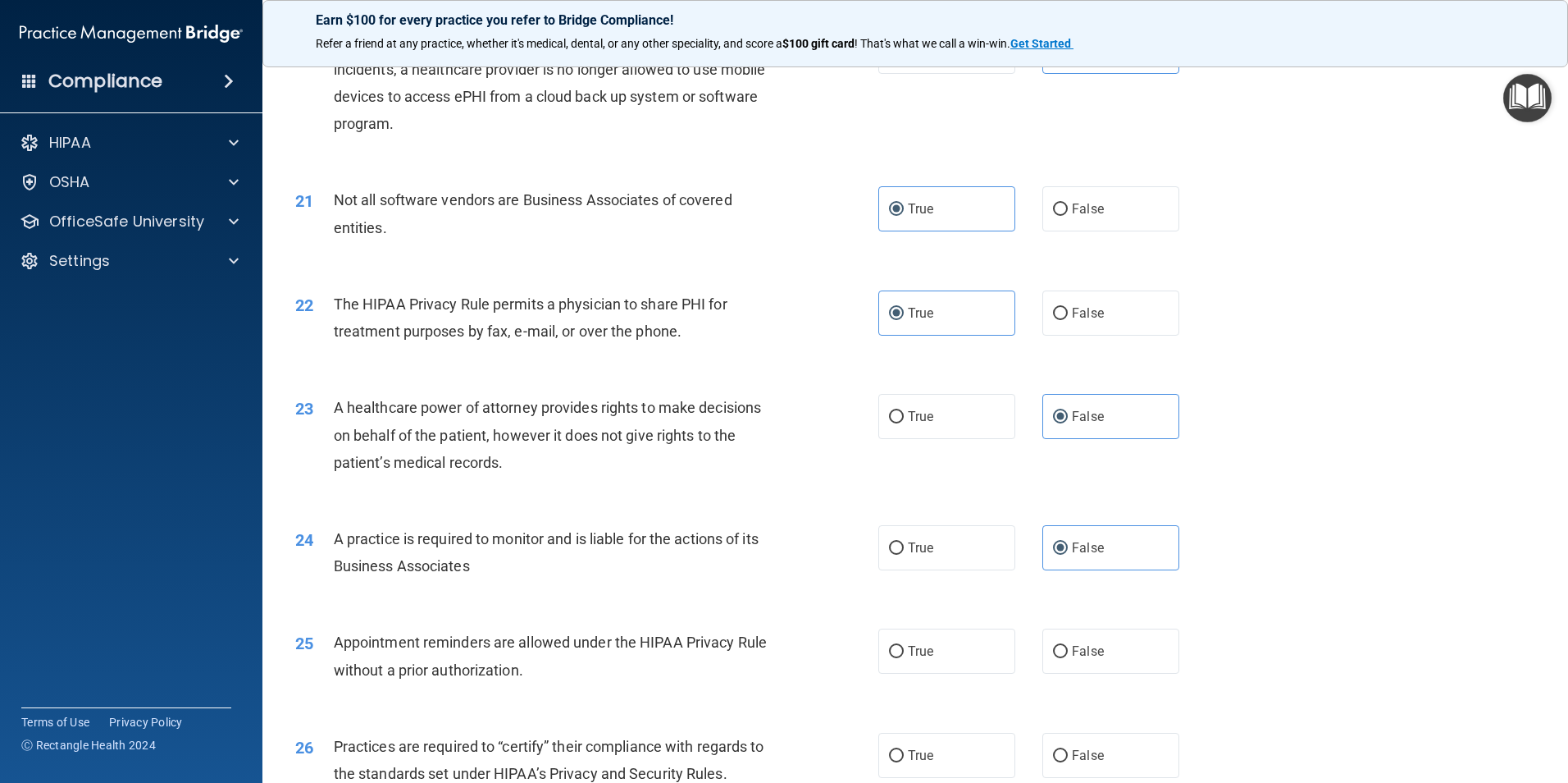
scroll to position [2625, 0]
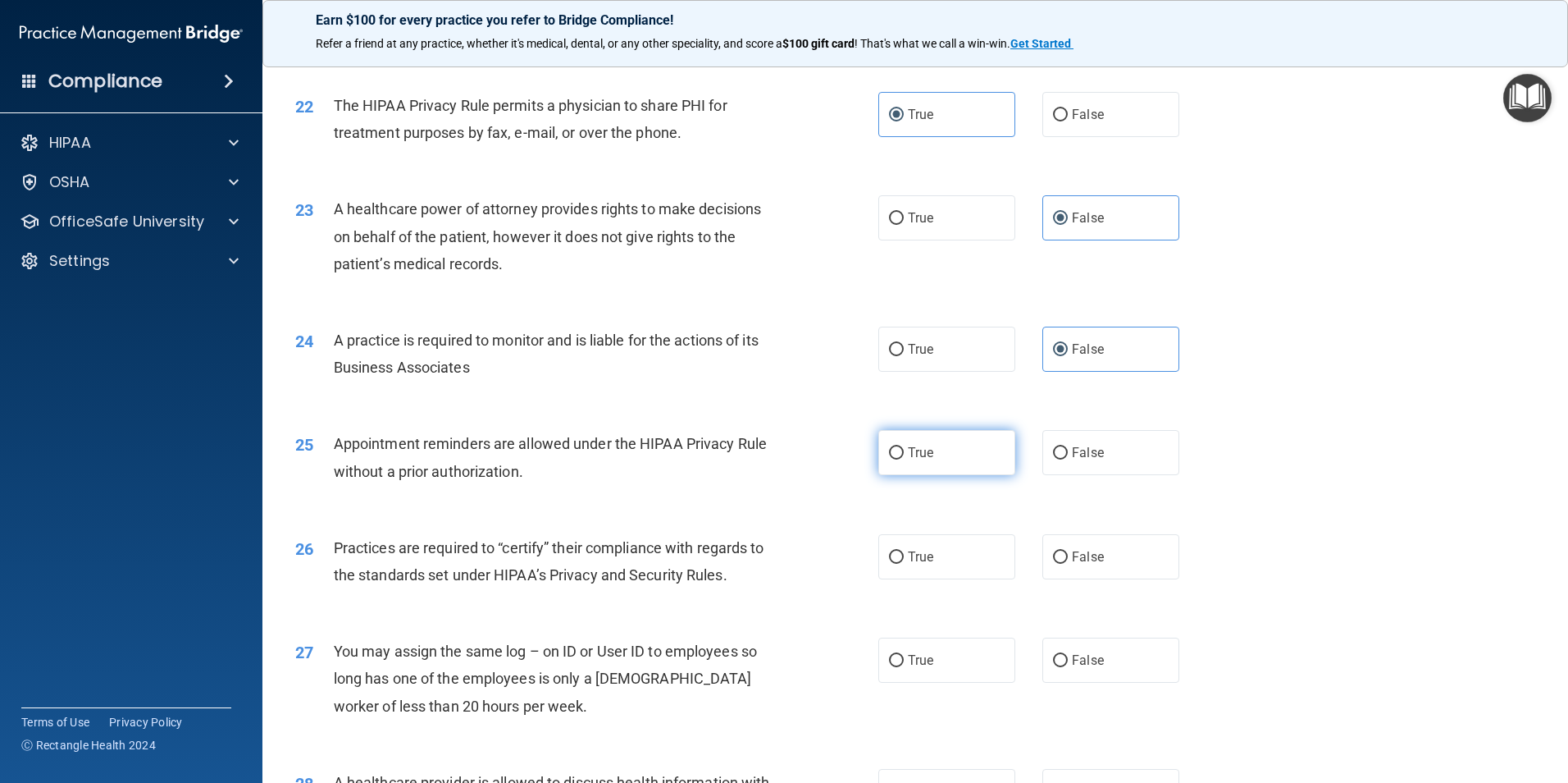
click at [927, 455] on span "True" at bounding box center [920, 452] width 25 height 16
click at [904, 455] on input "True" at bounding box center [897, 453] width 15 height 12
radio input "true"
click at [1084, 564] on label "False" at bounding box center [1111, 557] width 137 height 45
click at [1067, 564] on input "False" at bounding box center [1060, 557] width 15 height 12
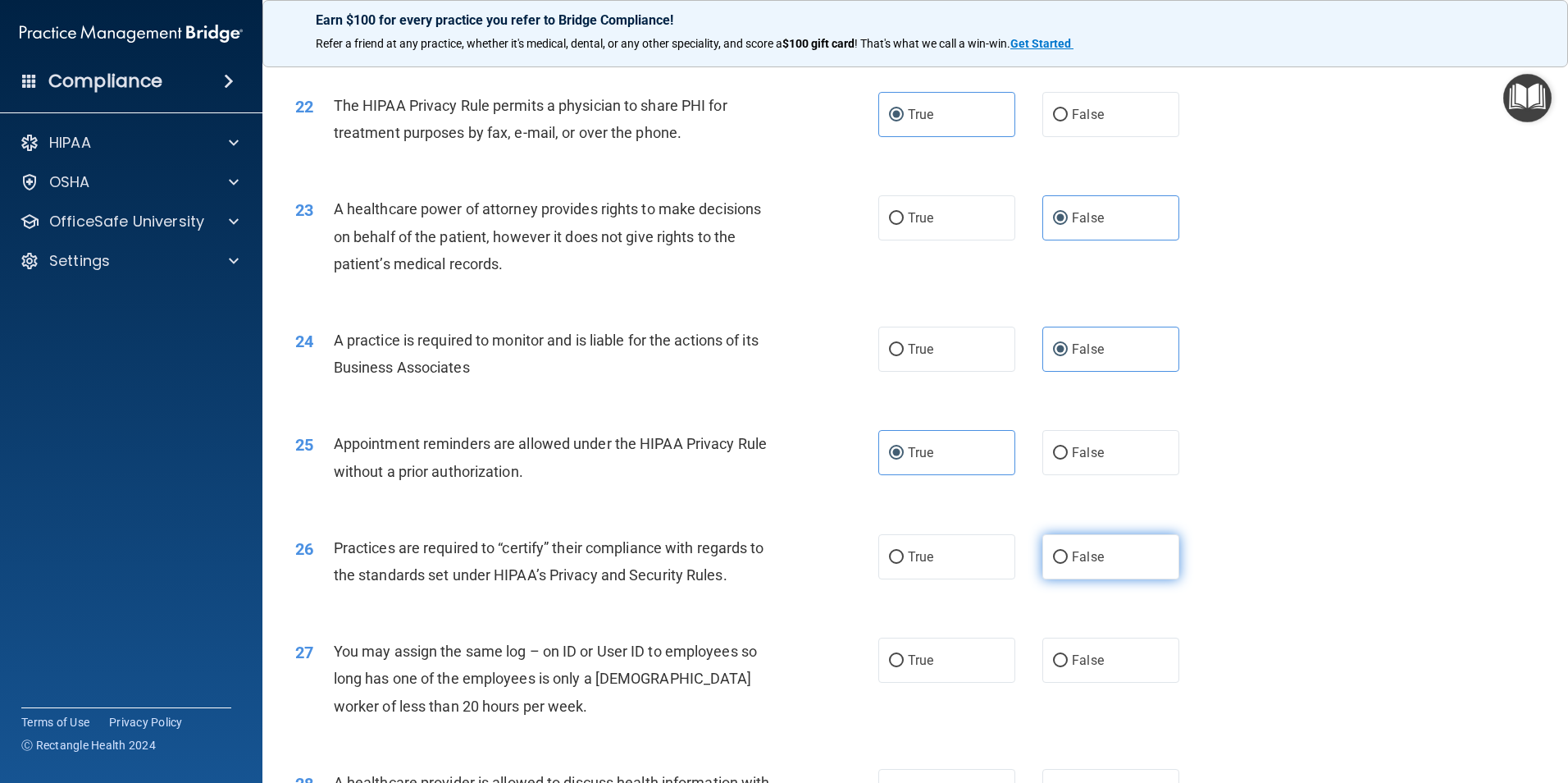
radio input "true"
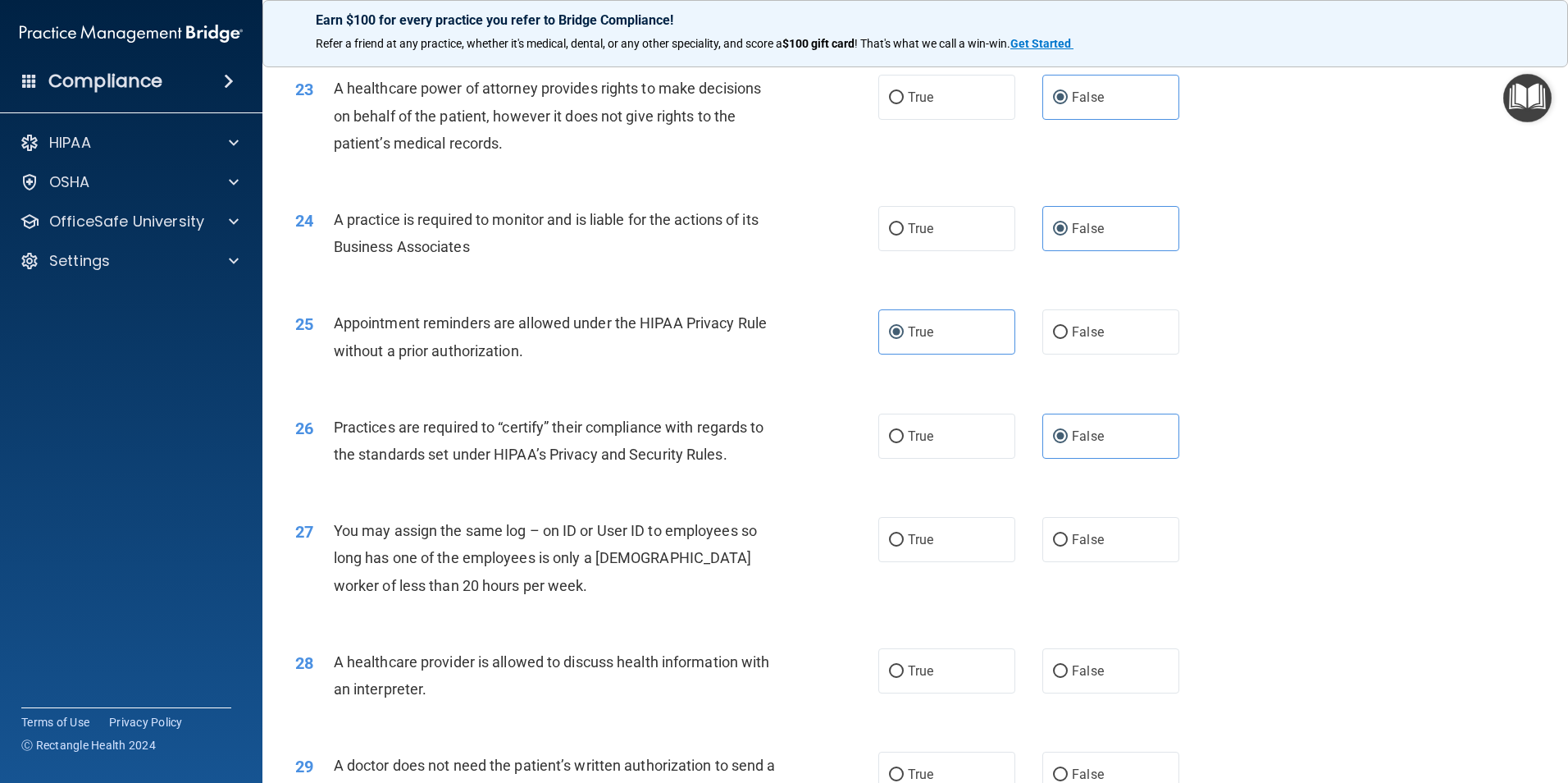
scroll to position [2790, 0]
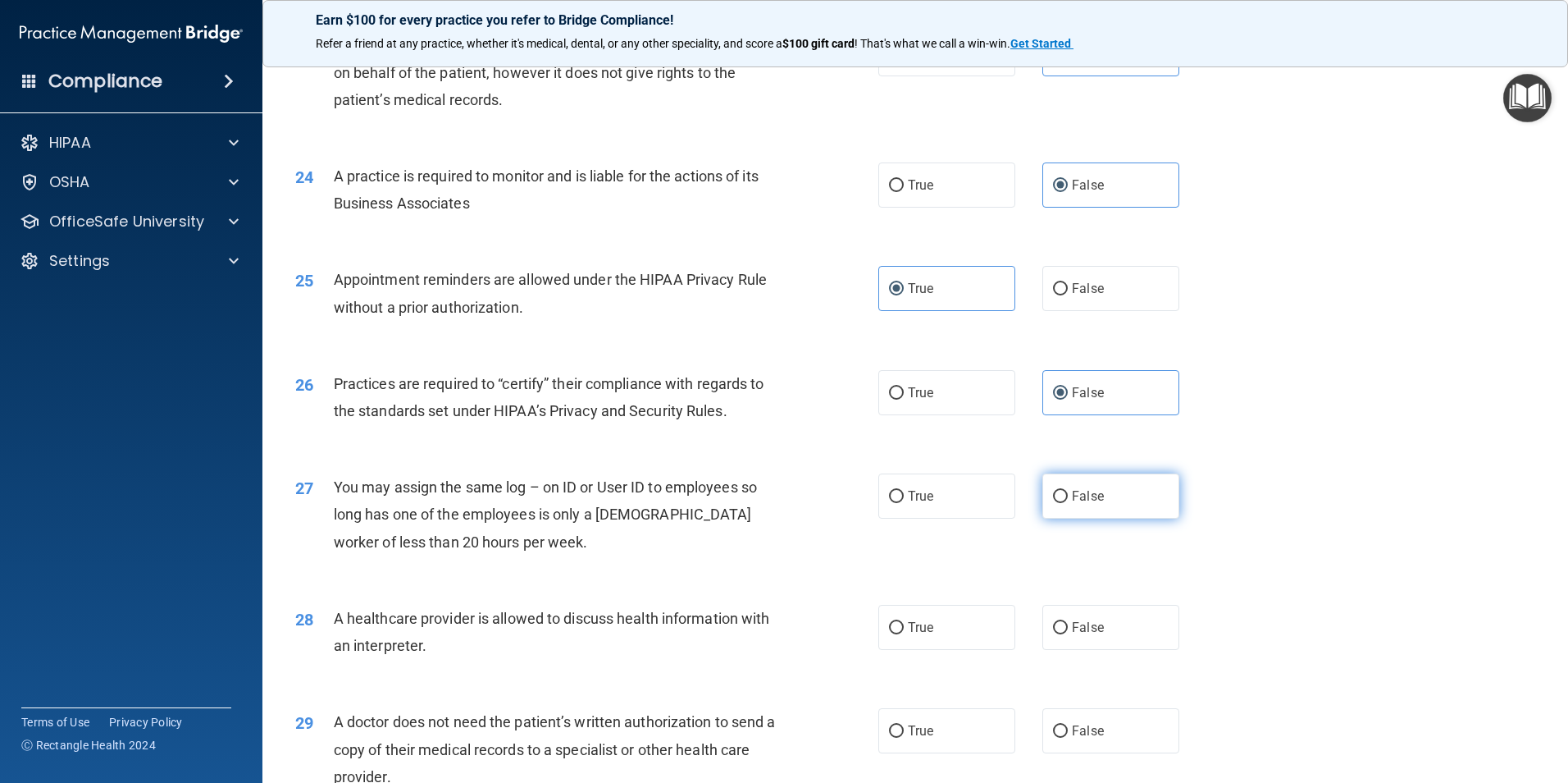
click at [1094, 489] on span "False" at bounding box center [1088, 495] width 32 height 16
click at [1067, 491] on input "False" at bounding box center [1060, 496] width 15 height 12
radio input "true"
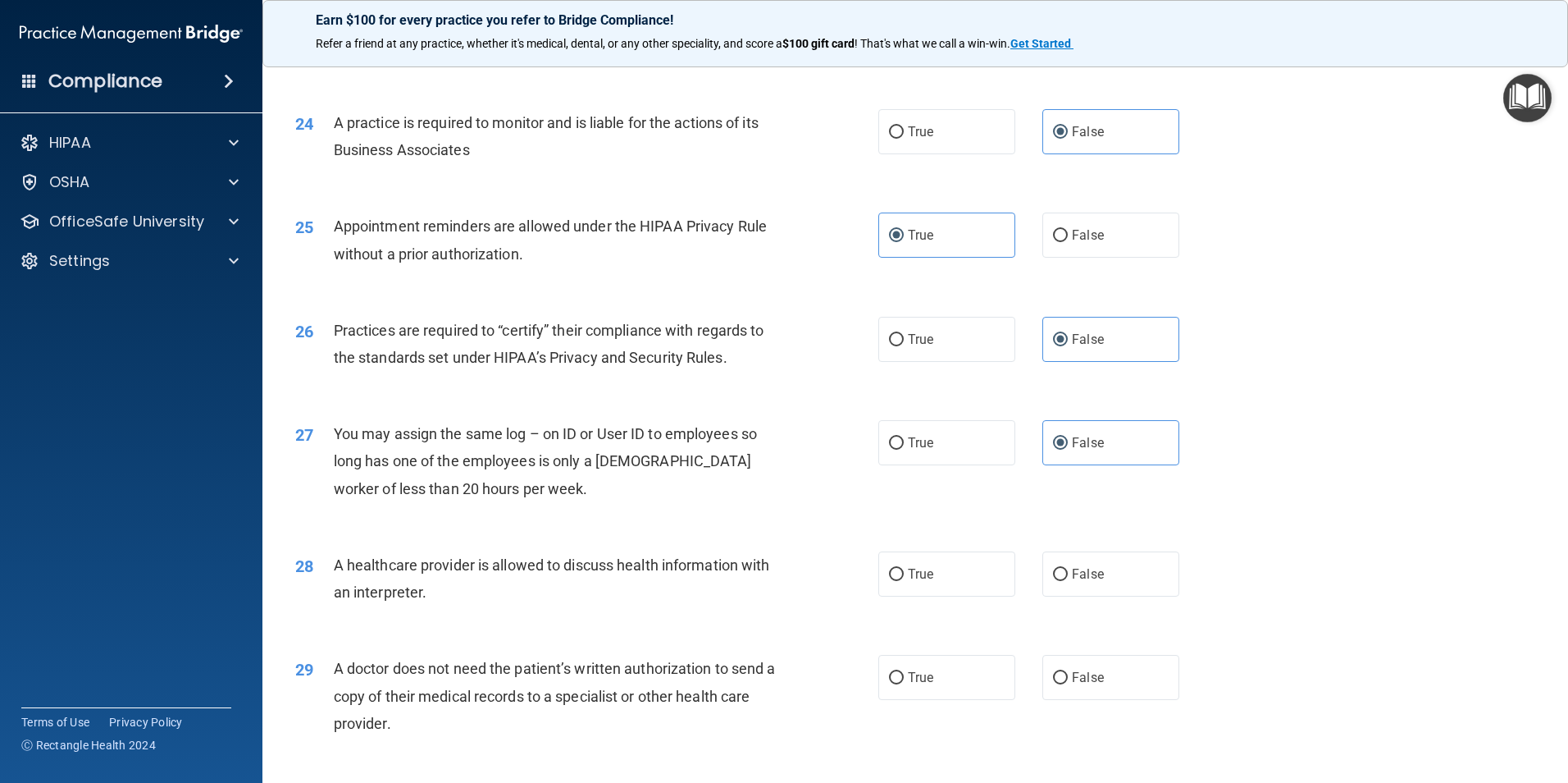
scroll to position [2871, 0]
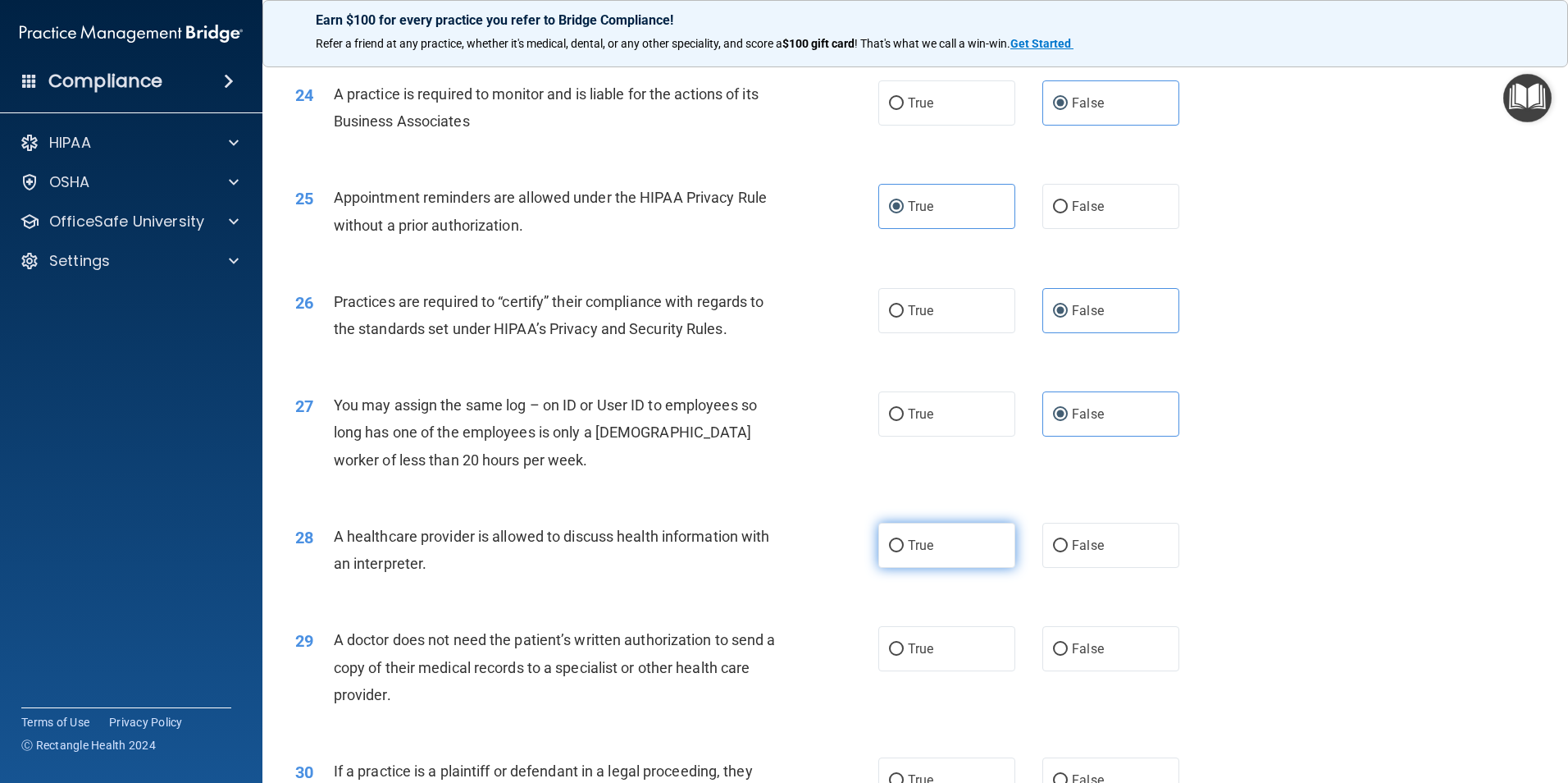
click at [988, 549] on label "True" at bounding box center [947, 545] width 137 height 45
click at [904, 549] on input "True" at bounding box center [897, 546] width 15 height 12
radio input "true"
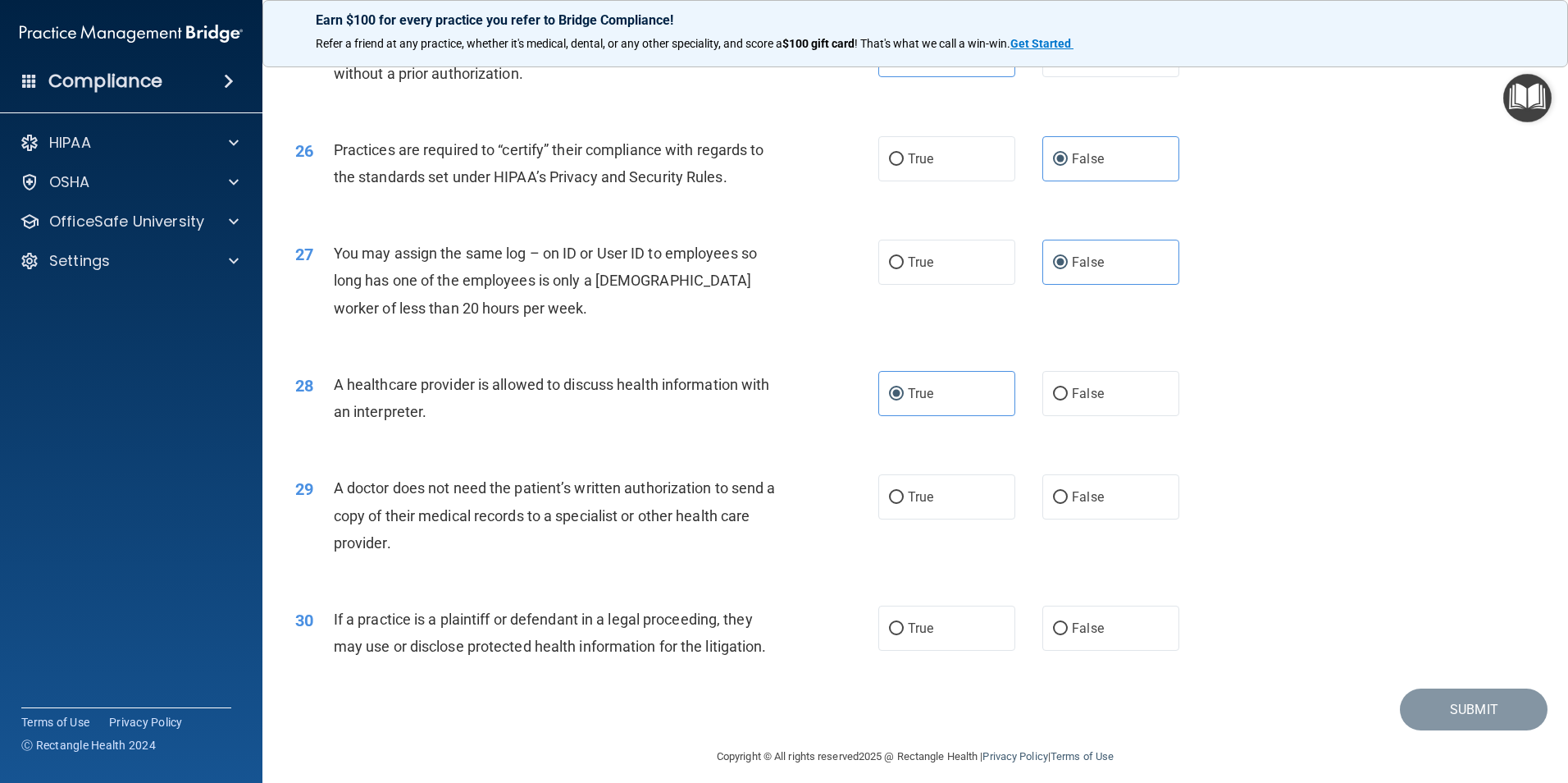
scroll to position [3036, 0]
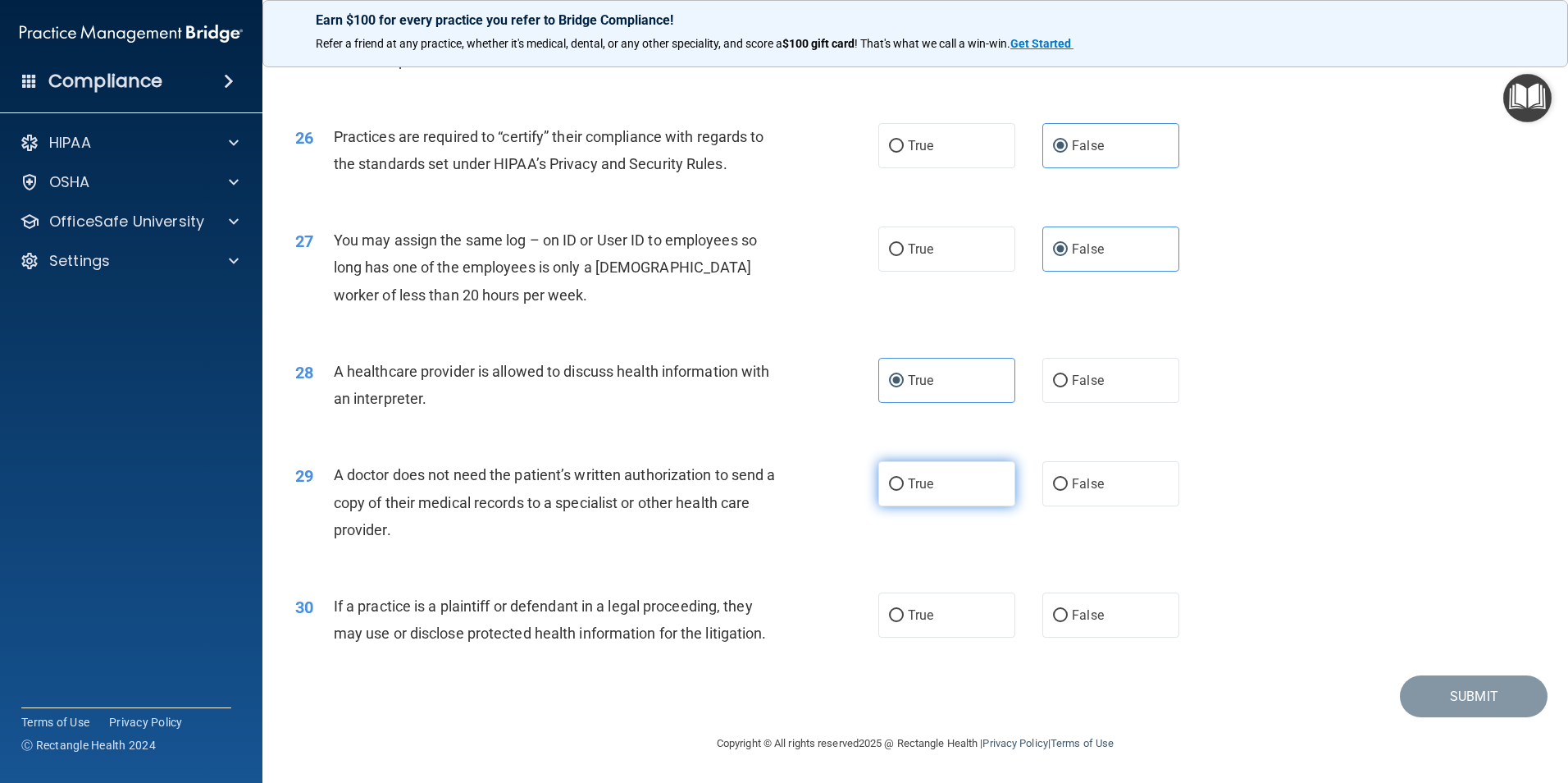
click at [936, 481] on label "True" at bounding box center [947, 483] width 137 height 45
click at [904, 481] on input "True" at bounding box center [897, 484] width 15 height 12
radio input "true"
click at [909, 611] on span "True" at bounding box center [920, 614] width 25 height 16
click at [904, 611] on input "True" at bounding box center [897, 615] width 15 height 12
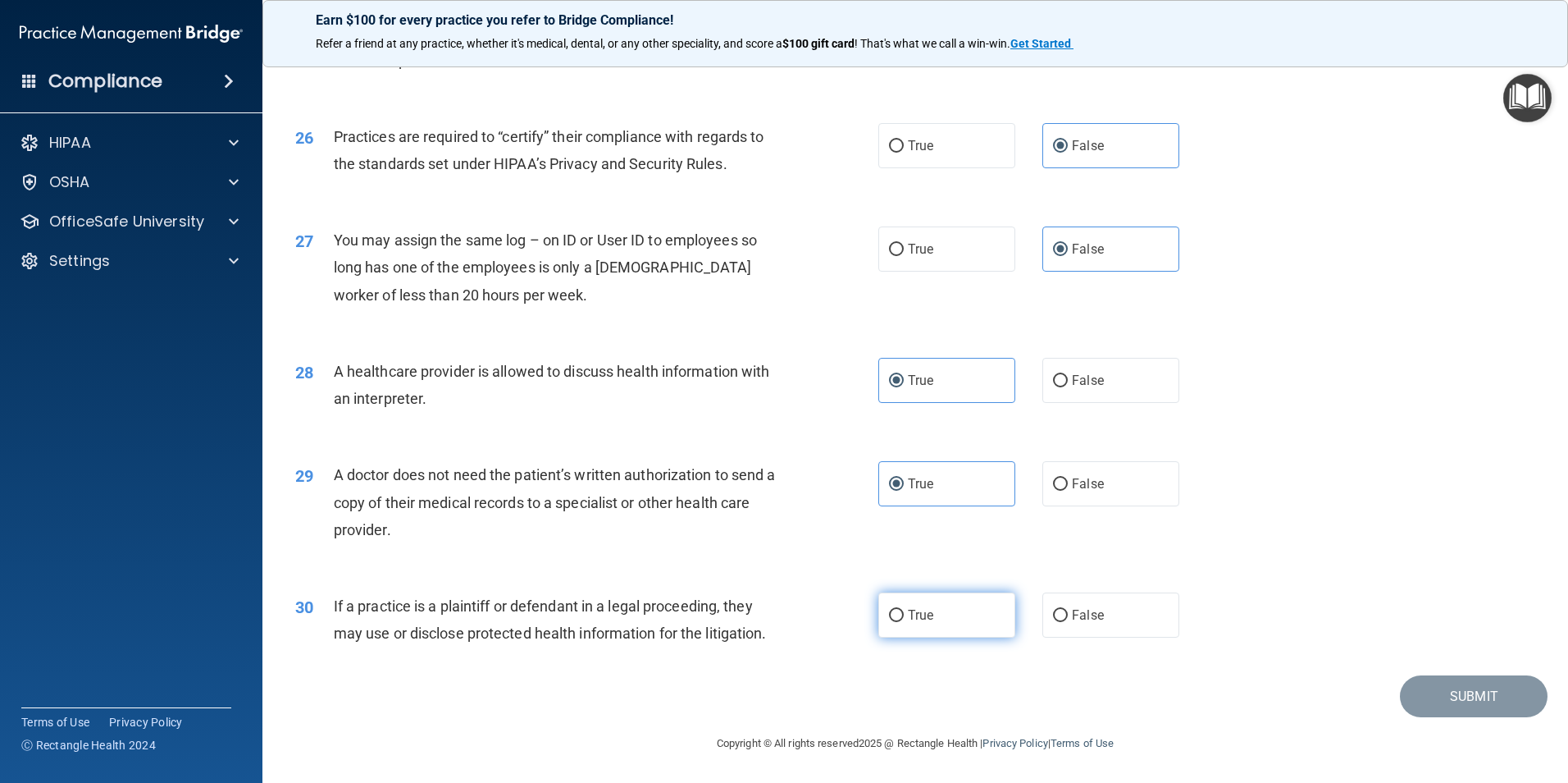
radio input "true"
click at [1511, 699] on button "Submit" at bounding box center [1473, 696] width 147 height 42
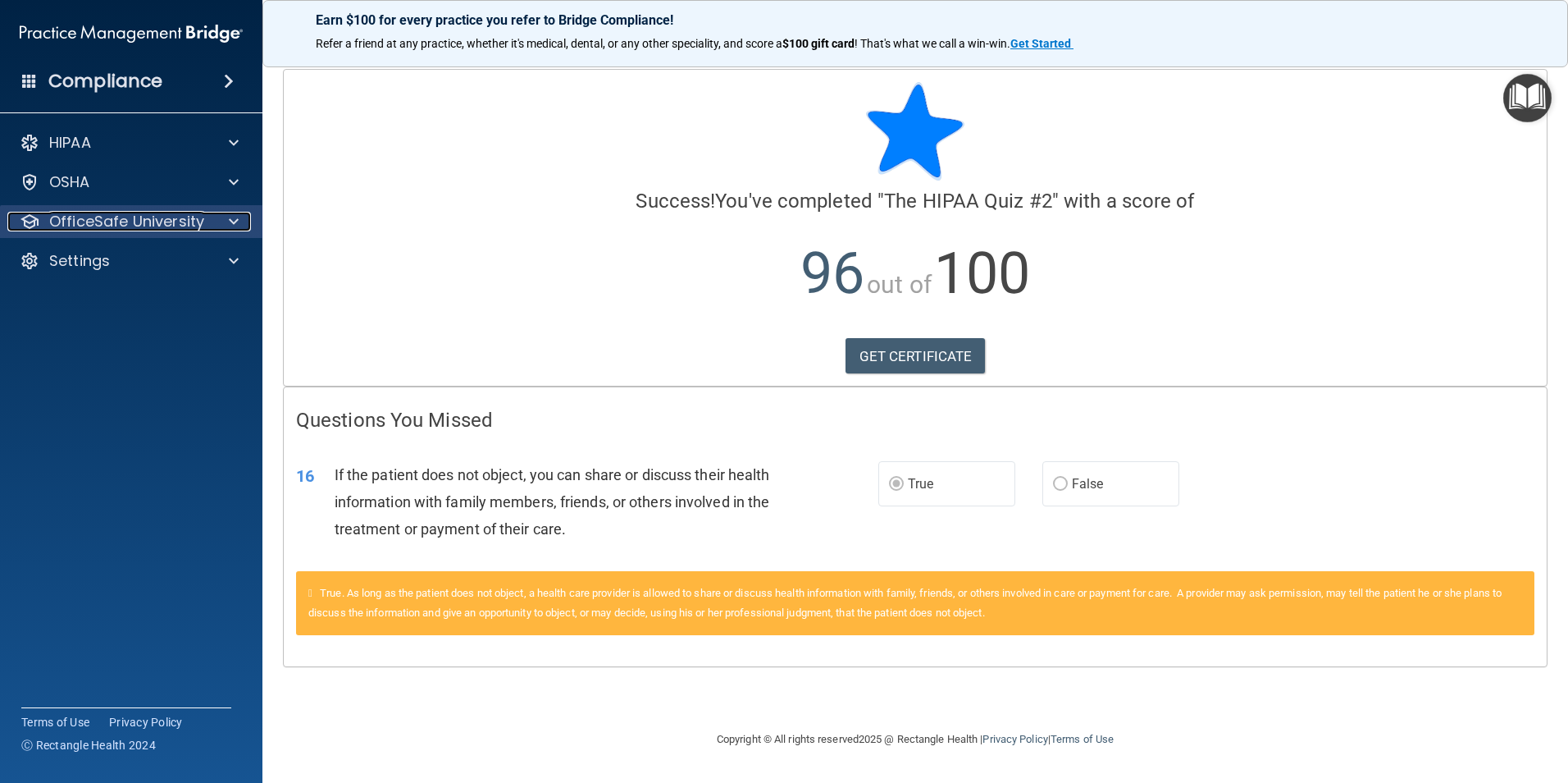
click at [134, 225] on p "OfficeSafe University" at bounding box center [126, 221] width 155 height 19
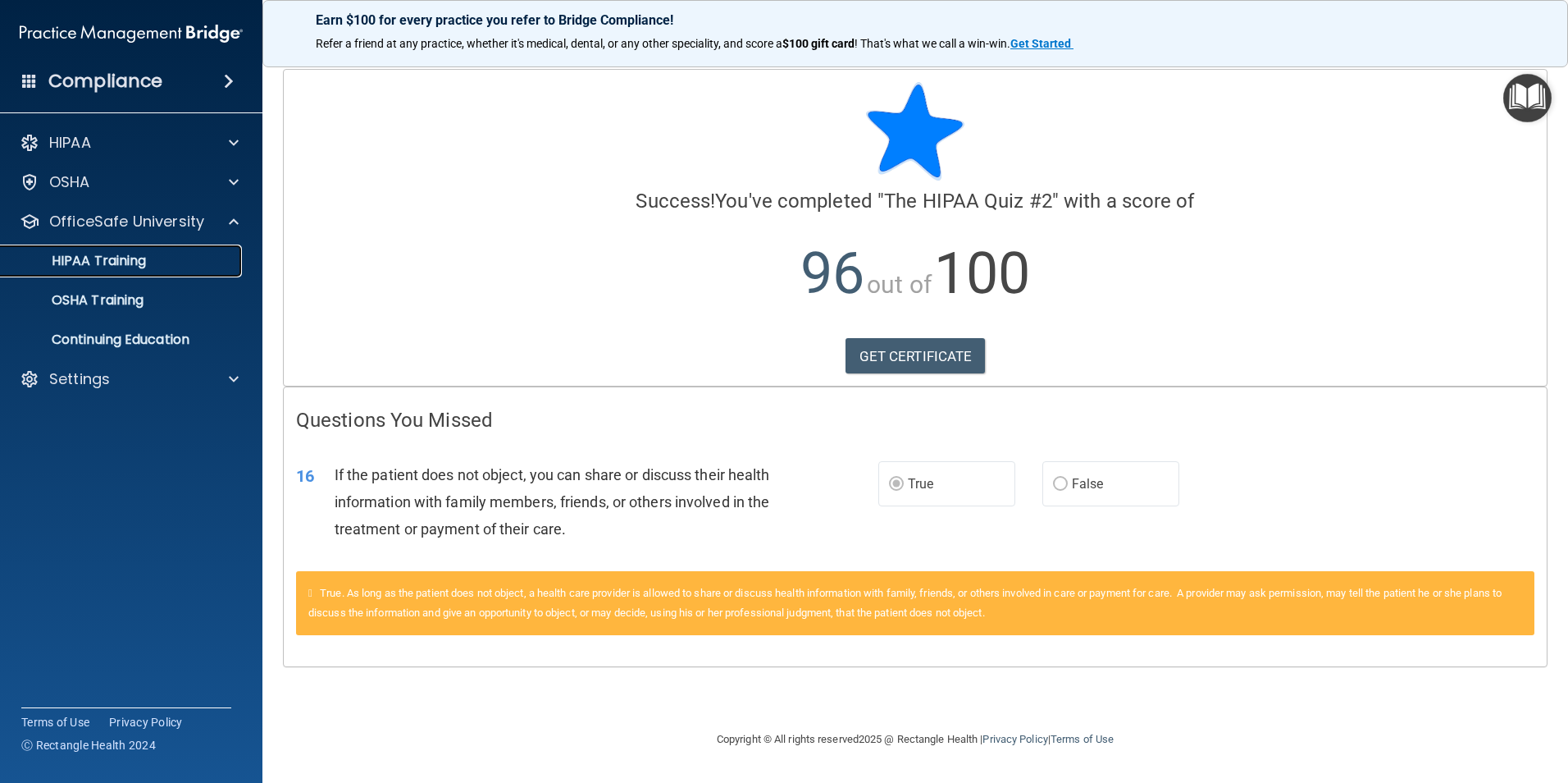
click at [115, 257] on p "HIPAA Training" at bounding box center [78, 261] width 135 height 17
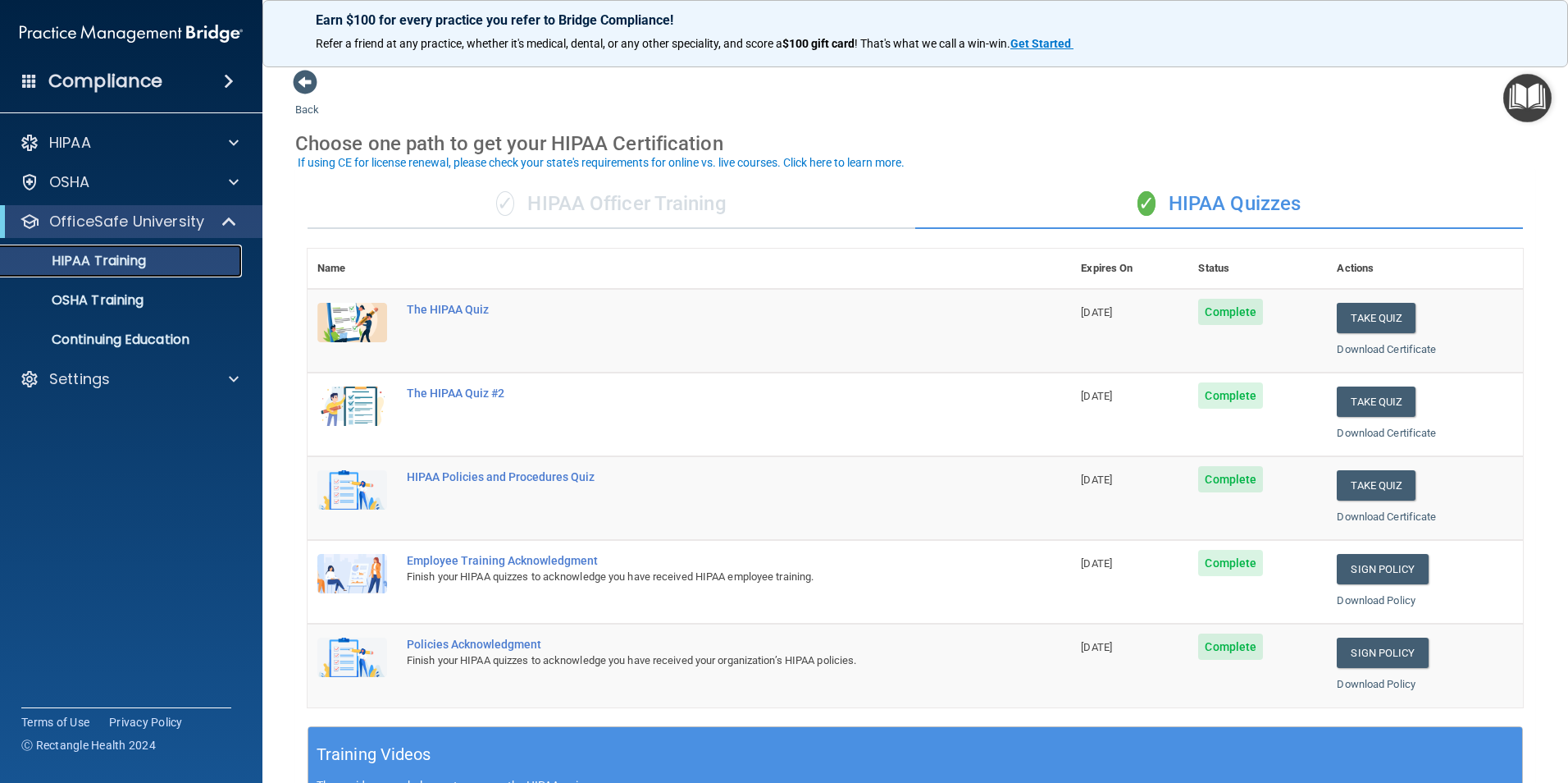
scroll to position [82, 0]
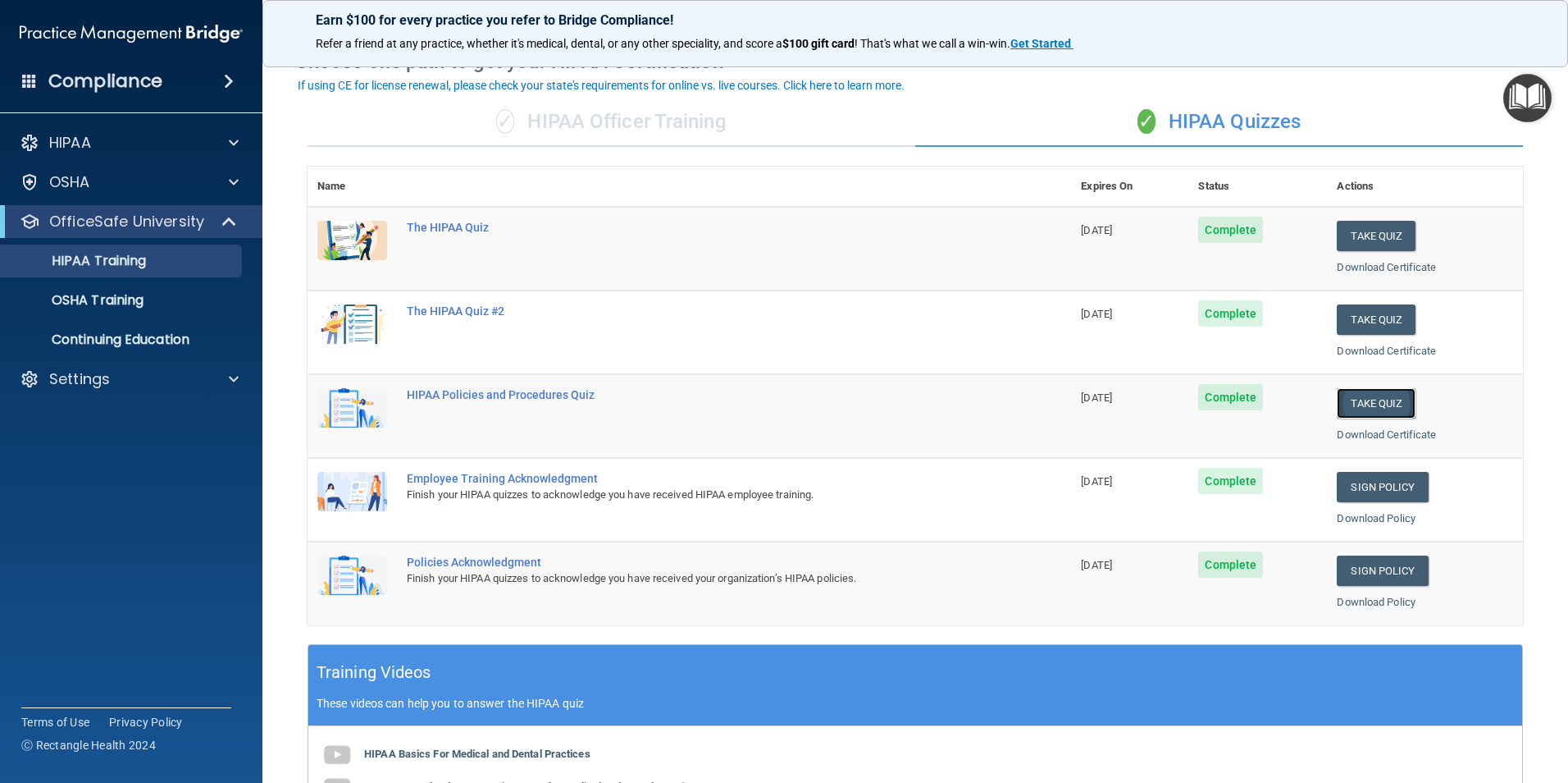
click at [1336, 396] on button "Take Quiz" at bounding box center [1375, 403] width 79 height 31
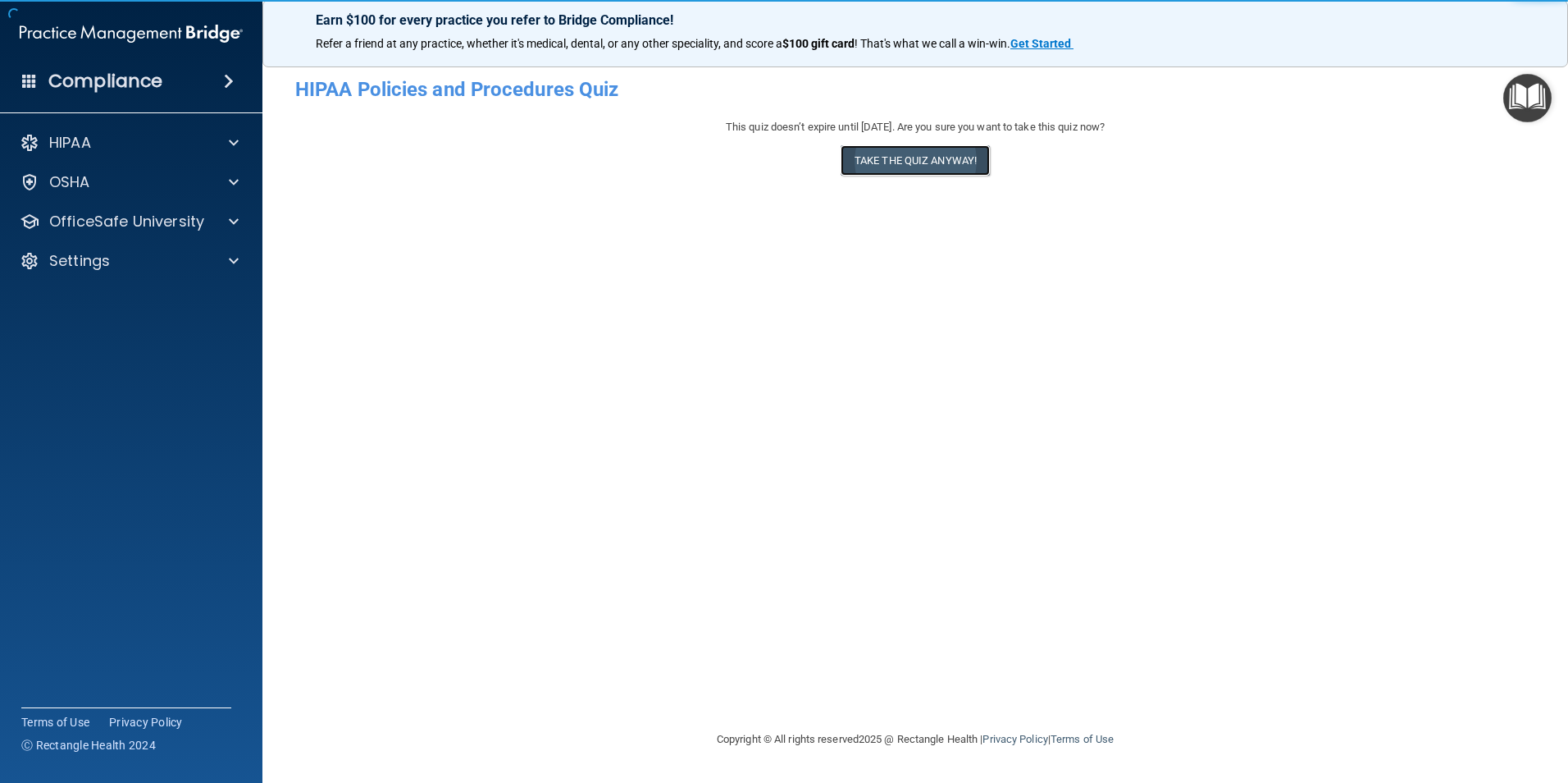
click at [877, 165] on button "Take the quiz anyway!" at bounding box center [914, 160] width 149 height 31
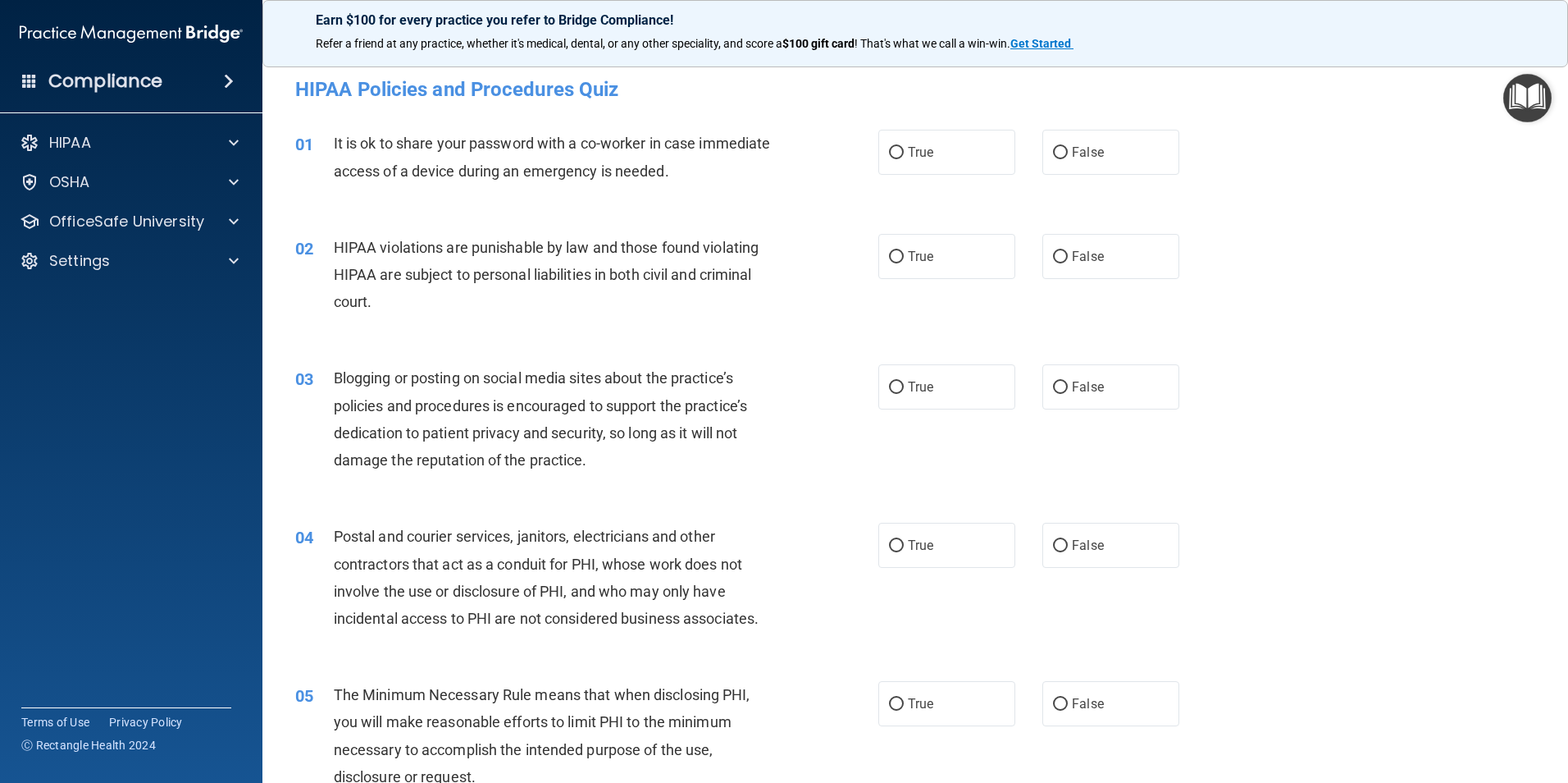
click at [1016, 145] on div "True False" at bounding box center [1042, 152] width 329 height 45
click at [1056, 162] on label "False" at bounding box center [1111, 152] width 137 height 45
click at [1056, 160] on input "False" at bounding box center [1060, 152] width 15 height 12
radio input "true"
click at [883, 250] on label "True" at bounding box center [947, 256] width 137 height 45
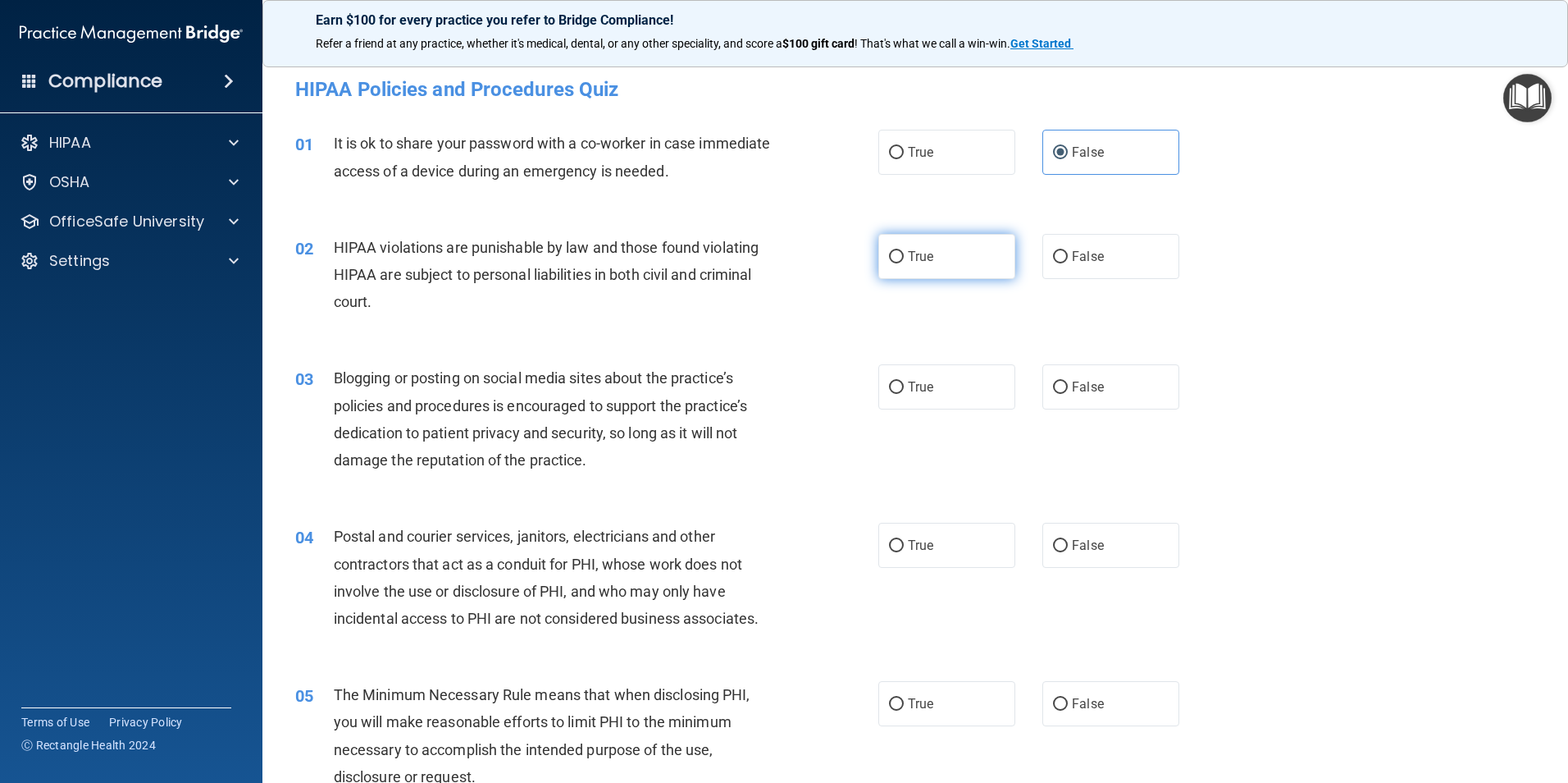
click at [889, 251] on input "True" at bounding box center [897, 257] width 15 height 12
radio input "true"
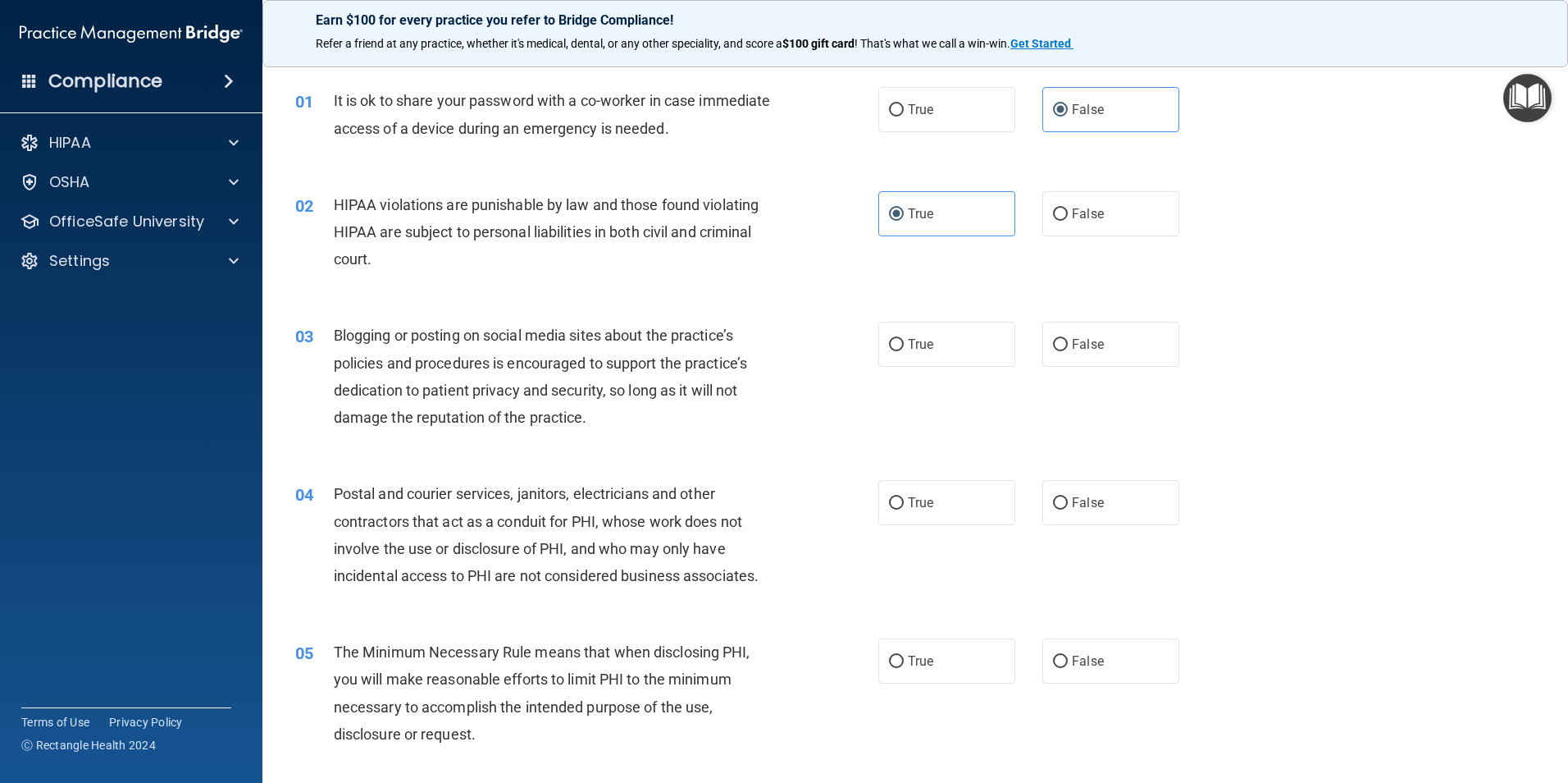
scroll to position [82, 0]
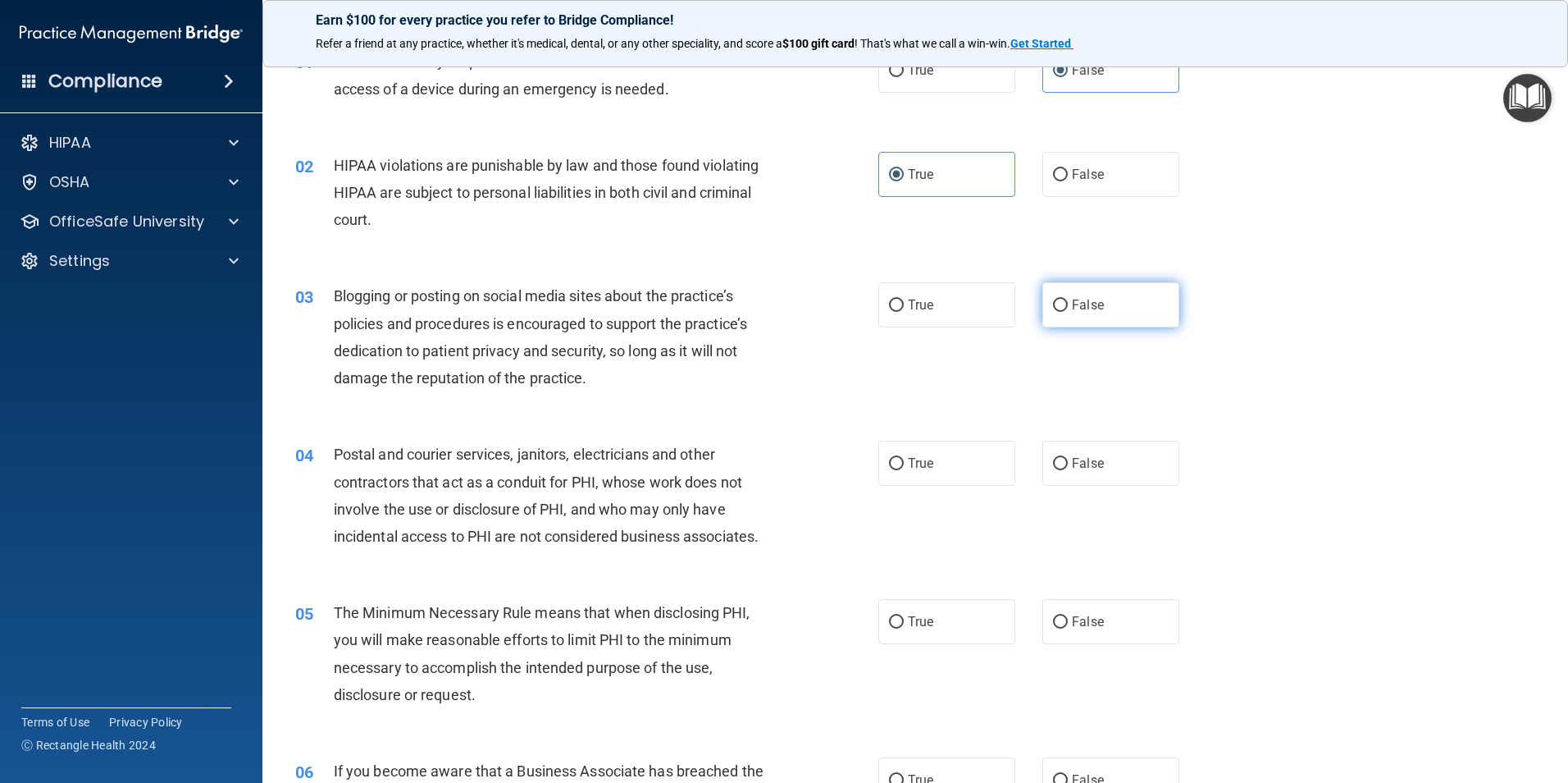
click at [1108, 317] on label "False" at bounding box center [1111, 304] width 137 height 45
click at [1067, 312] on input "False" at bounding box center [1060, 305] width 15 height 12
radio input "true"
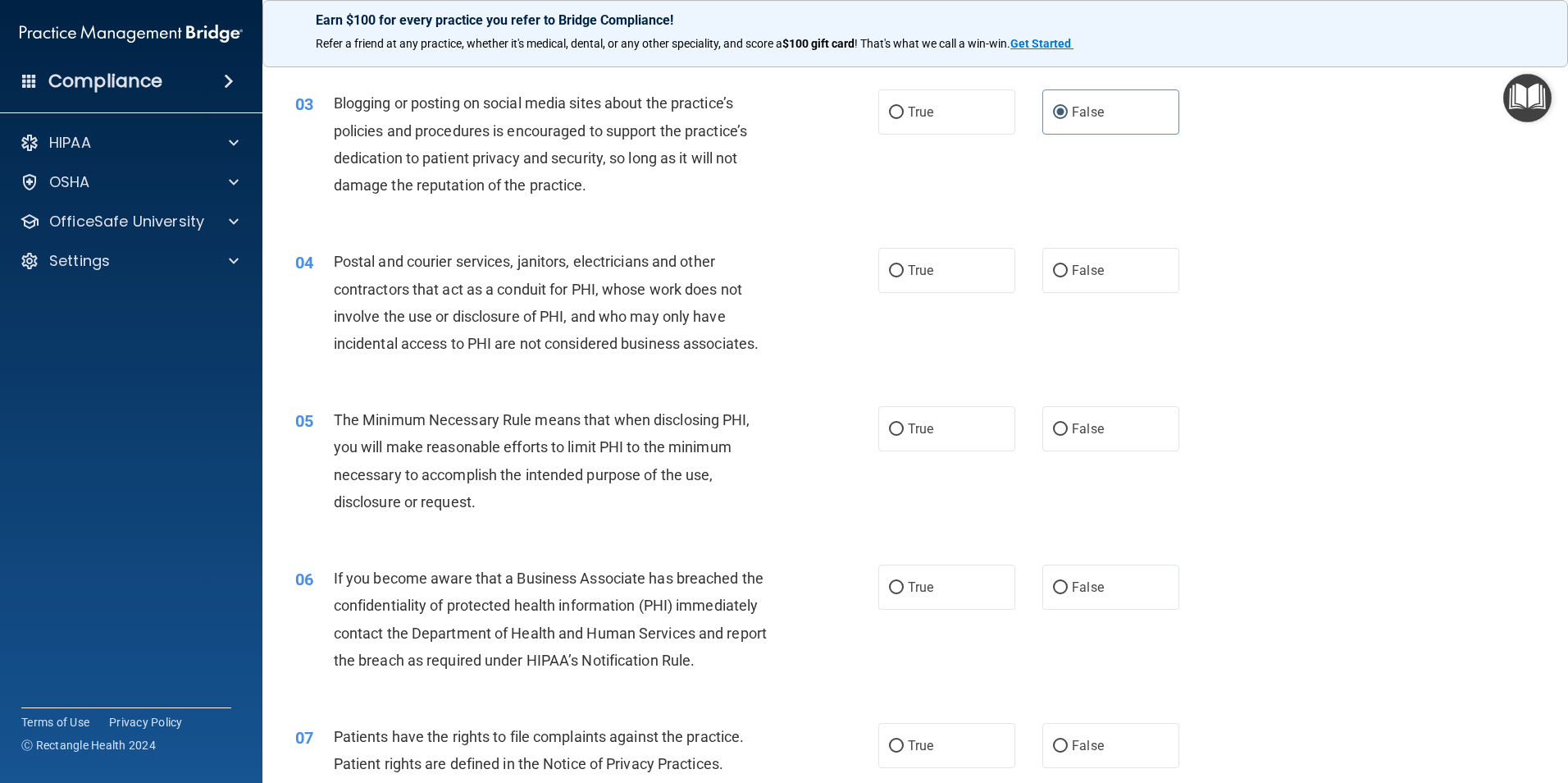
scroll to position [246, 0]
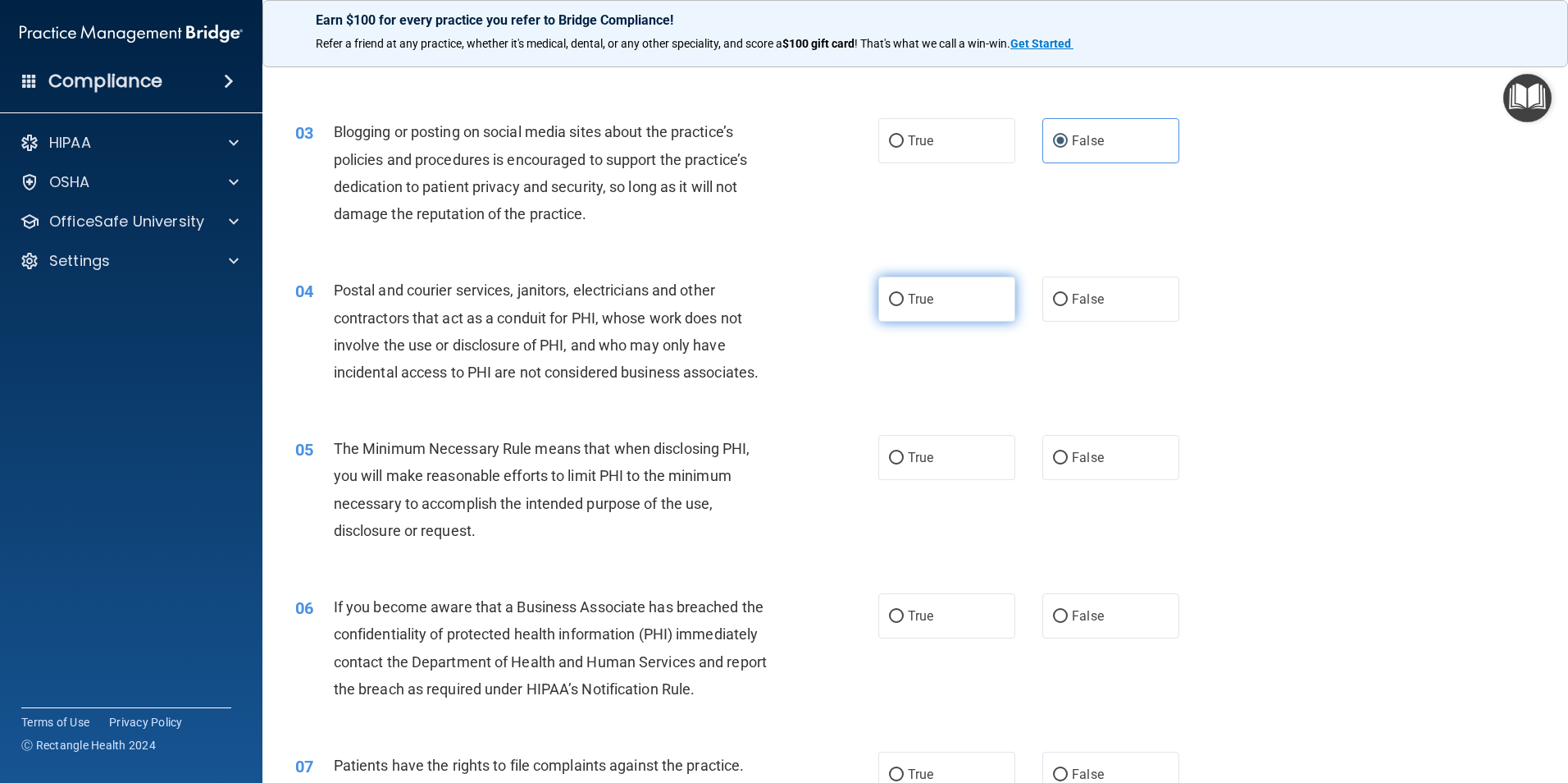
click at [950, 314] on label "True" at bounding box center [947, 299] width 137 height 45
click at [904, 306] on input "True" at bounding box center [897, 300] width 15 height 12
radio input "true"
click at [1046, 292] on label "False" at bounding box center [1111, 299] width 137 height 45
click at [1052, 294] on input "False" at bounding box center [1060, 300] width 15 height 12
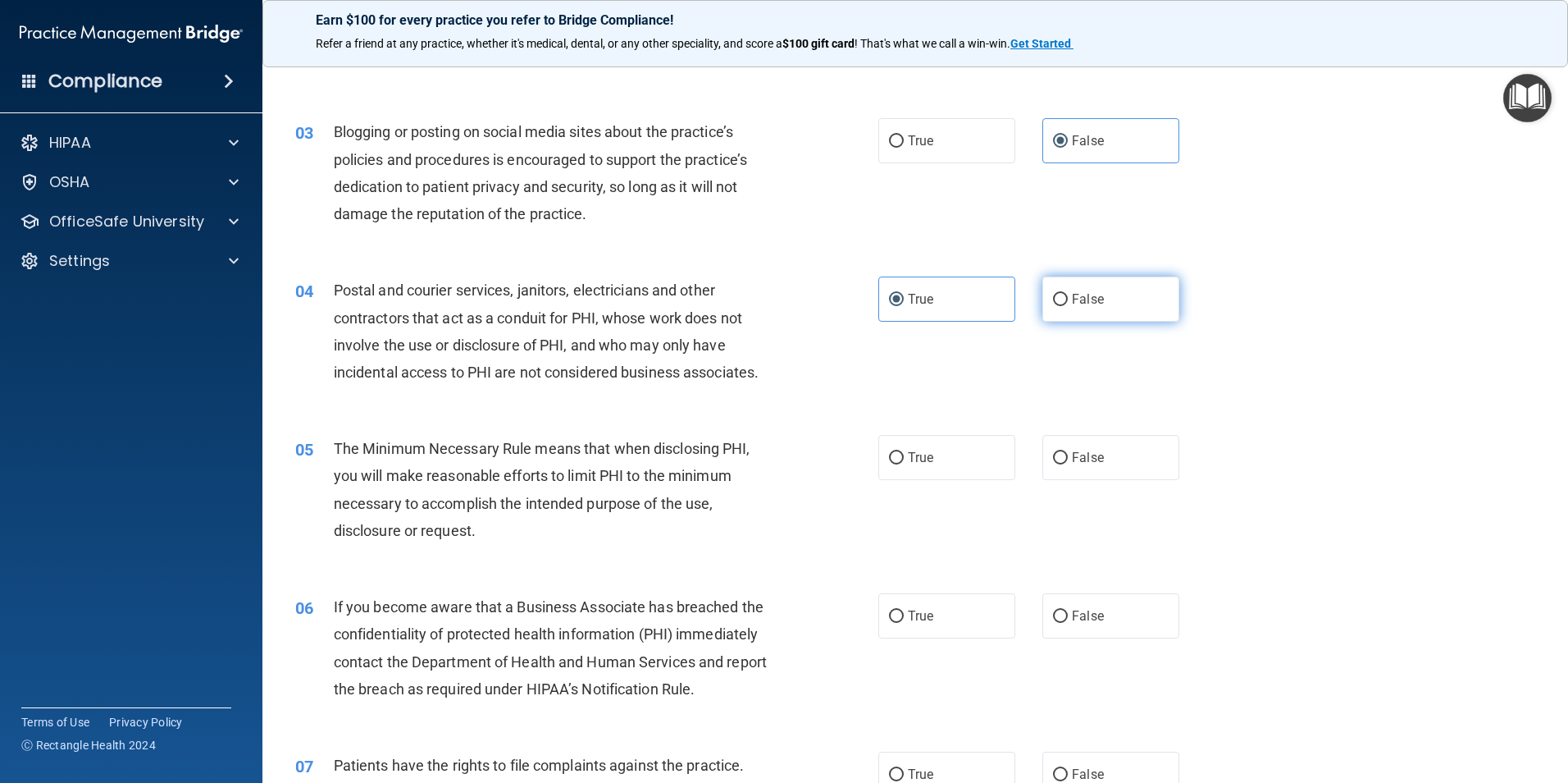
radio input "true"
radio input "false"
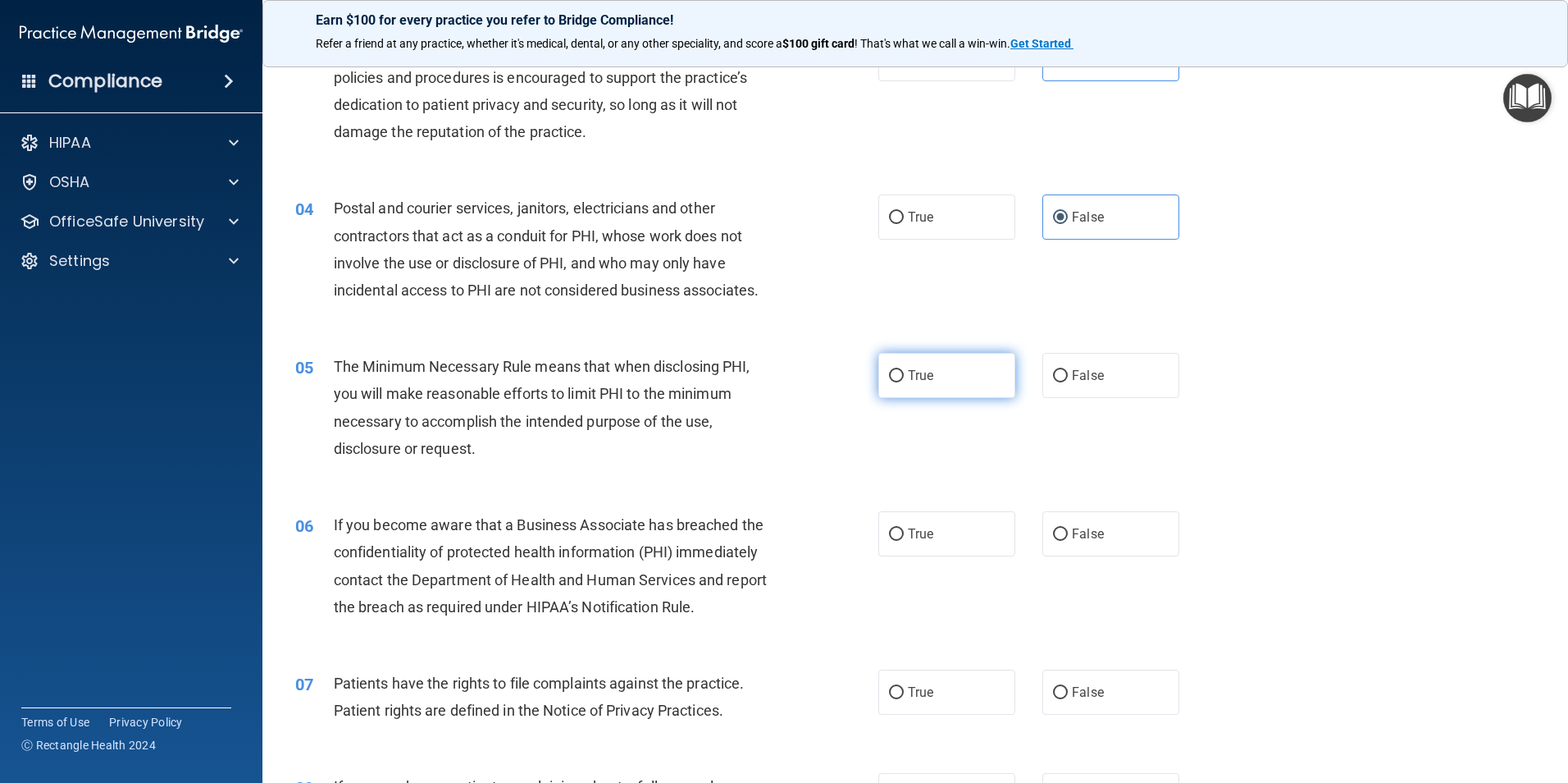
click at [889, 373] on input "True" at bounding box center [897, 376] width 15 height 12
radio input "true"
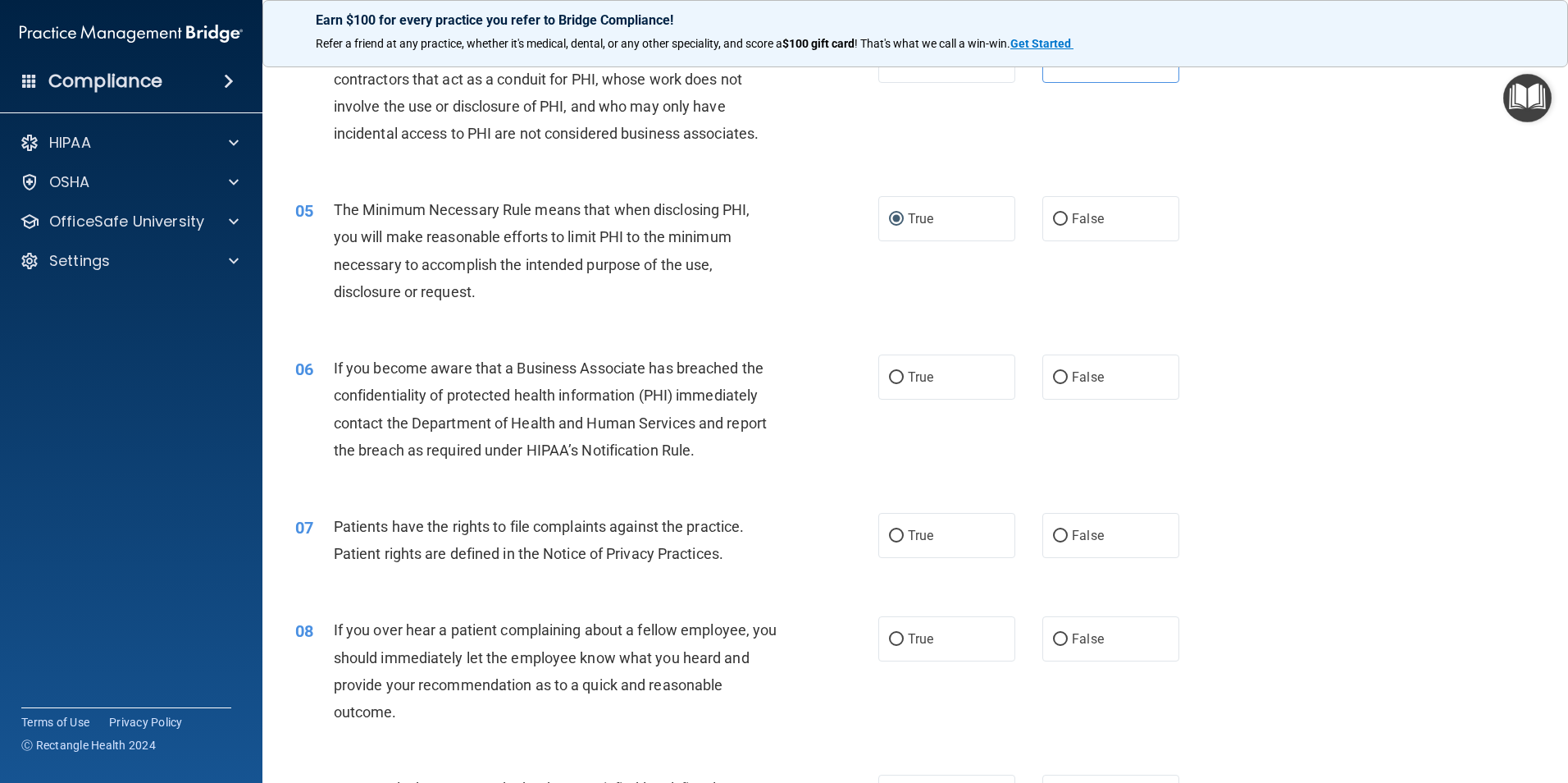
scroll to position [493, 0]
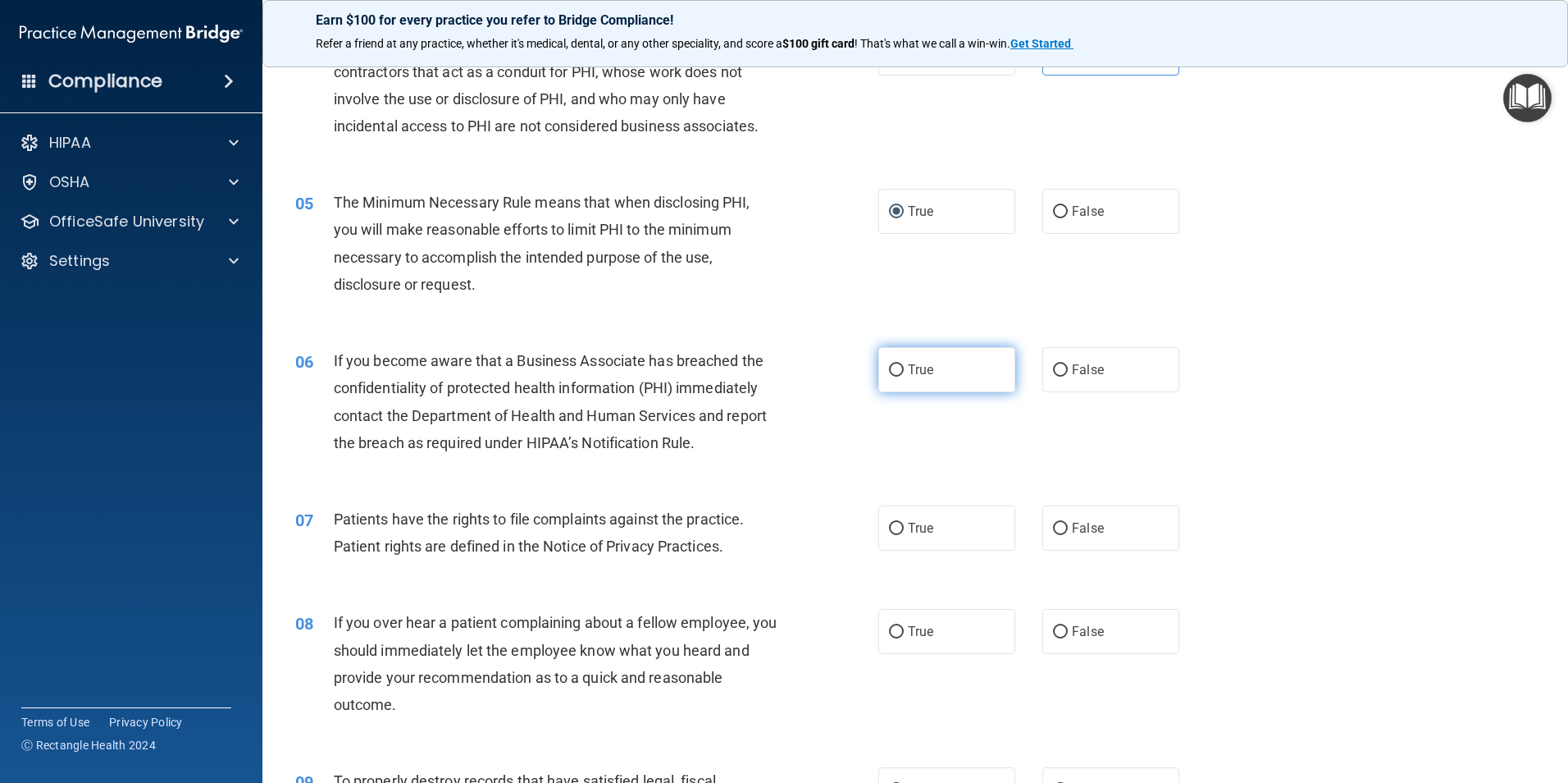
click at [993, 368] on label "True" at bounding box center [947, 369] width 137 height 45
click at [904, 368] on input "True" at bounding box center [897, 370] width 15 height 12
radio input "true"
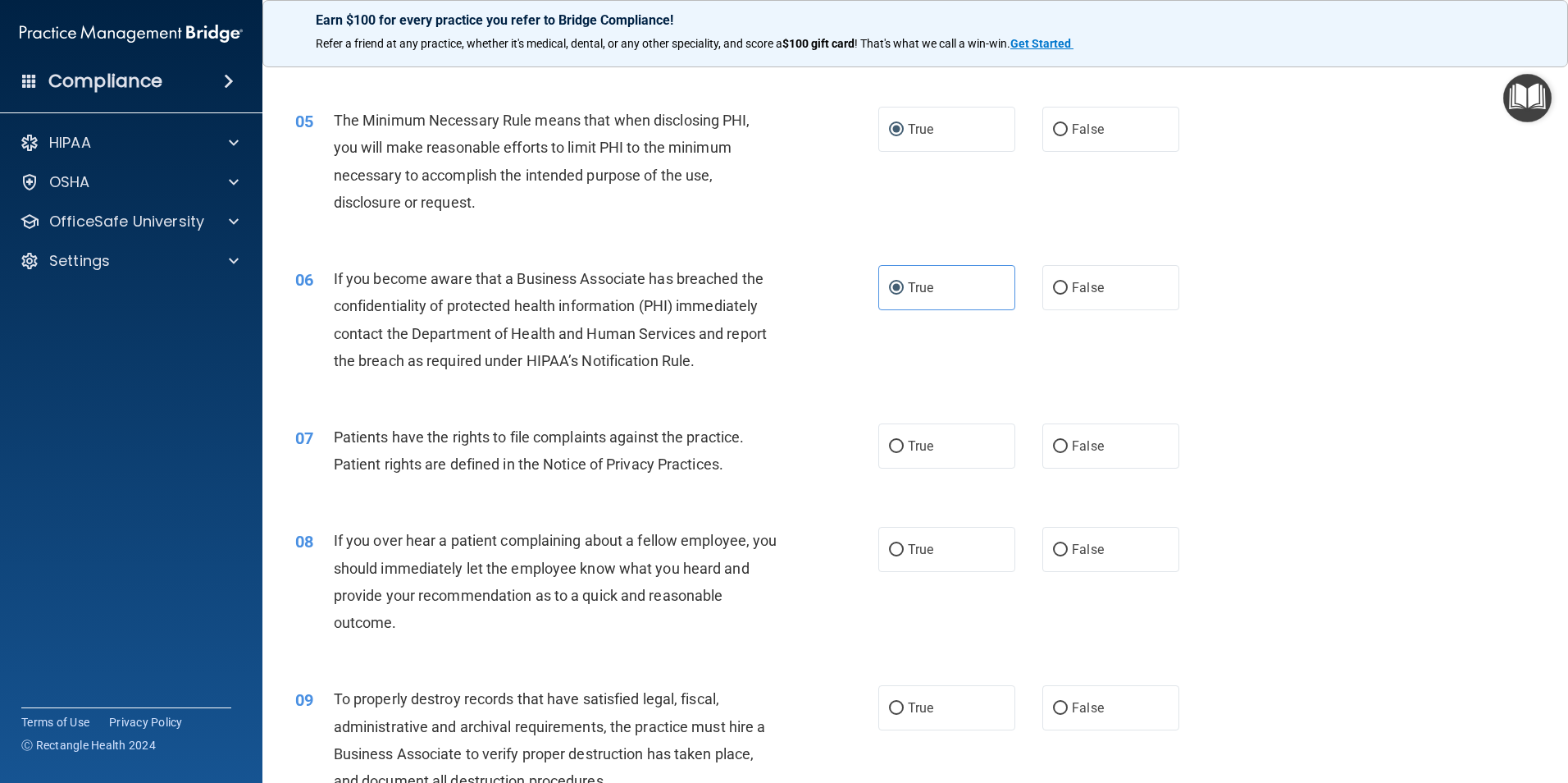
scroll to position [656, 0]
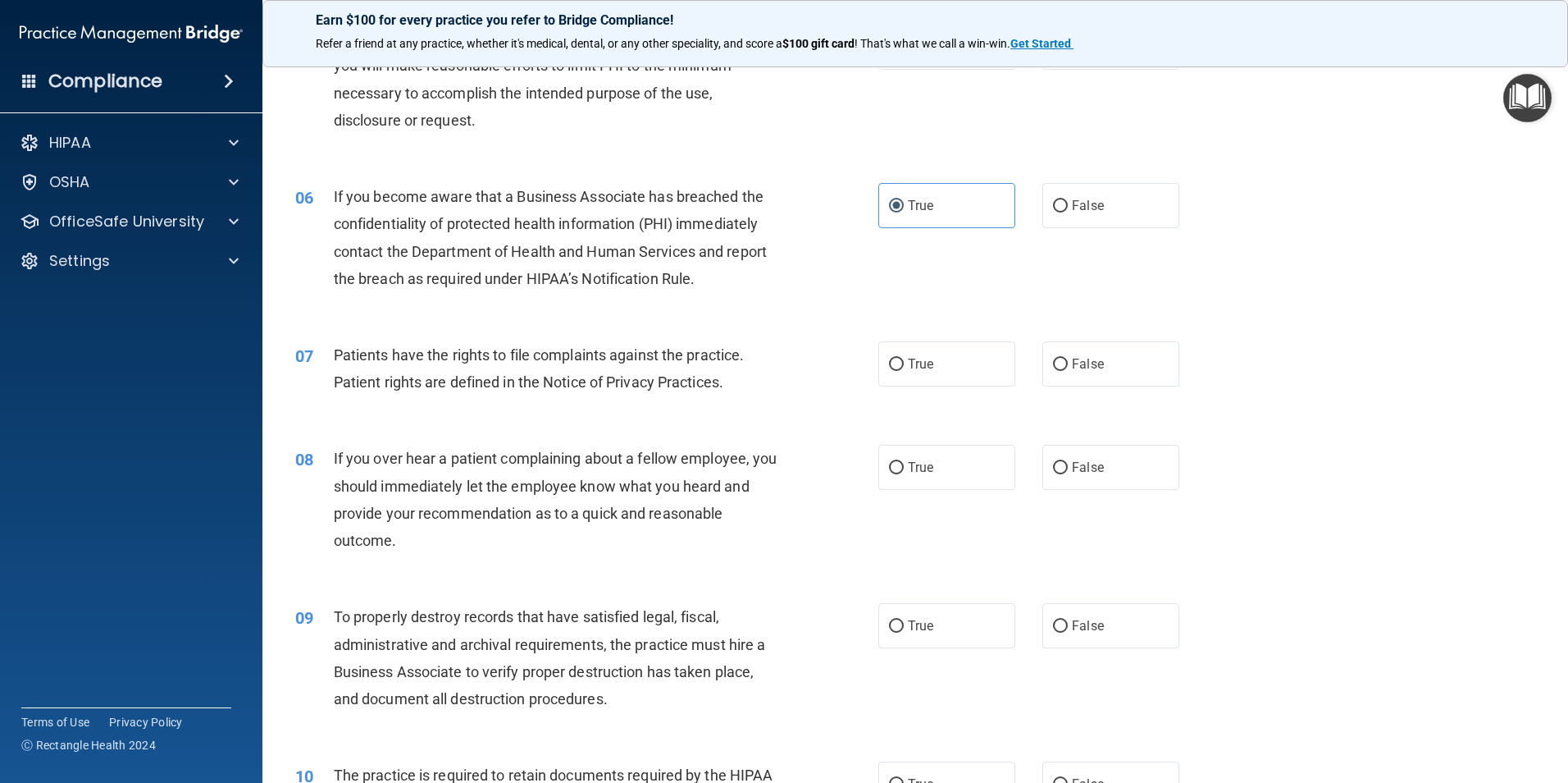
click at [922, 387] on div "07 Patients have the rights to file complaints against the practice. Patient ri…" at bounding box center [915, 372] width 1265 height 103
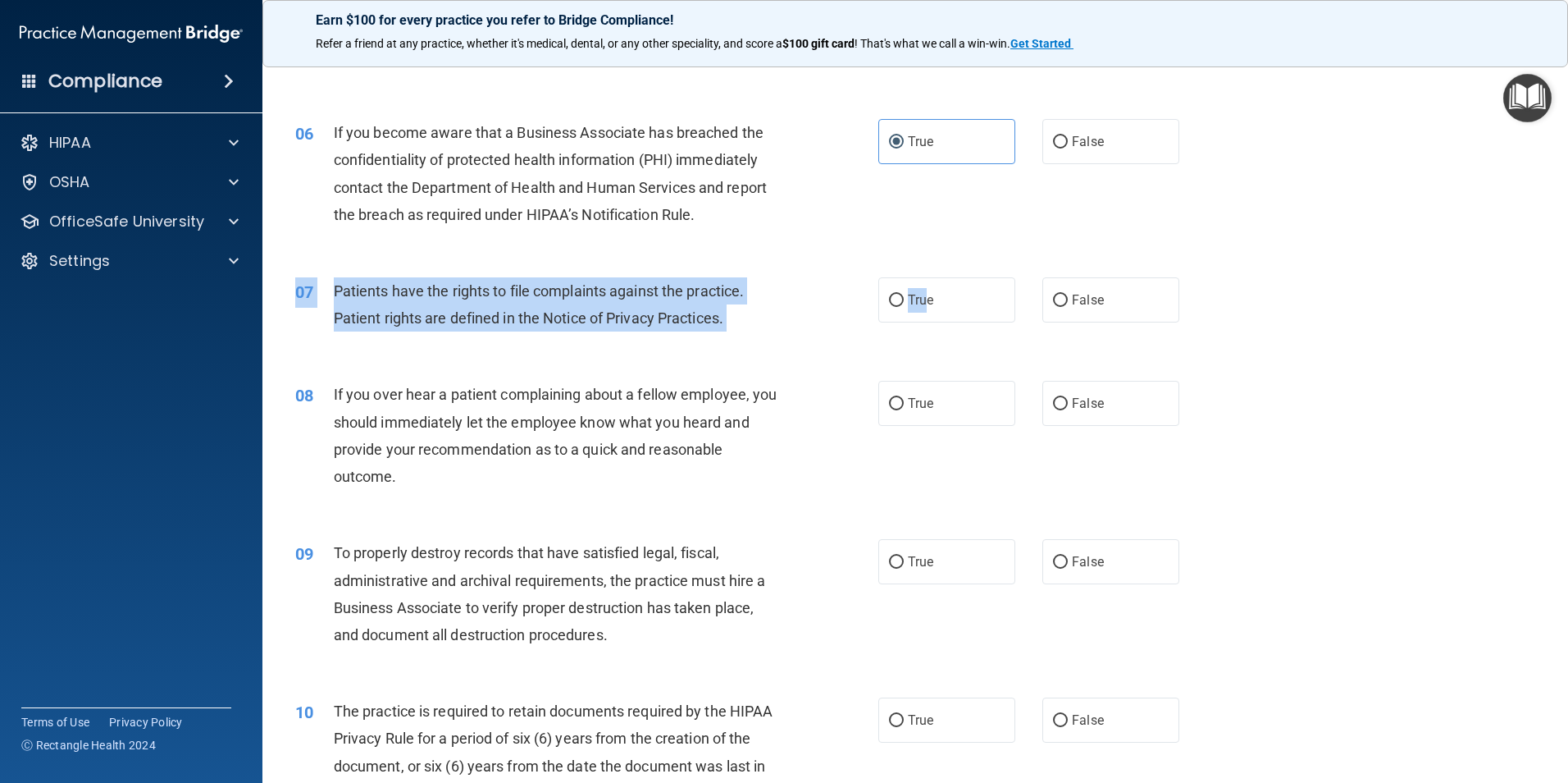
scroll to position [820, 0]
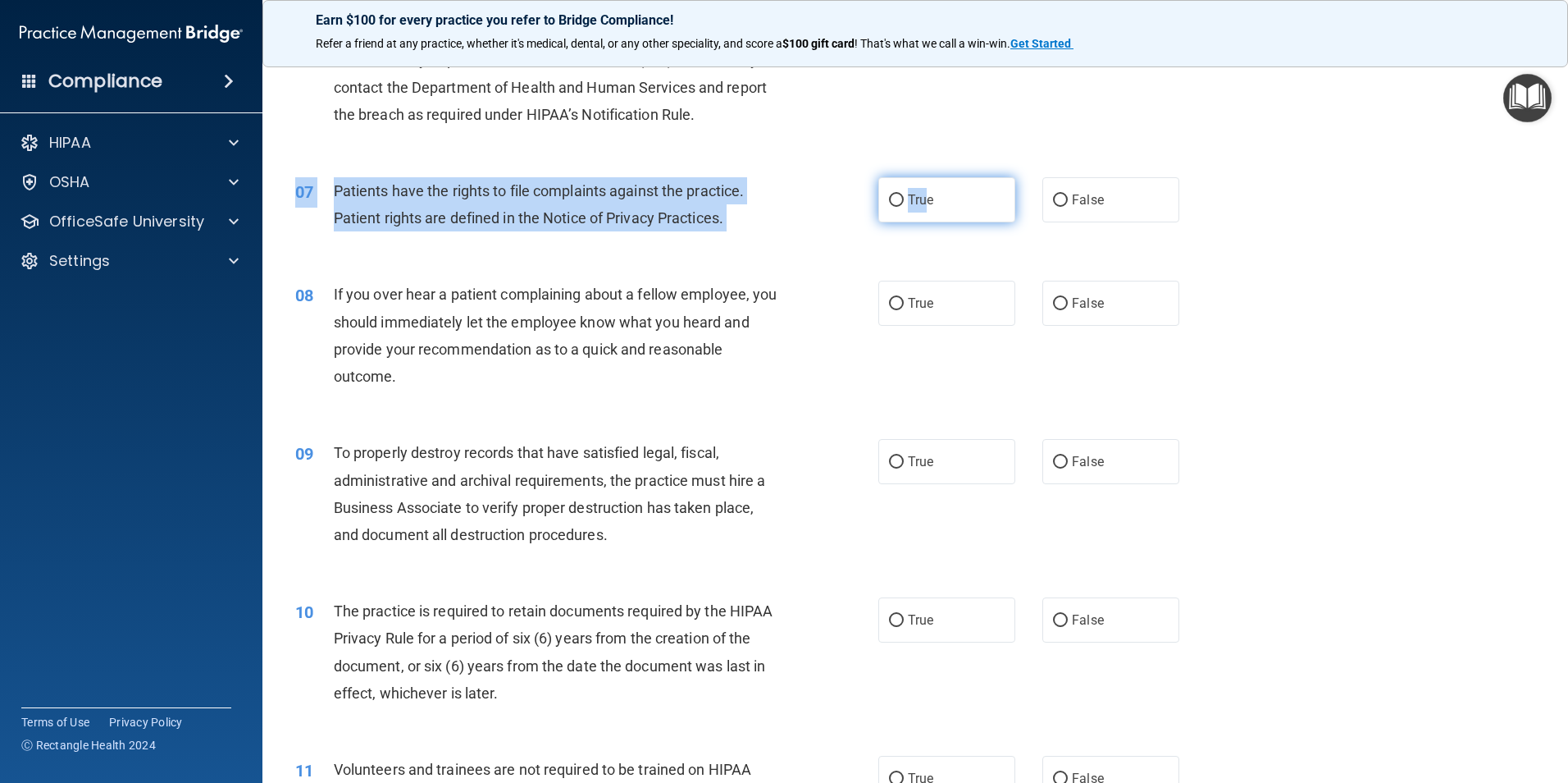
click at [891, 206] on input "True" at bounding box center [897, 200] width 15 height 12
radio input "true"
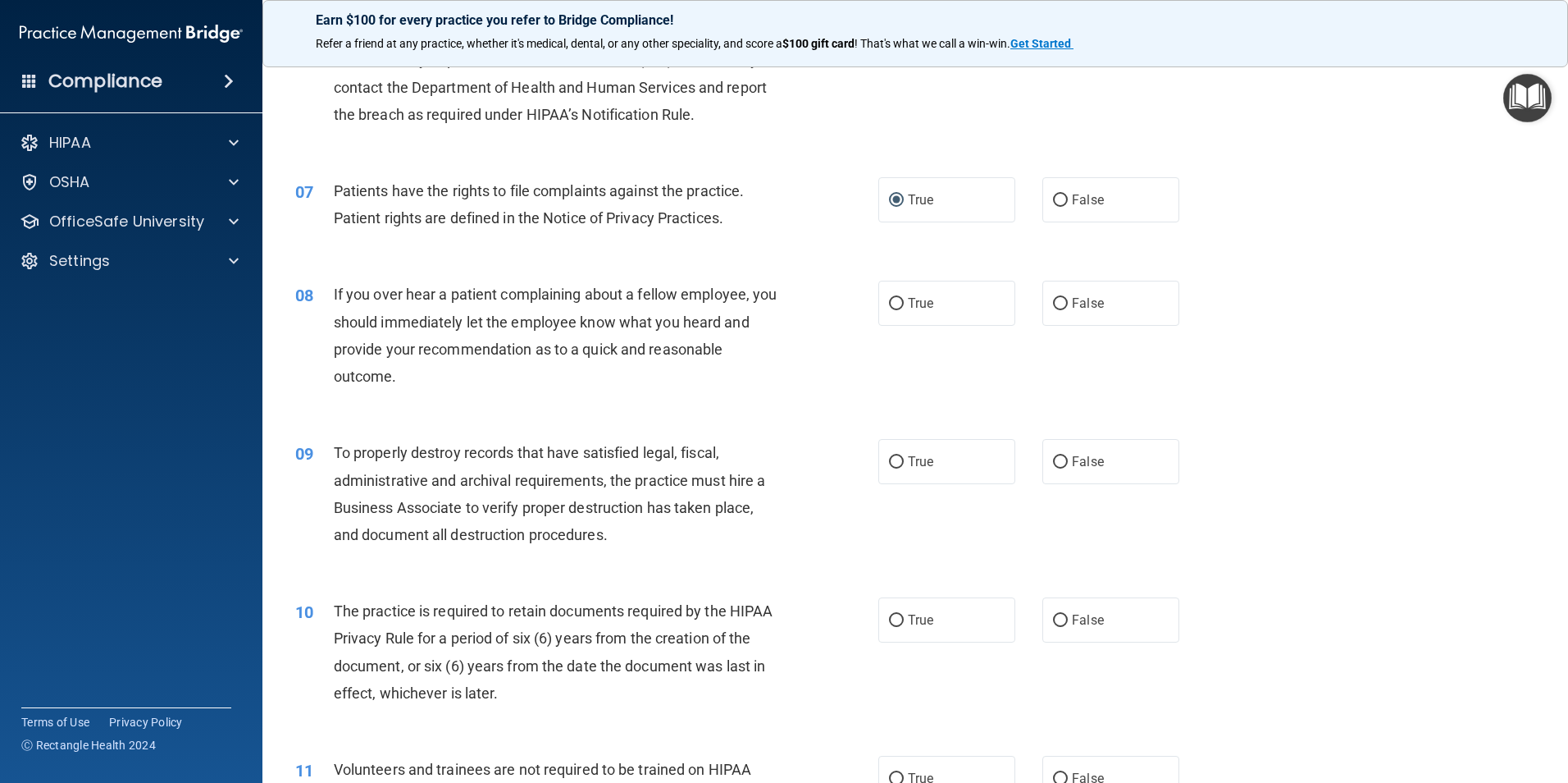
click at [806, 329] on div "08 If you over hear a patient complaining about a fellow employee, you should i…" at bounding box center [587, 339] width 632 height 117
click at [1051, 293] on label "False" at bounding box center [1111, 302] width 137 height 45
click at [1052, 298] on input "False" at bounding box center [1060, 303] width 15 height 12
radio input "true"
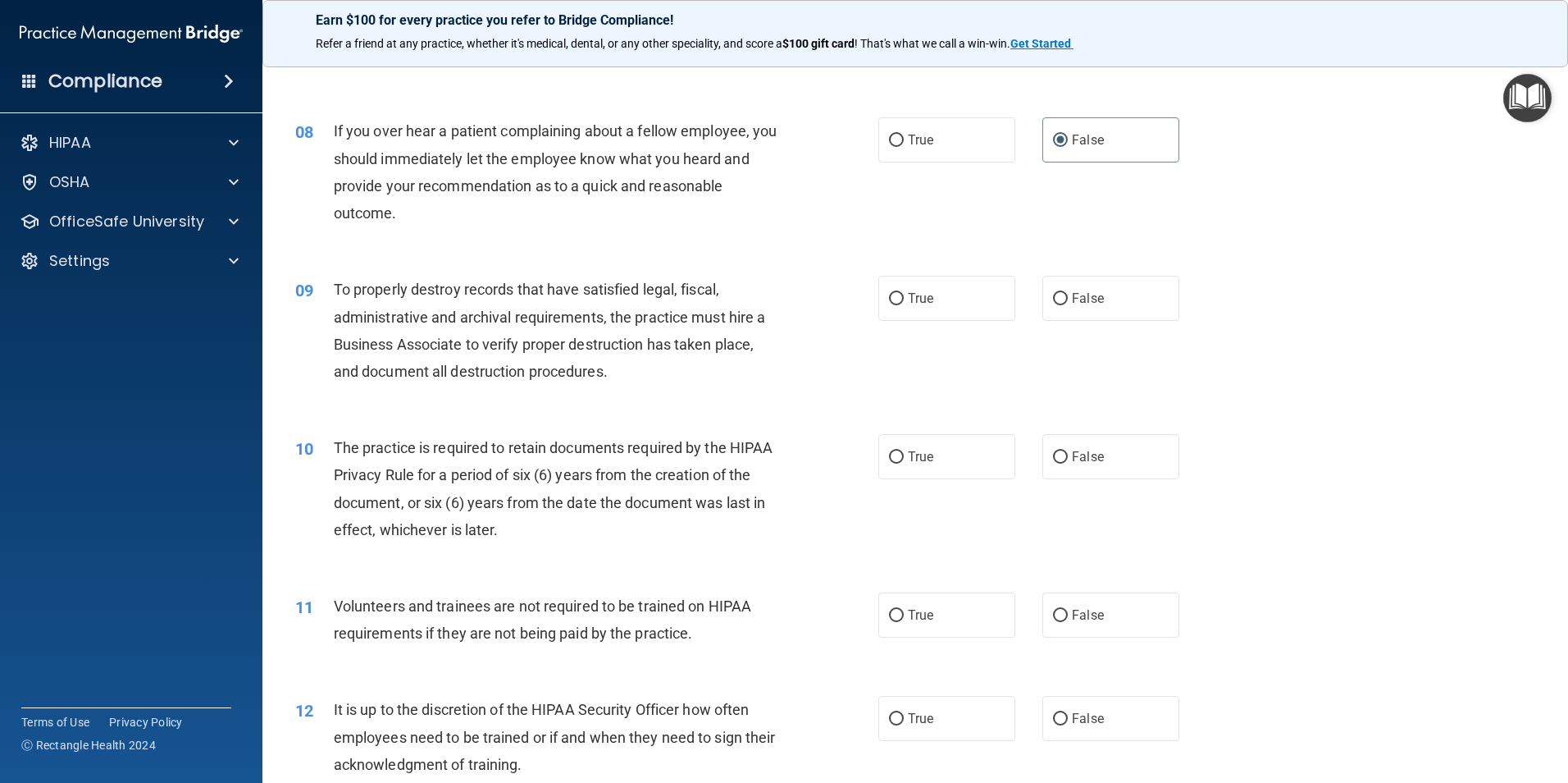
scroll to position [984, 0]
click at [834, 302] on div "09 To properly destroy records that have satisfied legal, fiscal, administrativ…" at bounding box center [587, 333] width 632 height 117
click at [971, 317] on label "True" at bounding box center [947, 297] width 137 height 45
click at [904, 304] on input "True" at bounding box center [897, 298] width 15 height 12
radio input "true"
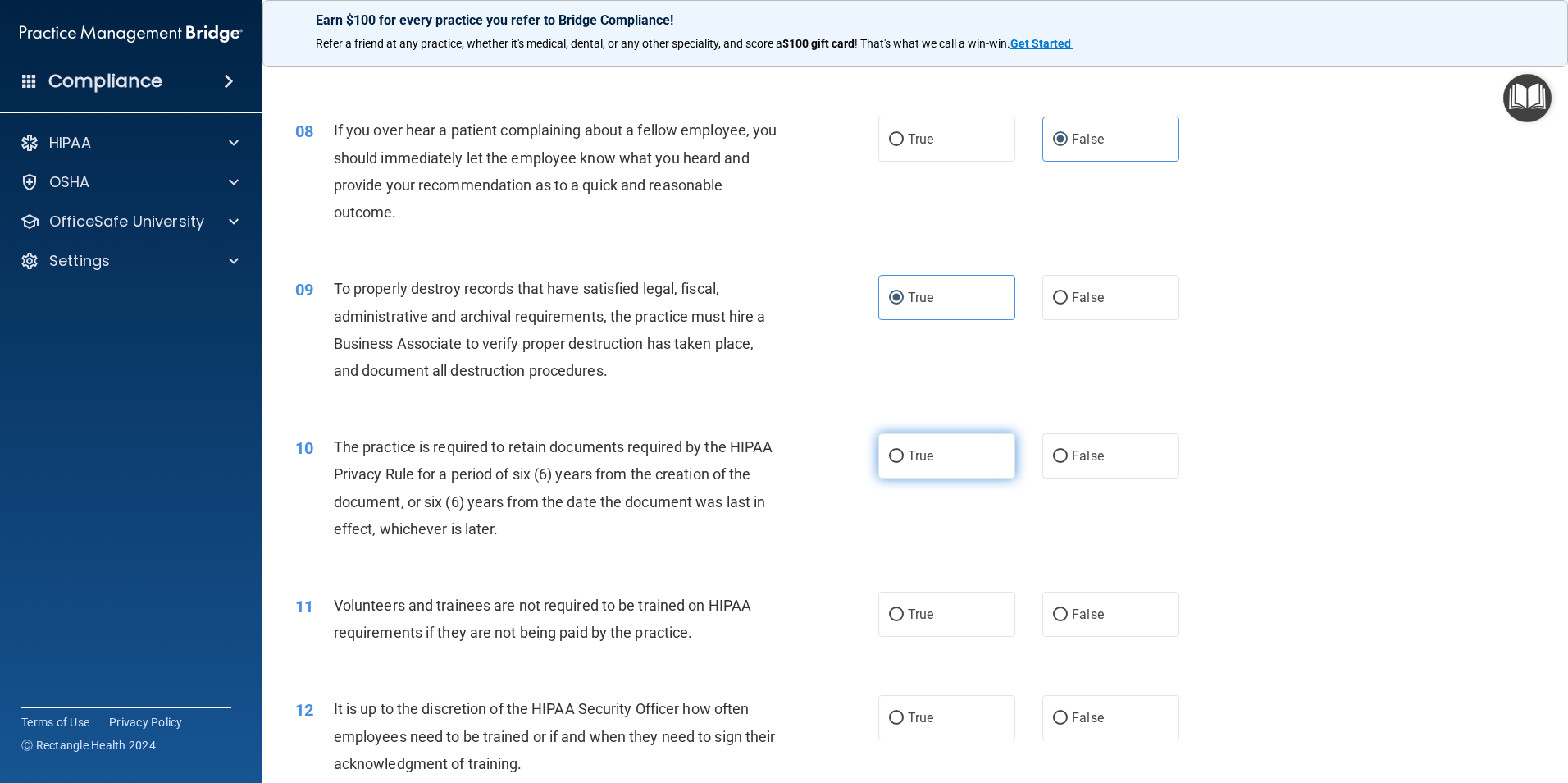
click at [914, 443] on label "True" at bounding box center [947, 456] width 137 height 45
click at [904, 450] on input "True" at bounding box center [897, 456] width 15 height 12
radio input "true"
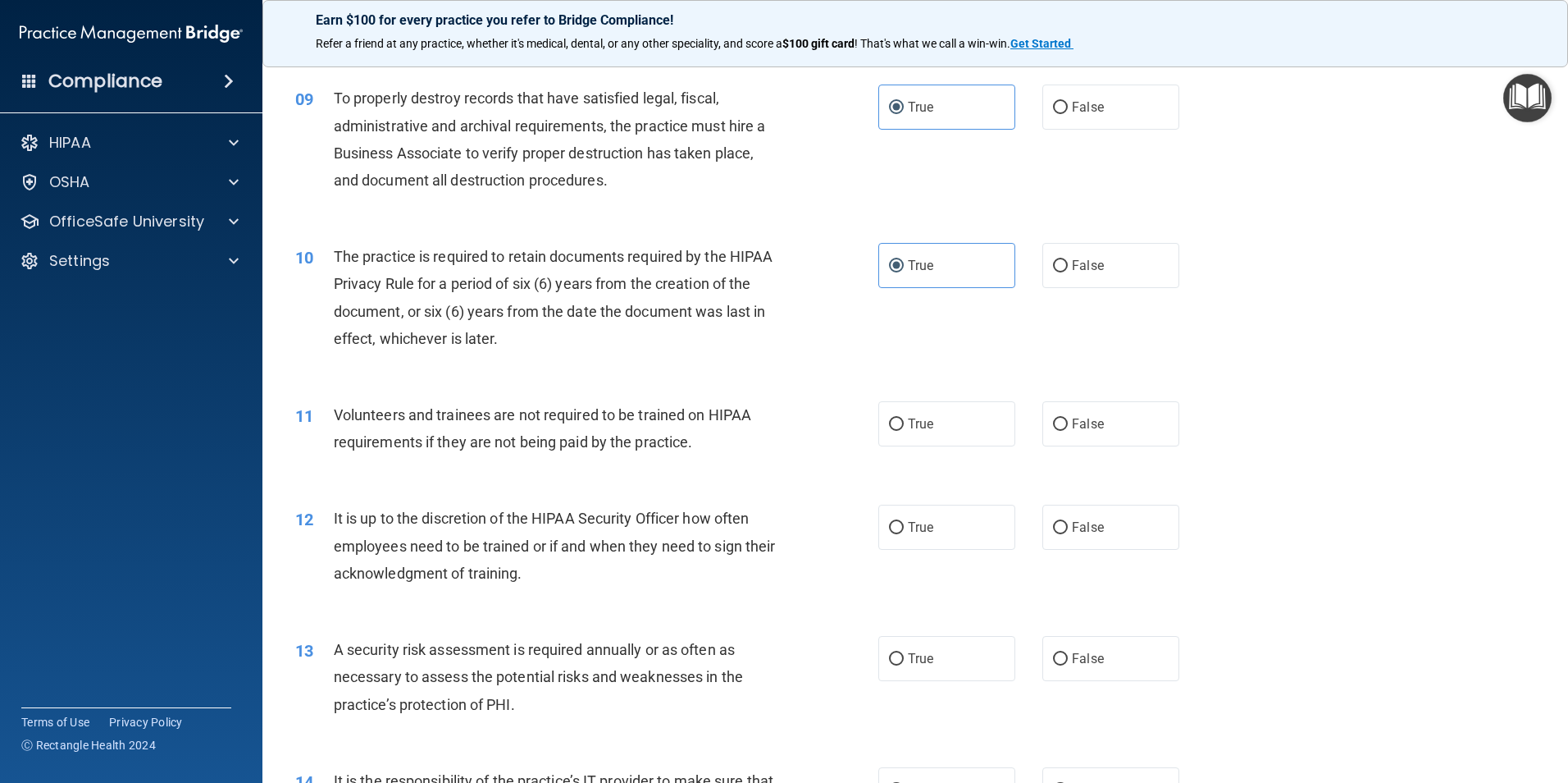
scroll to position [1230, 0]
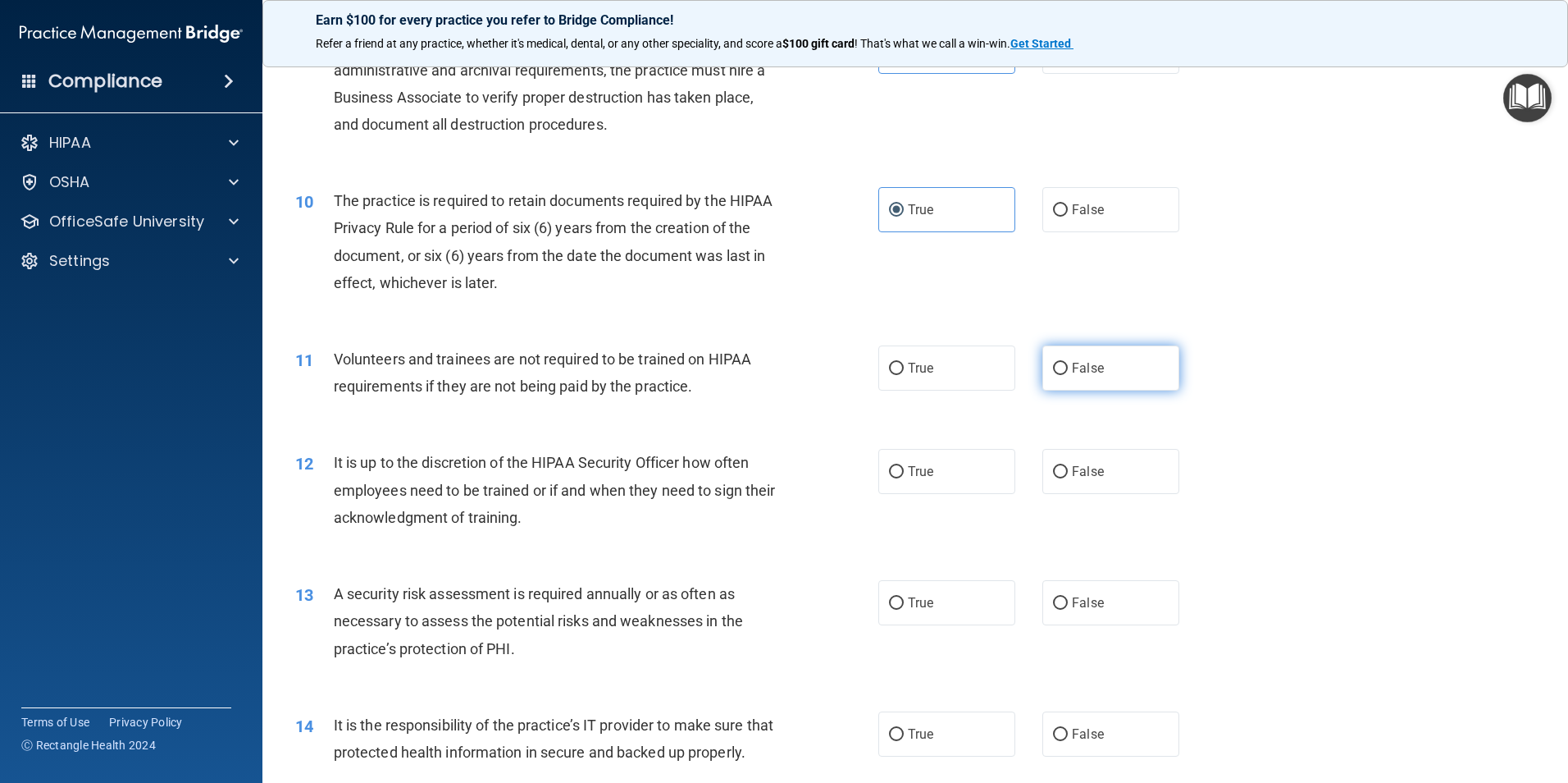
click at [1158, 366] on label "False" at bounding box center [1111, 367] width 137 height 45
click at [1067, 366] on input "False" at bounding box center [1060, 368] width 15 height 12
radio input "true"
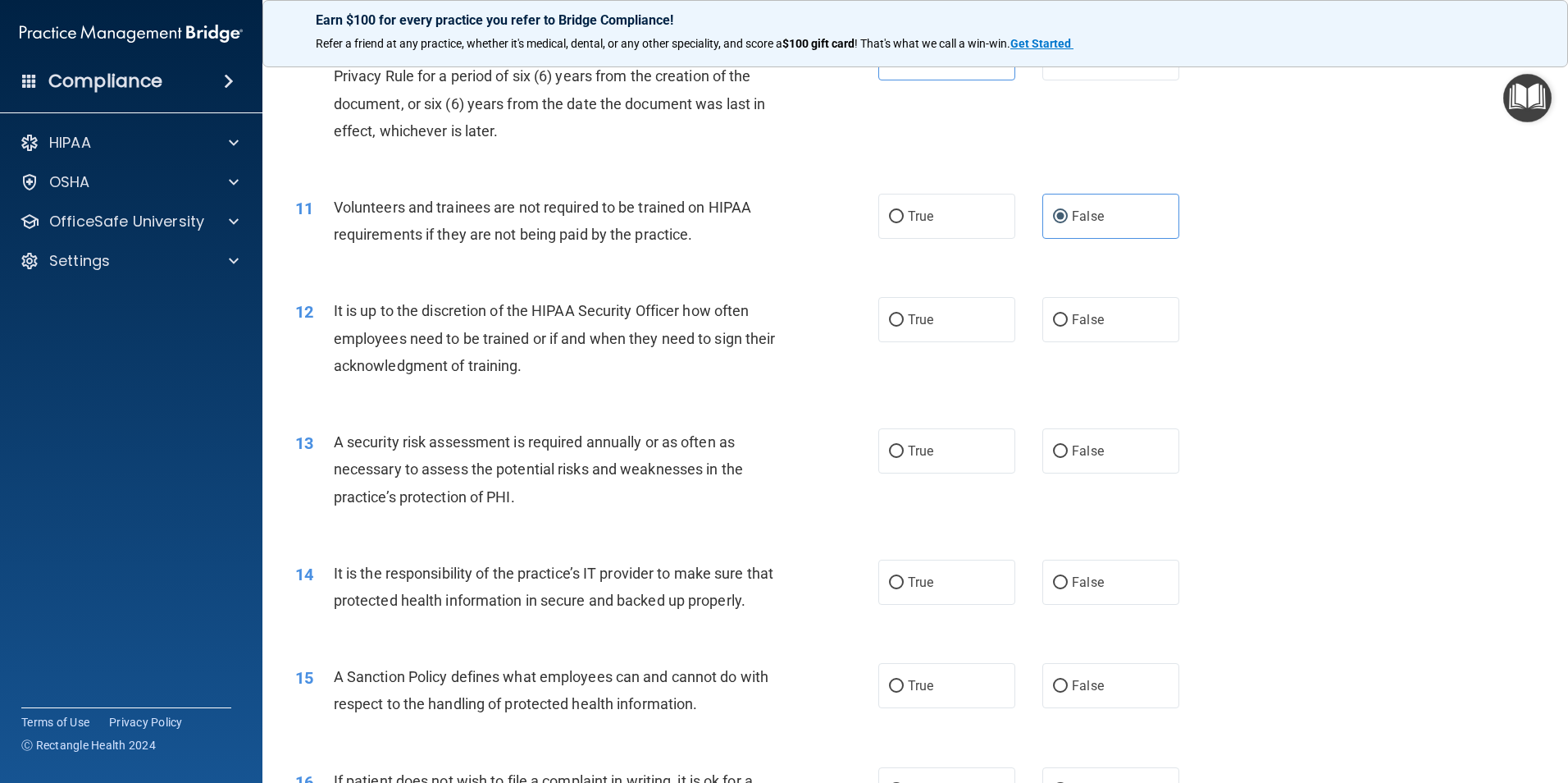
scroll to position [1394, 0]
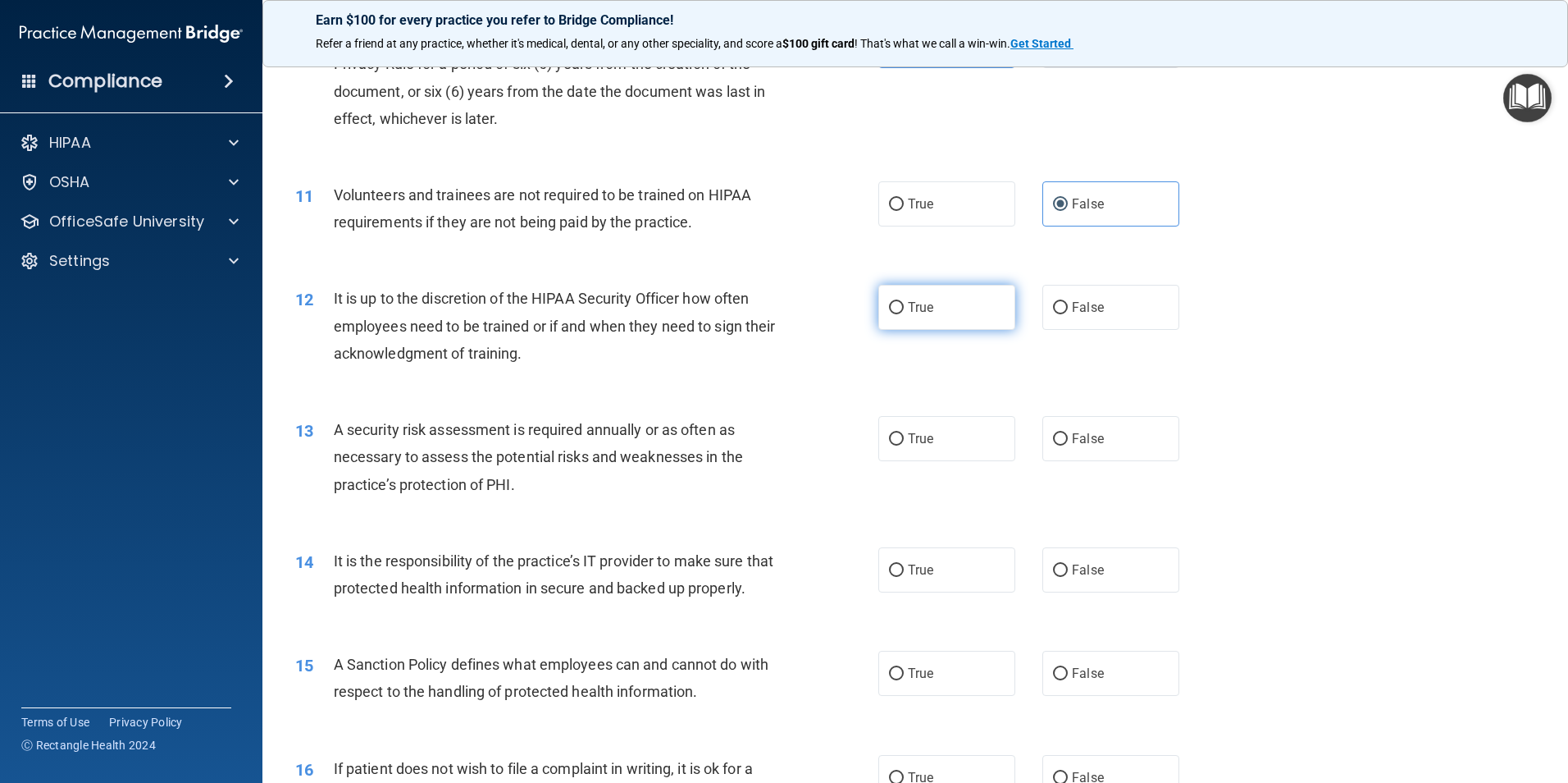
click at [986, 313] on label "True" at bounding box center [947, 307] width 137 height 45
click at [904, 313] on input "True" at bounding box center [897, 307] width 15 height 12
radio input "true"
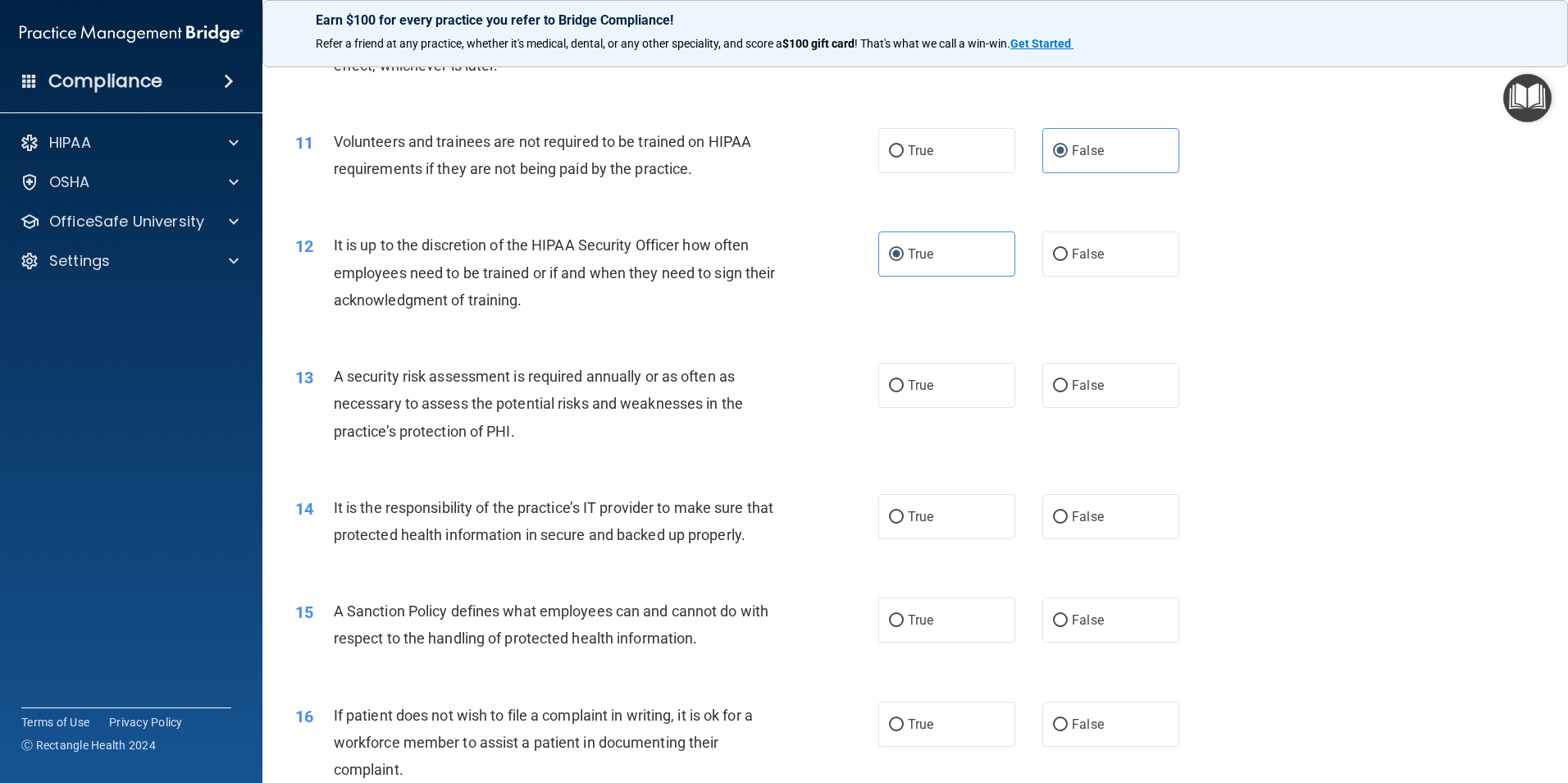
scroll to position [1477, 0]
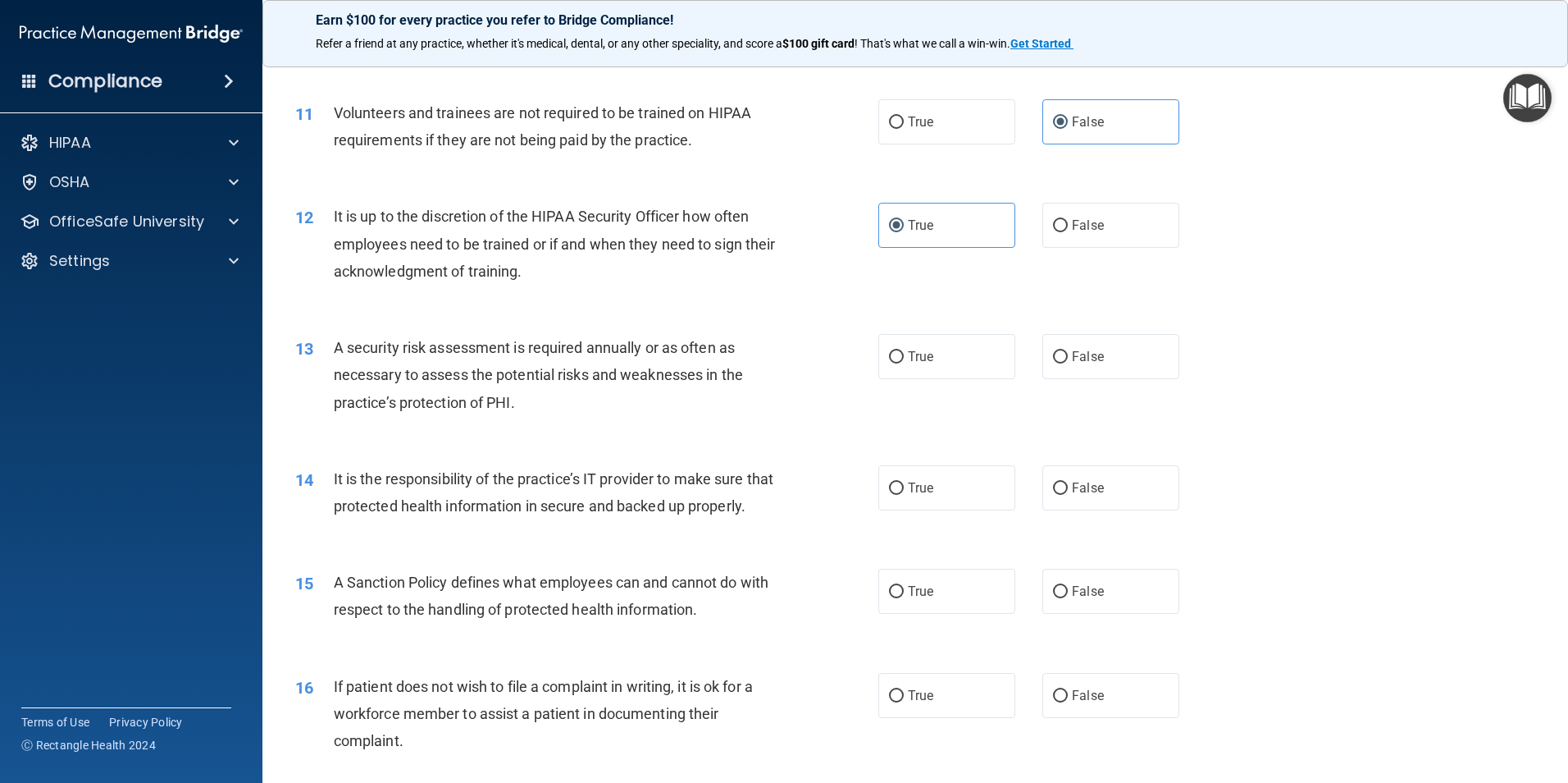
click at [780, 363] on div "A security risk assessment is required annually or as often as necessary to ass…" at bounding box center [562, 375] width 456 height 82
click at [884, 338] on label "True" at bounding box center [947, 356] width 137 height 45
click at [889, 351] on input "True" at bounding box center [897, 356] width 15 height 12
radio input "true"
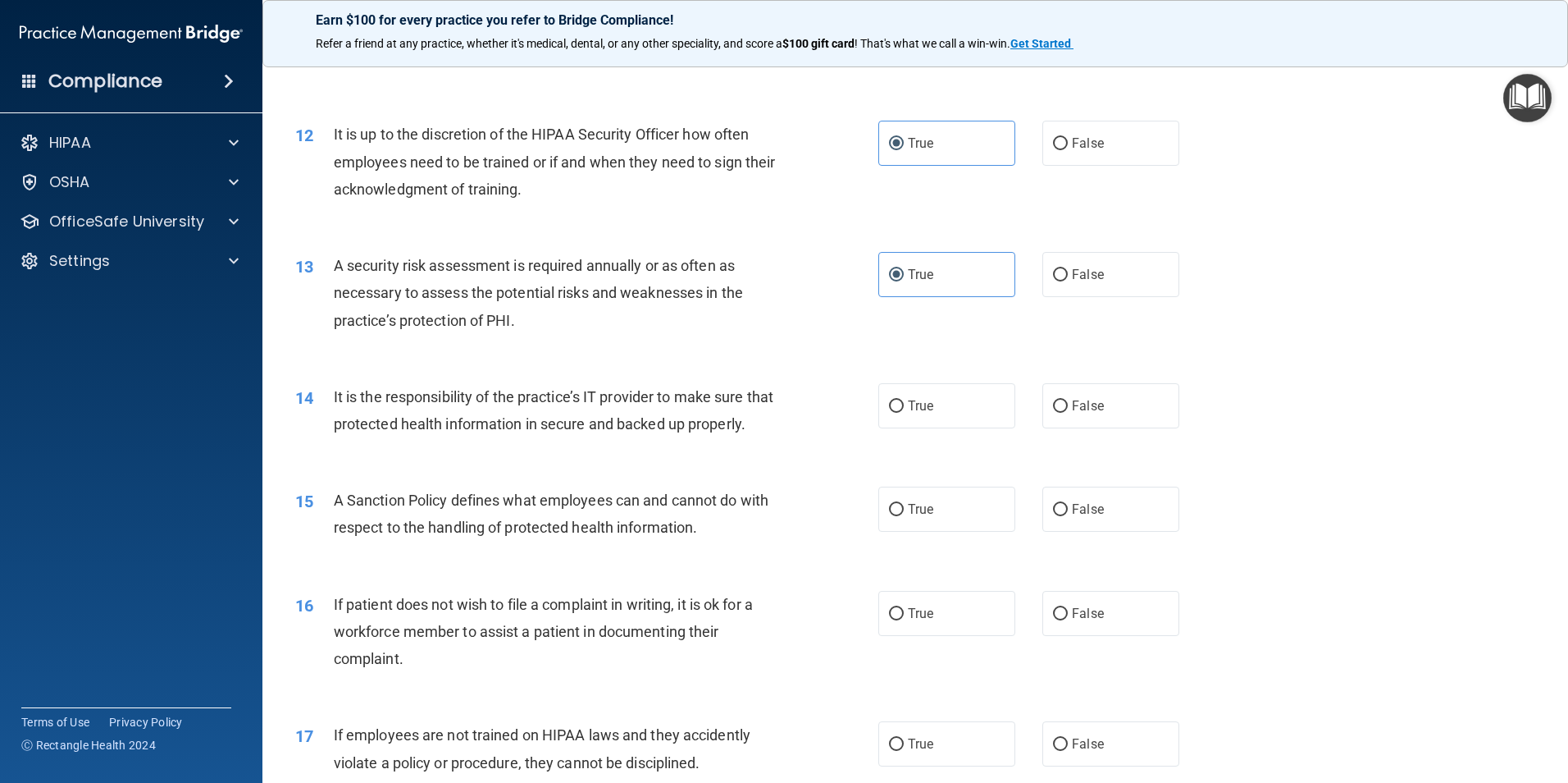
scroll to position [1641, 0]
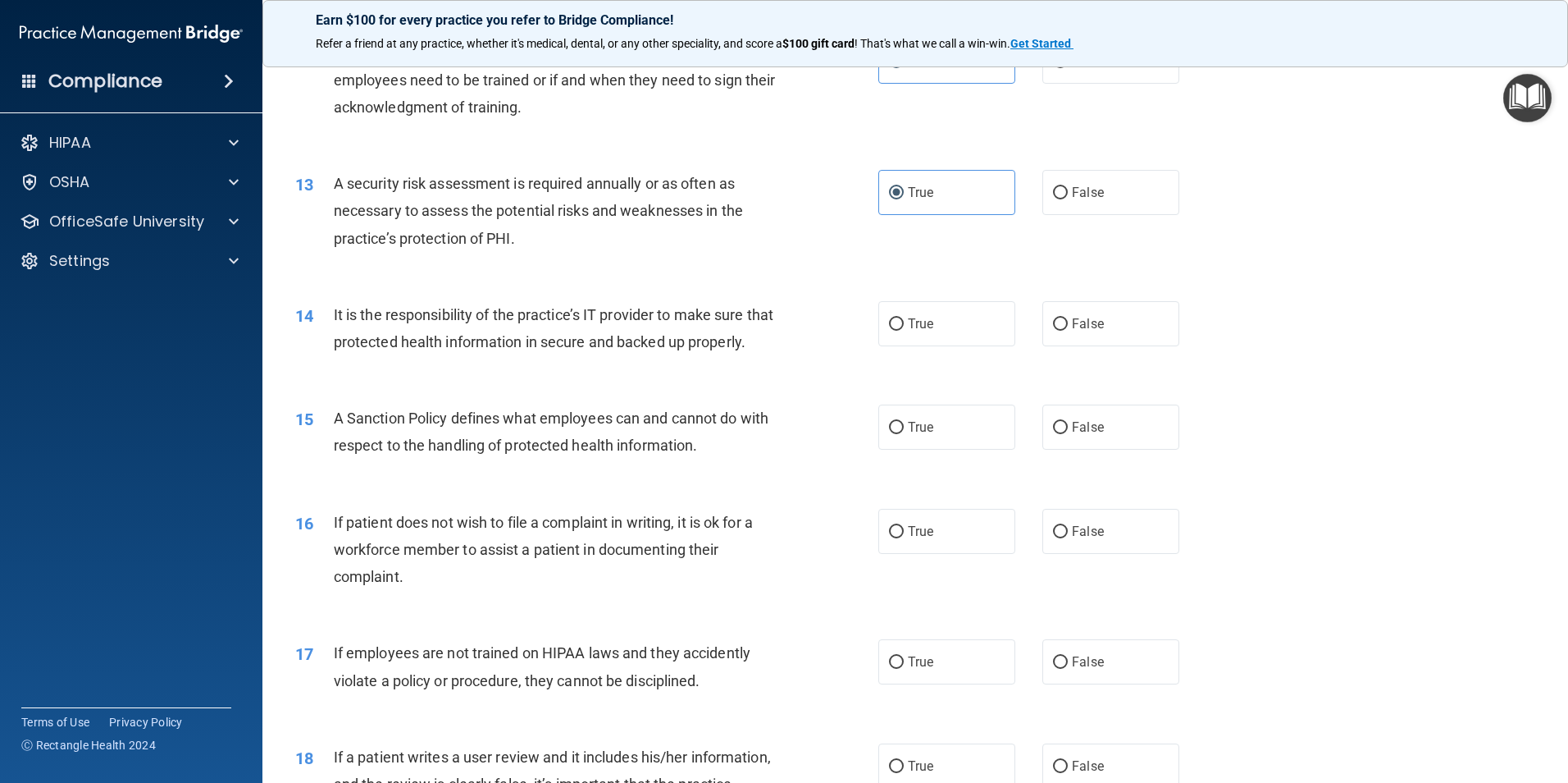
click at [1028, 338] on div "True False" at bounding box center [1042, 324] width 329 height 45
click at [960, 341] on label "True" at bounding box center [947, 324] width 137 height 45
click at [904, 330] on input "True" at bounding box center [897, 324] width 15 height 12
radio input "true"
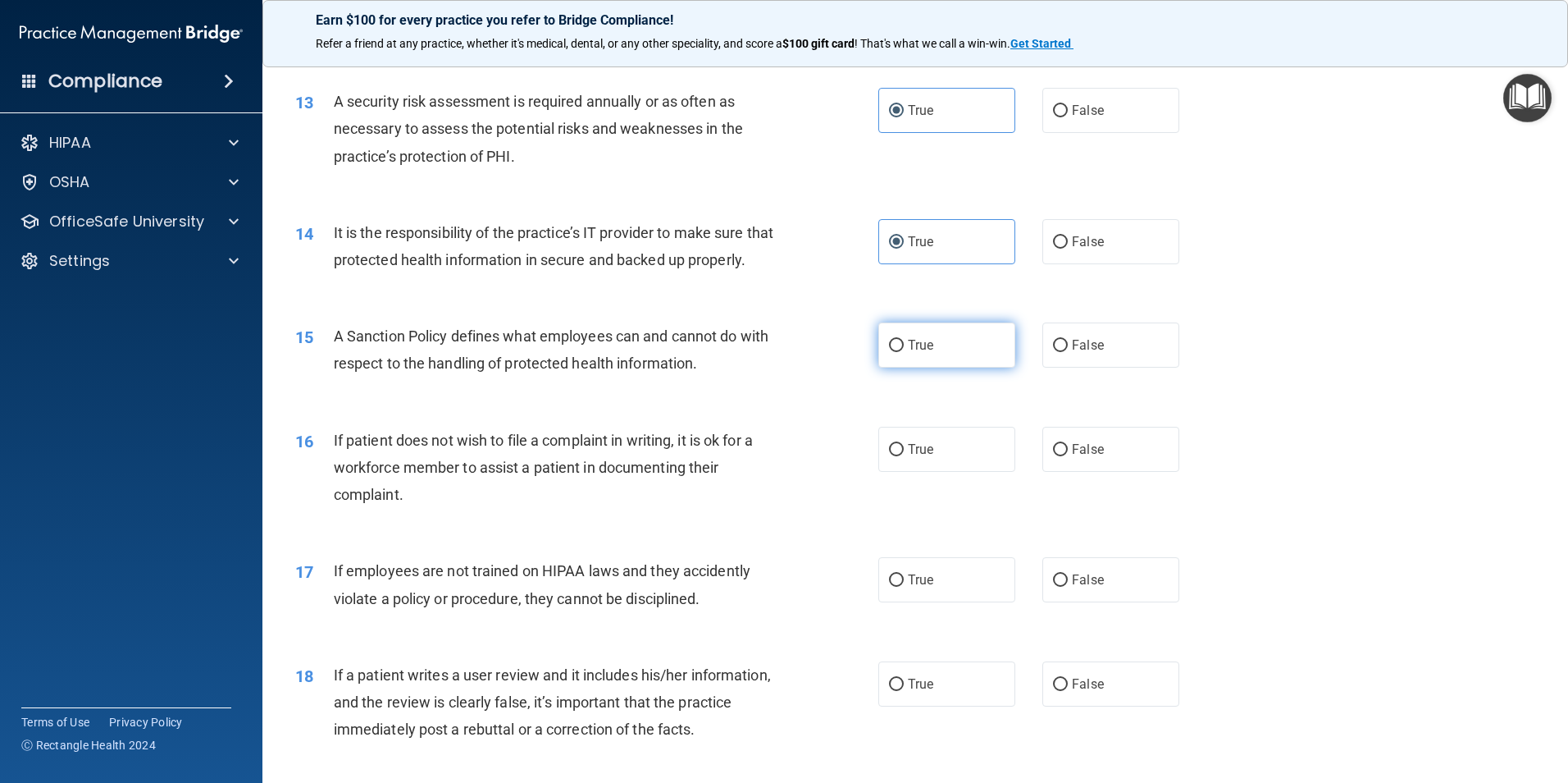
click at [925, 353] on span "True" at bounding box center [920, 344] width 25 height 16
click at [904, 352] on input "True" at bounding box center [897, 345] width 15 height 12
radio input "true"
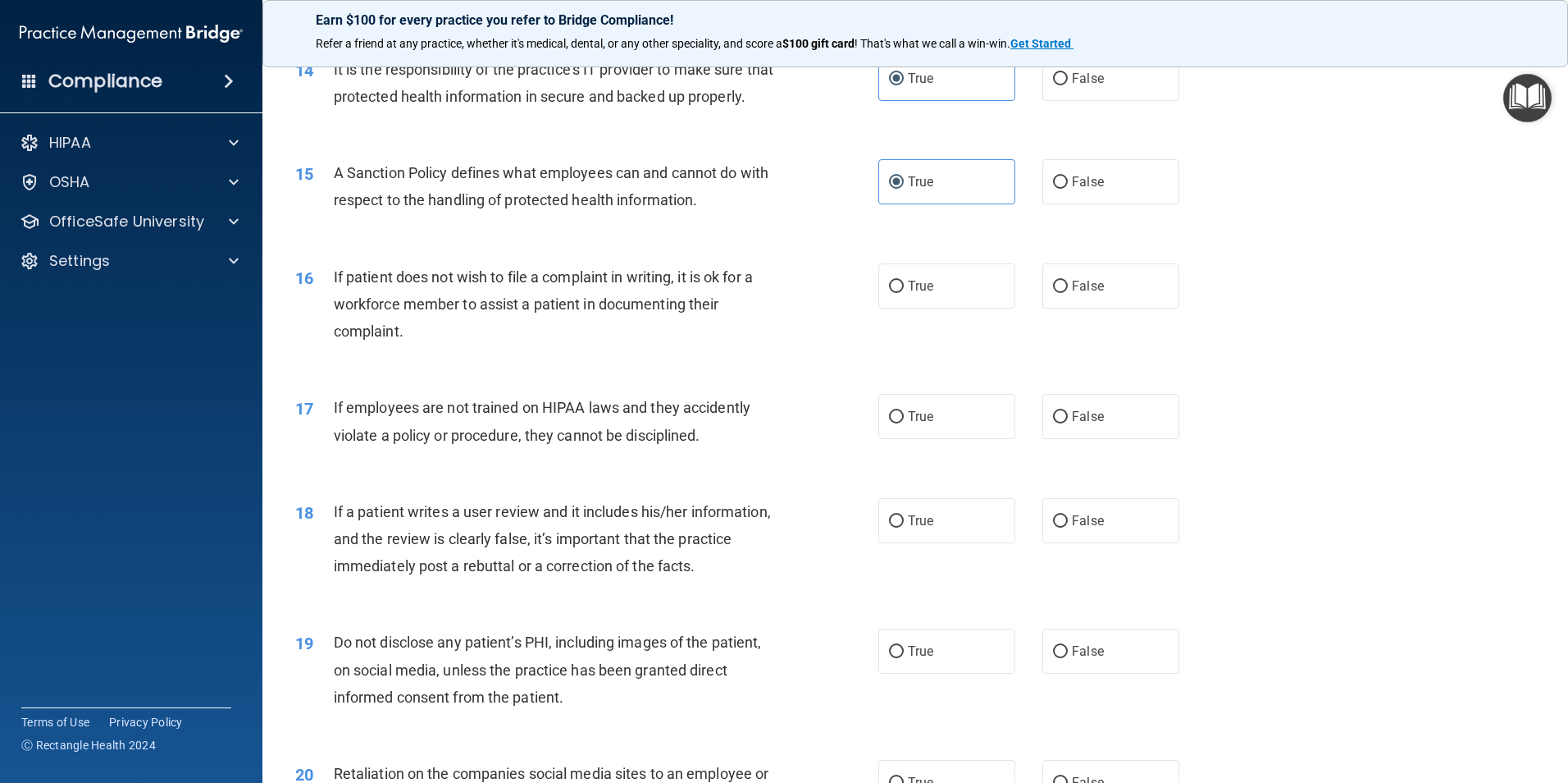
scroll to position [1887, 0]
click at [1053, 308] on label "False" at bounding box center [1111, 285] width 137 height 45
click at [1053, 292] on input "False" at bounding box center [1060, 286] width 15 height 12
radio input "true"
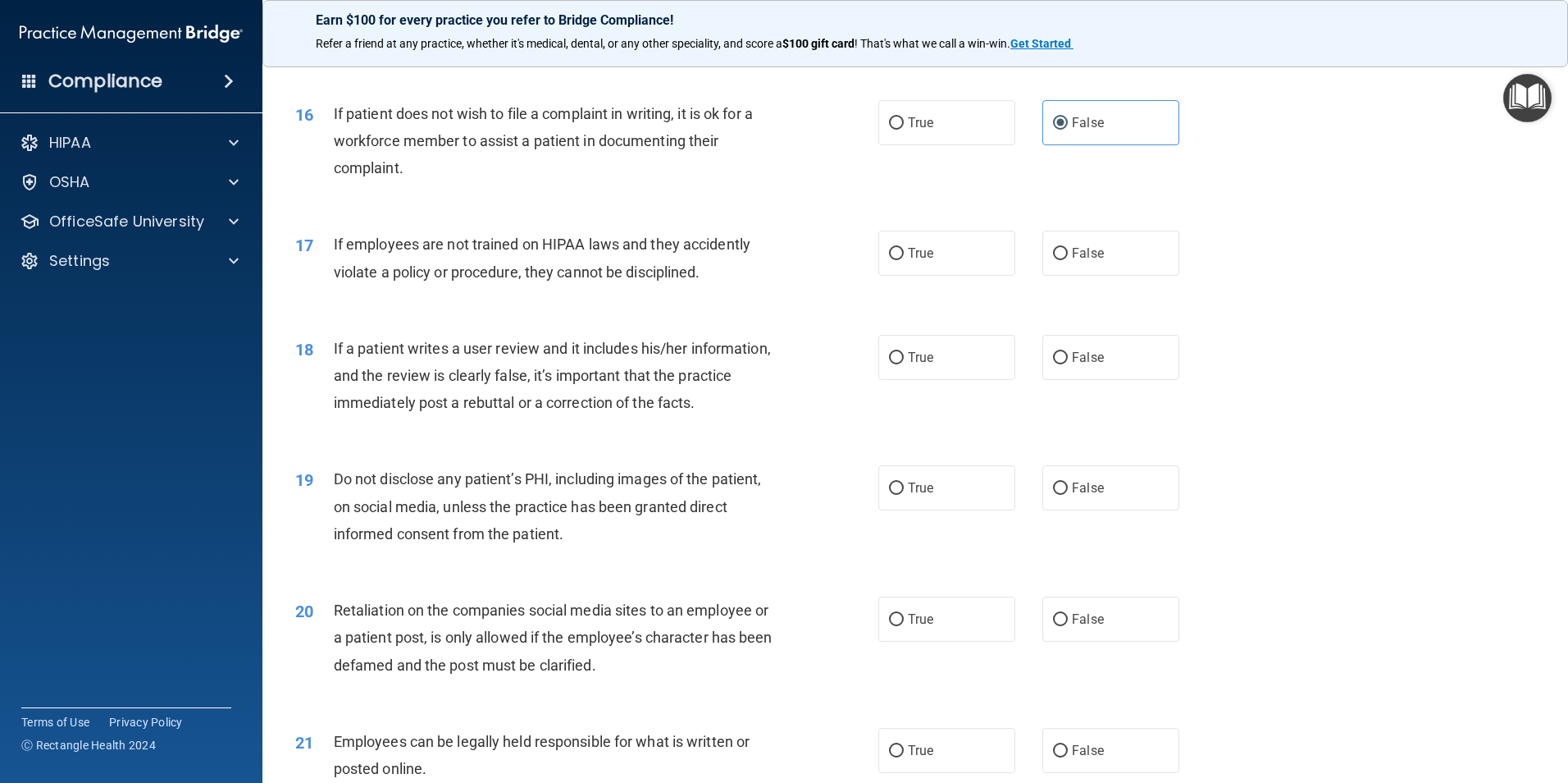
scroll to position [2051, 0]
click at [1052, 266] on label "False" at bounding box center [1111, 251] width 137 height 45
click at [1052, 259] on input "False" at bounding box center [1060, 251] width 15 height 12
radio input "true"
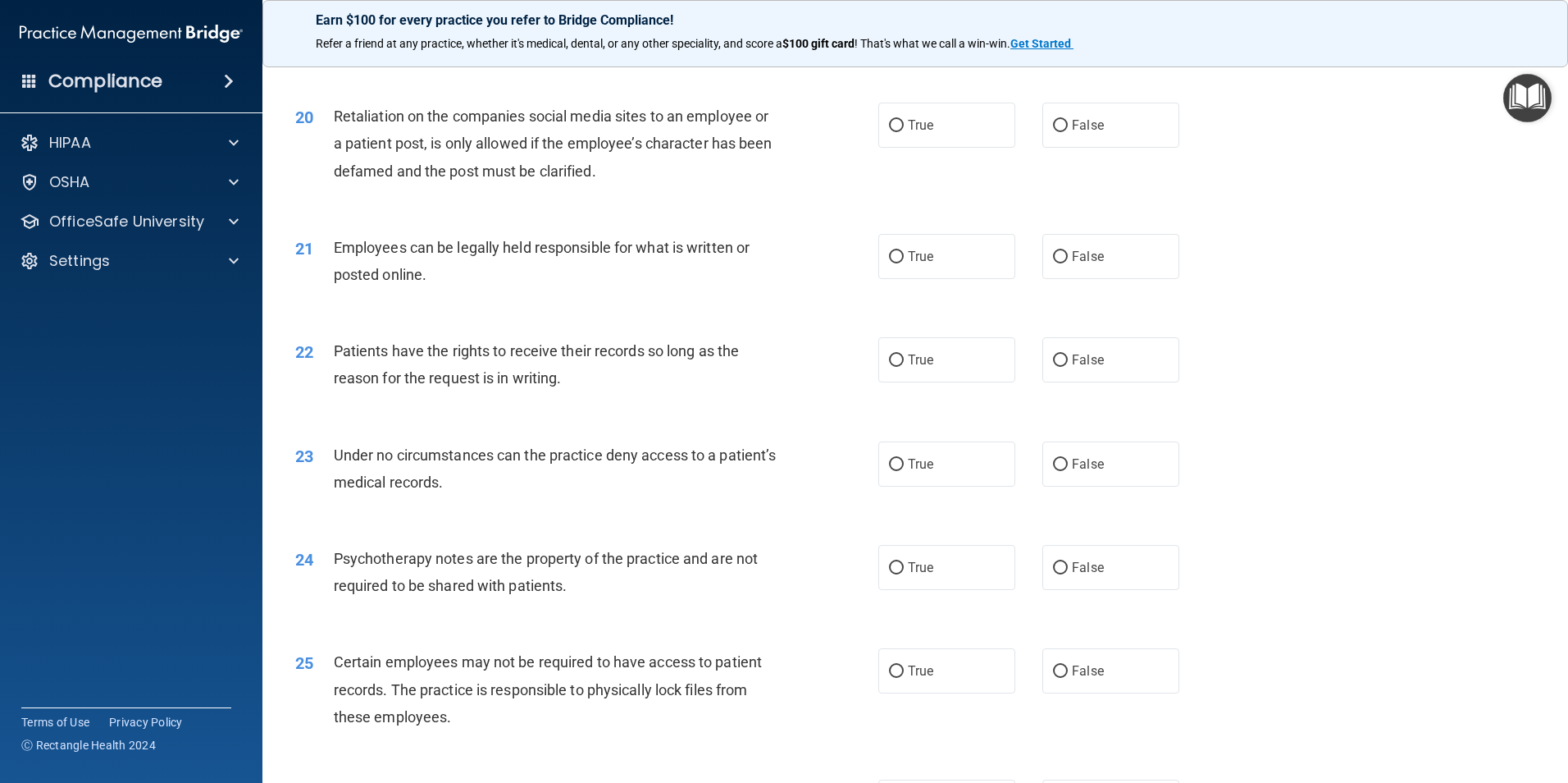
scroll to position [2133, 0]
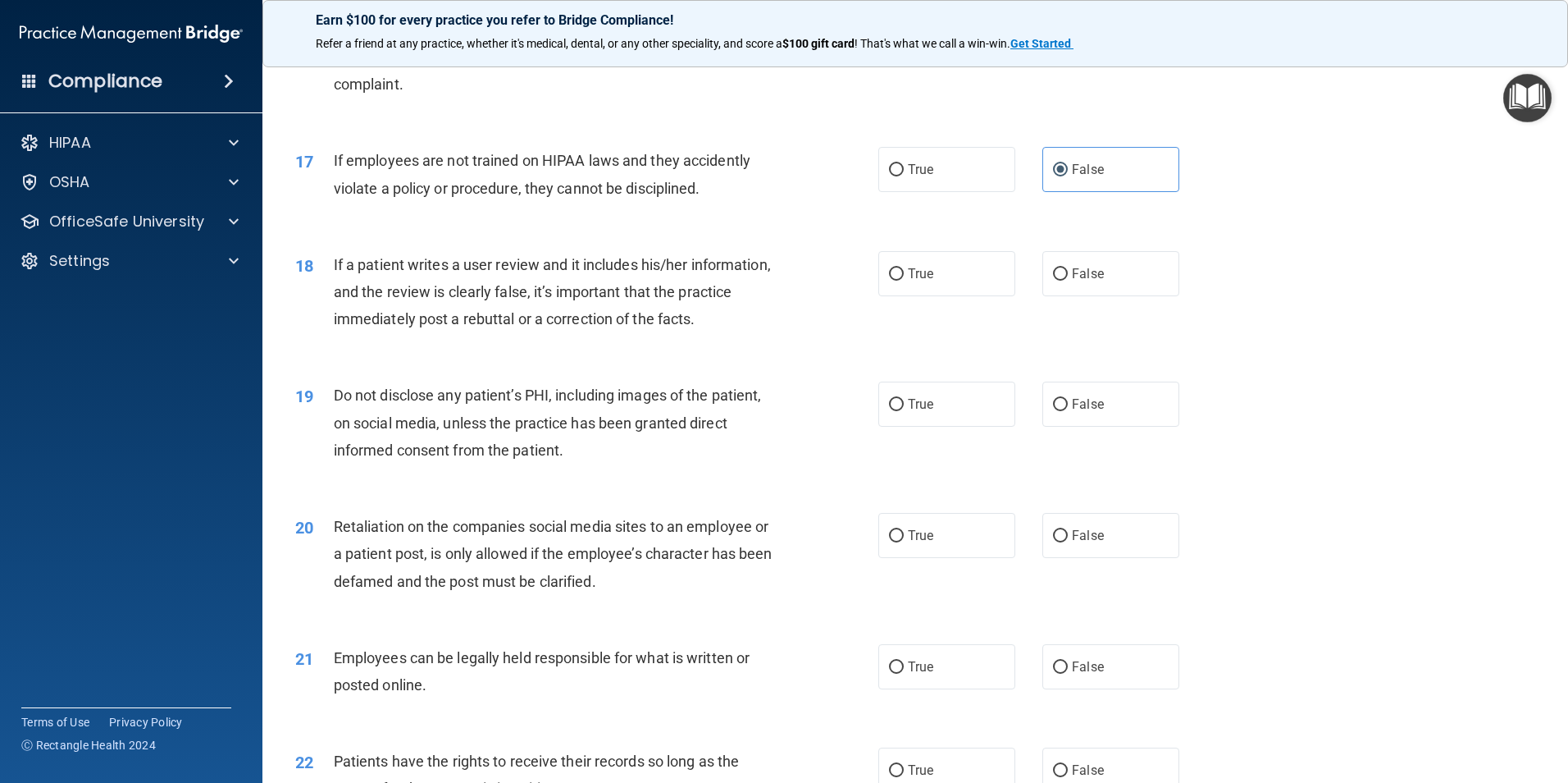
click at [904, 271] on div "18 If a patient writes a user review and it includes his/her information, and t…" at bounding box center [915, 295] width 1265 height 131
click at [906, 279] on label "True" at bounding box center [947, 274] width 137 height 45
click at [904, 279] on input "True" at bounding box center [897, 274] width 15 height 12
radio input "true"
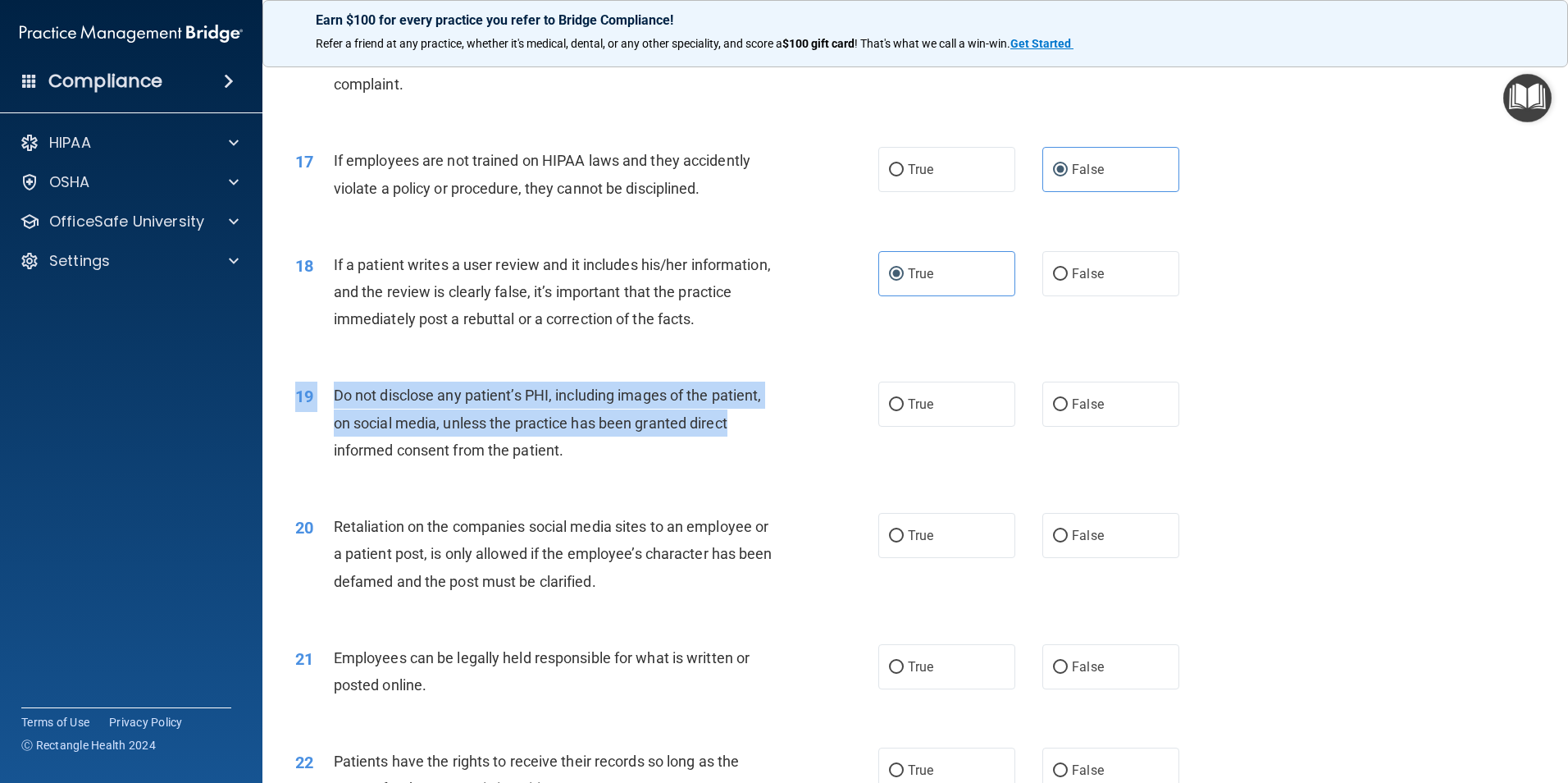
click at [897, 459] on div "19 Do not disclose any patient’s PHI, including images of the patient, on socia…" at bounding box center [915, 426] width 1265 height 131
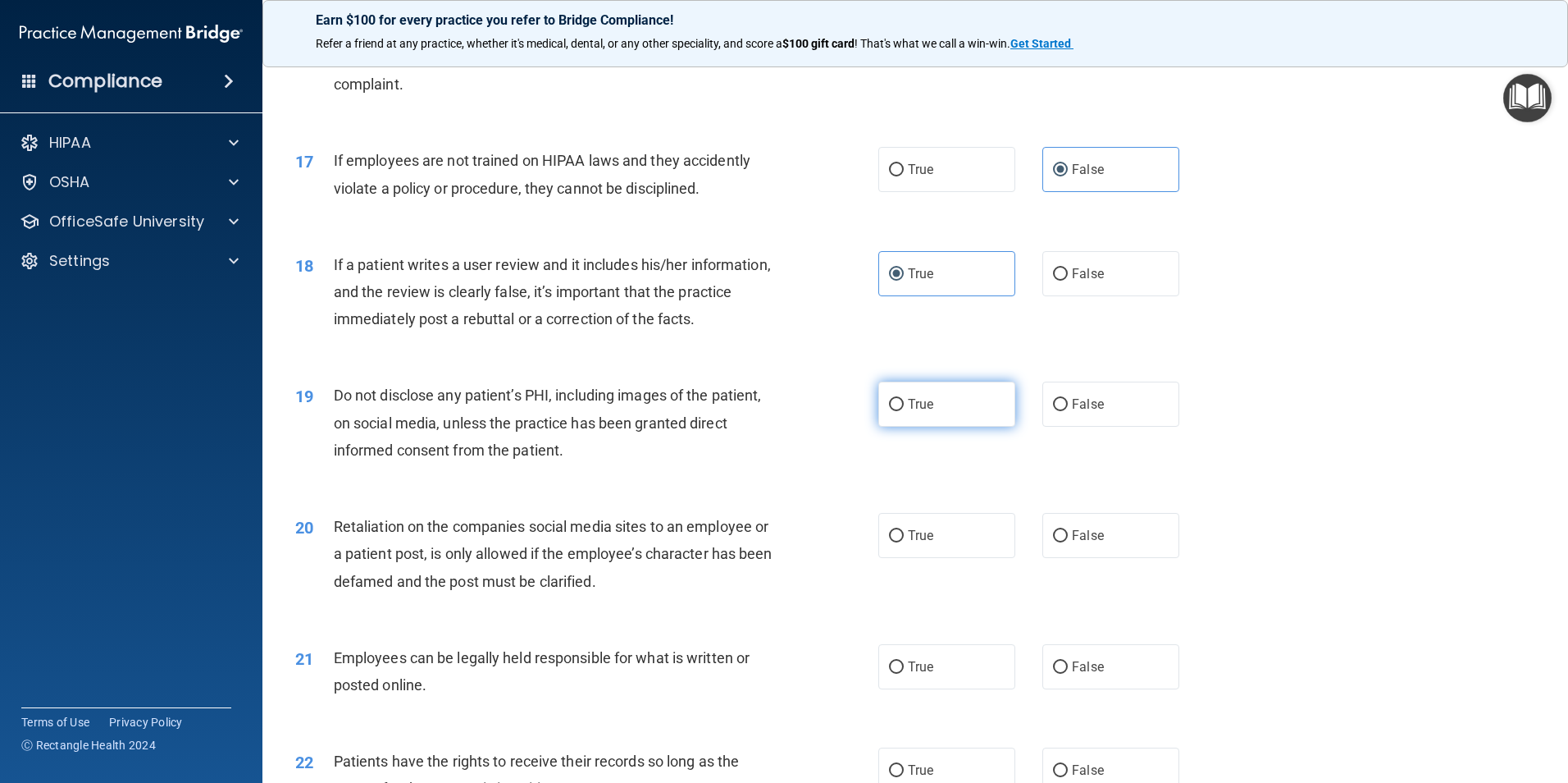
drag, startPoint x: 897, startPoint y: 459, endPoint x: 891, endPoint y: 436, distance: 23.8
click at [878, 427] on label "True" at bounding box center [947, 404] width 137 height 45
click at [889, 411] on input "True" at bounding box center [897, 404] width 15 height 12
radio input "true"
click at [1082, 543] on span "False" at bounding box center [1088, 535] width 32 height 16
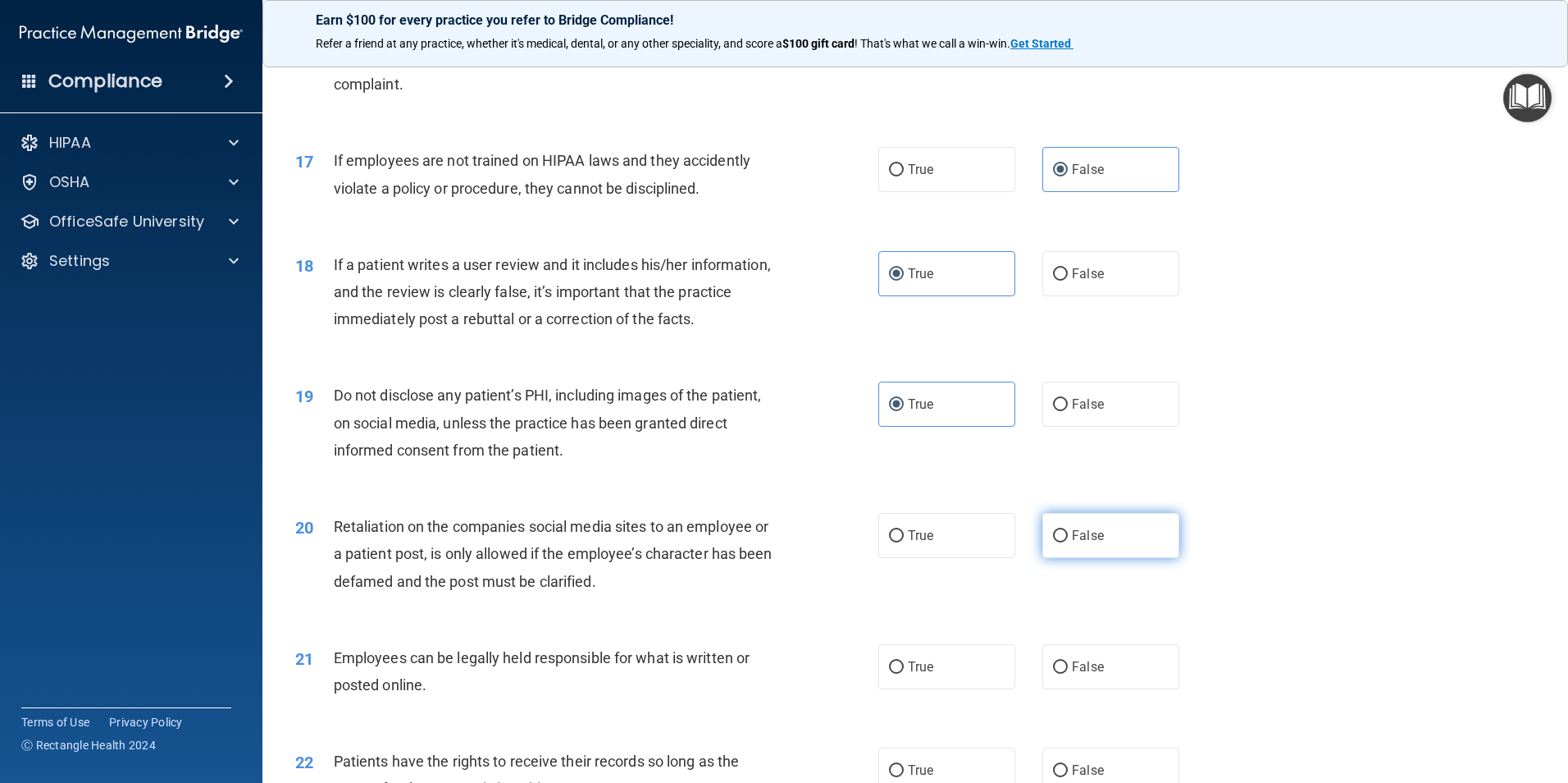
click at [1067, 543] on input "False" at bounding box center [1060, 535] width 15 height 12
radio input "true"
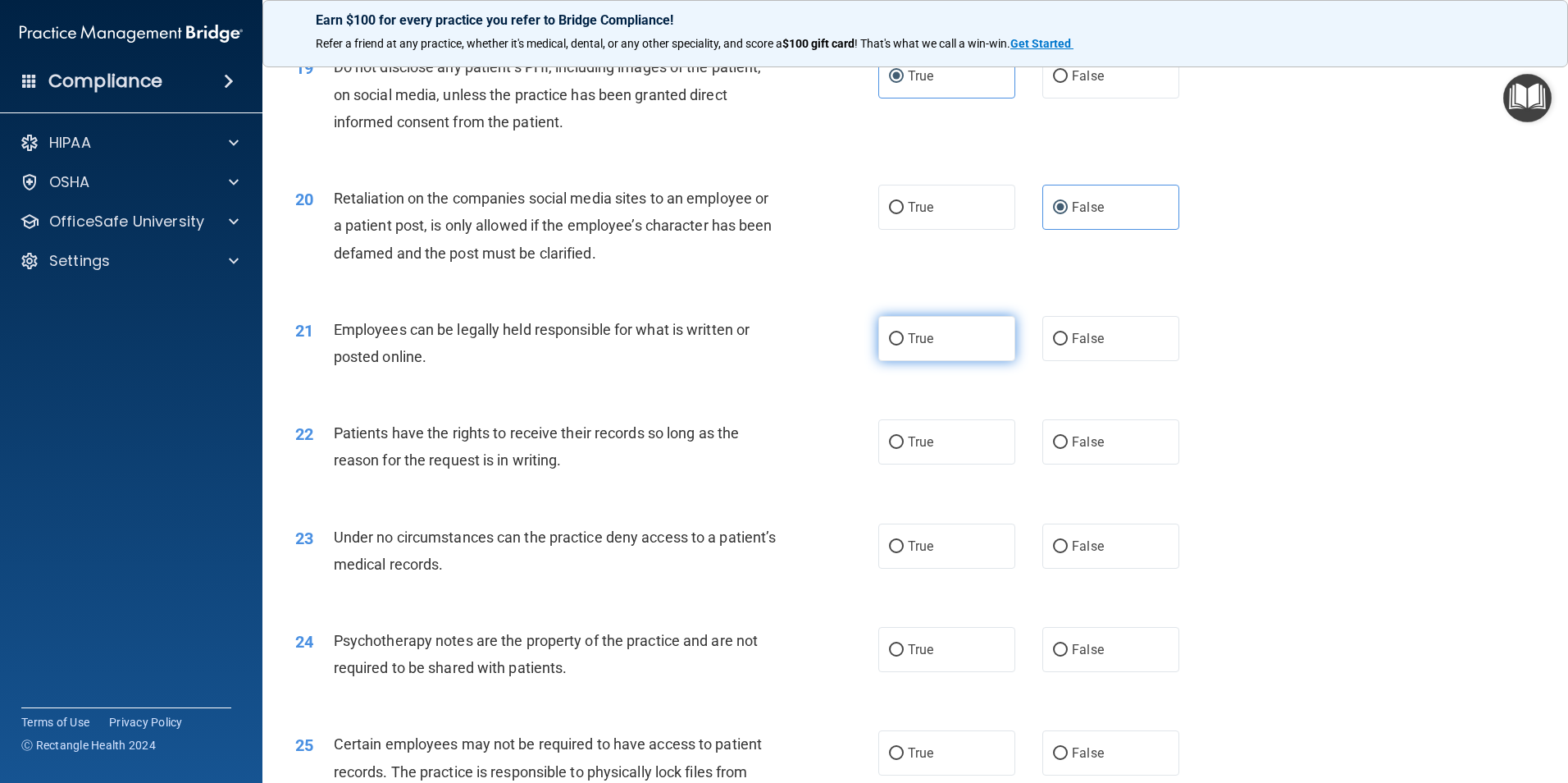
click at [932, 361] on label "True" at bounding box center [947, 338] width 137 height 45
click at [904, 345] on input "True" at bounding box center [897, 339] width 15 height 12
radio input "true"
drag, startPoint x: 1067, startPoint y: 468, endPoint x: 1022, endPoint y: 501, distance: 55.8
click at [1072, 450] on span "False" at bounding box center [1088, 442] width 32 height 16
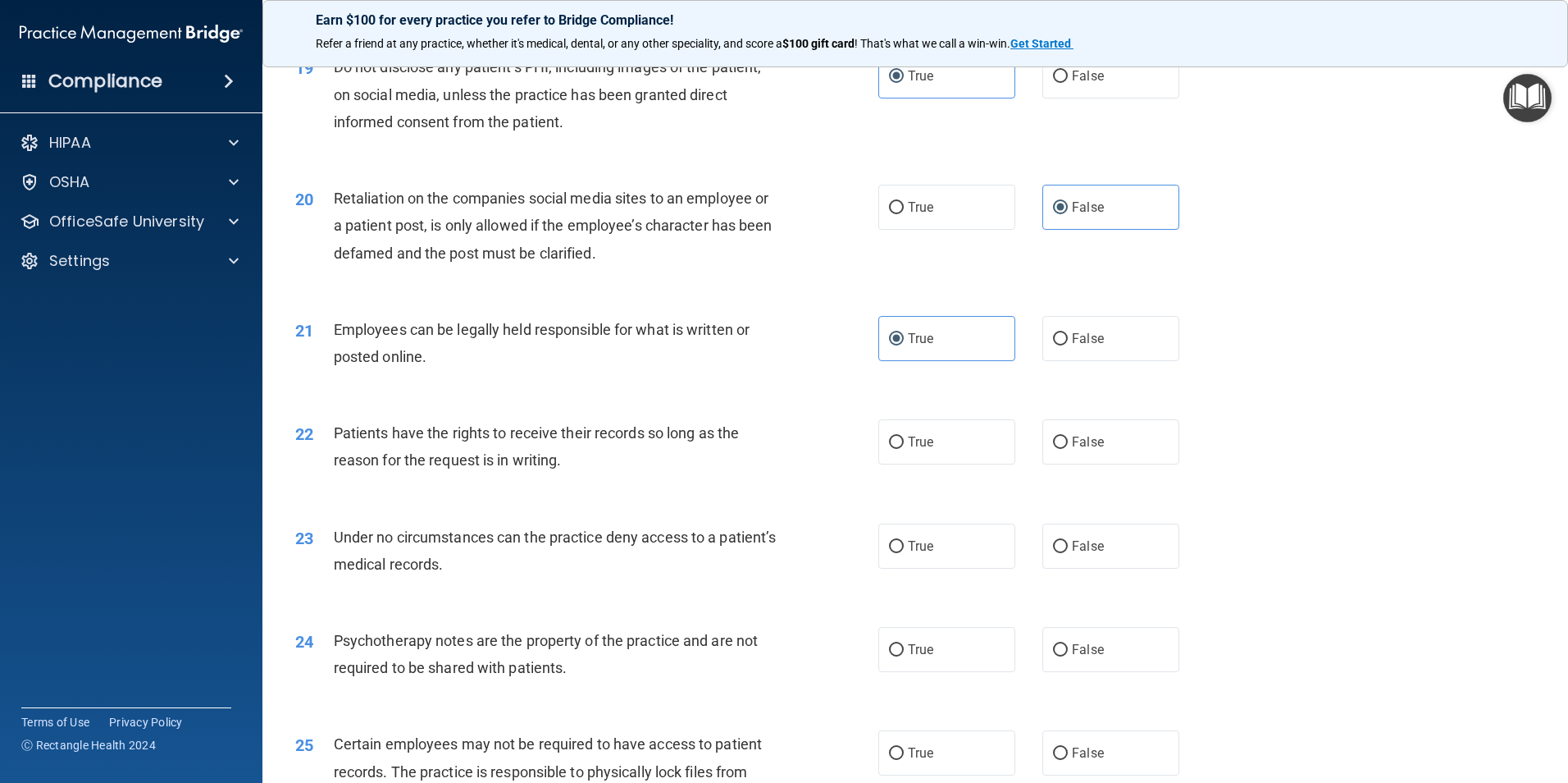
click at [1067, 449] on input "False" at bounding box center [1060, 442] width 15 height 12
radio input "true"
click at [941, 569] on label "True" at bounding box center [947, 546] width 137 height 45
click at [904, 553] on input "True" at bounding box center [897, 546] width 15 height 12
radio input "true"
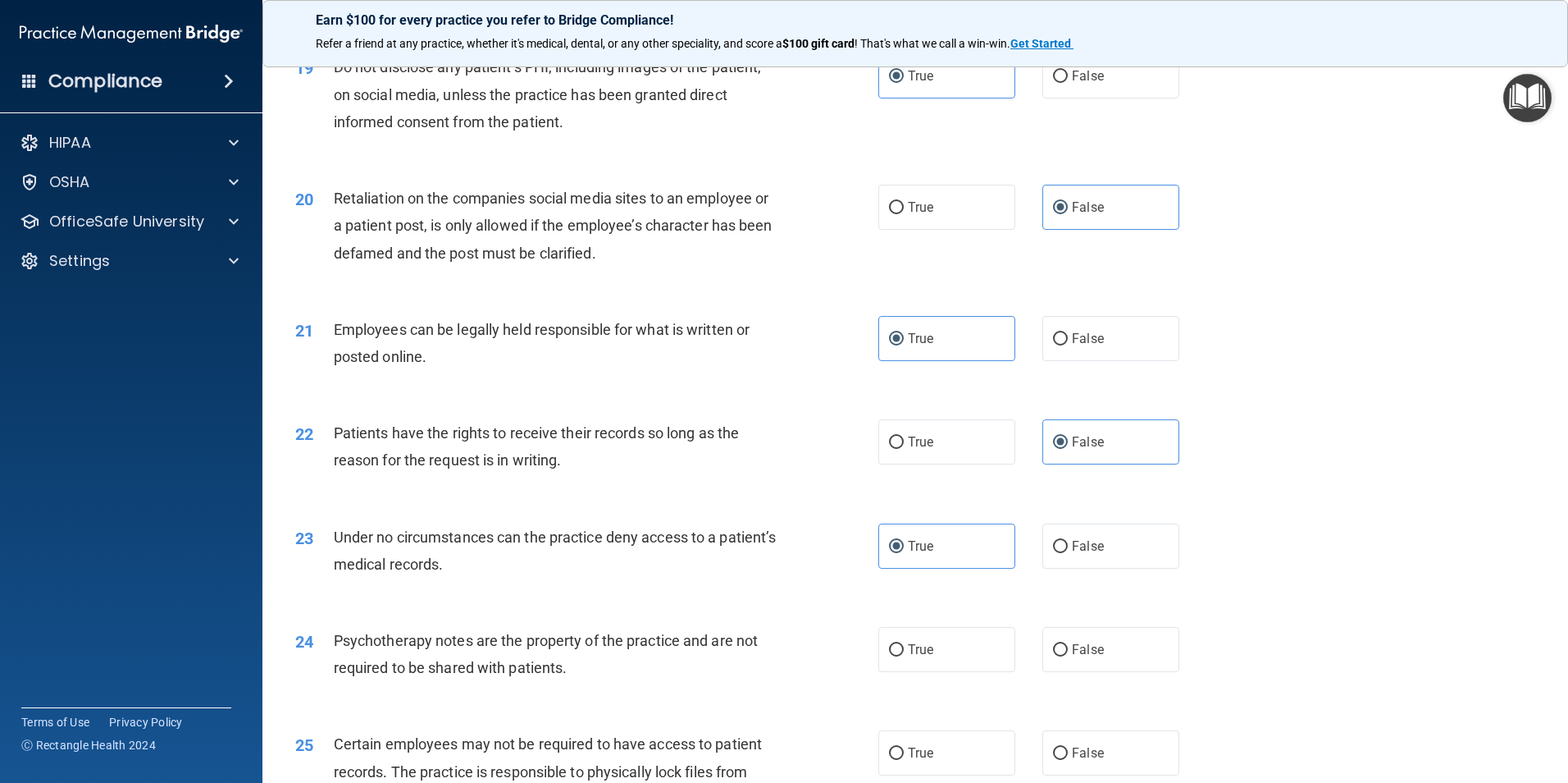
click at [920, 702] on div "24 Psychotherapy notes are the property of the practice and are not required to…" at bounding box center [915, 658] width 1265 height 103
click at [1057, 669] on label "False" at bounding box center [1111, 649] width 137 height 45
click at [1057, 656] on input "False" at bounding box center [1060, 649] width 15 height 12
radio input "true"
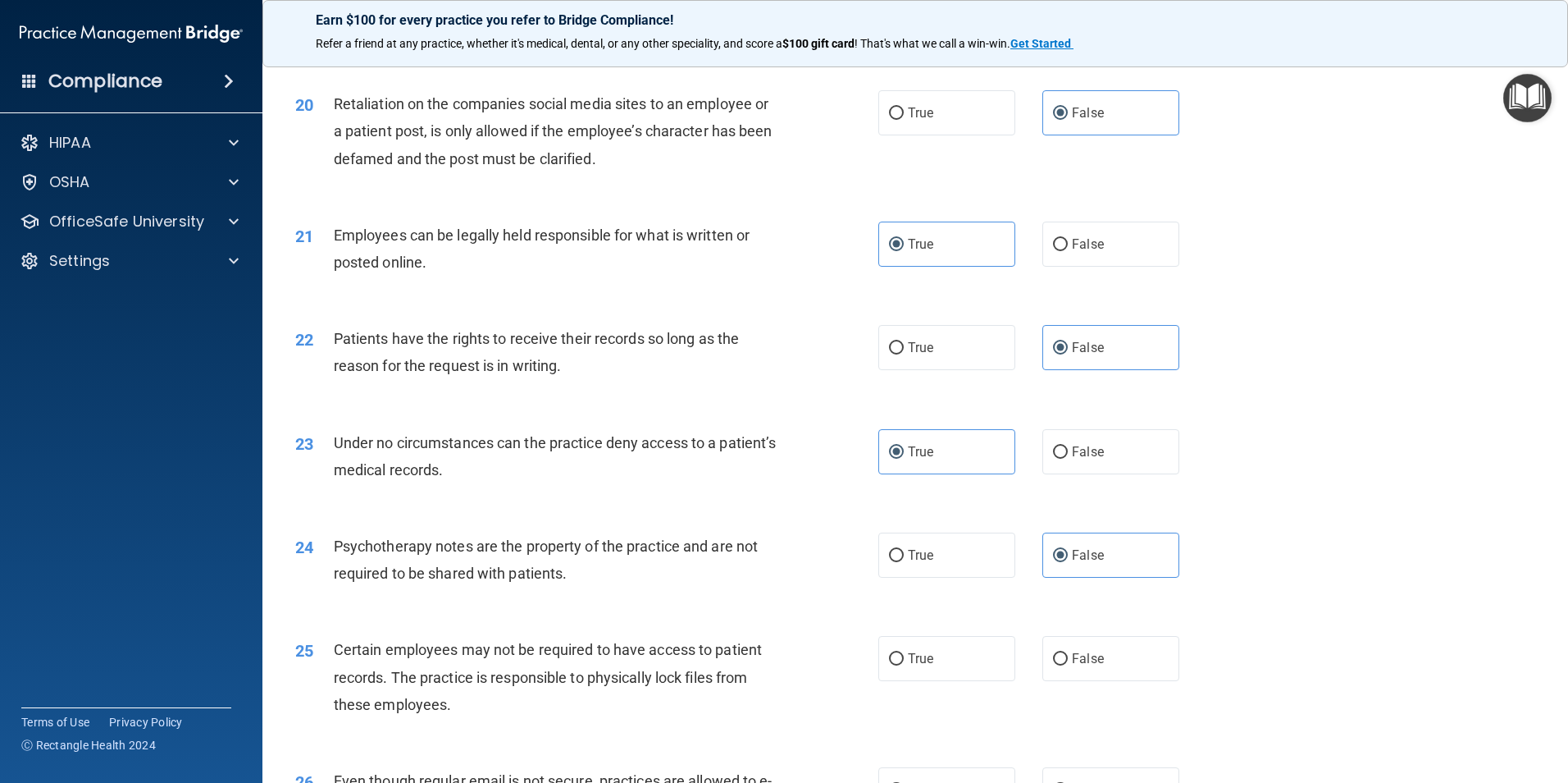
scroll to position [2707, 0]
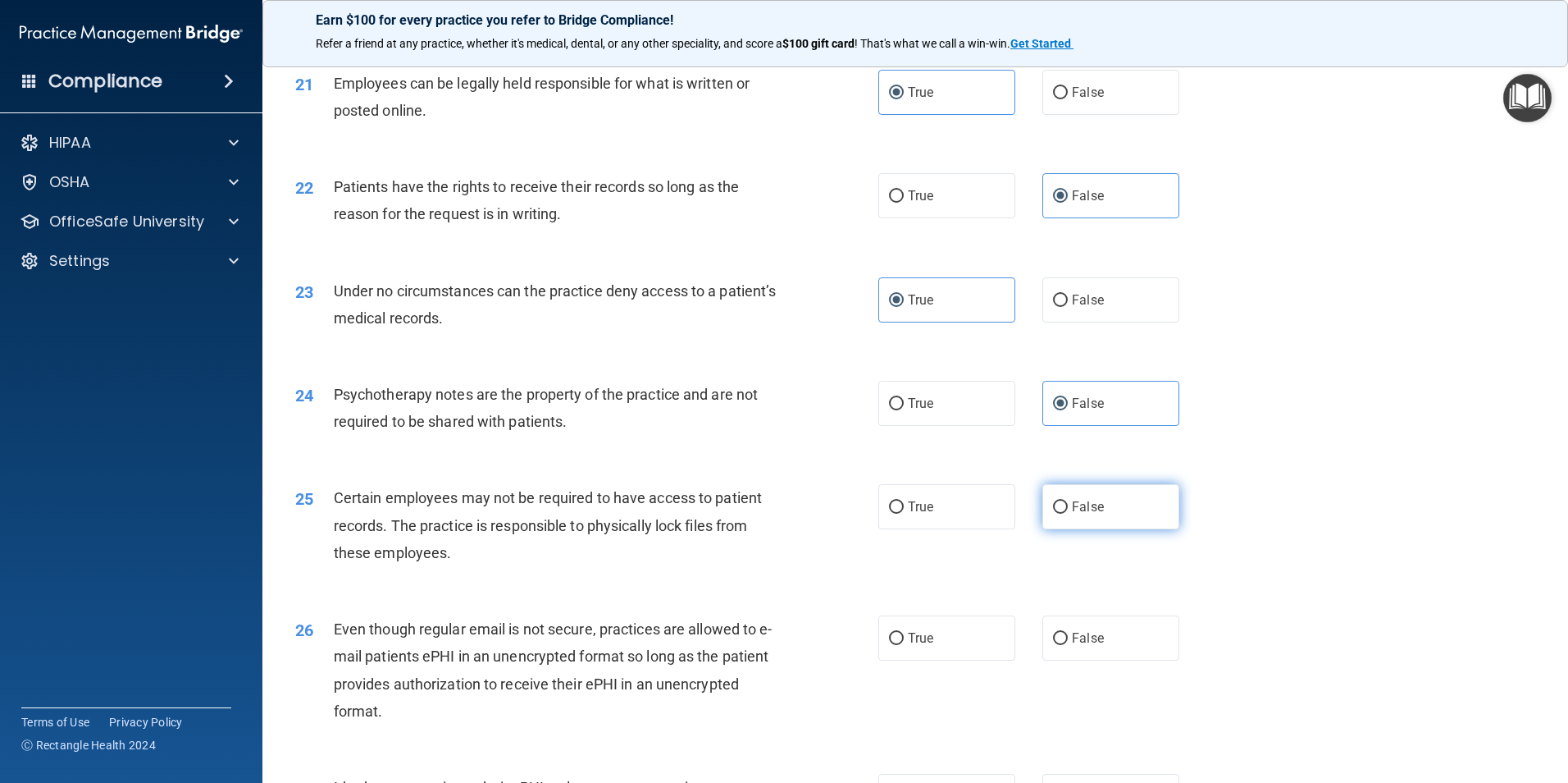
click at [1077, 514] on span "False" at bounding box center [1088, 507] width 32 height 16
click at [1067, 514] on input "False" at bounding box center [1060, 507] width 15 height 12
radio input "true"
click at [970, 661] on label "True" at bounding box center [947, 637] width 137 height 45
click at [904, 645] on input "True" at bounding box center [897, 638] width 15 height 12
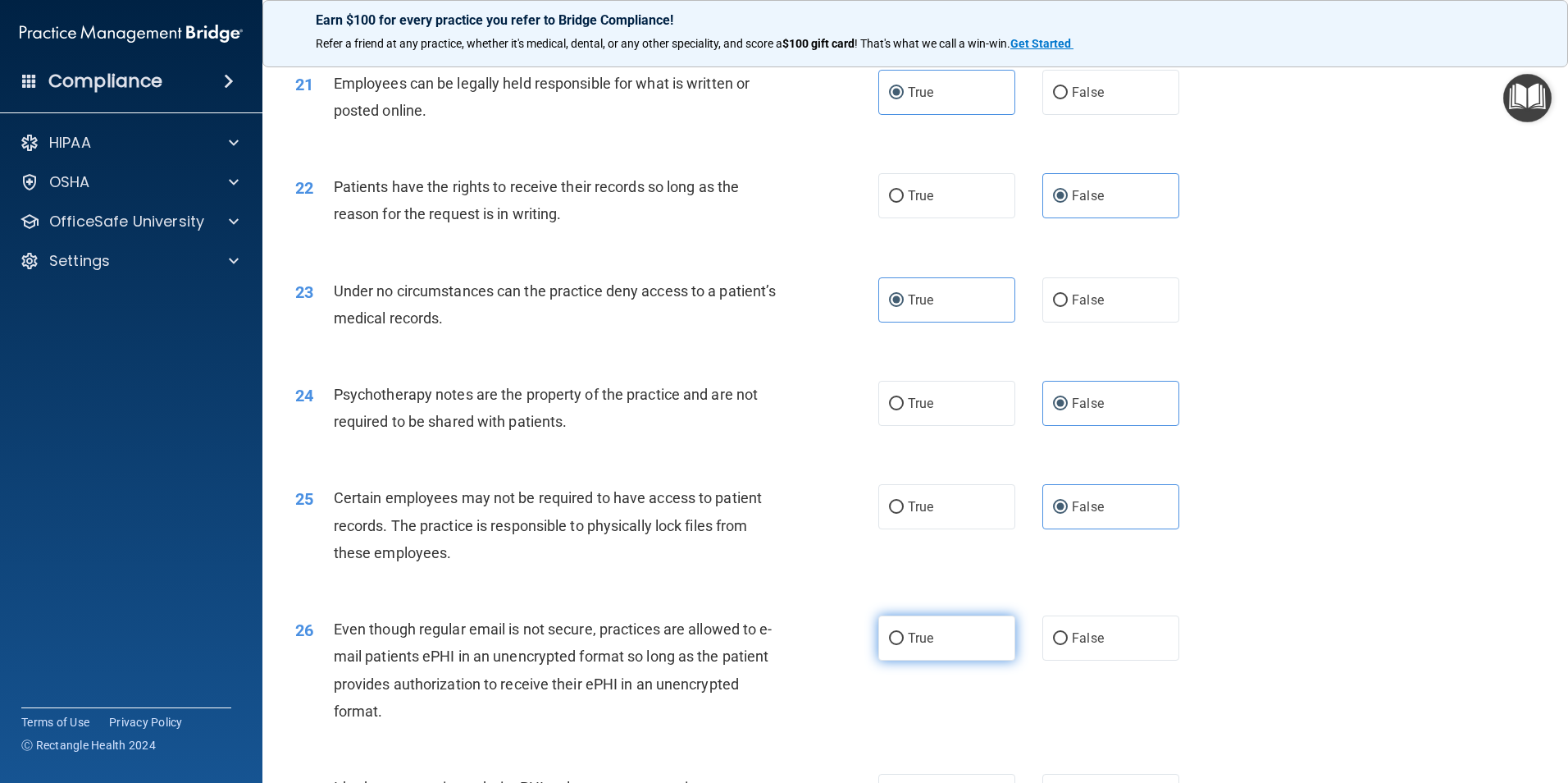
radio input "true"
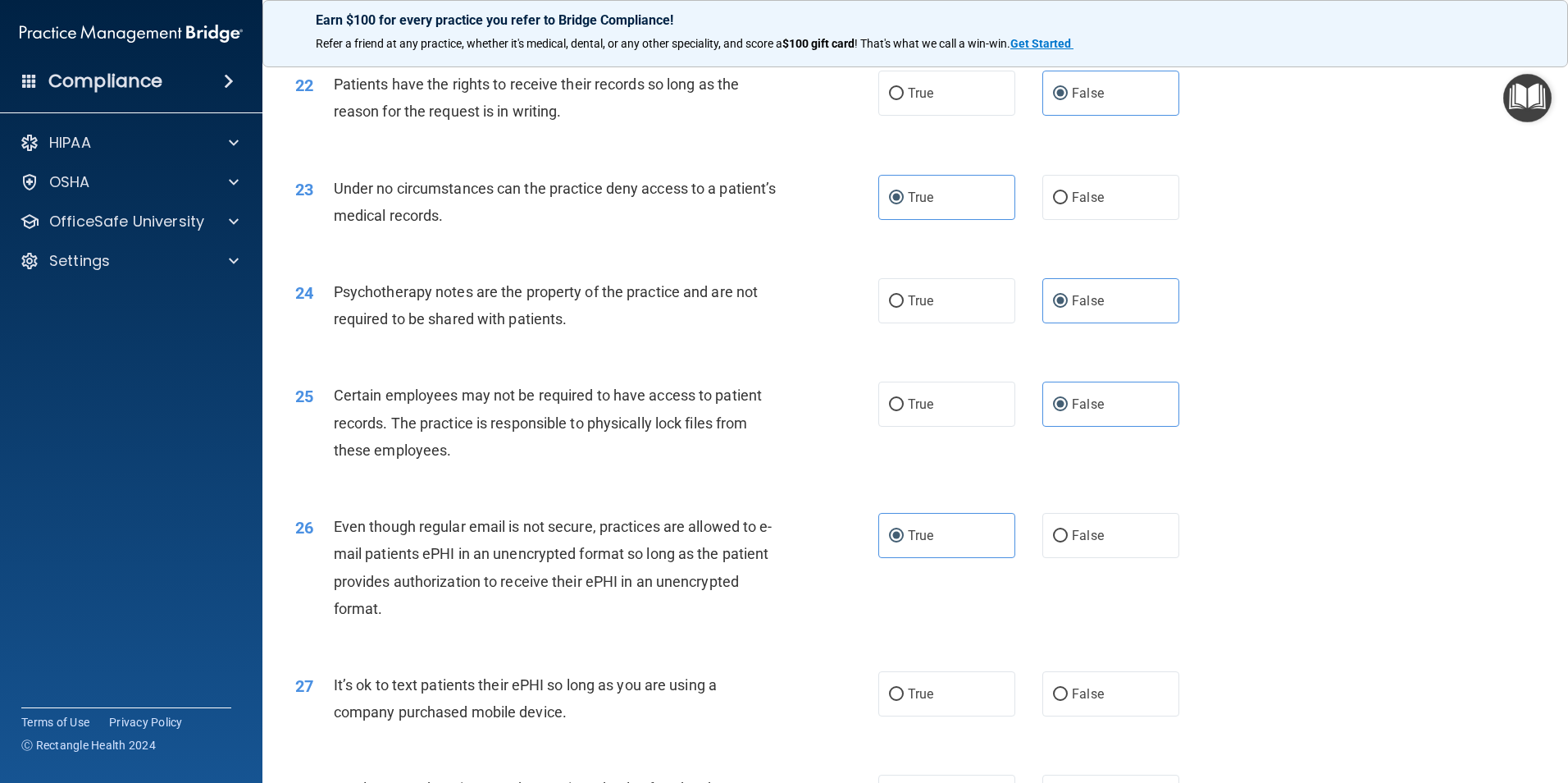
scroll to position [3036, 0]
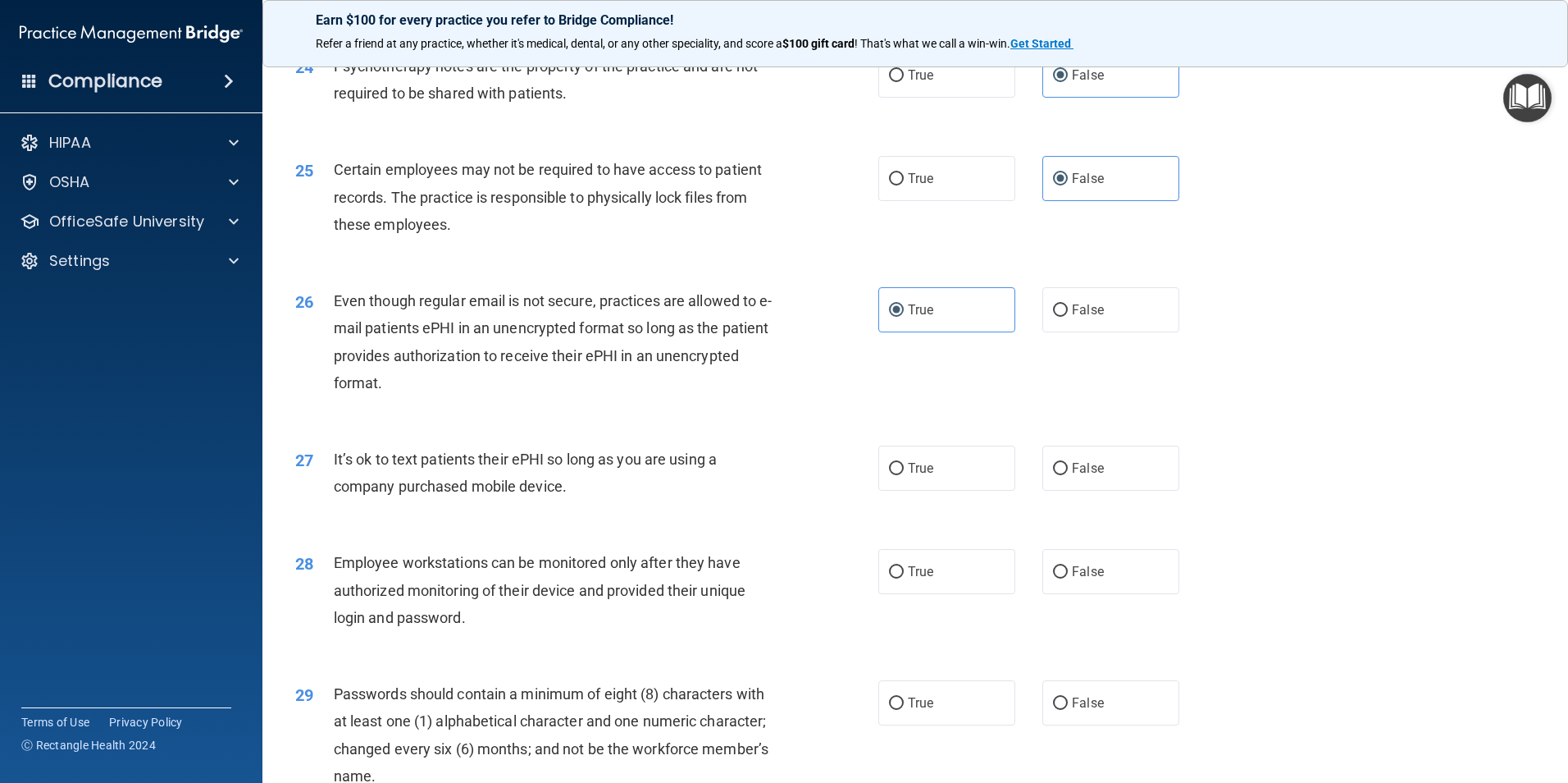
click at [864, 507] on div "27 It’s ok to text patients their ePHI so long as you are using a company purch…" at bounding box center [587, 476] width 632 height 62
click at [905, 491] on label "True" at bounding box center [947, 468] width 137 height 45
click at [904, 475] on input "True" at bounding box center [897, 469] width 15 height 12
radio input "true"
click at [918, 586] on label "True" at bounding box center [947, 571] width 137 height 45
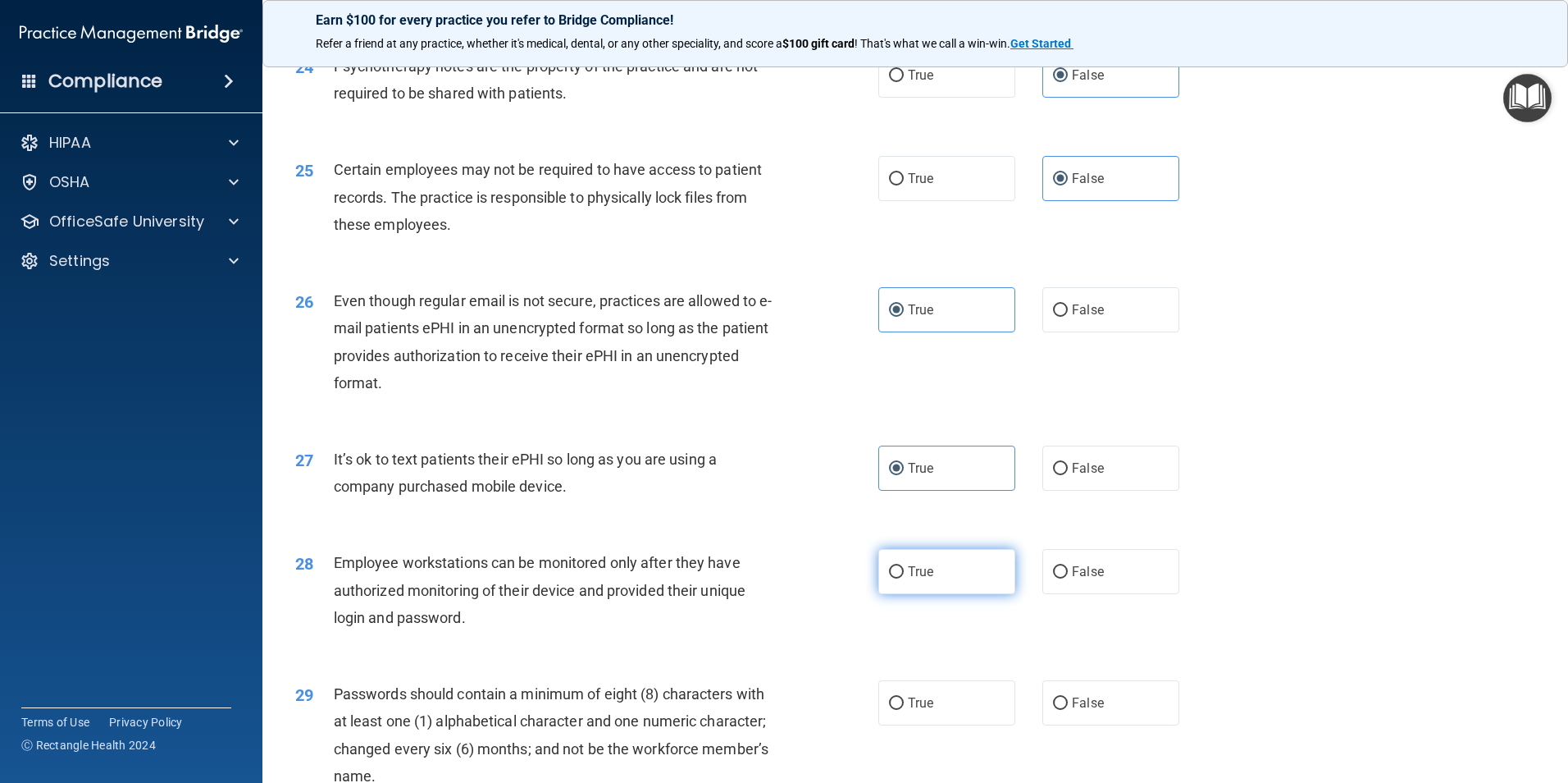
click at [904, 578] on input "True" at bounding box center [897, 571] width 15 height 12
radio input "true"
click at [1073, 711] on span "False" at bounding box center [1088, 702] width 32 height 16
click at [1067, 710] on input "False" at bounding box center [1060, 703] width 15 height 12
radio input "true"
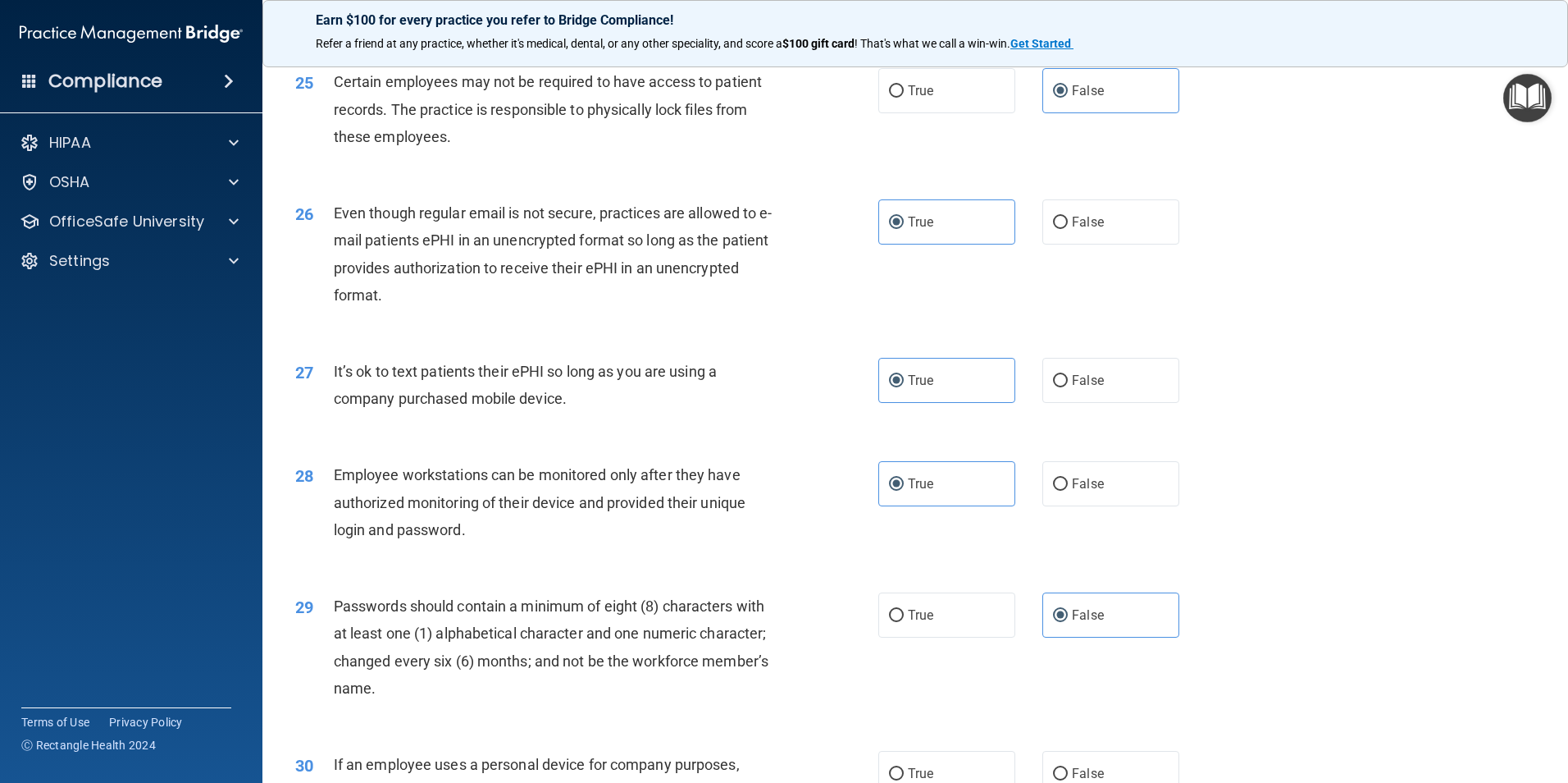
scroll to position [3281, 0]
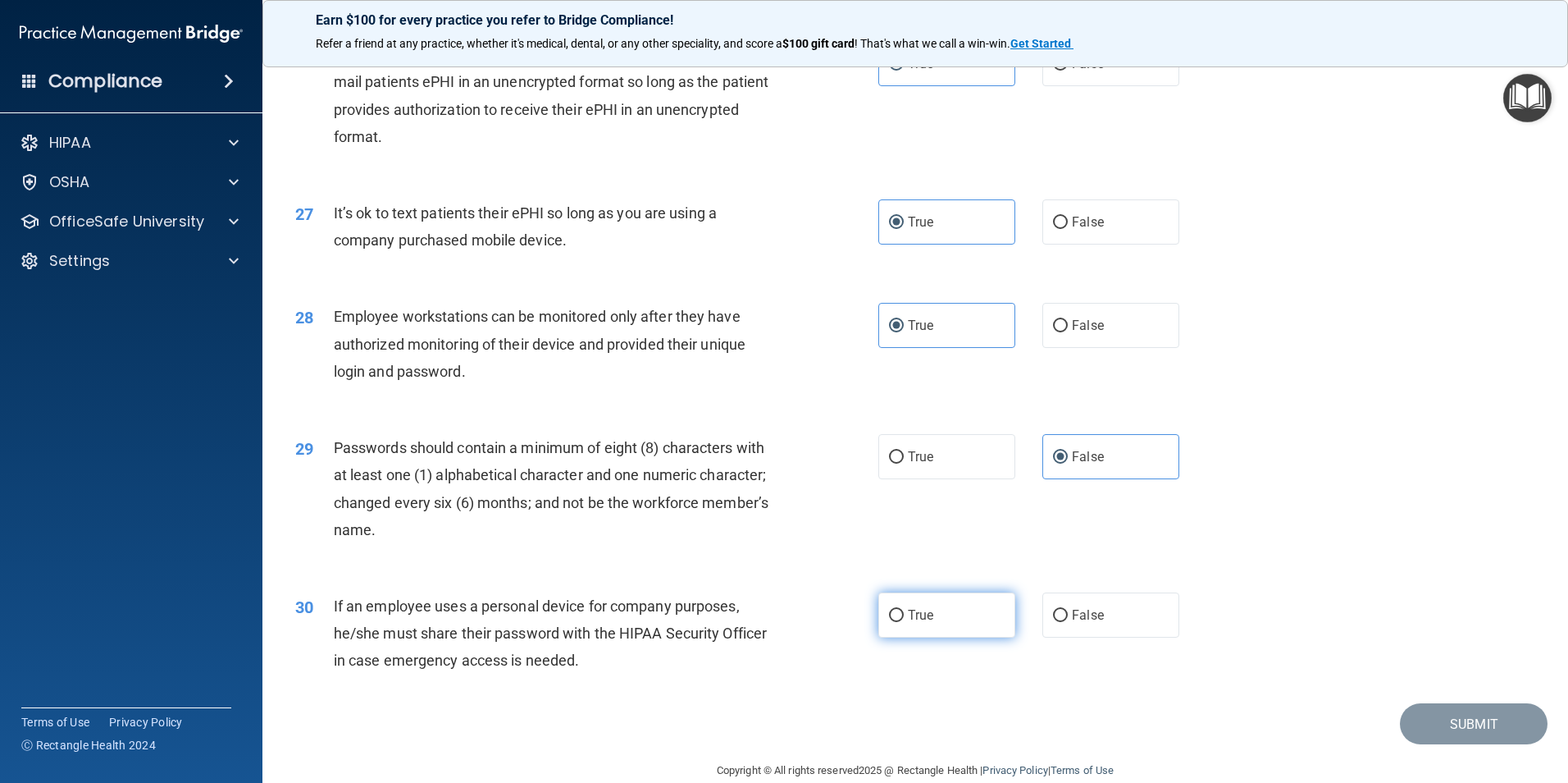
click at [917, 623] on span "True" at bounding box center [920, 614] width 25 height 16
click at [904, 622] on input "True" at bounding box center [897, 615] width 15 height 12
radio input "true"
click at [1461, 745] on button "Submit" at bounding box center [1473, 724] width 147 height 42
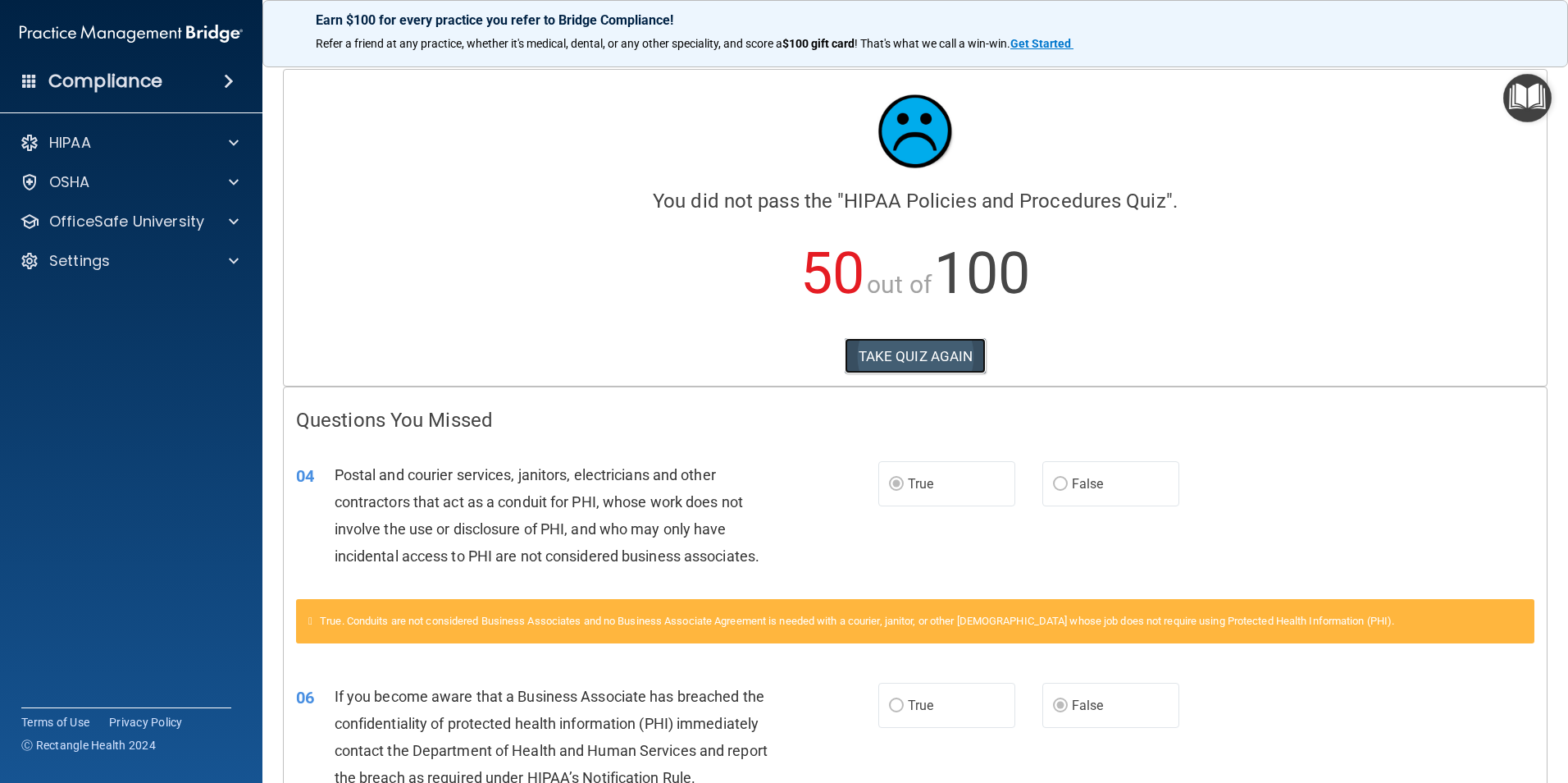
click at [934, 339] on button "TAKE QUIZ AGAIN" at bounding box center [915, 355] width 142 height 36
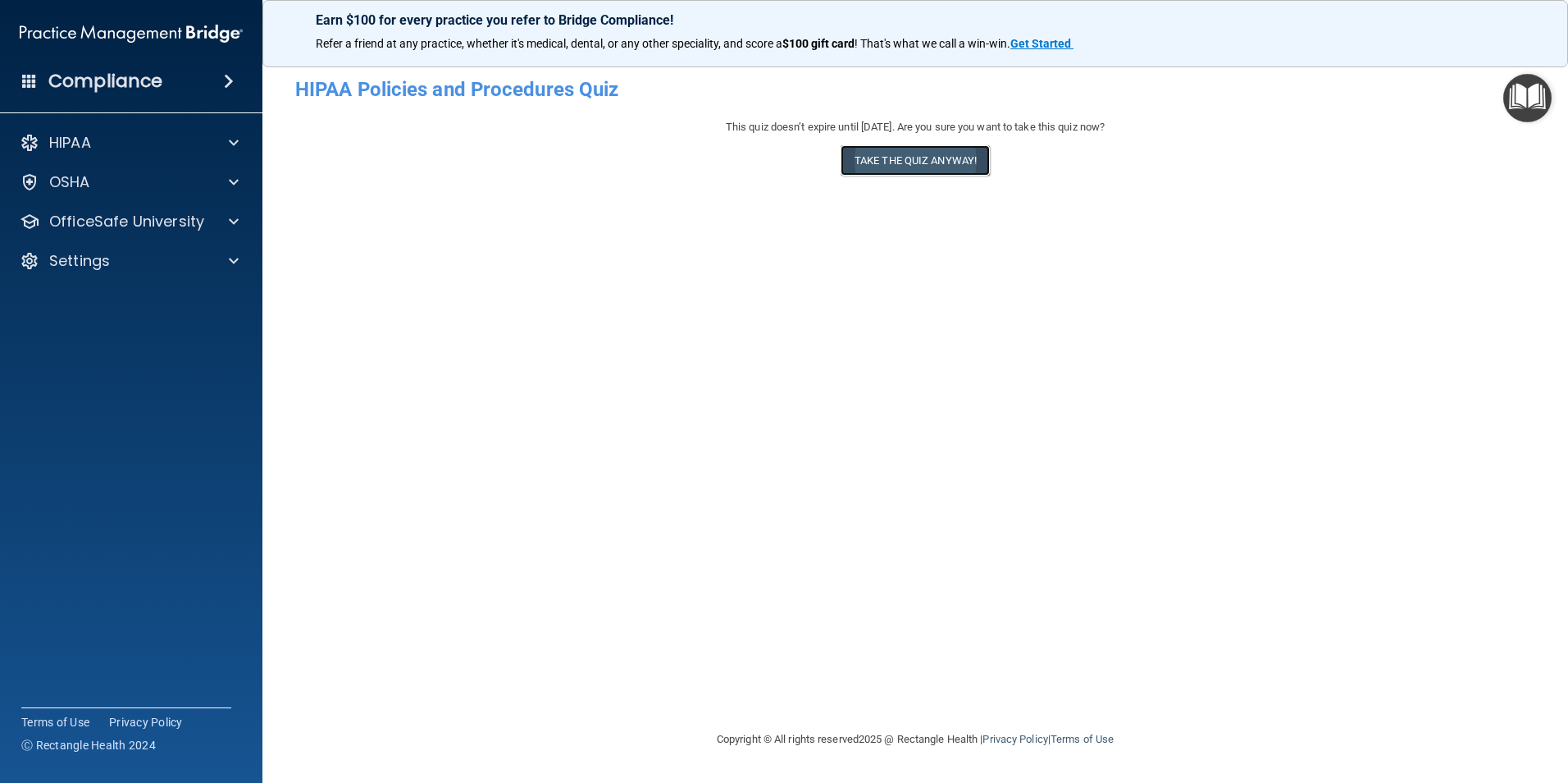
click at [912, 157] on button "Take the quiz anyway!" at bounding box center [914, 160] width 149 height 31
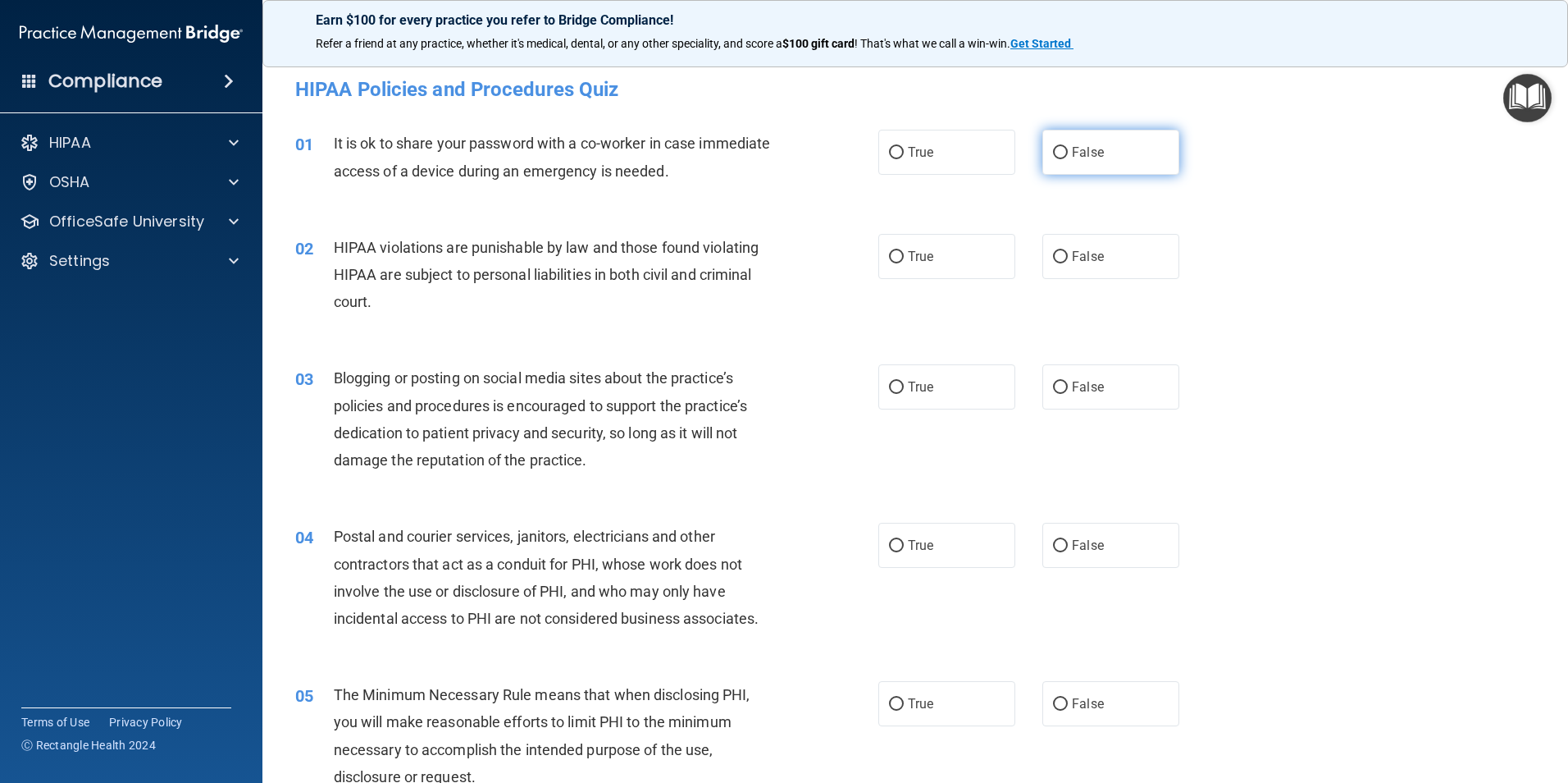
click at [1143, 160] on label "False" at bounding box center [1111, 152] width 137 height 45
click at [1067, 160] on input "False" at bounding box center [1060, 152] width 15 height 12
radio input "true"
click at [901, 256] on label "True" at bounding box center [947, 256] width 137 height 45
click at [901, 256] on input "True" at bounding box center [897, 257] width 15 height 12
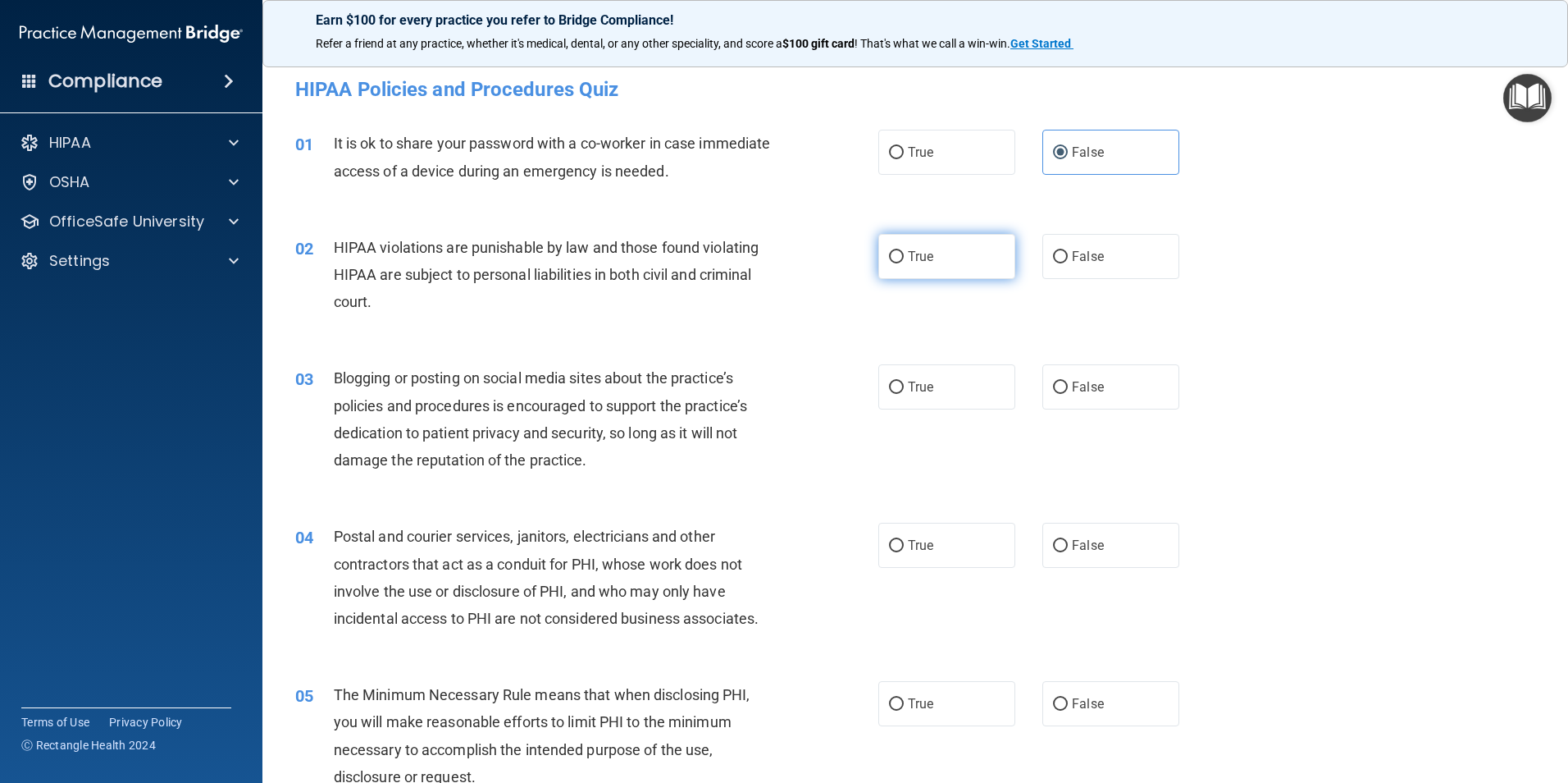
radio input "true"
click at [1072, 379] on span "False" at bounding box center [1088, 387] width 32 height 16
click at [1067, 381] on input "False" at bounding box center [1060, 387] width 15 height 12
radio input "true"
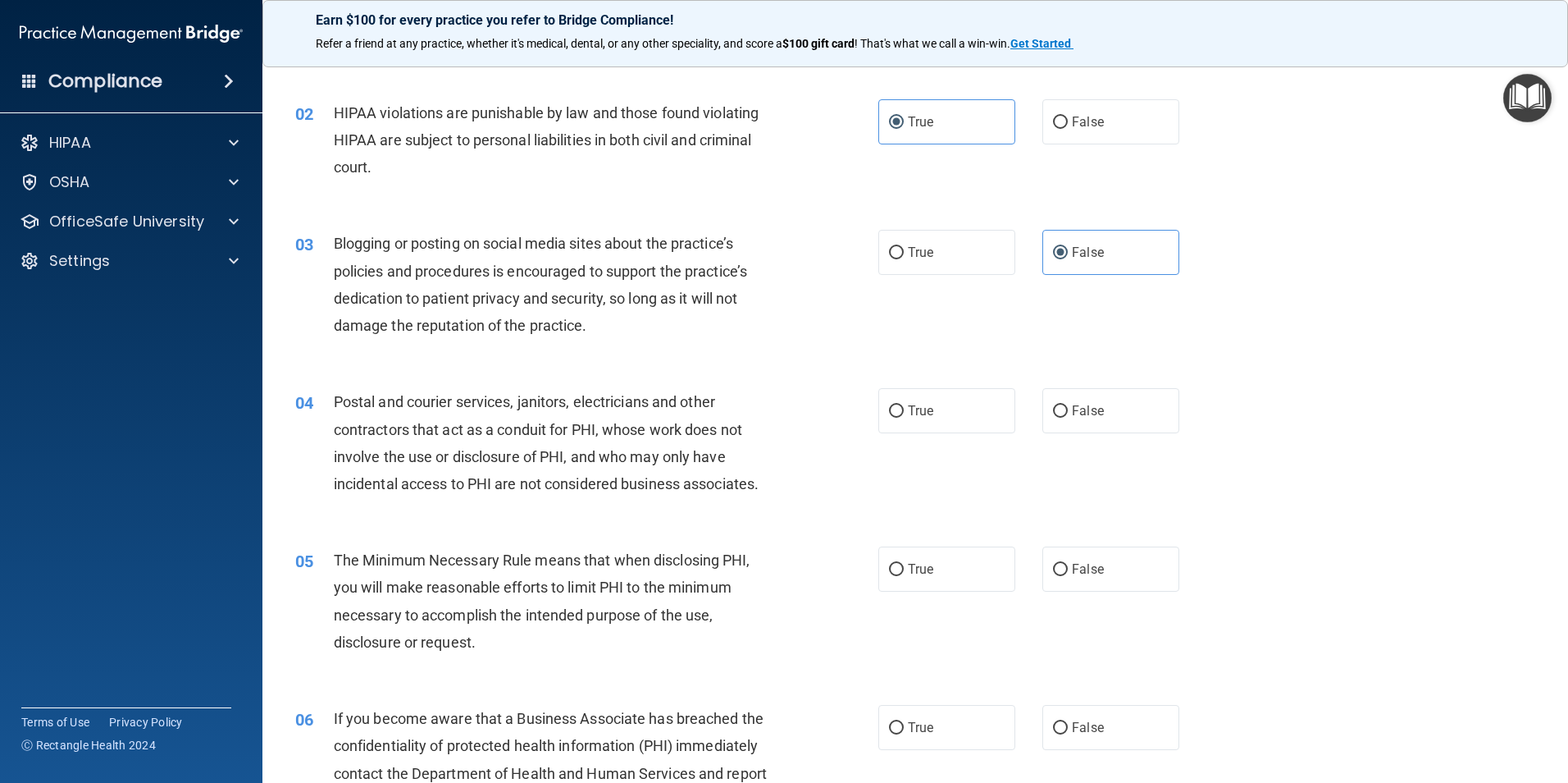
scroll to position [164, 0]
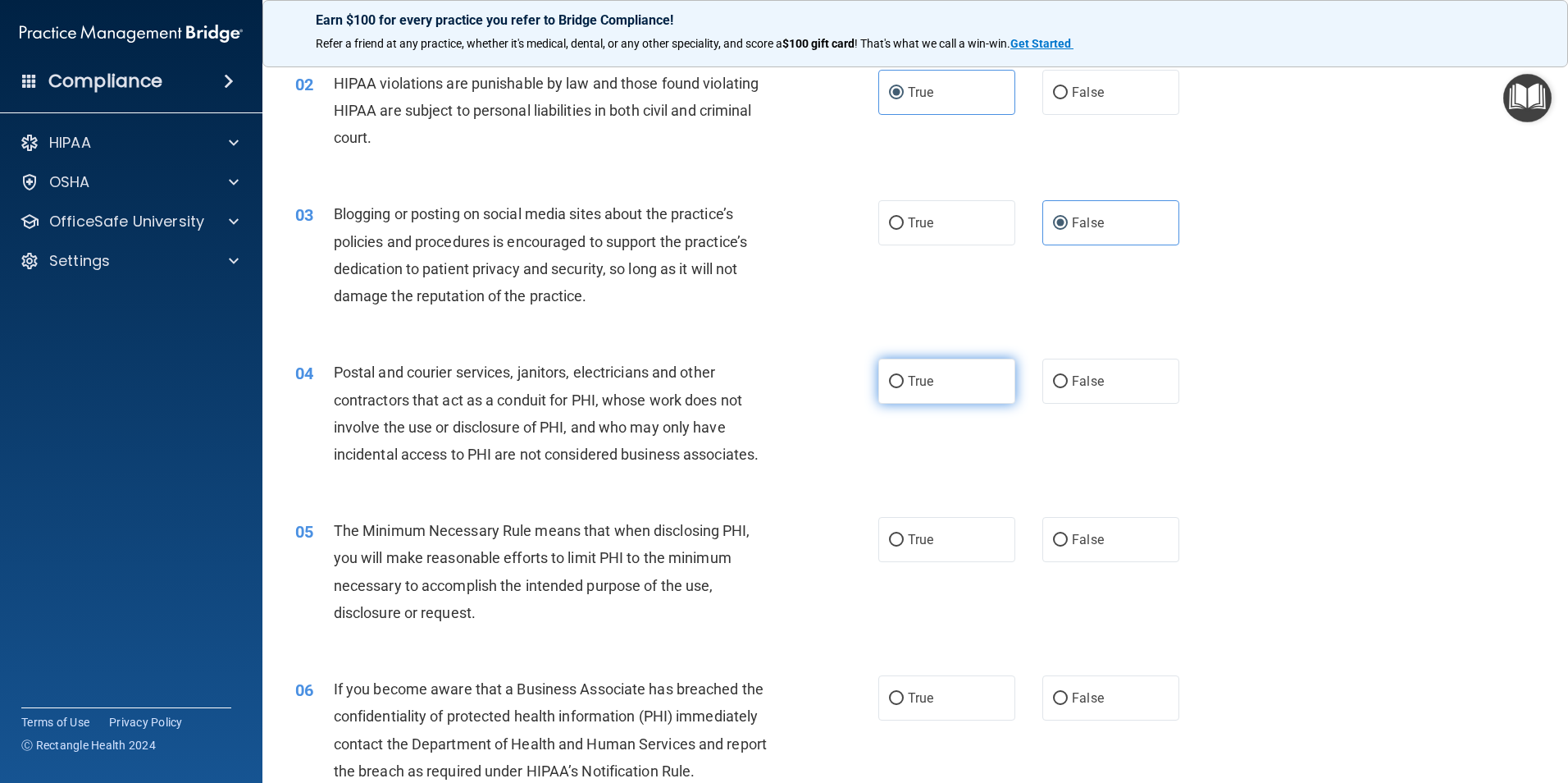
click at [922, 381] on span "True" at bounding box center [920, 380] width 25 height 16
click at [904, 381] on input "True" at bounding box center [897, 381] width 15 height 12
radio input "true"
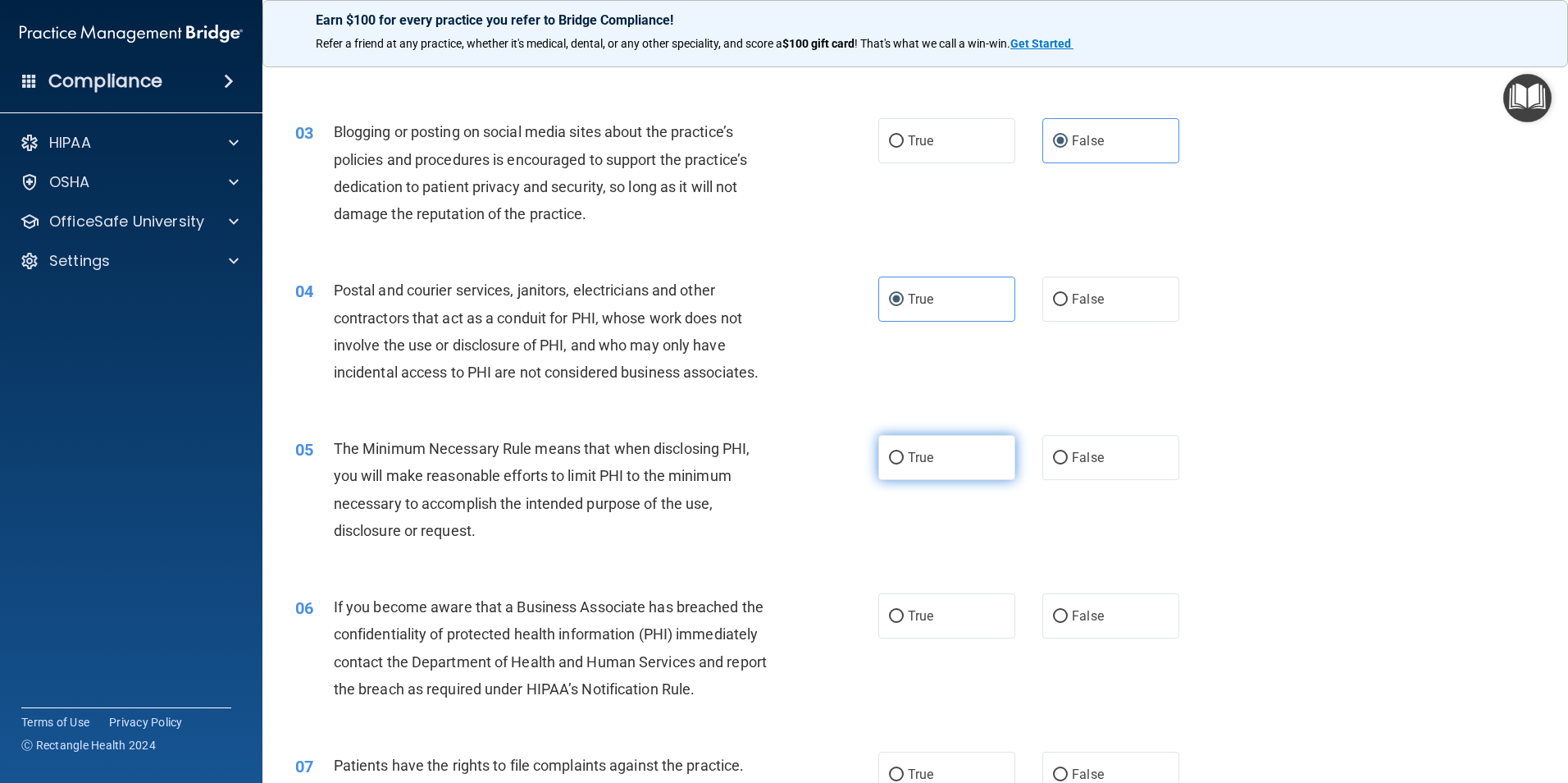
click at [911, 461] on span "True" at bounding box center [920, 457] width 25 height 16
click at [904, 461] on input "True" at bounding box center [897, 457] width 15 height 12
radio input "true"
click at [1083, 610] on span "False" at bounding box center [1088, 615] width 32 height 16
click at [1067, 610] on input "False" at bounding box center [1060, 616] width 15 height 12
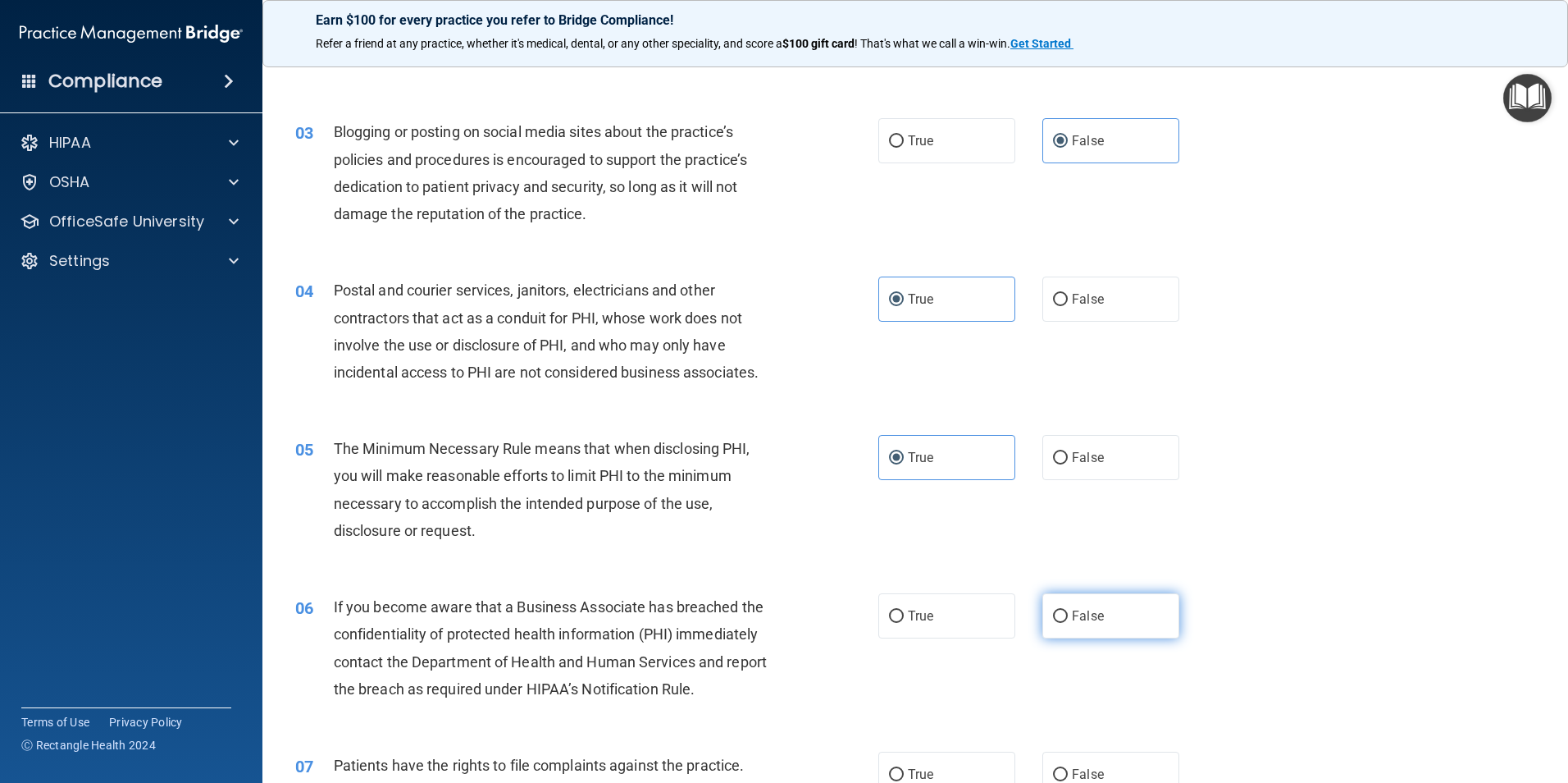
radio input "true"
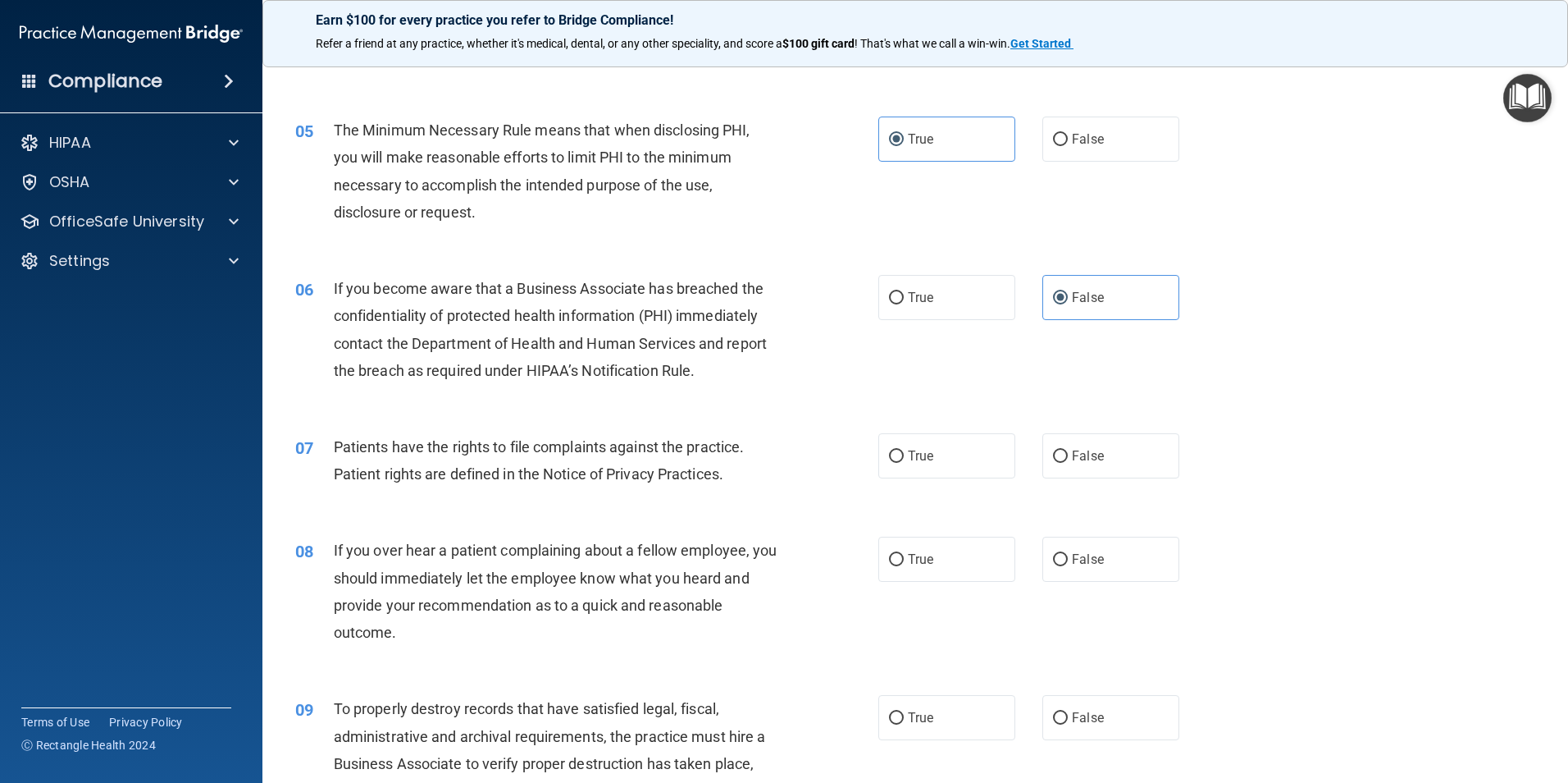
scroll to position [574, 0]
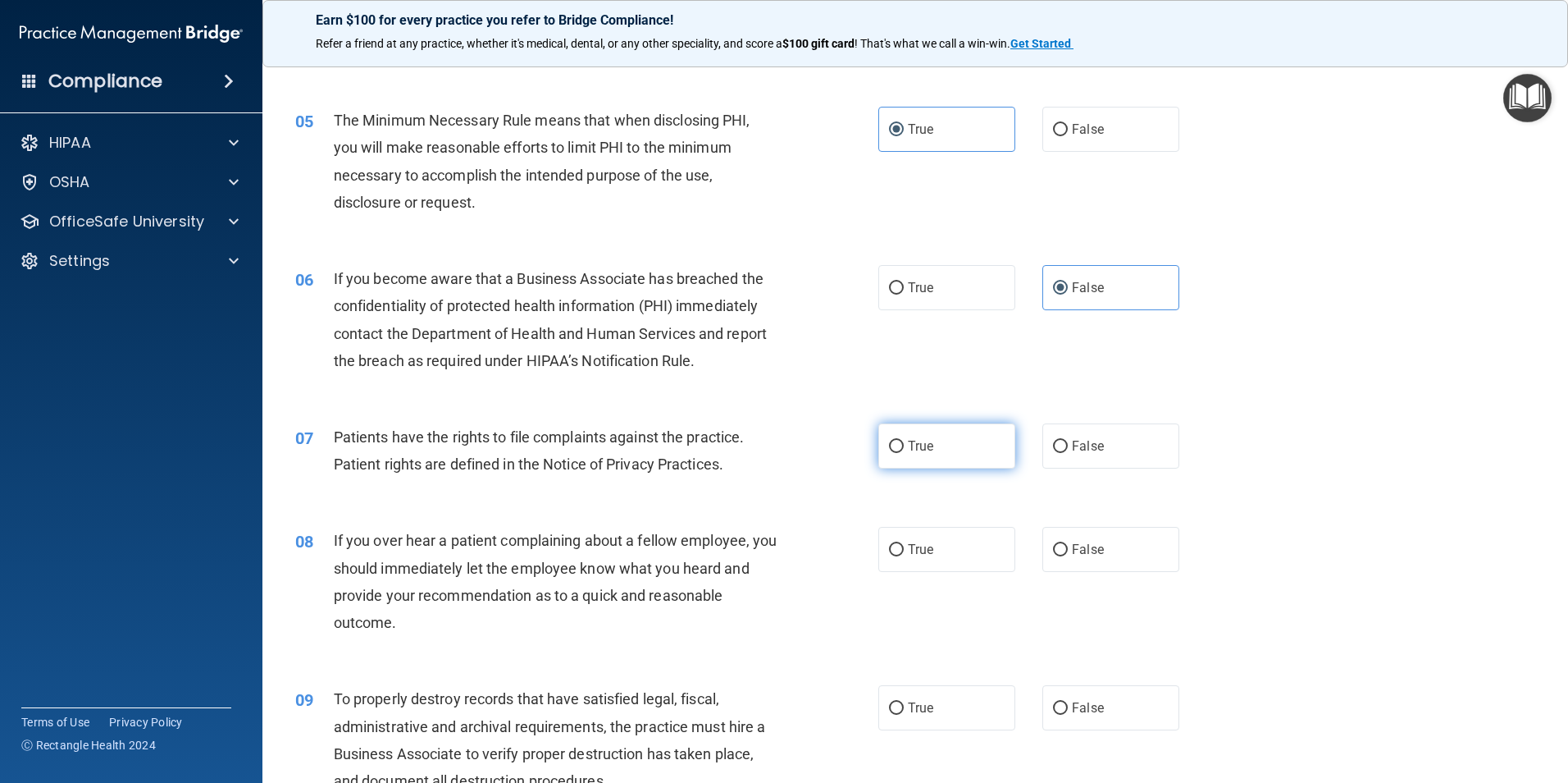
click at [914, 439] on span "True" at bounding box center [920, 445] width 25 height 16
click at [904, 441] on input "True" at bounding box center [897, 446] width 15 height 12
radio input "true"
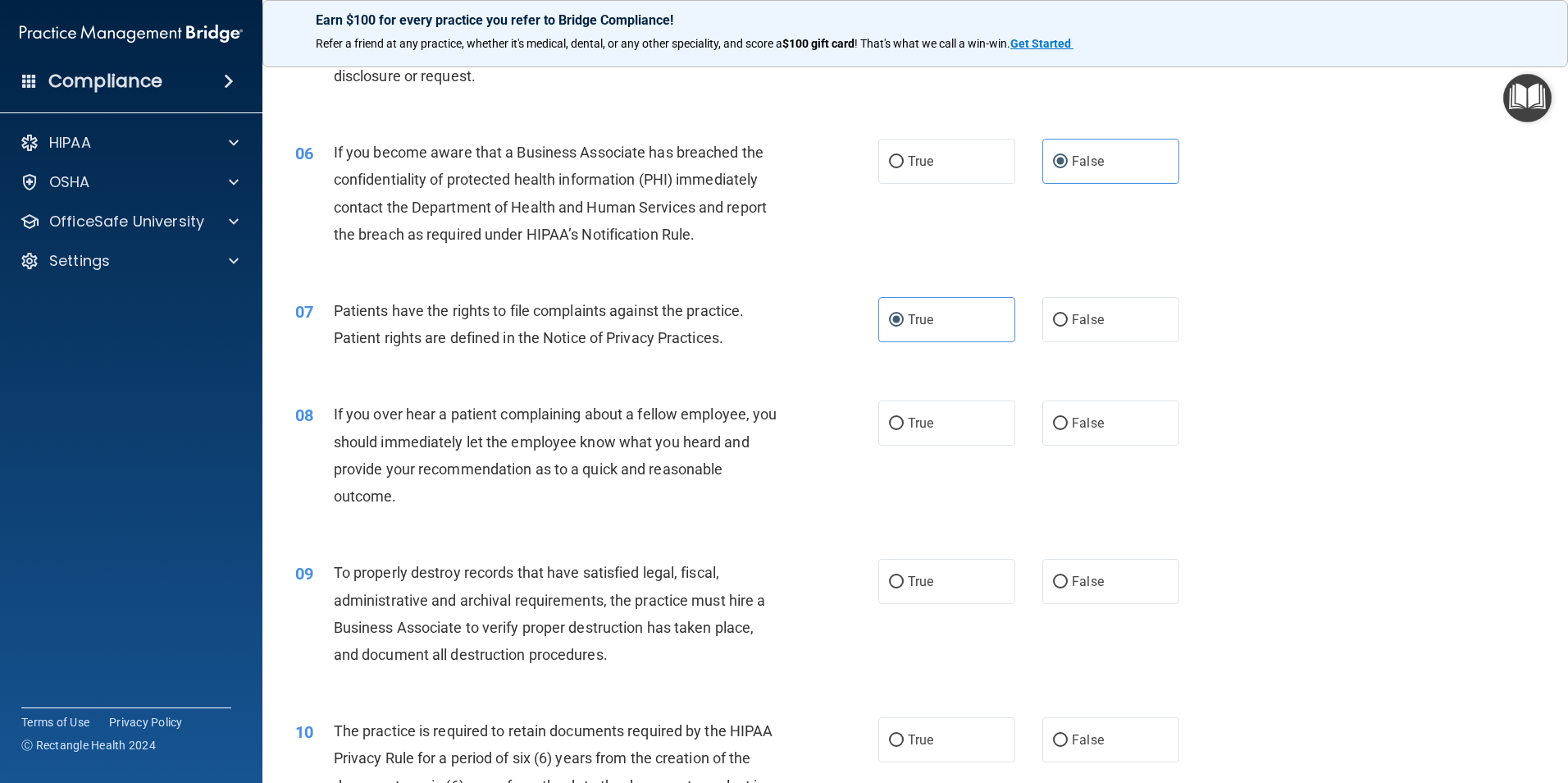
scroll to position [738, 0]
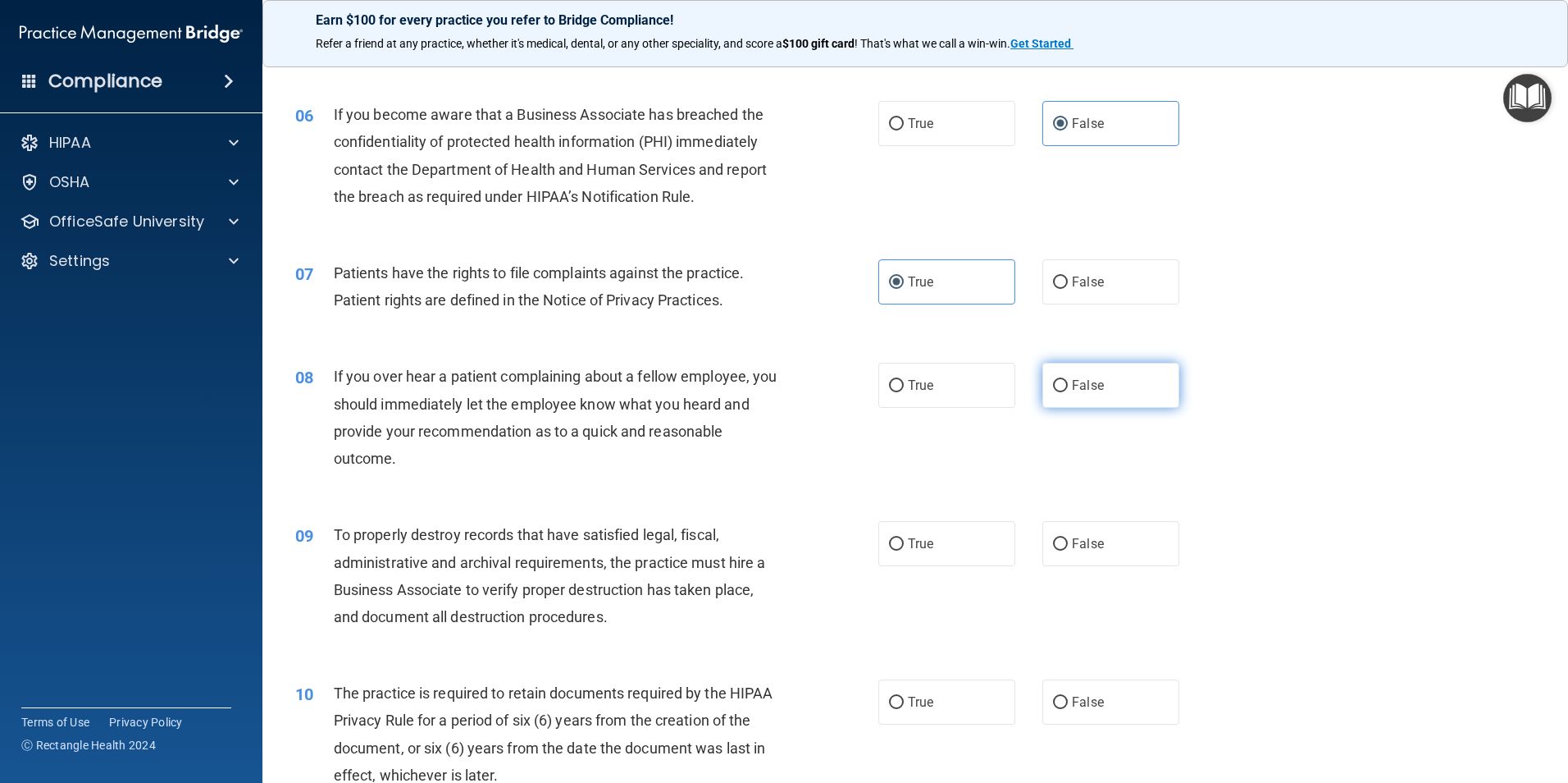
click at [1067, 394] on label "False" at bounding box center [1111, 385] width 137 height 45
click at [1067, 392] on input "False" at bounding box center [1060, 385] width 15 height 12
radio input "true"
click at [1073, 535] on span "False" at bounding box center [1088, 543] width 32 height 16
click at [1067, 538] on input "False" at bounding box center [1060, 544] width 15 height 12
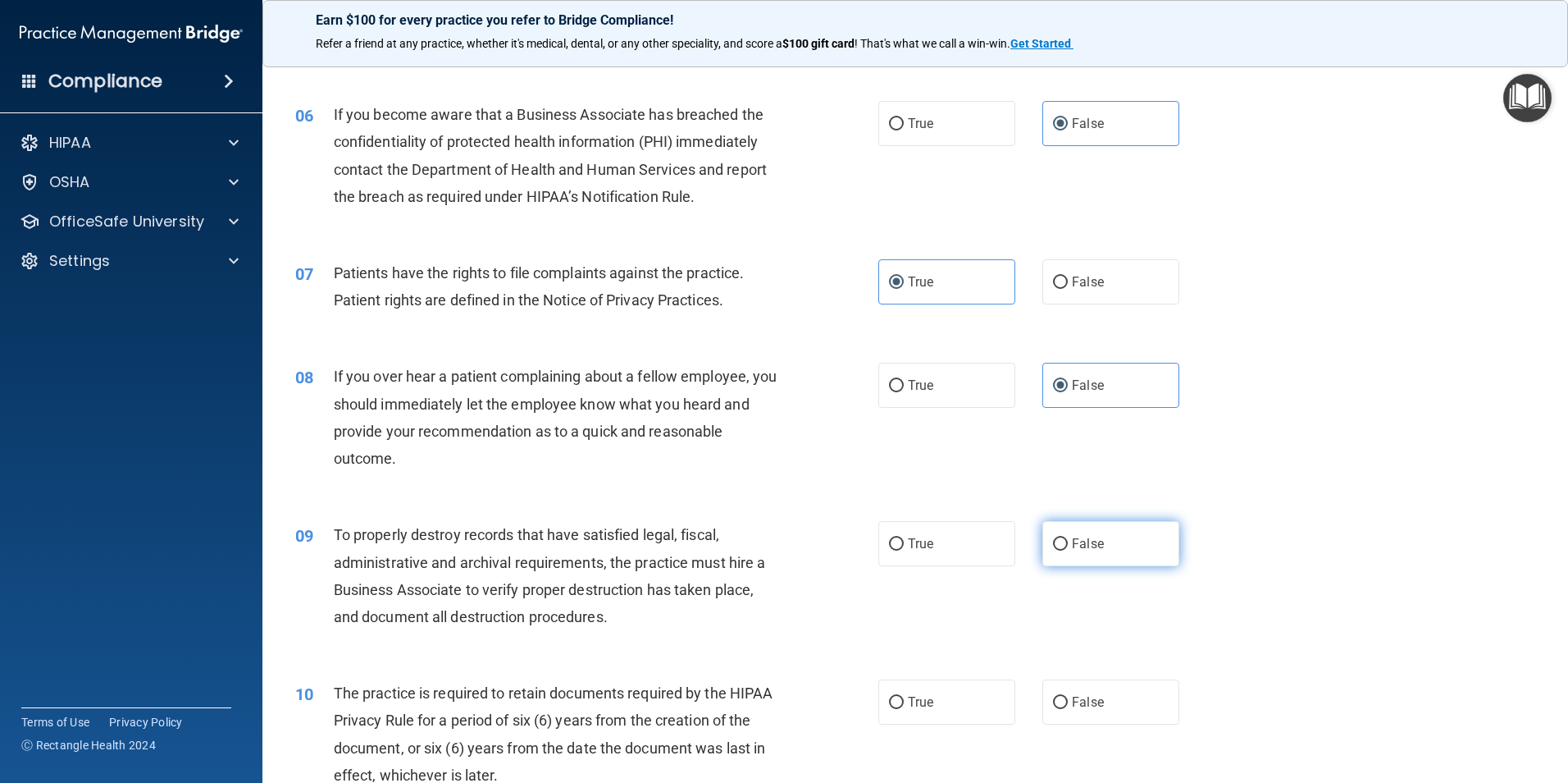
radio input "true"
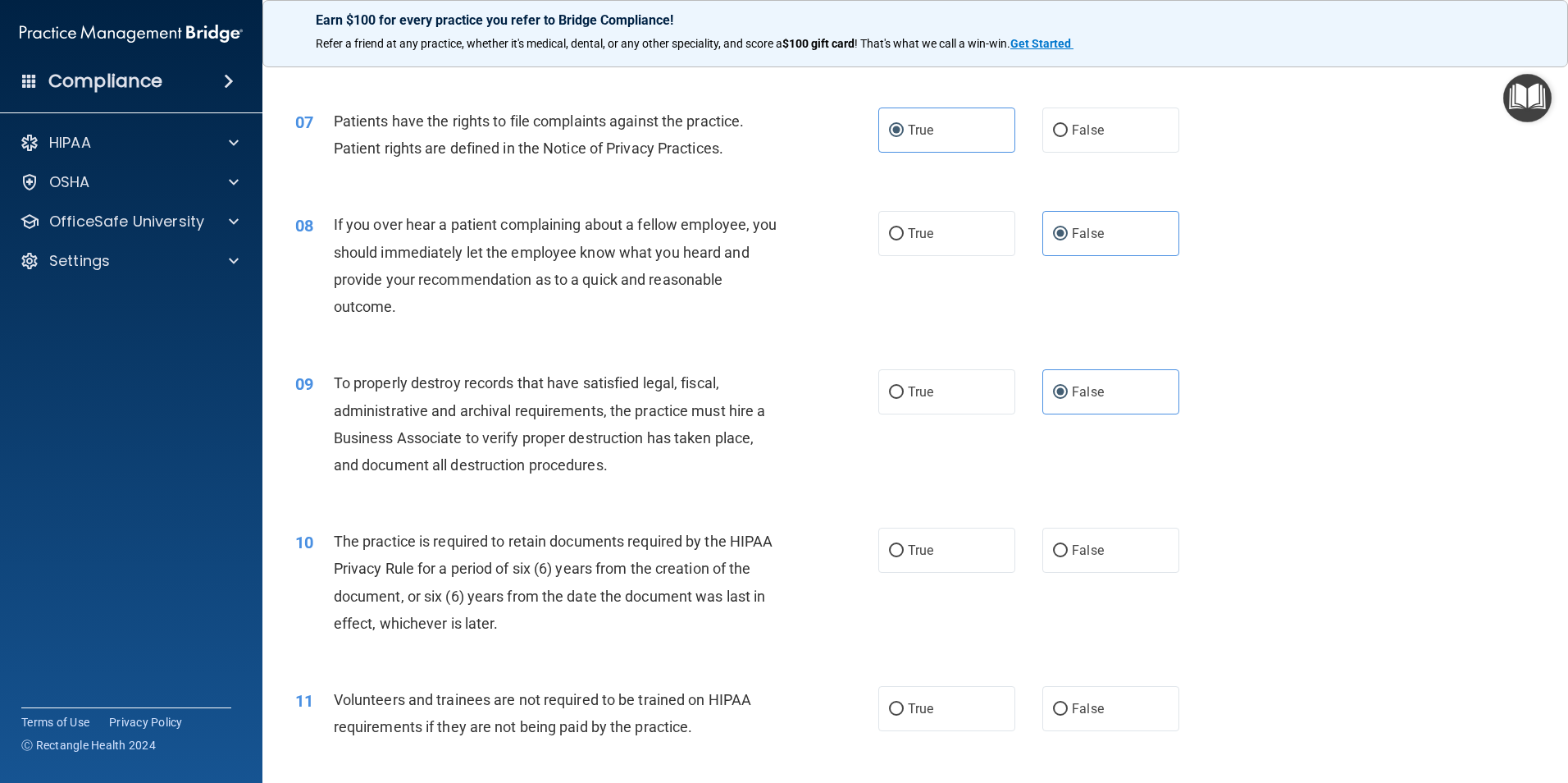
scroll to position [903, 0]
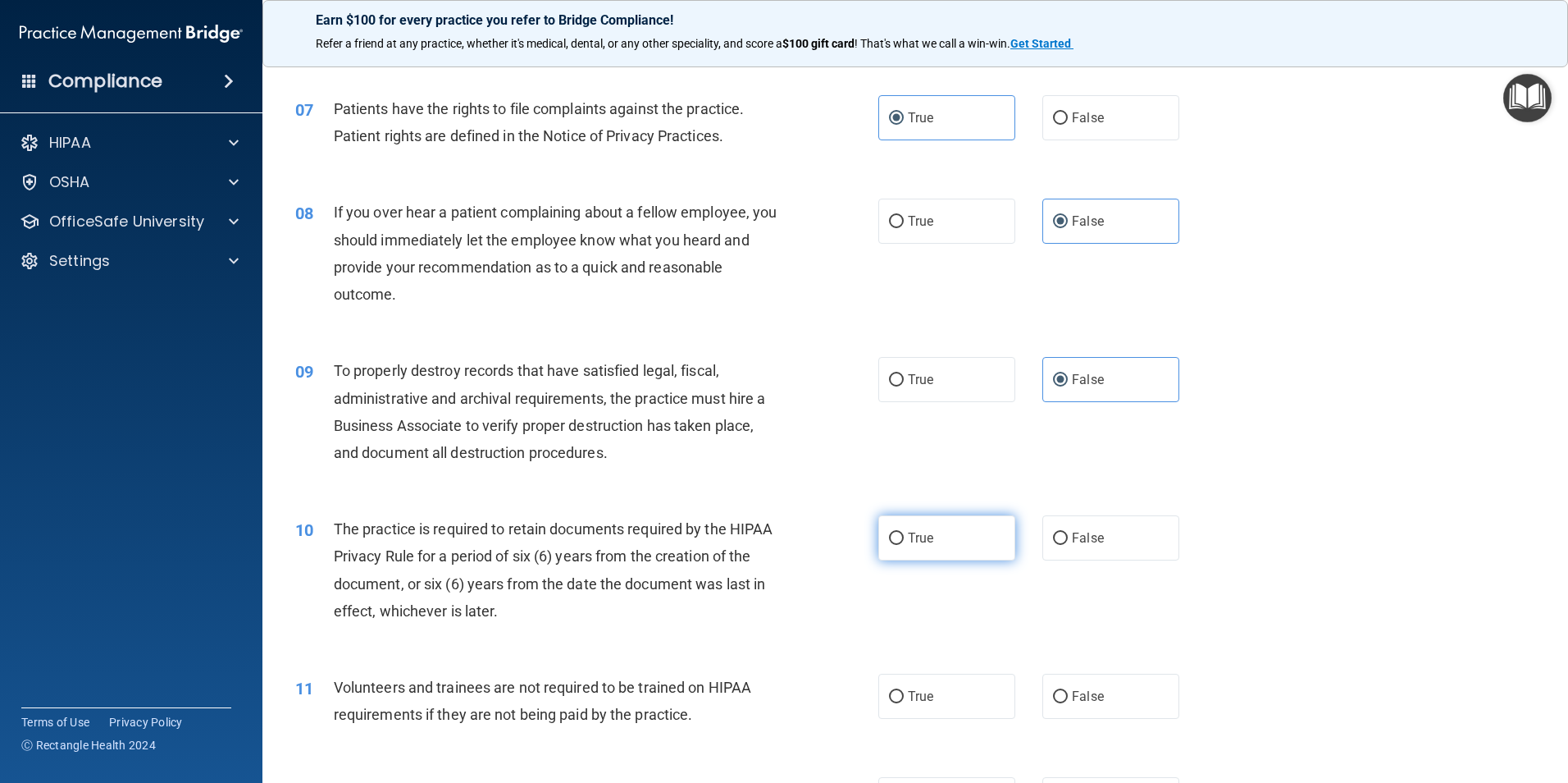
click at [957, 537] on label "True" at bounding box center [947, 537] width 137 height 45
click at [904, 537] on input "True" at bounding box center [897, 538] width 15 height 12
radio input "true"
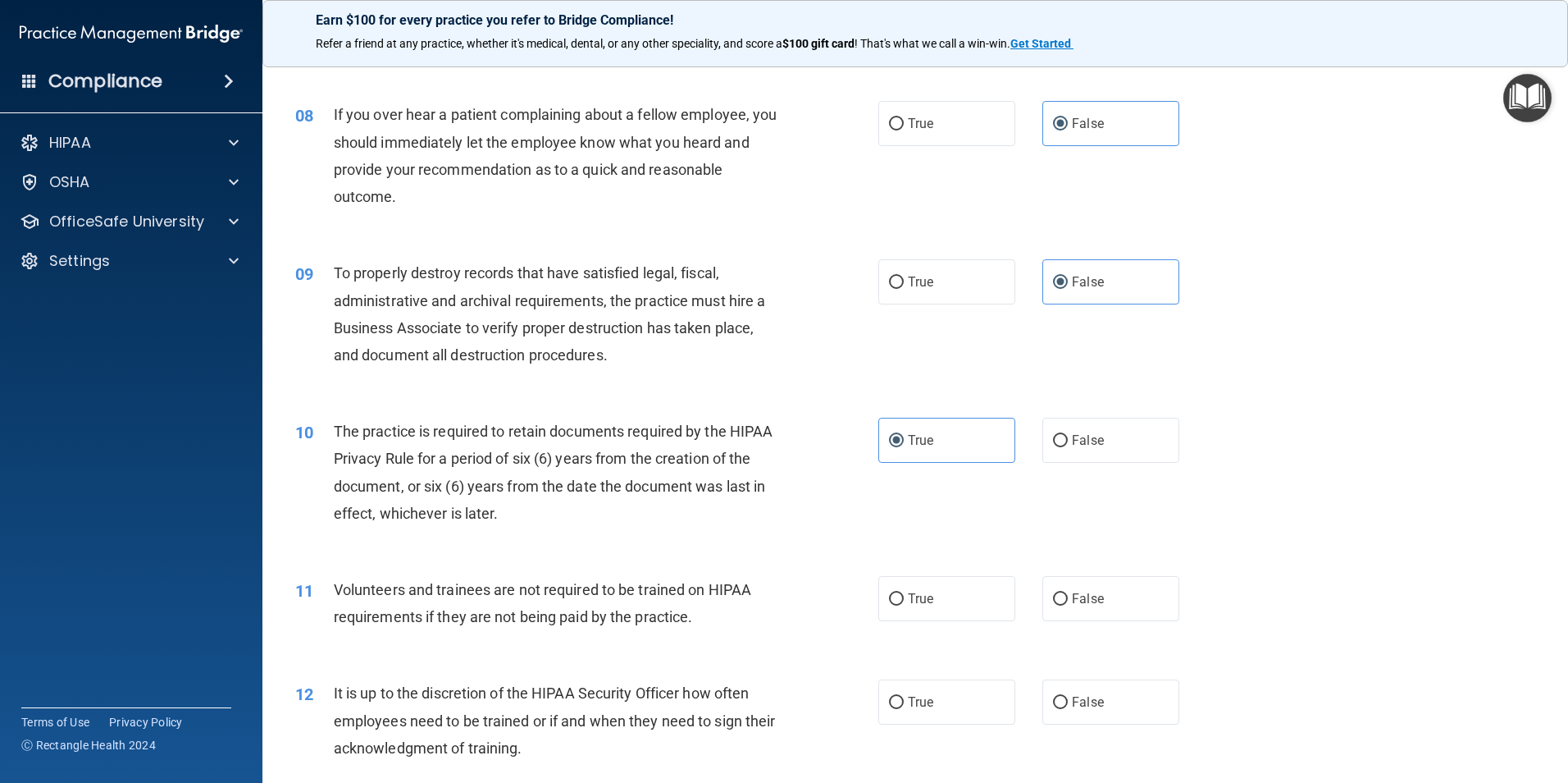
scroll to position [1067, 0]
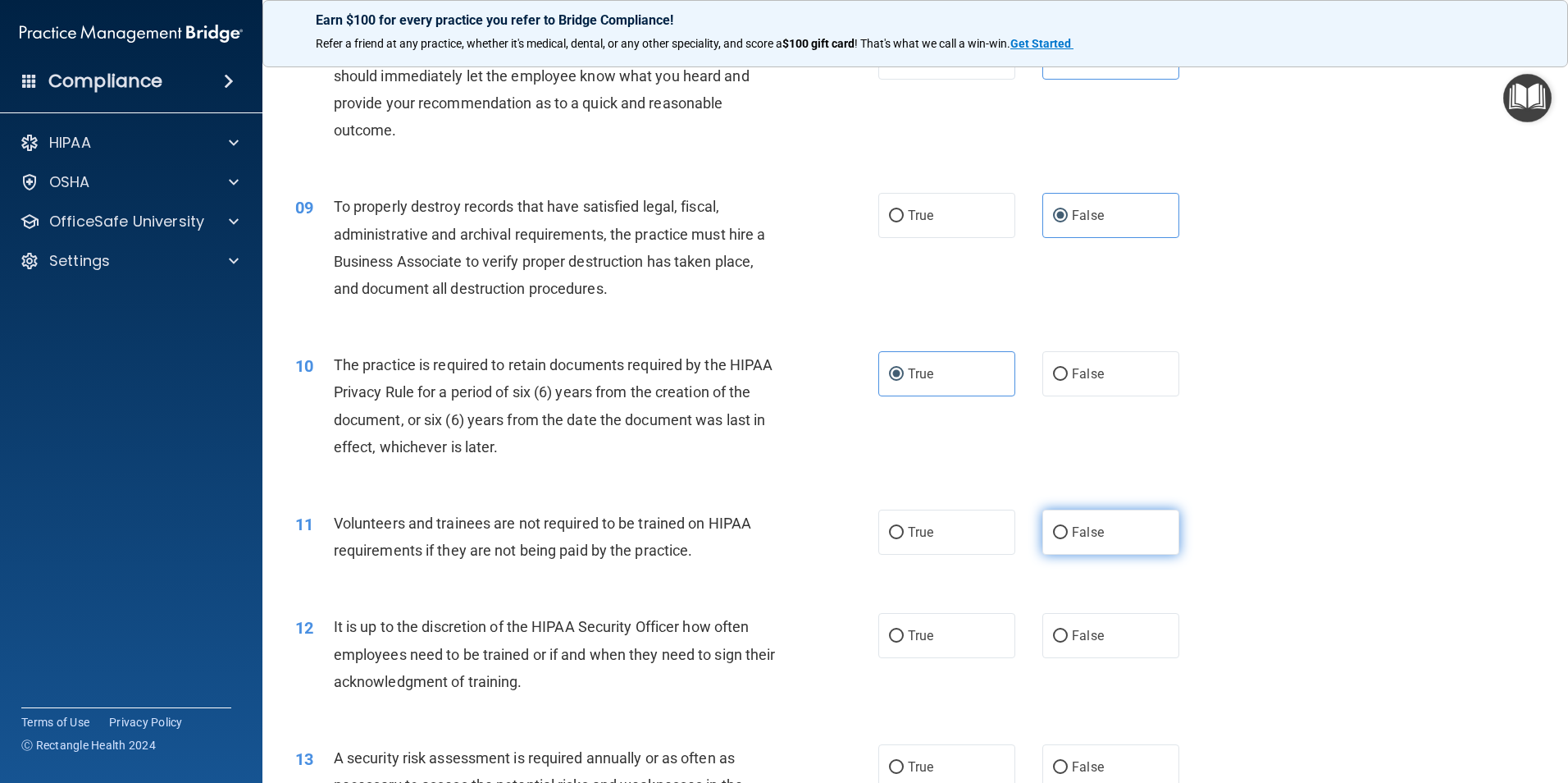
click at [1044, 544] on label "False" at bounding box center [1111, 532] width 137 height 45
click at [1052, 539] on input "False" at bounding box center [1060, 533] width 15 height 12
radio input "true"
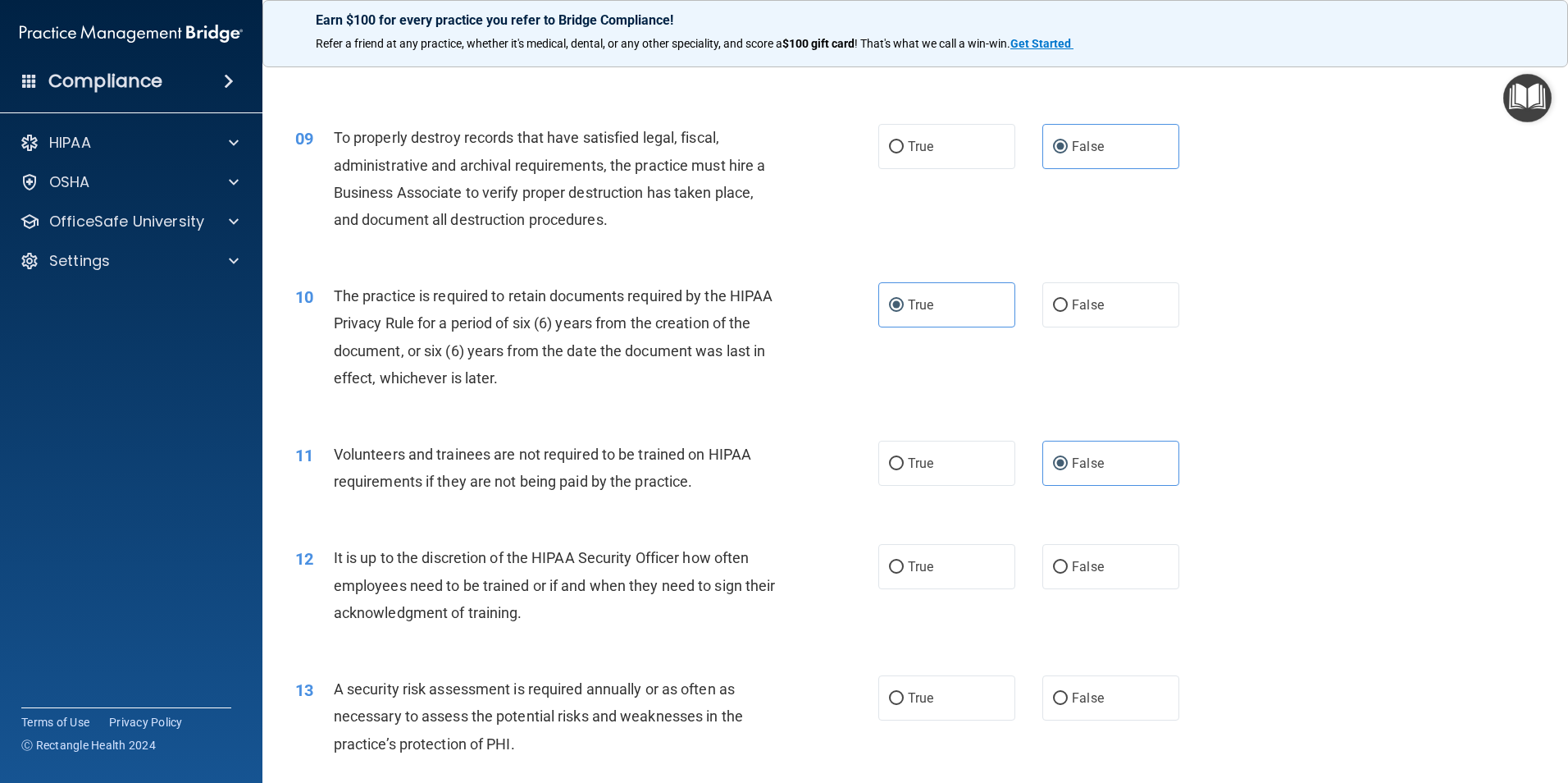
scroll to position [1230, 0]
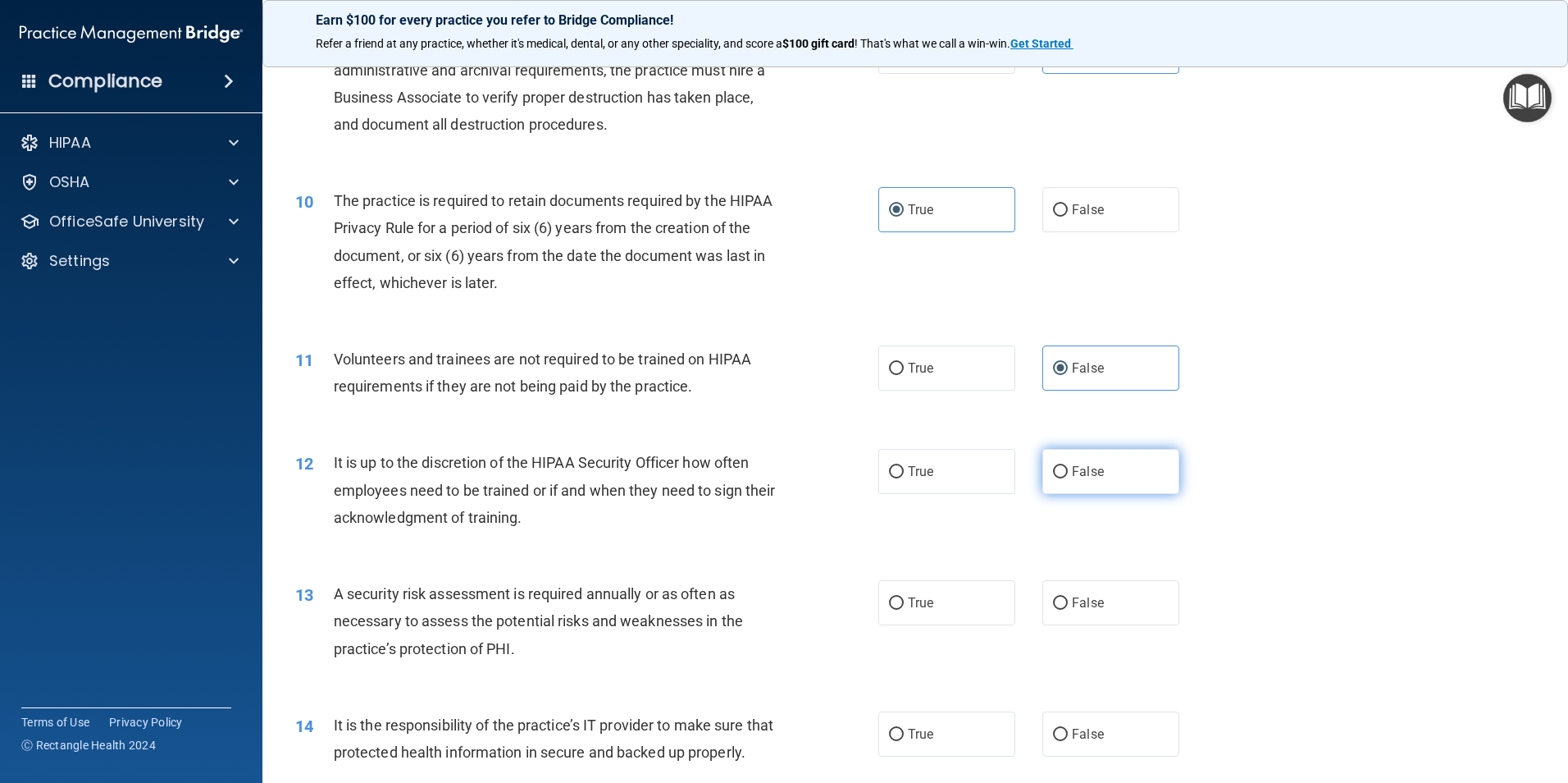
click at [1084, 486] on label "False" at bounding box center [1111, 471] width 137 height 45
click at [1067, 479] on input "False" at bounding box center [1060, 471] width 15 height 12
radio input "true"
click at [918, 610] on span "True" at bounding box center [920, 602] width 25 height 16
click at [904, 610] on input "True" at bounding box center [897, 603] width 15 height 12
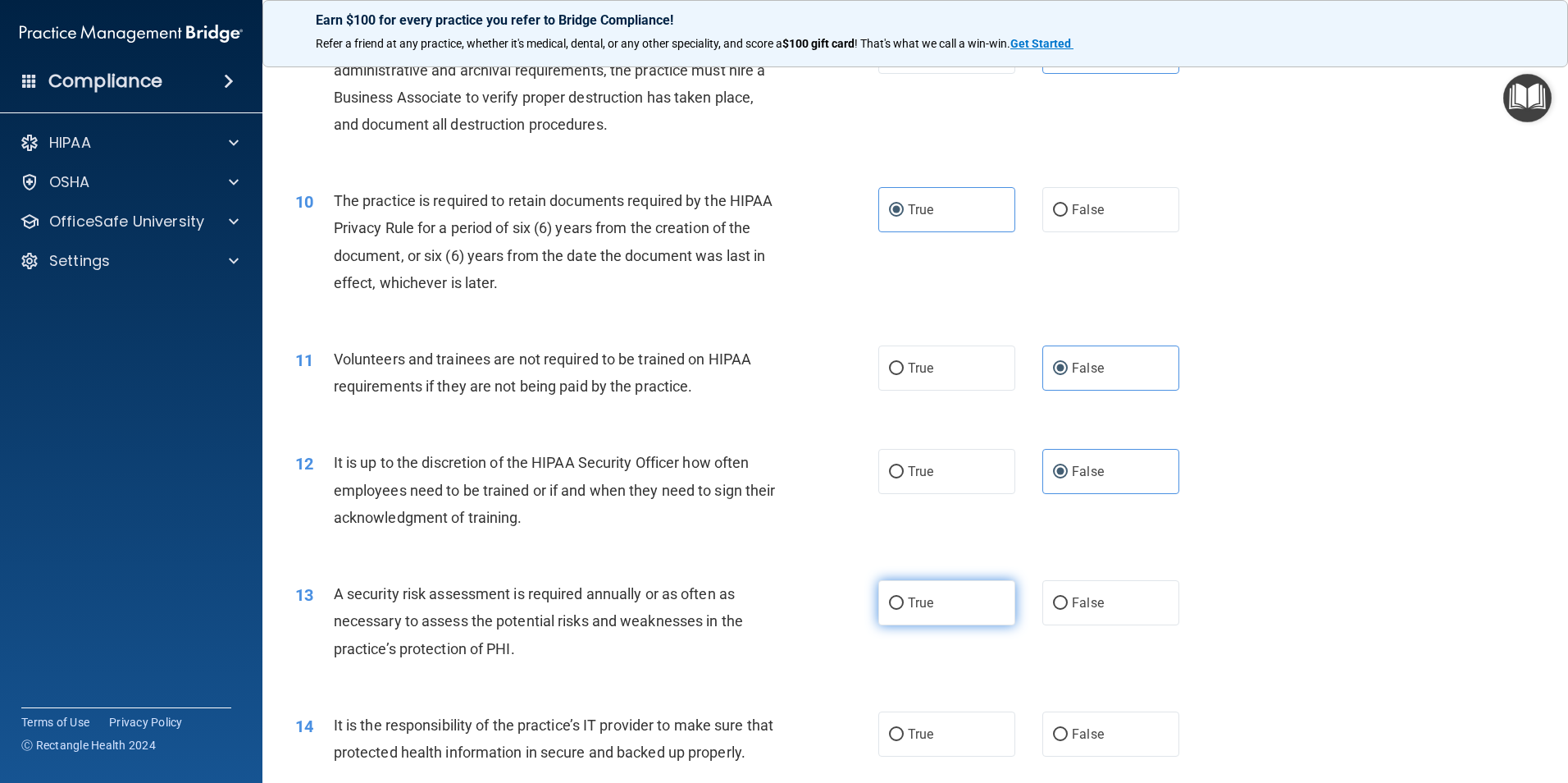
radio input "true"
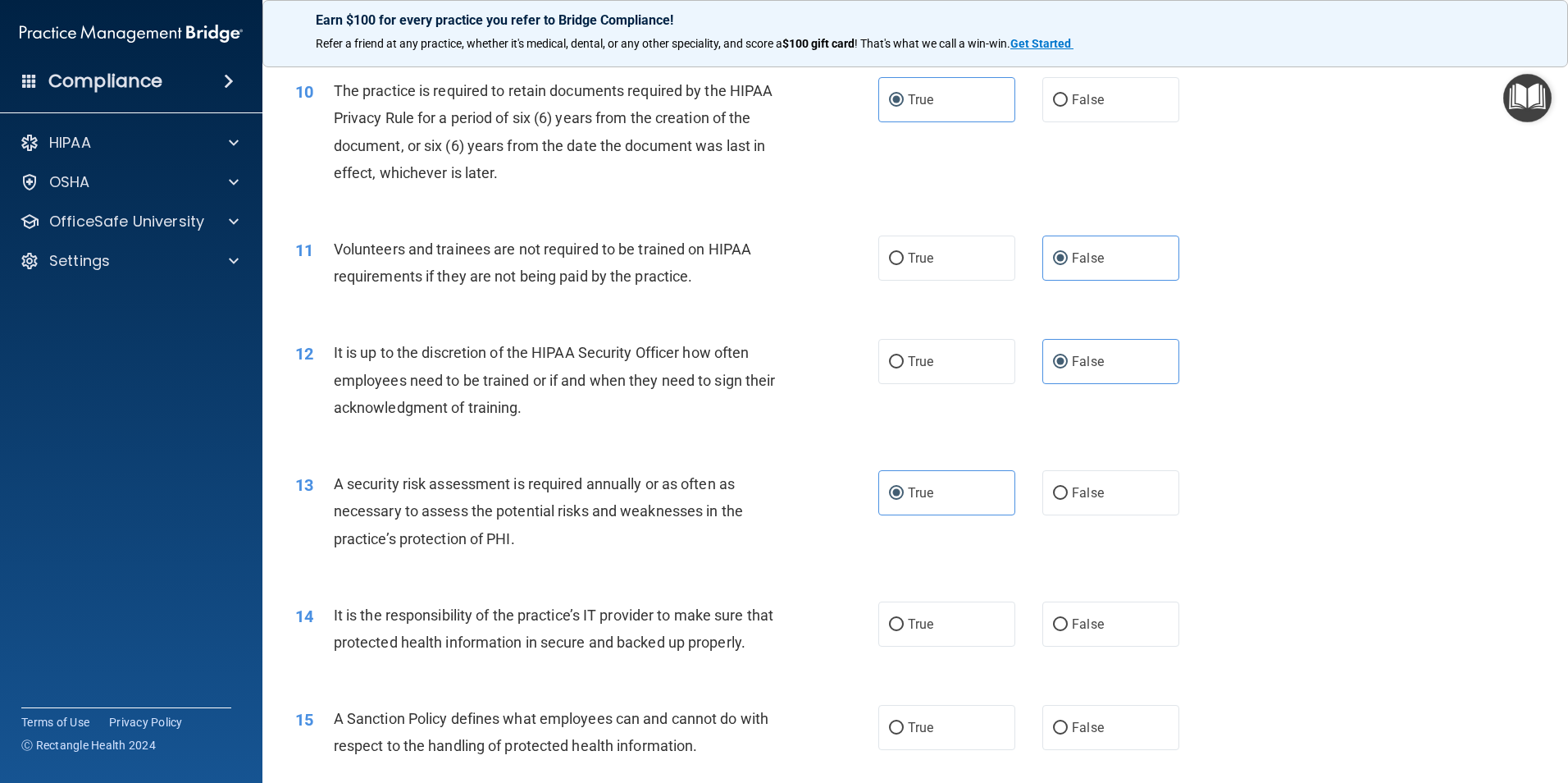
scroll to position [1477, 0]
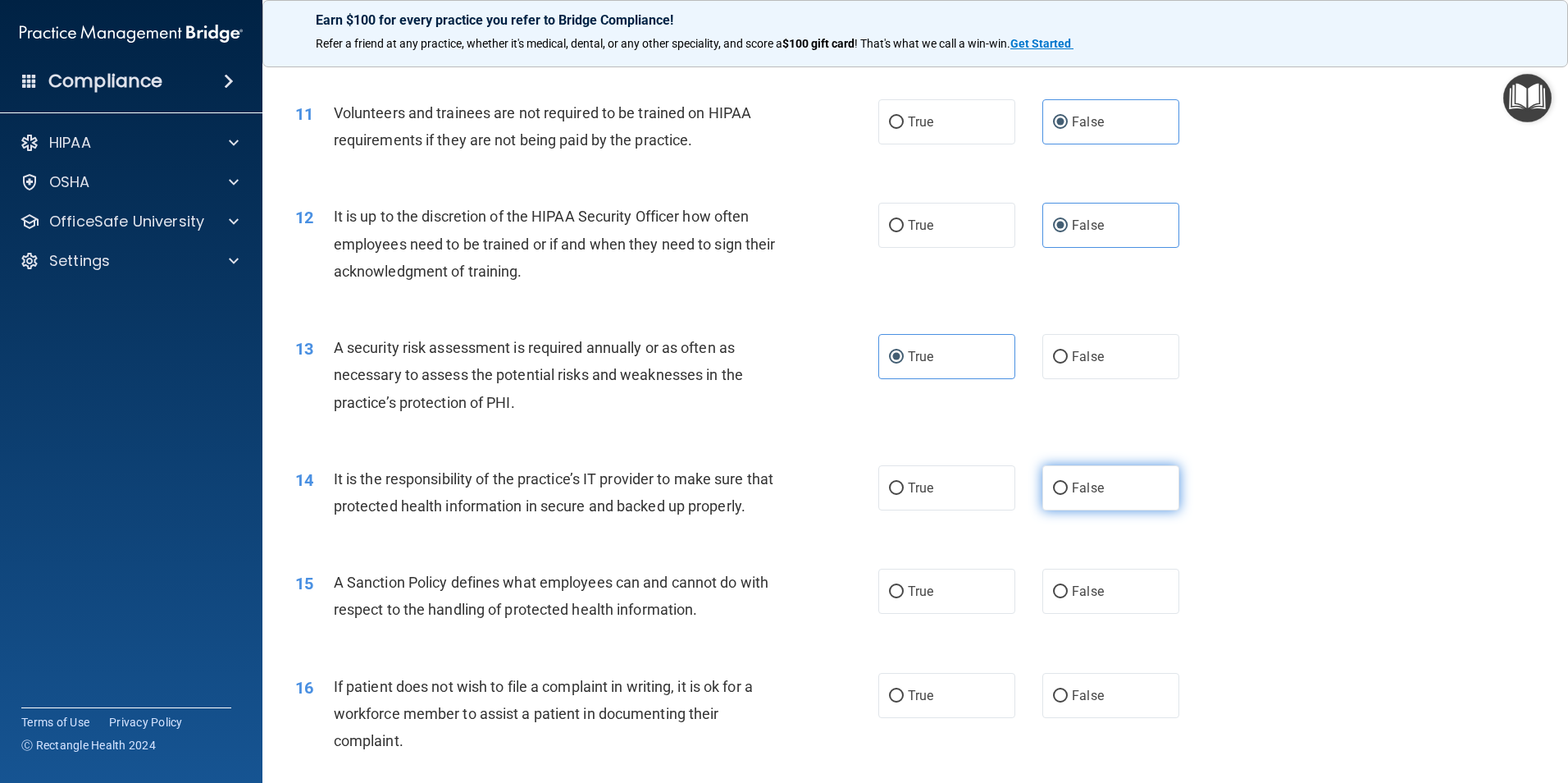
click at [1072, 481] on span "False" at bounding box center [1088, 487] width 32 height 16
click at [1067, 482] on input "False" at bounding box center [1060, 488] width 15 height 12
radio input "true"
click at [1072, 599] on span "False" at bounding box center [1088, 591] width 32 height 16
click at [1067, 598] on input "False" at bounding box center [1060, 591] width 15 height 12
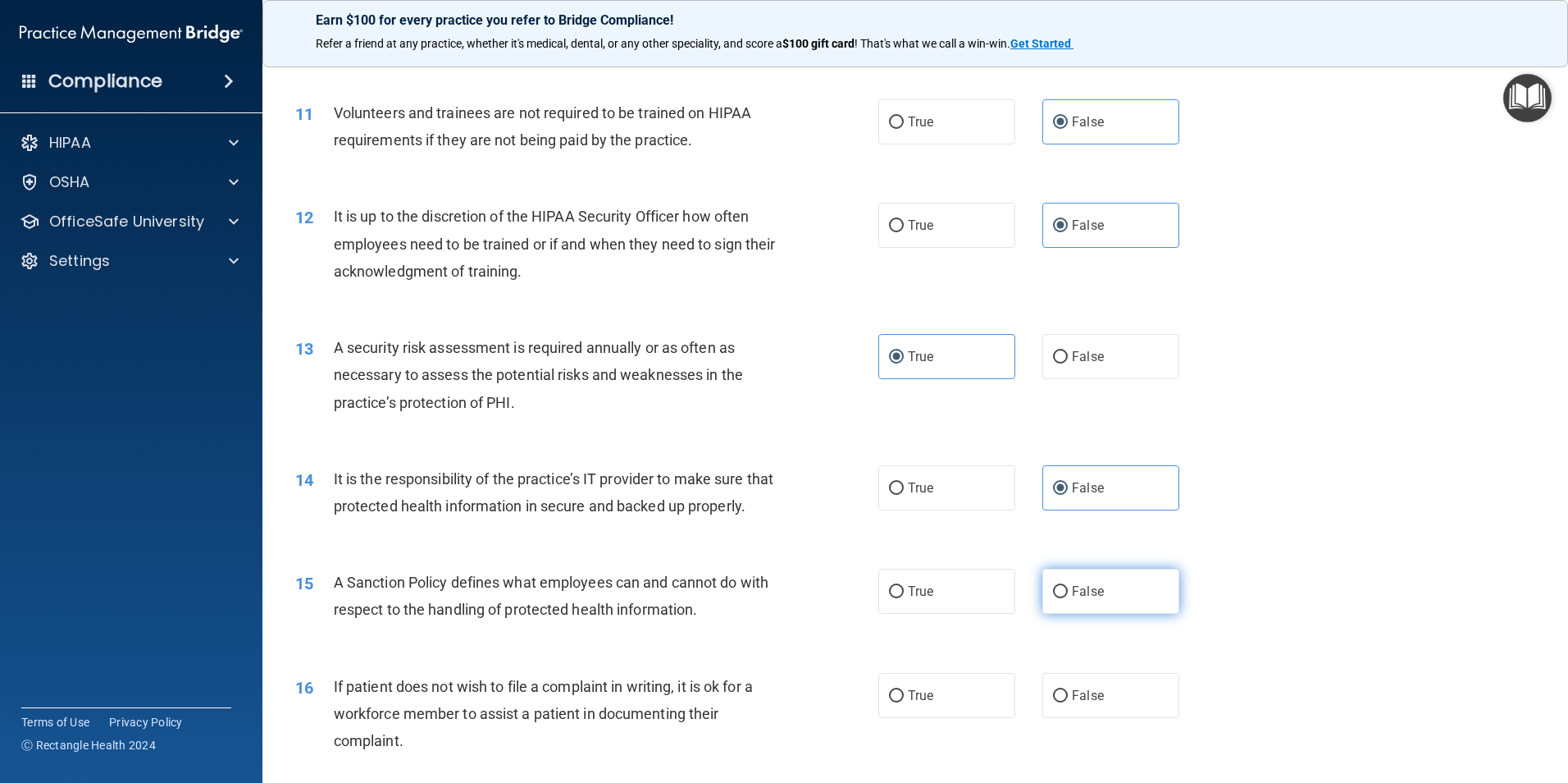
radio input "true"
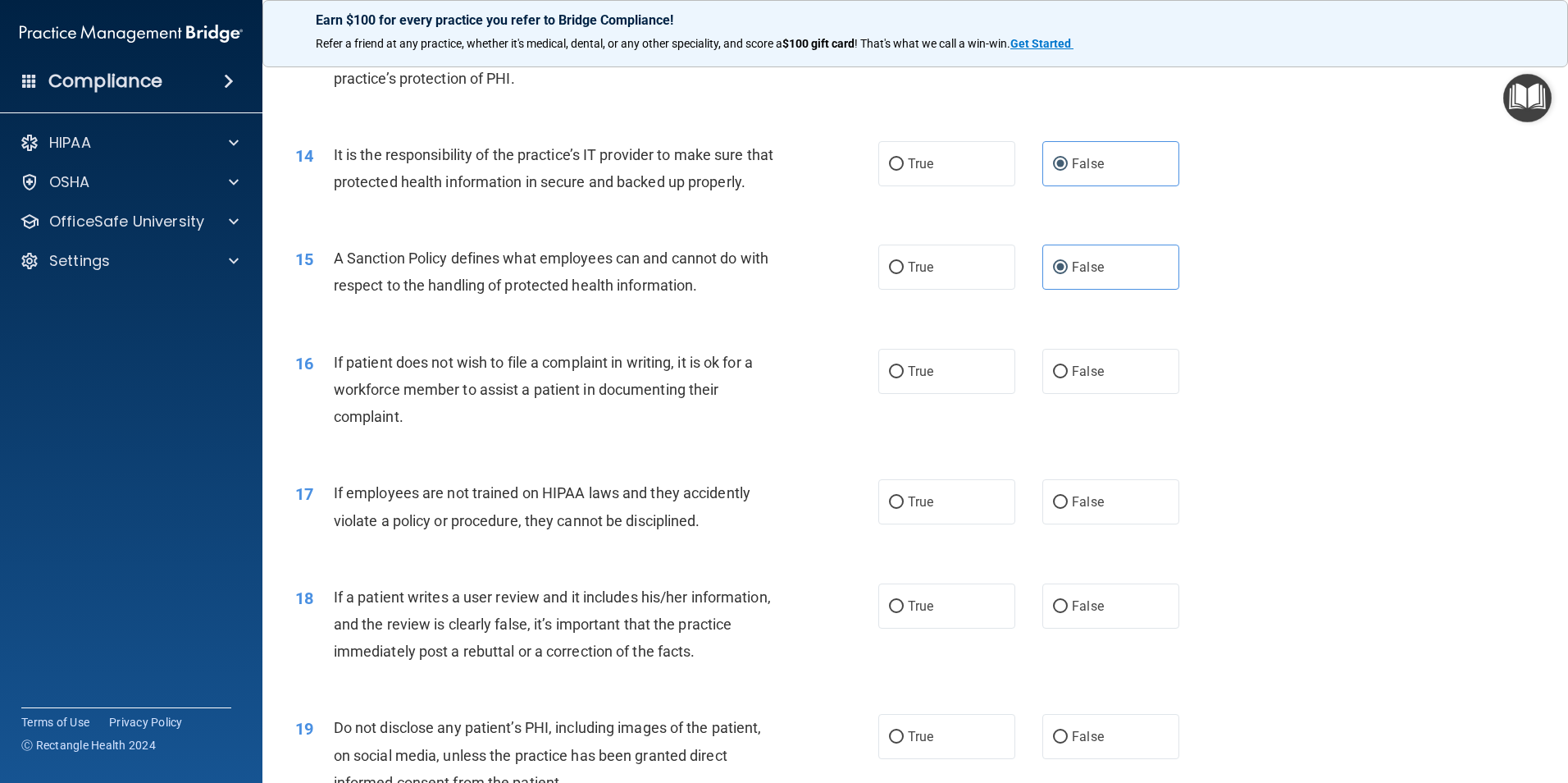
scroll to position [1805, 0]
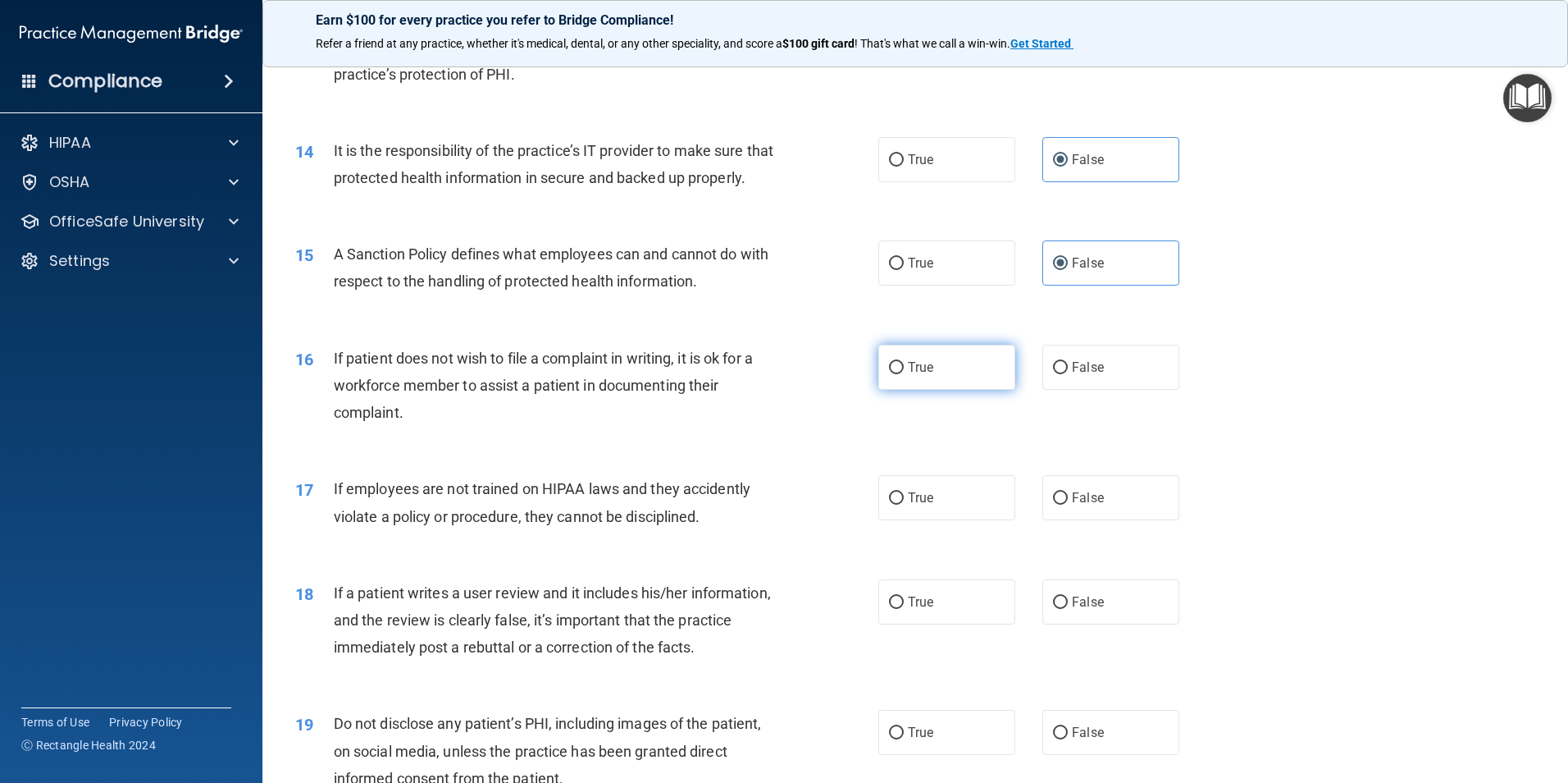
click at [896, 374] on input "True" at bounding box center [897, 367] width 15 height 12
radio input "true"
drag, startPoint x: 1087, startPoint y: 599, endPoint x: 1080, endPoint y: 627, distance: 28.9
click at [1087, 601] on div "18 If a patient writes a user review and it includes his/her information, and t…" at bounding box center [915, 623] width 1265 height 131
click at [1080, 610] on span "False" at bounding box center [1088, 601] width 32 height 16
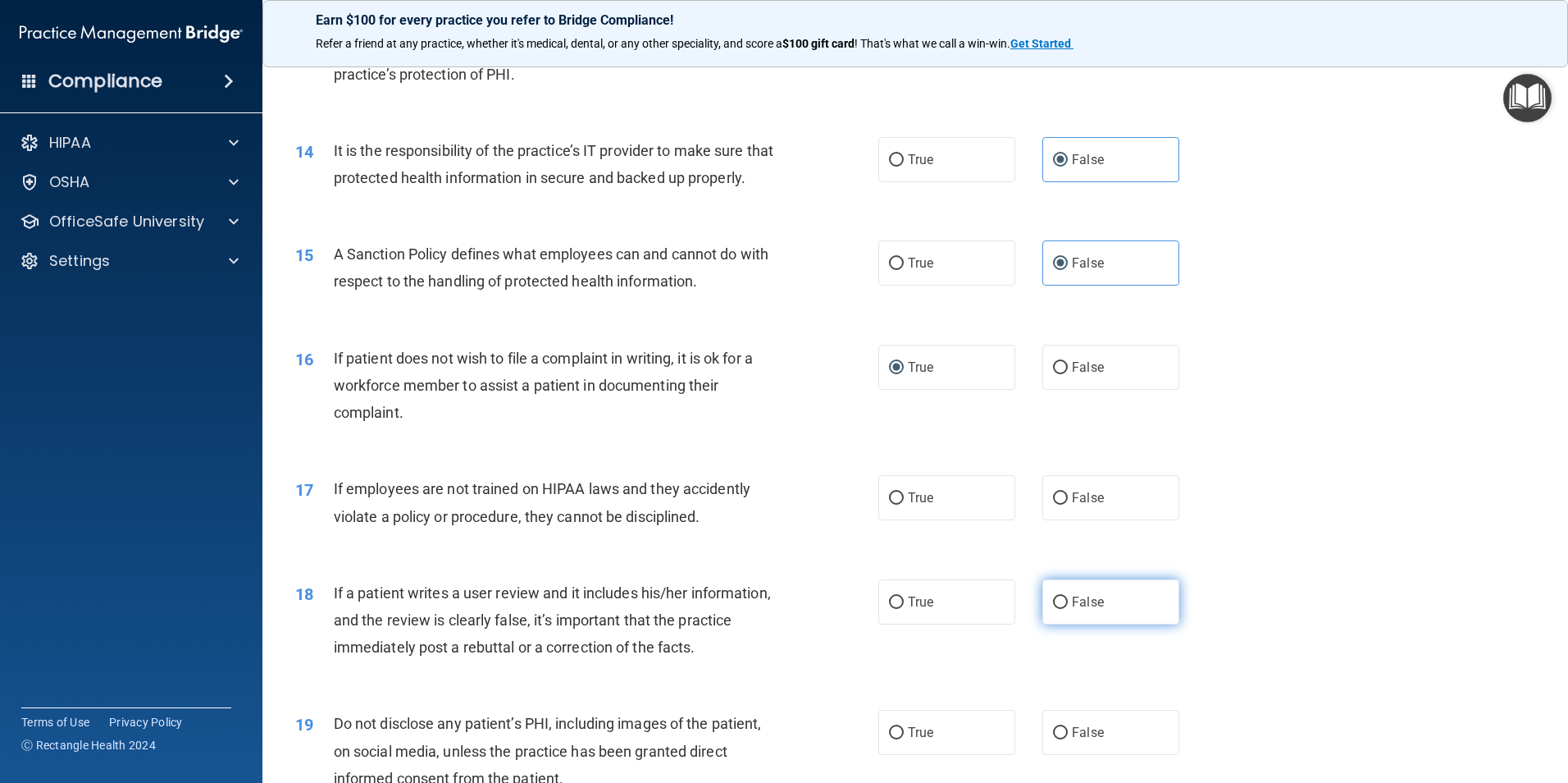
click at [1067, 609] on input "False" at bounding box center [1060, 602] width 15 height 12
radio input "true"
click at [1077, 520] on label "False" at bounding box center [1111, 497] width 137 height 45
click at [1067, 505] on input "False" at bounding box center [1060, 498] width 15 height 12
radio input "true"
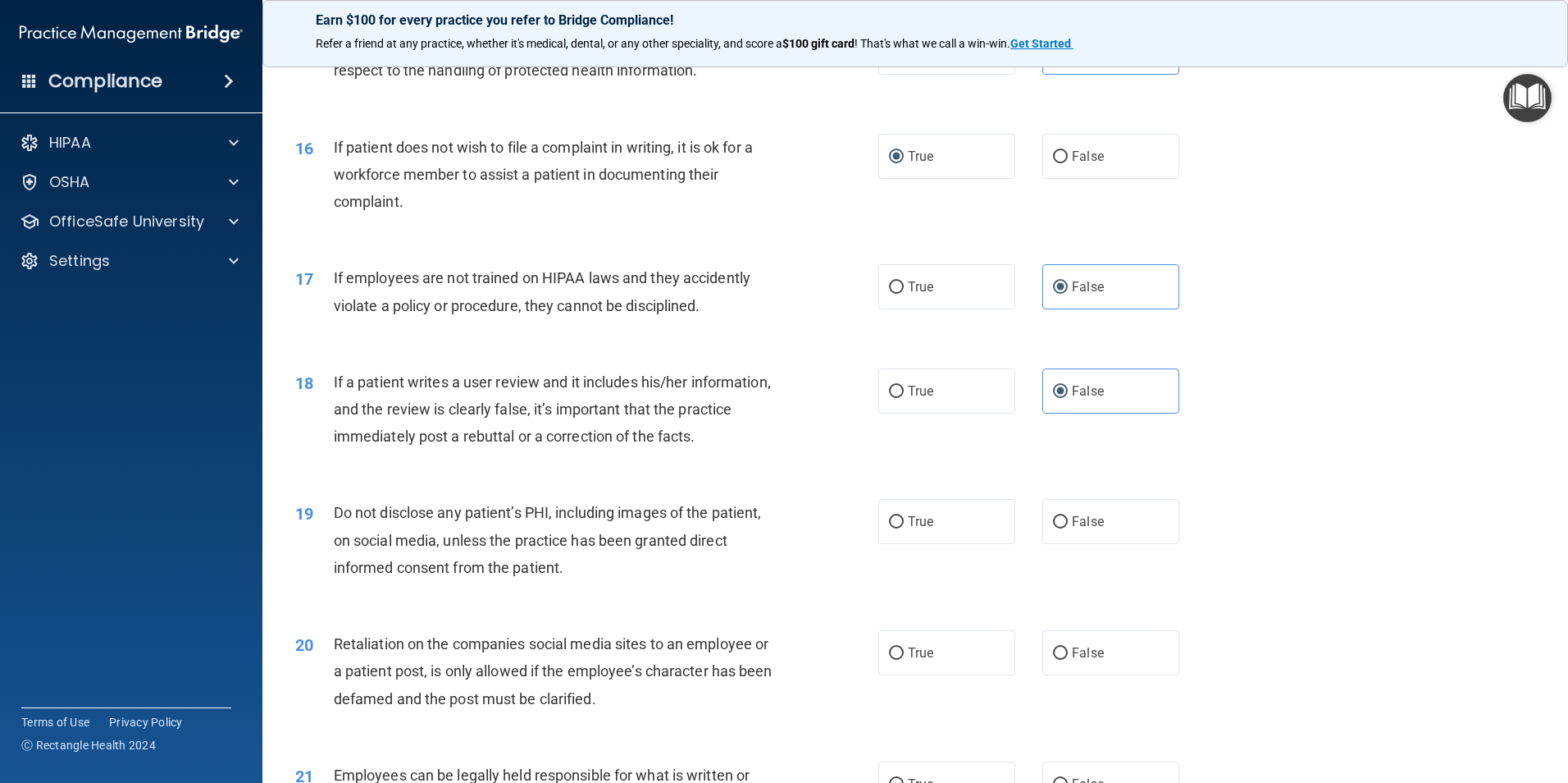
scroll to position [2051, 0]
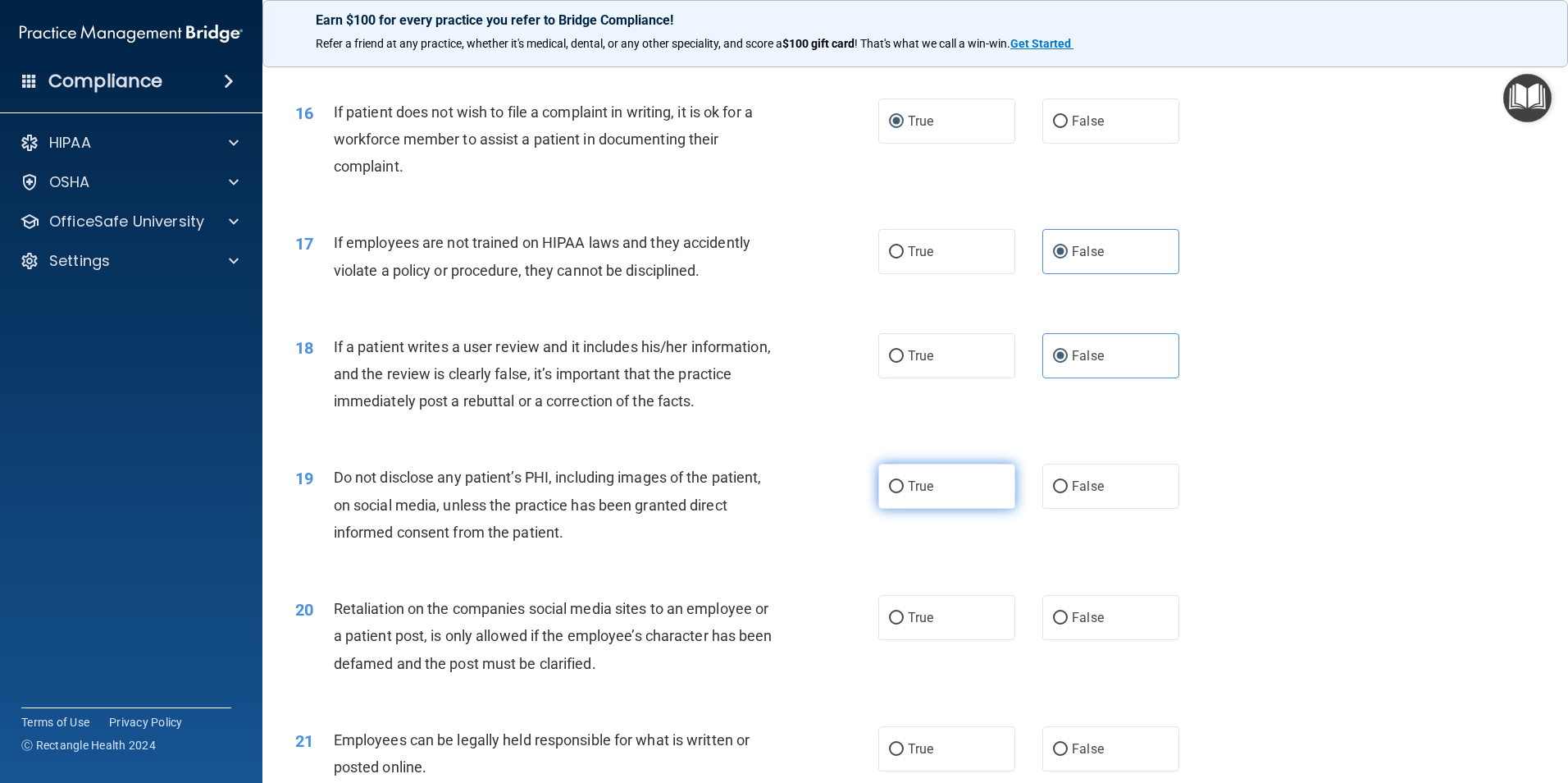
click at [919, 508] on label "True" at bounding box center [947, 486] width 137 height 45
click at [904, 493] on input "True" at bounding box center [897, 486] width 15 height 12
radio input "true"
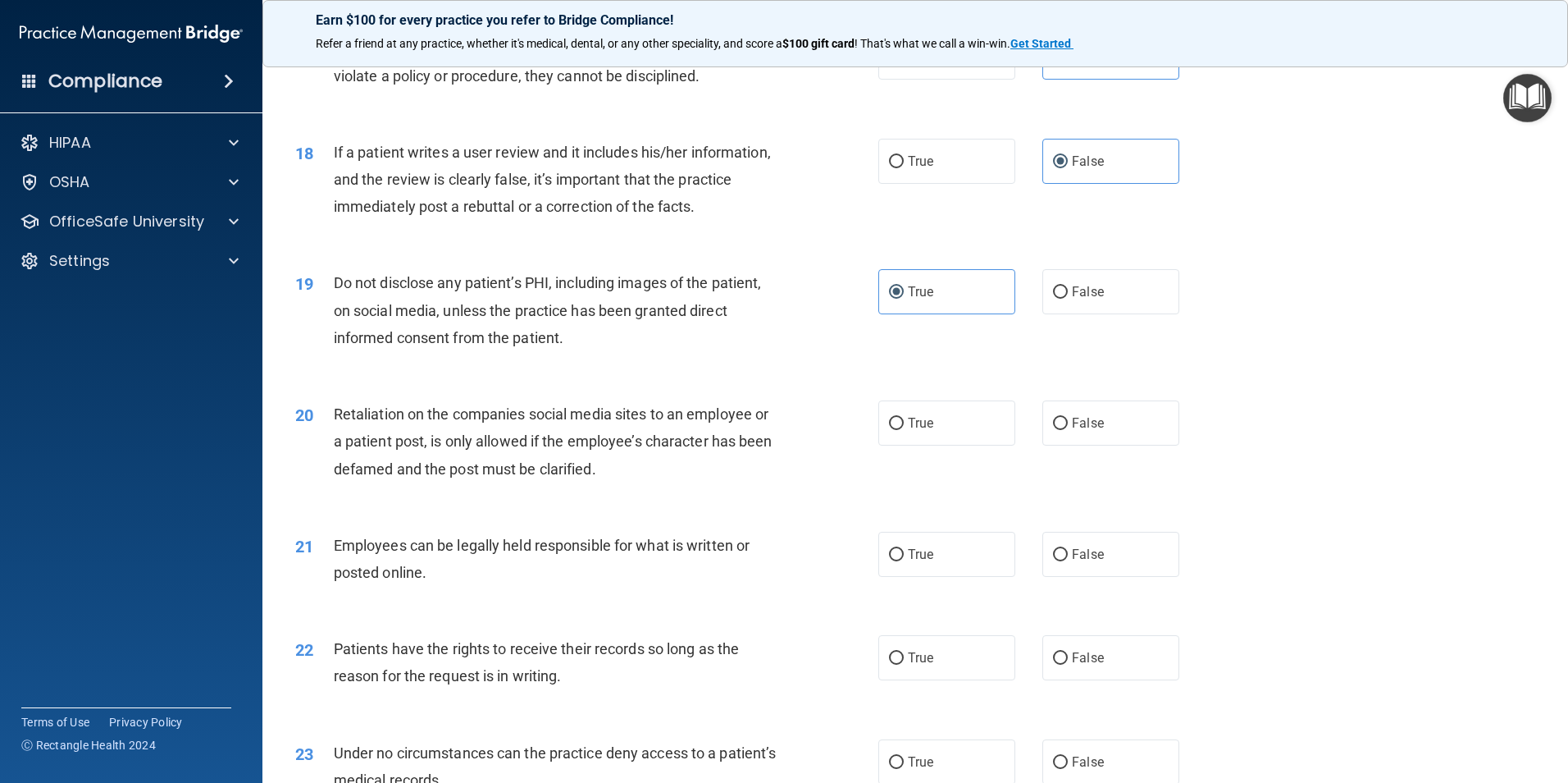
scroll to position [2297, 0]
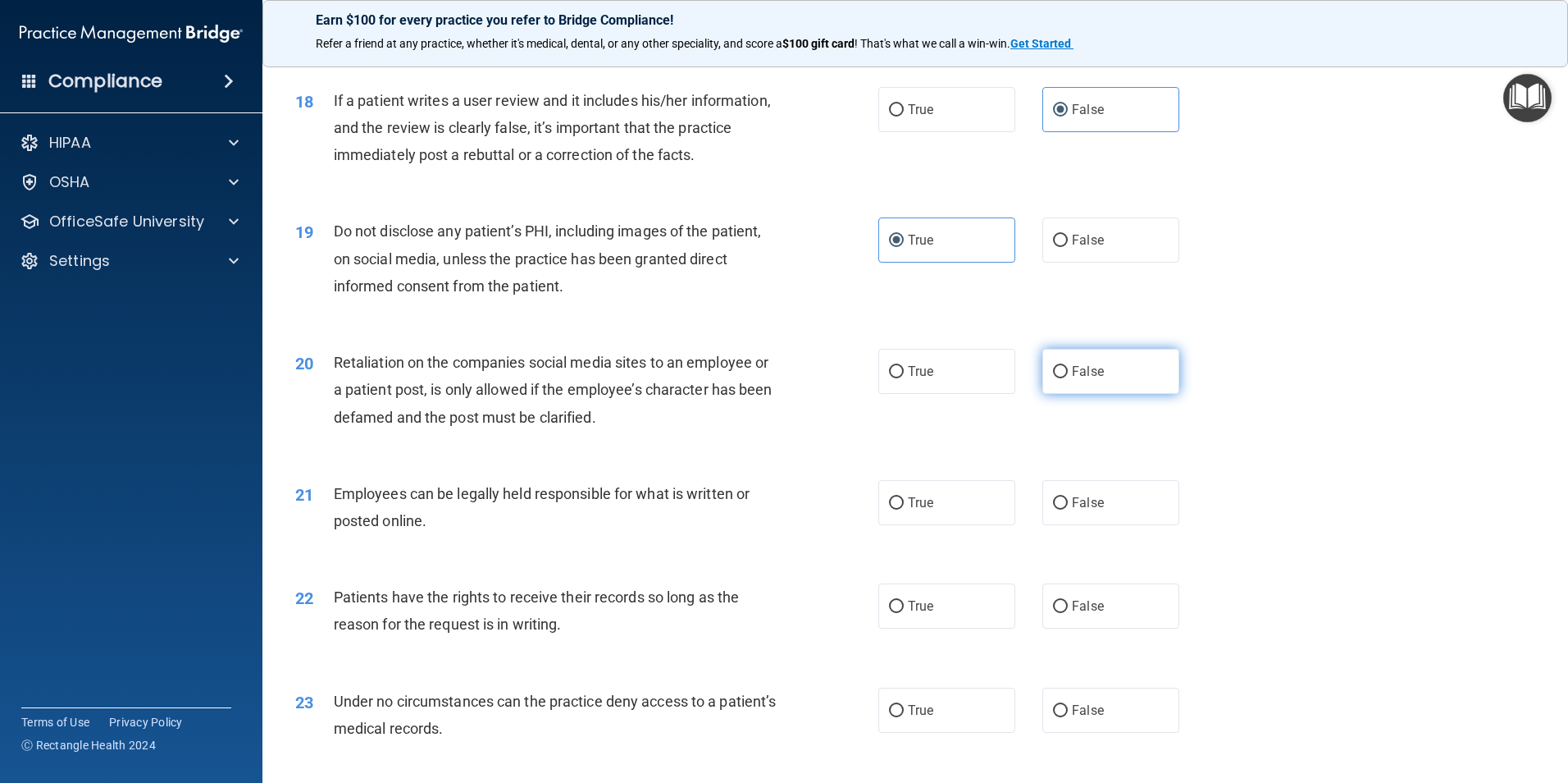
click at [1108, 393] on label "False" at bounding box center [1111, 371] width 137 height 45
click at [1067, 379] on input "False" at bounding box center [1060, 371] width 15 height 12
radio input "true"
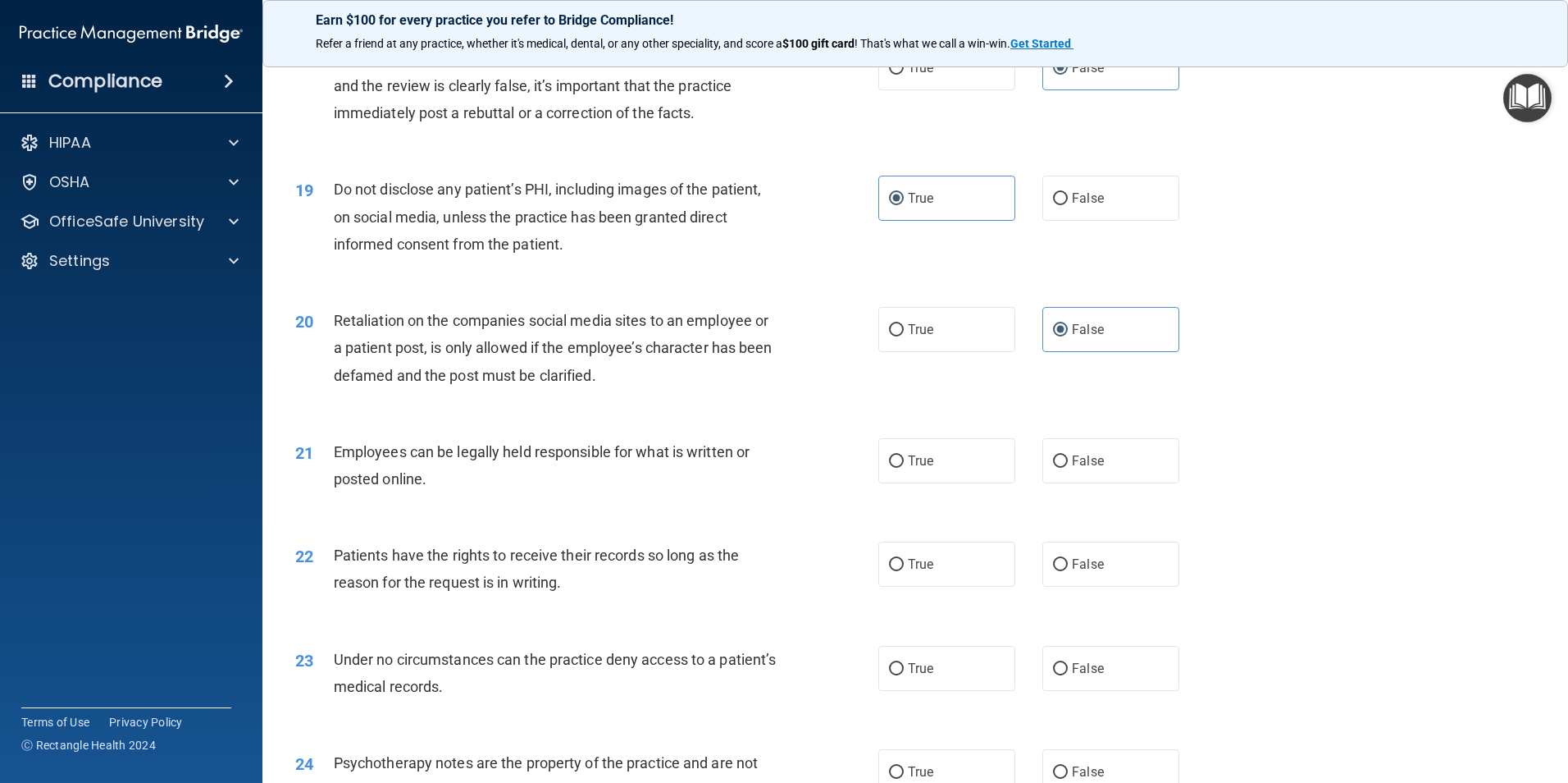
scroll to position [2380, 0]
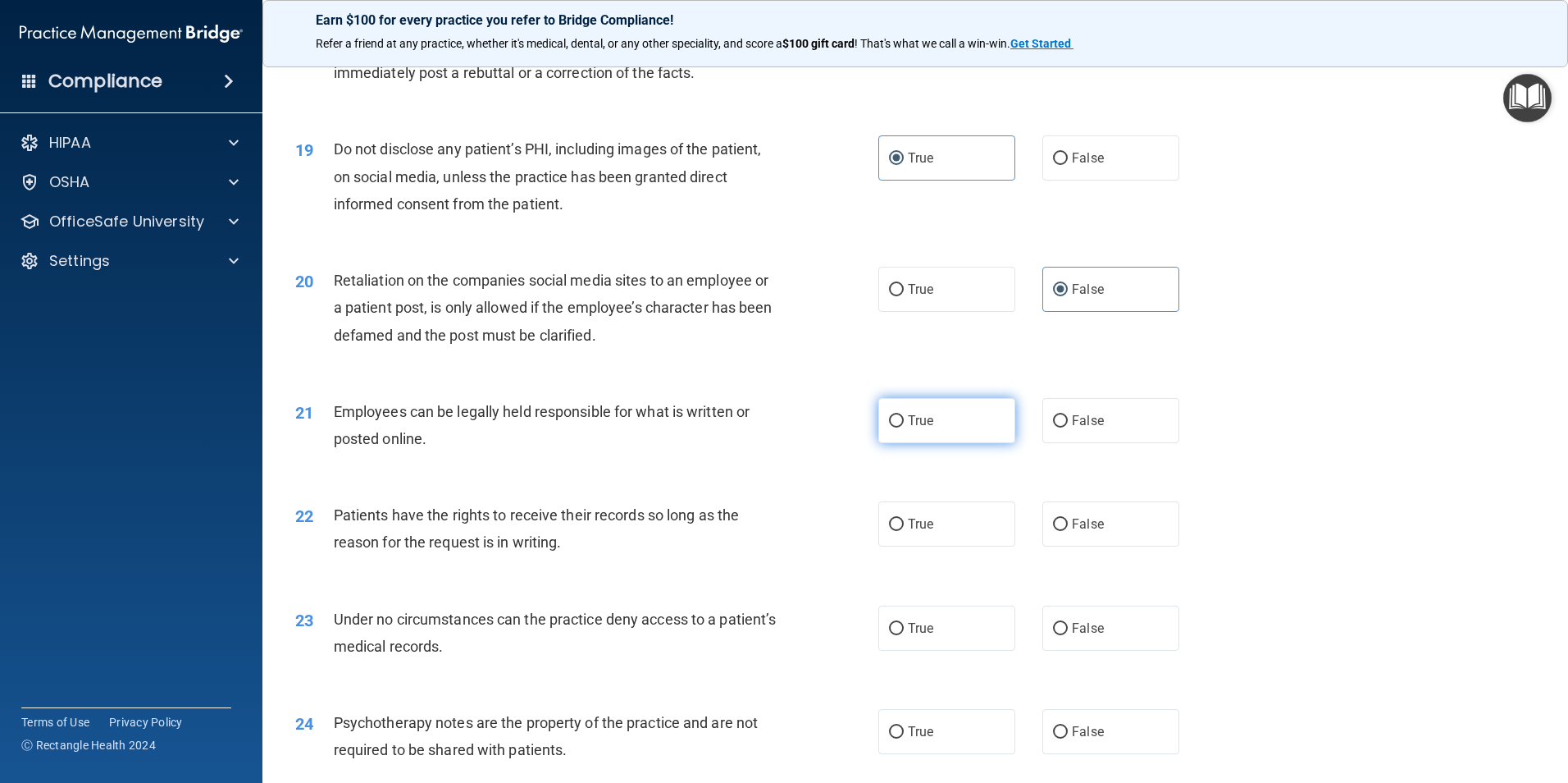
click at [944, 443] on label "True" at bounding box center [947, 420] width 137 height 45
click at [904, 428] on input "True" at bounding box center [897, 420] width 15 height 12
radio input "true"
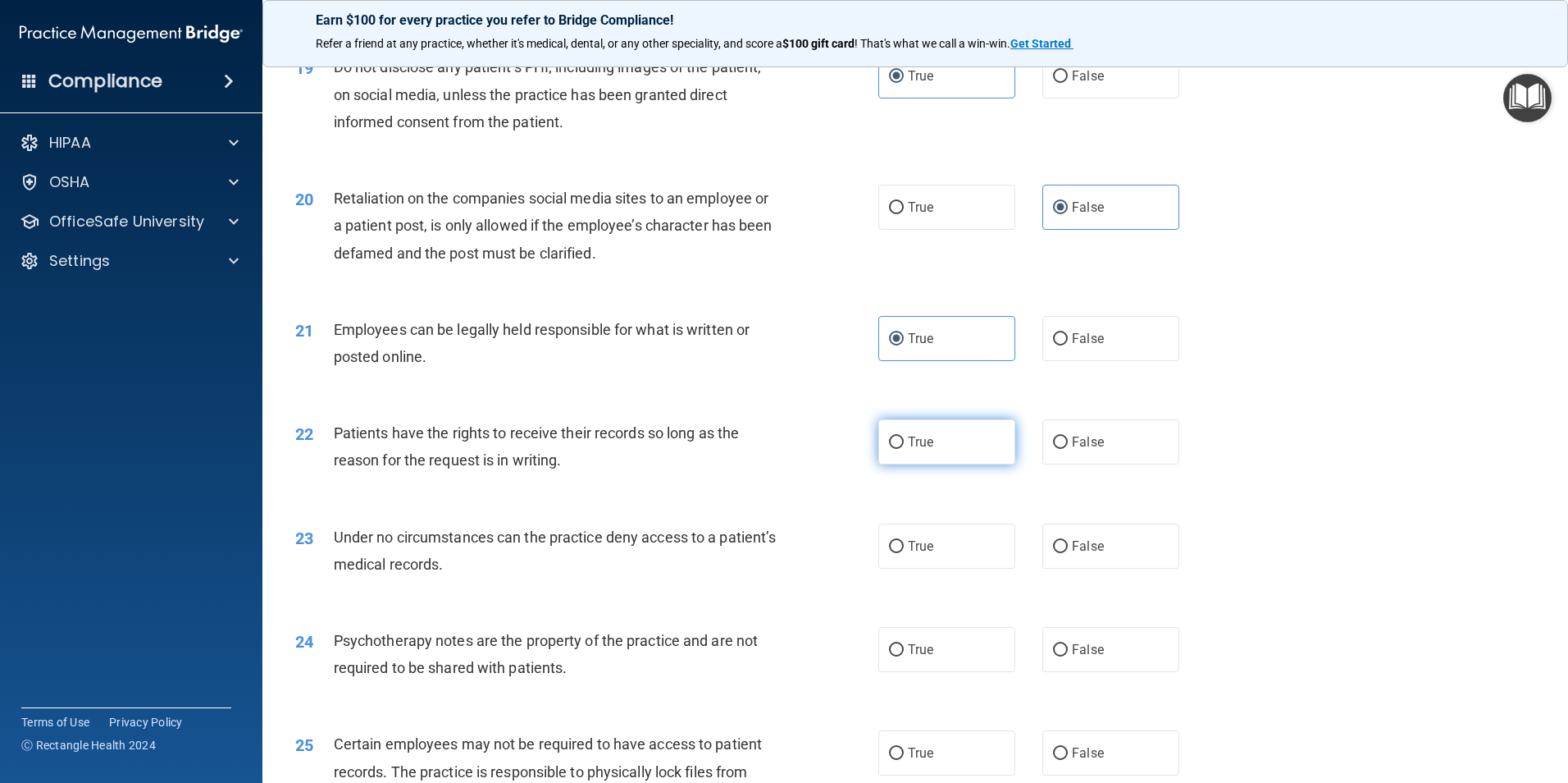
click at [925, 465] on label "True" at bounding box center [947, 442] width 137 height 45
click at [904, 449] on input "True" at bounding box center [897, 442] width 15 height 12
radio input "true"
click at [1078, 465] on label "False" at bounding box center [1111, 442] width 137 height 45
click at [1067, 449] on input "False" at bounding box center [1060, 442] width 15 height 12
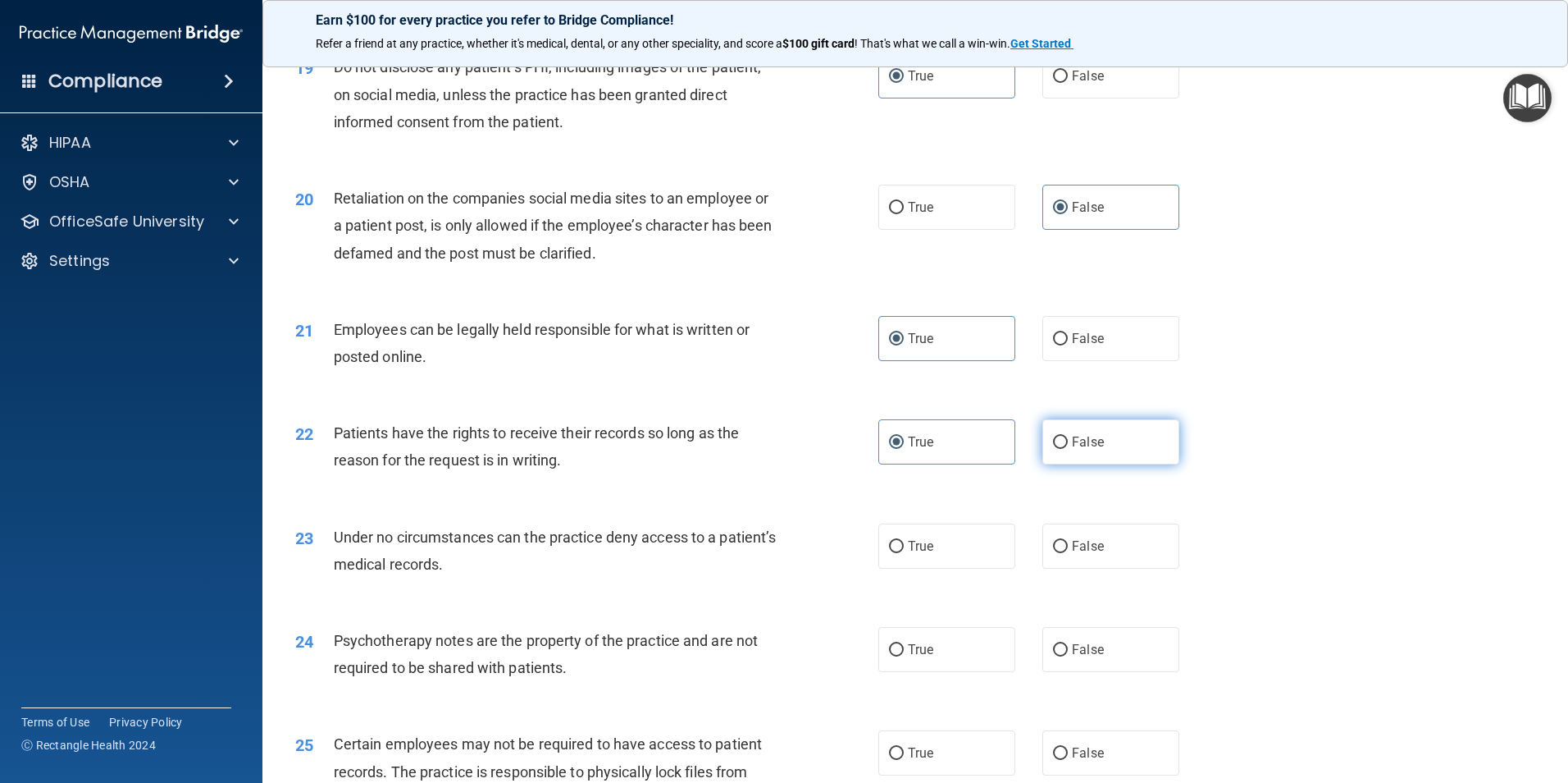
radio input "true"
radio input "false"
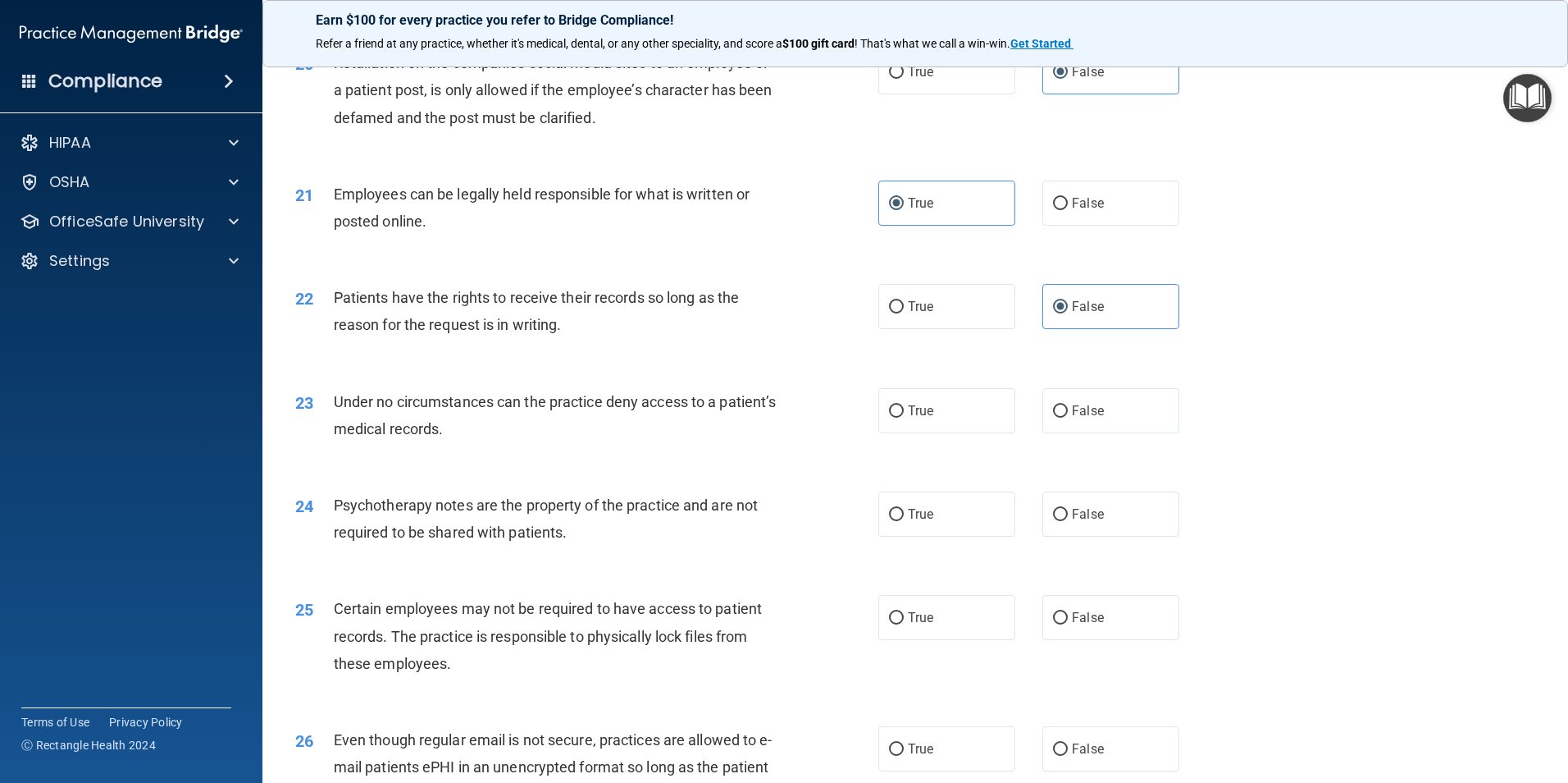
scroll to position [2625, 0]
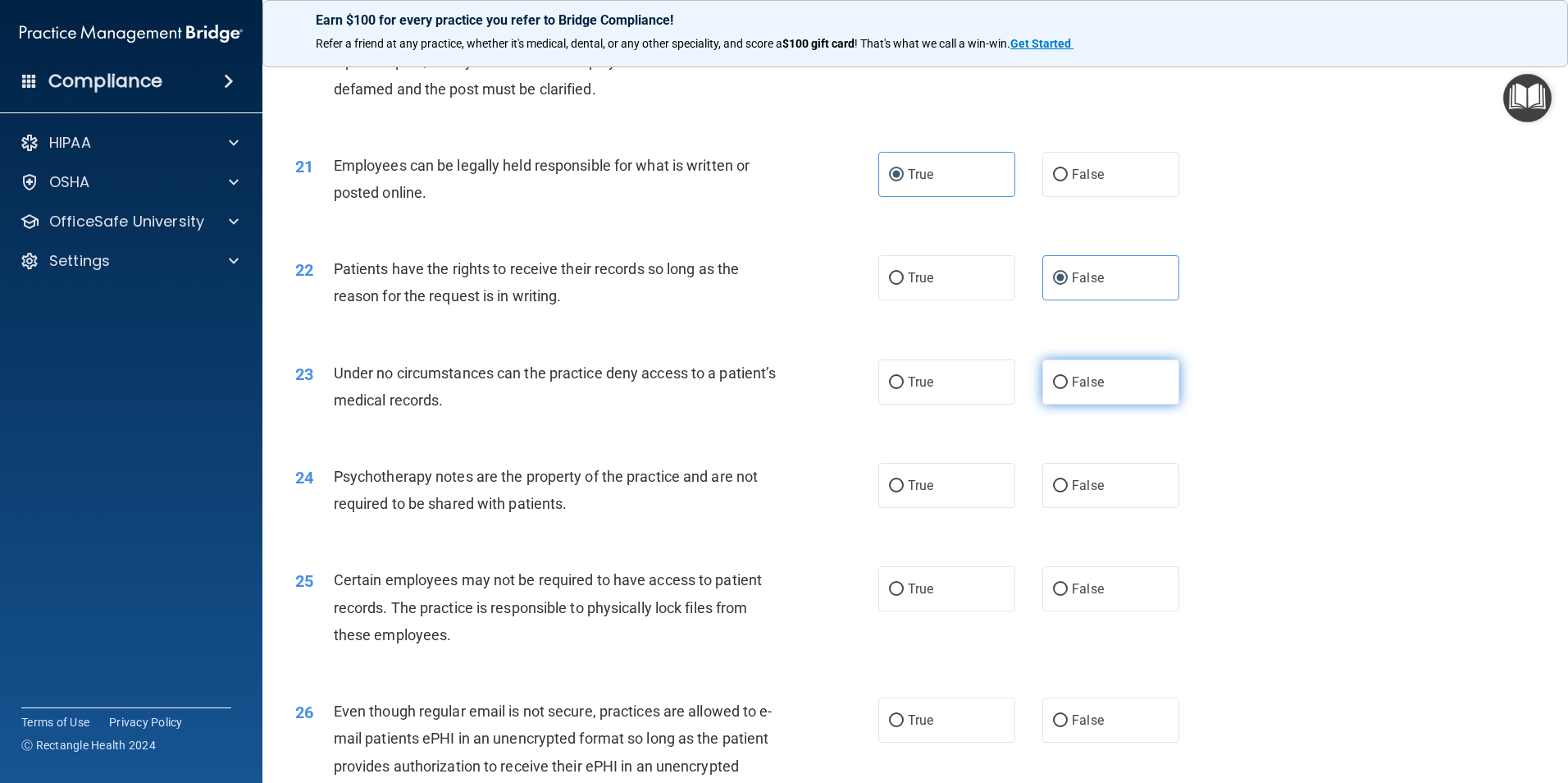
click at [1053, 389] on input "False" at bounding box center [1060, 382] width 15 height 12
radio input "true"
click at [937, 506] on label "True" at bounding box center [947, 485] width 137 height 45
click at [904, 493] on input "True" at bounding box center [897, 485] width 15 height 12
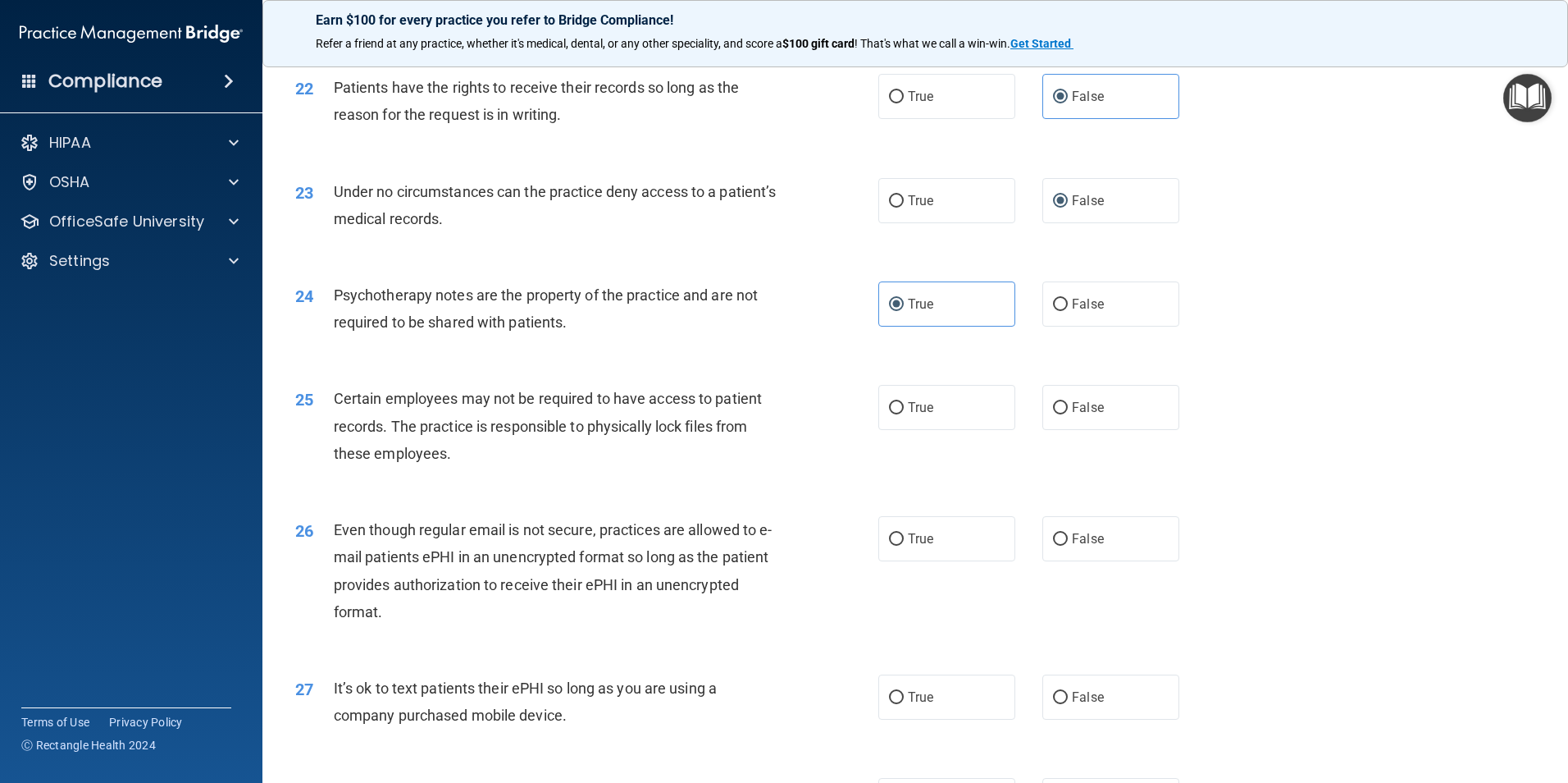
scroll to position [2871, 0]
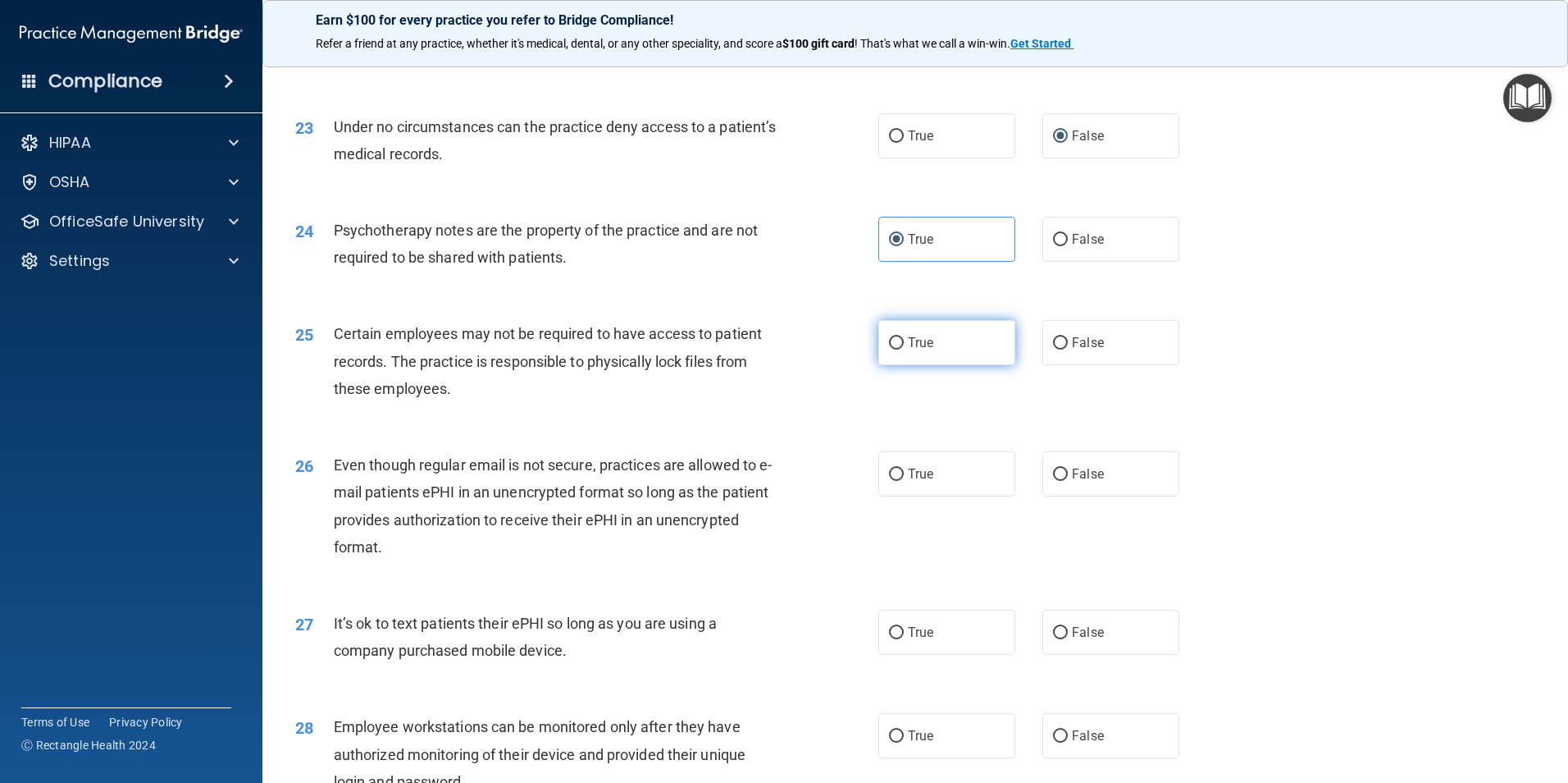
click at [889, 350] on input "True" at bounding box center [897, 342] width 15 height 12
click at [1075, 640] on span "False" at bounding box center [1088, 632] width 32 height 16
click at [1067, 639] on input "False" at bounding box center [1060, 633] width 15 height 12
click at [1056, 481] on input "False" at bounding box center [1060, 474] width 15 height 12
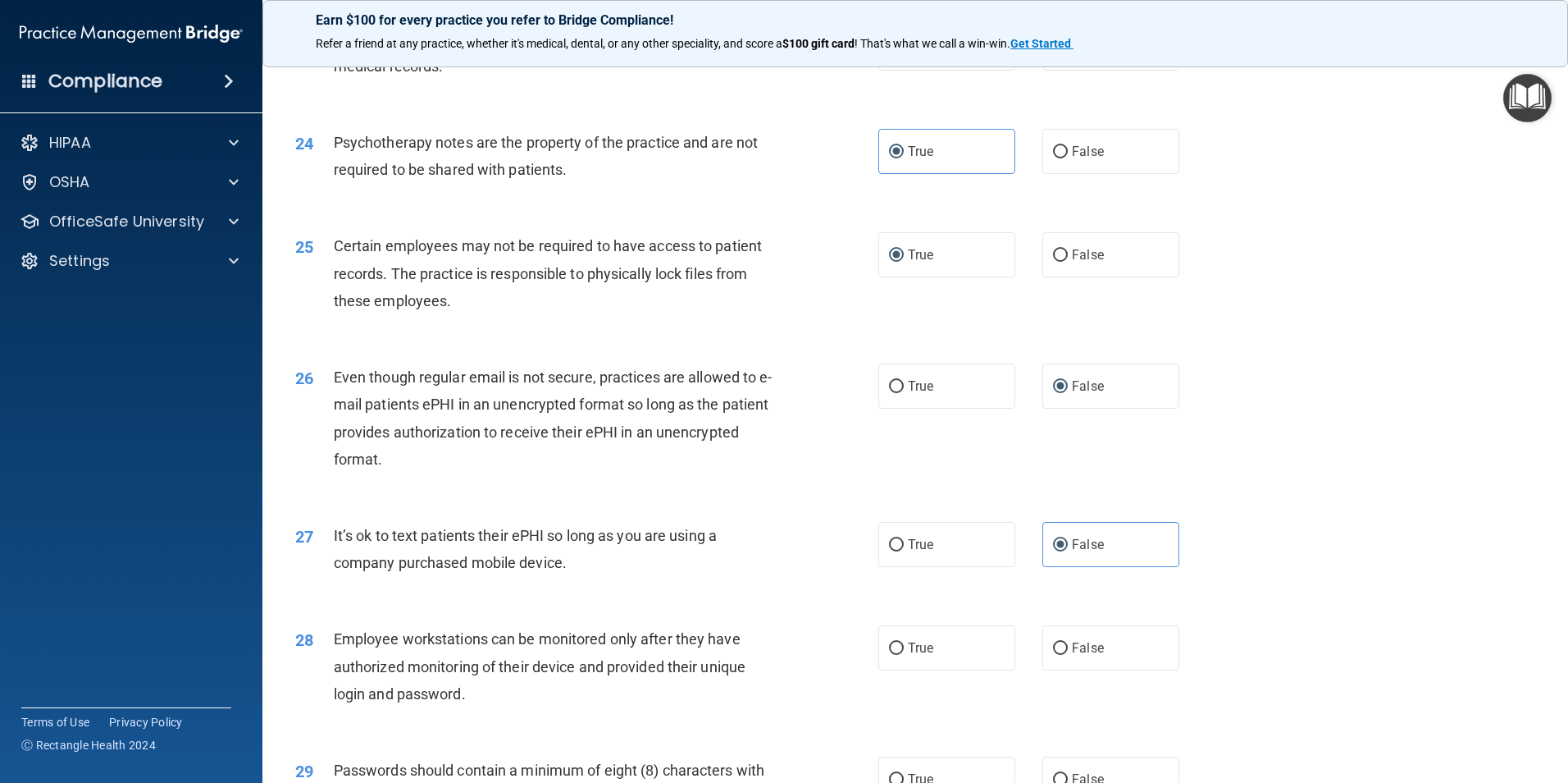
scroll to position [3117, 0]
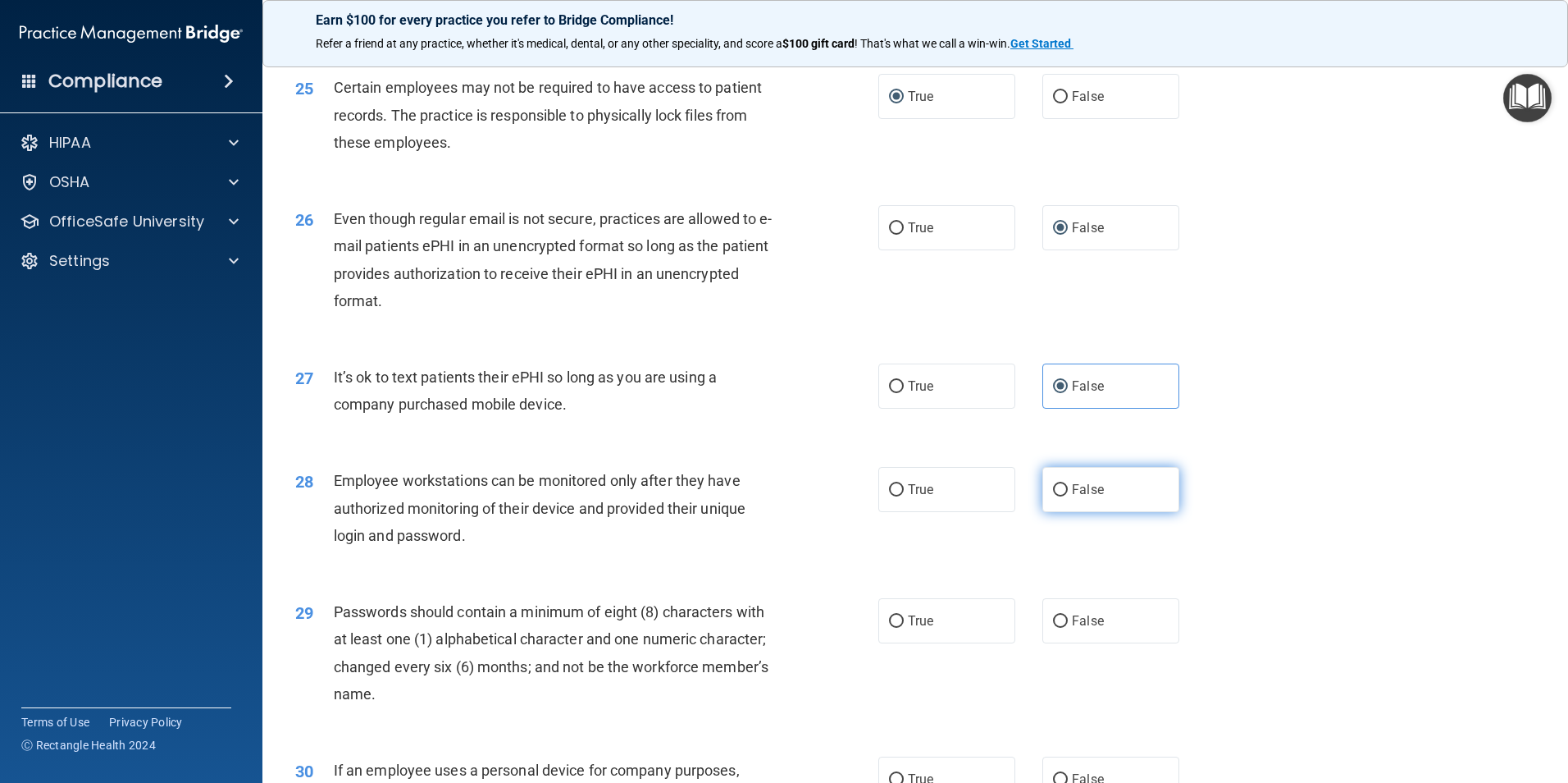
click at [1135, 512] on label "False" at bounding box center [1111, 489] width 137 height 45
click at [1067, 496] on input "False" at bounding box center [1060, 490] width 15 height 12
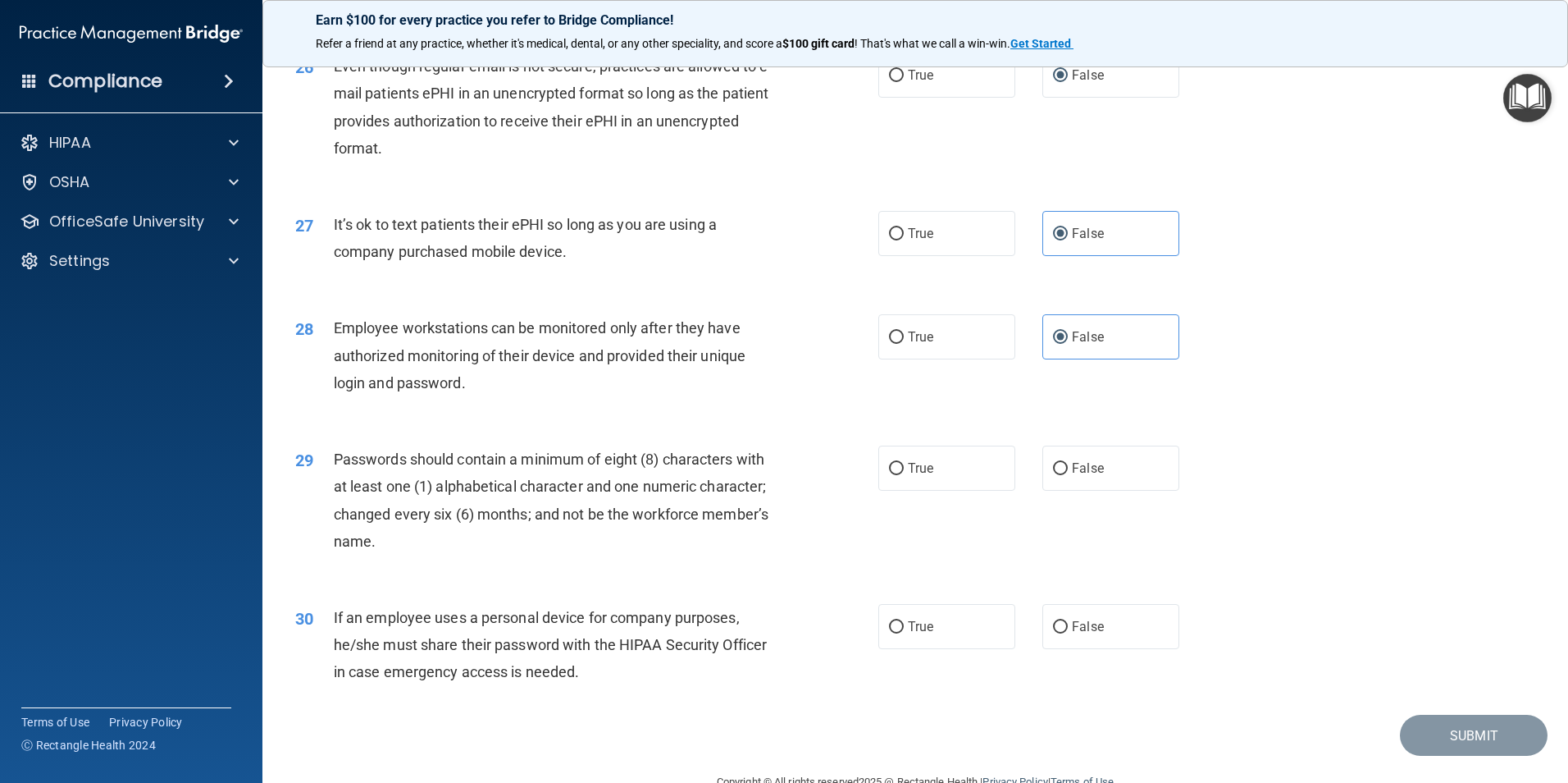
scroll to position [3336, 0]
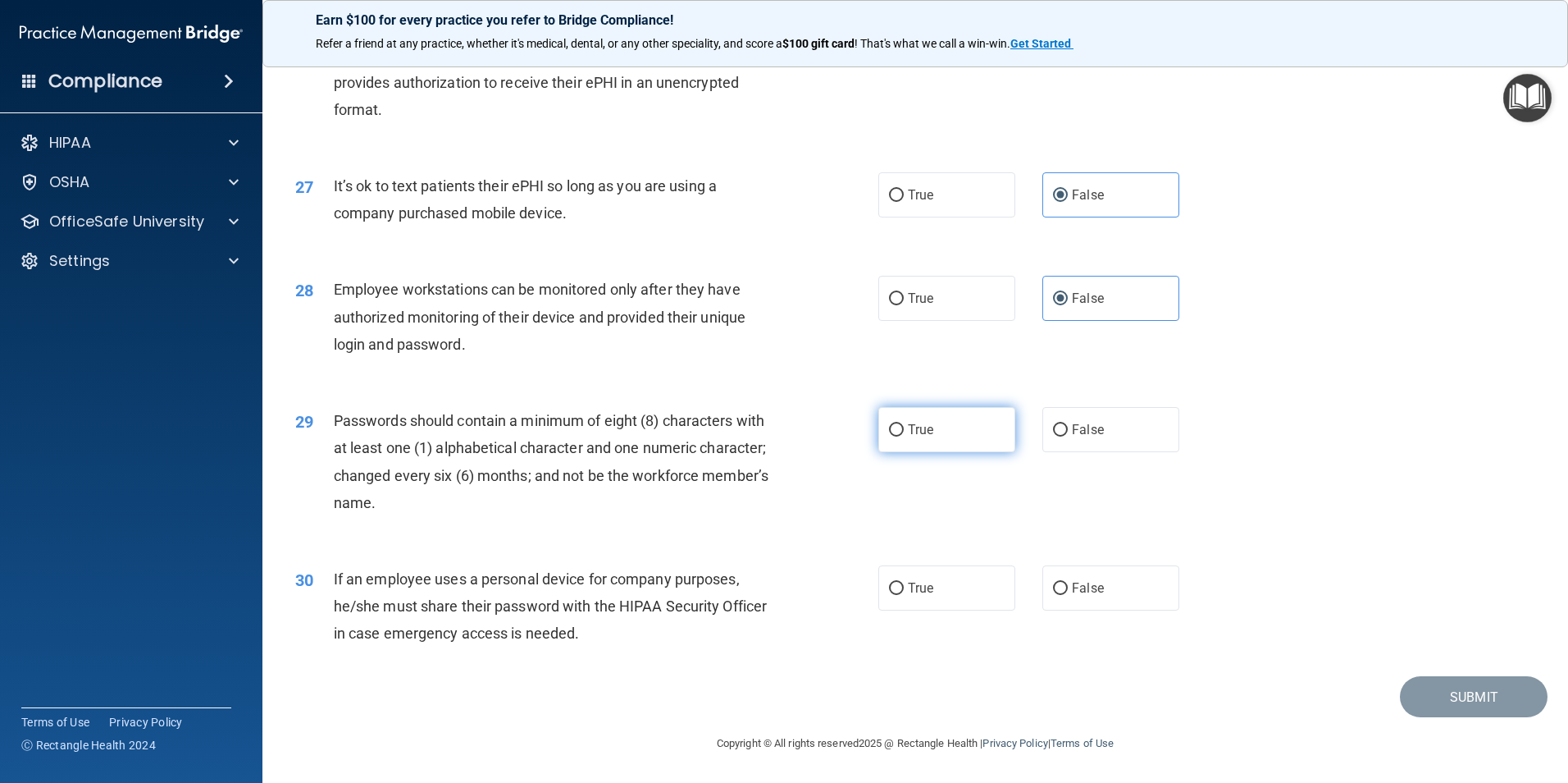
click at [898, 419] on label "True" at bounding box center [947, 430] width 137 height 45
click at [898, 424] on input "True" at bounding box center [897, 430] width 15 height 12
click at [1128, 577] on label "False" at bounding box center [1111, 587] width 137 height 45
click at [1067, 583] on input "False" at bounding box center [1060, 588] width 15 height 12
click at [1446, 698] on button "Submit" at bounding box center [1473, 697] width 147 height 42
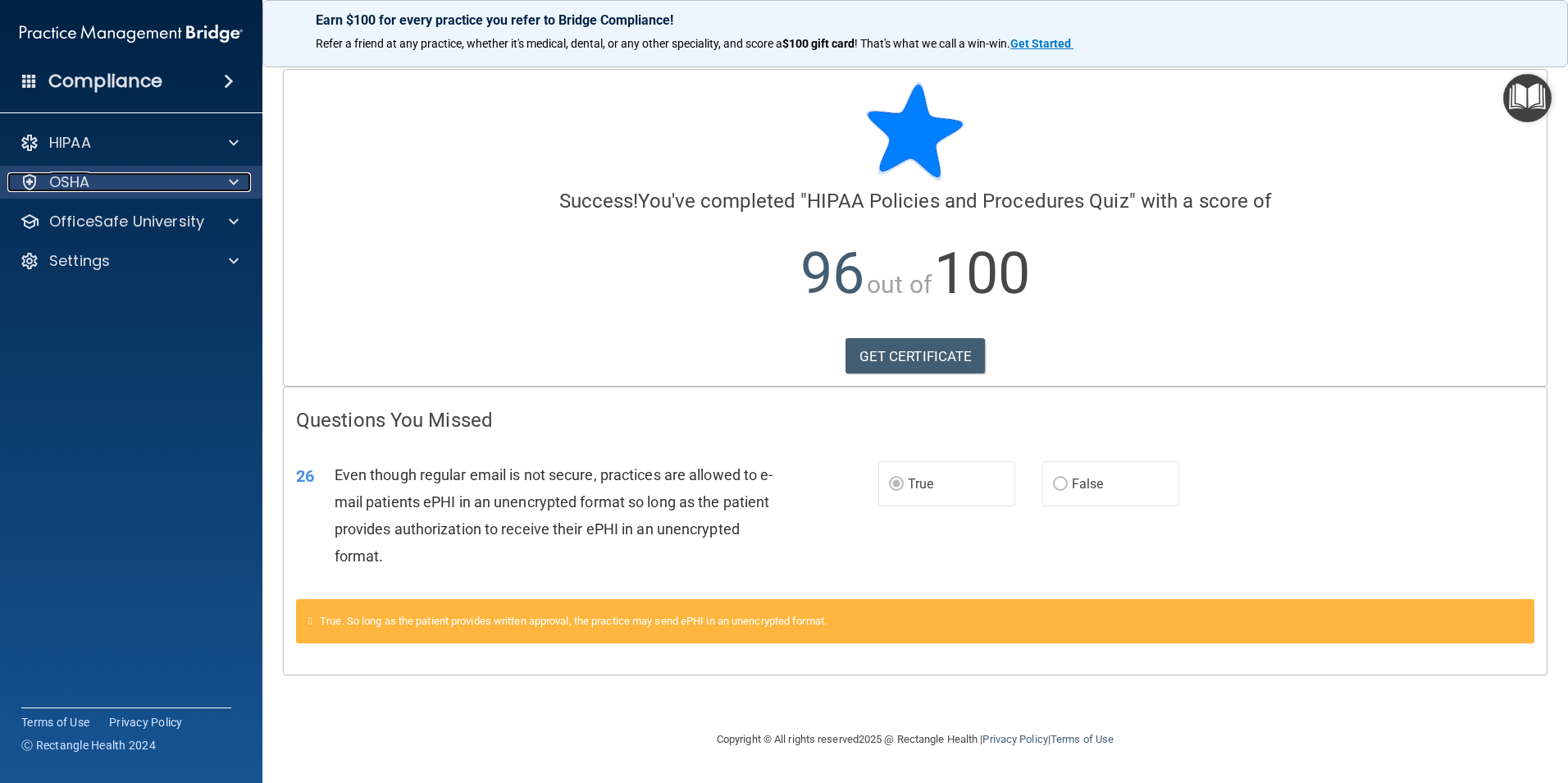
click at [226, 184] on div at bounding box center [231, 182] width 41 height 19
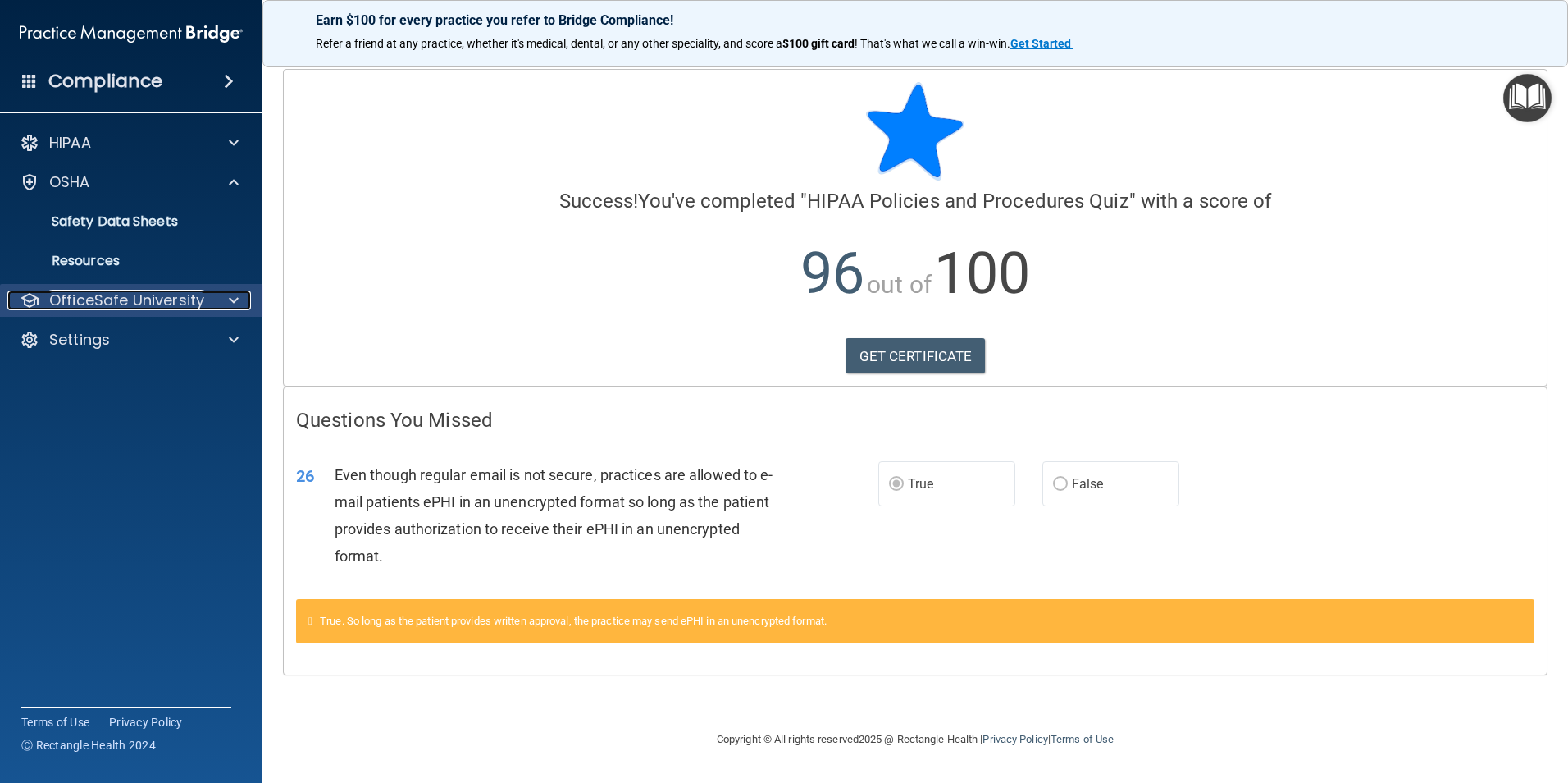
click at [179, 297] on p "OfficeSafe University" at bounding box center [126, 300] width 155 height 19
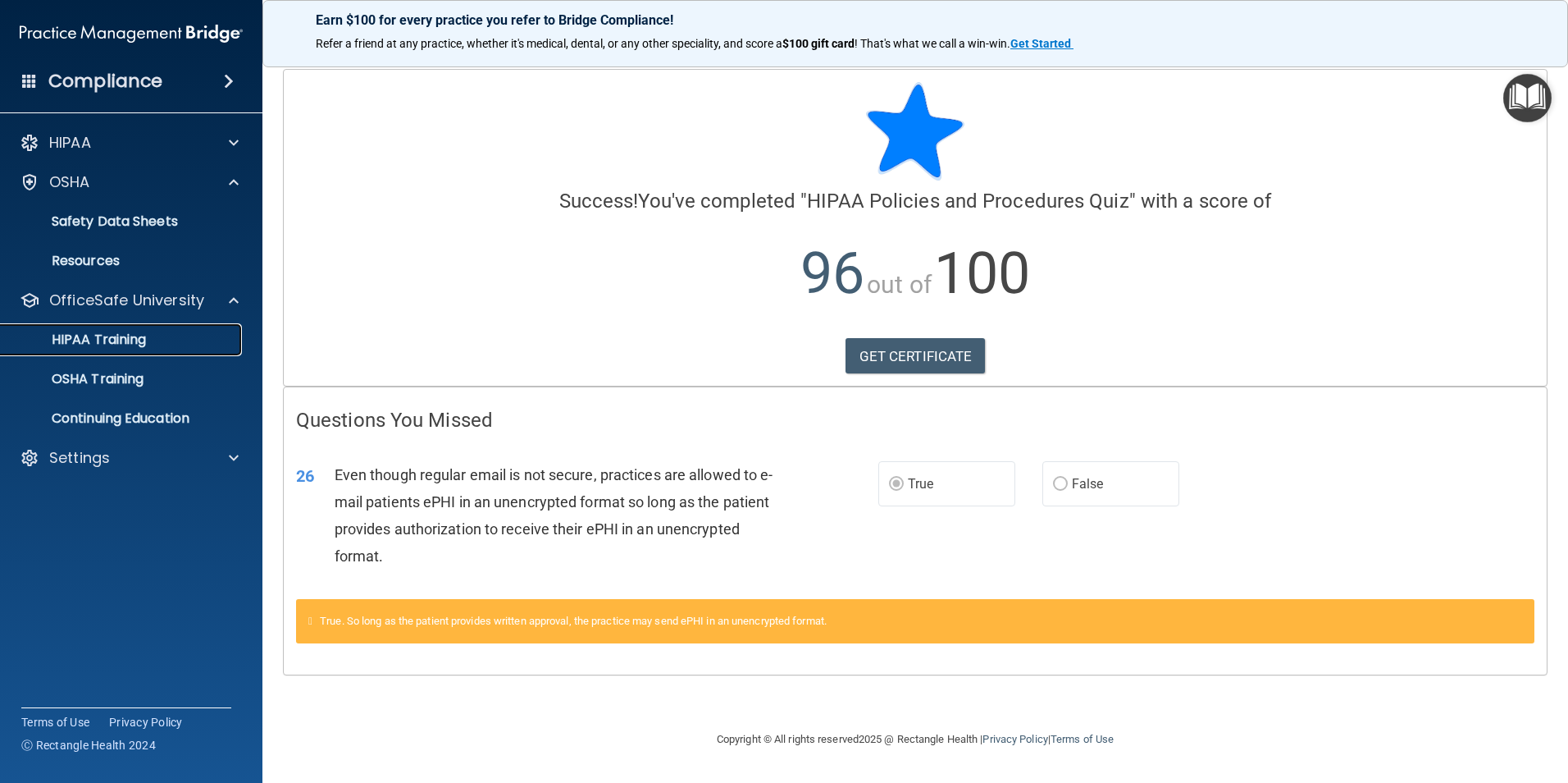
click at [144, 342] on p "HIPAA Training" at bounding box center [78, 340] width 135 height 17
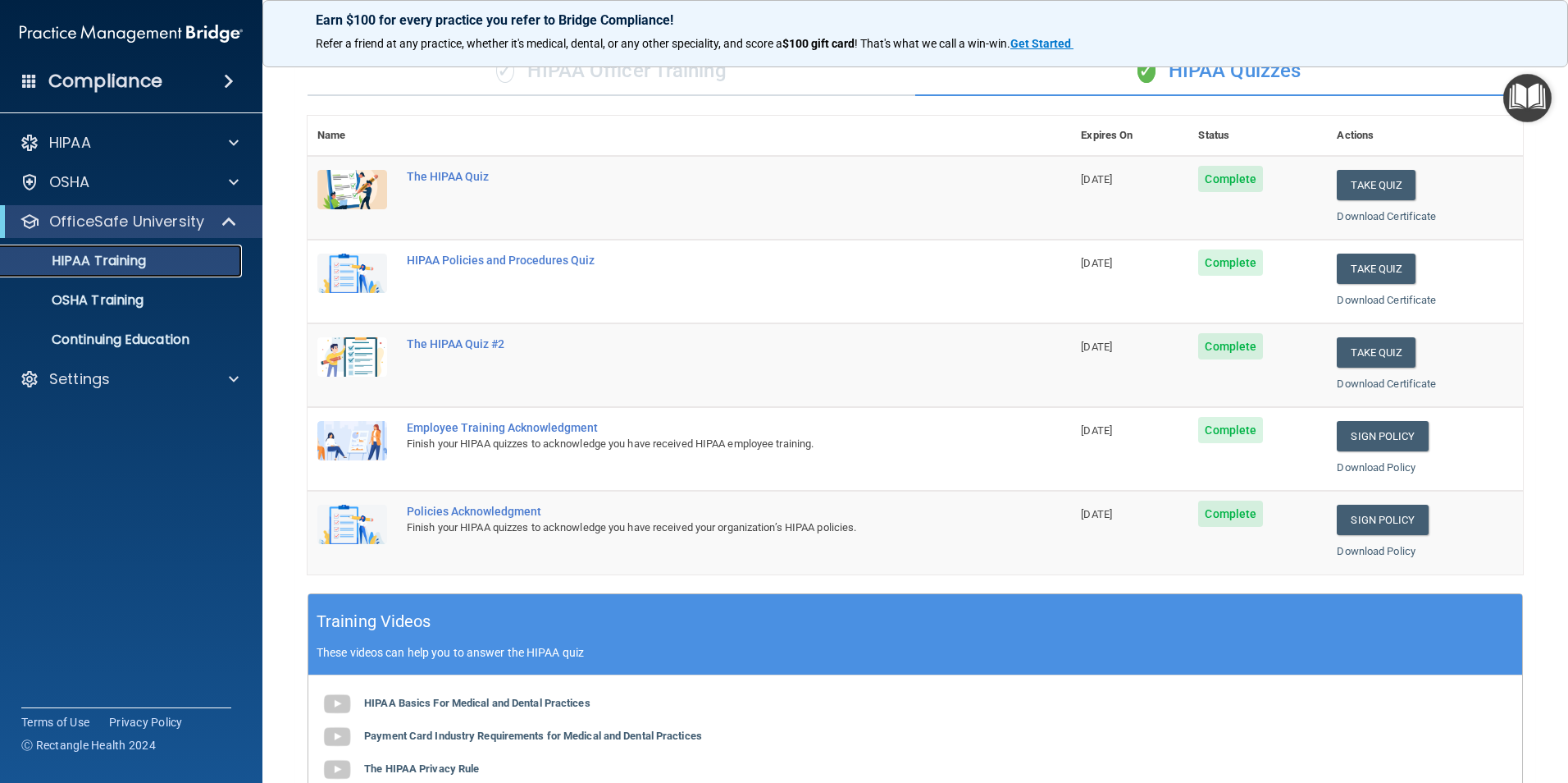
scroll to position [124, 0]
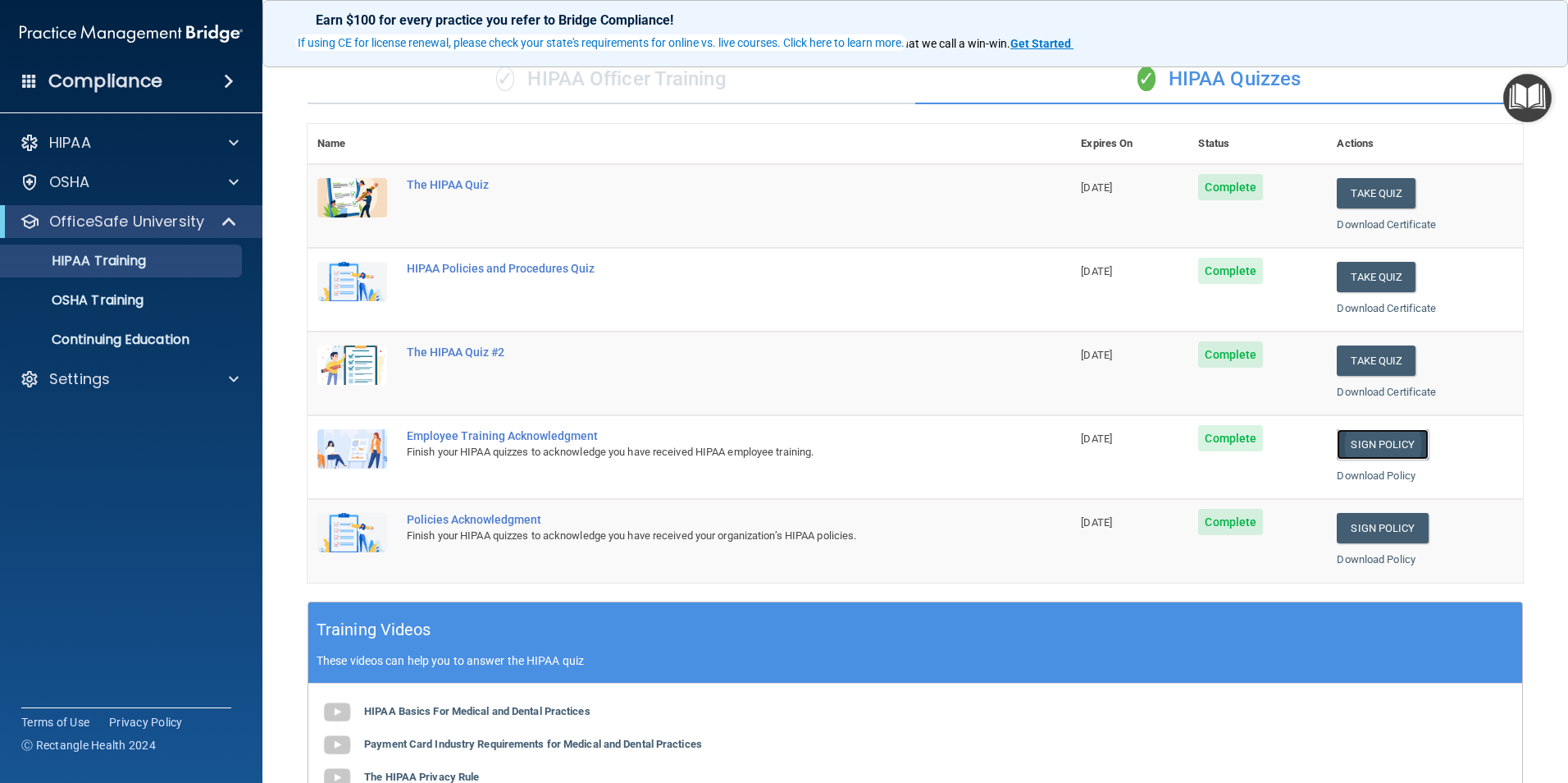
click at [1395, 436] on link "Sign Policy" at bounding box center [1382, 444] width 91 height 31
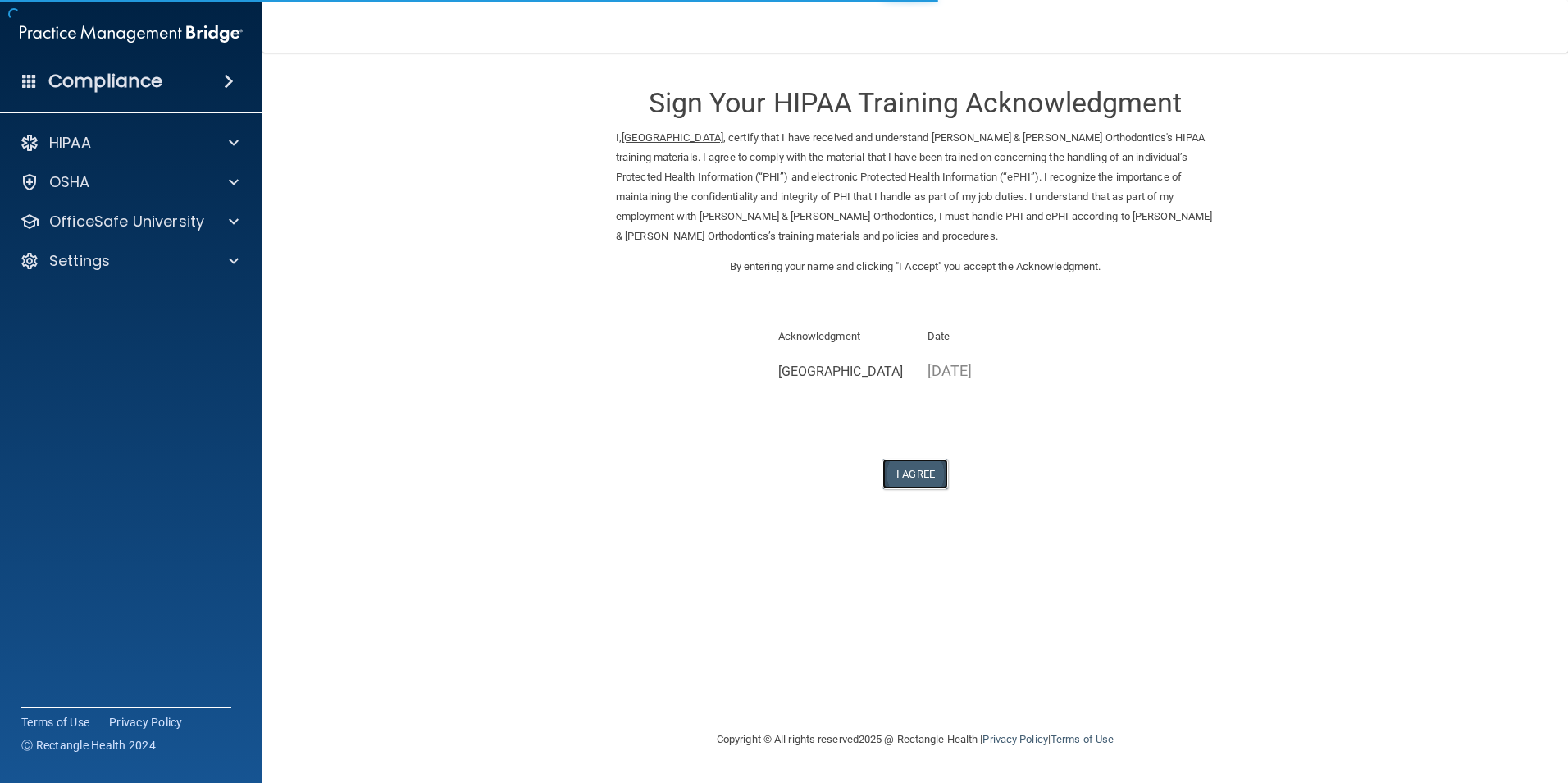
click at [915, 466] on button "I Agree" at bounding box center [915, 473] width 66 height 31
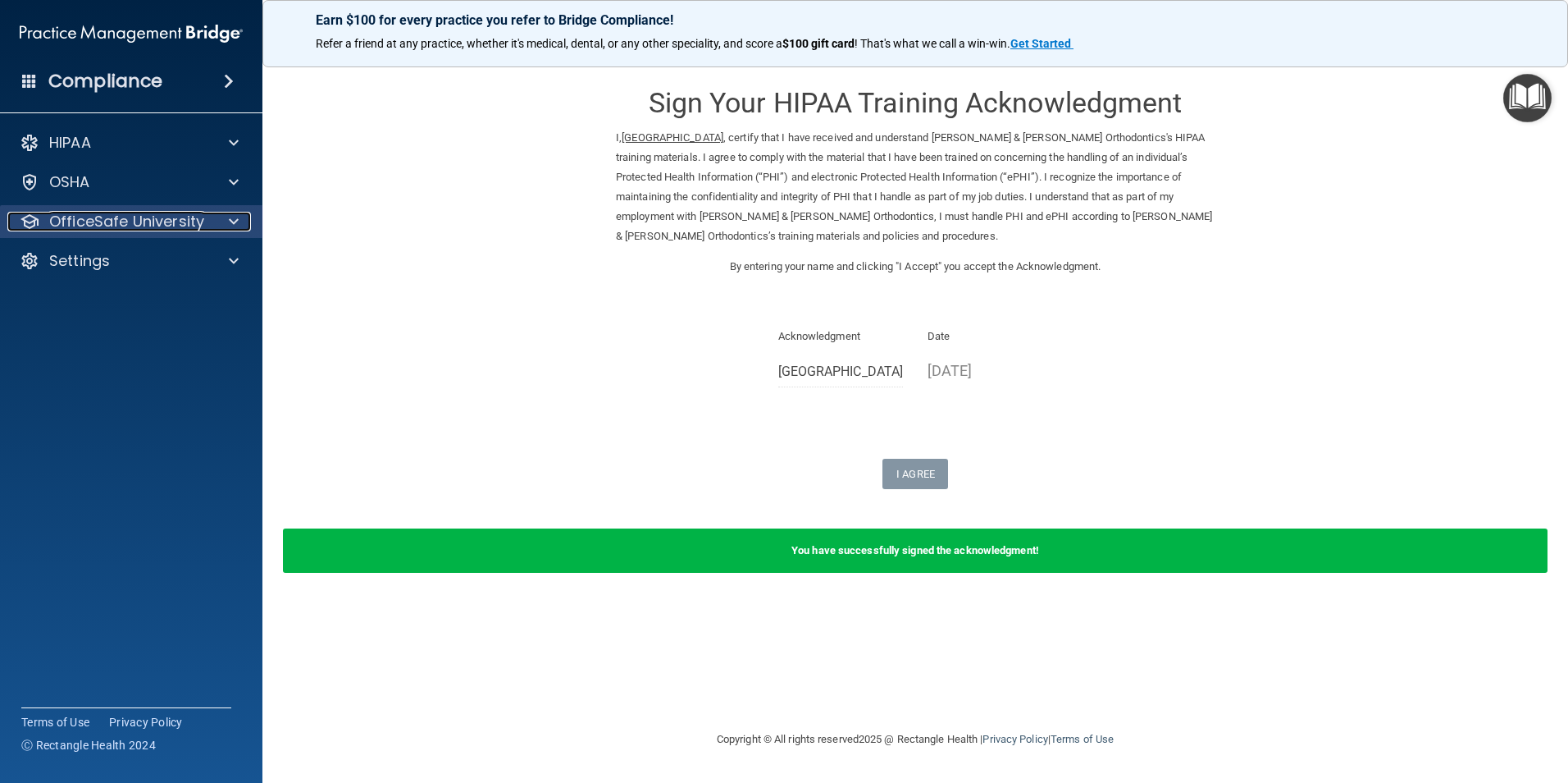
click at [79, 219] on p "OfficeSafe University" at bounding box center [126, 221] width 155 height 19
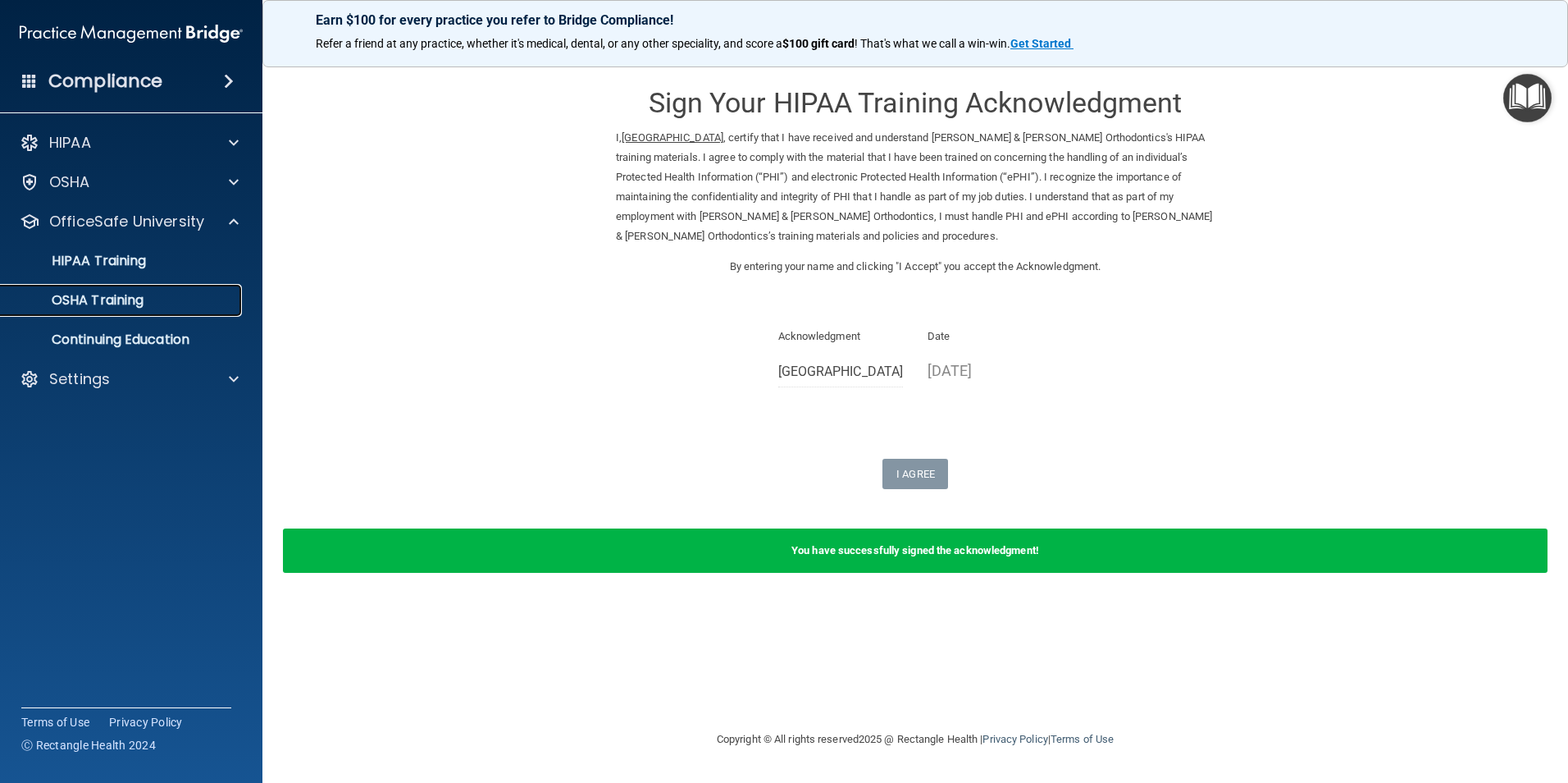
click at [100, 302] on p "OSHA Training" at bounding box center [76, 301] width 133 height 17
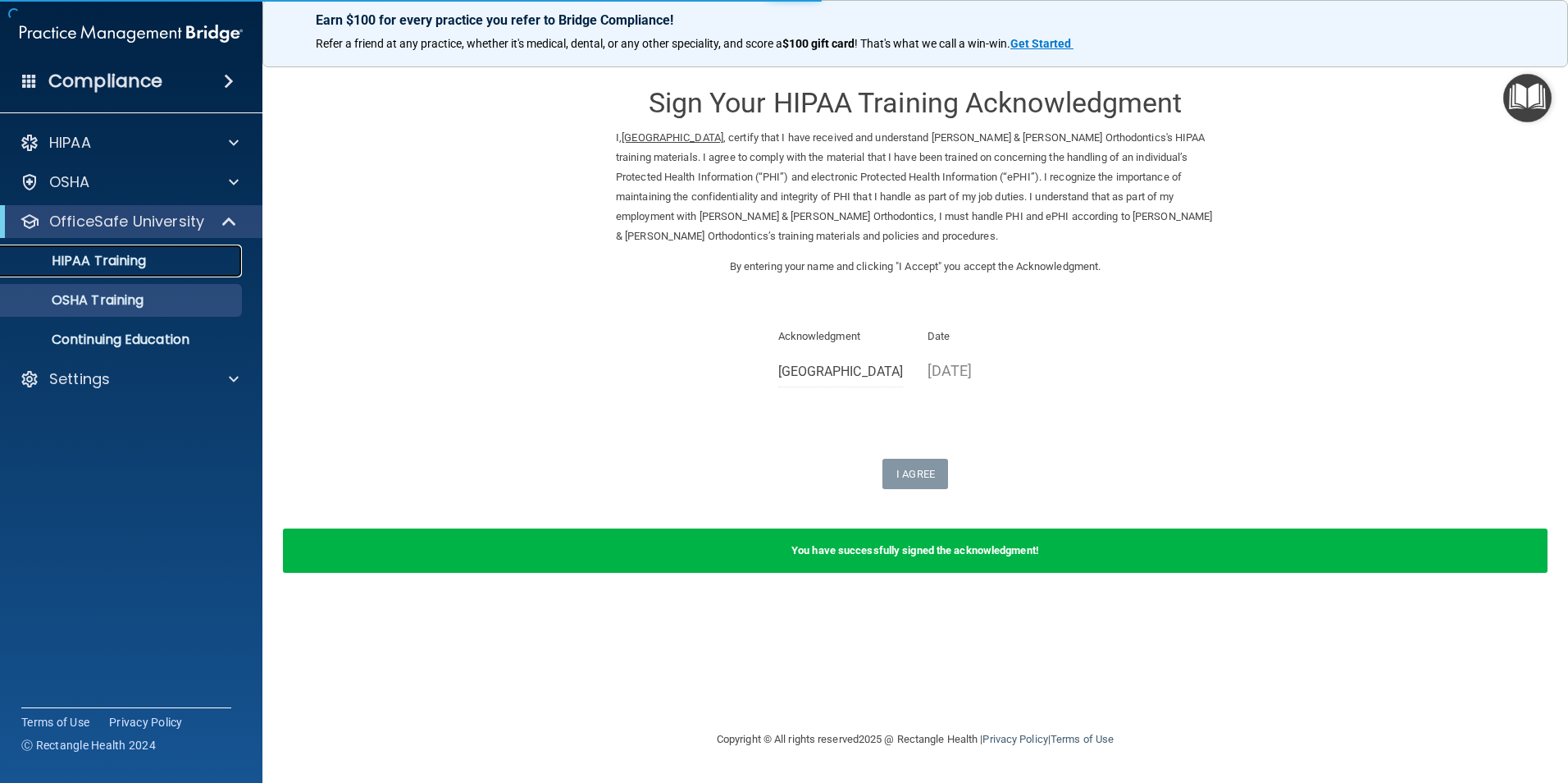
click at [97, 270] on link "HIPAA Training" at bounding box center [112, 261] width 259 height 32
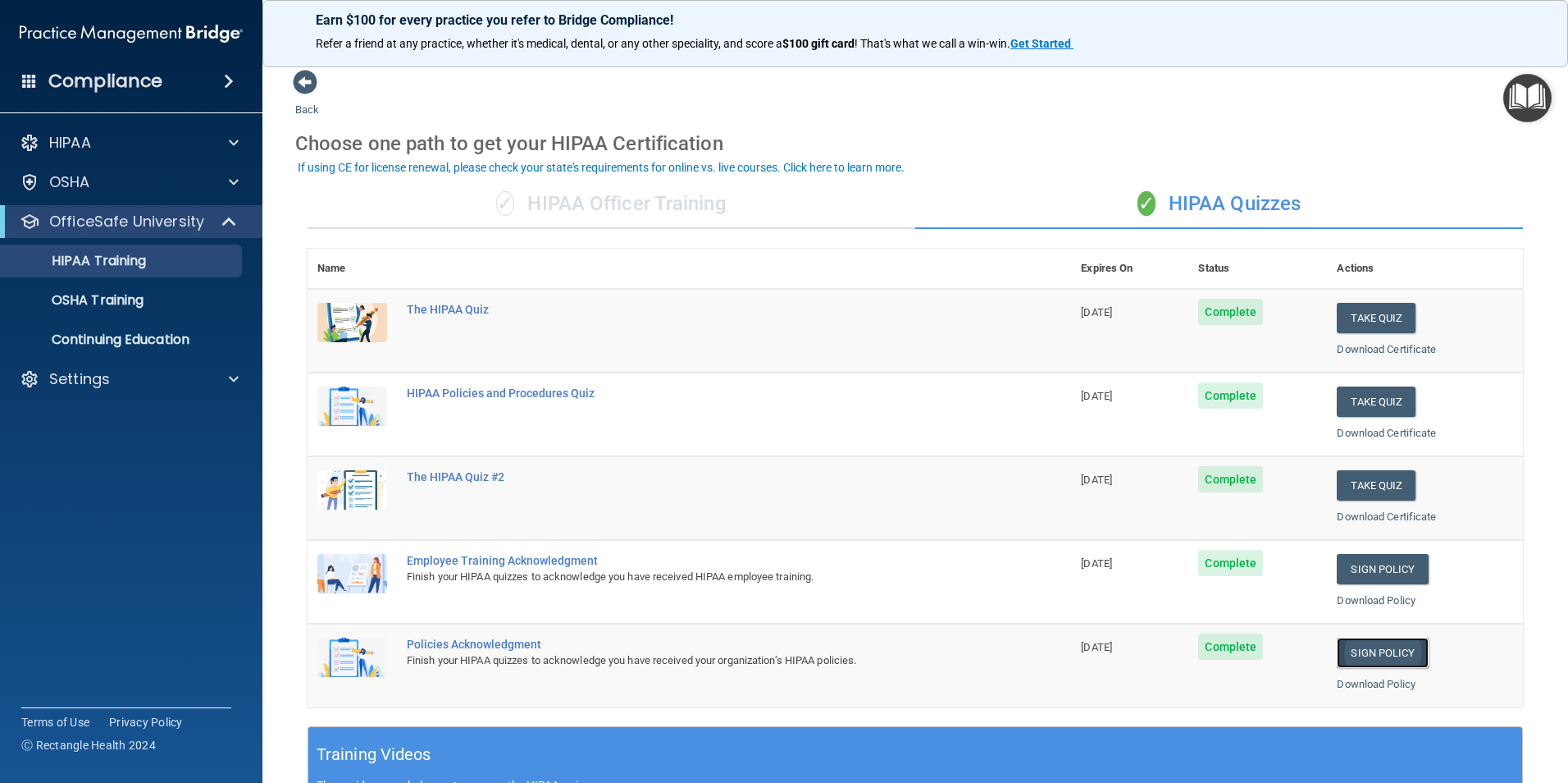
click at [1371, 663] on link "Sign Policy" at bounding box center [1382, 652] width 91 height 31
click at [55, 250] on link "HIPAA Training" at bounding box center [112, 261] width 259 height 32
click at [95, 254] on p "HIPAA Training" at bounding box center [78, 261] width 135 height 17
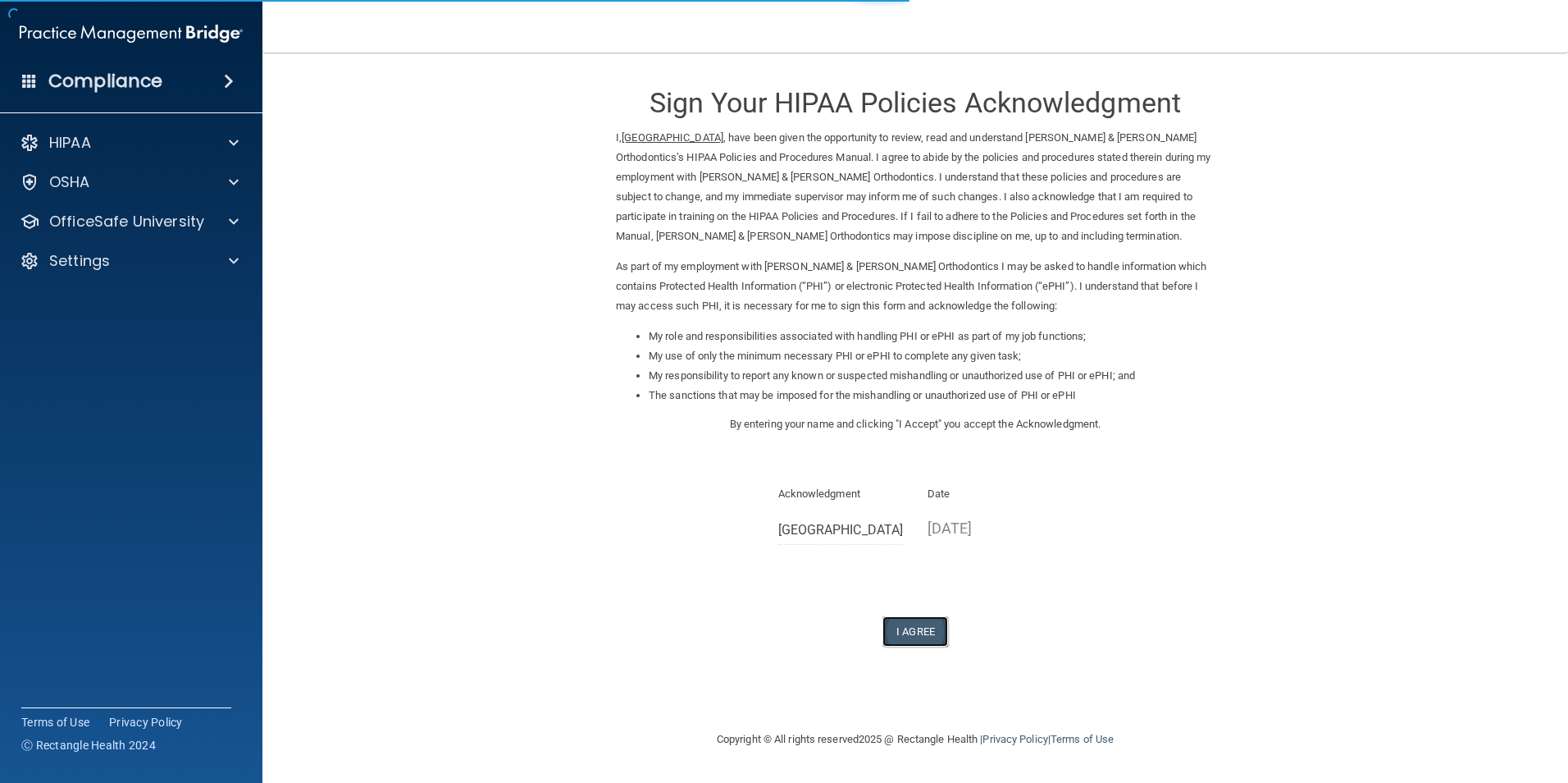
click at [918, 621] on button "I Agree" at bounding box center [915, 631] width 66 height 31
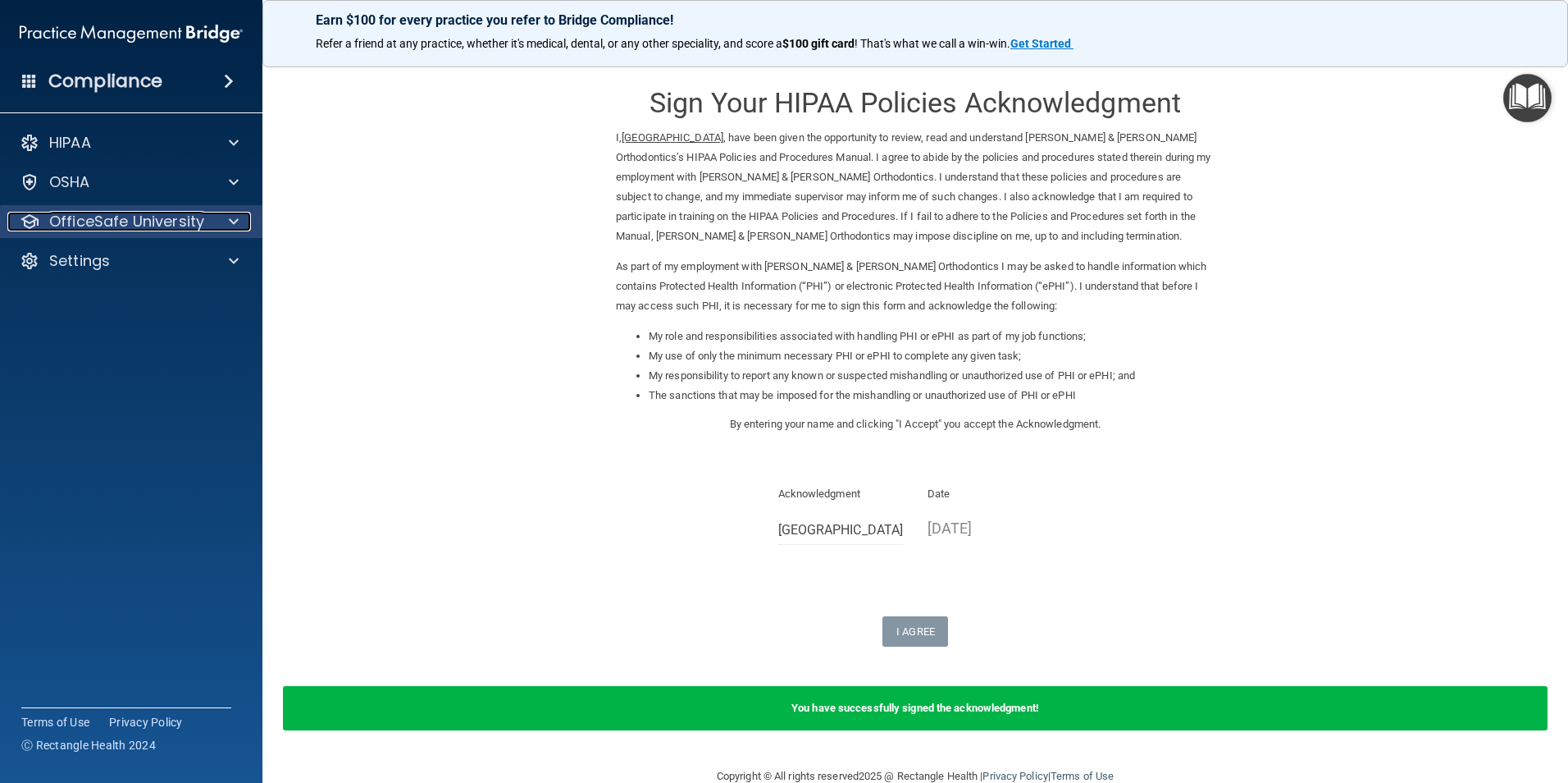
click at [83, 227] on p "OfficeSafe University" at bounding box center [126, 221] width 155 height 19
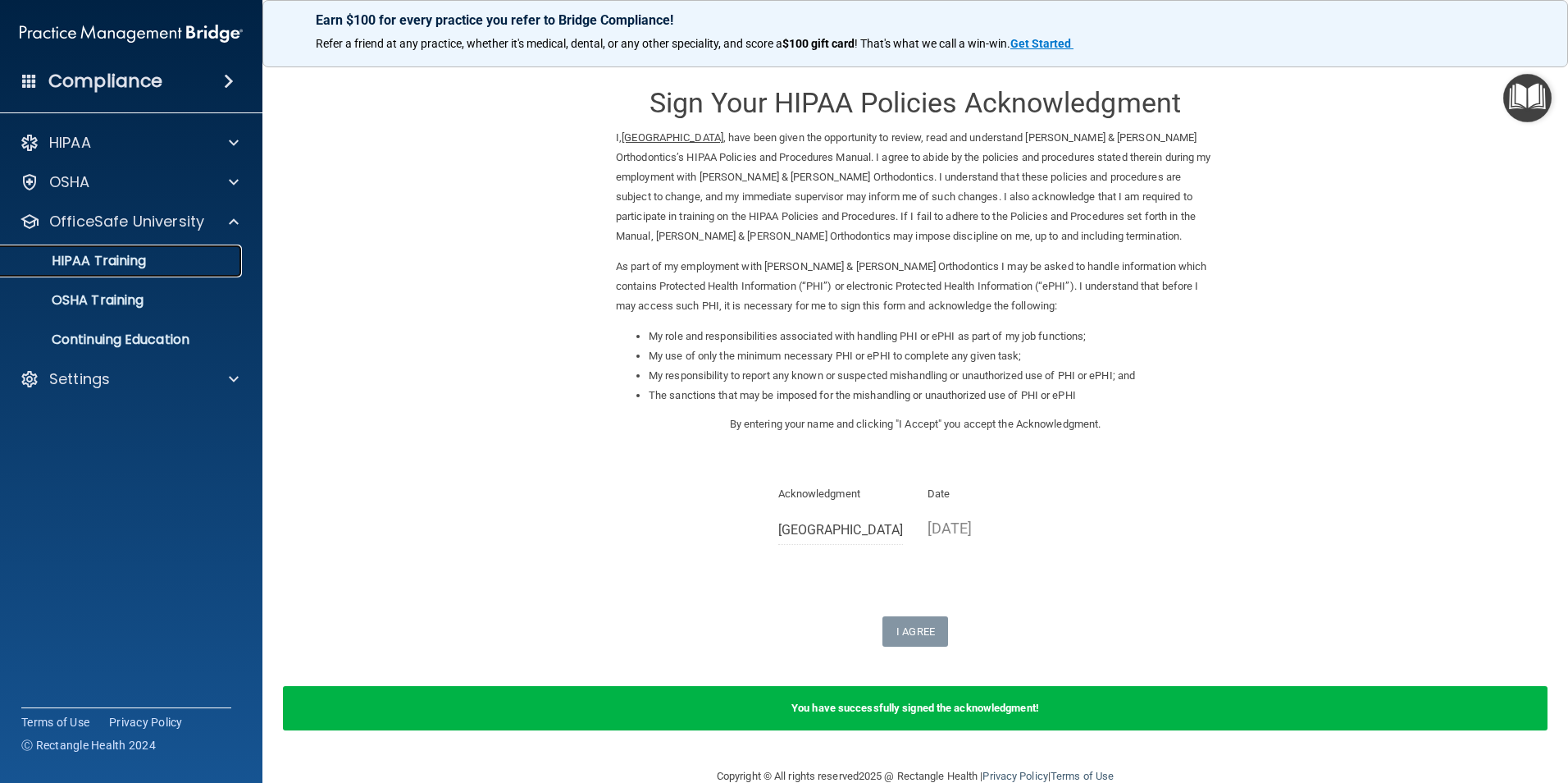
click at [78, 263] on p "HIPAA Training" at bounding box center [78, 261] width 135 height 17
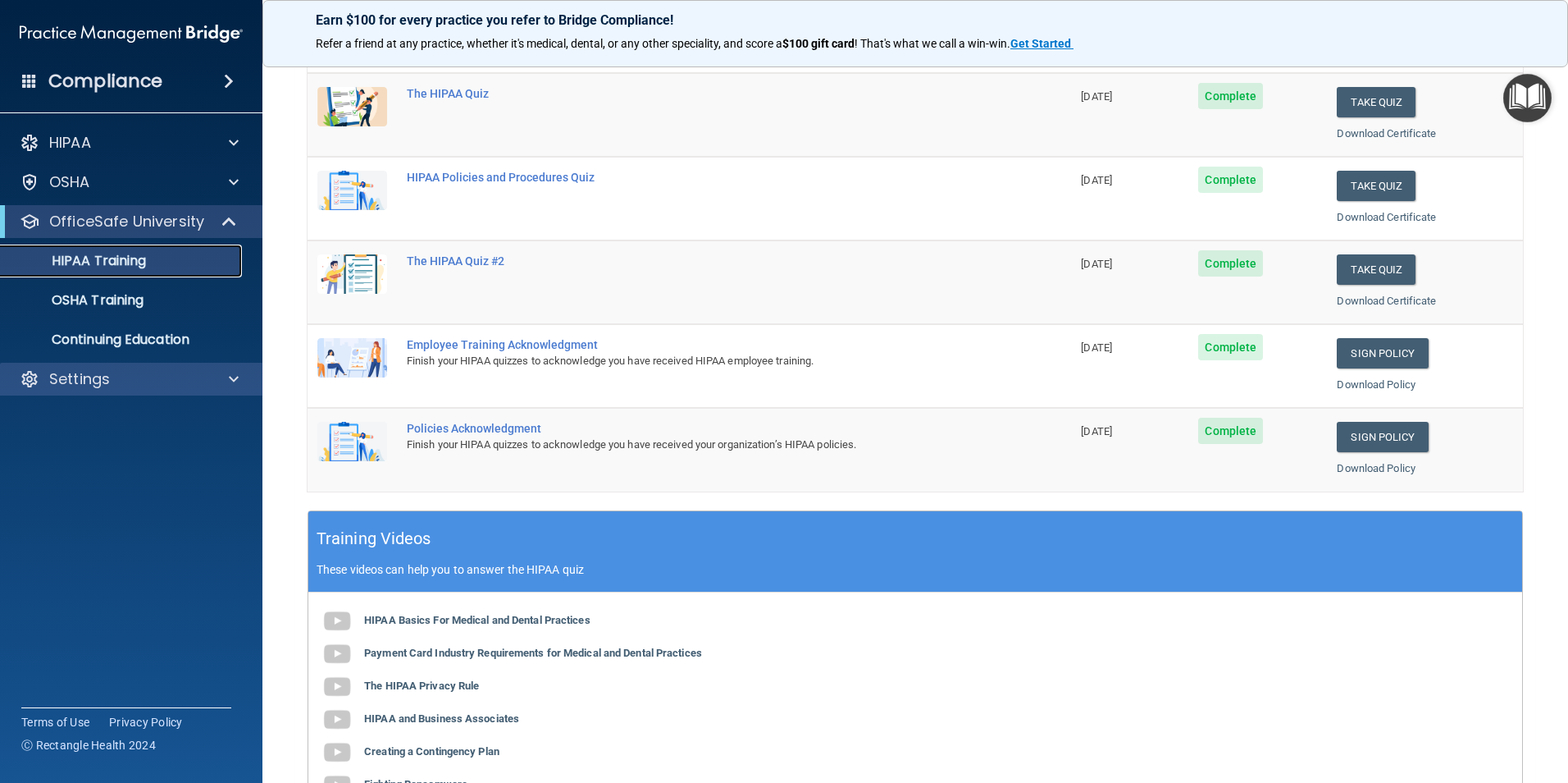
scroll to position [43, 0]
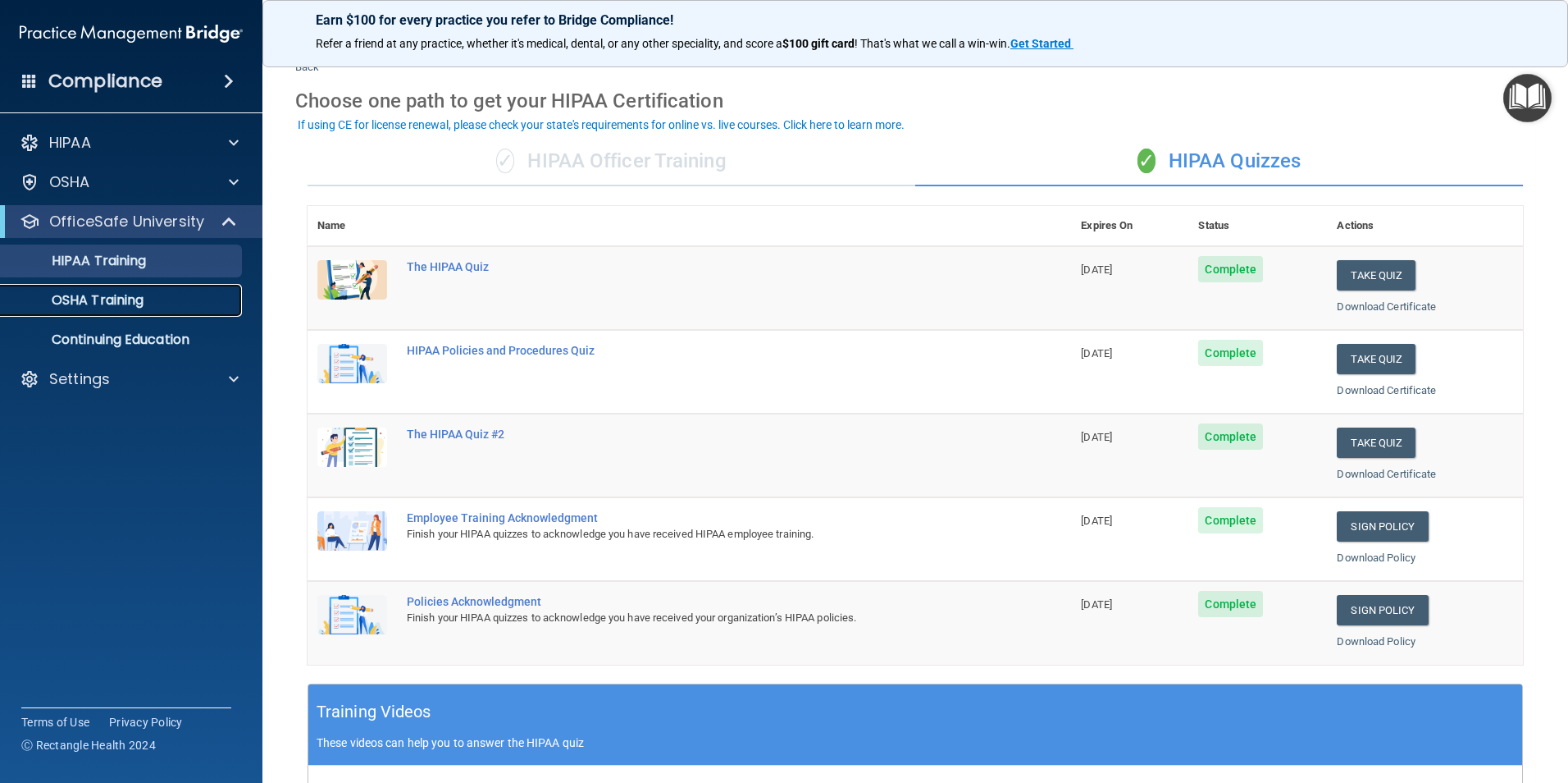
click at [74, 302] on p "OSHA Training" at bounding box center [76, 301] width 133 height 17
